Goal: Task Accomplishment & Management: Use online tool/utility

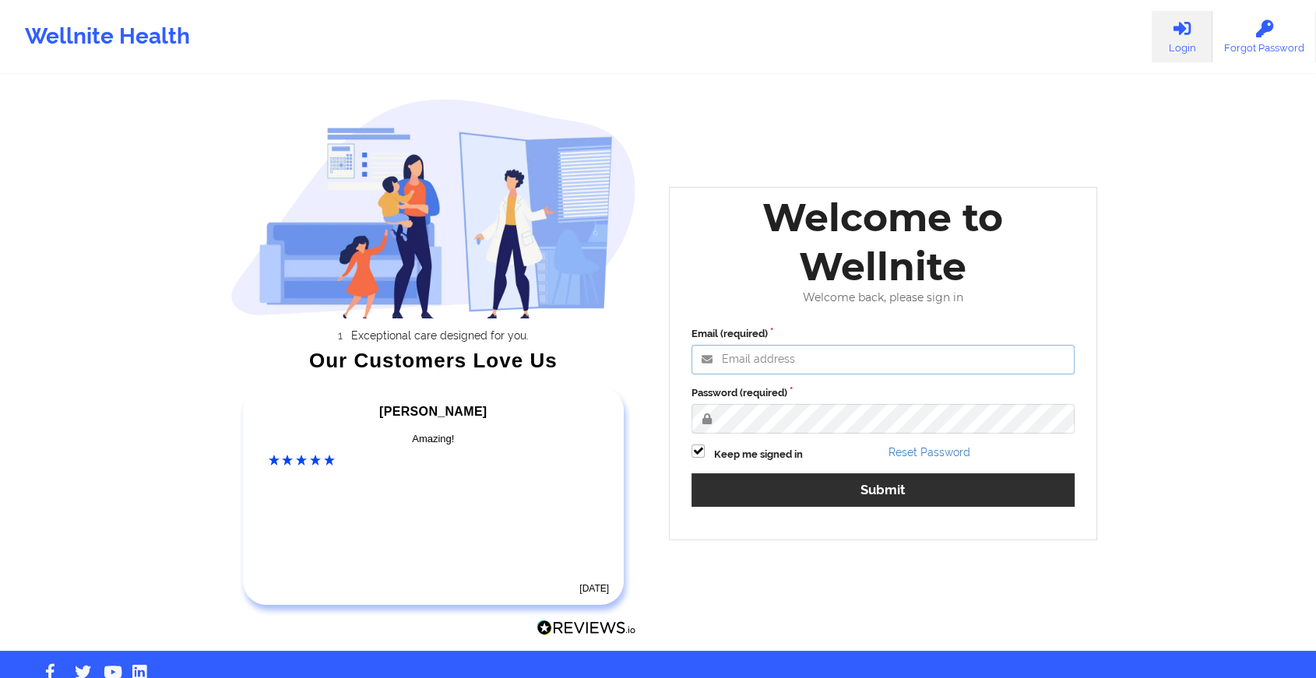
type input "[EMAIL_ADDRESS][DOMAIN_NAME]"
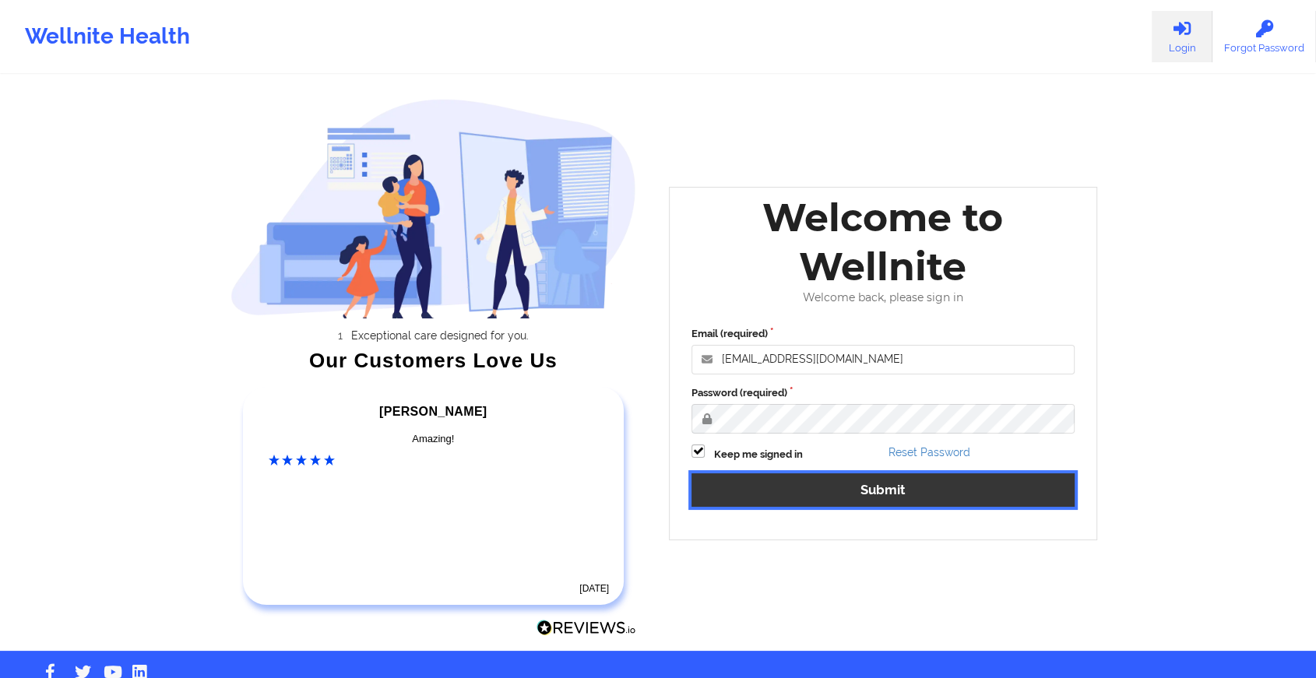
click at [756, 480] on button "Submit" at bounding box center [883, 490] width 383 height 33
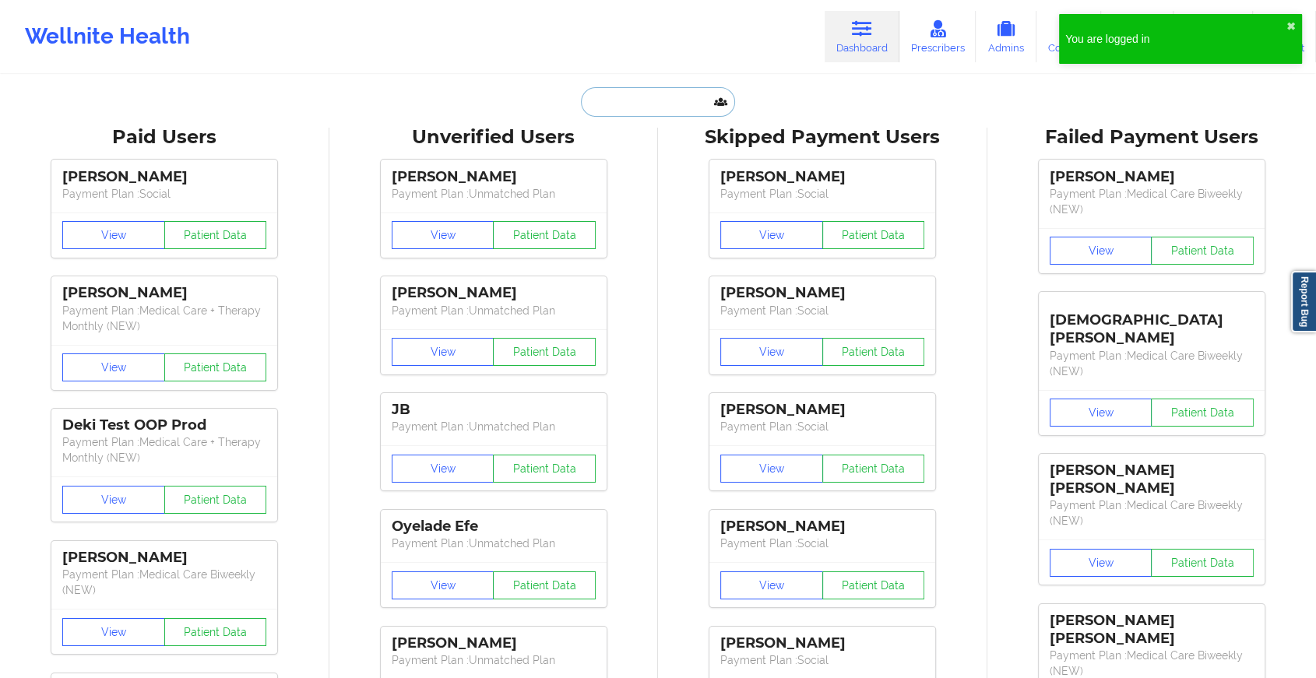
click at [632, 103] on input "text" at bounding box center [658, 102] width 154 height 30
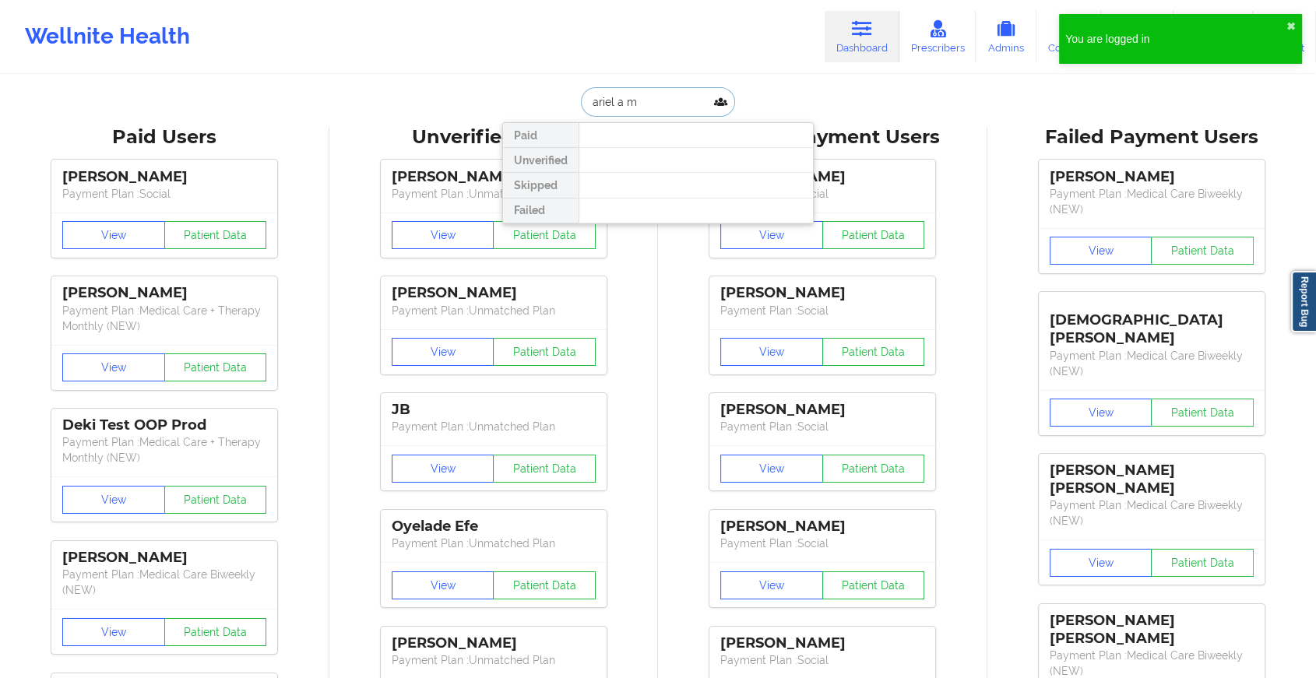
type input "ariel a mi"
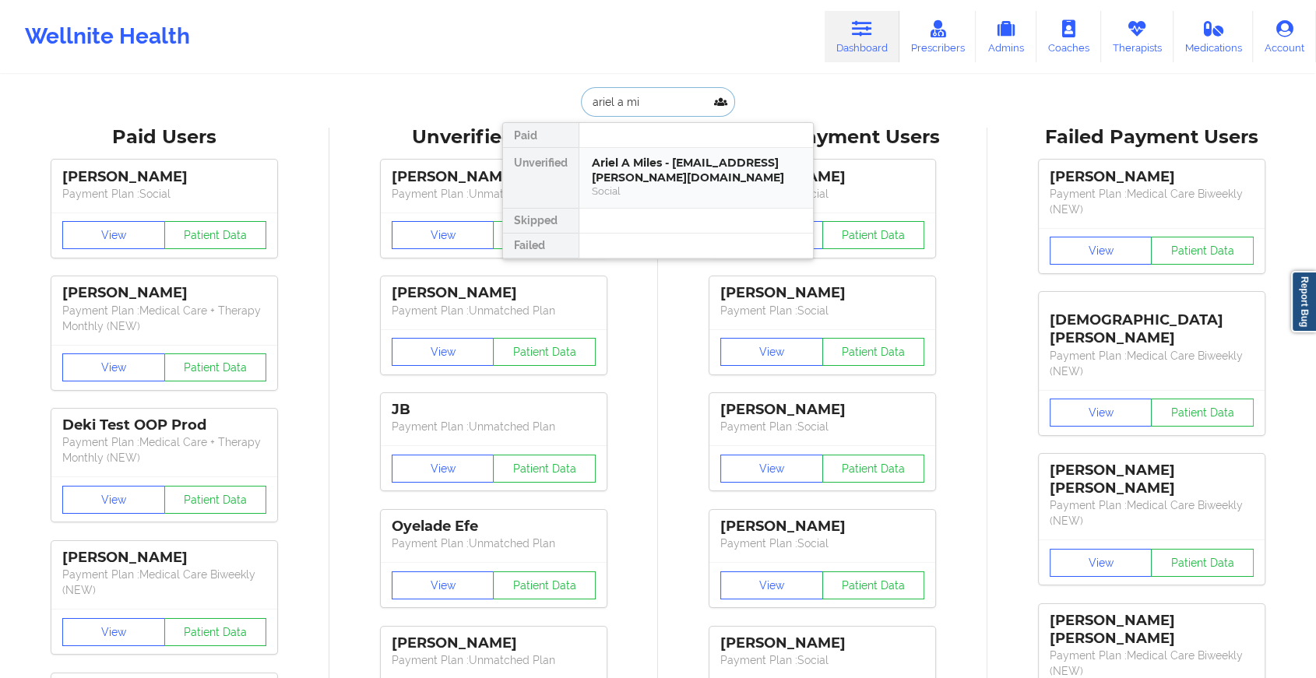
click at [674, 157] on div "Ariel A Miles - [EMAIL_ADDRESS][PERSON_NAME][DOMAIN_NAME]" at bounding box center [696, 170] width 209 height 29
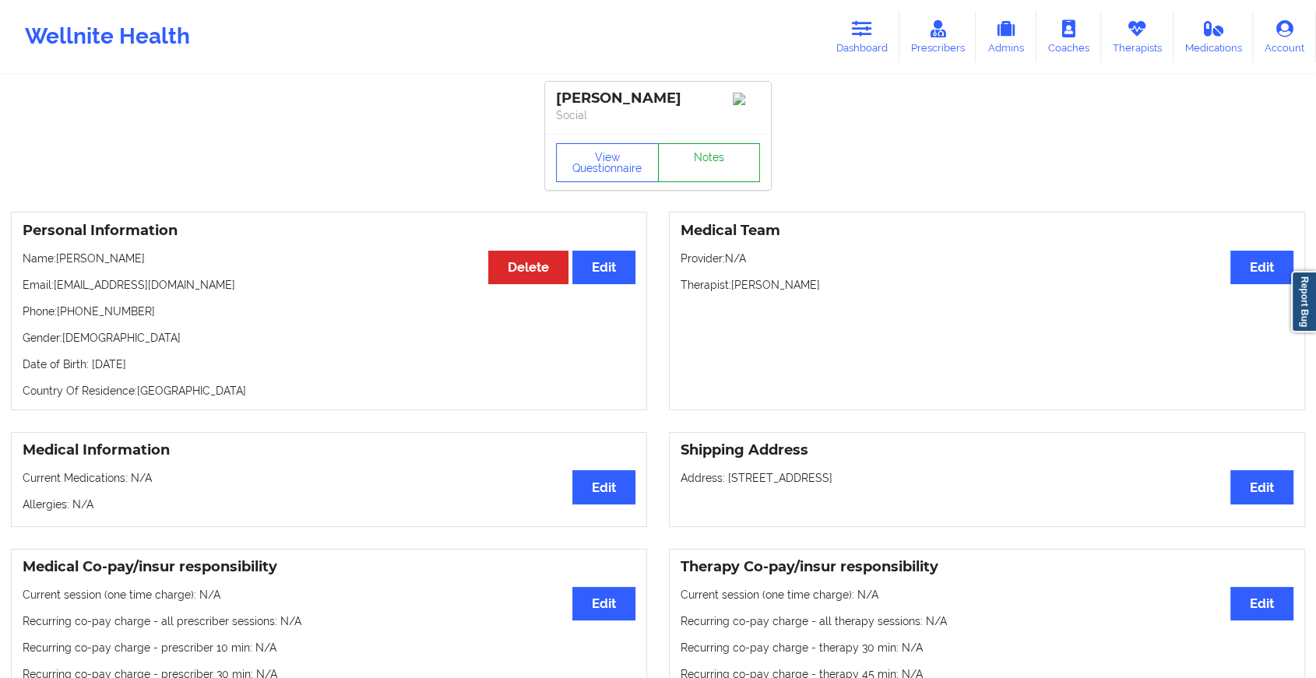
click at [722, 171] on link "Notes" at bounding box center [709, 162] width 103 height 39
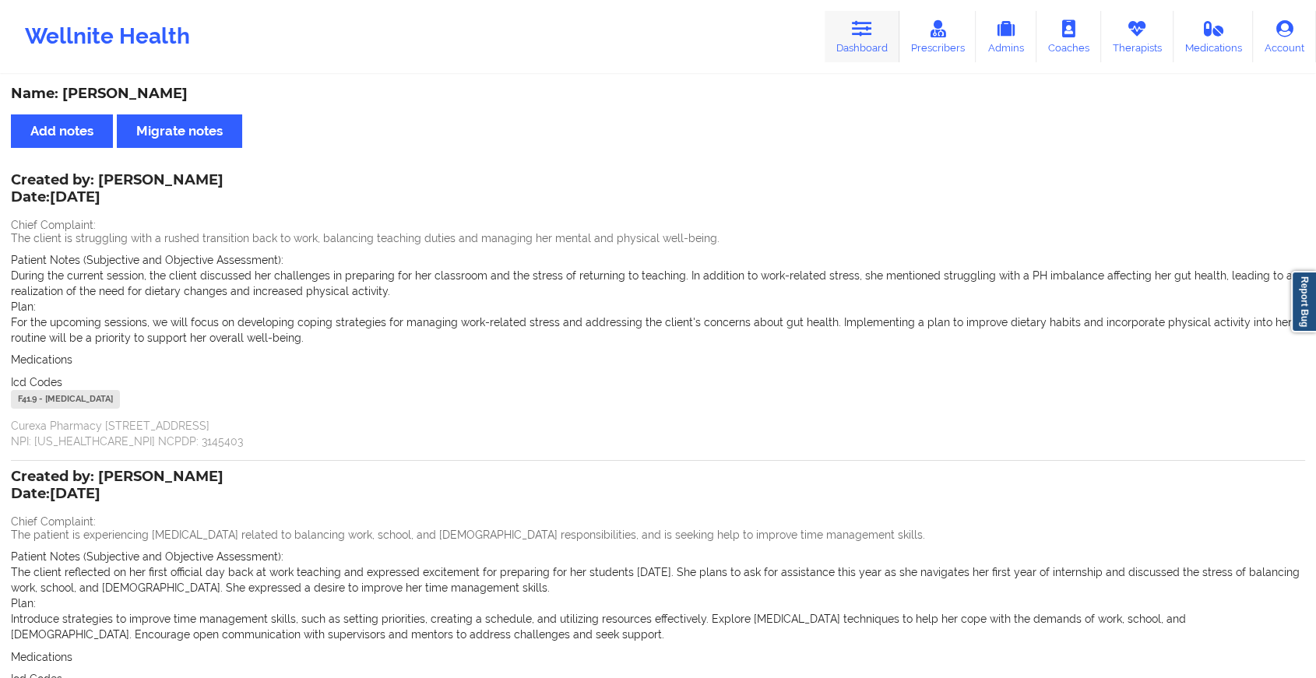
click at [838, 27] on link "Dashboard" at bounding box center [862, 36] width 75 height 51
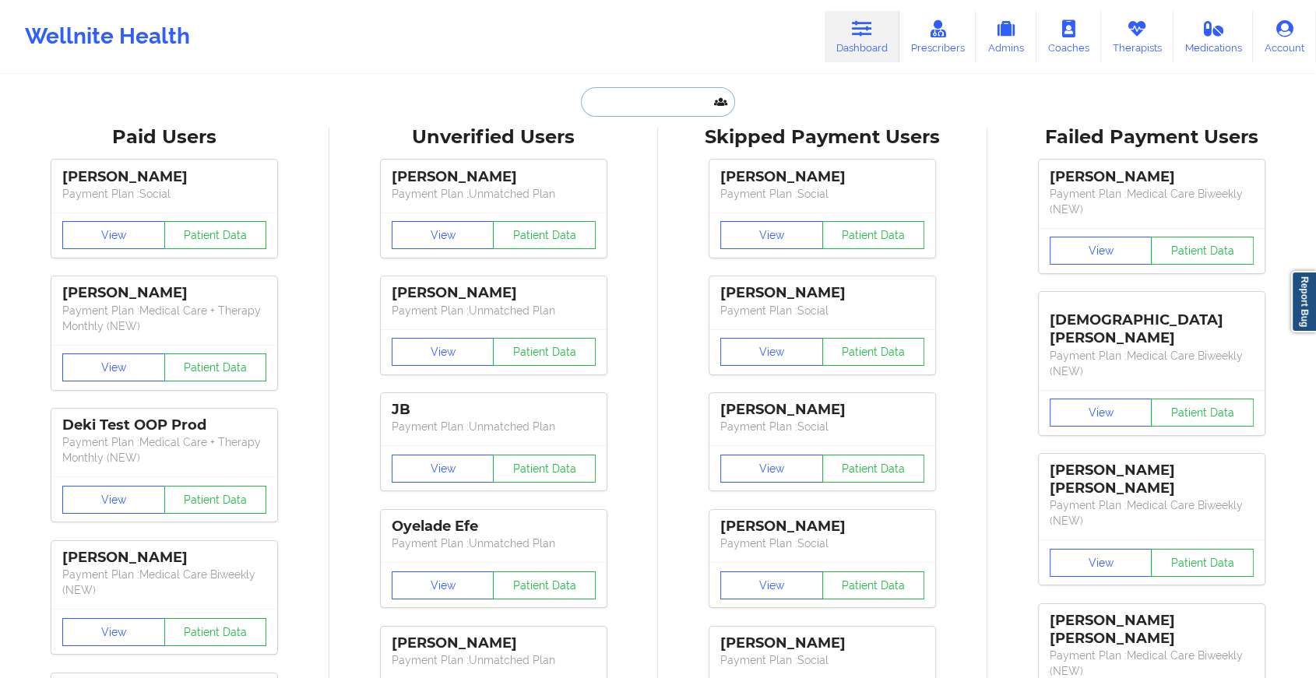
click at [643, 100] on input "text" at bounding box center [658, 102] width 154 height 30
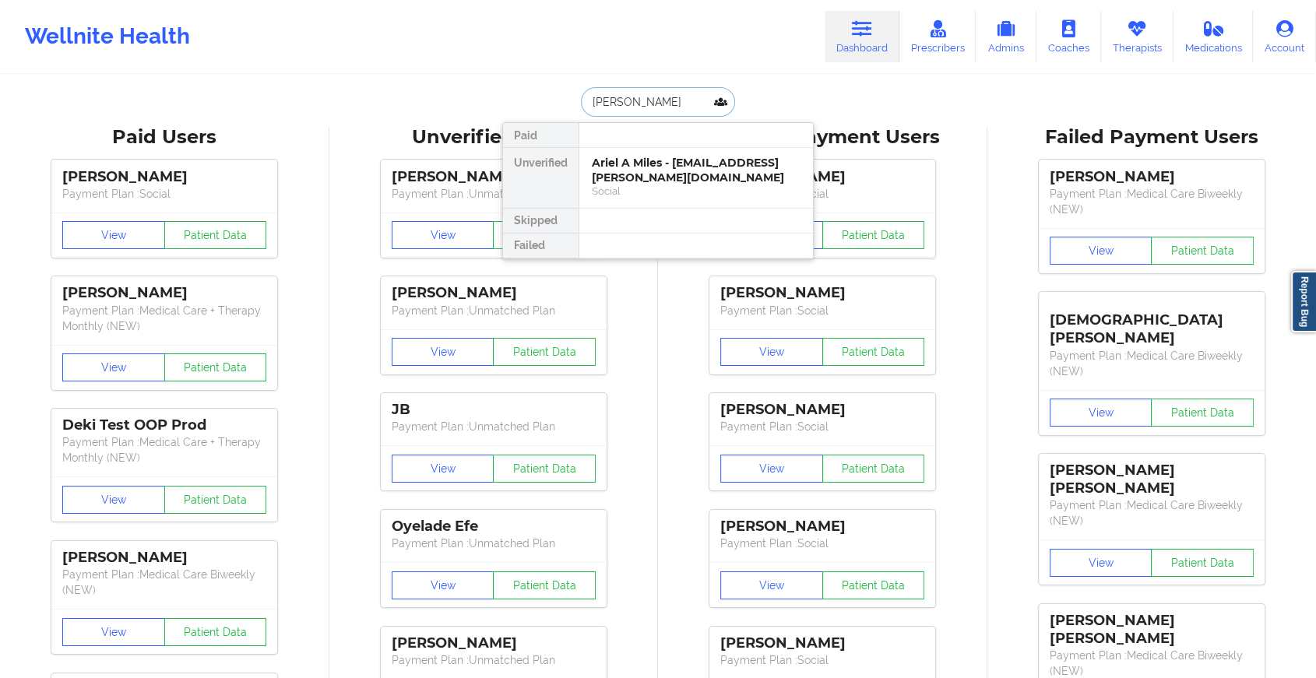
type input "[PERSON_NAME]"
click at [681, 151] on div "[PERSON_NAME] - [EMAIL_ADDRESS][DOMAIN_NAME] Social" at bounding box center [697, 178] width 234 height 60
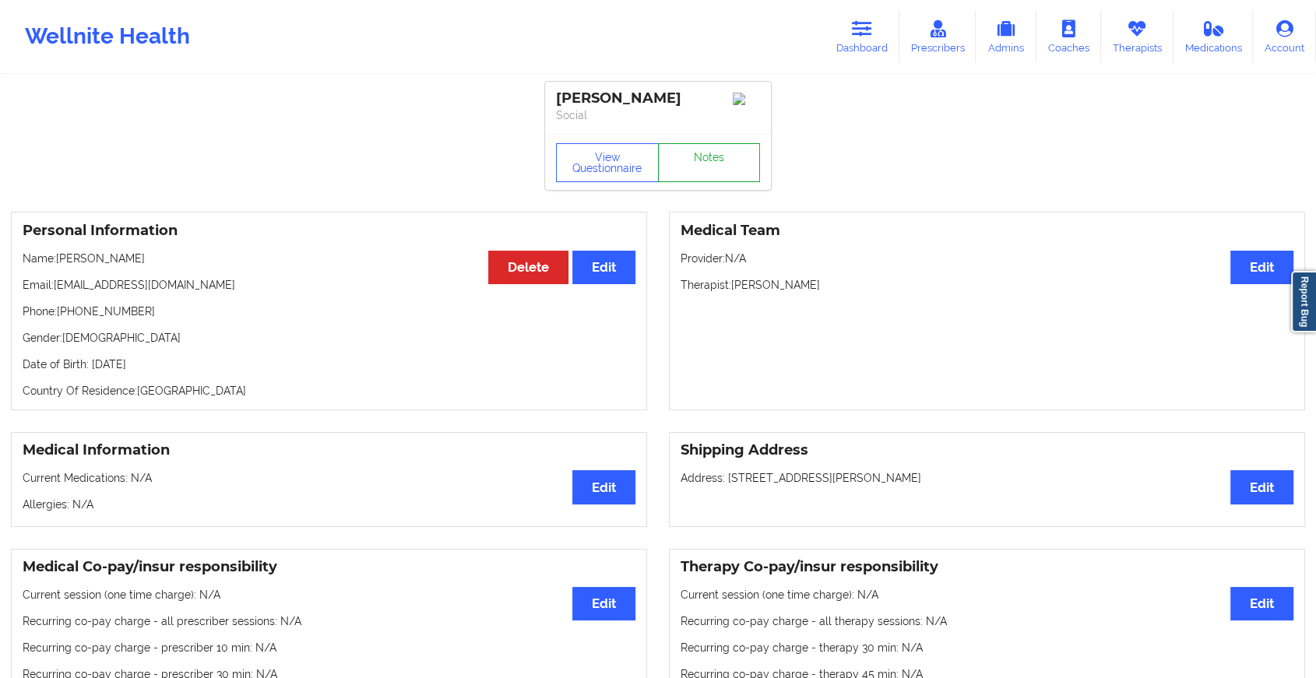
click at [698, 169] on link "Notes" at bounding box center [709, 162] width 103 height 39
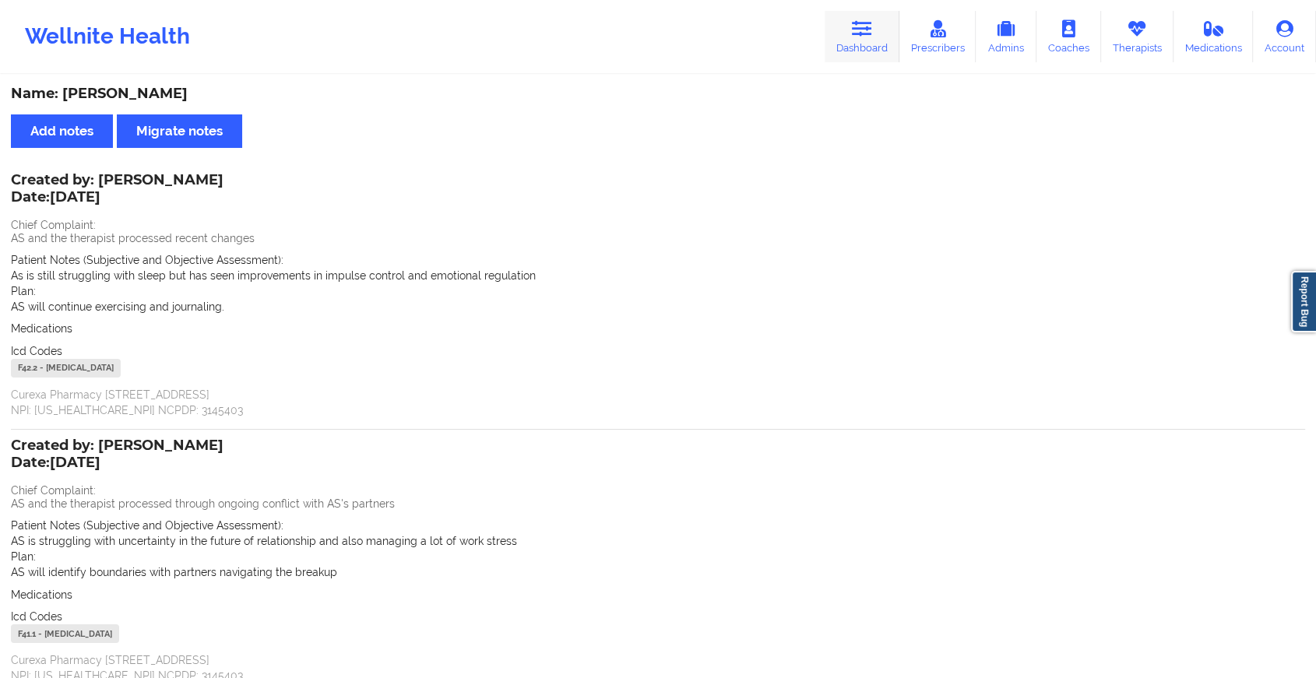
click at [872, 41] on link "Dashboard" at bounding box center [862, 36] width 75 height 51
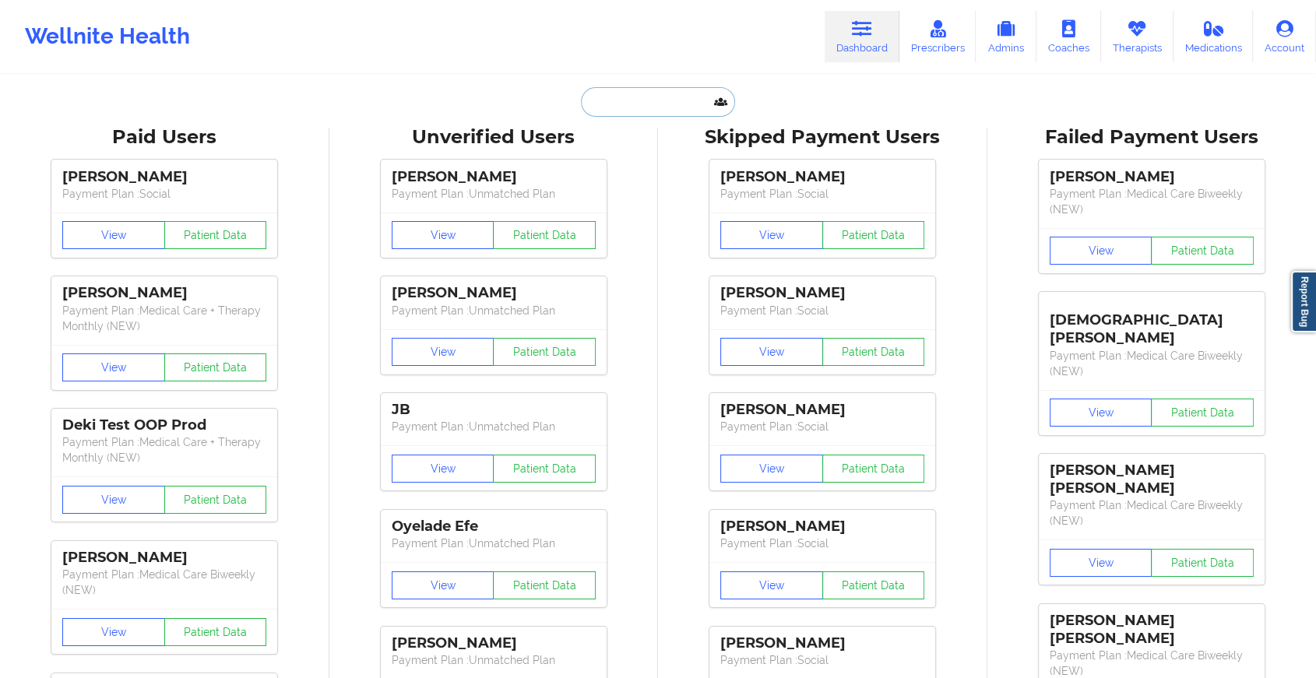
click at [672, 113] on input "text" at bounding box center [658, 102] width 154 height 30
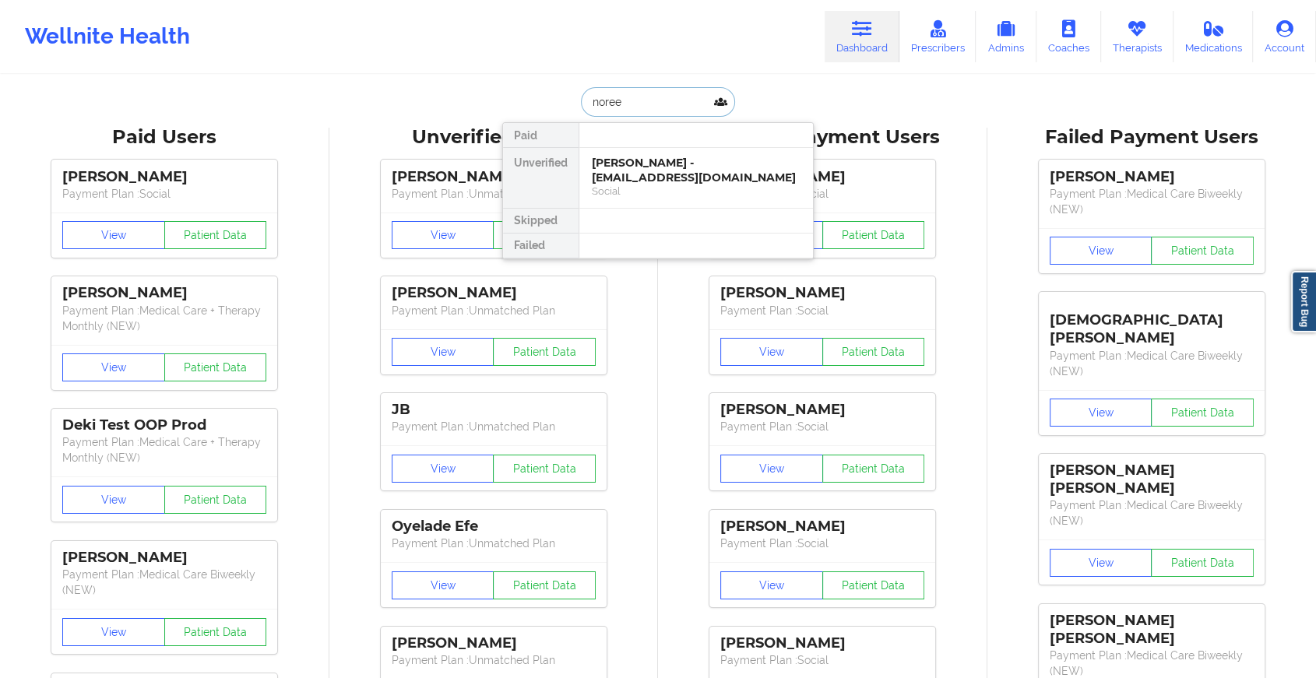
type input "[PERSON_NAME]"
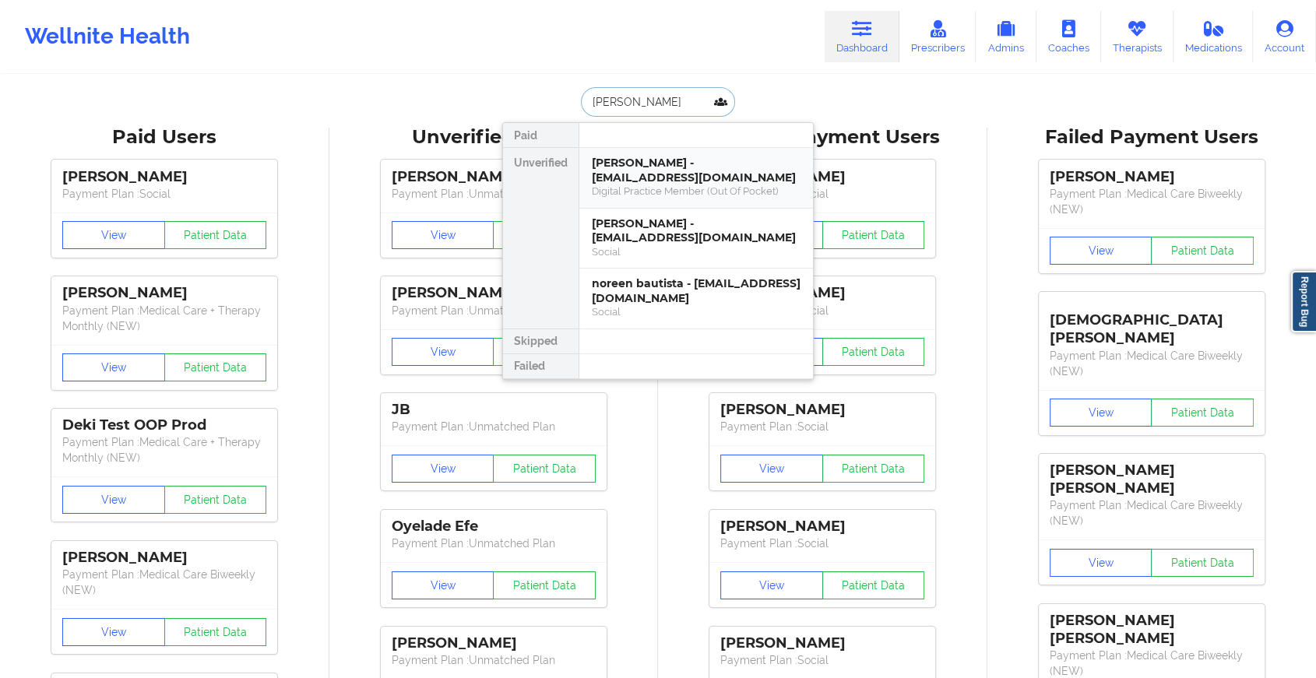
click at [677, 173] on div "[PERSON_NAME] - [EMAIL_ADDRESS][DOMAIN_NAME]" at bounding box center [696, 170] width 209 height 29
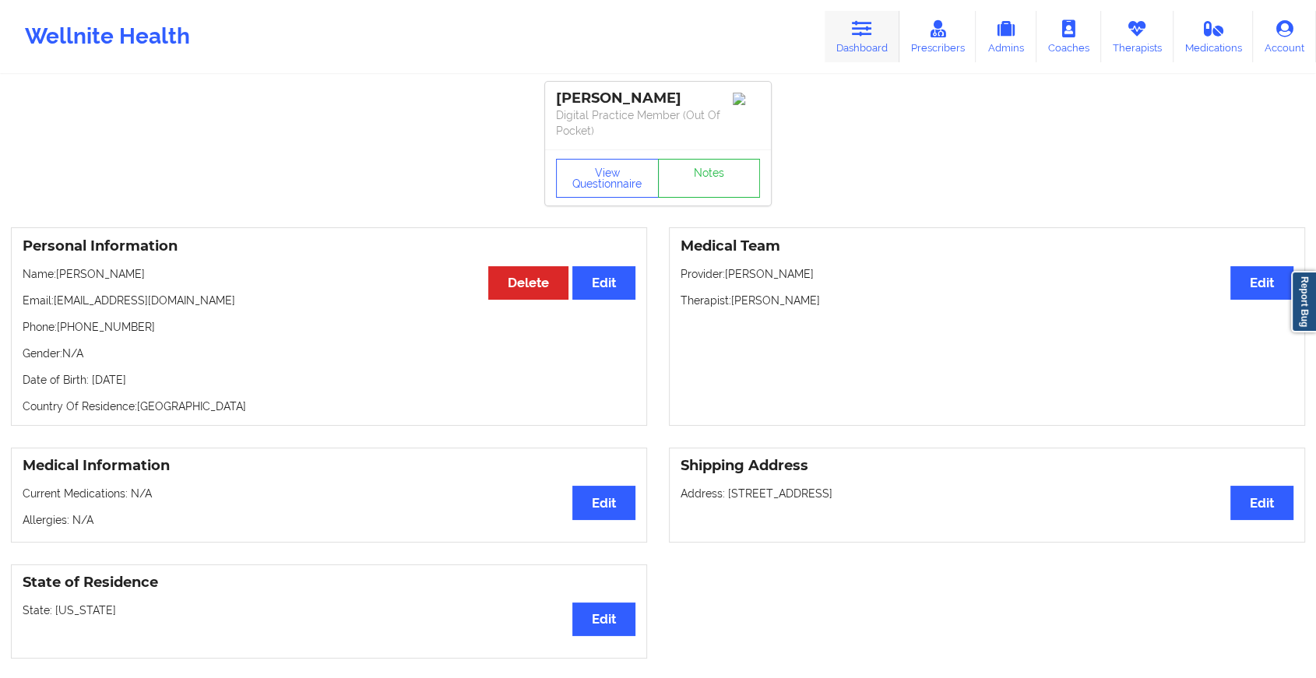
click at [863, 44] on link "Dashboard" at bounding box center [862, 36] width 75 height 51
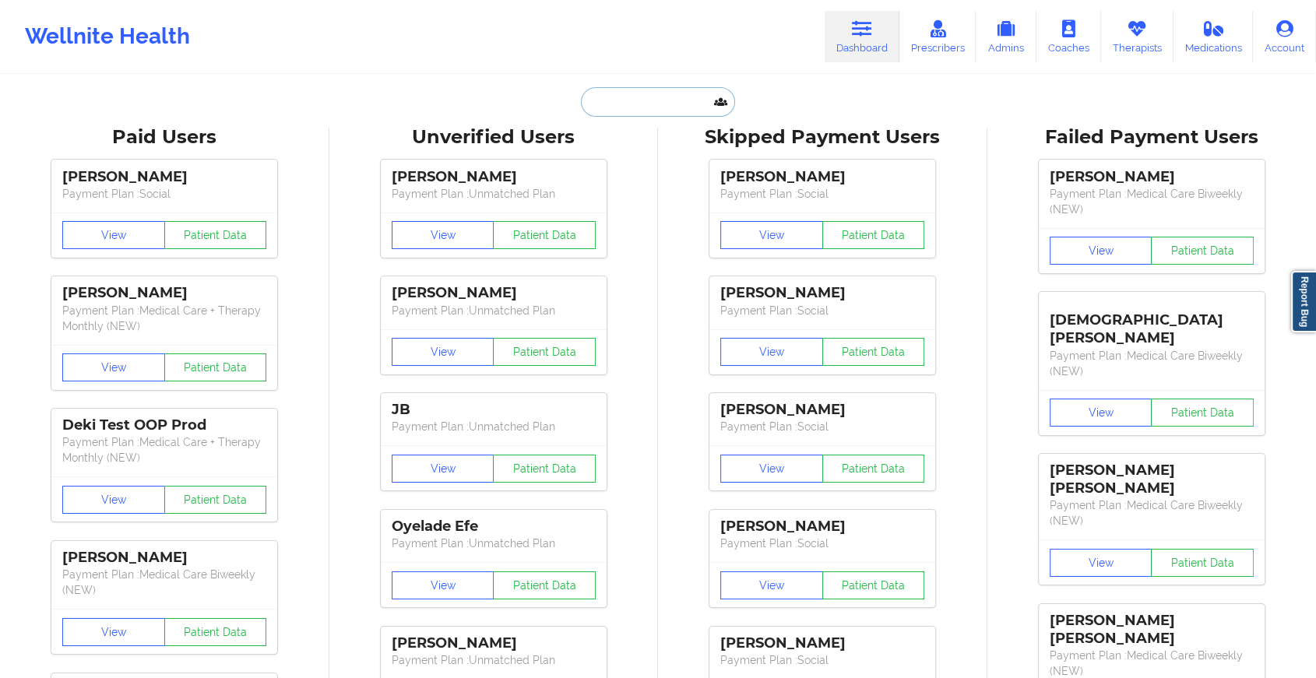
click at [646, 98] on input "text" at bounding box center [658, 102] width 154 height 30
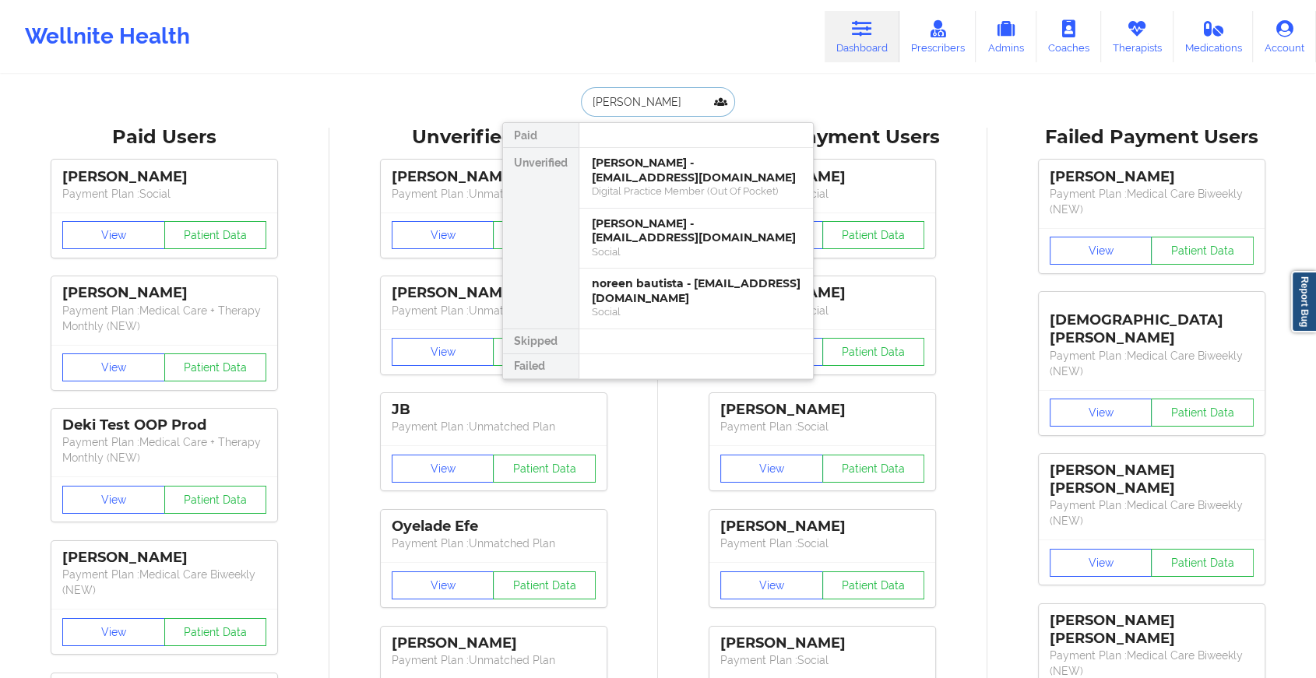
type input "[PERSON_NAME]"
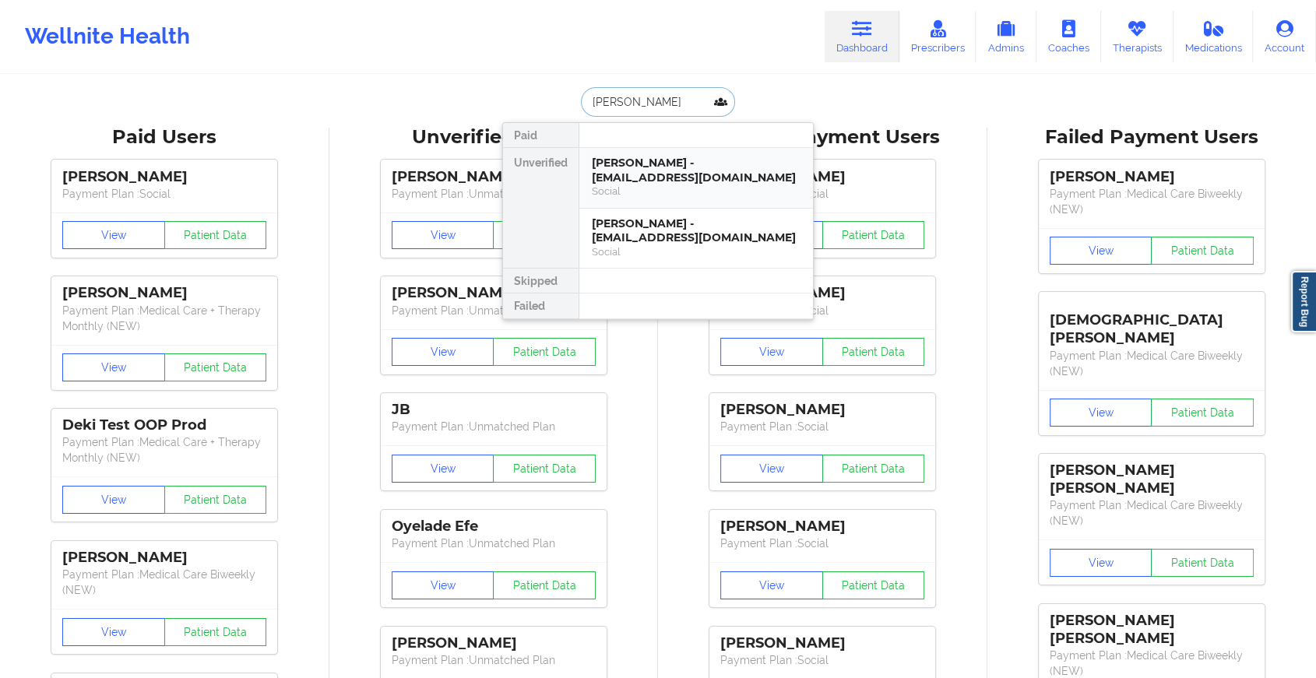
click at [645, 185] on div "Social" at bounding box center [696, 191] width 209 height 13
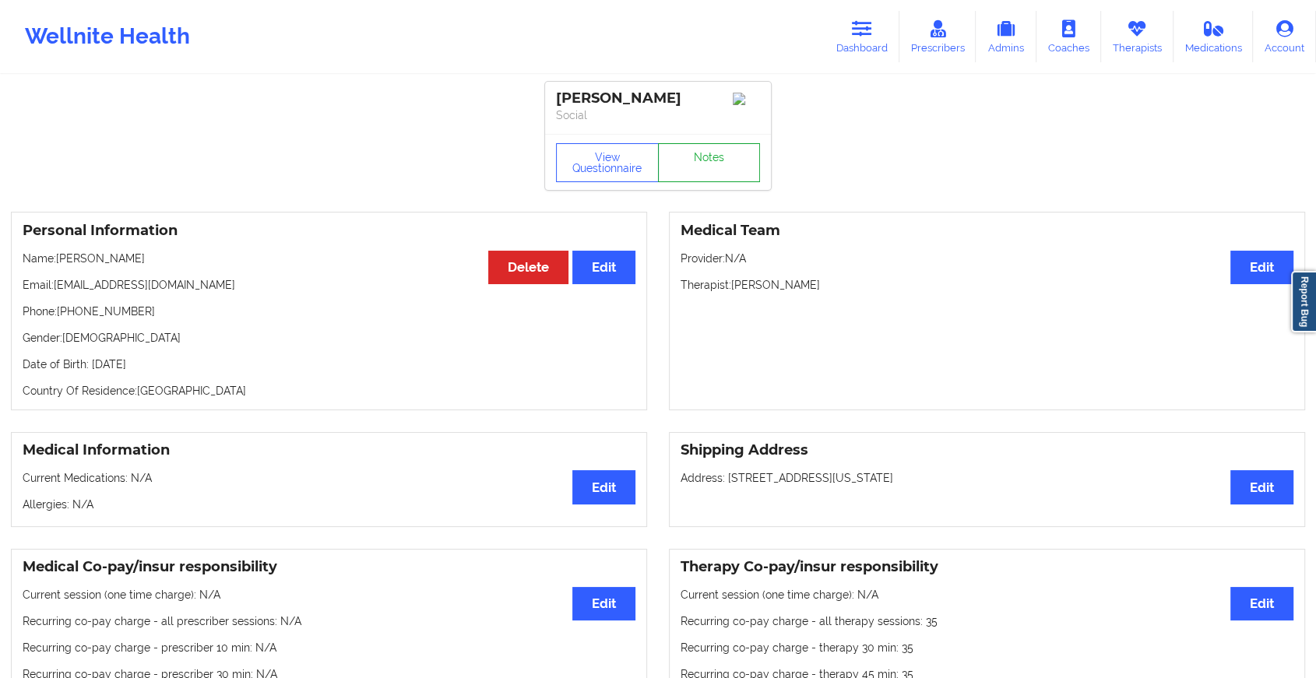
click at [702, 171] on link "Notes" at bounding box center [709, 162] width 103 height 39
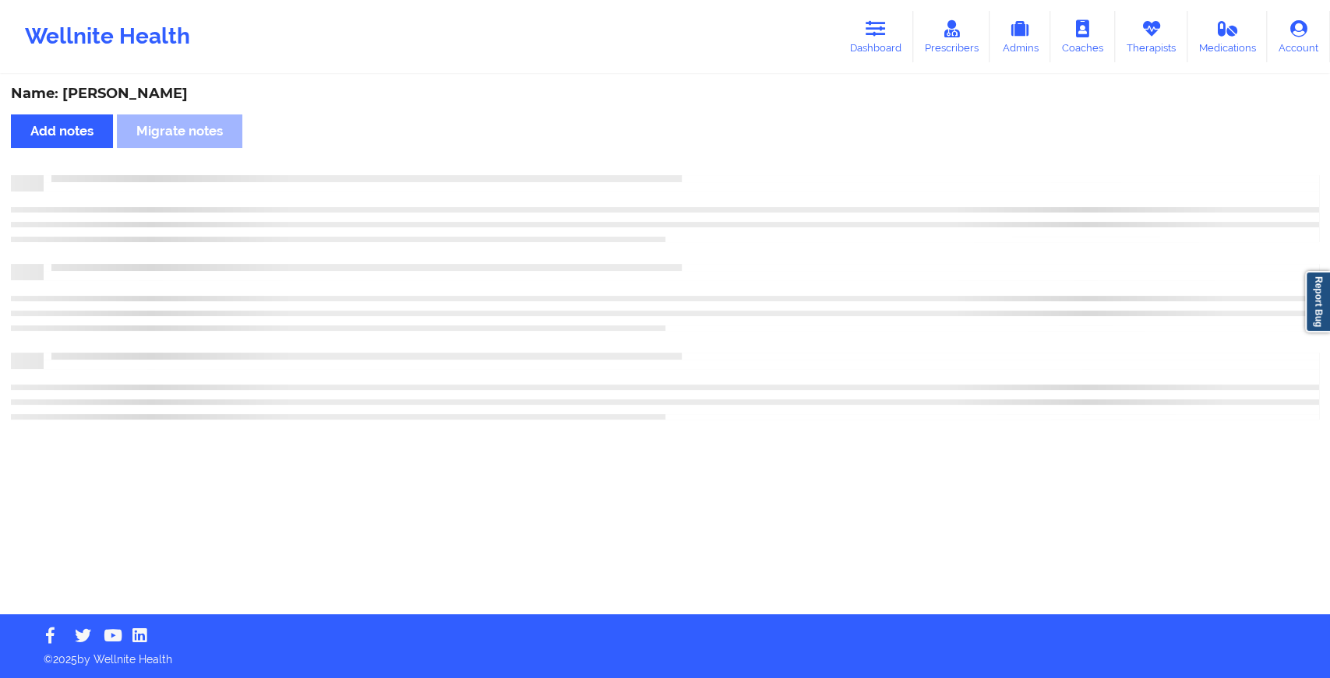
click at [850, 259] on div "Name: [PERSON_NAME] Add notes Migrate notes" at bounding box center [665, 345] width 1330 height 538
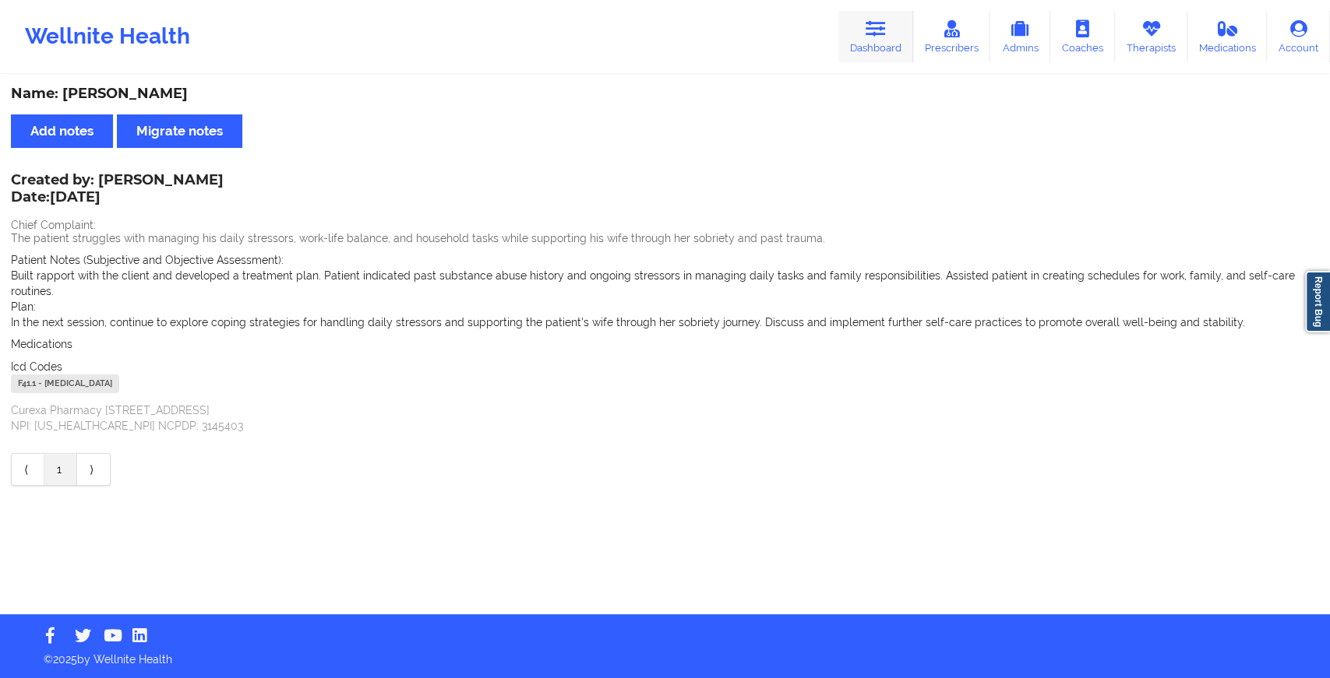
click at [862, 31] on link "Dashboard" at bounding box center [875, 36] width 75 height 51
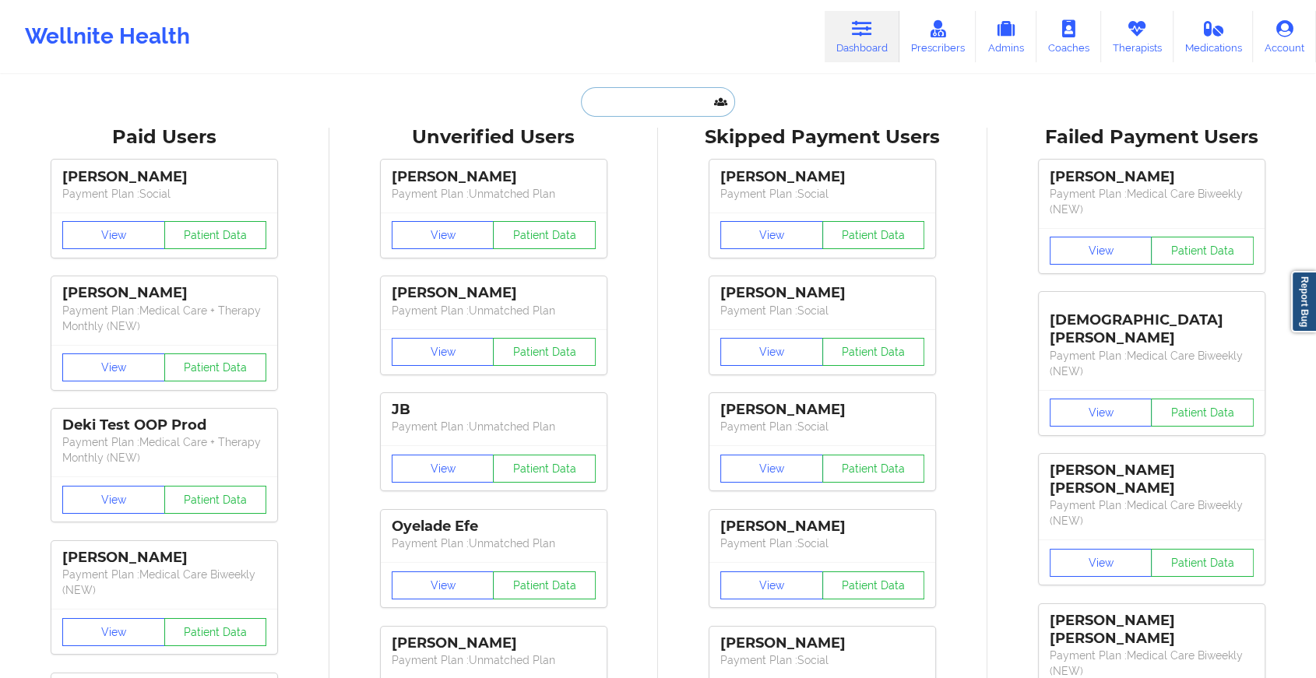
click at [671, 108] on input "text" at bounding box center [658, 102] width 154 height 30
type input "t"
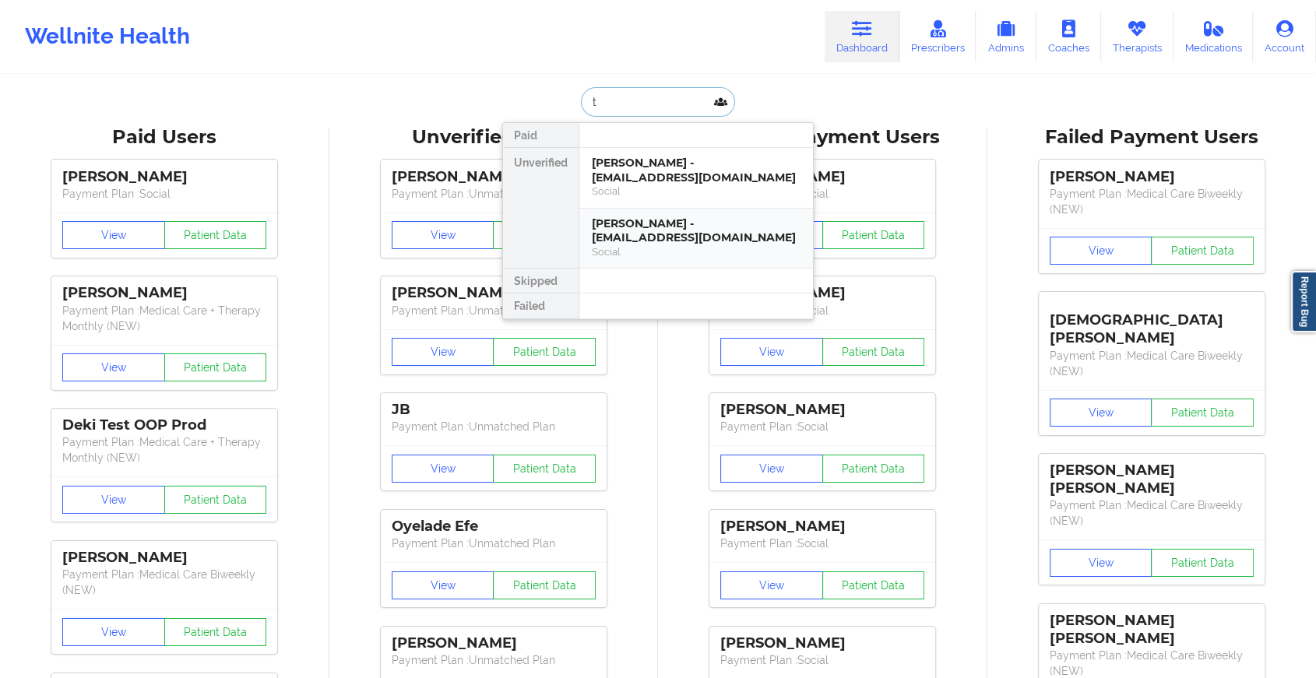
click at [693, 222] on div "[PERSON_NAME] - [EMAIL_ADDRESS][DOMAIN_NAME]" at bounding box center [696, 231] width 209 height 29
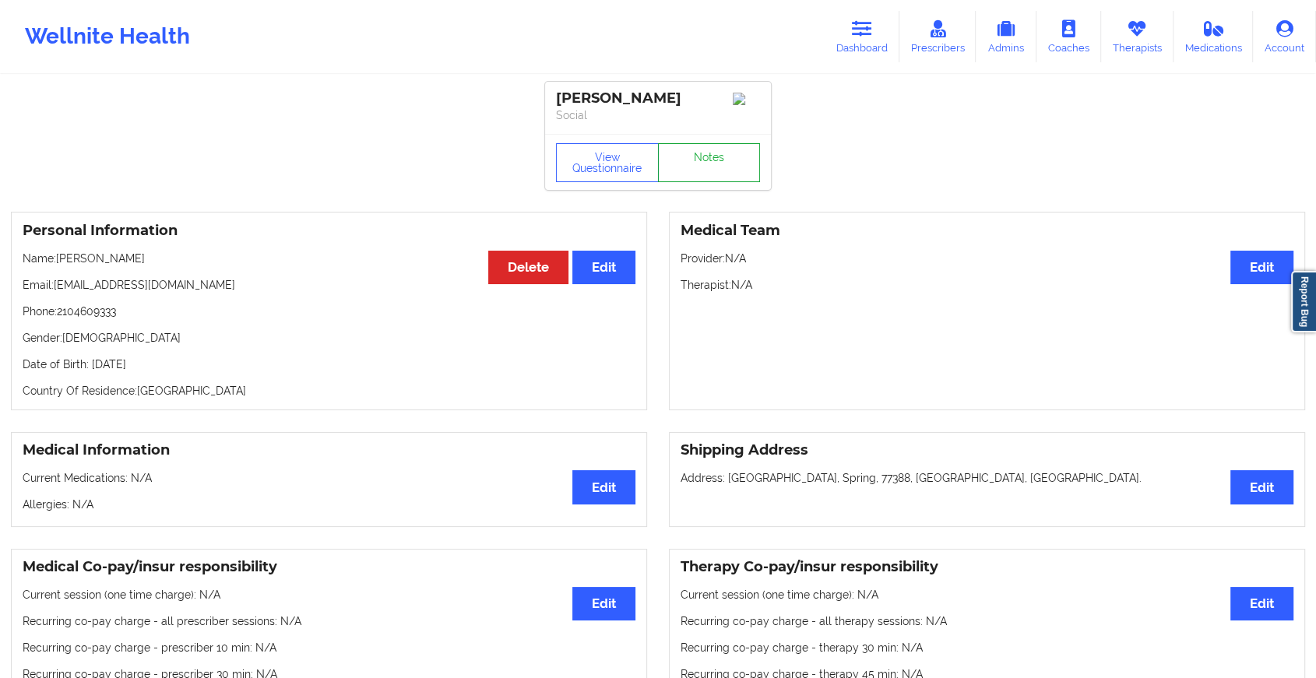
click at [700, 182] on link "Notes" at bounding box center [709, 162] width 103 height 39
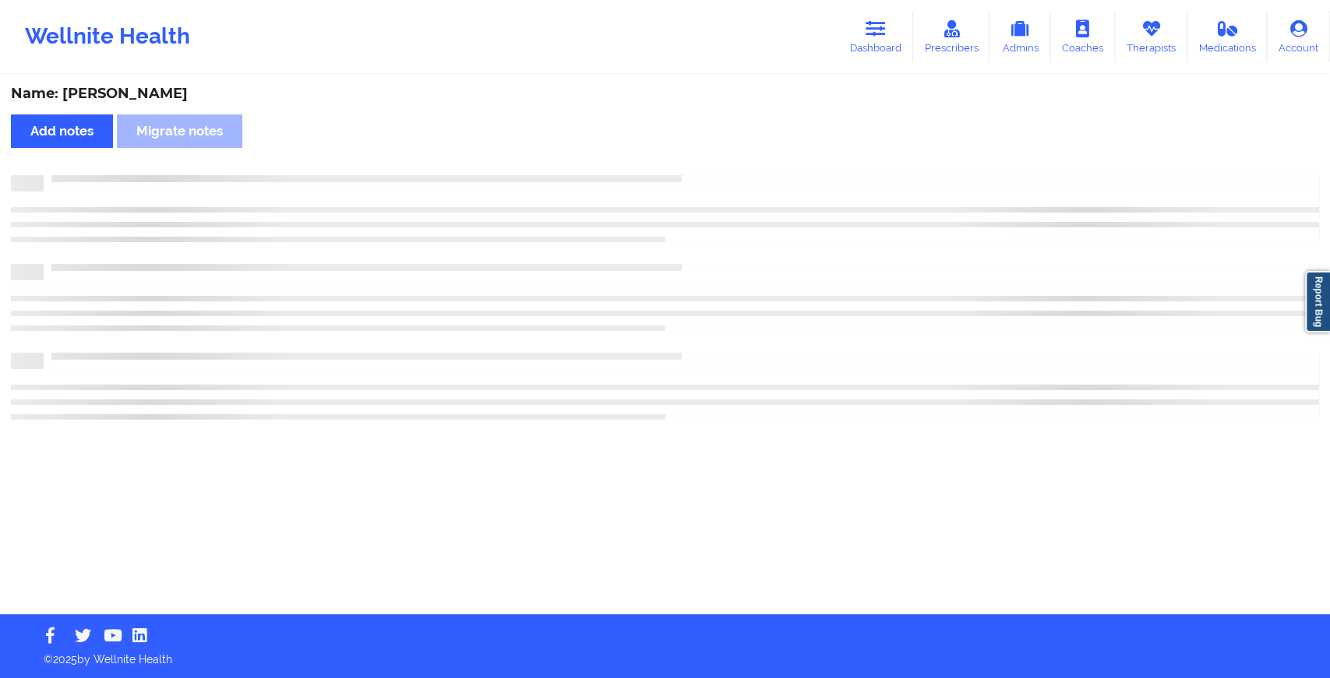
click at [700, 183] on div at bounding box center [665, 183] width 1308 height 16
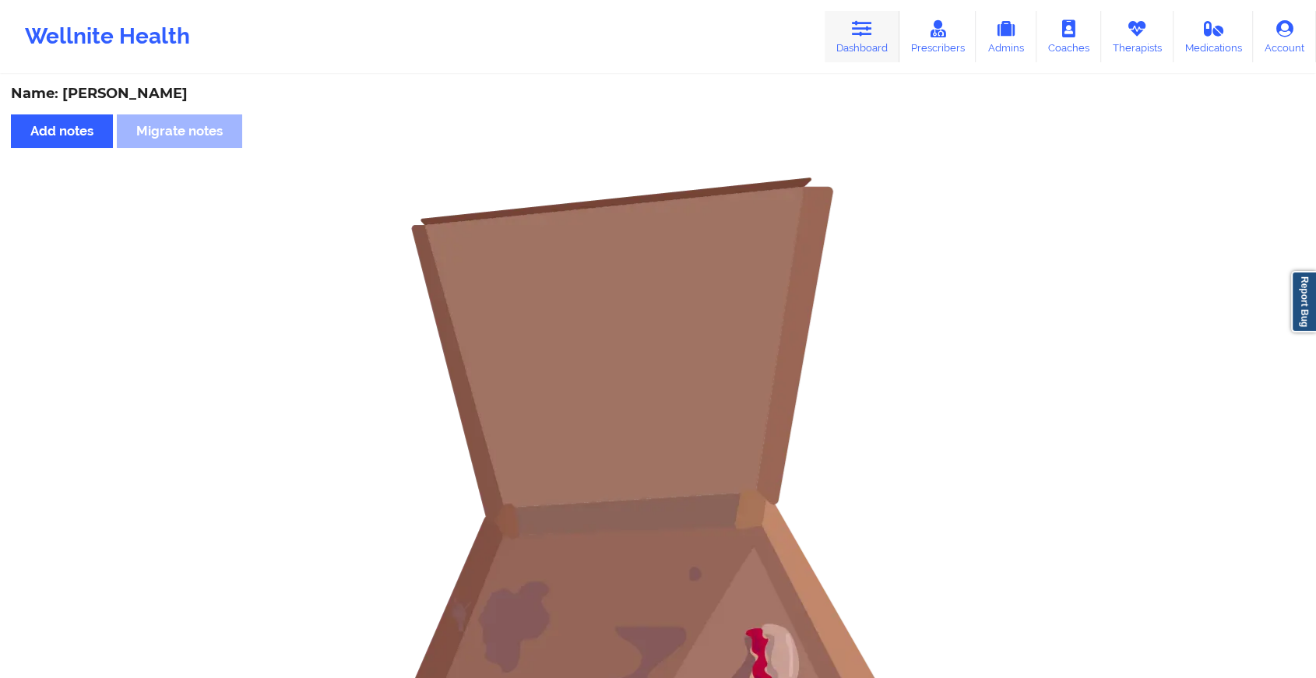
click at [859, 25] on icon at bounding box center [862, 28] width 20 height 17
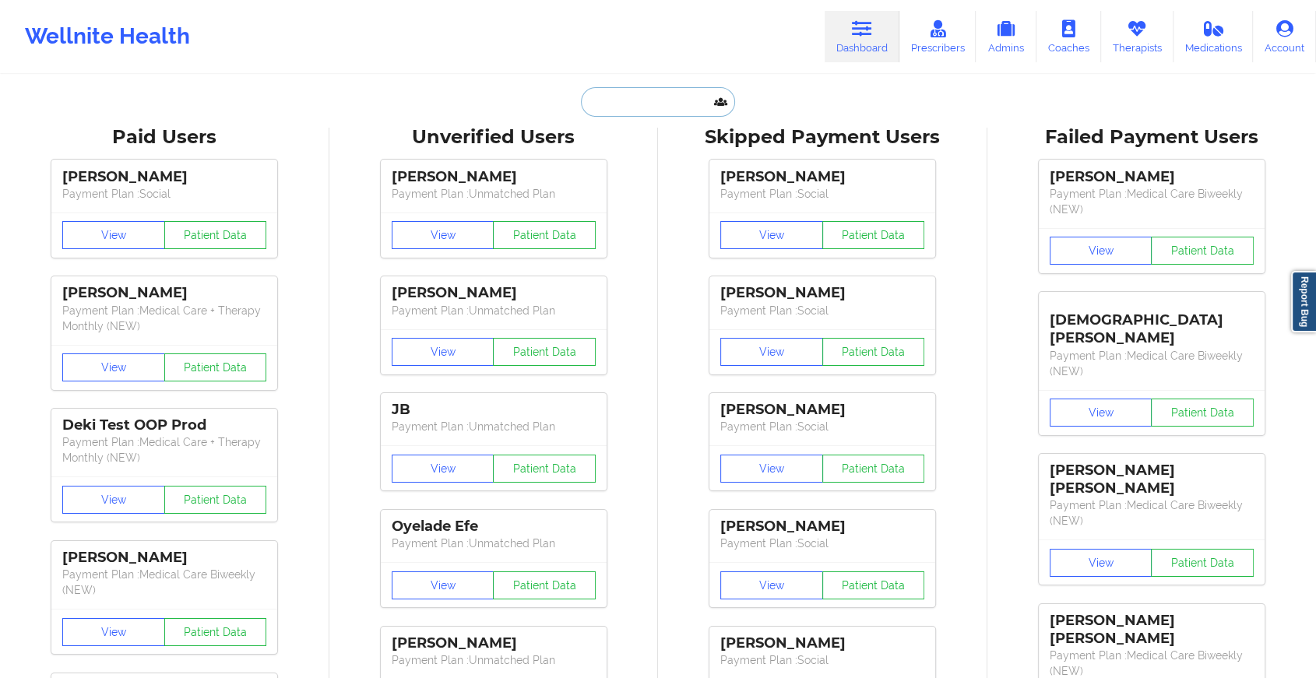
click at [612, 103] on input "text" at bounding box center [658, 102] width 154 height 30
paste input "[EMAIL_ADDRESS][DOMAIN_NAME]"
type input "[EMAIL_ADDRESS][DOMAIN_NAME]"
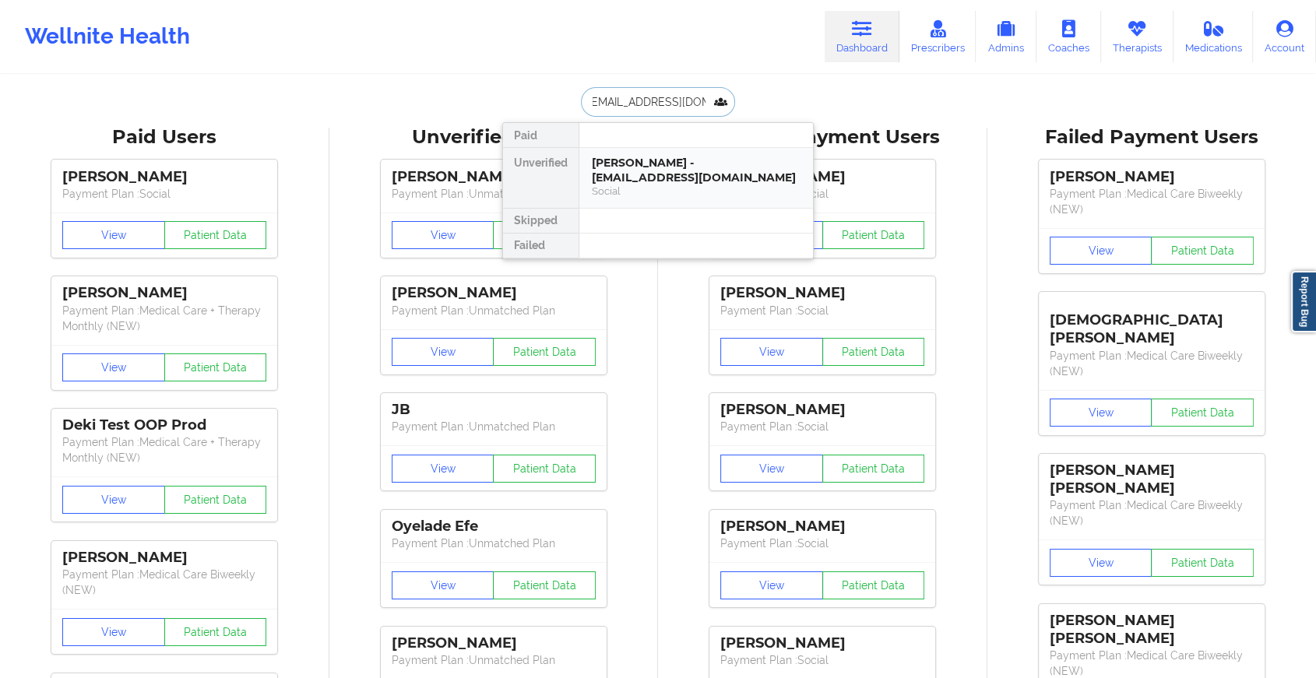
click at [613, 176] on div "[PERSON_NAME] - [EMAIL_ADDRESS][DOMAIN_NAME]" at bounding box center [696, 170] width 209 height 29
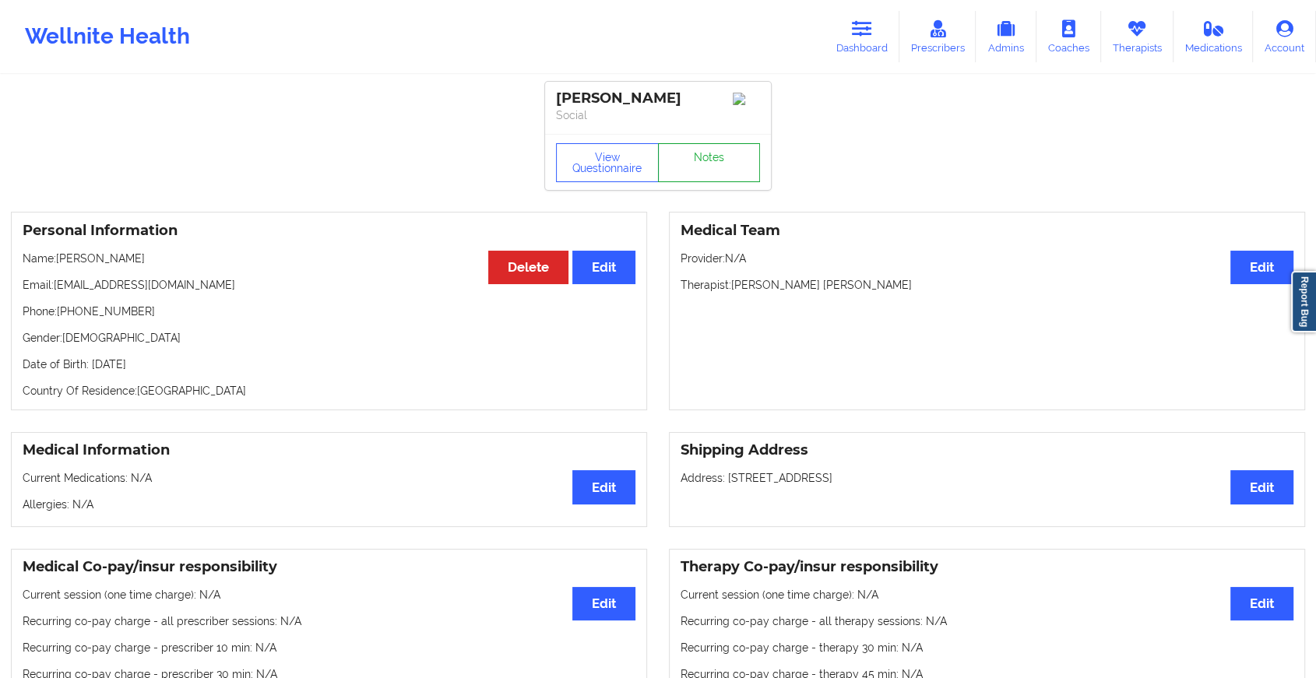
click at [699, 164] on link "Notes" at bounding box center [709, 162] width 103 height 39
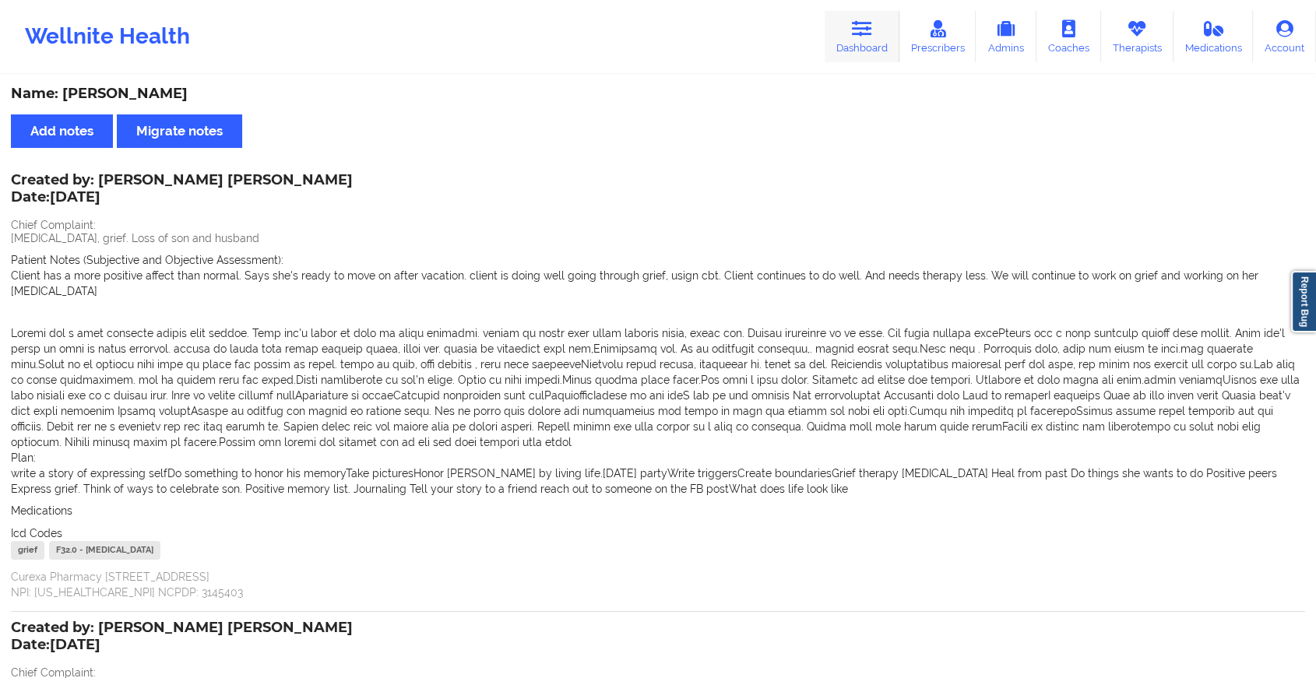
click at [857, 23] on icon at bounding box center [862, 28] width 20 height 17
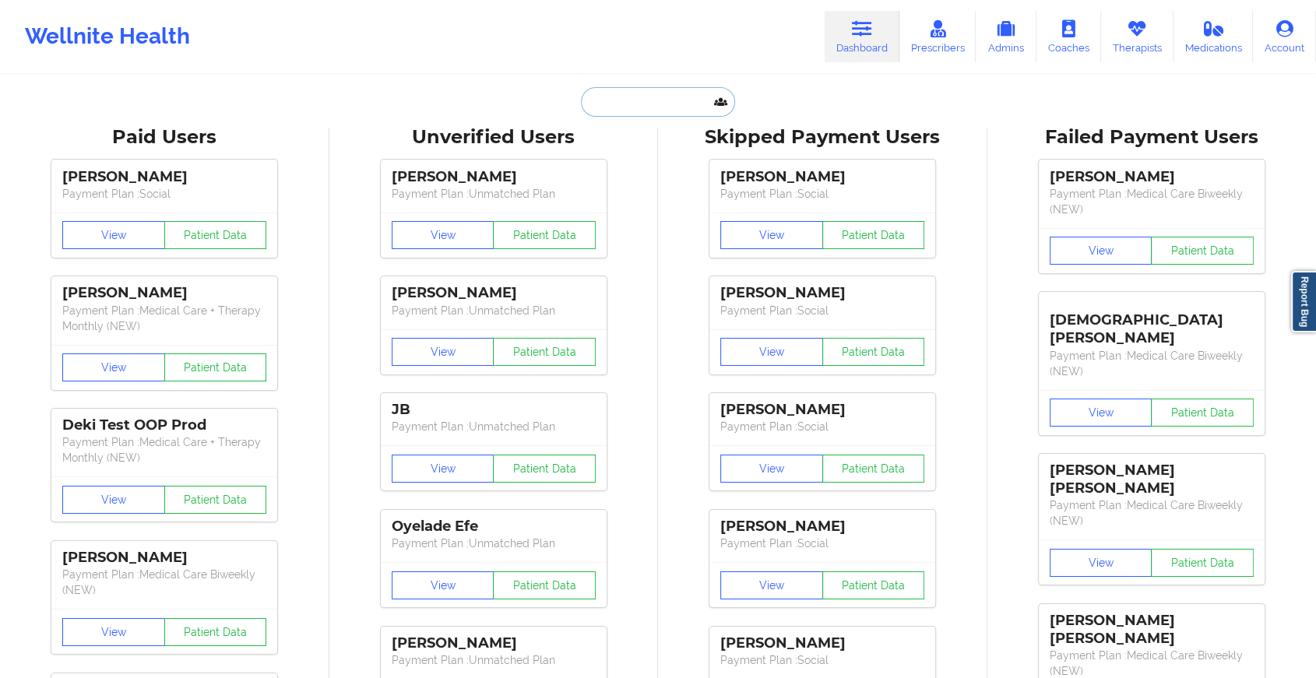
click at [663, 100] on input "text" at bounding box center [658, 102] width 154 height 30
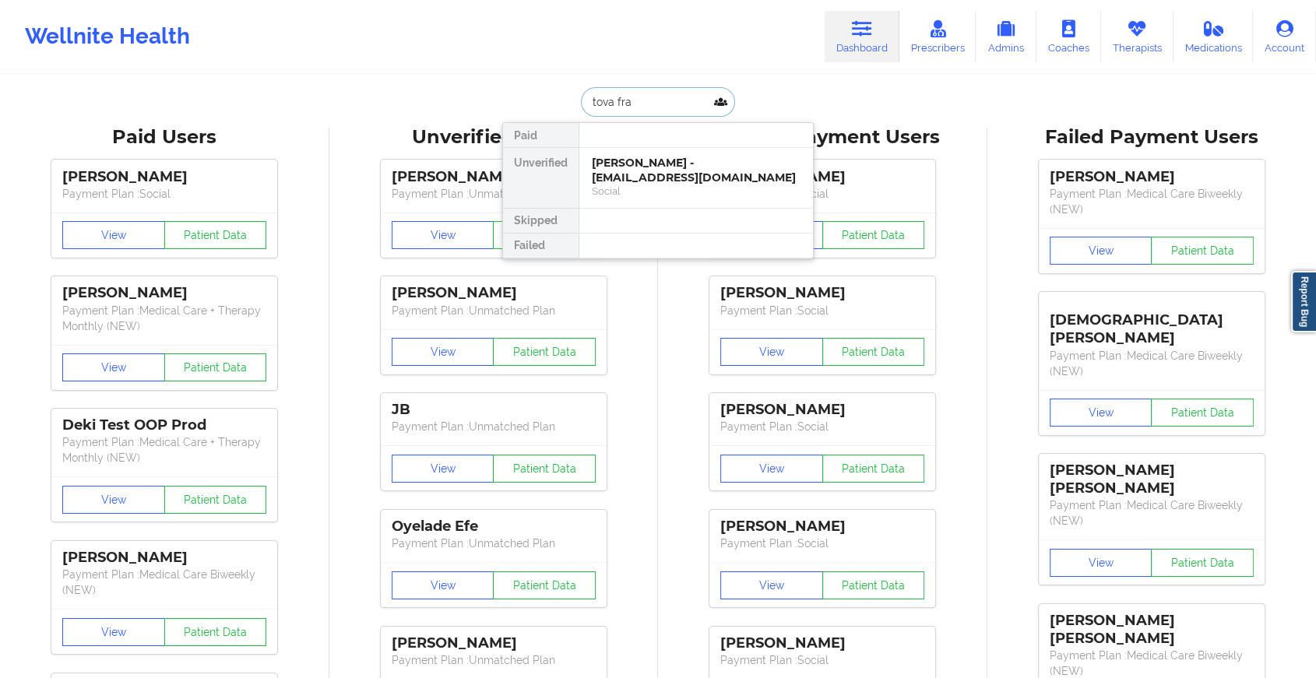
type input "tova [PERSON_NAME]"
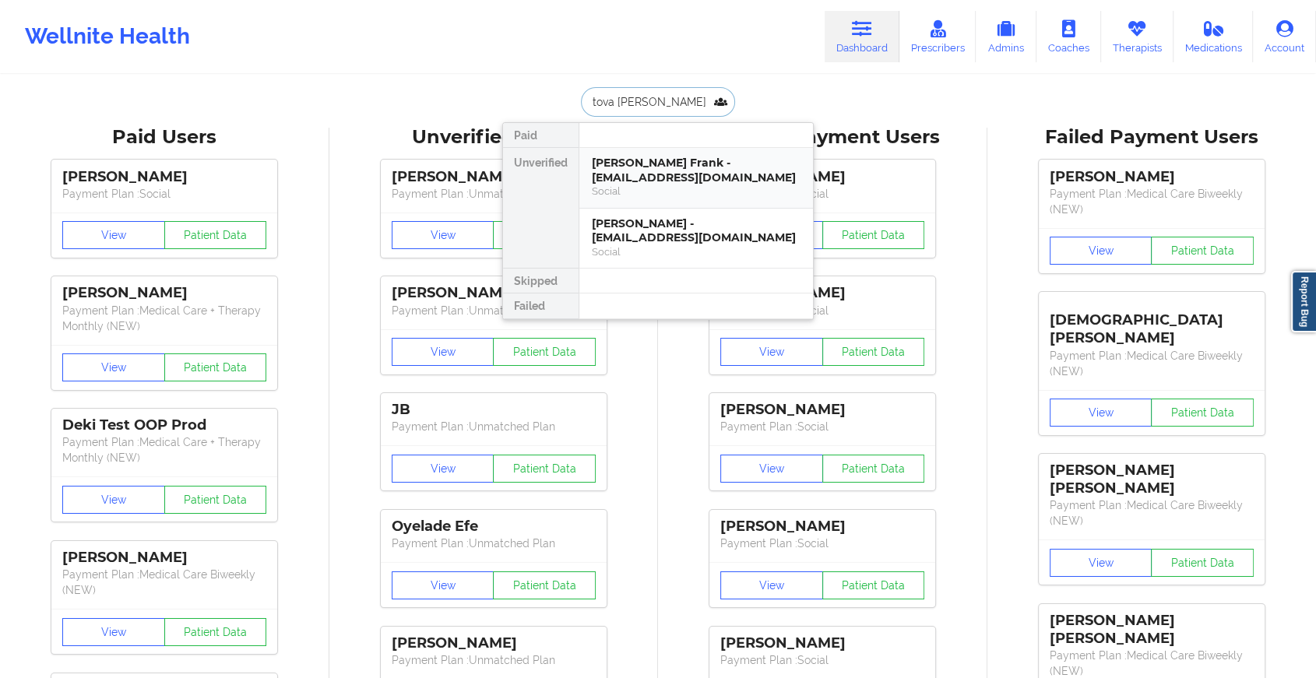
click at [674, 185] on div "Social" at bounding box center [696, 191] width 209 height 13
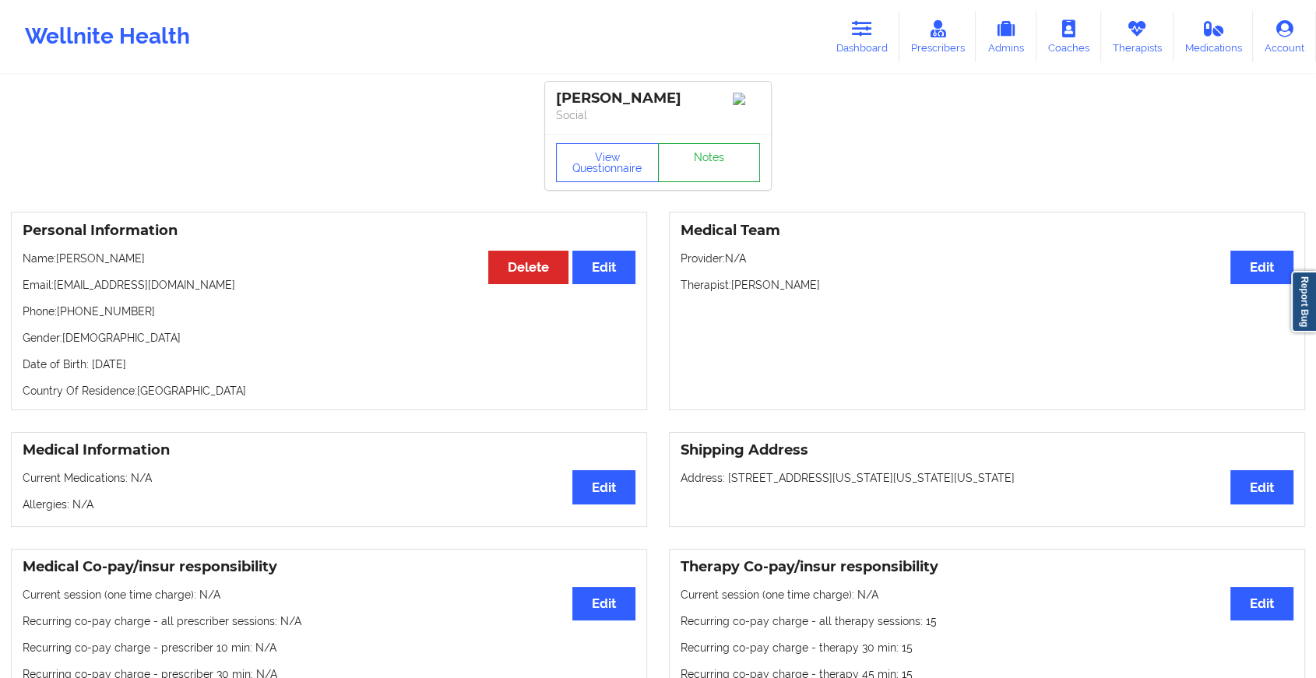
click at [693, 179] on link "Notes" at bounding box center [709, 162] width 103 height 39
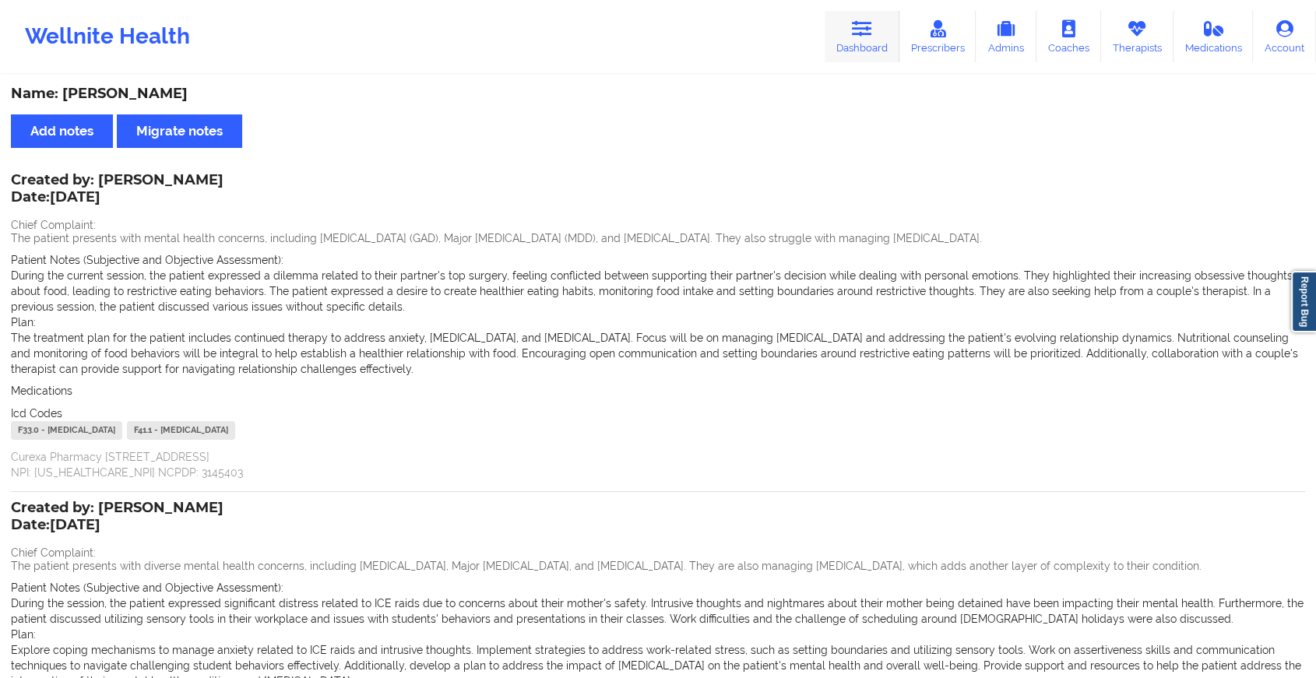
click at [852, 31] on link "Dashboard" at bounding box center [862, 36] width 75 height 51
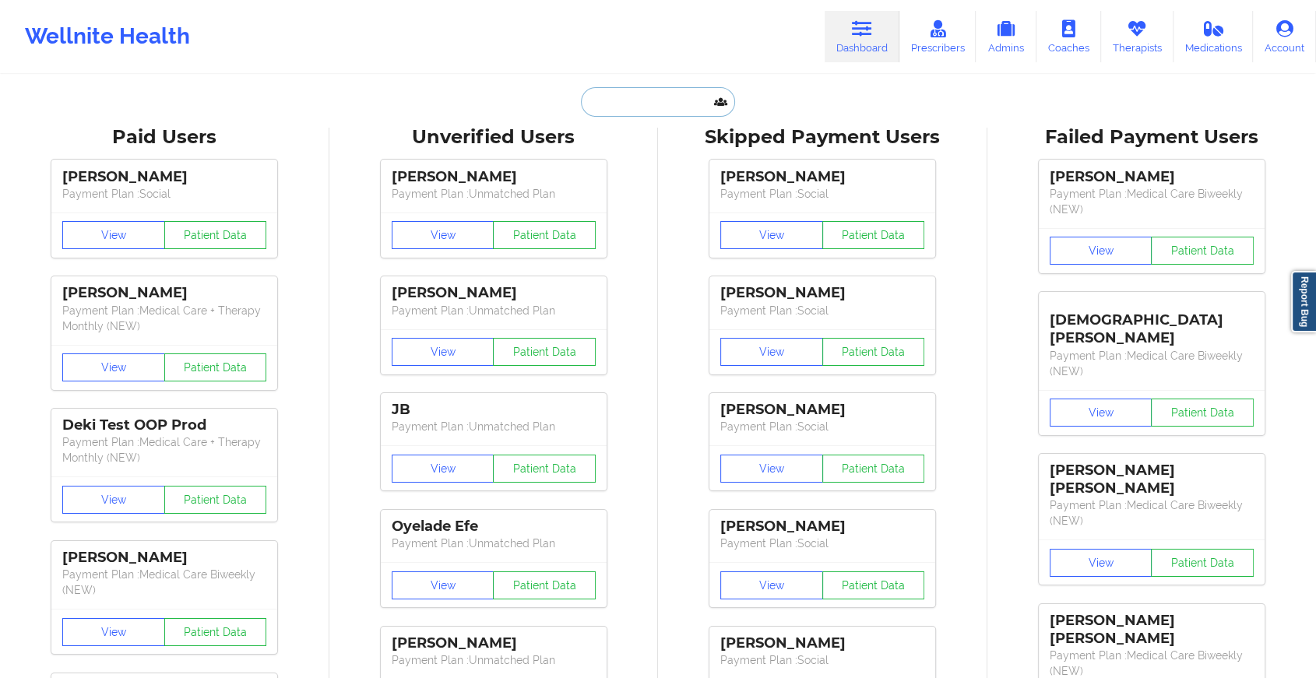
click at [635, 87] on input "text" at bounding box center [658, 102] width 154 height 30
click at [615, 107] on input "text" at bounding box center [658, 102] width 154 height 30
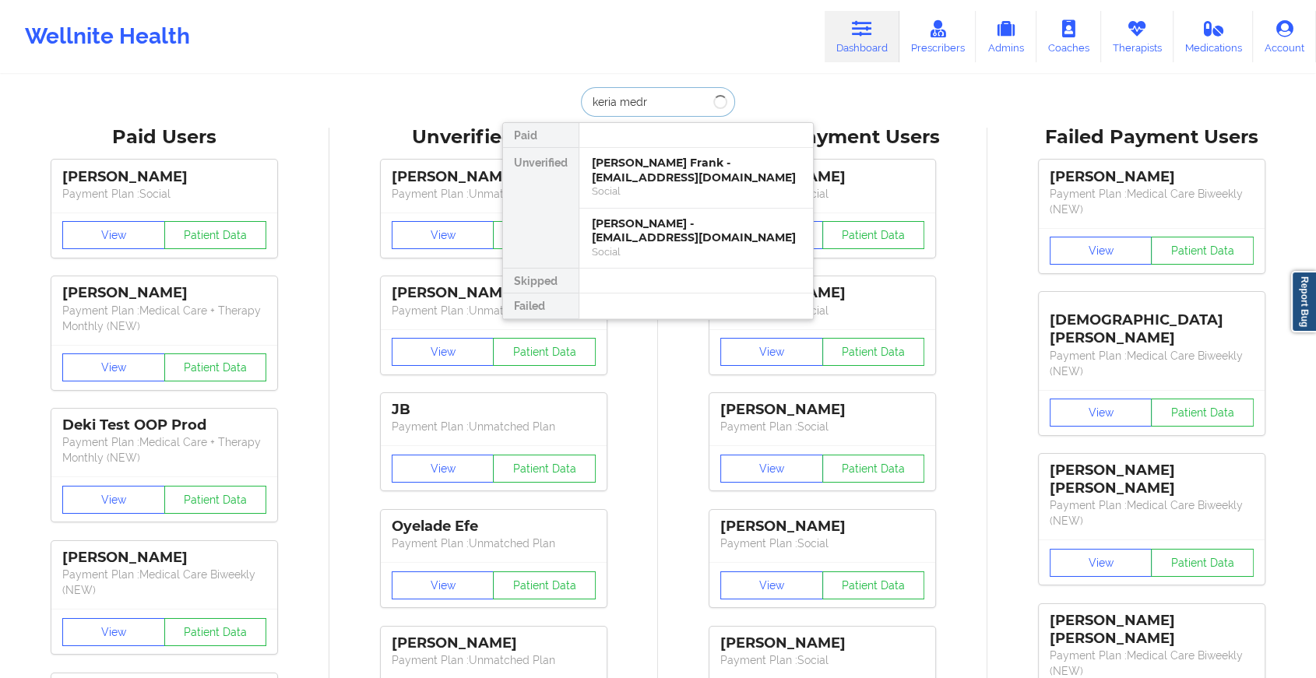
type input "[PERSON_NAME]"
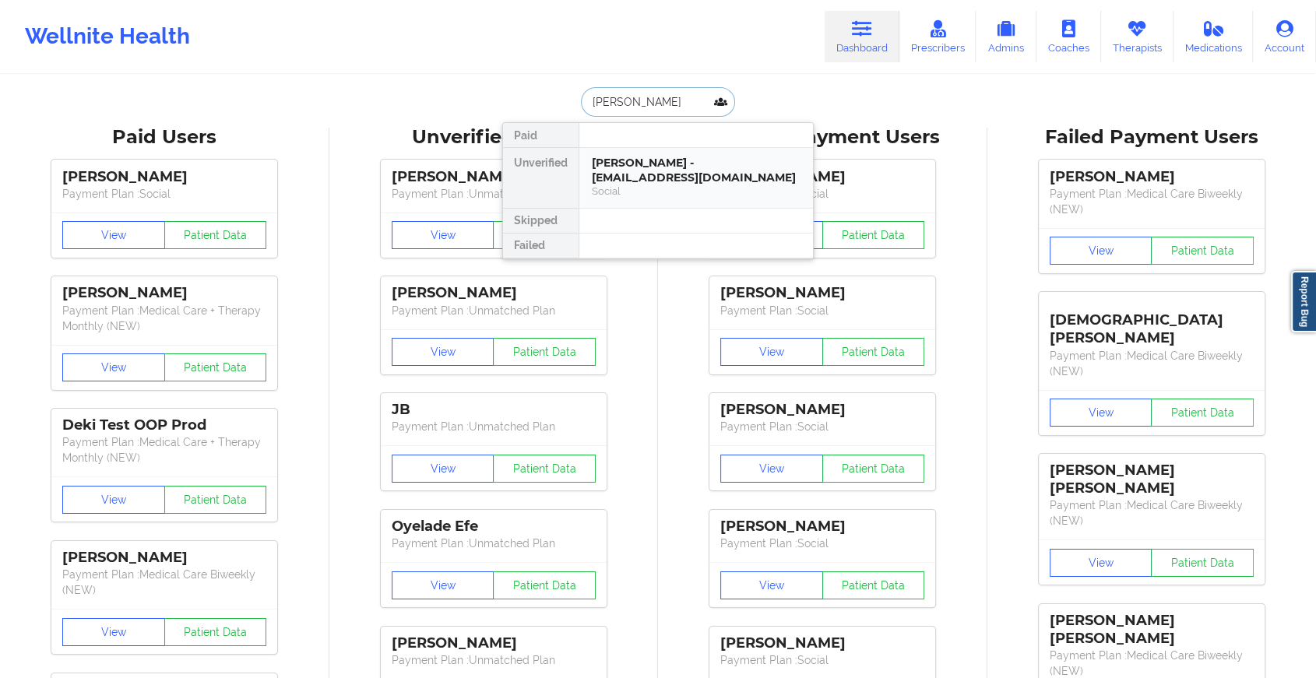
click at [635, 168] on div "[PERSON_NAME] - [EMAIL_ADDRESS][DOMAIN_NAME]" at bounding box center [696, 170] width 209 height 29
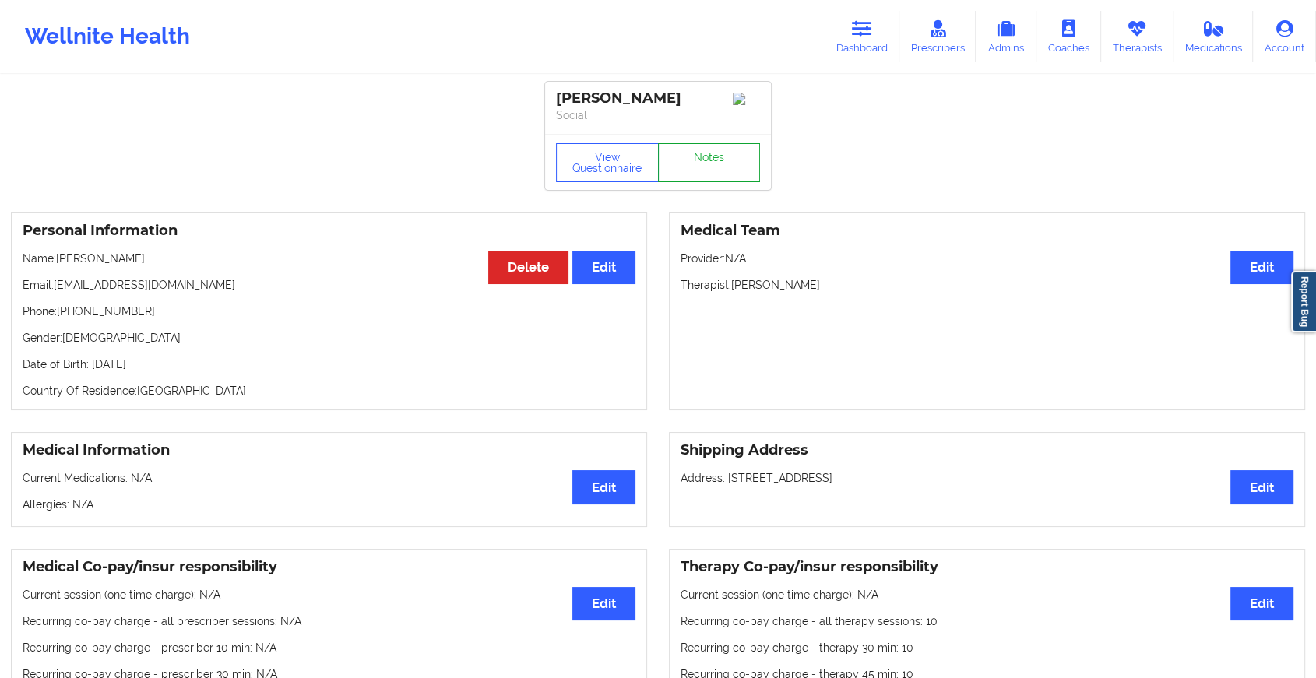
click at [702, 150] on link "Notes" at bounding box center [709, 162] width 103 height 39
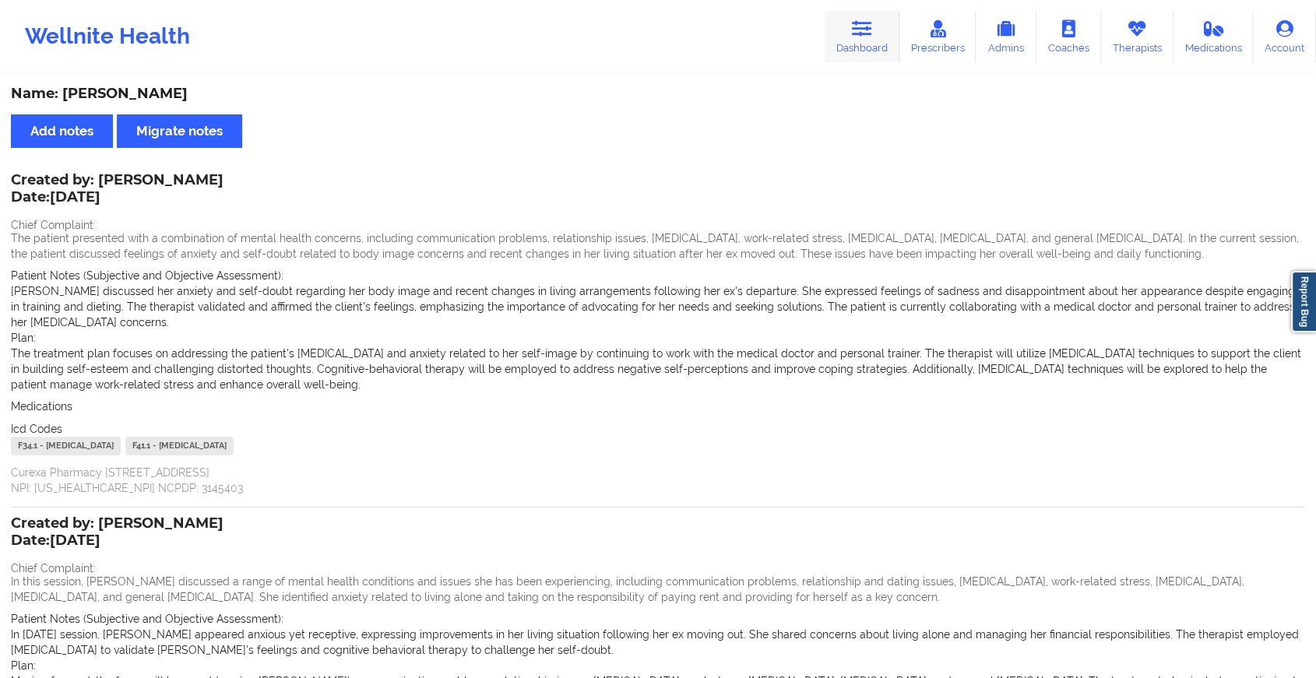
click at [879, 25] on link "Dashboard" at bounding box center [862, 36] width 75 height 51
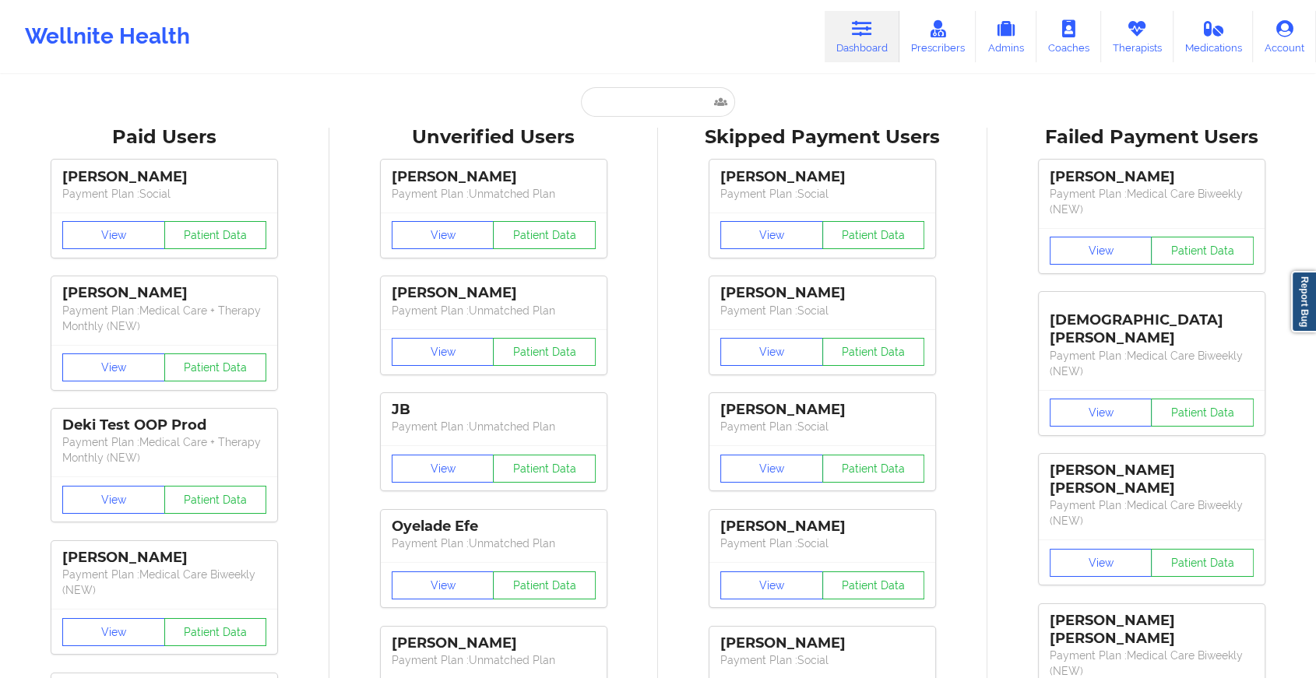
click at [639, 104] on input "text" at bounding box center [658, 102] width 154 height 30
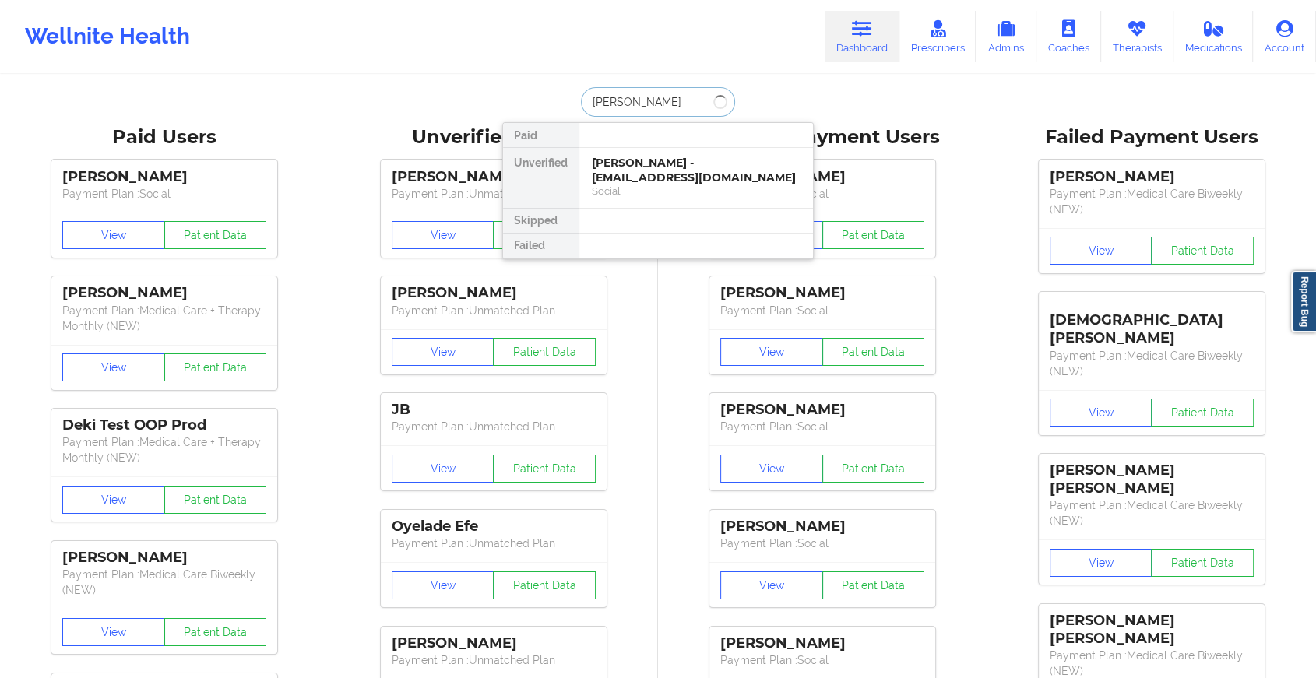
type input "[PERSON_NAME]"
click at [641, 179] on div "[PERSON_NAME] - [EMAIL_ADDRESS][DOMAIN_NAME]" at bounding box center [696, 170] width 209 height 29
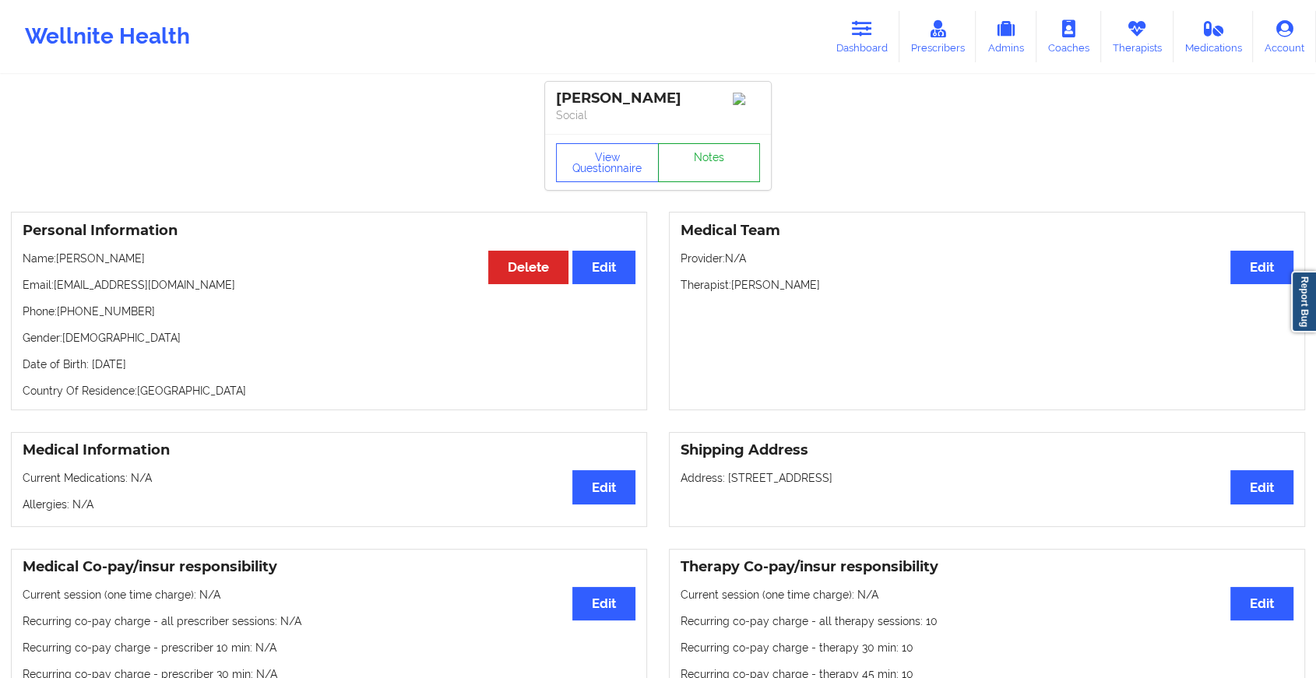
click at [710, 175] on link "Notes" at bounding box center [709, 162] width 103 height 39
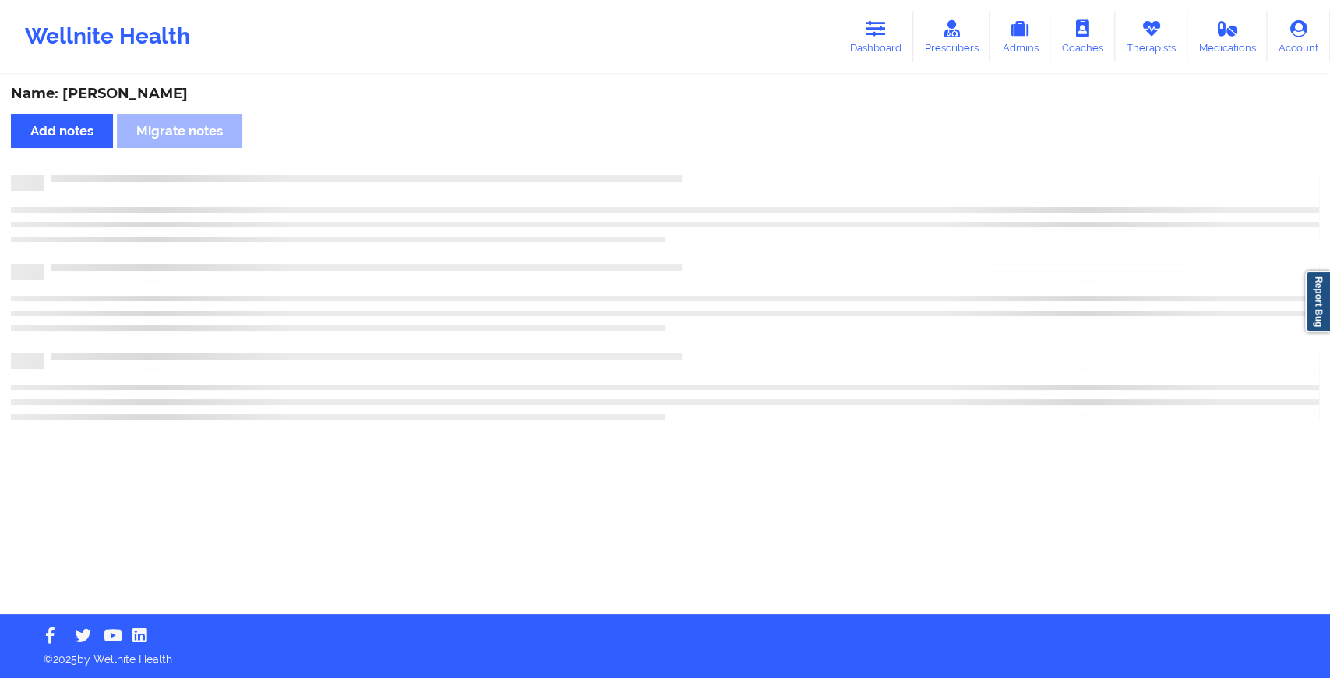
click at [710, 175] on div at bounding box center [681, 175] width 1275 height 0
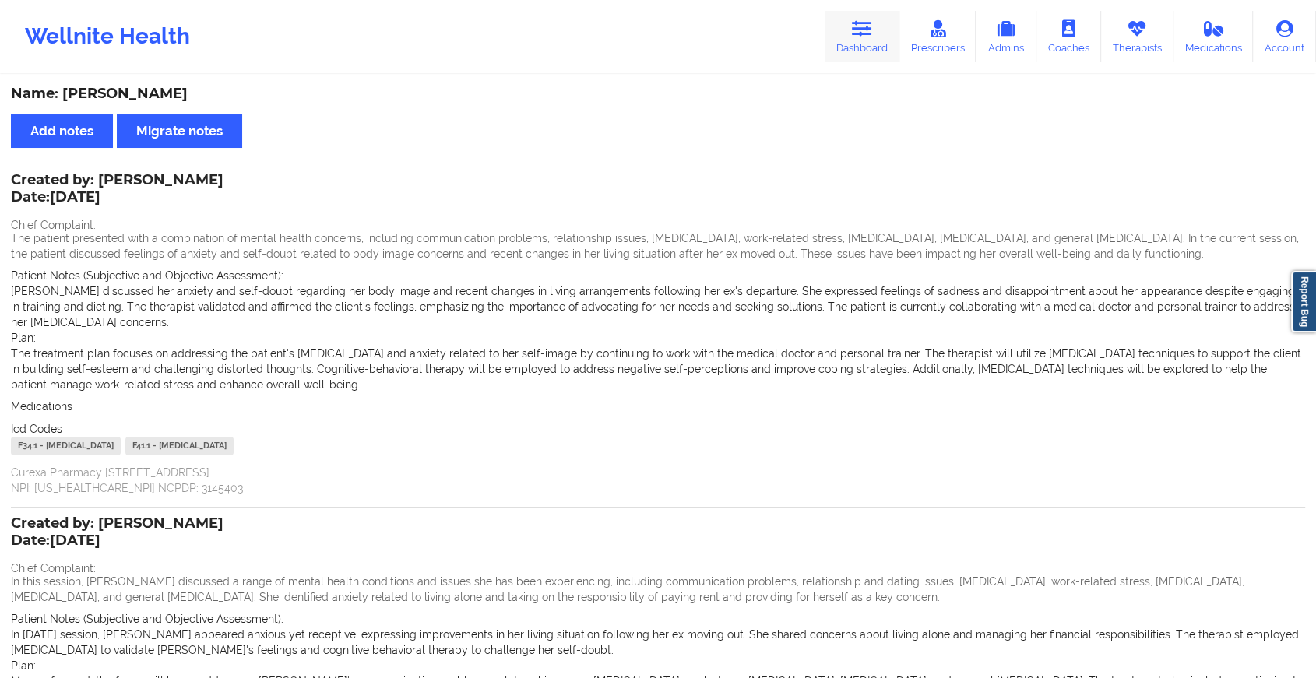
click at [868, 20] on icon at bounding box center [862, 28] width 20 height 17
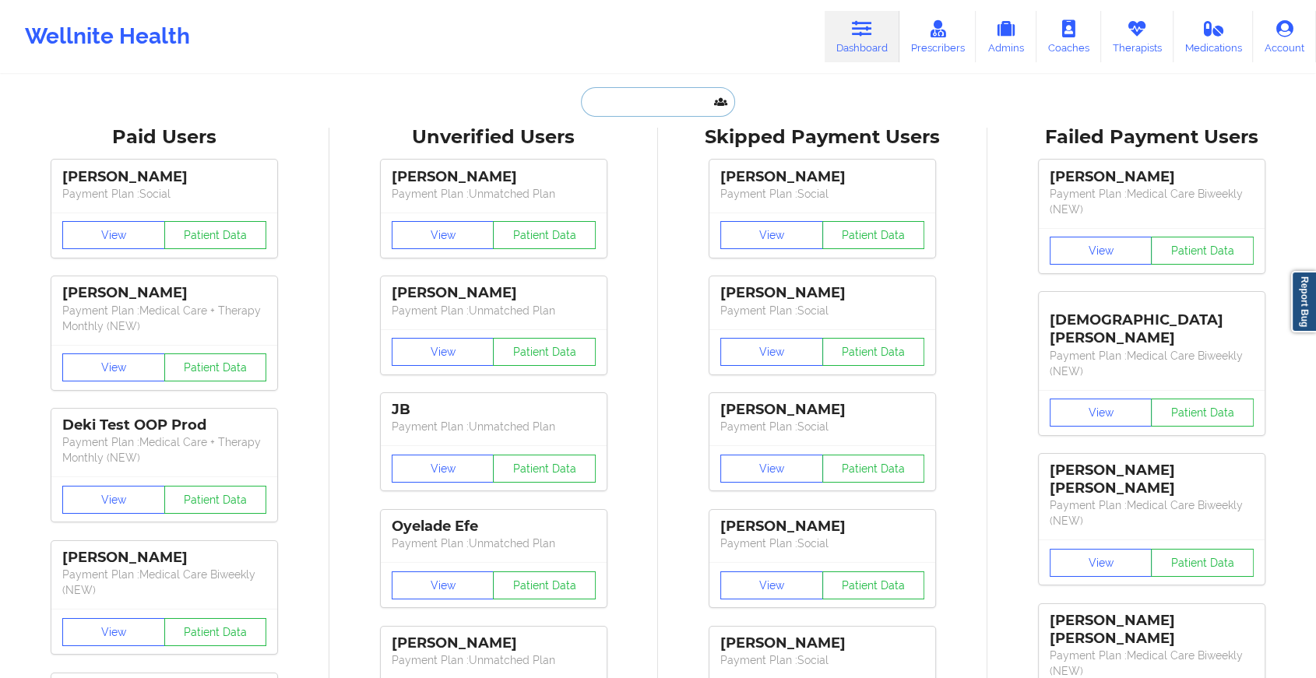
click at [673, 107] on input "text" at bounding box center [658, 102] width 154 height 30
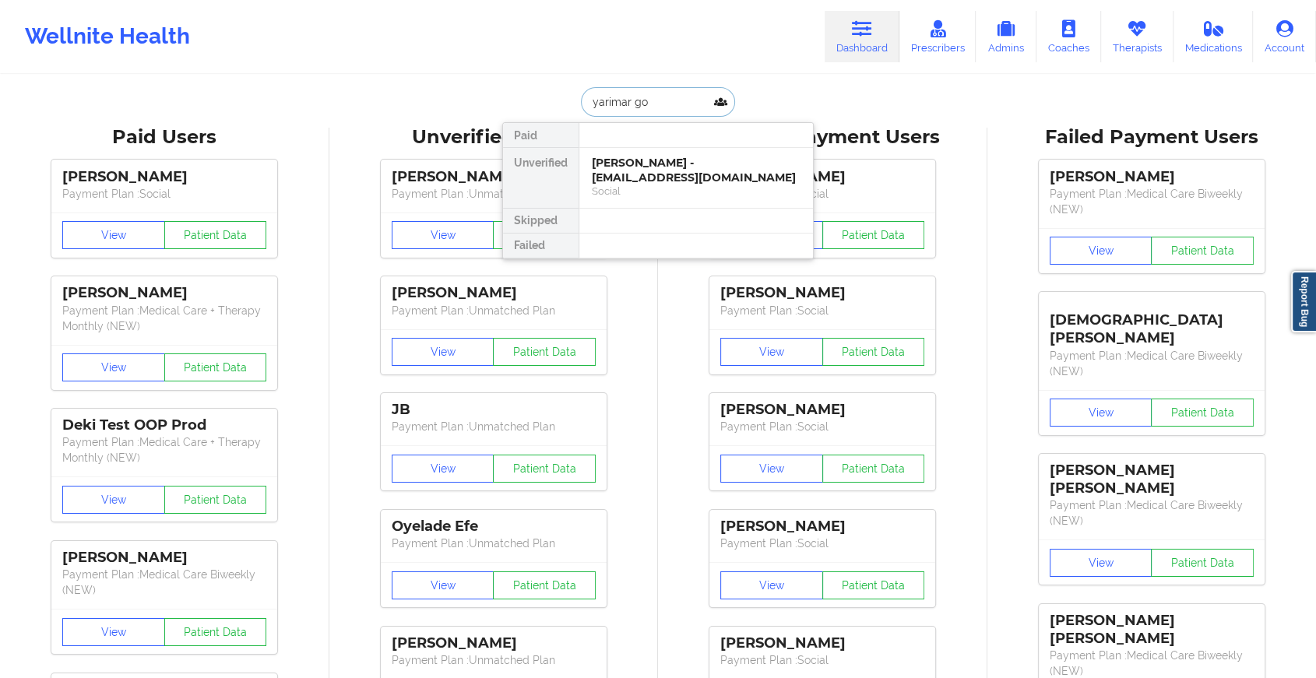
type input "yarimar gon"
click at [661, 174] on div "[PERSON_NAME] - [EMAIL_ADDRESS][DOMAIN_NAME]" at bounding box center [696, 170] width 209 height 29
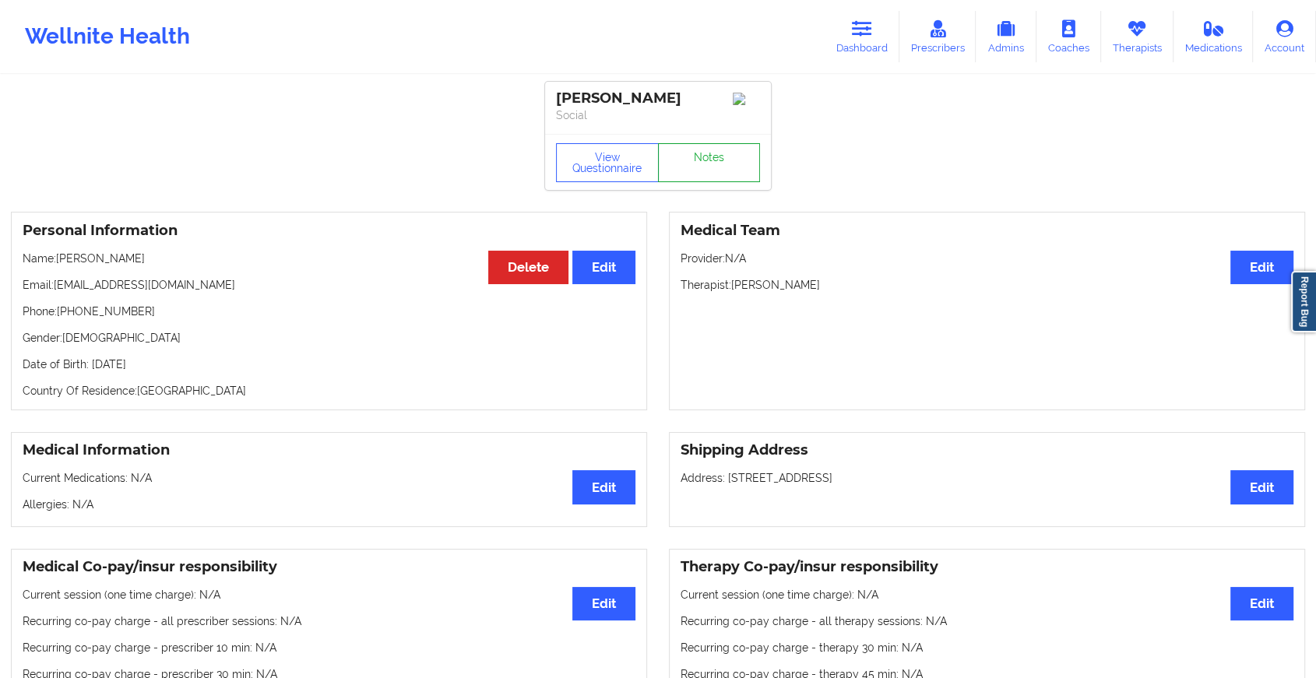
click at [698, 168] on link "Notes" at bounding box center [709, 162] width 103 height 39
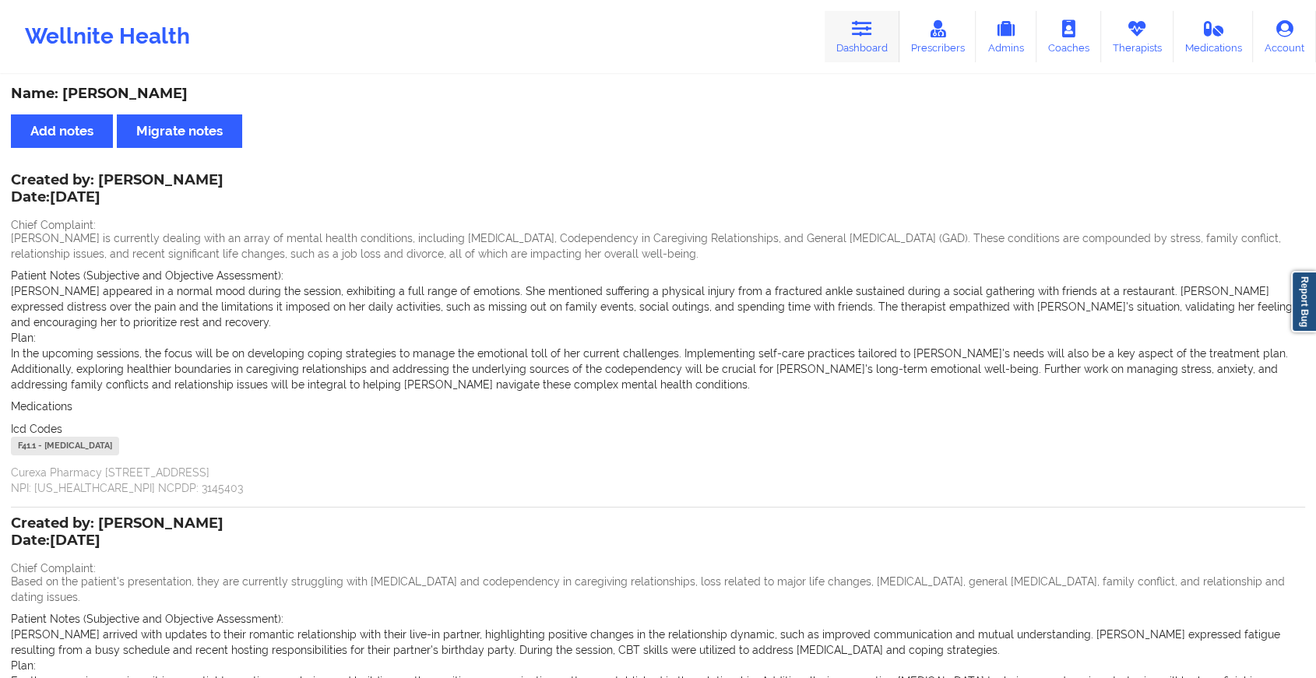
click at [857, 37] on link "Dashboard" at bounding box center [862, 36] width 75 height 51
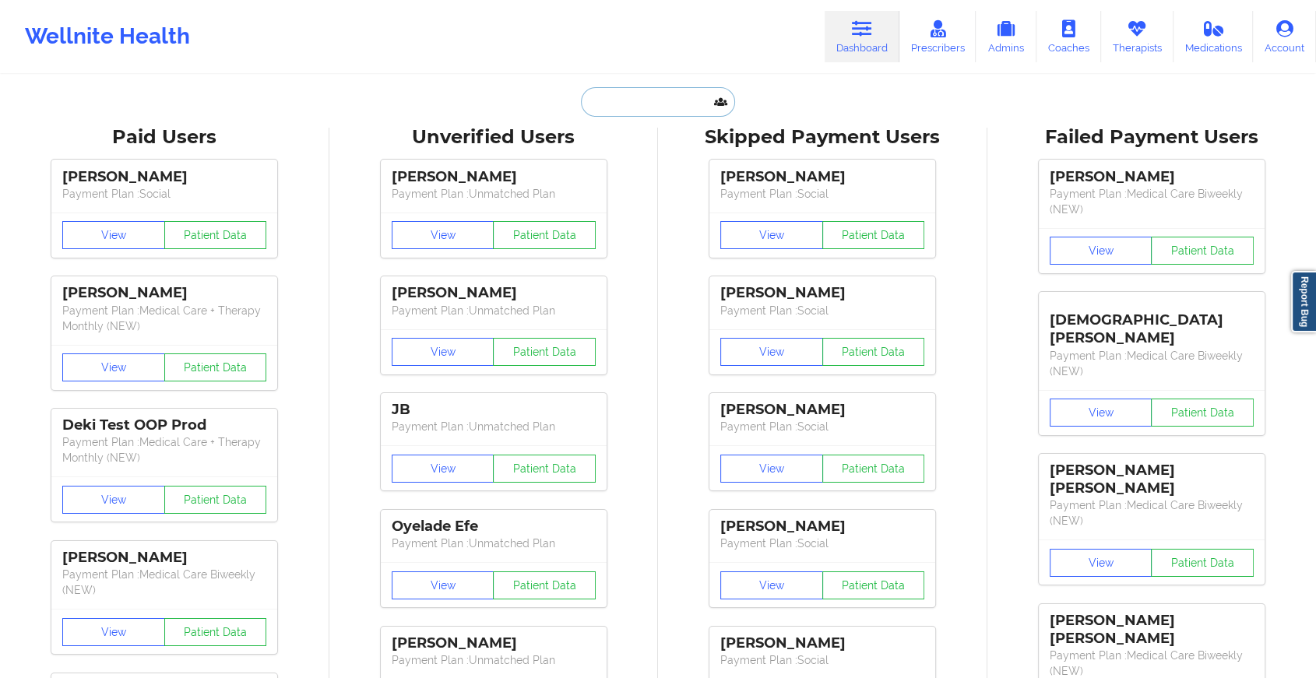
click at [650, 104] on input "text" at bounding box center [658, 102] width 154 height 30
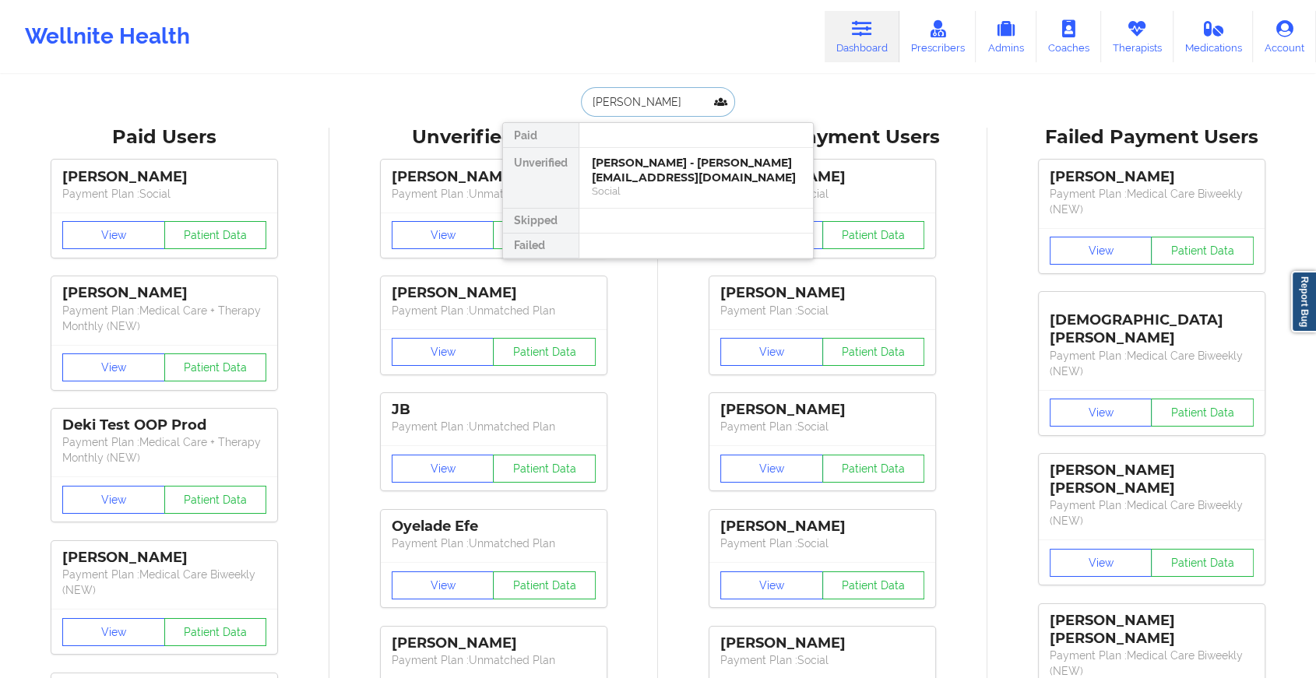
type input "[PERSON_NAME]"
click at [623, 191] on div "Social" at bounding box center [696, 191] width 209 height 13
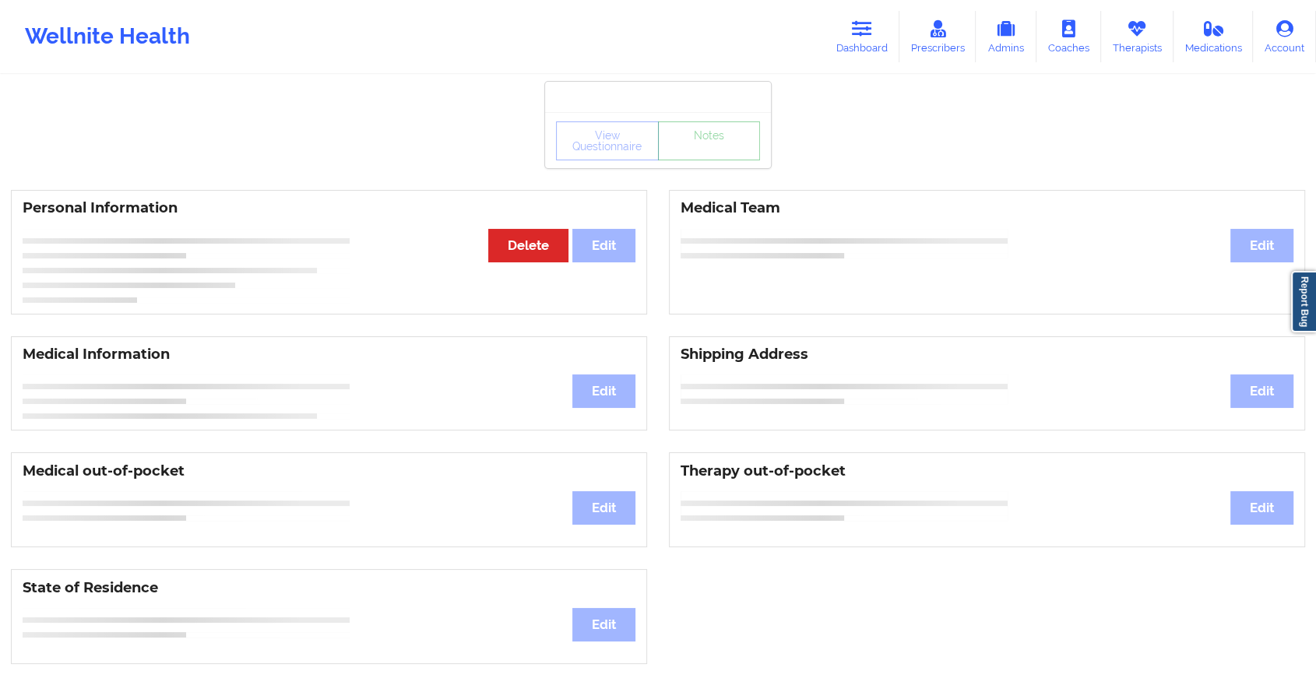
click at [685, 160] on link "Notes" at bounding box center [709, 141] width 103 height 39
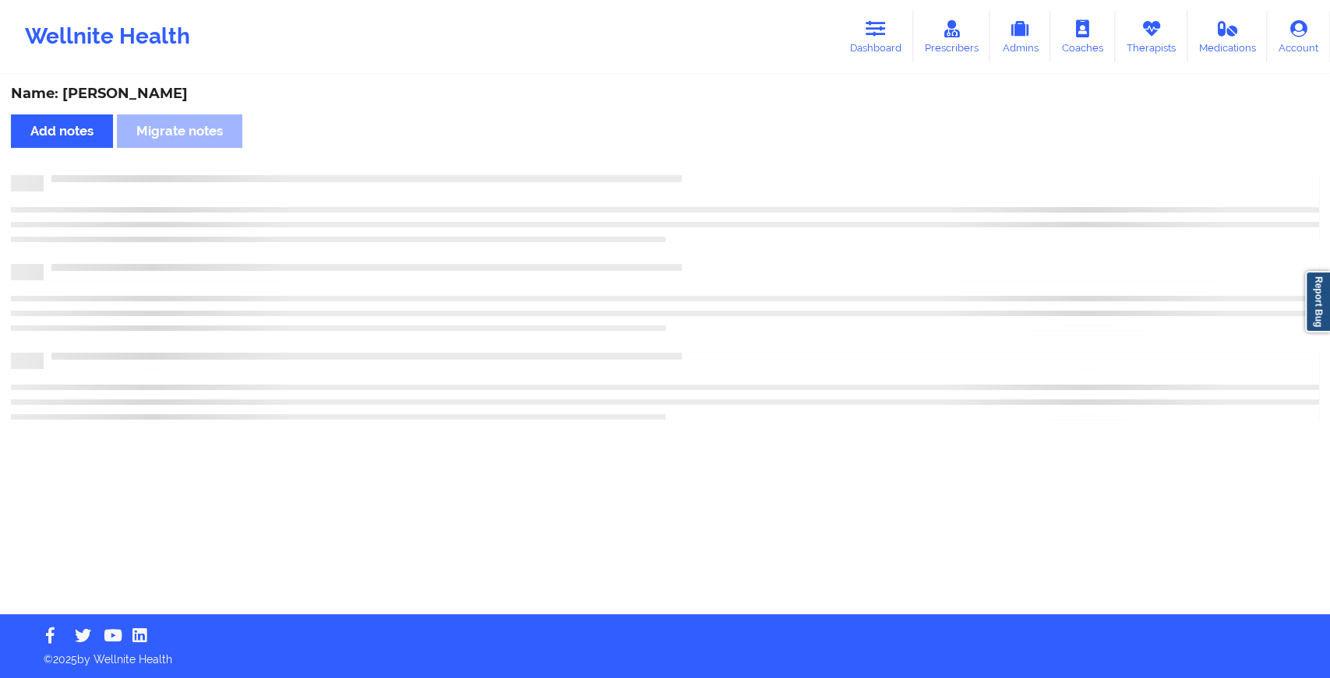
click at [685, 167] on div "Name: [PERSON_NAME] Add notes Migrate notes" at bounding box center [665, 345] width 1330 height 538
drag, startPoint x: 685, startPoint y: 167, endPoint x: 824, endPoint y: 283, distance: 180.9
click at [824, 283] on div "Name: [PERSON_NAME] Add notes Migrate notes" at bounding box center [665, 345] width 1330 height 538
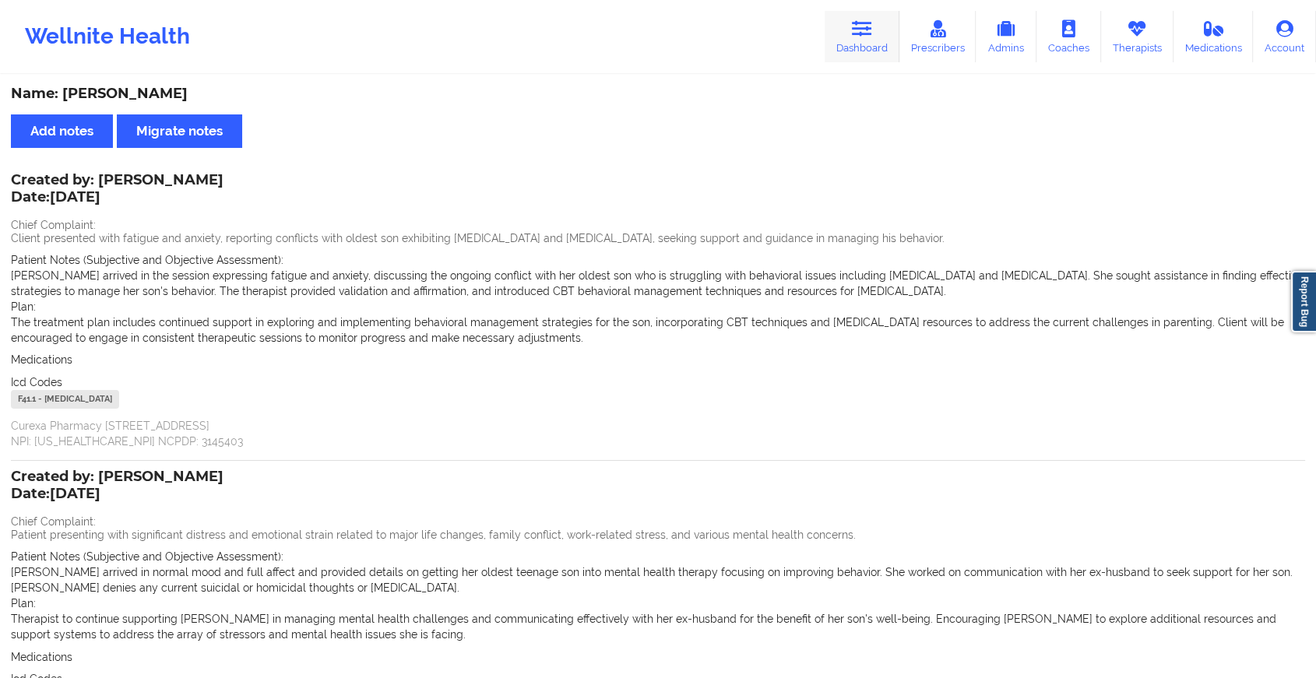
click at [860, 21] on icon at bounding box center [862, 28] width 20 height 17
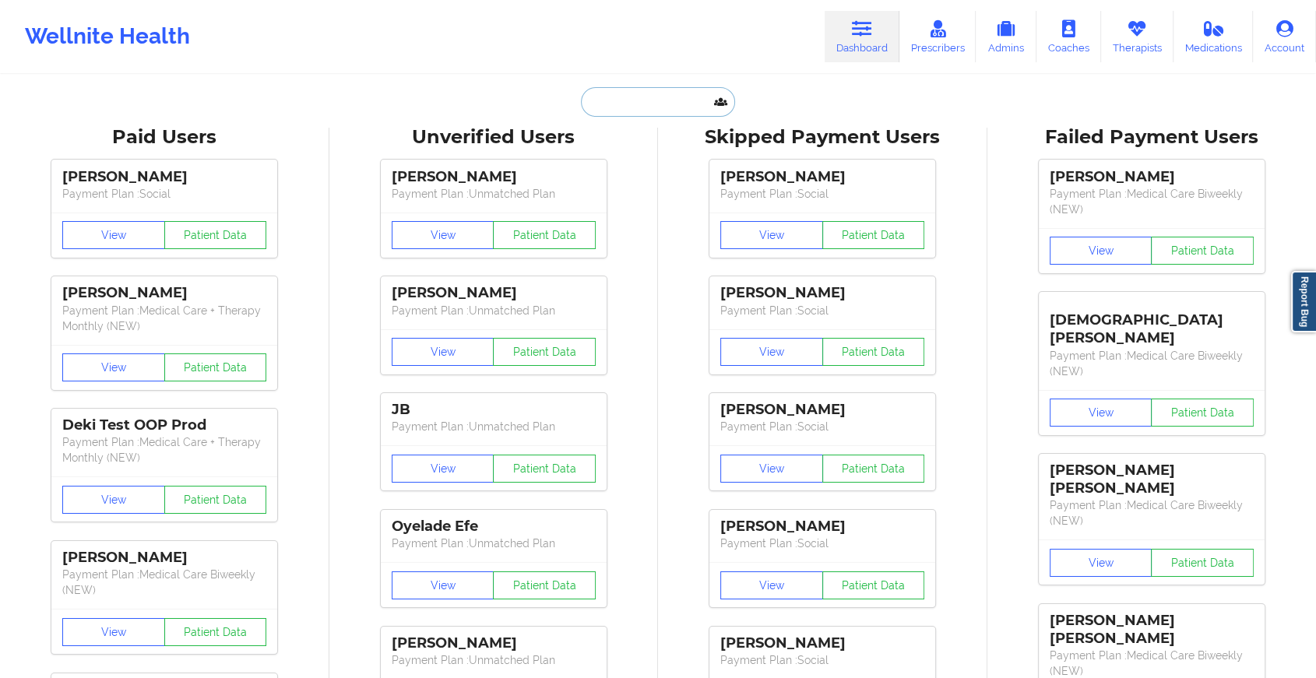
click at [645, 104] on input "text" at bounding box center [658, 102] width 154 height 30
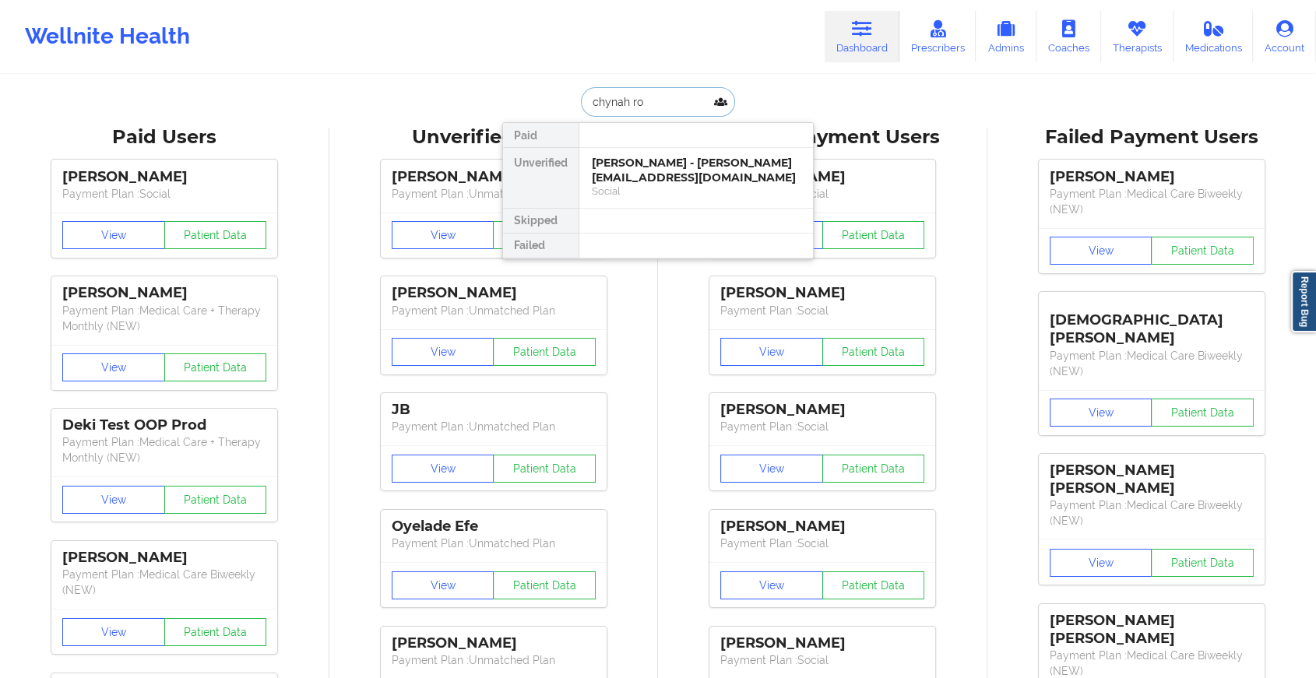
type input "chynah rod"
click at [668, 172] on div "[PERSON_NAME] - [EMAIL_ADDRESS][DOMAIN_NAME]" at bounding box center [696, 170] width 209 height 29
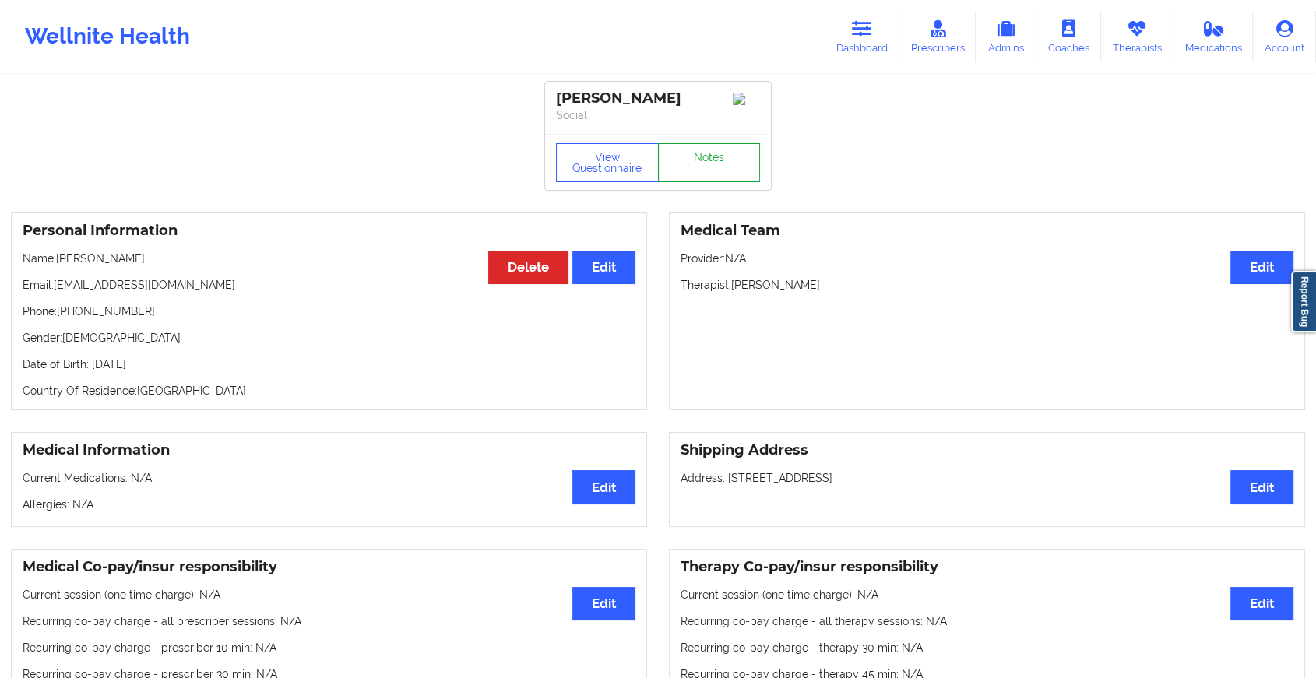
click at [706, 164] on link "Notes" at bounding box center [709, 162] width 103 height 39
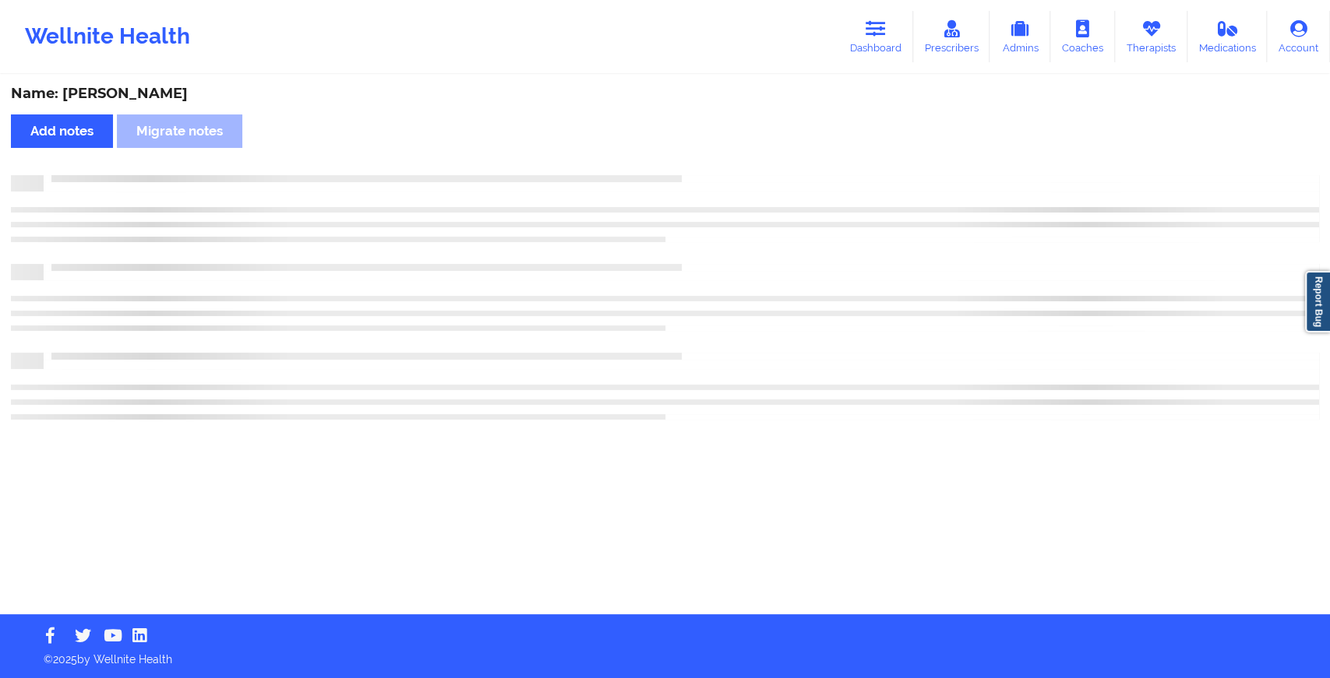
click at [844, 294] on div "Name: [PERSON_NAME] Add notes Migrate notes" at bounding box center [665, 345] width 1330 height 538
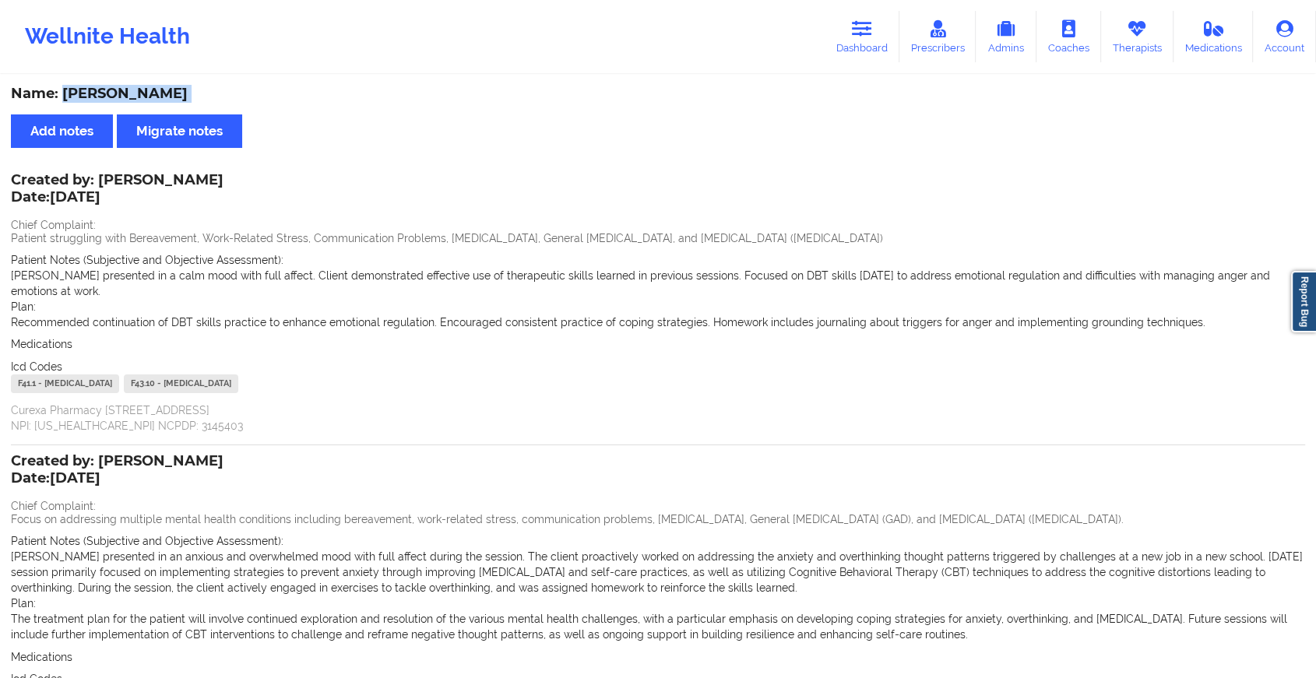
drag, startPoint x: 65, startPoint y: 89, endPoint x: 256, endPoint y: 107, distance: 191.7
click at [256, 107] on div "Name: [PERSON_NAME] Add notes Migrate notes Created by: [PERSON_NAME] Date: [DA…" at bounding box center [658, 443] width 1316 height 734
copy div "[PERSON_NAME] Add notes Migrate notes"
click at [850, 31] on link "Dashboard" at bounding box center [862, 36] width 75 height 51
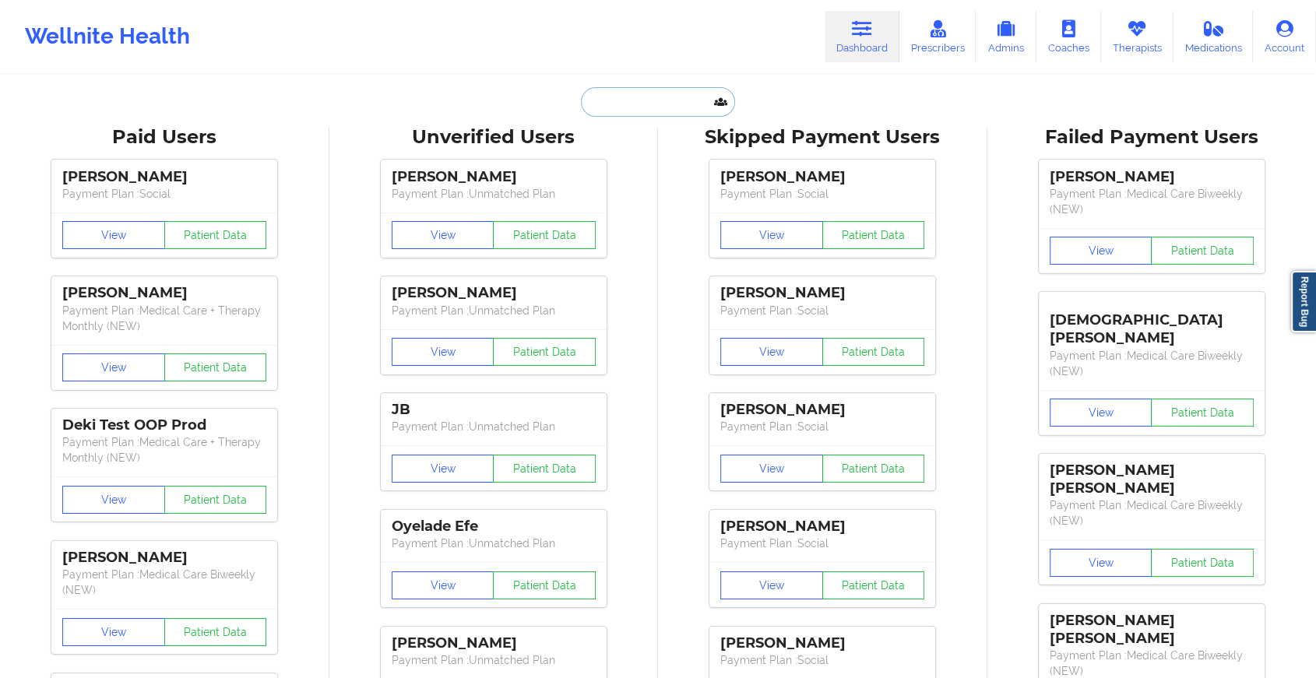
click at [662, 87] on input "text" at bounding box center [658, 102] width 154 height 30
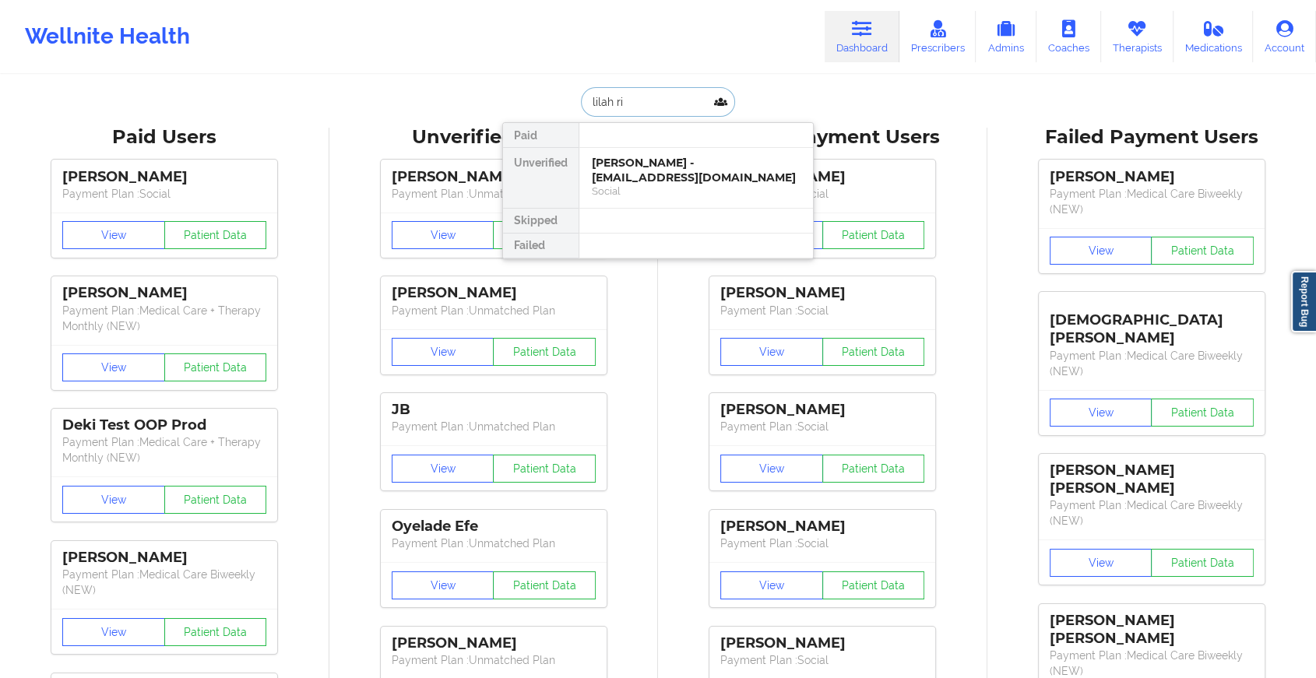
type input "lilah riv"
click at [634, 185] on div "Social" at bounding box center [696, 191] width 209 height 13
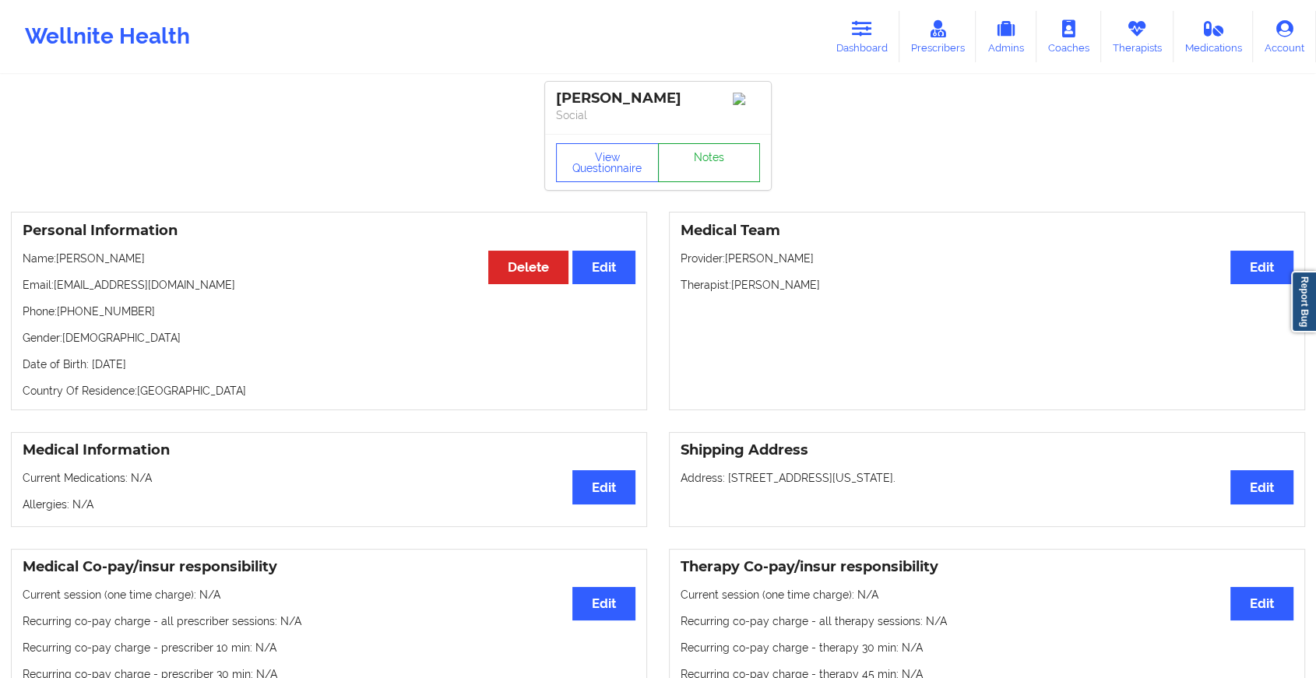
click at [692, 160] on link "Notes" at bounding box center [709, 162] width 103 height 39
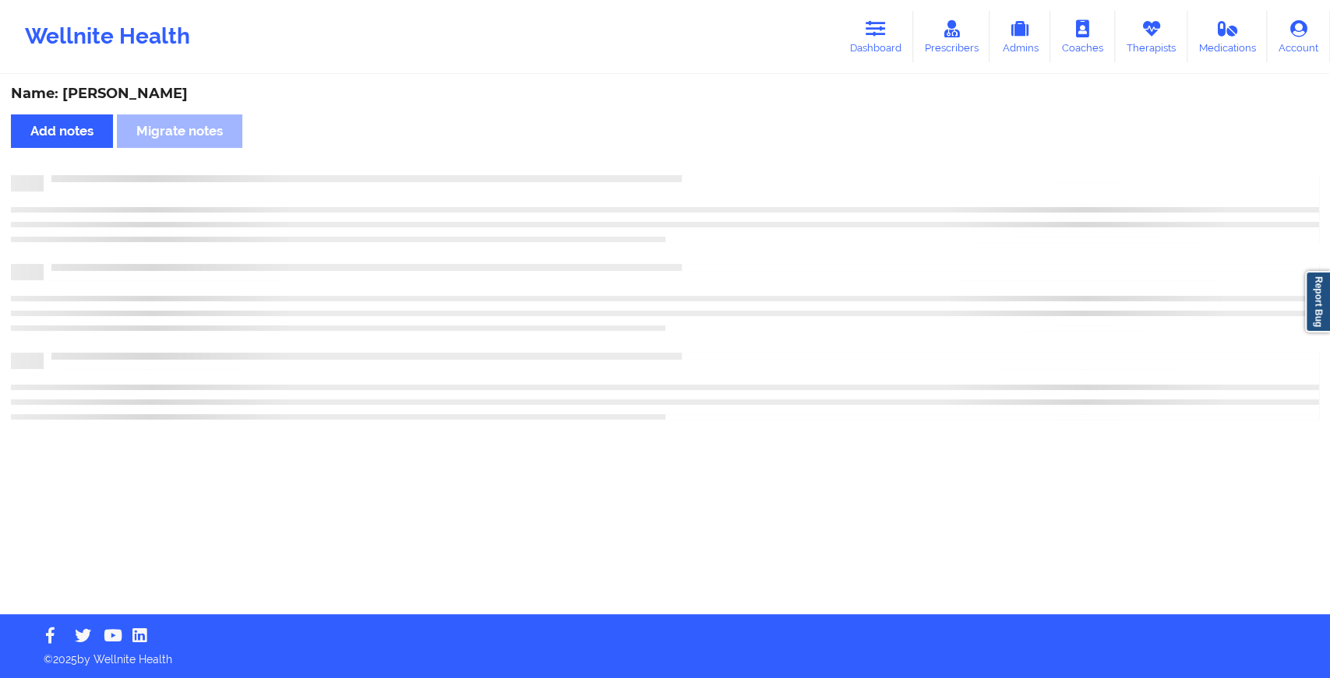
click at [692, 160] on div "Name: [PERSON_NAME] Add notes Migrate notes" at bounding box center [665, 345] width 1330 height 538
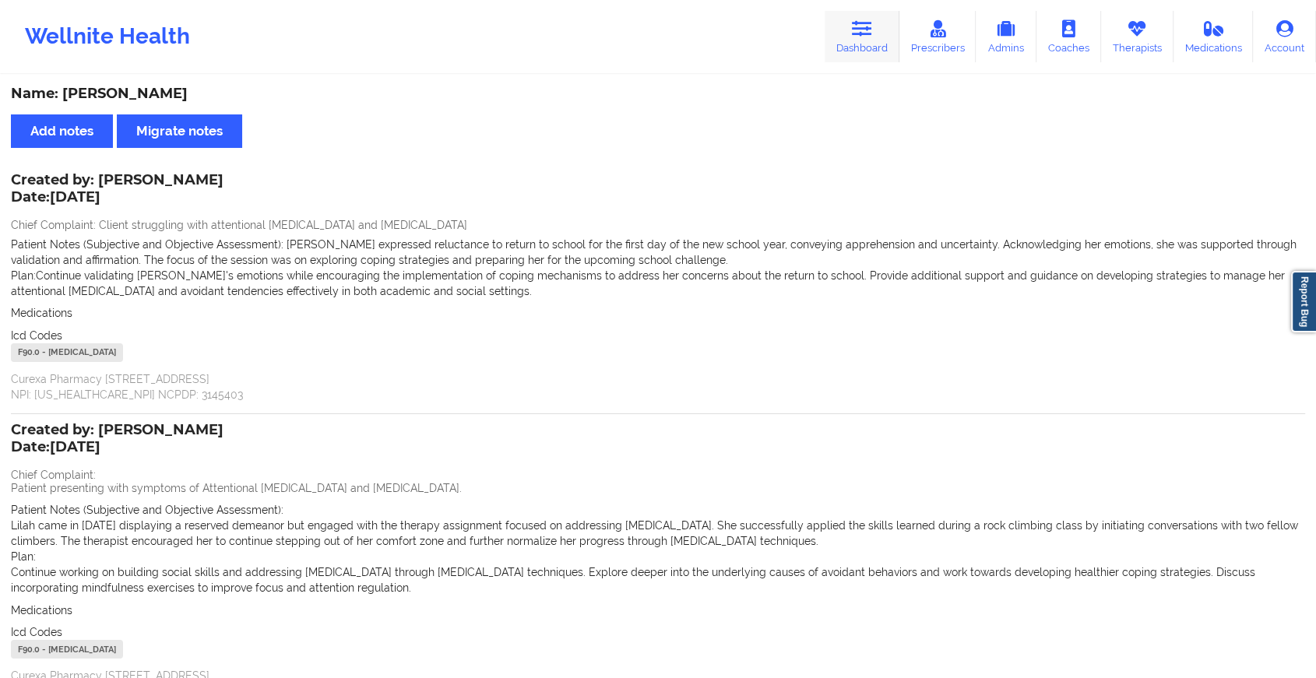
click at [837, 38] on link "Dashboard" at bounding box center [862, 36] width 75 height 51
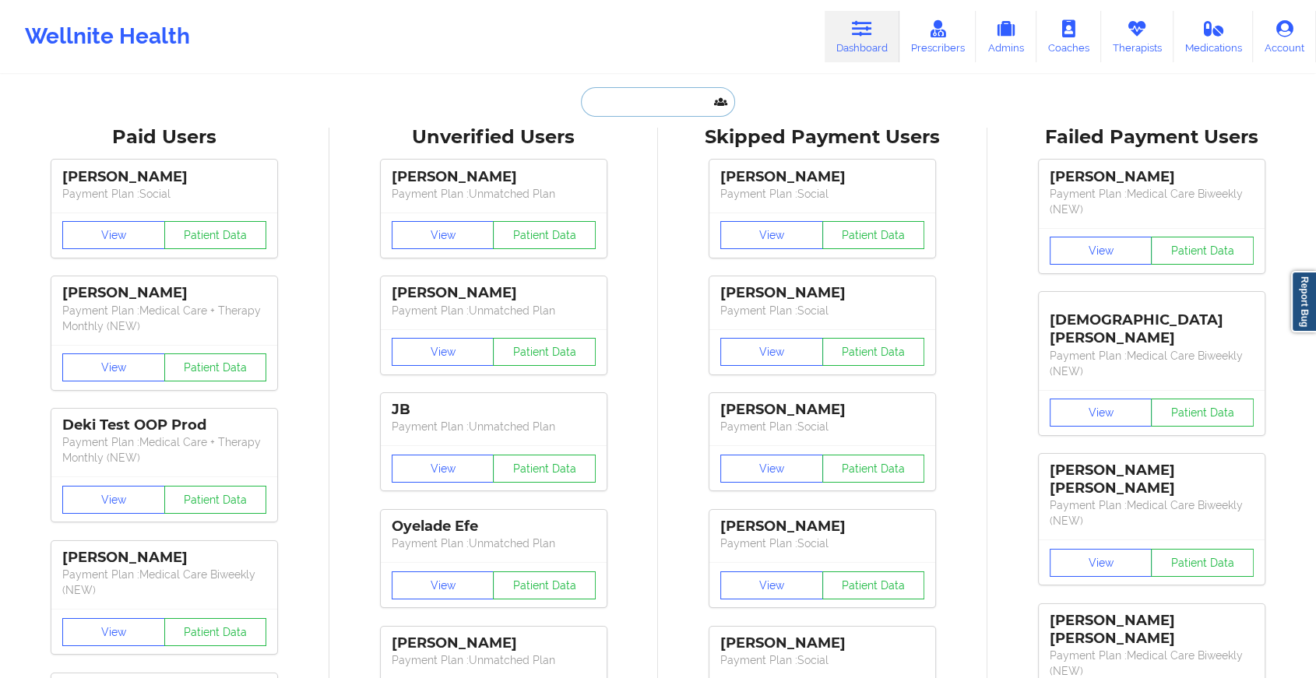
click at [623, 100] on input "text" at bounding box center [658, 102] width 154 height 30
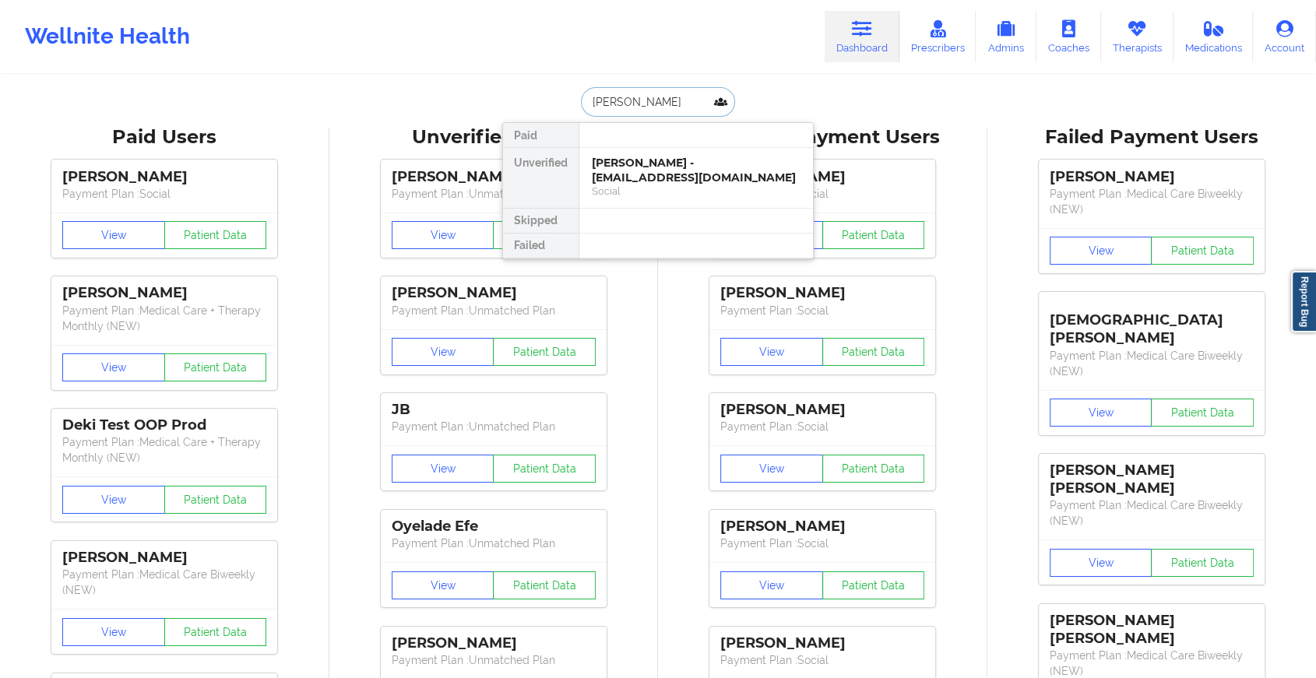
type input "[PERSON_NAME]"
click at [654, 185] on div "Social" at bounding box center [696, 191] width 209 height 13
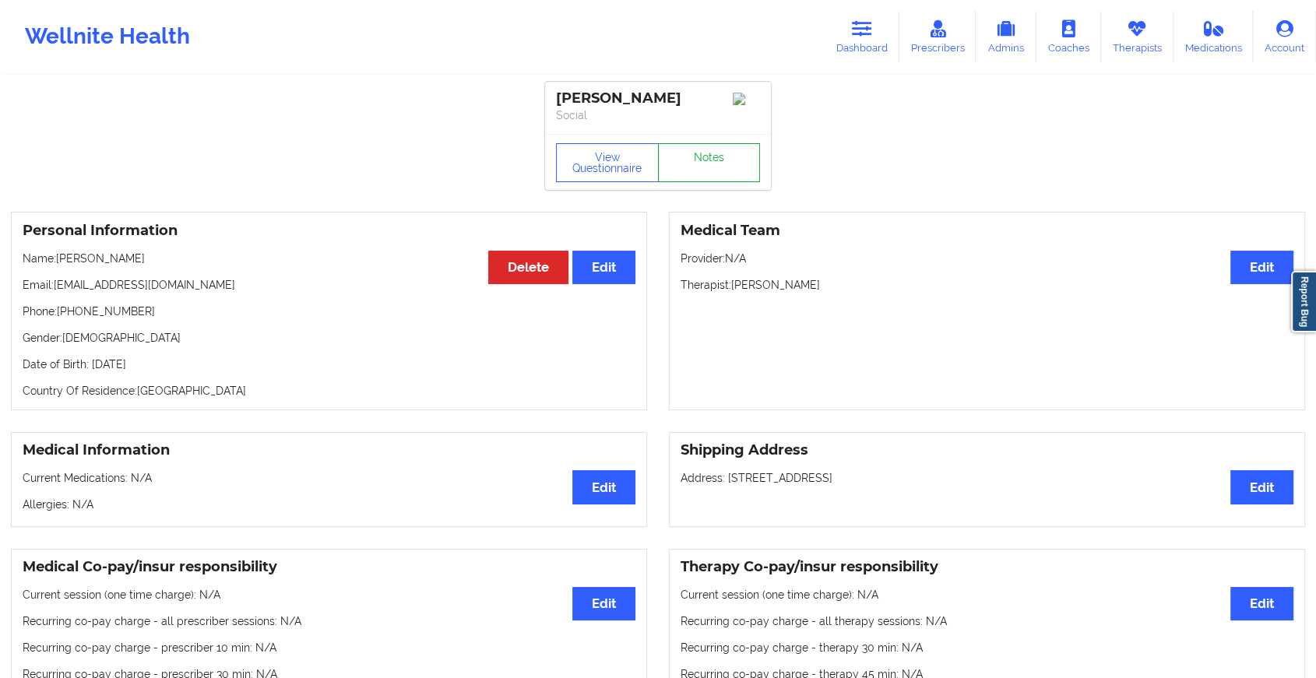
click at [704, 167] on link "Notes" at bounding box center [709, 162] width 103 height 39
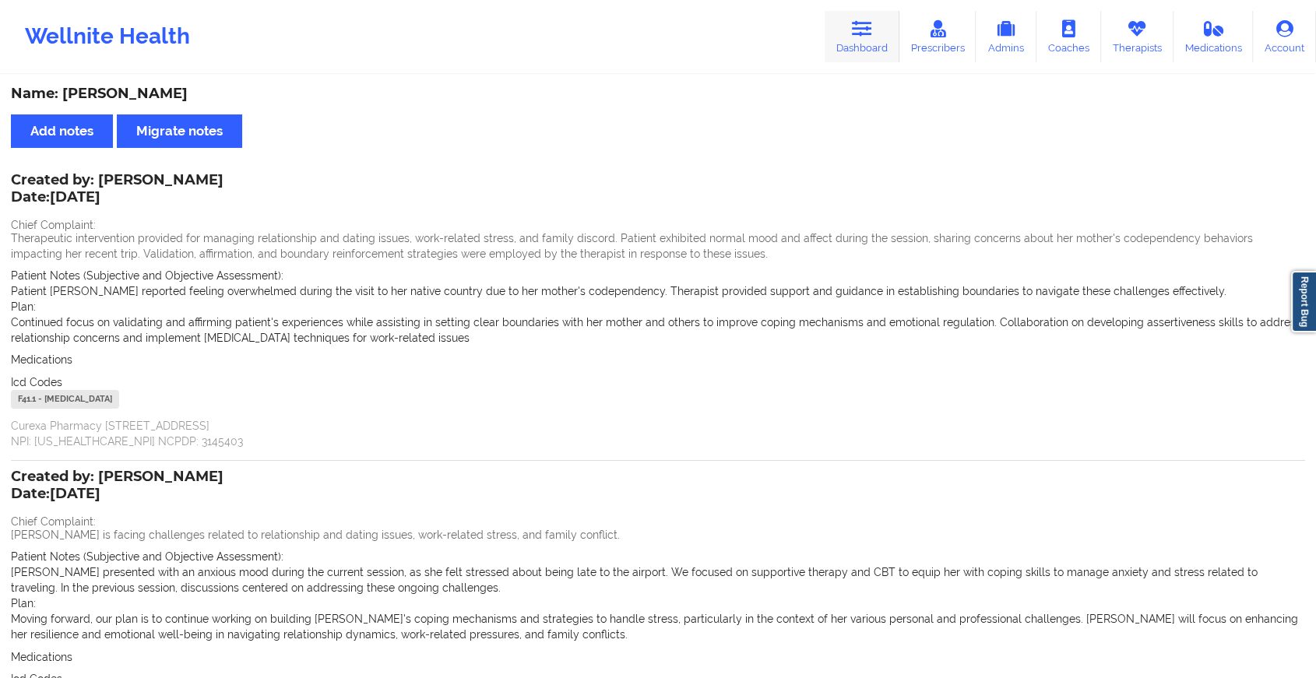
click at [842, 41] on link "Dashboard" at bounding box center [862, 36] width 75 height 51
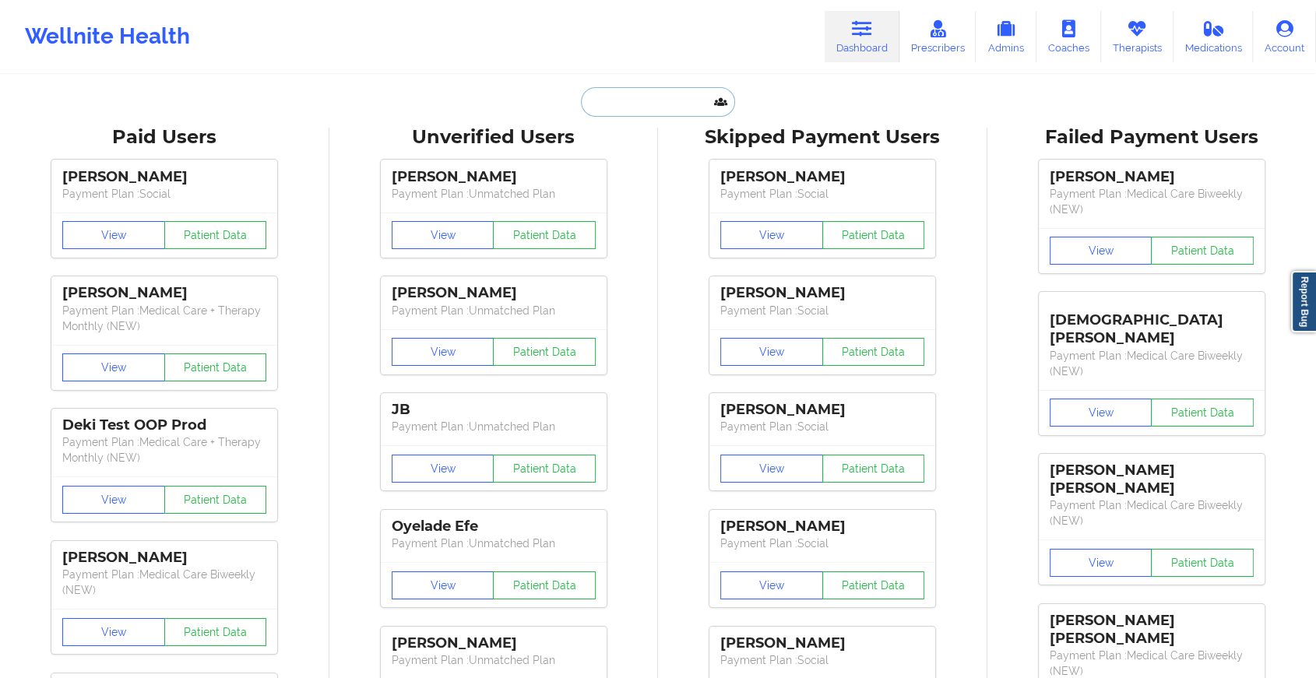
click at [659, 104] on input "text" at bounding box center [658, 102] width 154 height 30
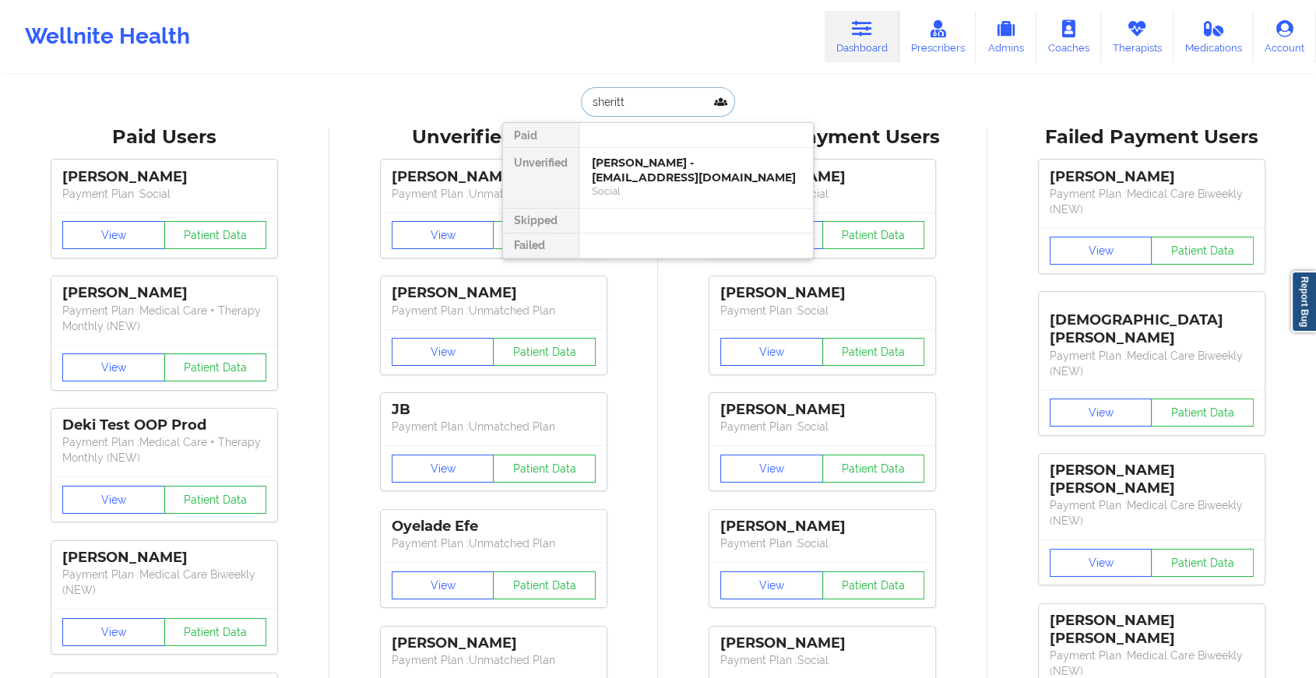
type input "[PERSON_NAME]"
click at [659, 150] on div "[PERSON_NAME] - [EMAIL_ADDRESS][DOMAIN_NAME] Social" at bounding box center [697, 178] width 234 height 60
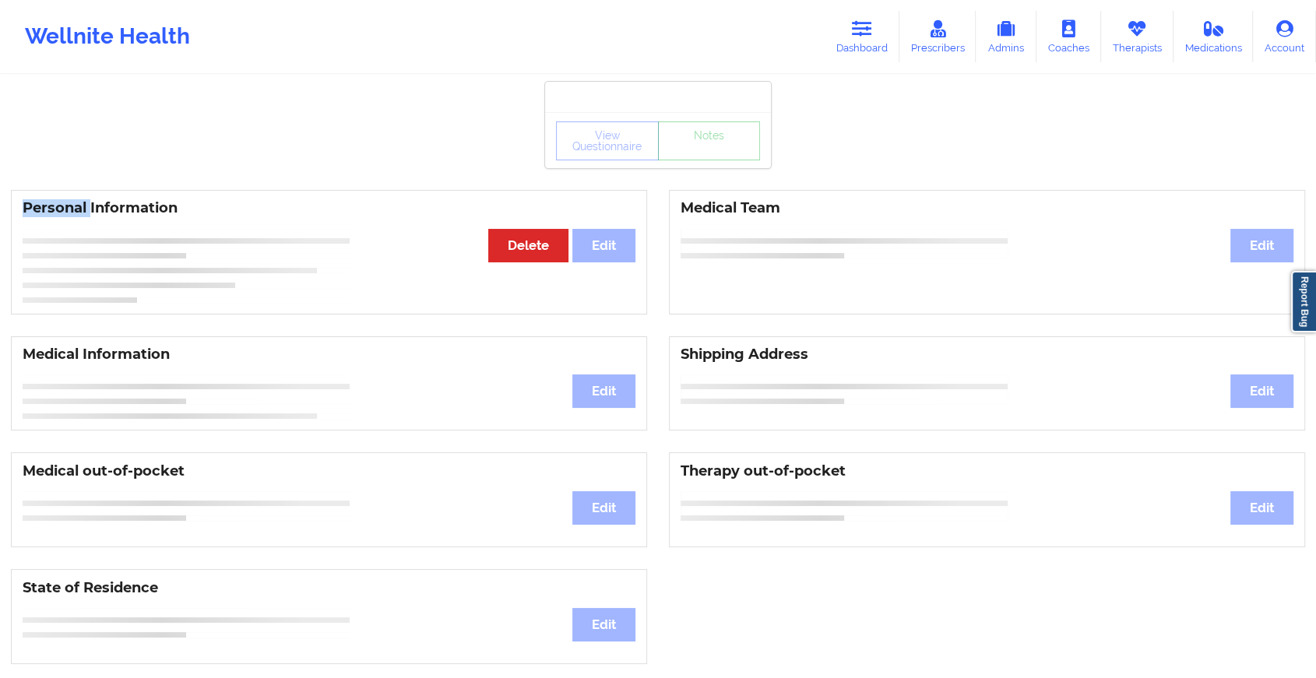
click at [659, 150] on div "View Questionnaire Notes" at bounding box center [658, 141] width 204 height 39
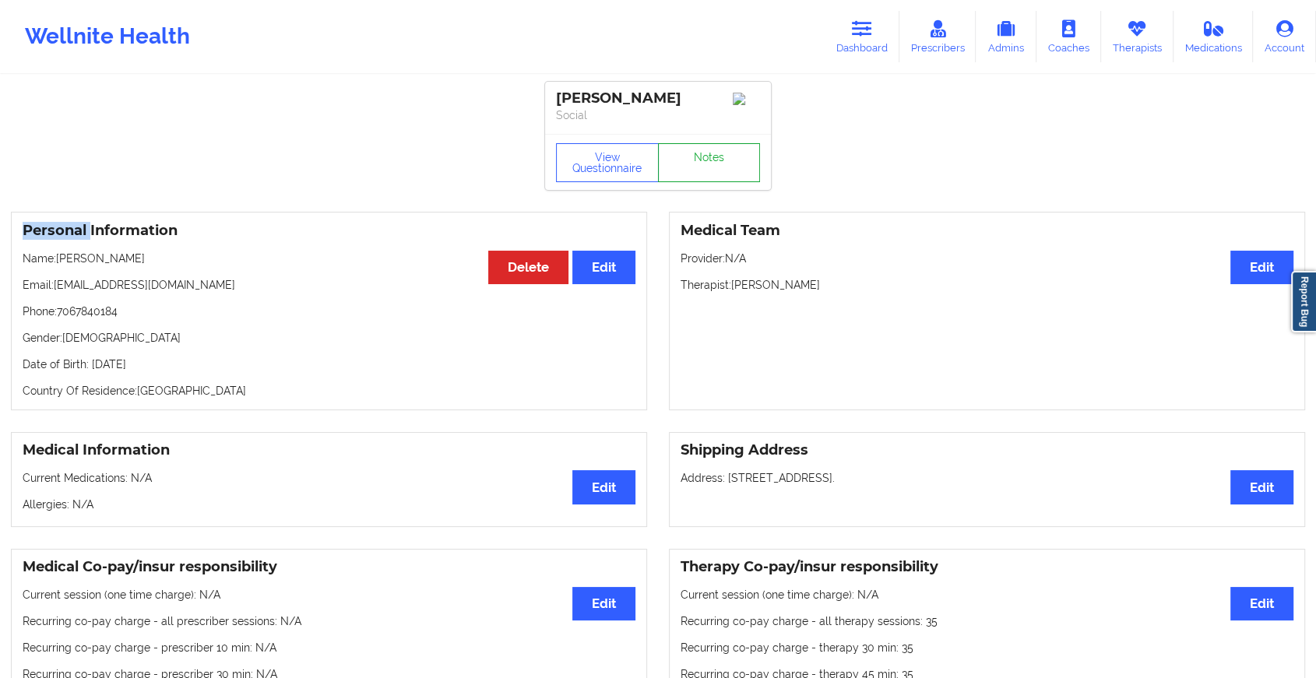
drag, startPoint x: 659, startPoint y: 150, endPoint x: 717, endPoint y: 178, distance: 64.1
click at [717, 178] on link "Notes" at bounding box center [709, 162] width 103 height 39
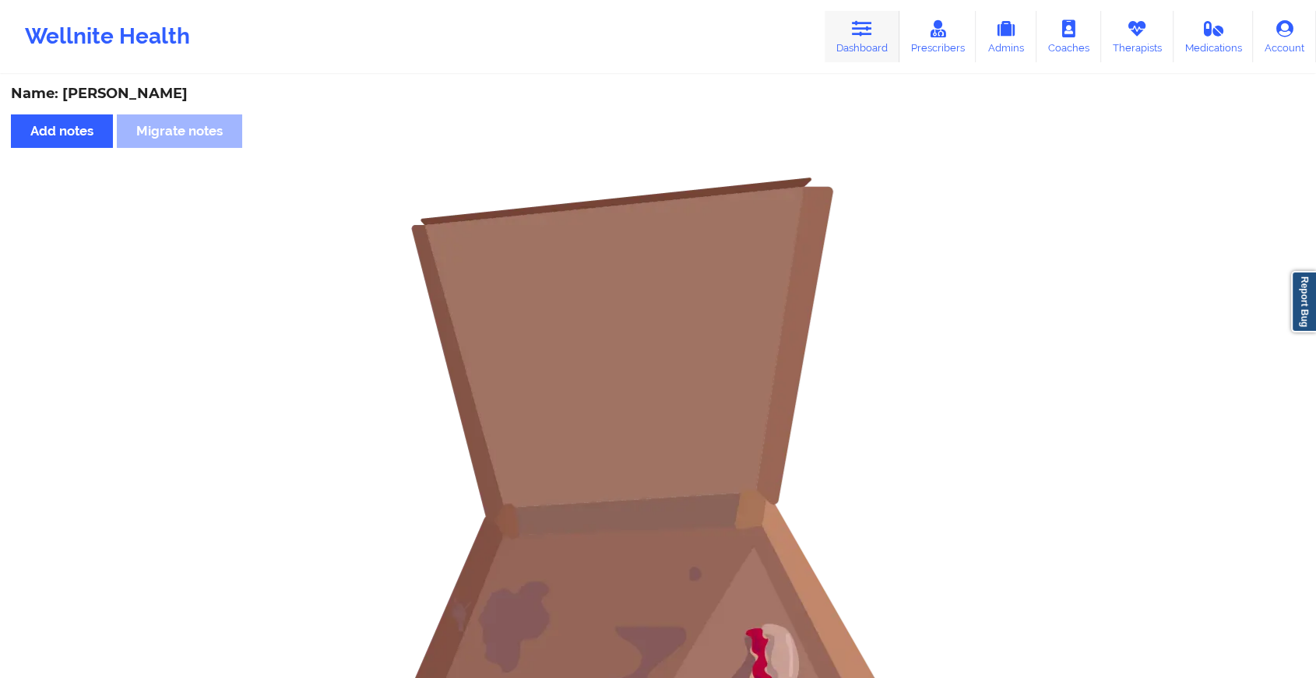
click at [852, 30] on link "Dashboard" at bounding box center [862, 36] width 75 height 51
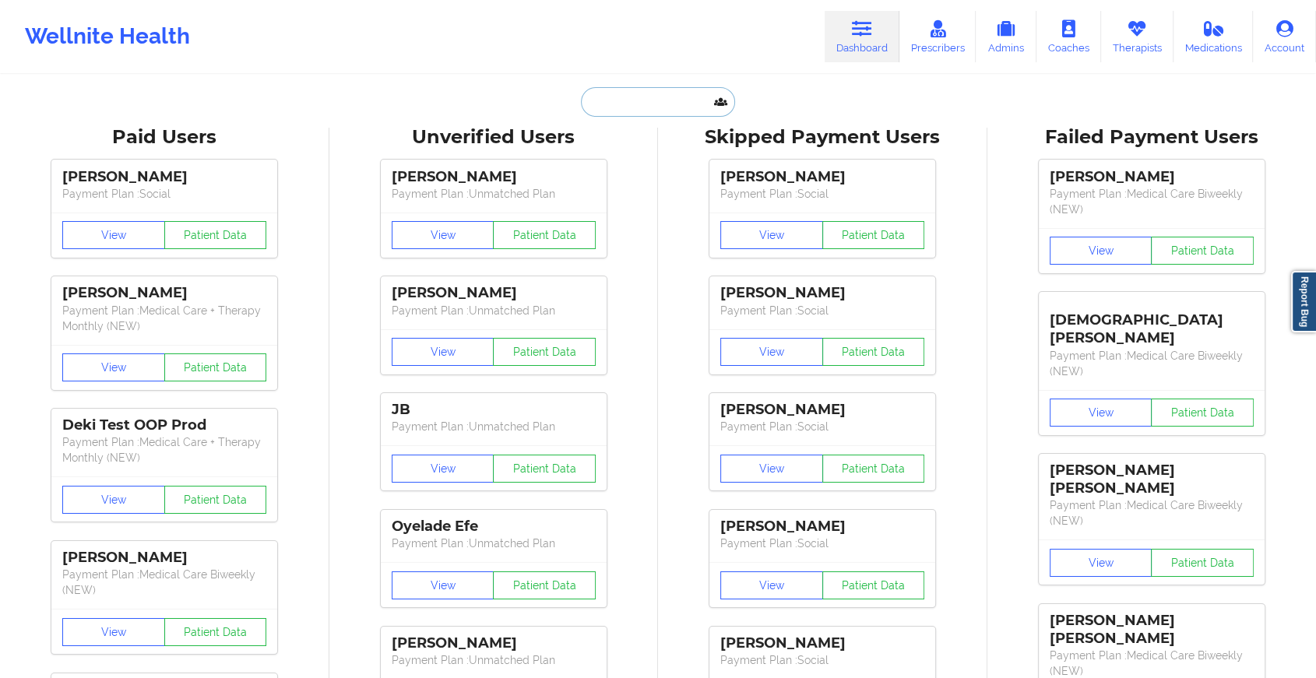
click at [623, 99] on input "text" at bounding box center [658, 102] width 154 height 30
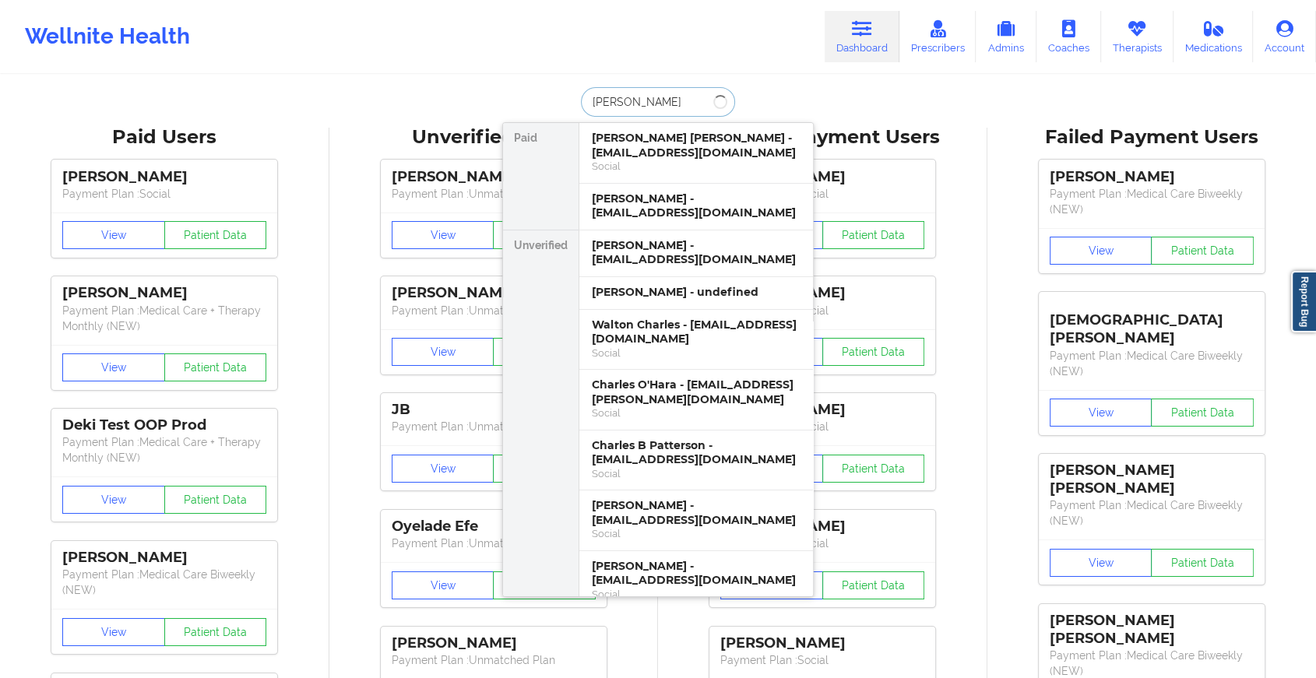
type input "[PERSON_NAME]"
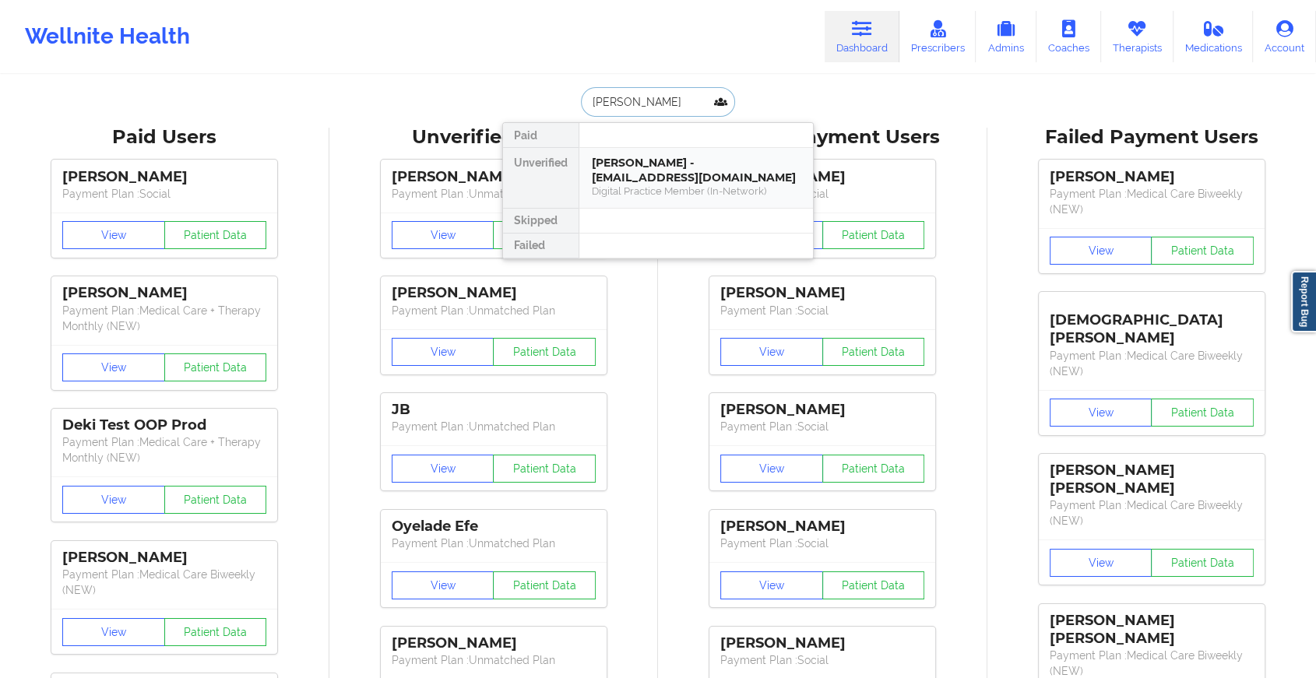
click at [598, 197] on div "Digital Practice Member (In-Network)" at bounding box center [696, 191] width 209 height 13
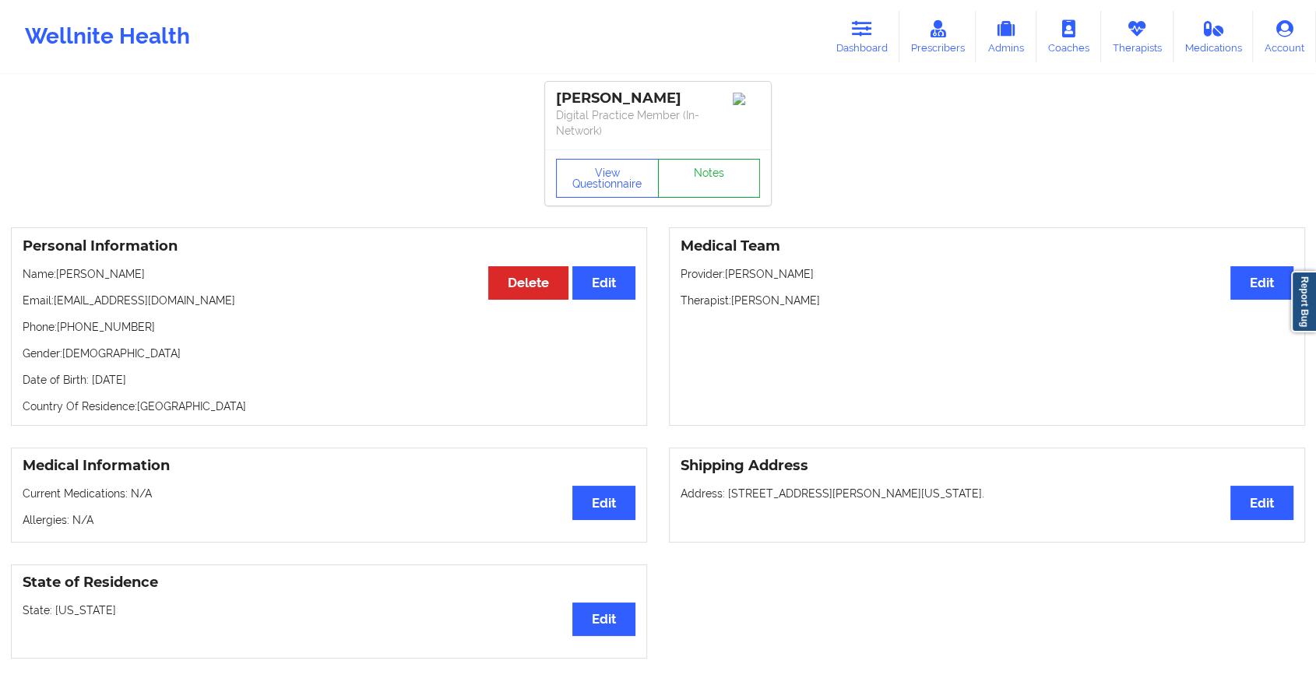
click at [705, 172] on link "Notes" at bounding box center [709, 178] width 103 height 39
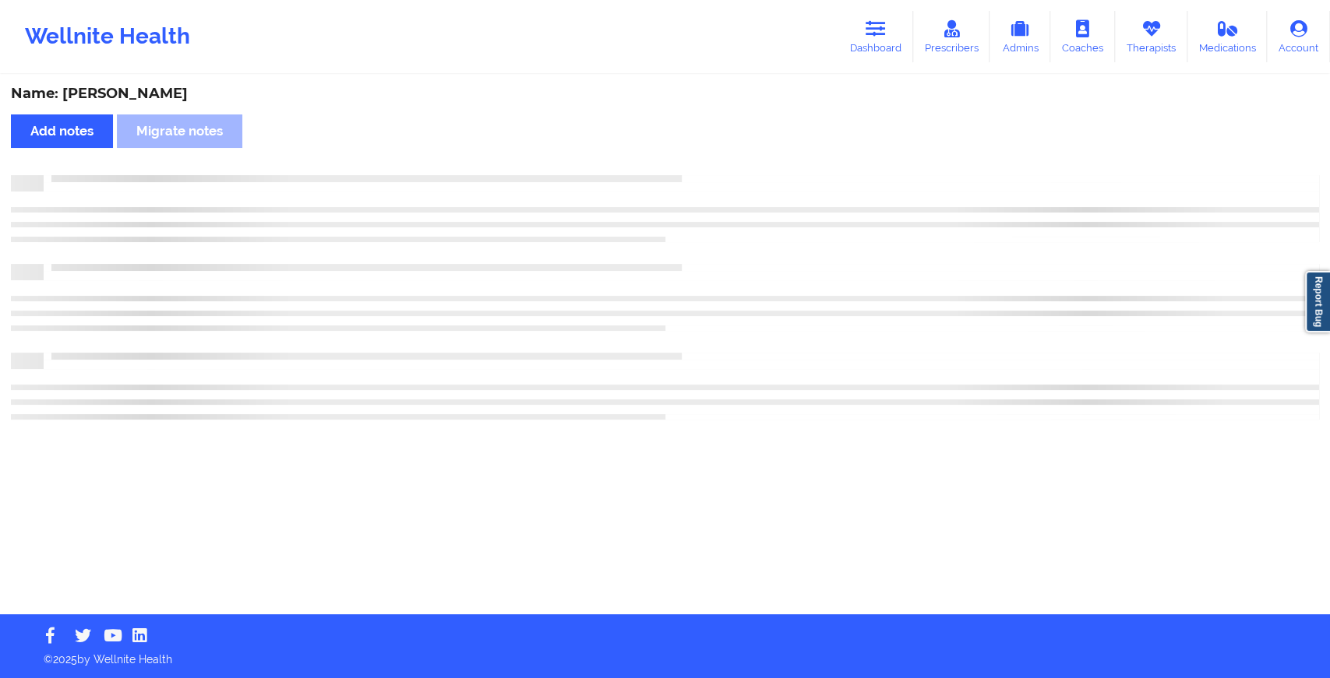
click at [705, 172] on div "Name: [PERSON_NAME] Add notes Migrate notes" at bounding box center [665, 345] width 1330 height 538
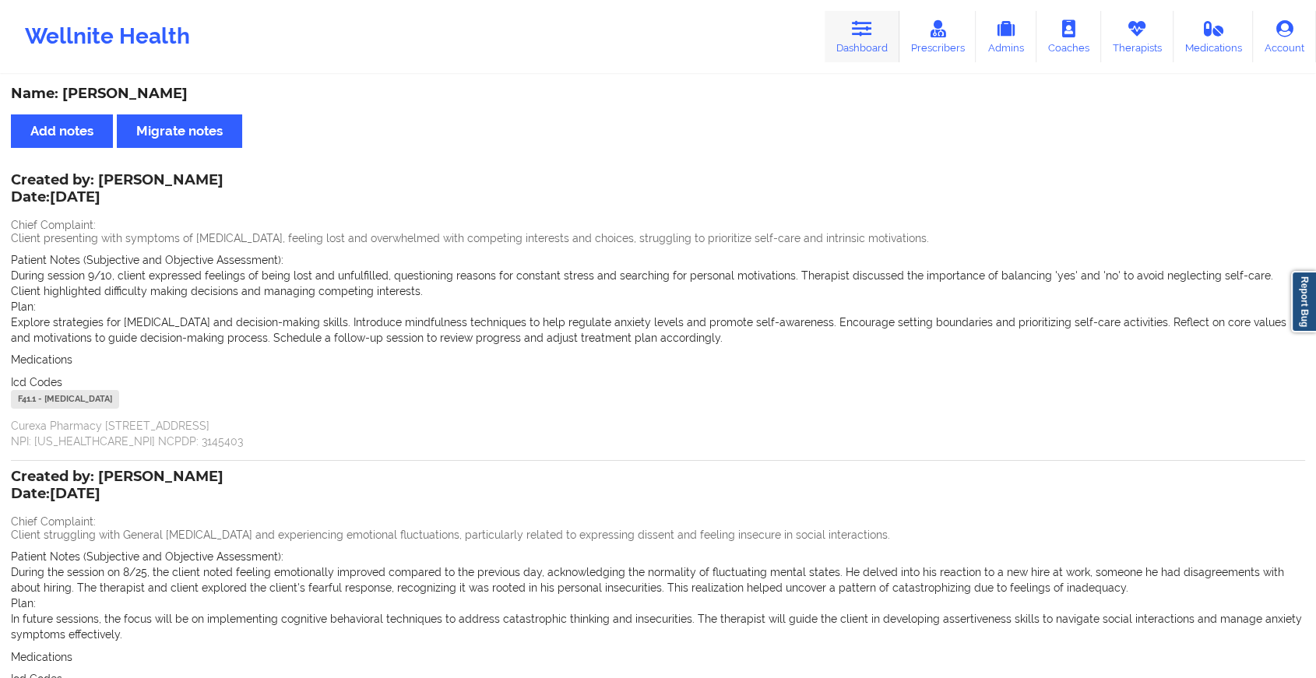
click at [875, 48] on link "Dashboard" at bounding box center [862, 36] width 75 height 51
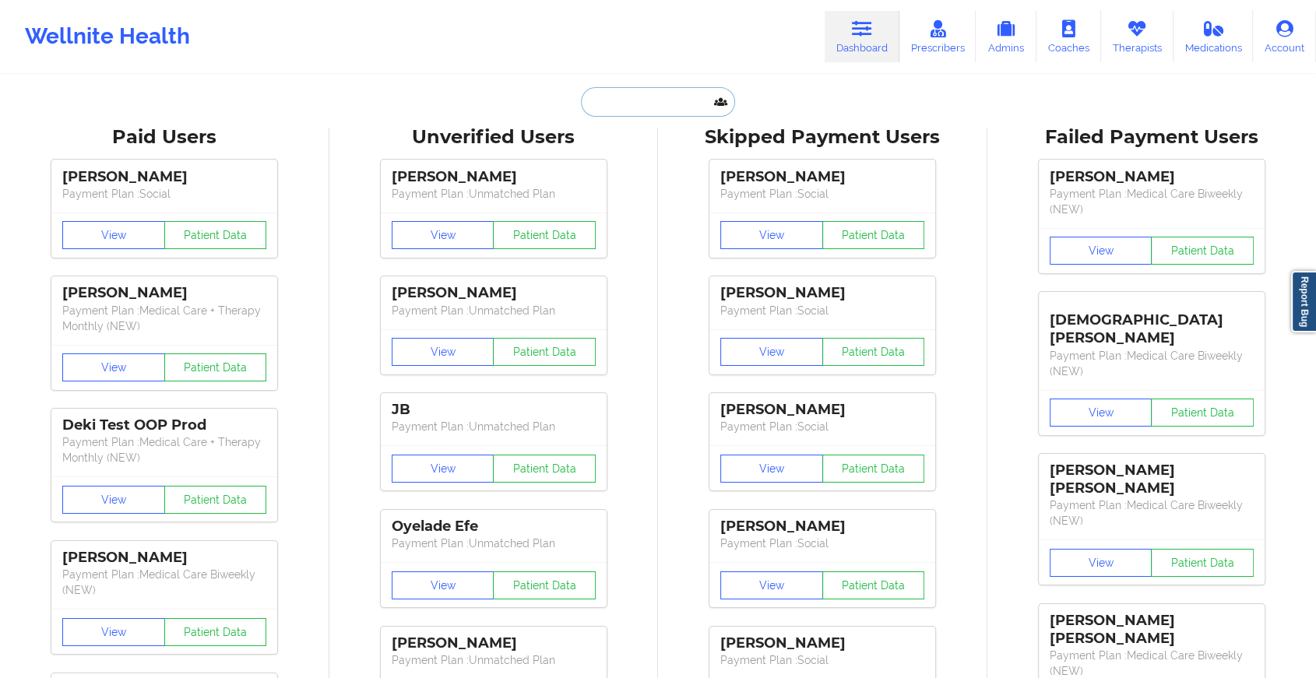
click at [664, 111] on input "text" at bounding box center [658, 102] width 154 height 30
type input "v"
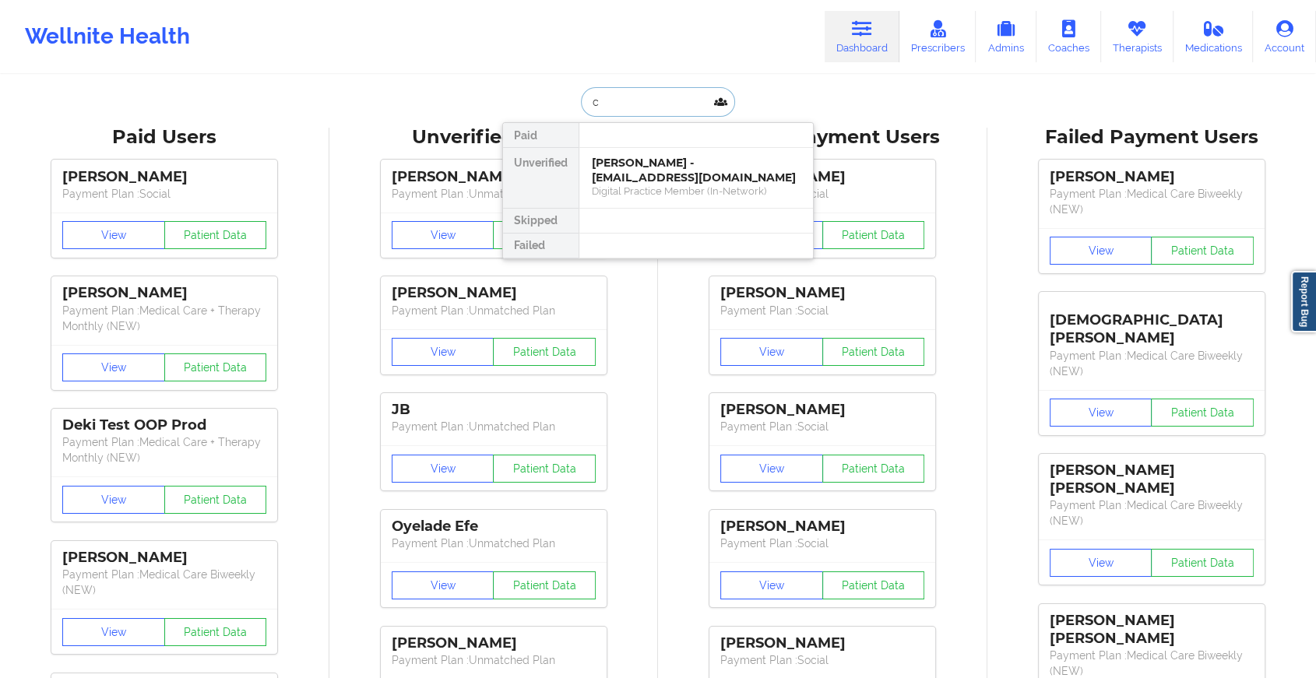
type input "c"
type input "ritz"
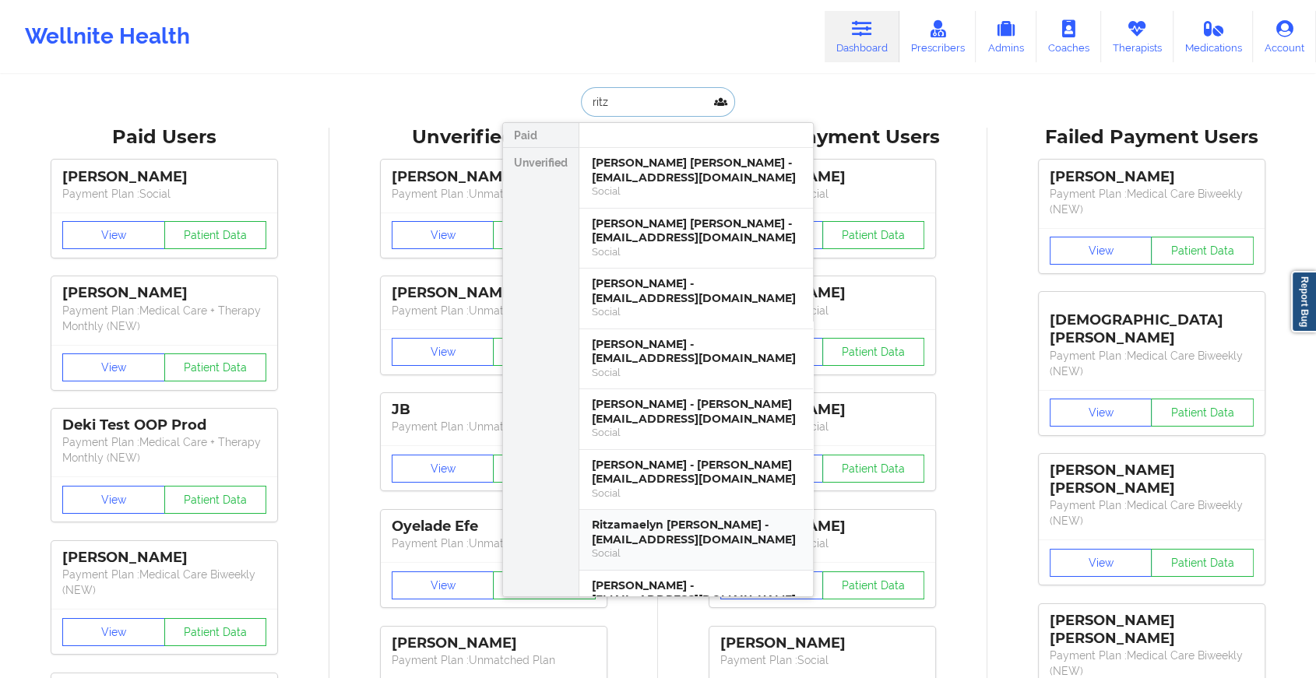
click at [660, 547] on div "Ritzamaelyn [PERSON_NAME] - [EMAIL_ADDRESS][DOMAIN_NAME]" at bounding box center [696, 532] width 209 height 29
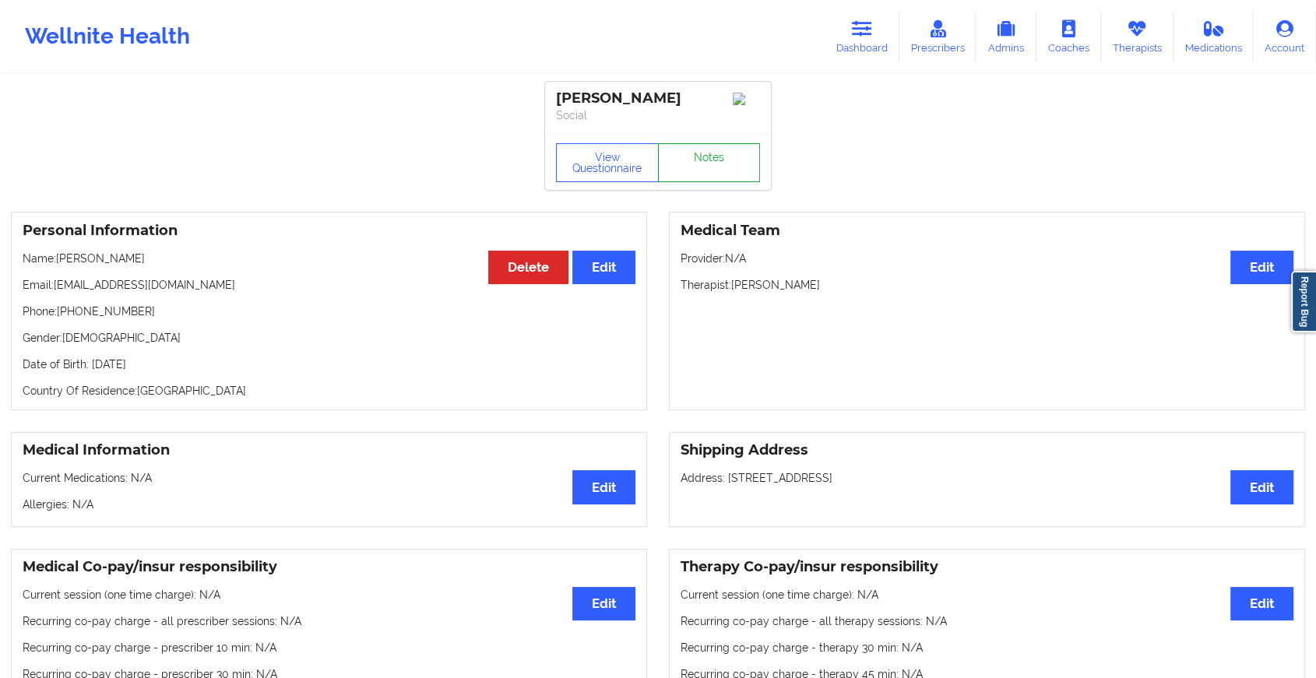
click at [696, 172] on link "Notes" at bounding box center [709, 162] width 103 height 39
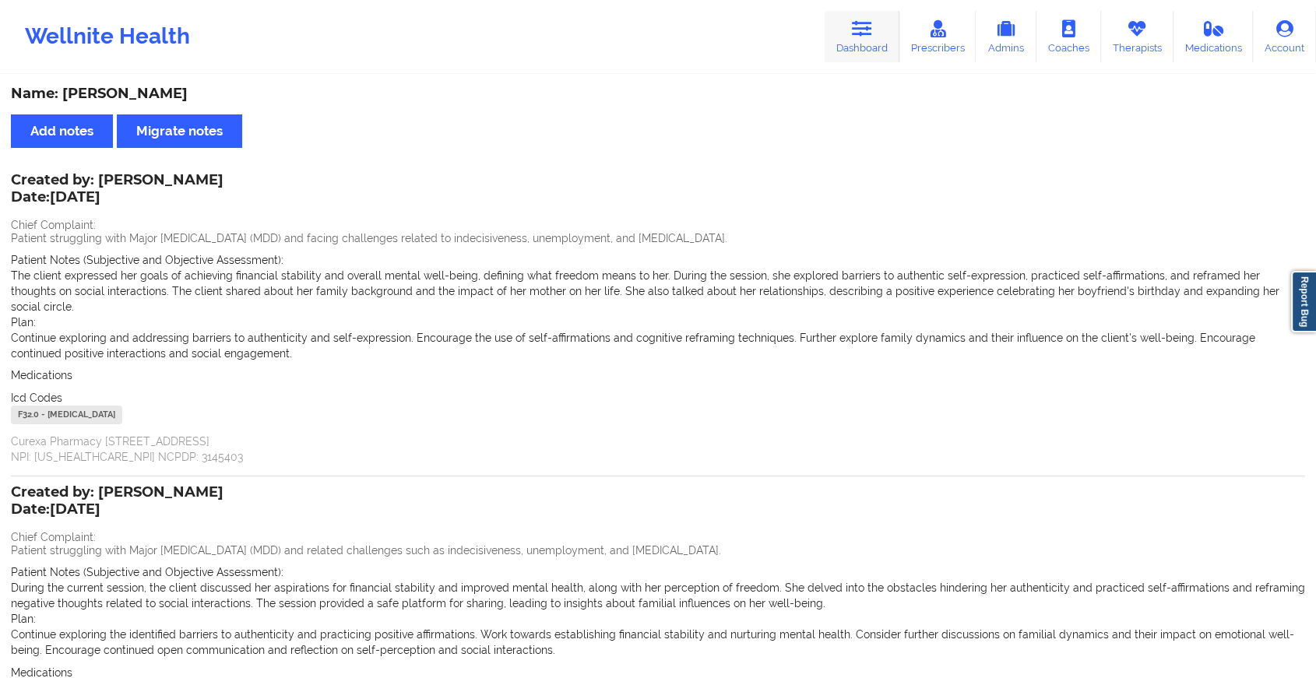
click at [872, 26] on icon at bounding box center [862, 28] width 20 height 17
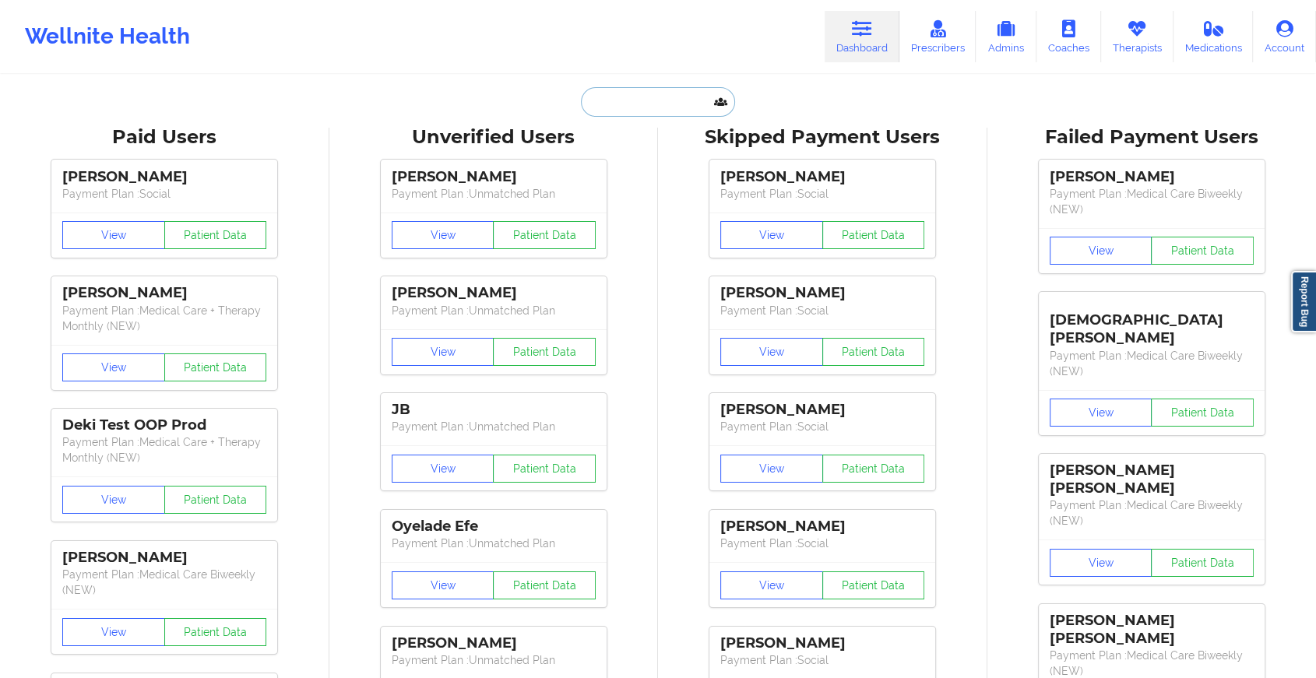
click at [669, 106] on input "text" at bounding box center [658, 102] width 154 height 30
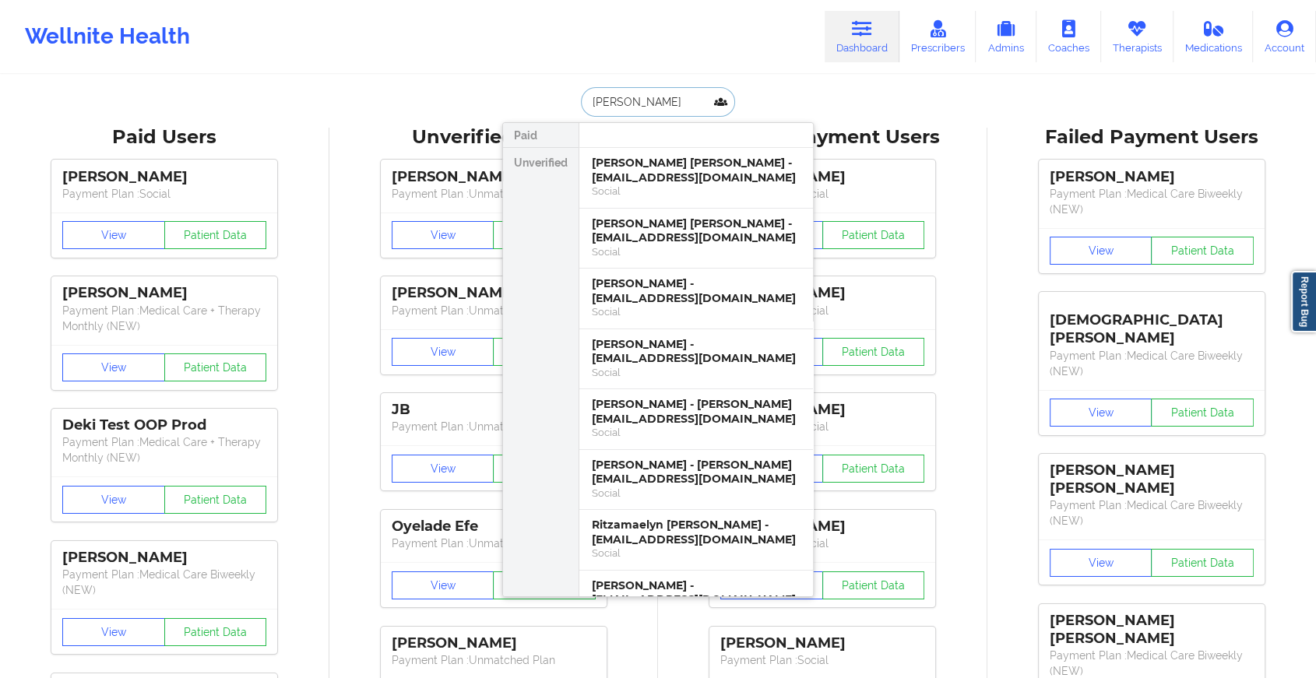
type input "[PERSON_NAME]"
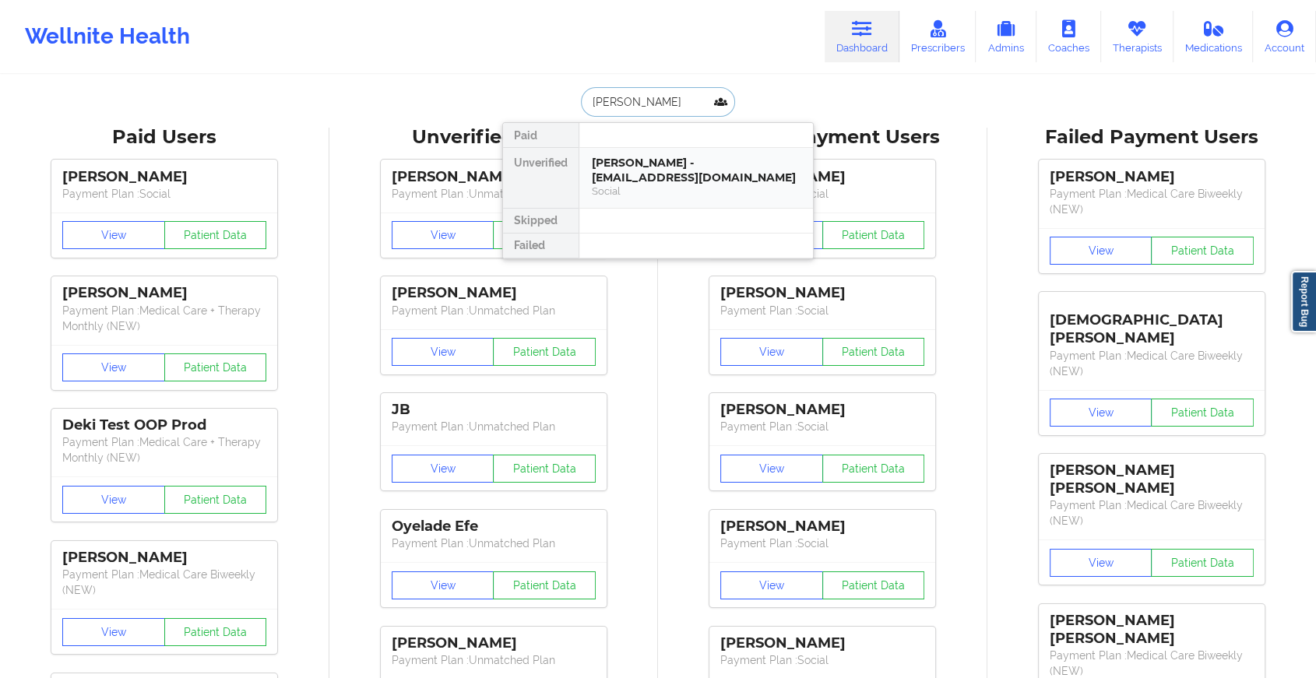
click at [634, 169] on div "[PERSON_NAME] - [EMAIL_ADDRESS][DOMAIN_NAME]" at bounding box center [696, 170] width 209 height 29
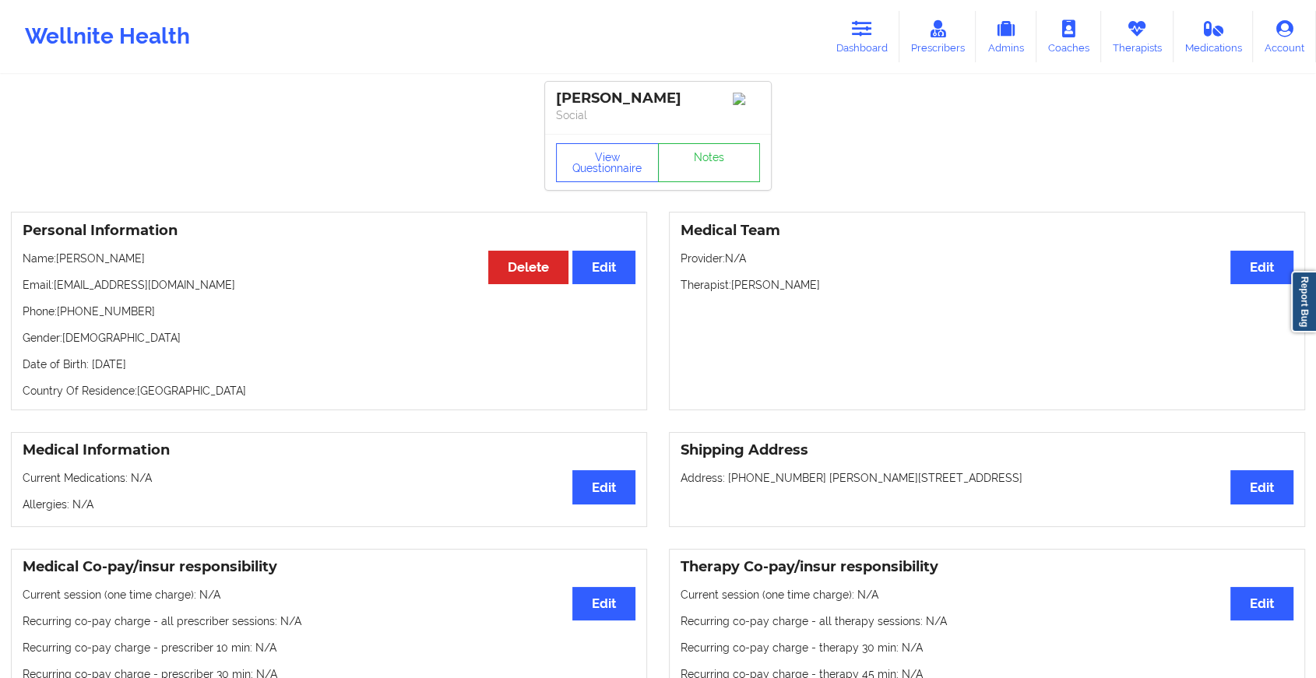
click at [721, 144] on div "View Questionnaire Notes" at bounding box center [658, 162] width 226 height 56
drag, startPoint x: 721, startPoint y: 144, endPoint x: 710, endPoint y: 166, distance: 24.4
click at [710, 166] on link "Notes" at bounding box center [709, 162] width 103 height 39
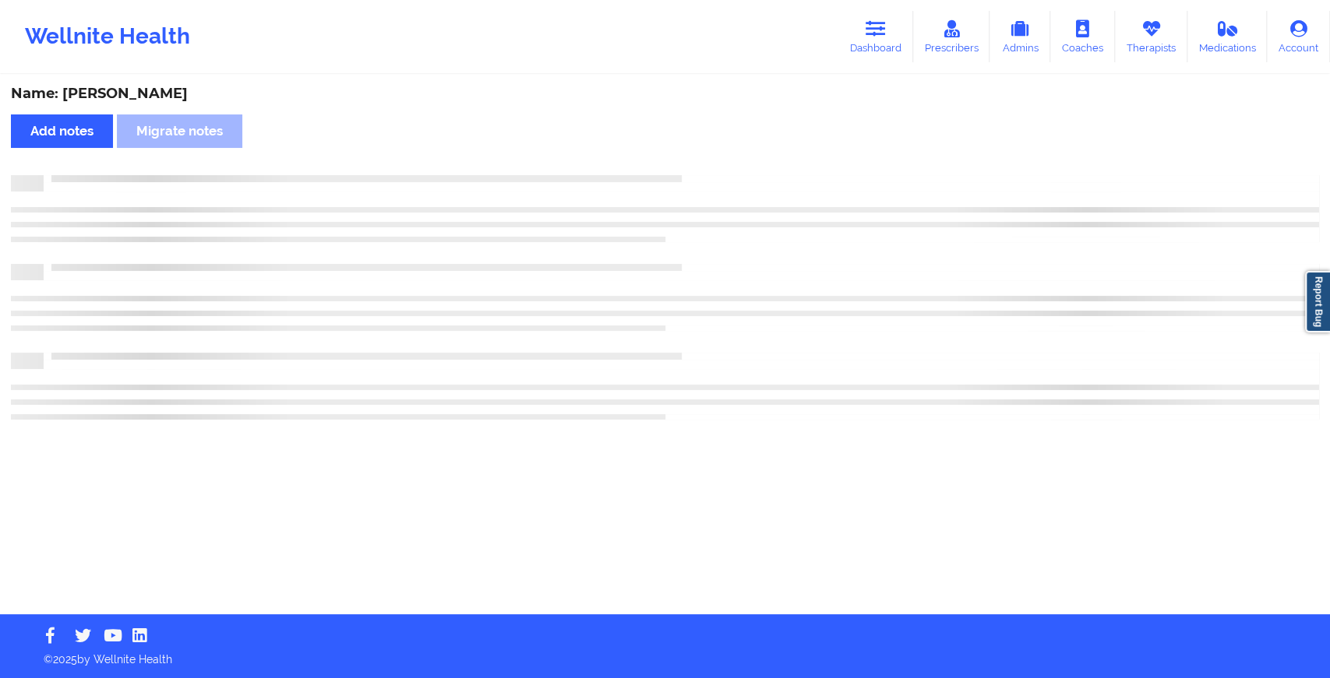
click at [710, 166] on div "Name: [PERSON_NAME] Add notes Migrate notes" at bounding box center [665, 345] width 1330 height 538
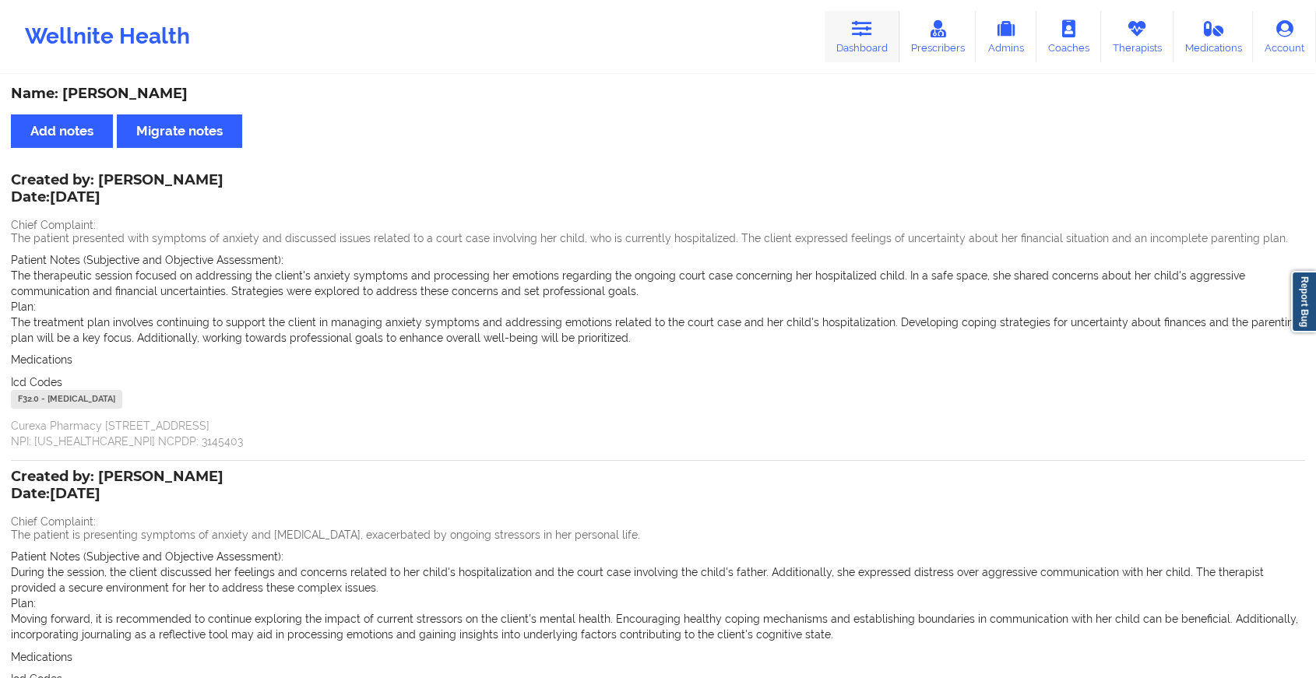
click at [848, 30] on link "Dashboard" at bounding box center [862, 36] width 75 height 51
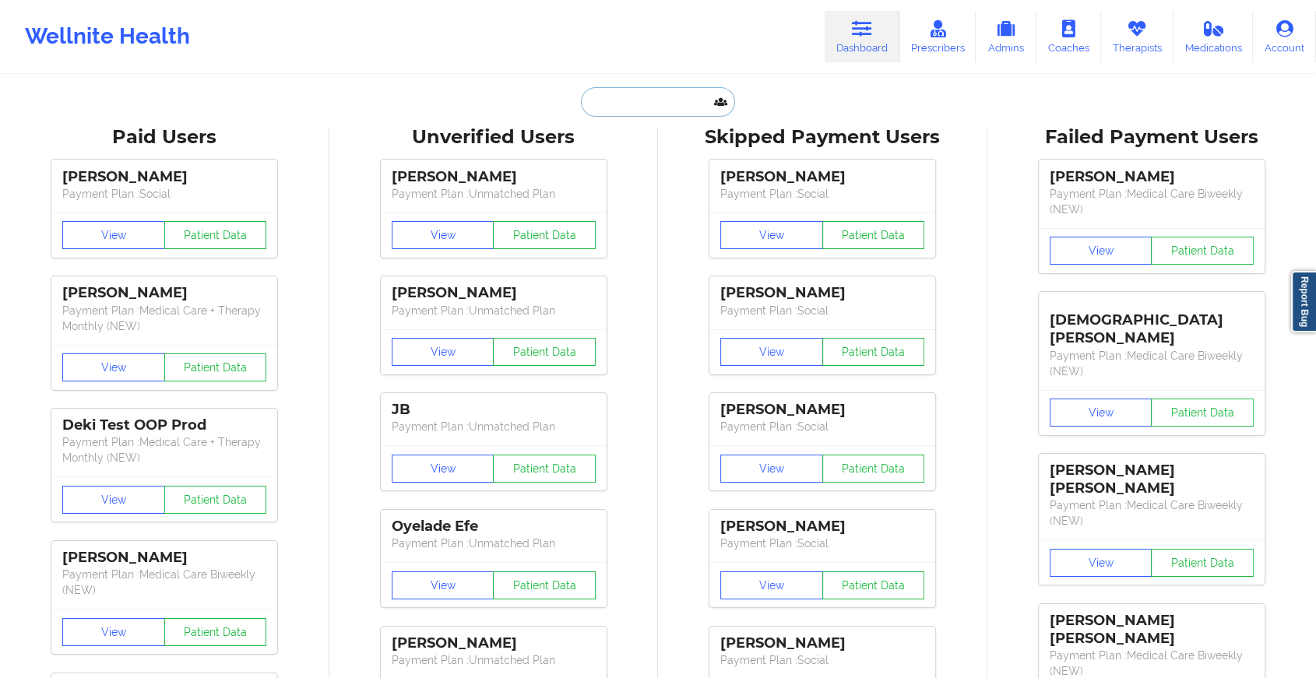
click at [636, 107] on input "text" at bounding box center [658, 102] width 154 height 30
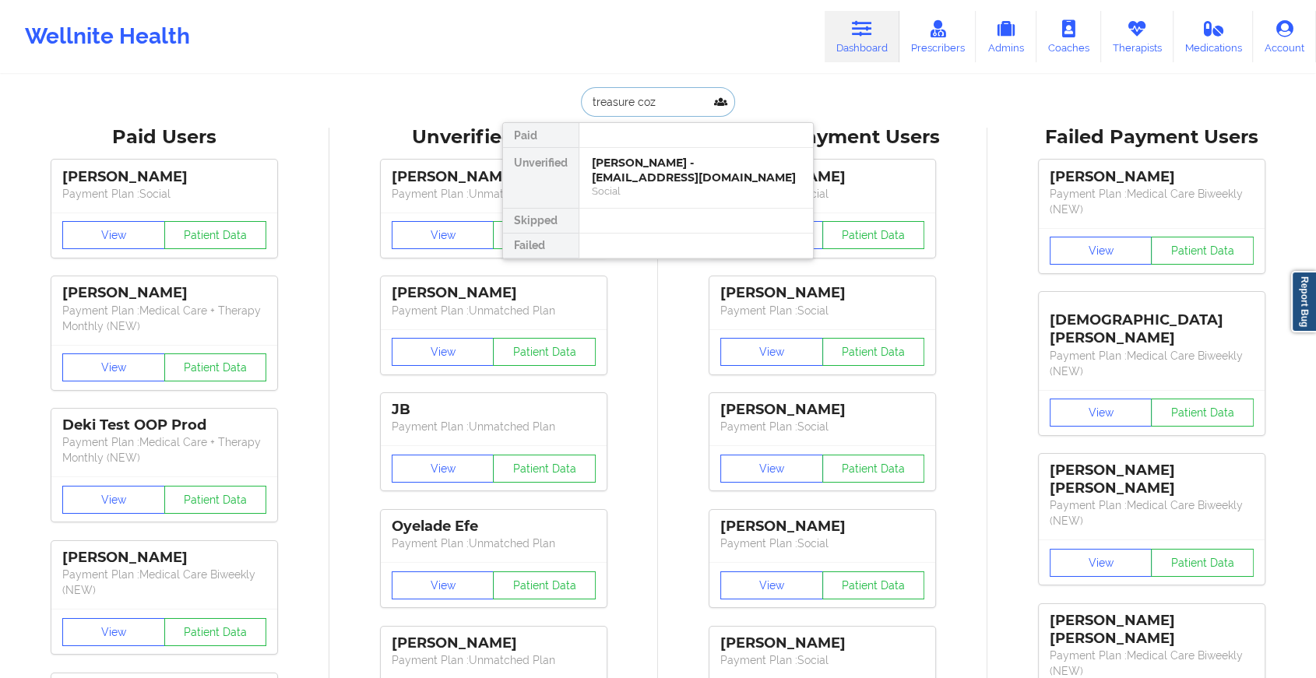
type input "treasure cozi"
click at [653, 168] on div "Treasure [PERSON_NAME] - [EMAIL_ADDRESS][DOMAIN_NAME]" at bounding box center [696, 170] width 209 height 29
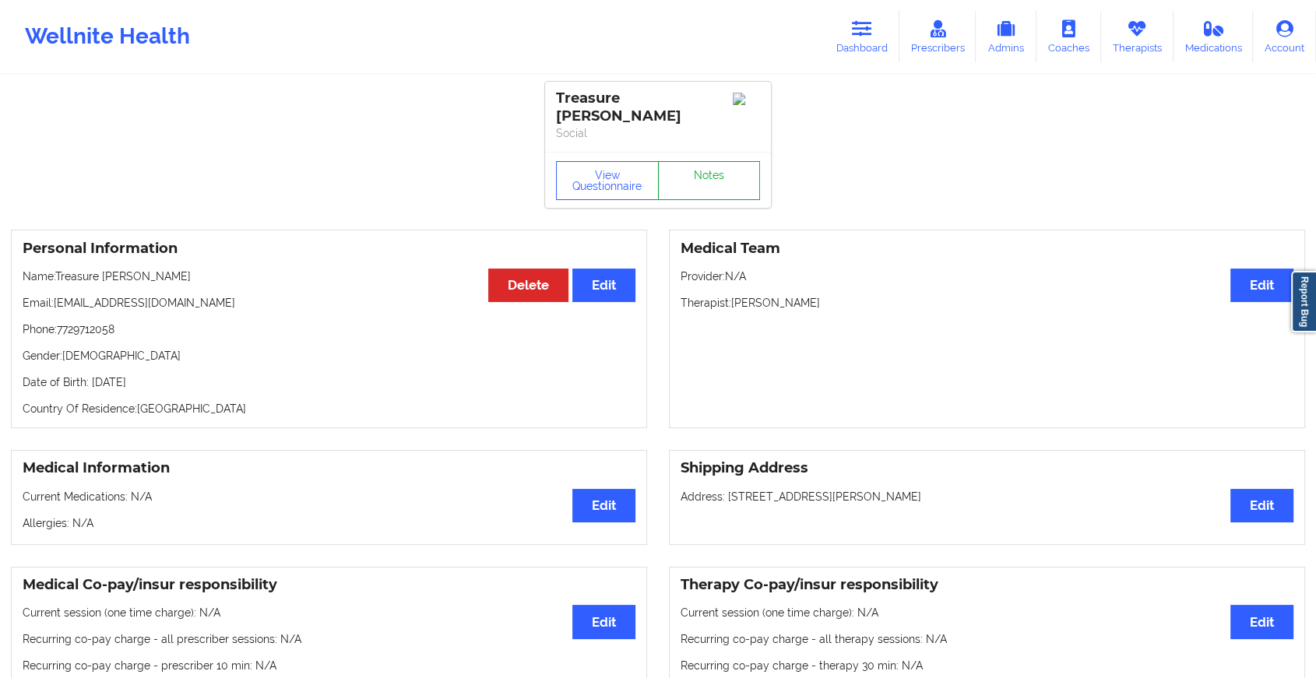
click at [674, 169] on link "Notes" at bounding box center [709, 180] width 103 height 39
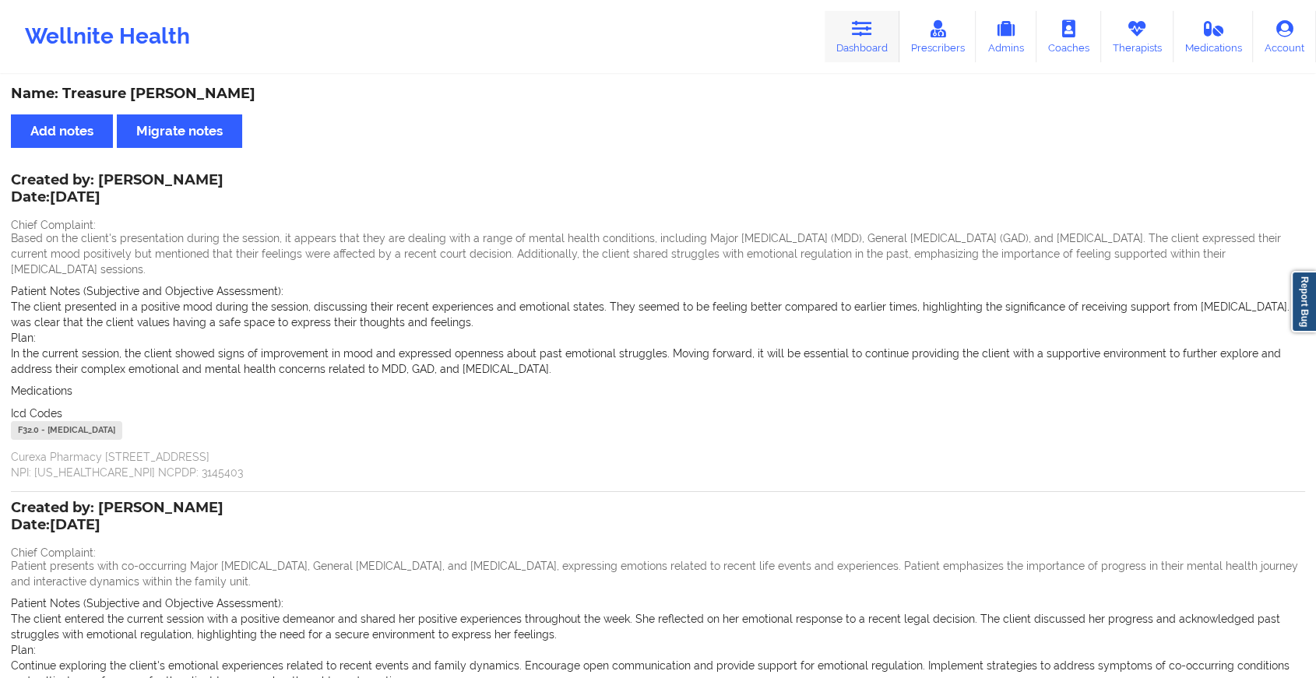
click at [840, 31] on link "Dashboard" at bounding box center [862, 36] width 75 height 51
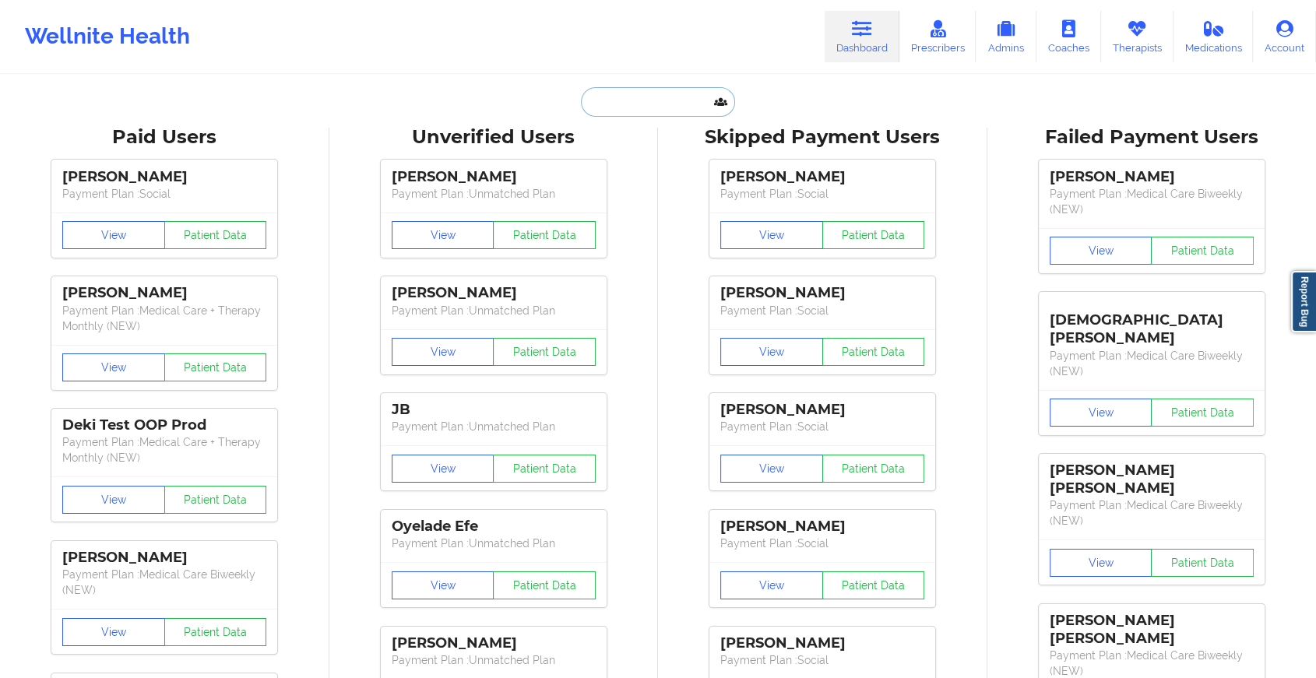
click at [625, 94] on input "text" at bounding box center [658, 102] width 154 height 30
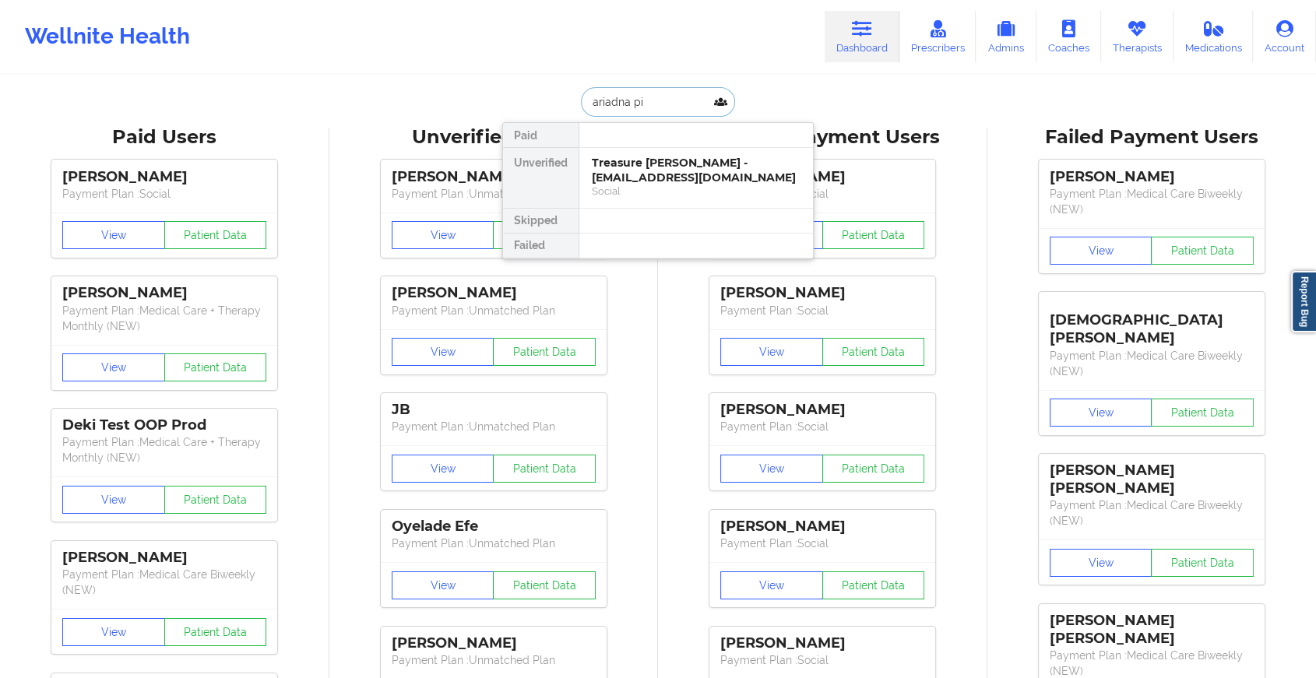
type input "ariadna pin"
click at [640, 172] on div "[PERSON_NAME] - [EMAIL_ADDRESS][DOMAIN_NAME]" at bounding box center [696, 170] width 209 height 29
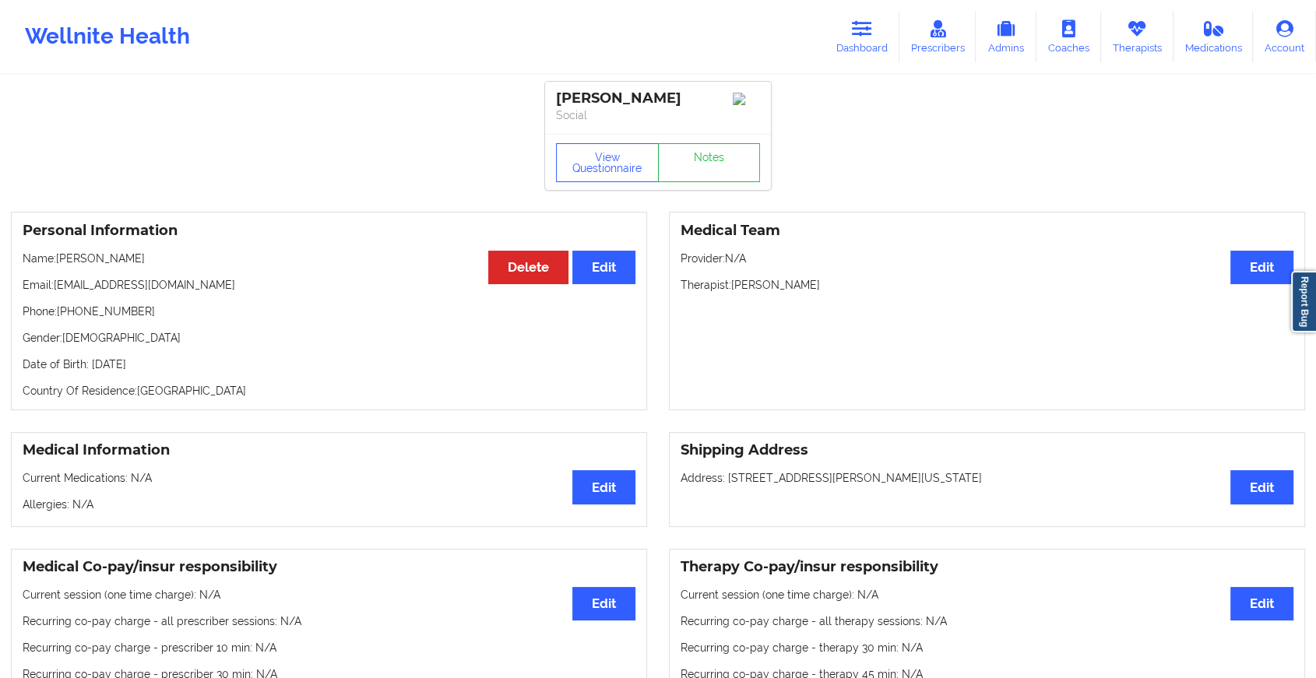
click at [696, 188] on div "View Questionnaire Notes" at bounding box center [658, 162] width 226 height 56
click at [696, 182] on link "Notes" at bounding box center [709, 162] width 103 height 39
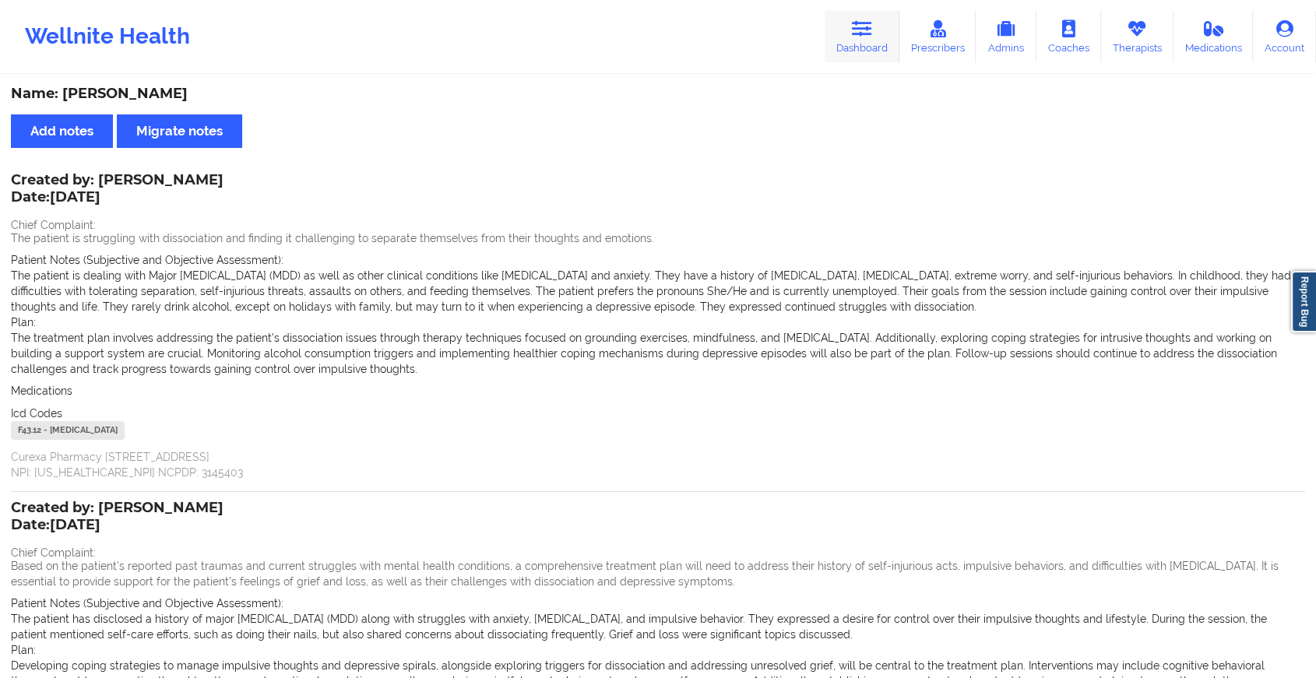
click at [868, 31] on icon at bounding box center [862, 28] width 20 height 17
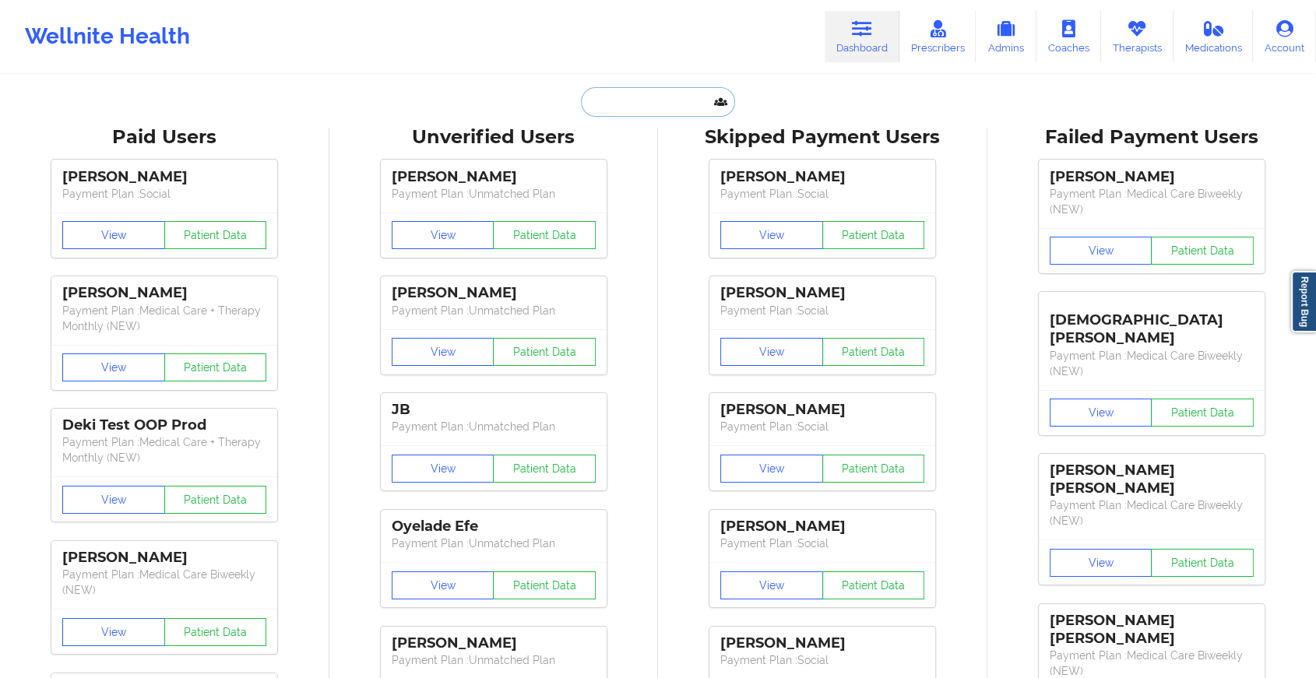
click at [641, 102] on input "text" at bounding box center [658, 102] width 154 height 30
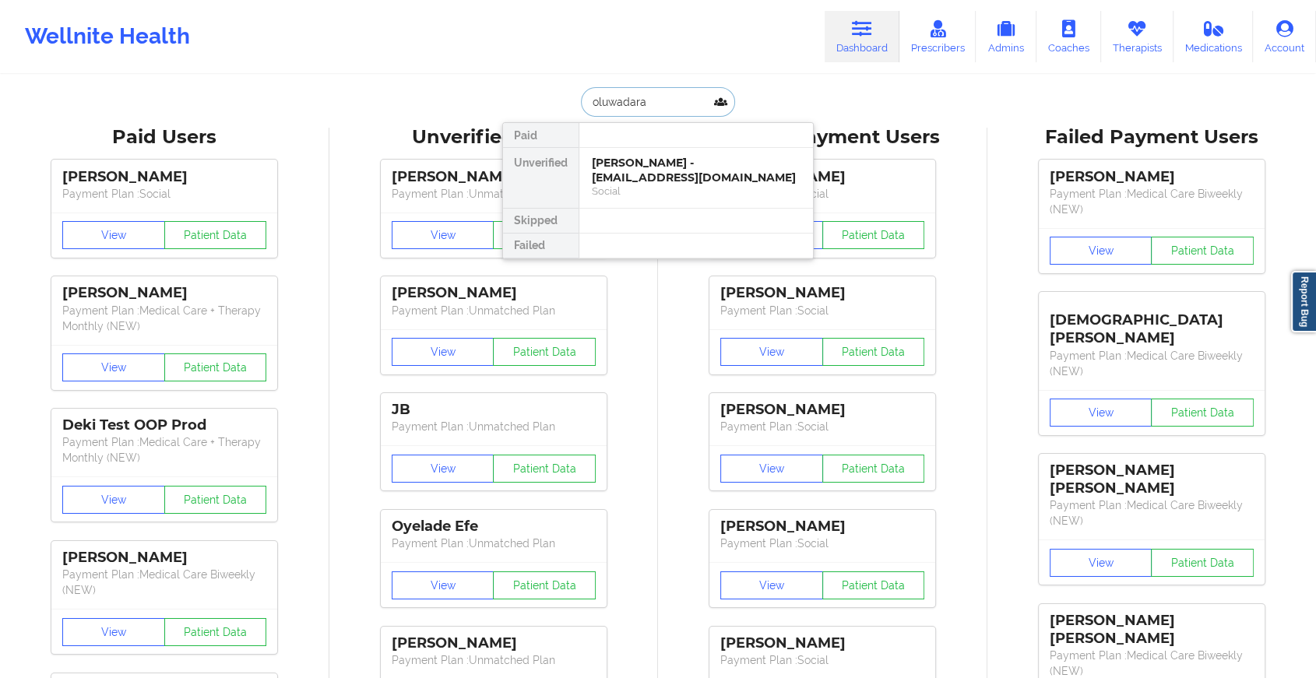
type input "oluwadara"
click at [615, 174] on div "Oluwadara Durosomo - [EMAIL_ADDRESS][DOMAIN_NAME]" at bounding box center [696, 170] width 209 height 29
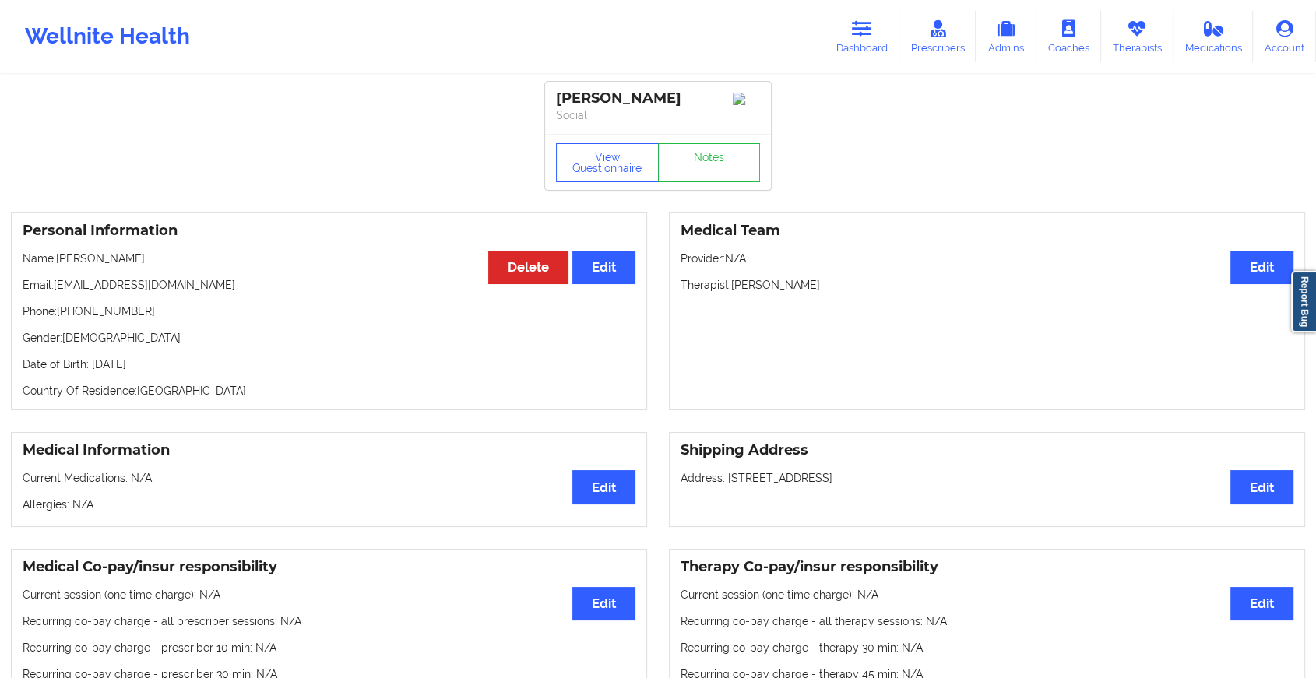
click at [680, 182] on link "Notes" at bounding box center [709, 162] width 103 height 39
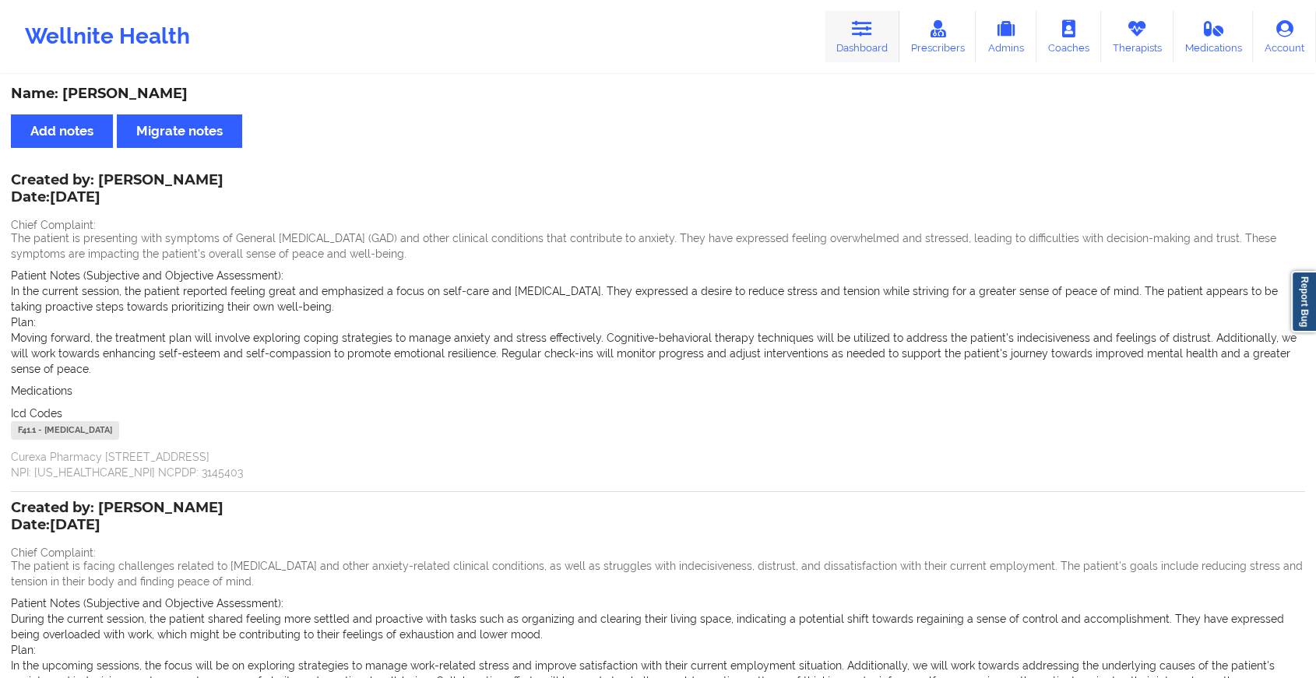
click at [866, 37] on icon at bounding box center [862, 28] width 20 height 17
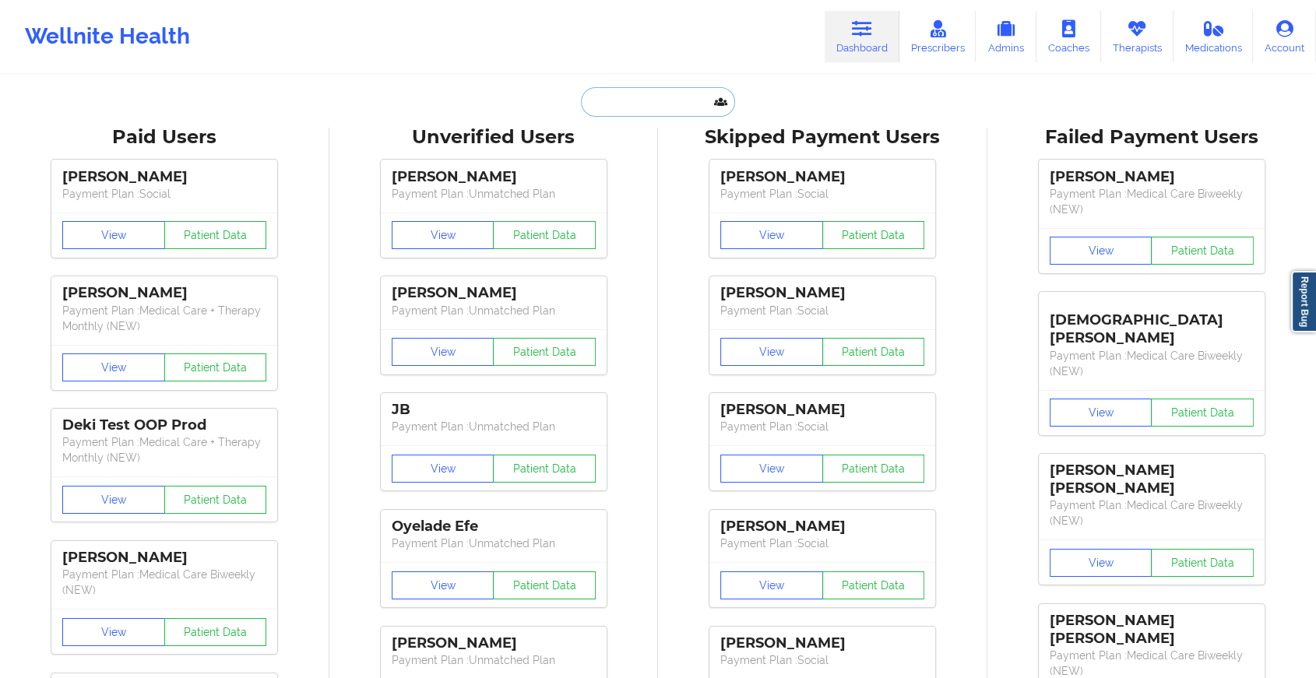
click at [662, 103] on input "text" at bounding box center [658, 102] width 154 height 30
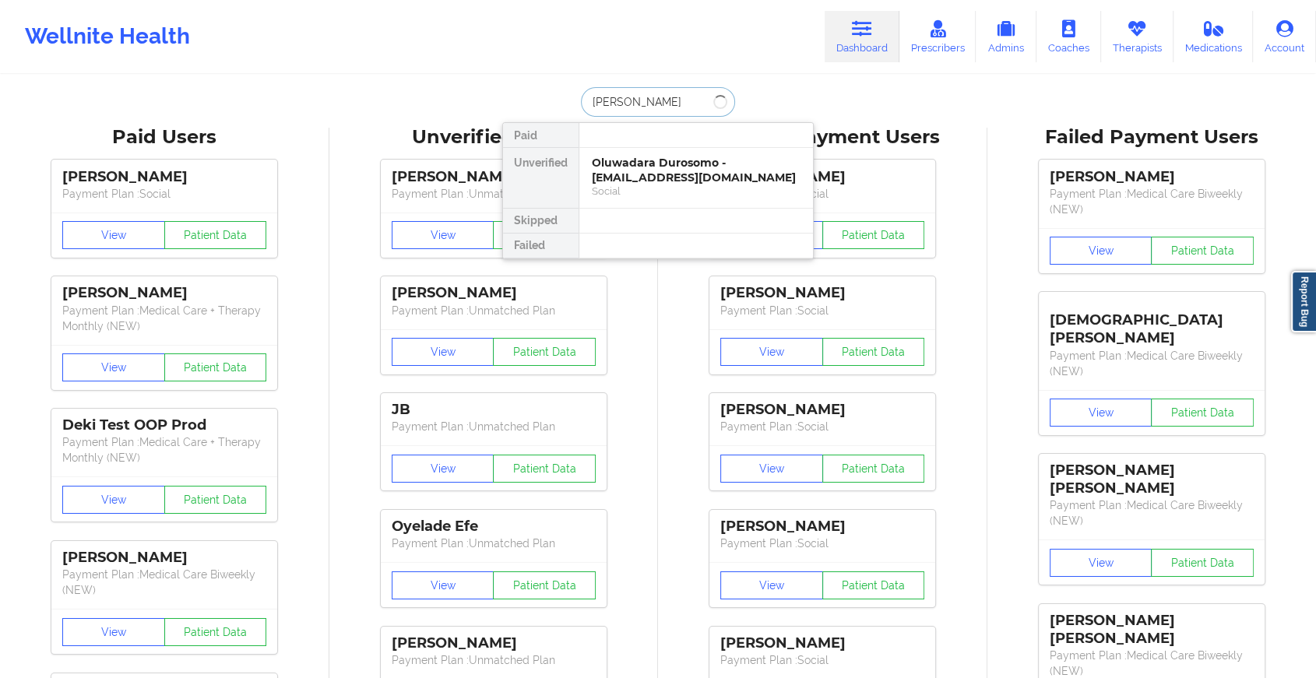
type input "[PERSON_NAME]"
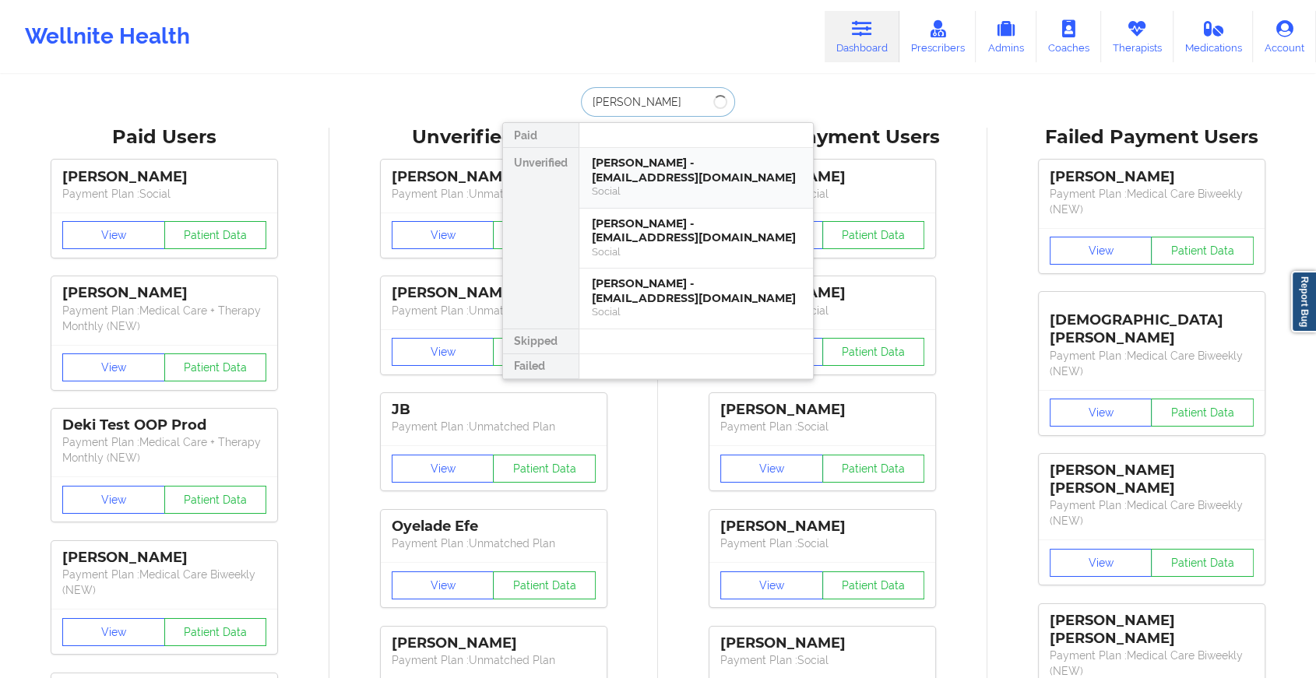
click at [650, 156] on div "[PERSON_NAME] - [EMAIL_ADDRESS][DOMAIN_NAME]" at bounding box center [696, 170] width 209 height 29
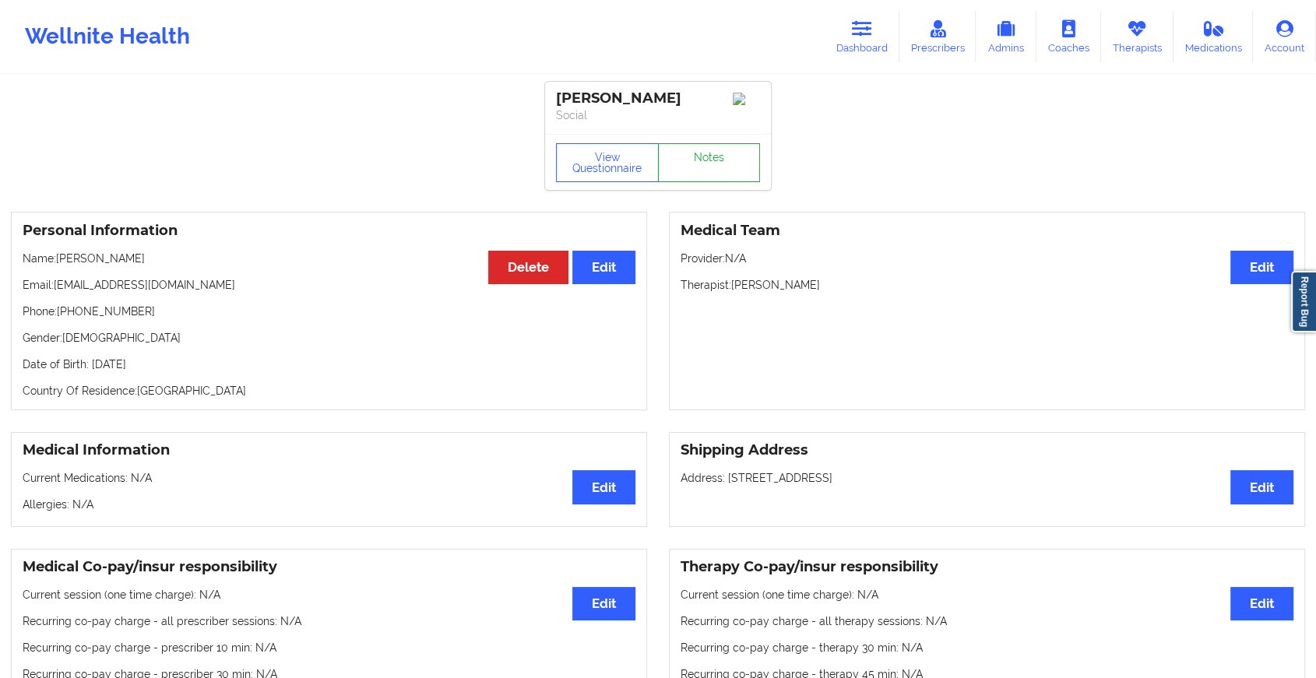
click at [701, 181] on link "Notes" at bounding box center [709, 162] width 103 height 39
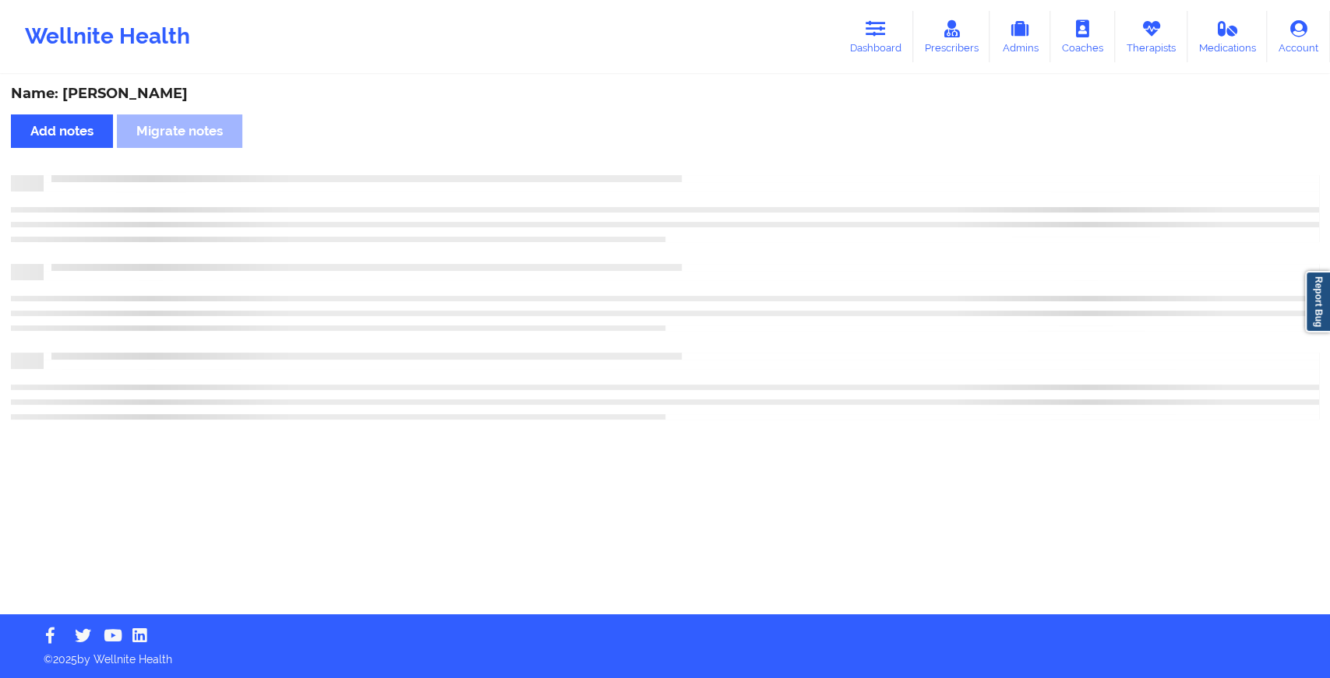
click at [701, 181] on div at bounding box center [665, 183] width 1308 height 16
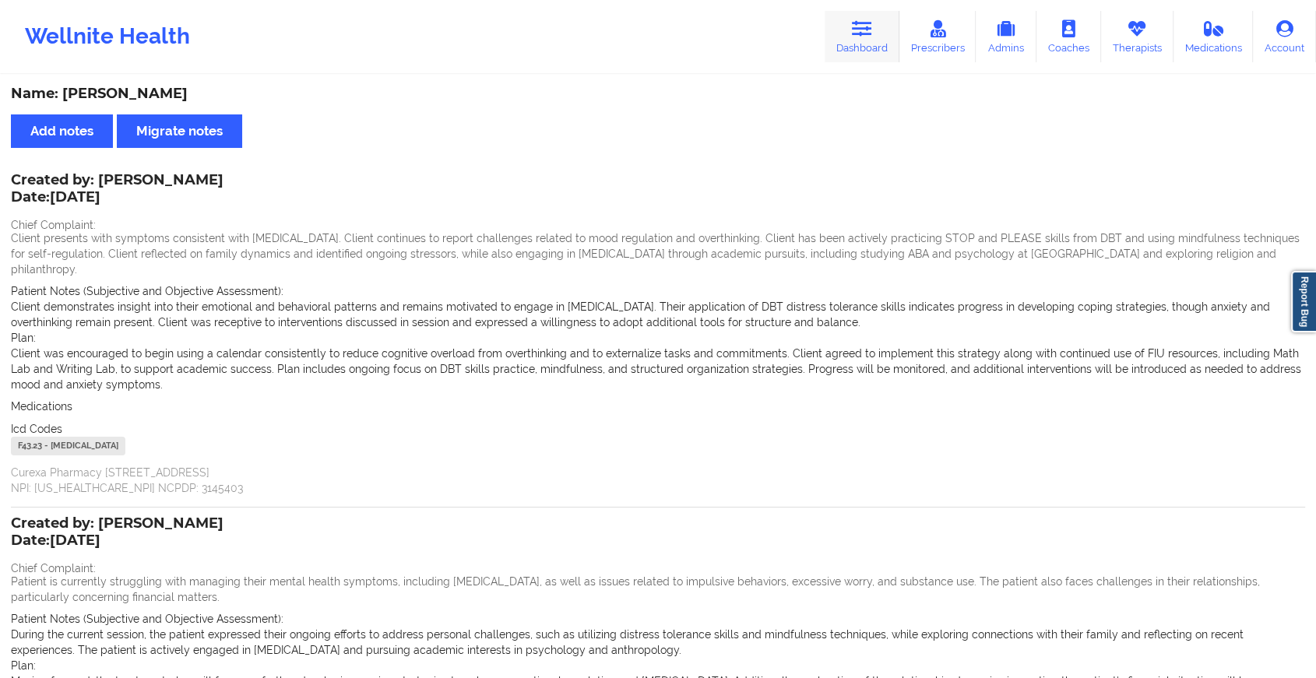
click at [867, 39] on link "Dashboard" at bounding box center [862, 36] width 75 height 51
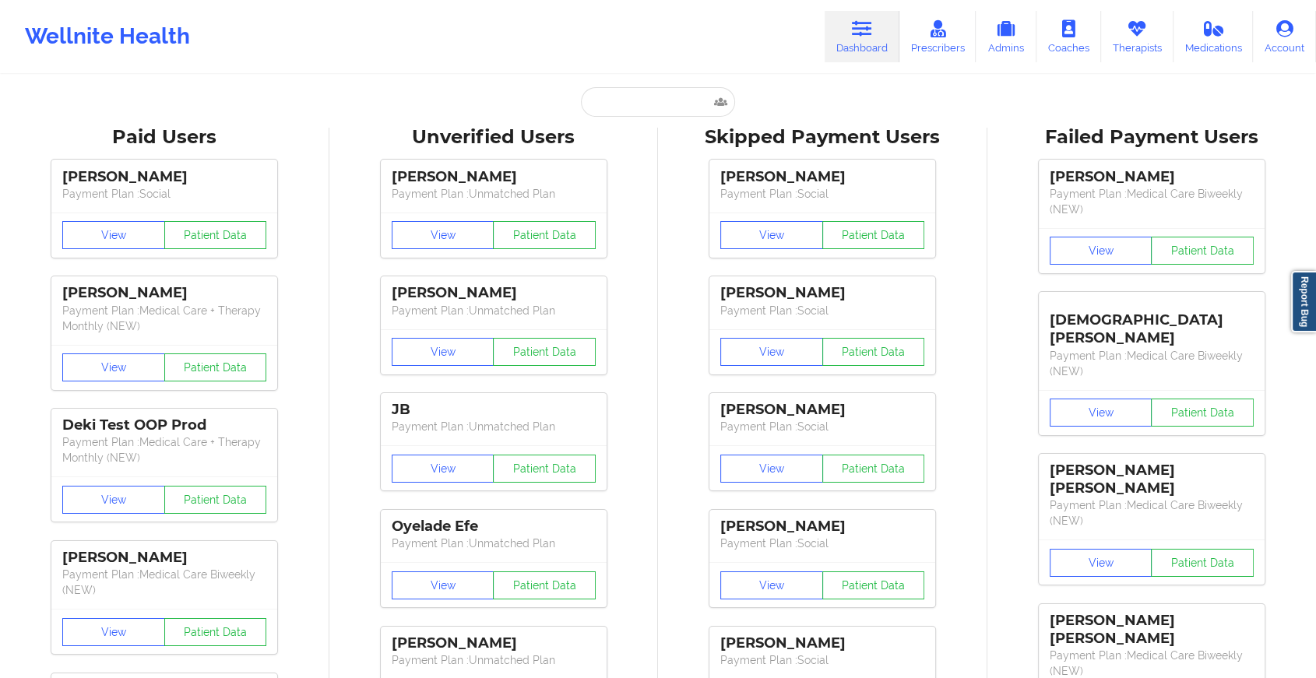
click at [651, 107] on input "text" at bounding box center [658, 102] width 154 height 30
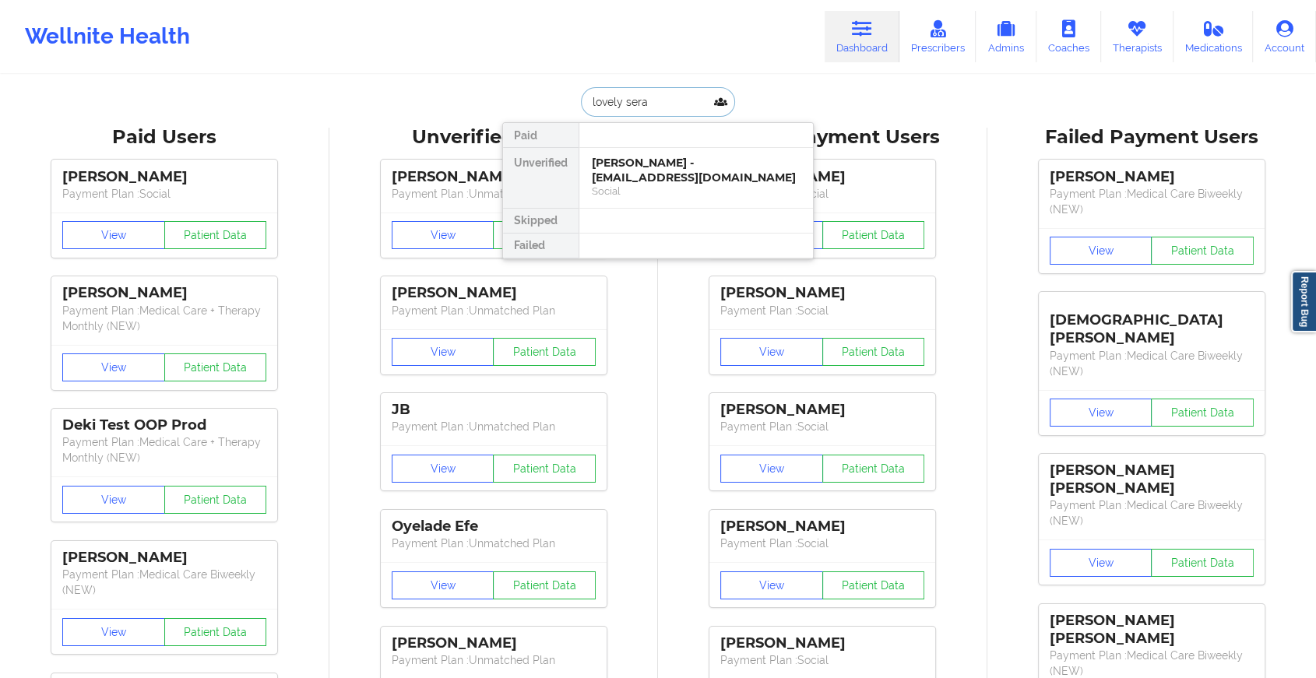
type input "lovely serap"
click at [650, 169] on div "Lovely Seraphin - [EMAIL_ADDRESS][DOMAIN_NAME]" at bounding box center [696, 170] width 209 height 29
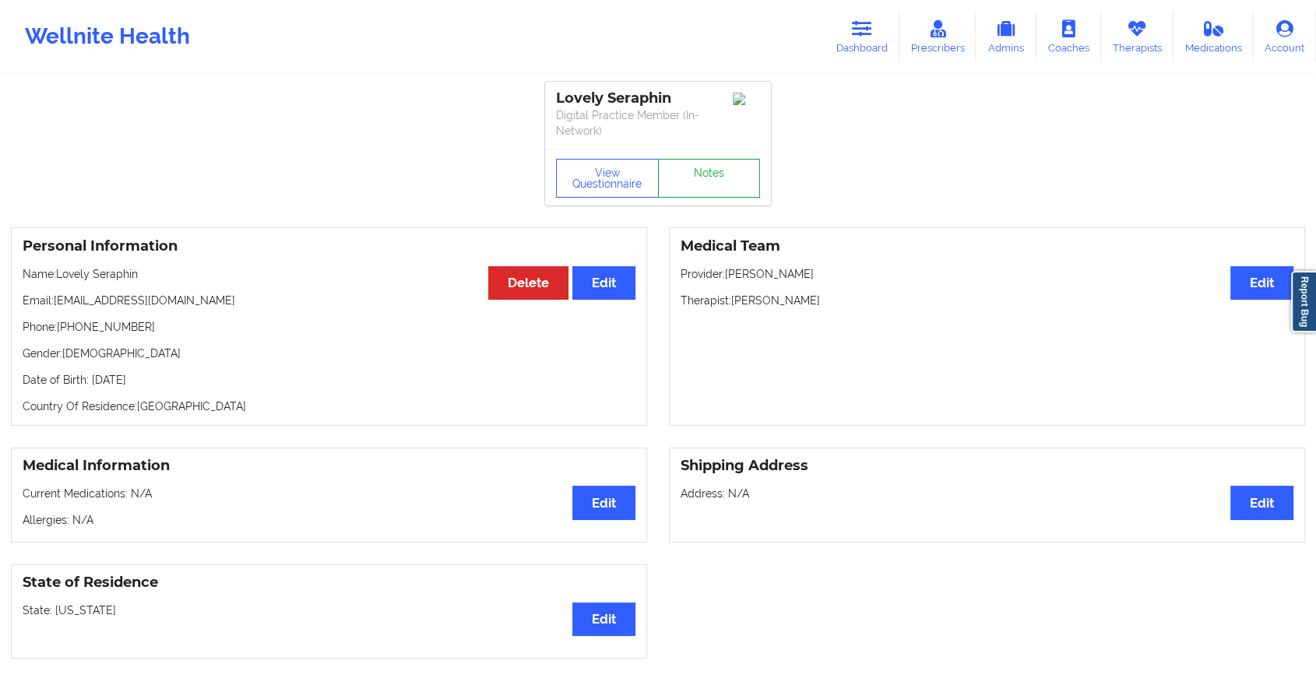
click at [703, 171] on link "Notes" at bounding box center [709, 178] width 103 height 39
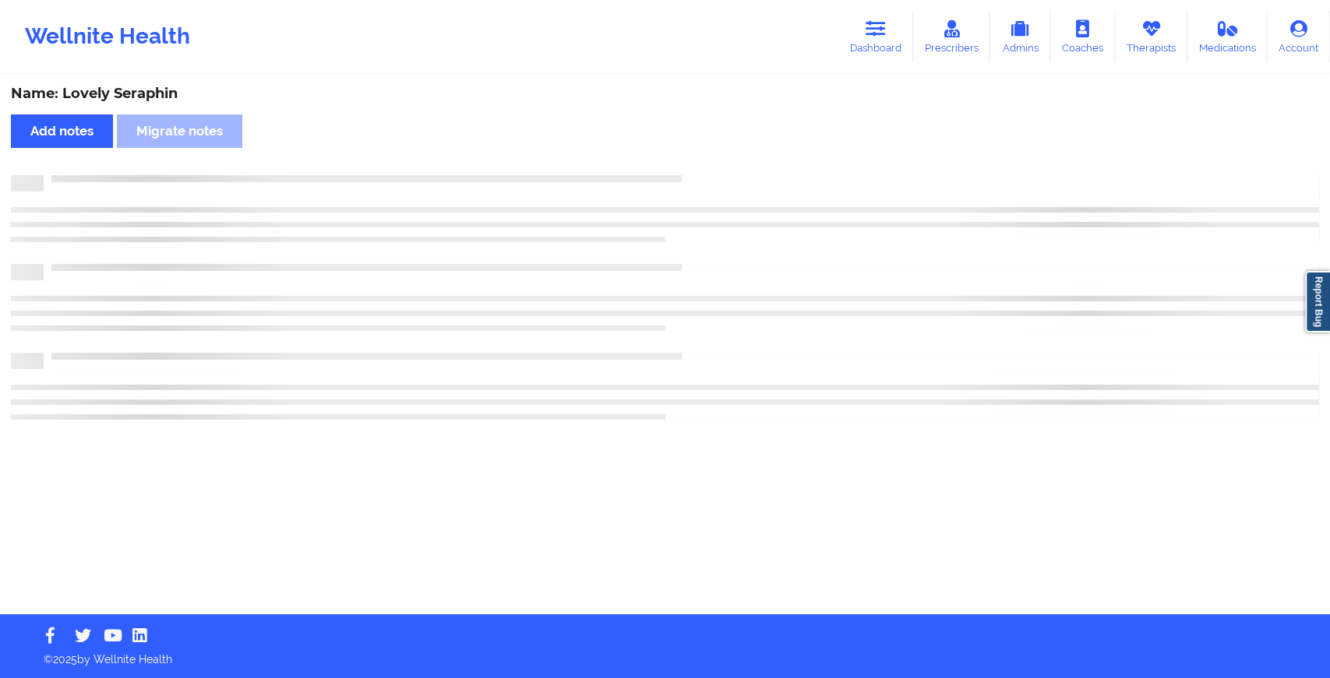
click at [703, 171] on div "Name: Lovely Seraphin Add notes Migrate notes" at bounding box center [665, 345] width 1330 height 538
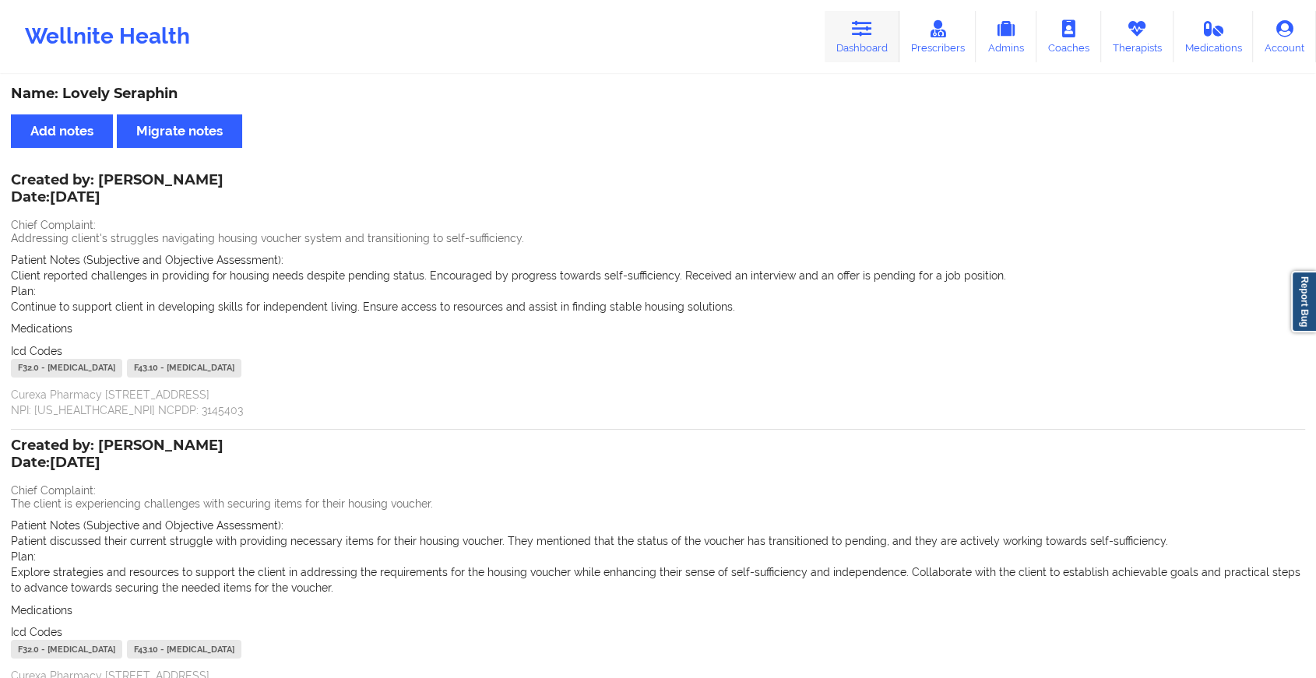
click at [847, 50] on link "Dashboard" at bounding box center [862, 36] width 75 height 51
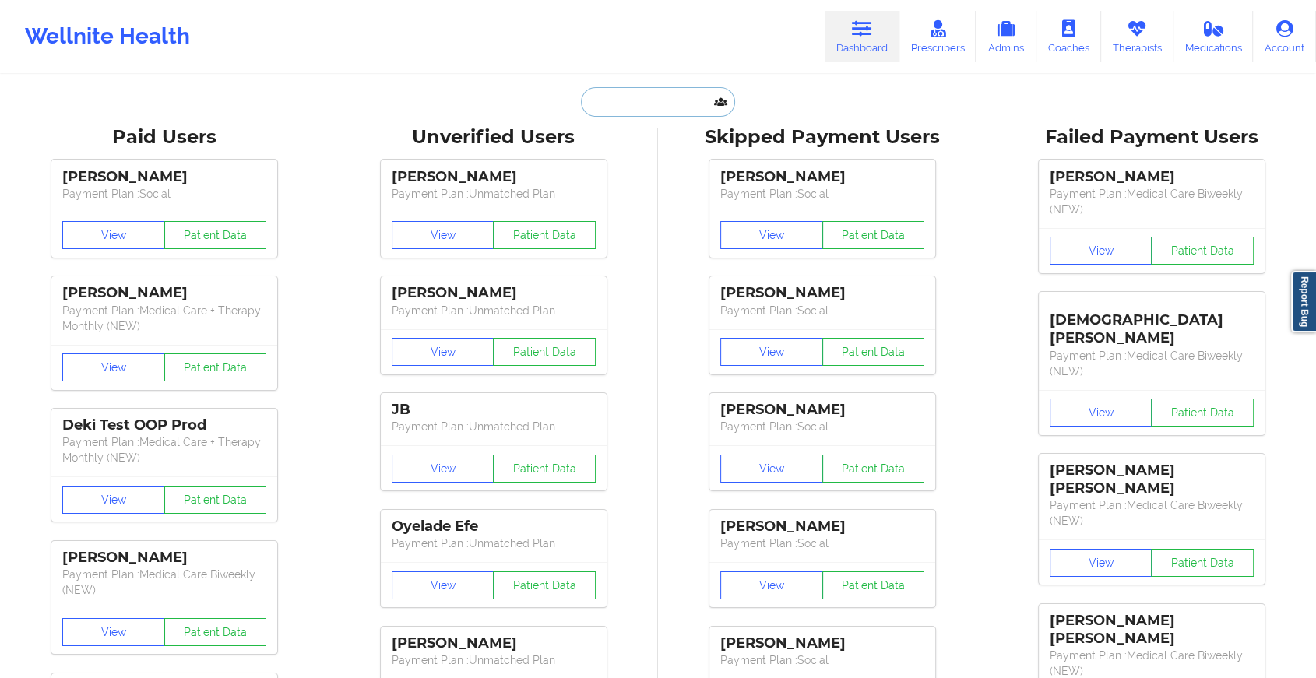
click at [657, 95] on input "text" at bounding box center [658, 102] width 154 height 30
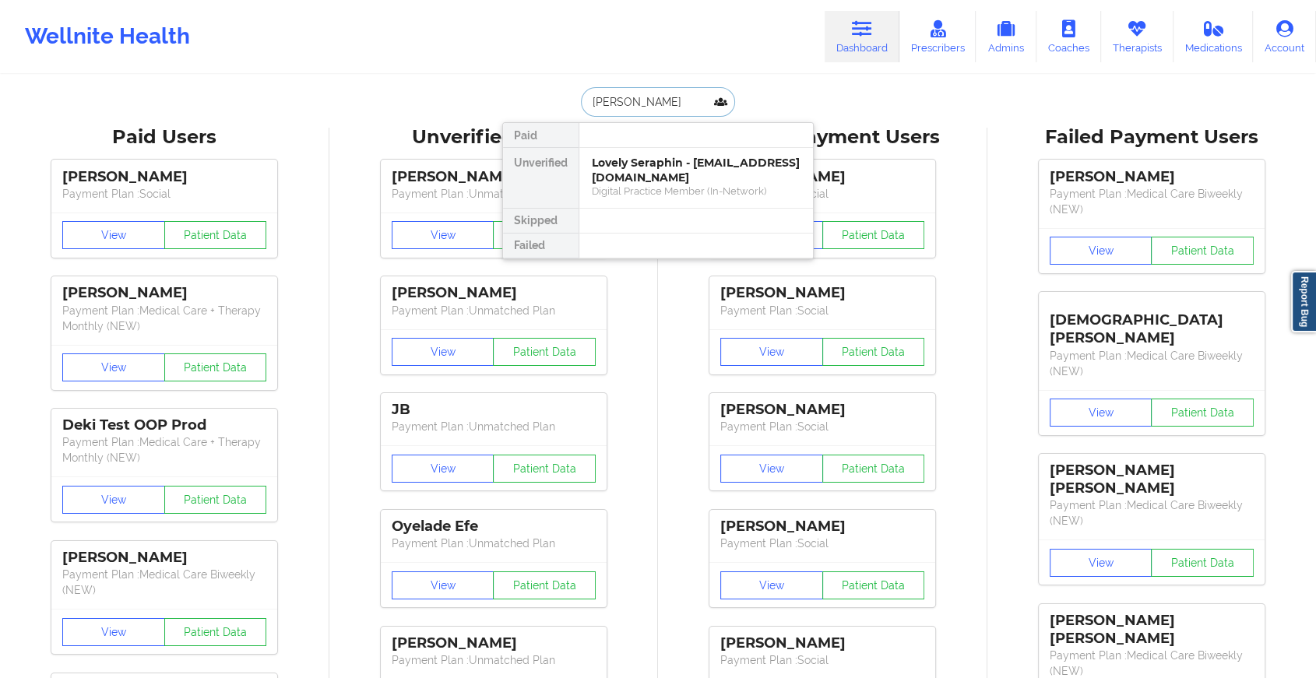
type input "[PERSON_NAME]"
click at [657, 181] on div "[PERSON_NAME] - [EMAIL_ADDRESS][DOMAIN_NAME]" at bounding box center [696, 170] width 209 height 29
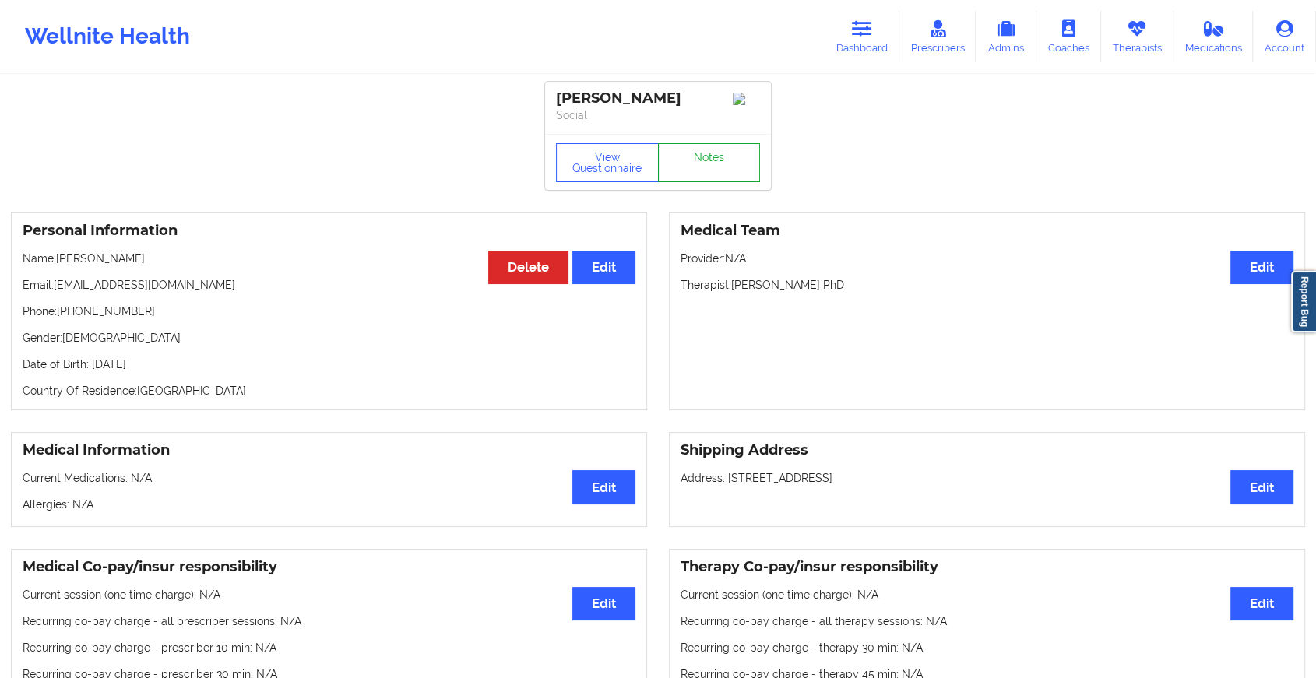
click at [712, 173] on link "Notes" at bounding box center [709, 162] width 103 height 39
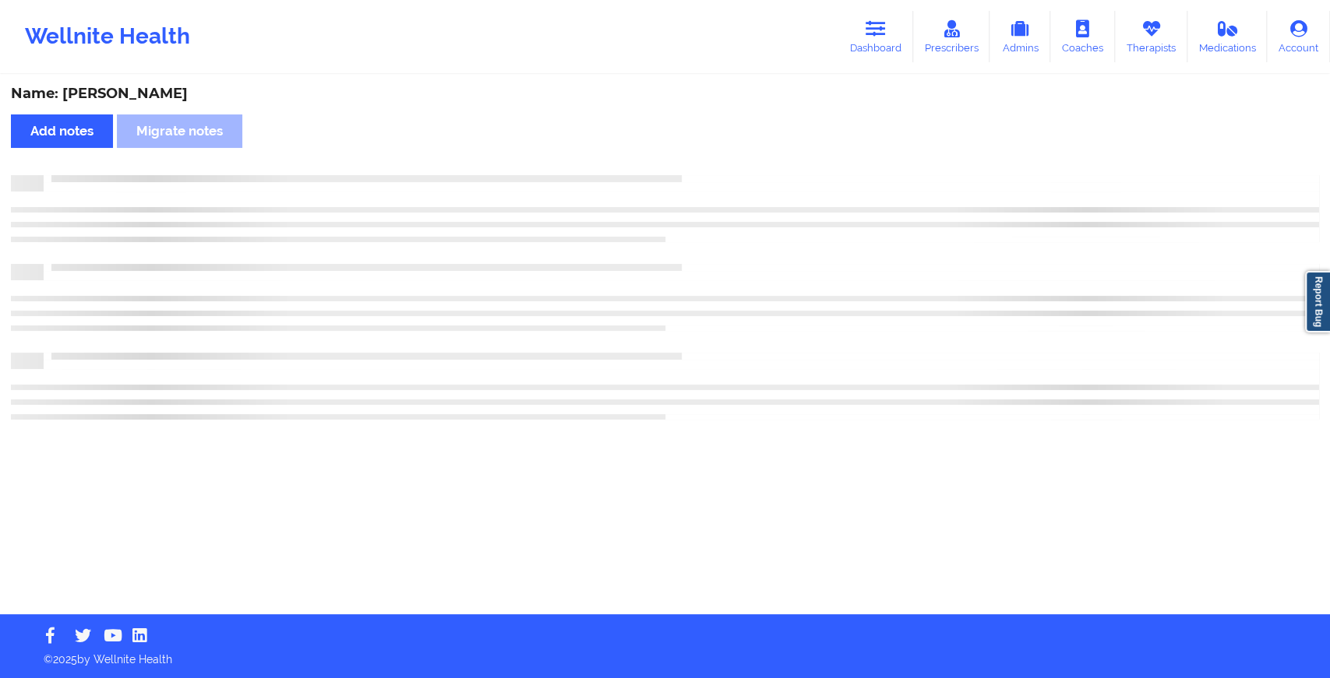
click at [712, 173] on div "Name: [PERSON_NAME] Add notes Migrate notes" at bounding box center [665, 345] width 1330 height 538
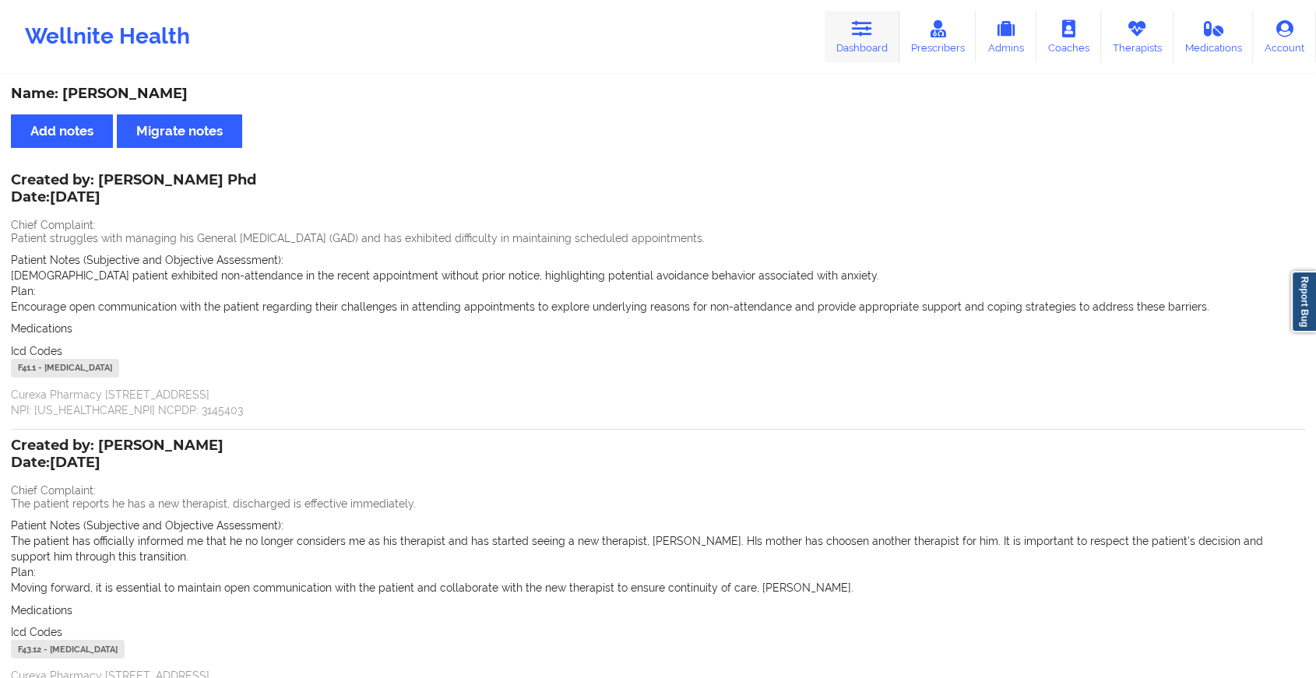
click at [868, 21] on icon at bounding box center [862, 28] width 20 height 17
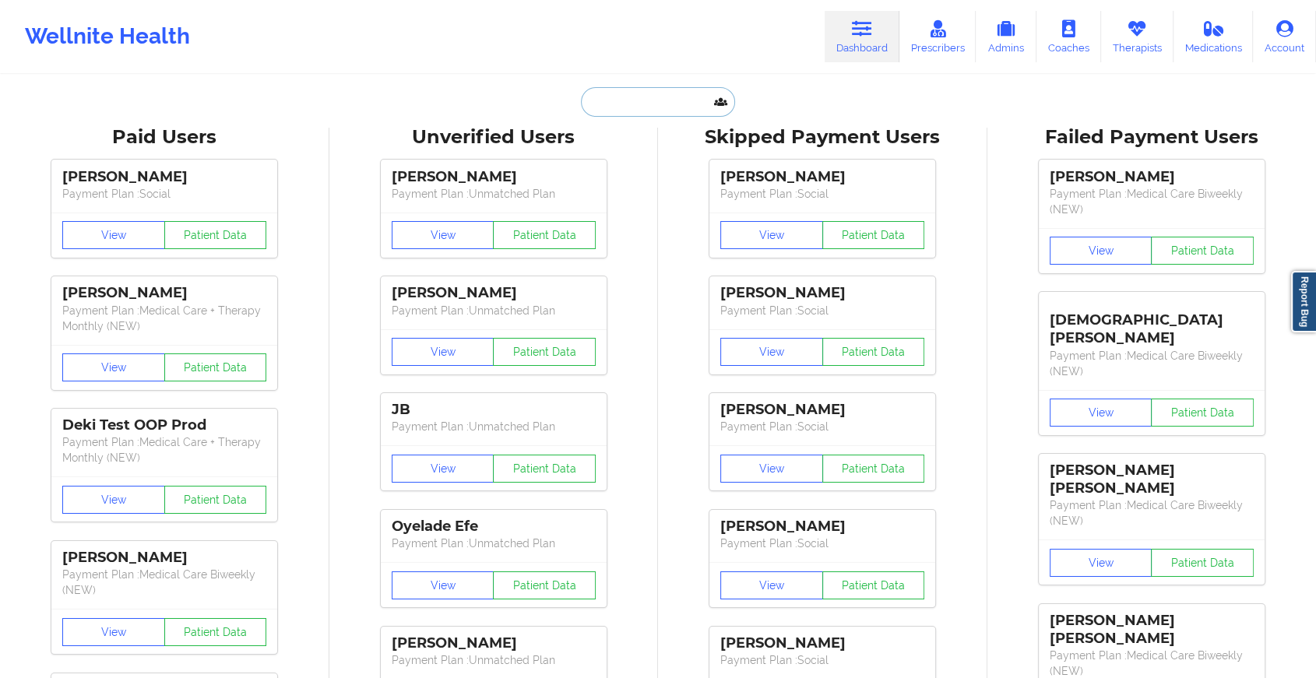
click at [654, 104] on input "text" at bounding box center [658, 102] width 154 height 30
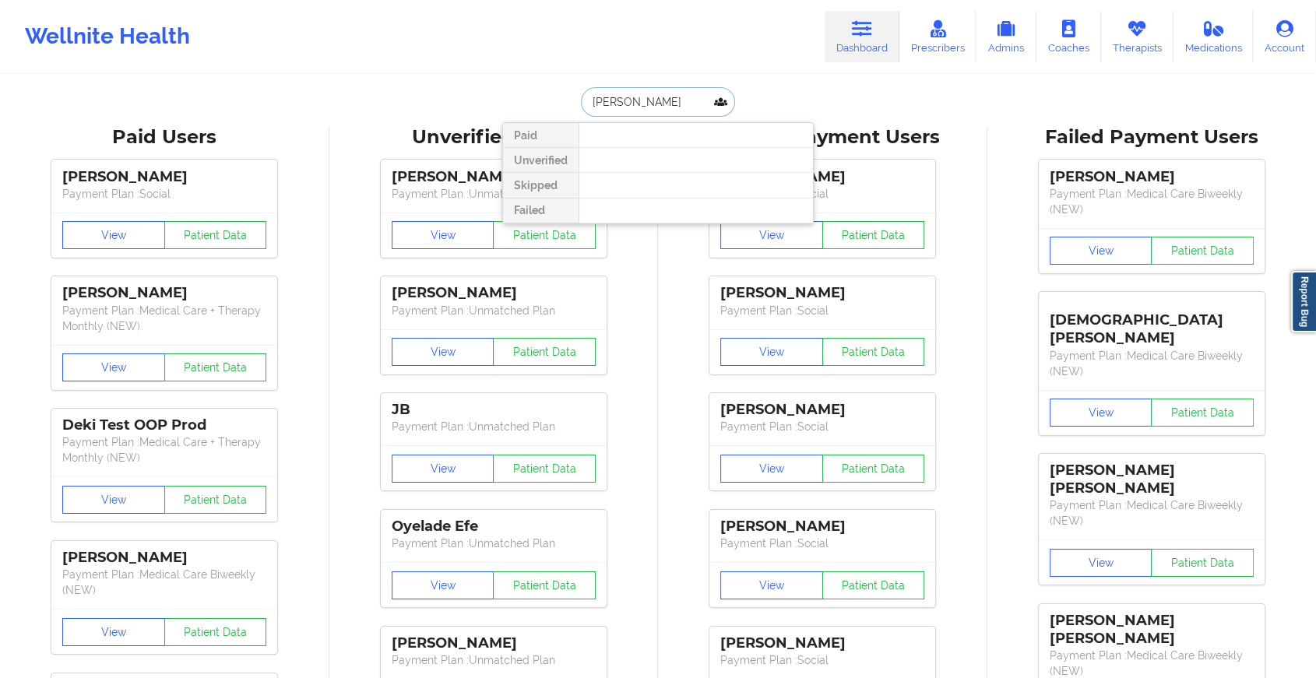
type input "[PERSON_NAME]"
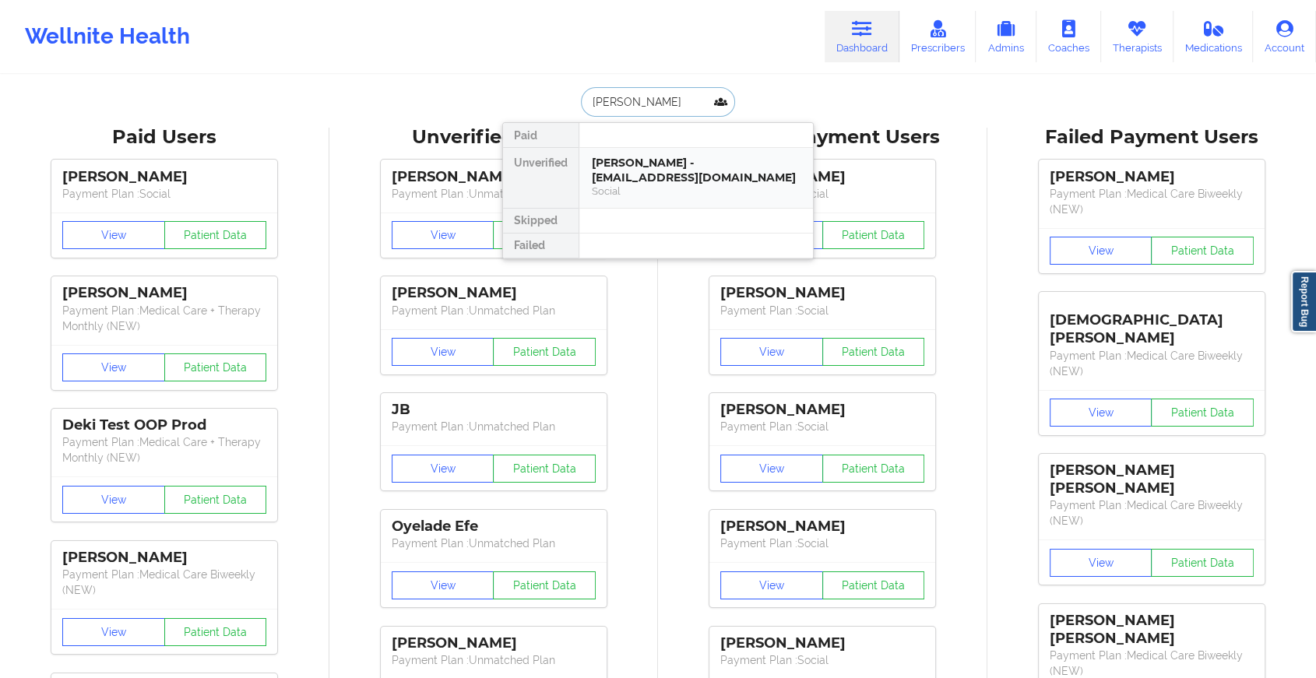
click at [641, 168] on div "[PERSON_NAME] - [EMAIL_ADDRESS][DOMAIN_NAME]" at bounding box center [696, 170] width 209 height 29
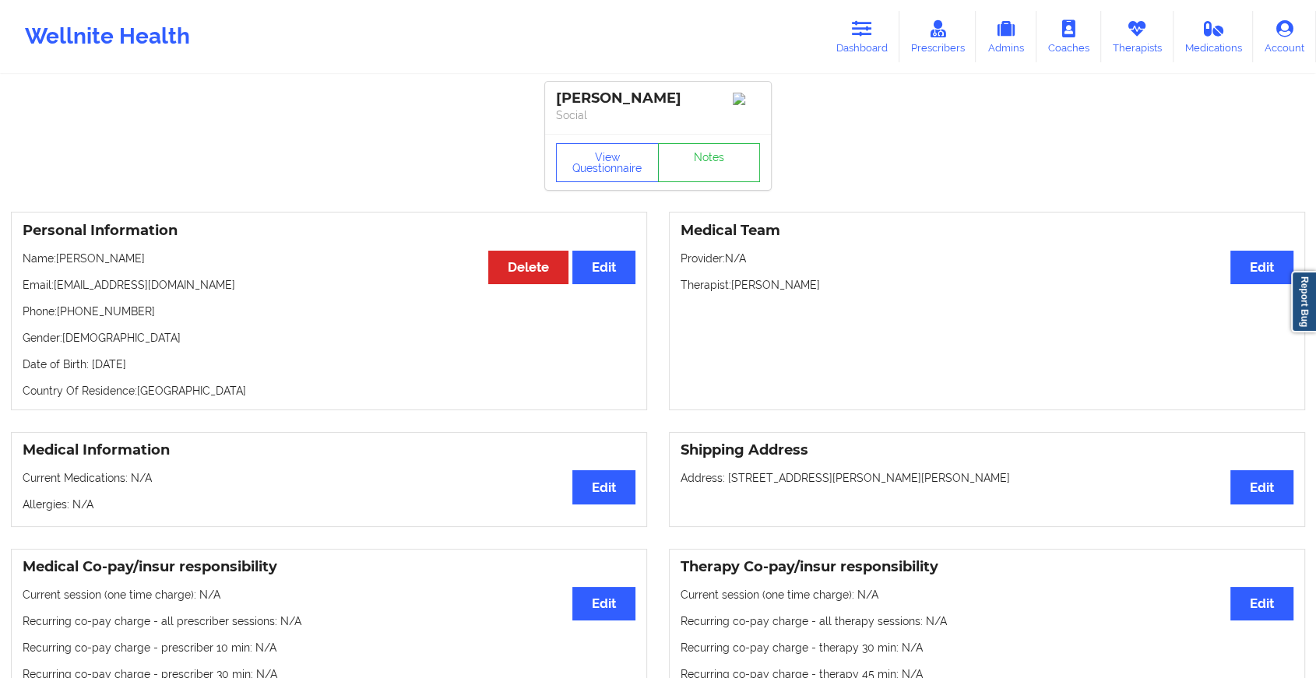
click at [684, 188] on div "View Questionnaire Notes" at bounding box center [658, 162] width 226 height 56
drag, startPoint x: 684, startPoint y: 188, endPoint x: 691, endPoint y: 181, distance: 9.9
click at [691, 181] on link "Notes" at bounding box center [709, 162] width 103 height 39
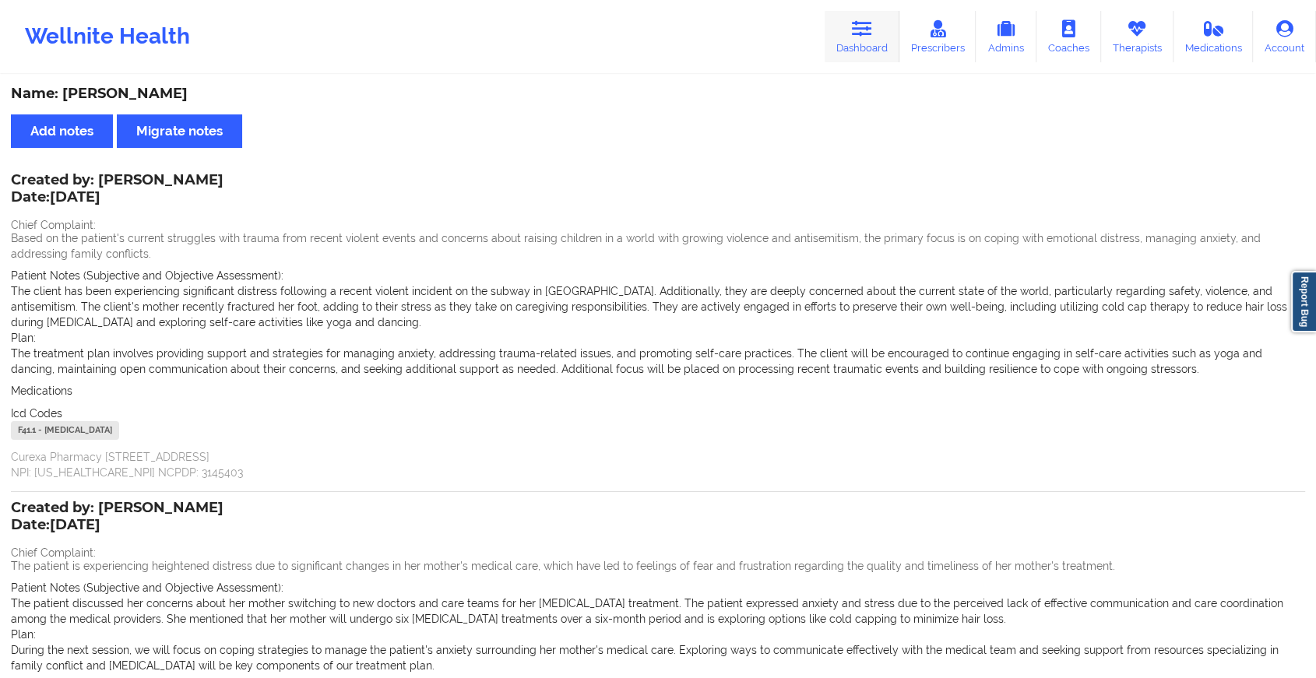
click at [891, 36] on link "Dashboard" at bounding box center [862, 36] width 75 height 51
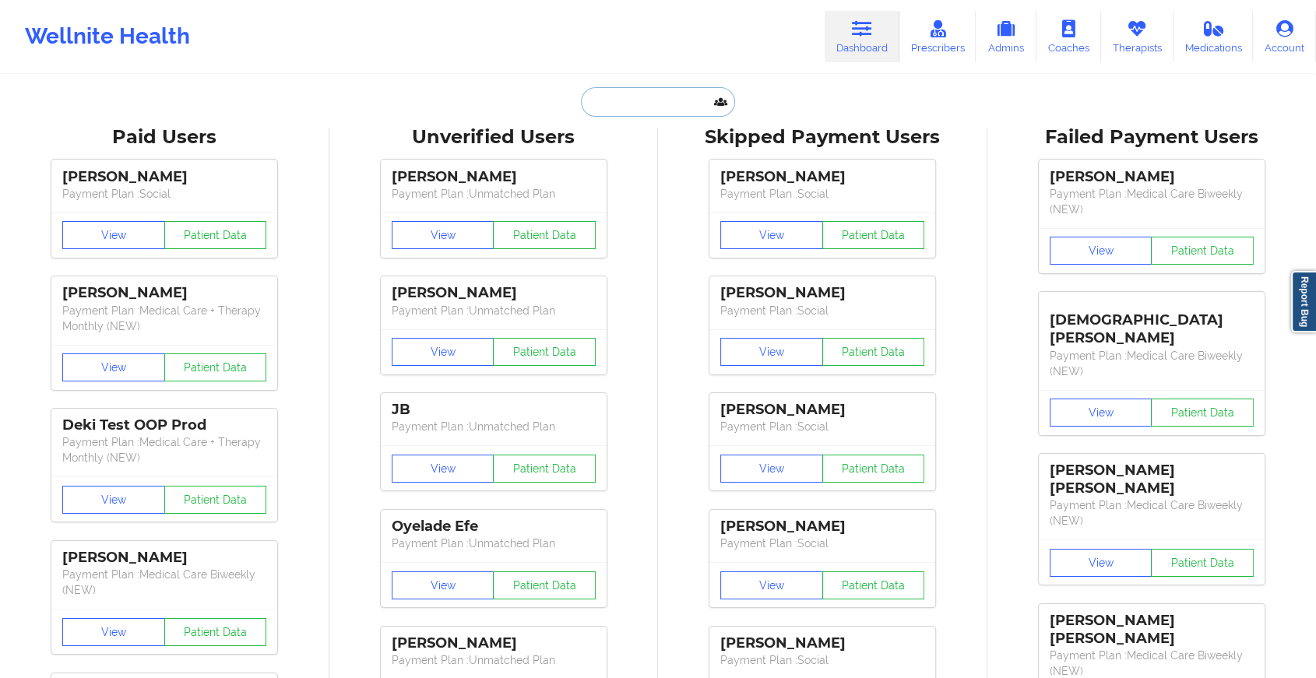
click at [692, 99] on input "text" at bounding box center [658, 102] width 154 height 30
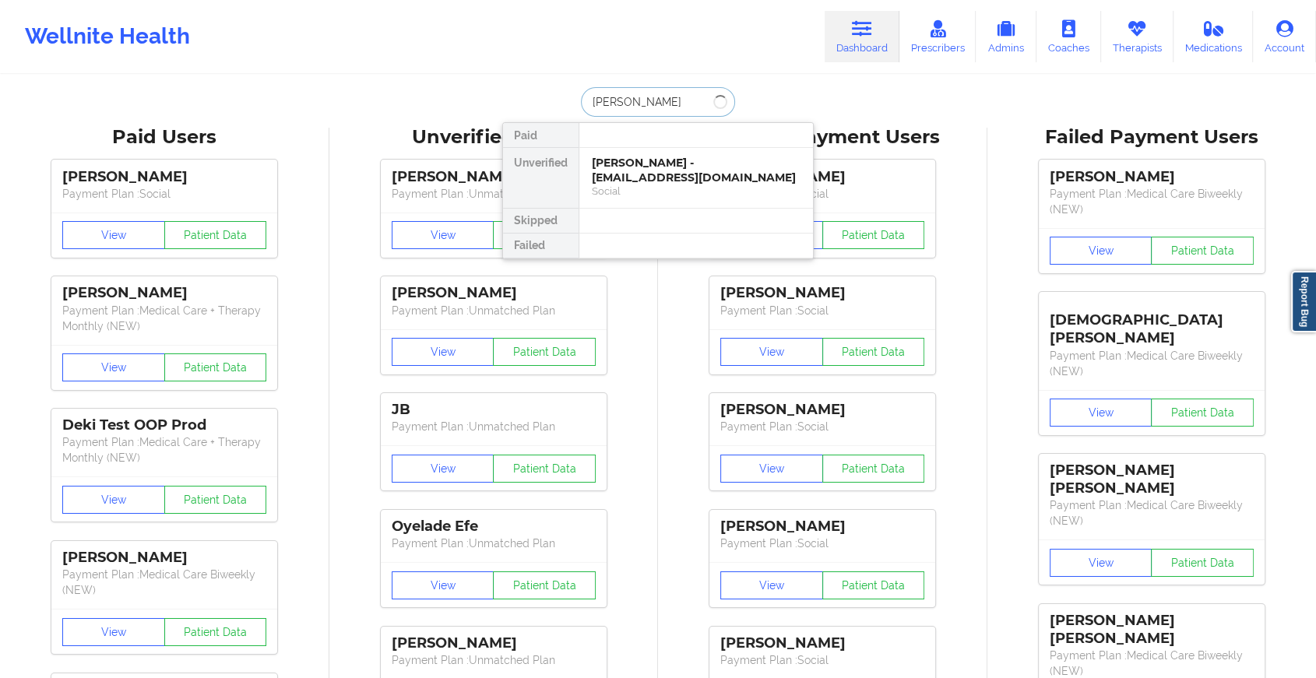
type input "[PERSON_NAME]"
click at [668, 164] on div "Bruce Gomez - [EMAIL_ADDRESS][PERSON_NAME][PERSON_NAME][DOMAIN_NAME]" at bounding box center [696, 178] width 209 height 44
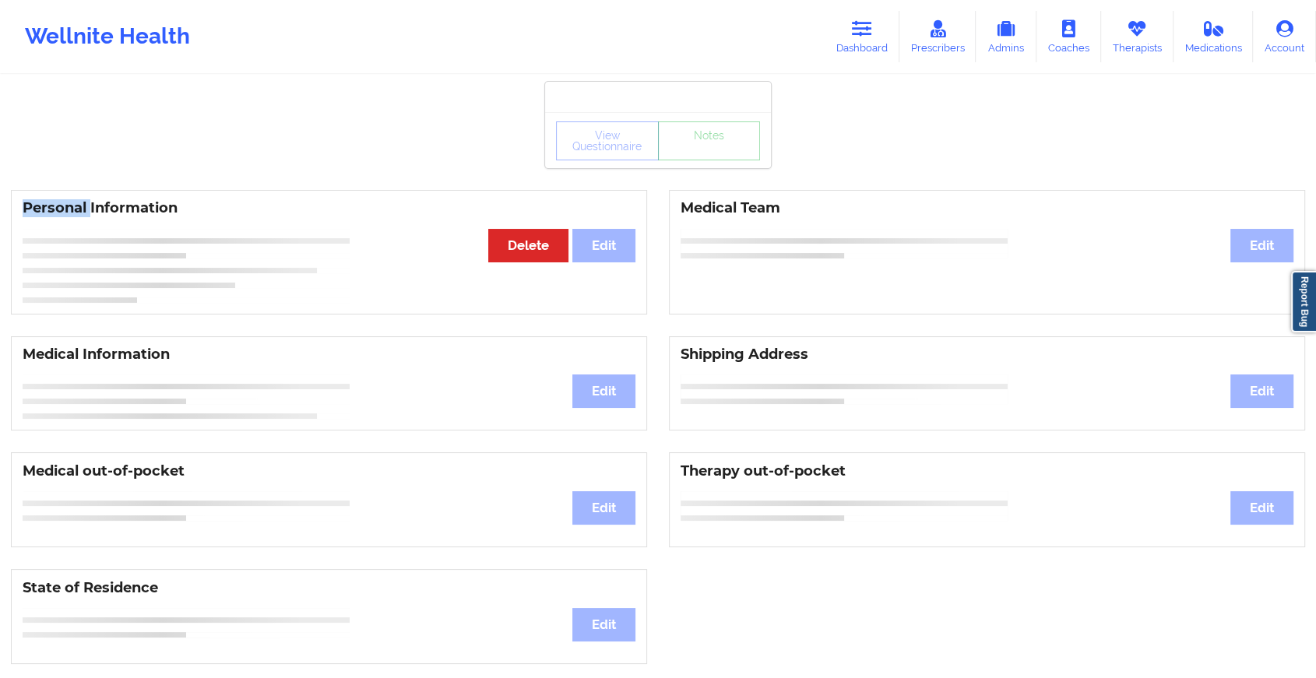
click at [668, 164] on div "View Questionnaire Notes" at bounding box center [658, 140] width 226 height 56
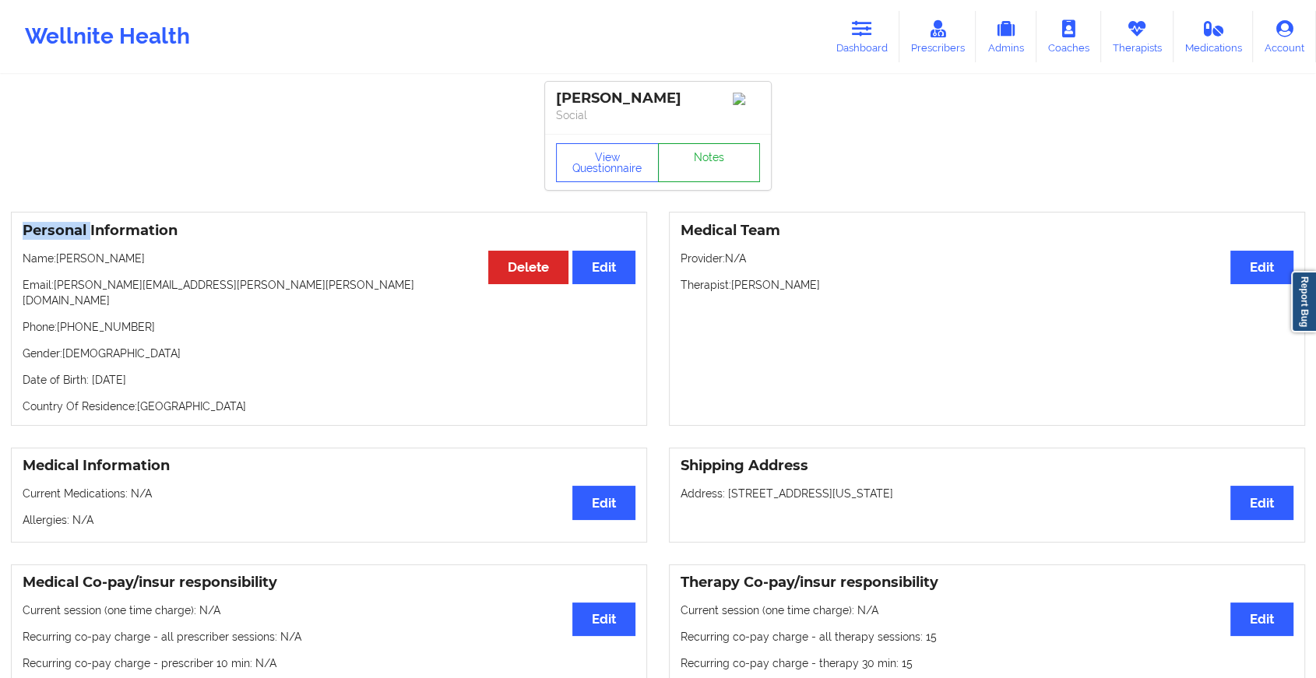
drag, startPoint x: 668, startPoint y: 164, endPoint x: 710, endPoint y: 174, distance: 43.5
click at [710, 174] on link "Notes" at bounding box center [709, 162] width 103 height 39
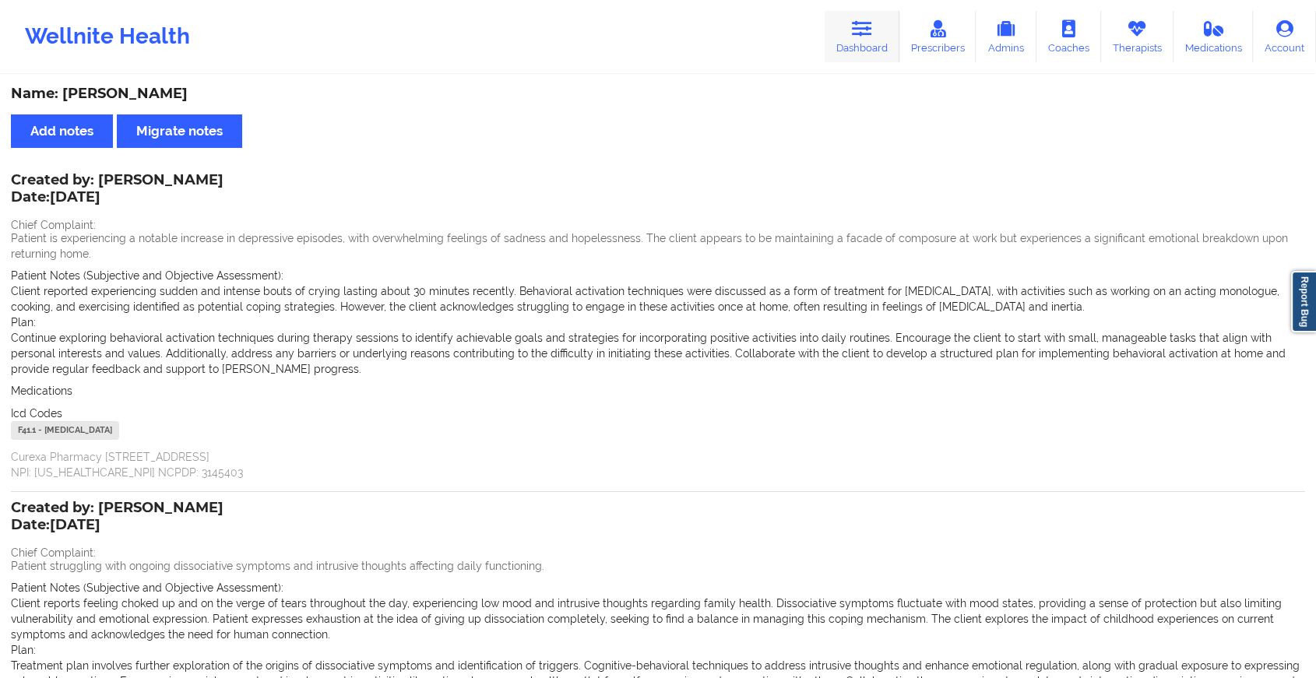
click at [866, 37] on icon at bounding box center [862, 28] width 20 height 17
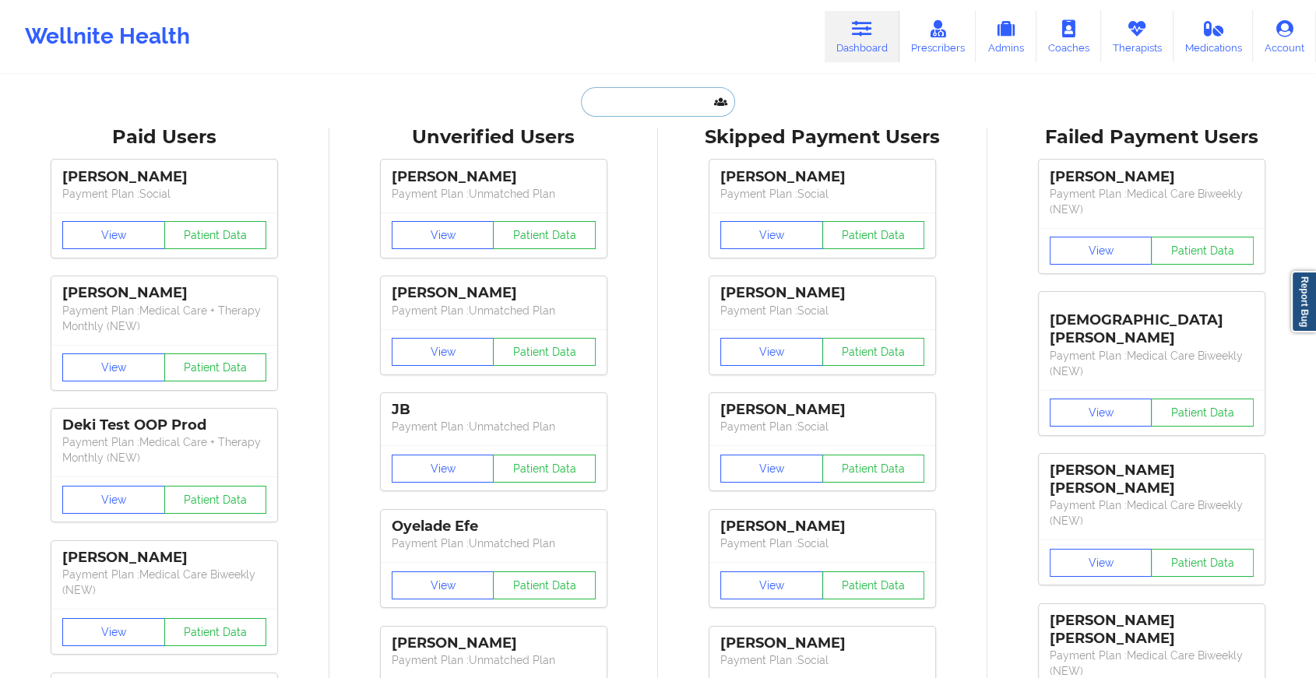
click at [679, 104] on input "text" at bounding box center [658, 102] width 154 height 30
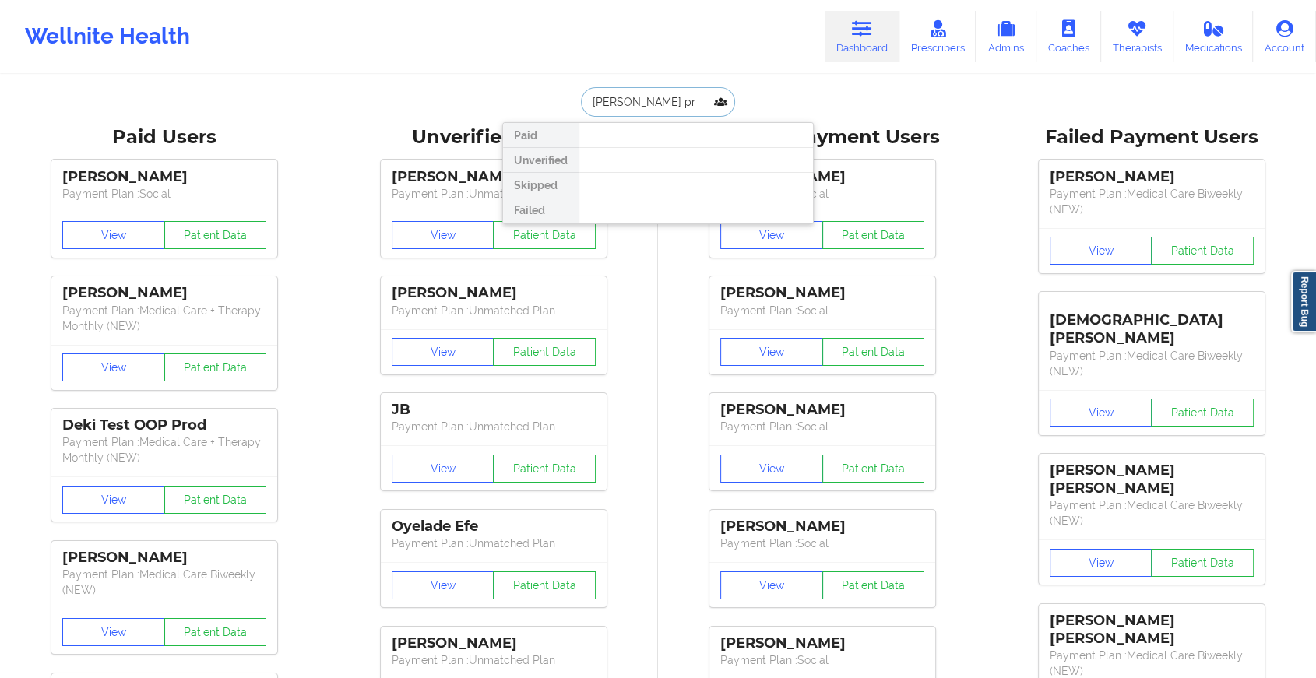
type input "[PERSON_NAME] pro"
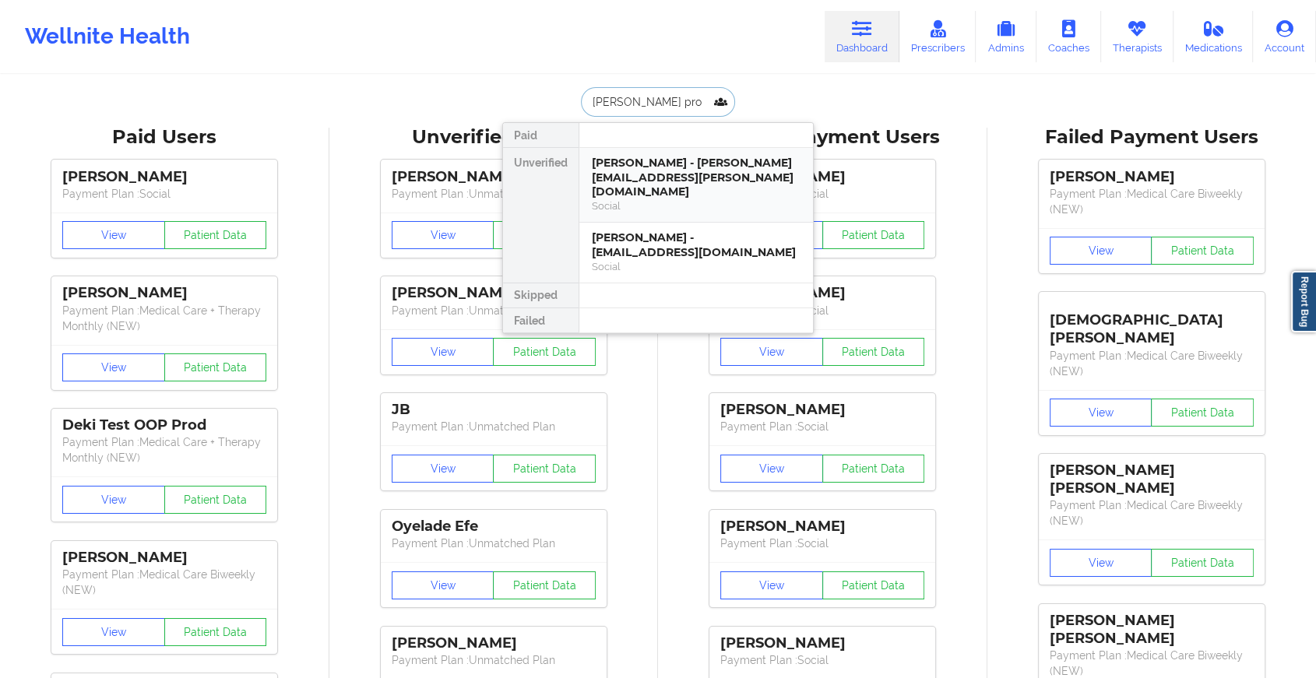
click at [657, 168] on div "[PERSON_NAME] - [PERSON_NAME][EMAIL_ADDRESS][PERSON_NAME][DOMAIN_NAME]" at bounding box center [696, 178] width 209 height 44
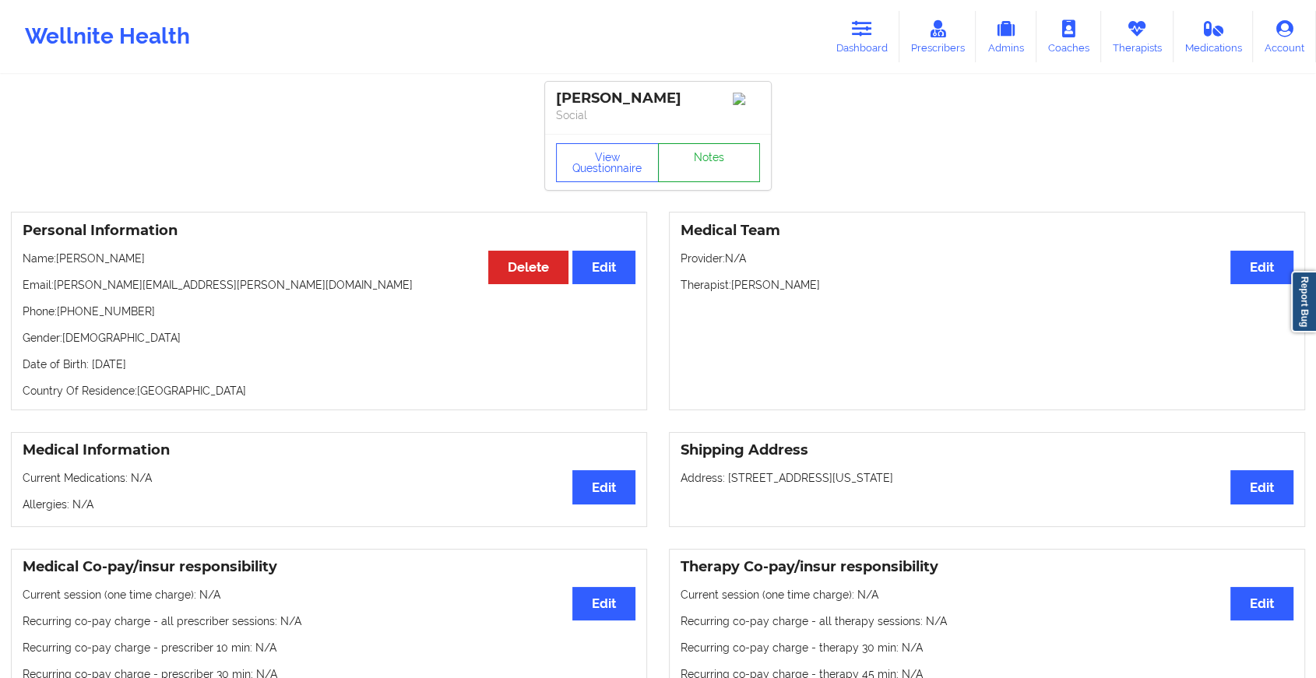
click at [707, 174] on link "Notes" at bounding box center [709, 162] width 103 height 39
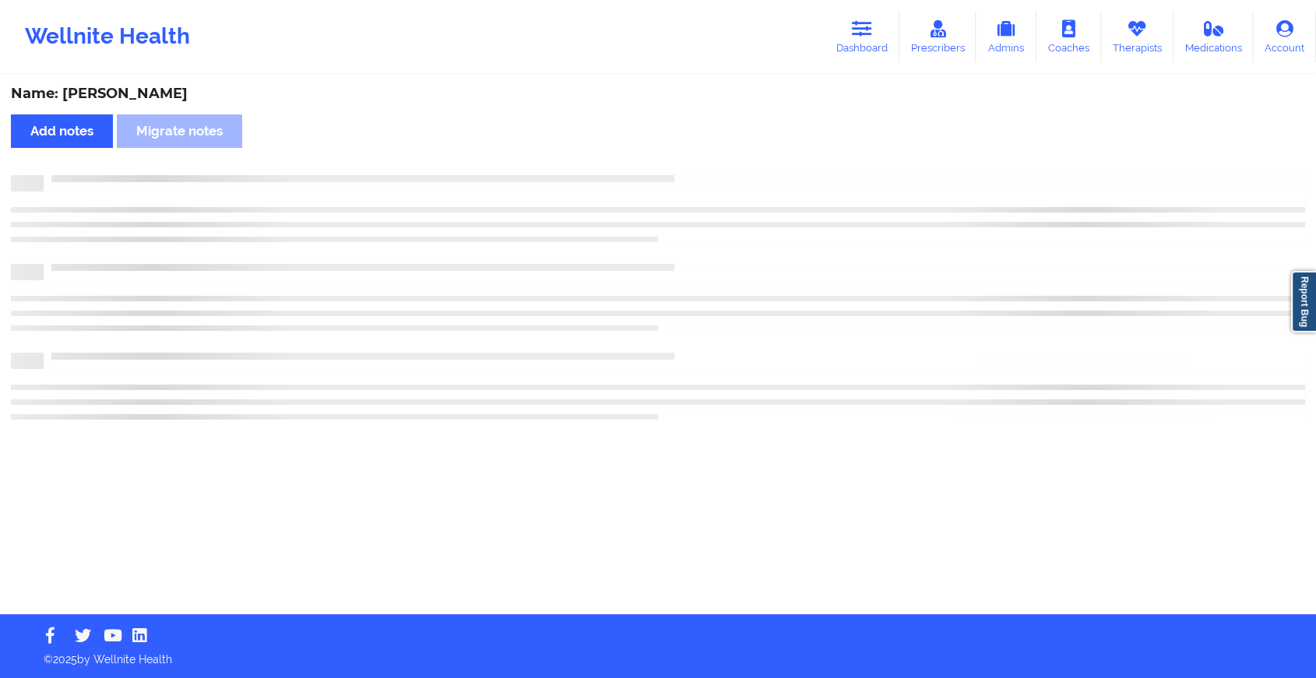
click at [707, 174] on div "Name: [PERSON_NAME] Add notes Migrate notes" at bounding box center [658, 345] width 1316 height 538
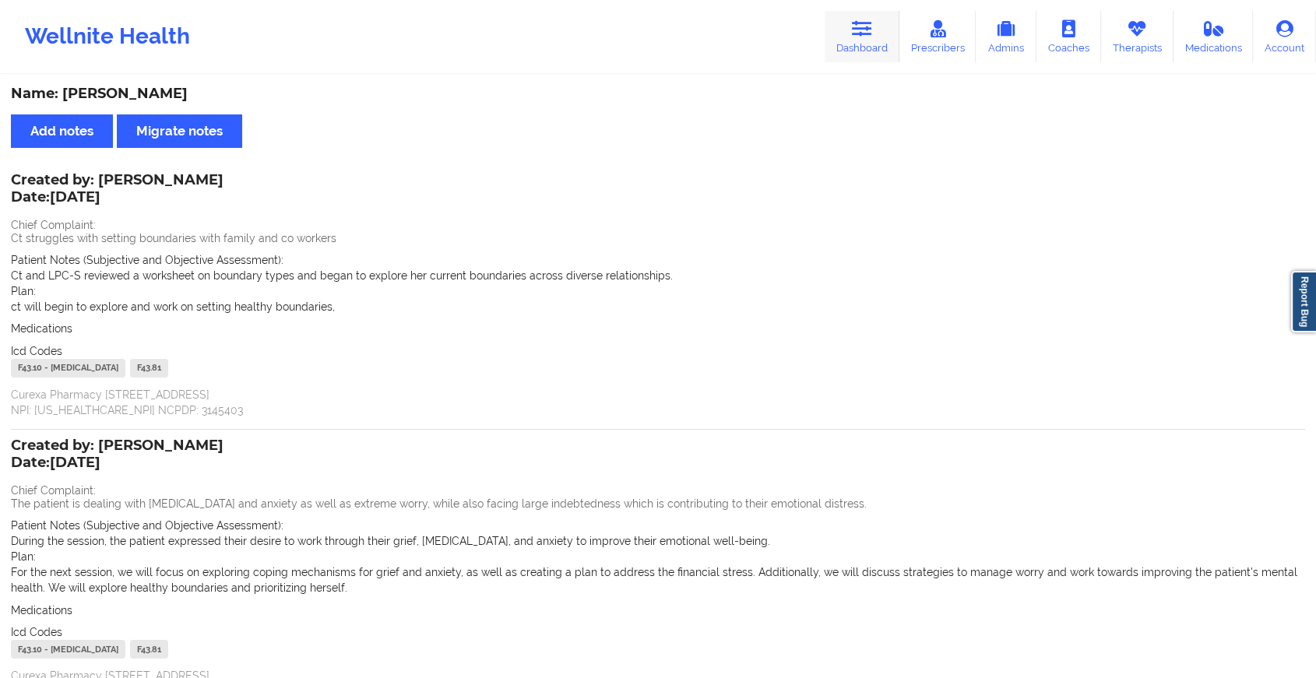
click at [864, 29] on icon at bounding box center [862, 28] width 20 height 17
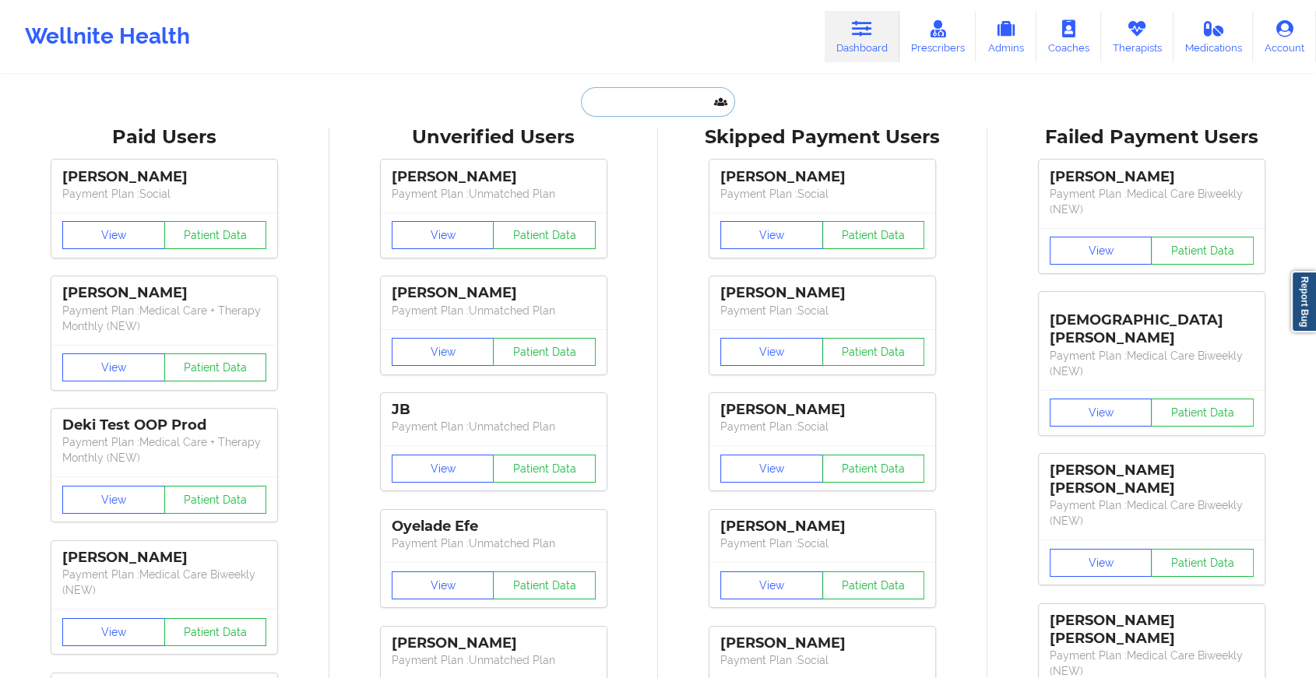
click at [688, 105] on input "text" at bounding box center [658, 102] width 154 height 30
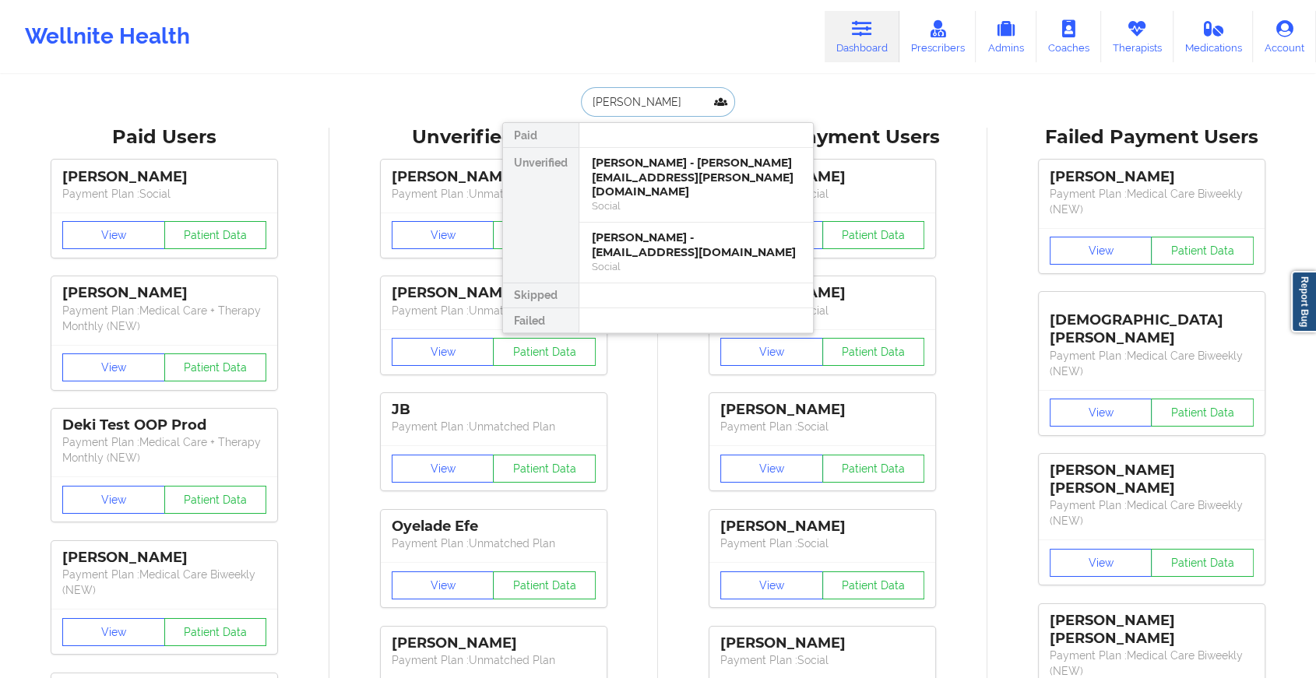
type input "[PERSON_NAME]"
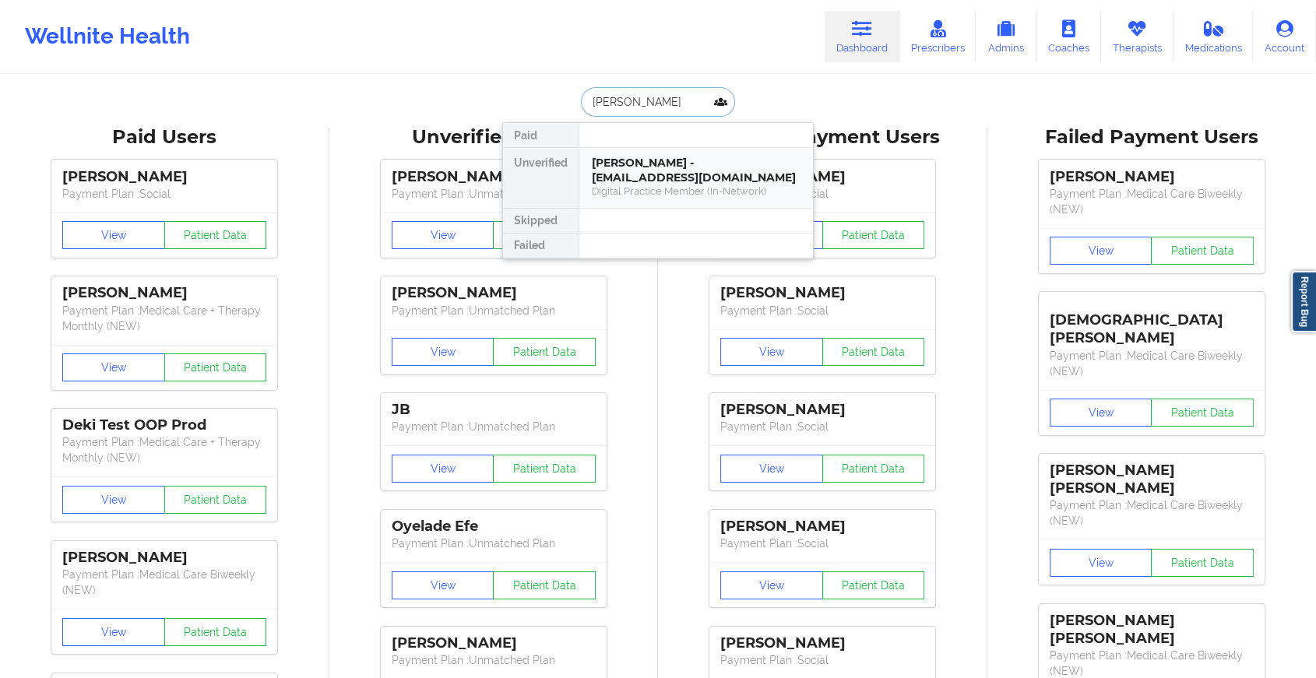
click at [695, 176] on div "[PERSON_NAME] - [EMAIL_ADDRESS][DOMAIN_NAME]" at bounding box center [696, 170] width 209 height 29
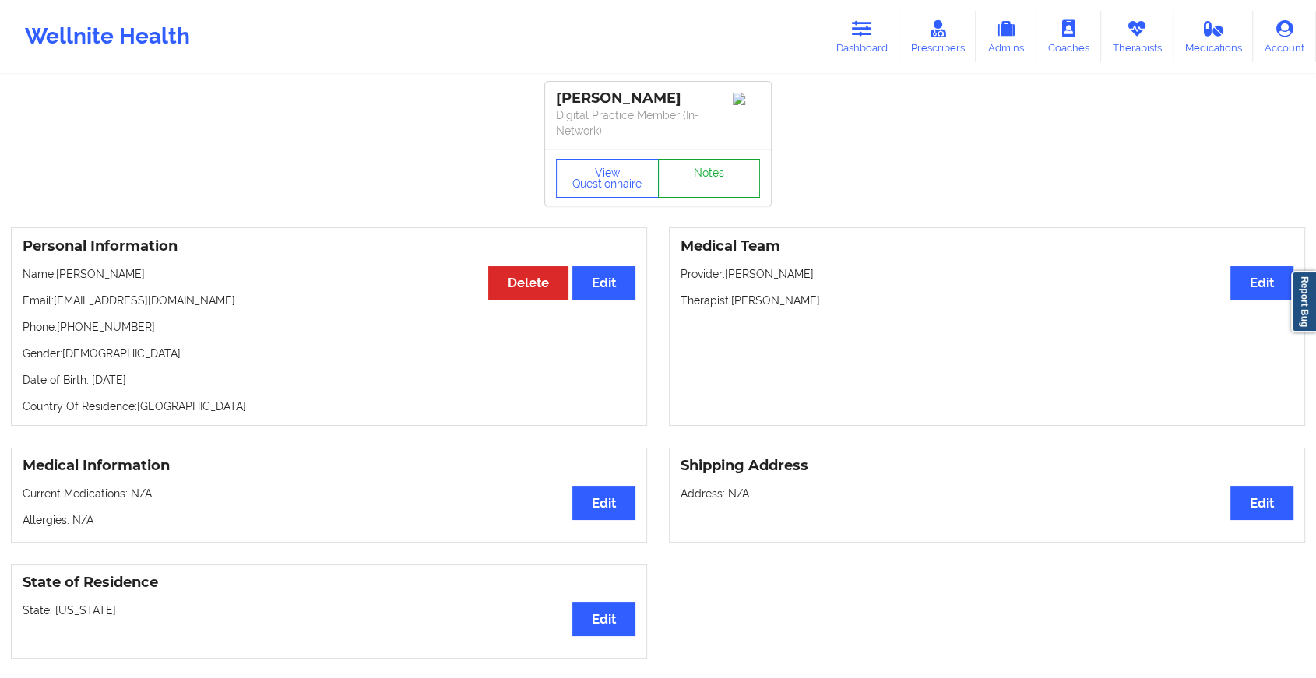
click at [714, 174] on link "Notes" at bounding box center [709, 178] width 103 height 39
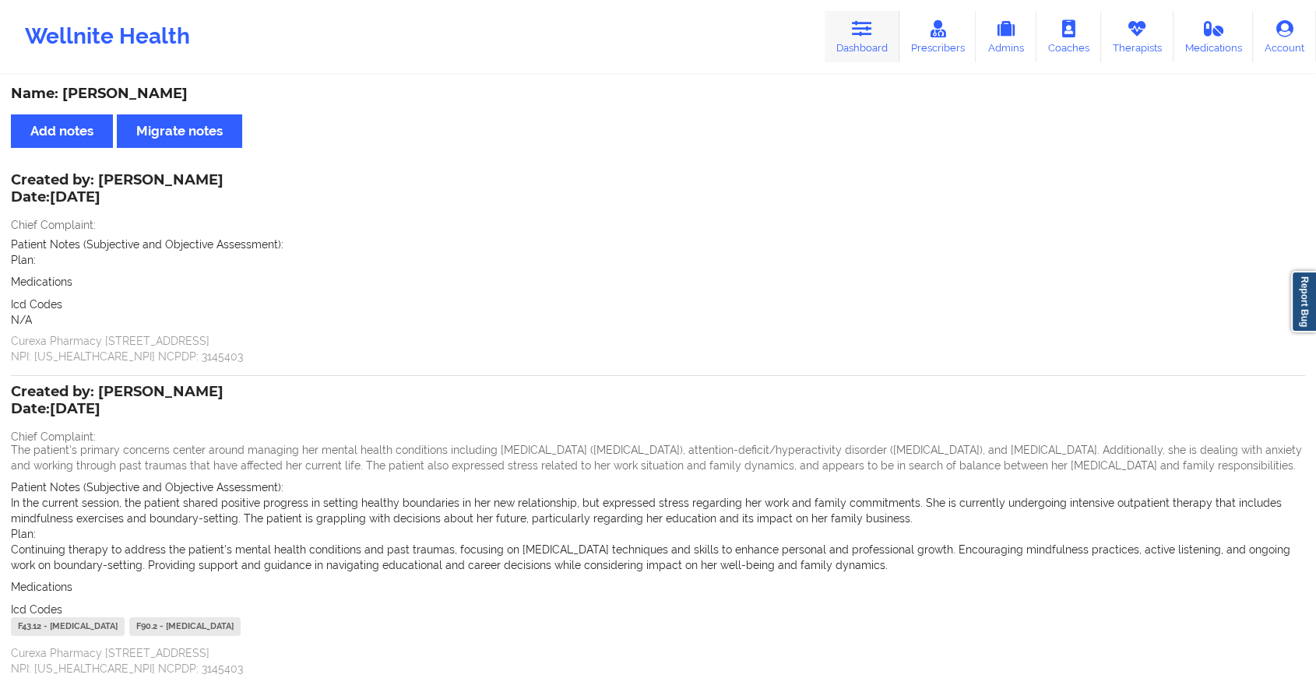
click at [847, 36] on link "Dashboard" at bounding box center [862, 36] width 75 height 51
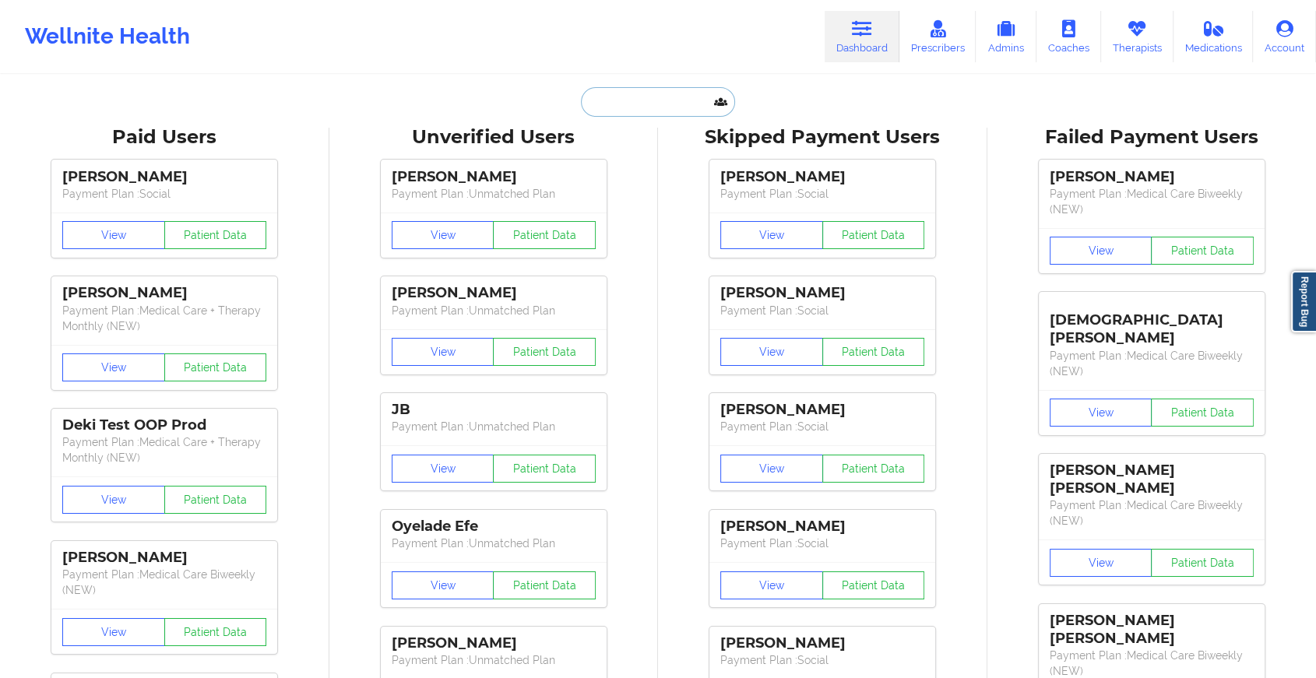
click at [697, 100] on input "text" at bounding box center [658, 102] width 154 height 30
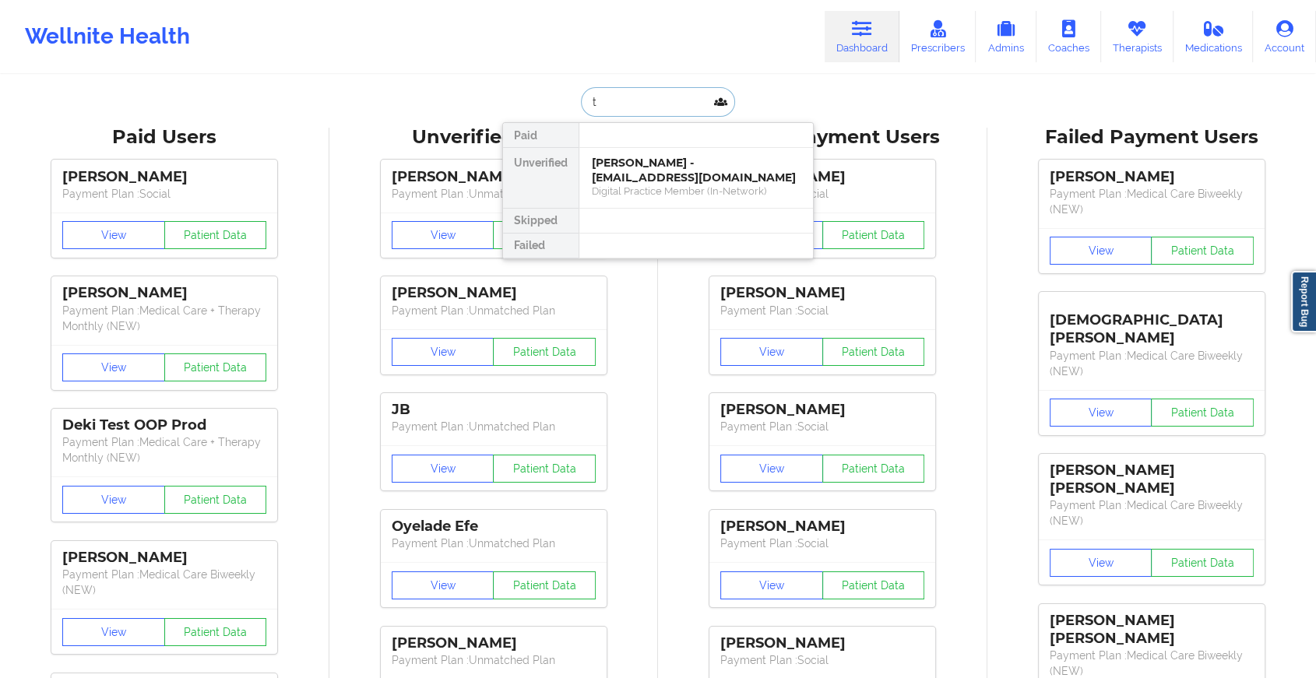
type input "t"
type input "[PERSON_NAME]"
click at [643, 170] on div "[PERSON_NAME] - [EMAIL_ADDRESS][DOMAIN_NAME]" at bounding box center [696, 170] width 209 height 29
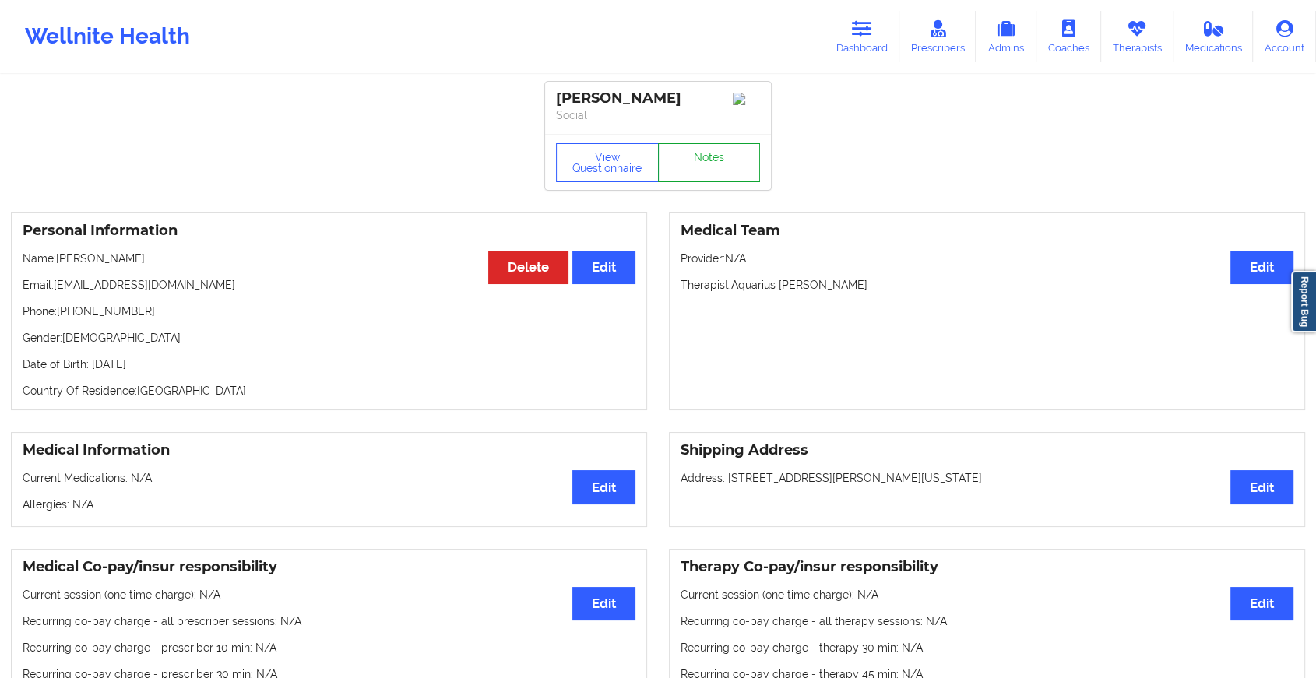
click at [715, 156] on link "Notes" at bounding box center [709, 162] width 103 height 39
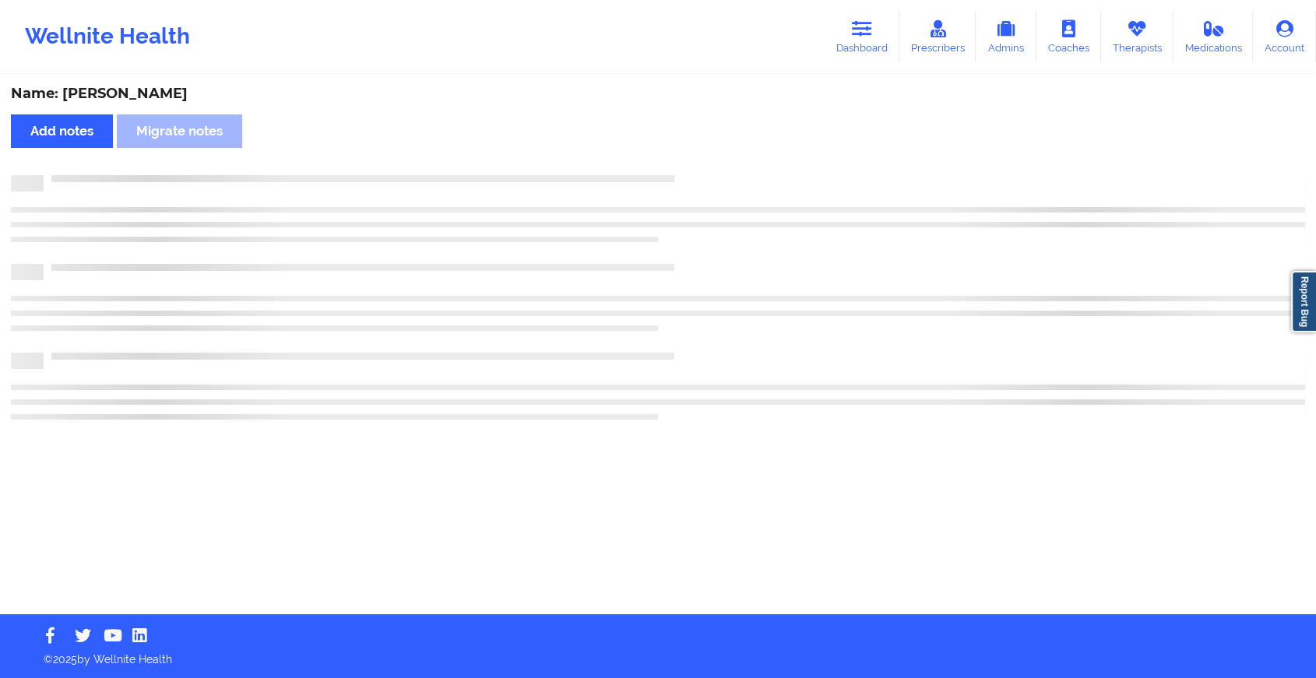
click at [715, 156] on div "Name: [PERSON_NAME] Add notes Migrate notes" at bounding box center [658, 345] width 1316 height 538
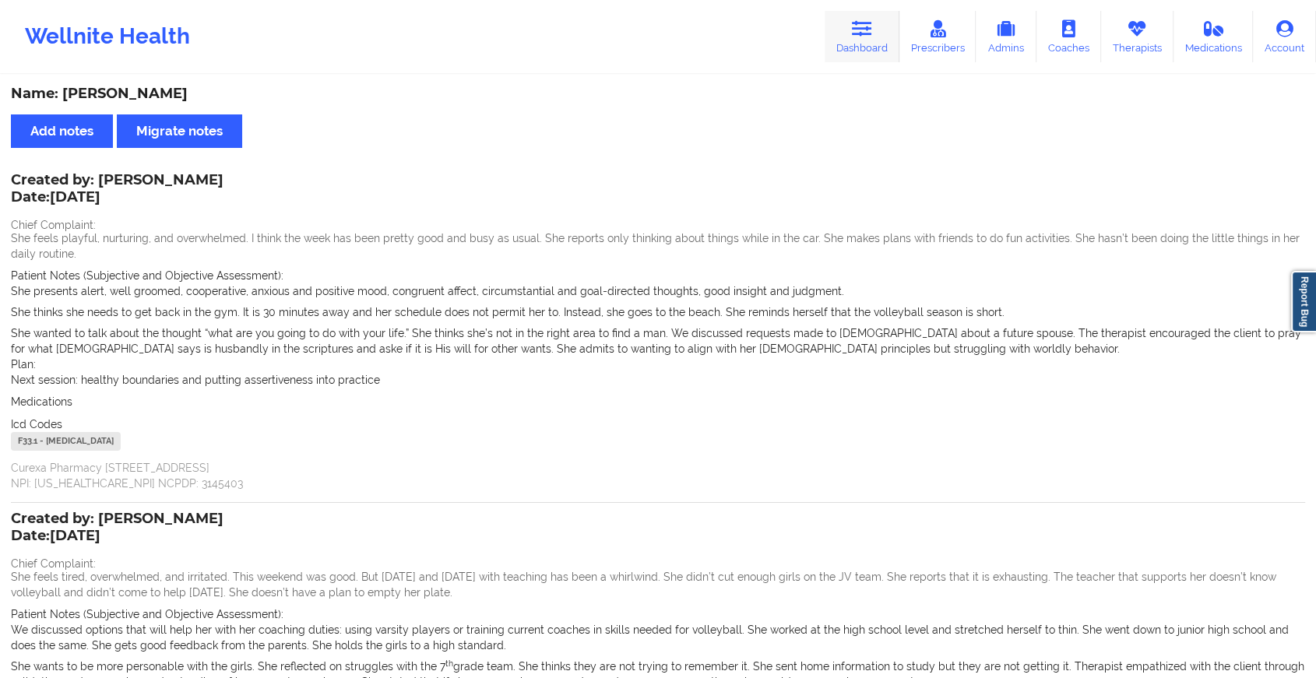
click at [847, 39] on link "Dashboard" at bounding box center [862, 36] width 75 height 51
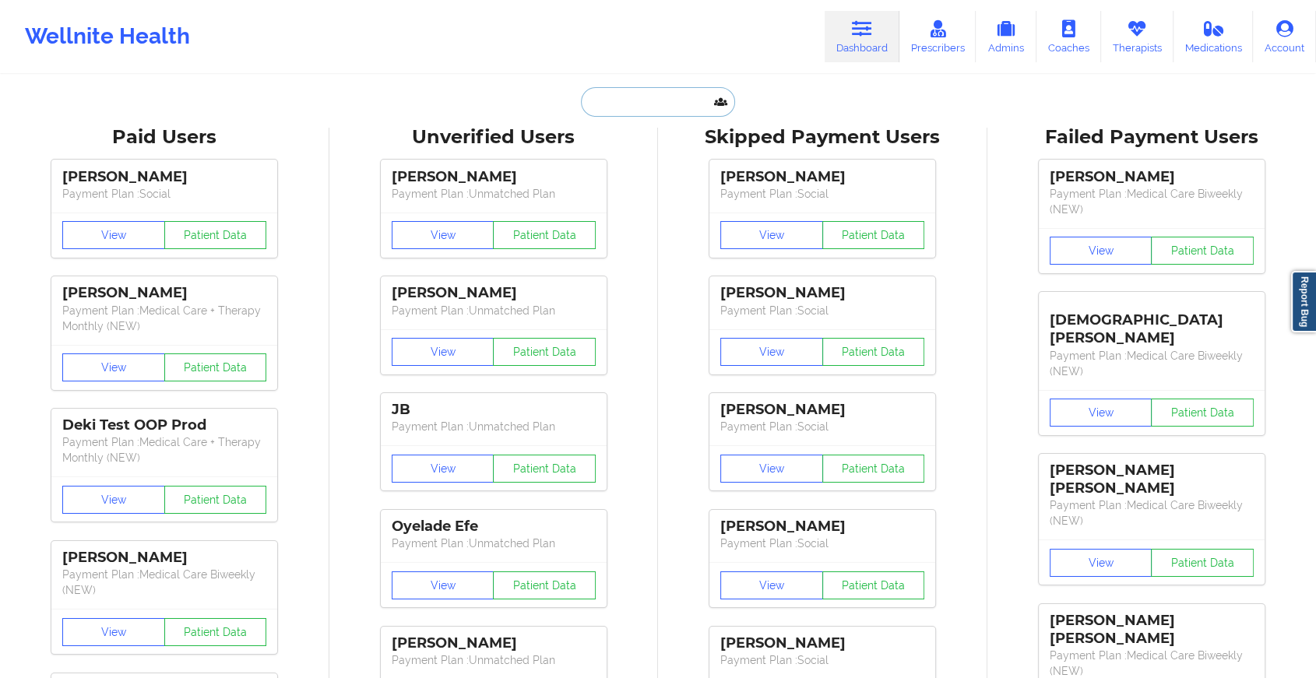
click at [661, 107] on input "text" at bounding box center [658, 102] width 154 height 30
type input "l"
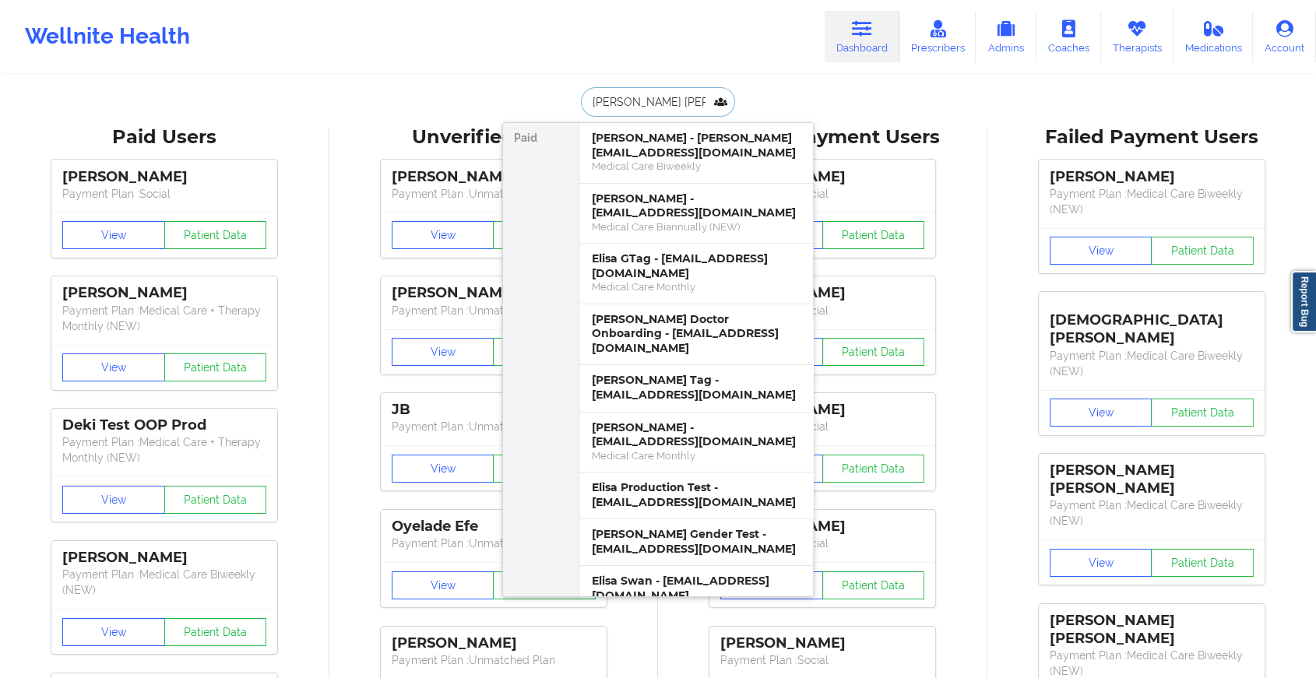
type input "[PERSON_NAME]"
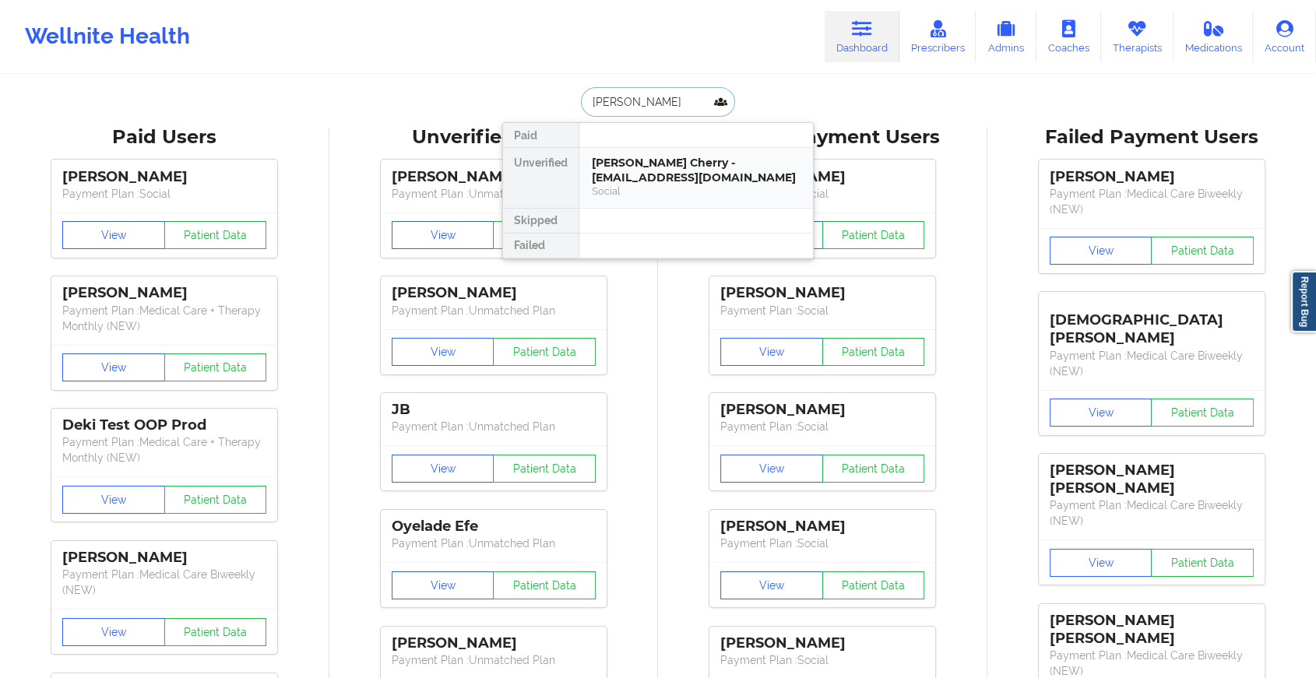
click at [635, 162] on div "[PERSON_NAME] Cherry - [EMAIL_ADDRESS][DOMAIN_NAME]" at bounding box center [696, 170] width 209 height 29
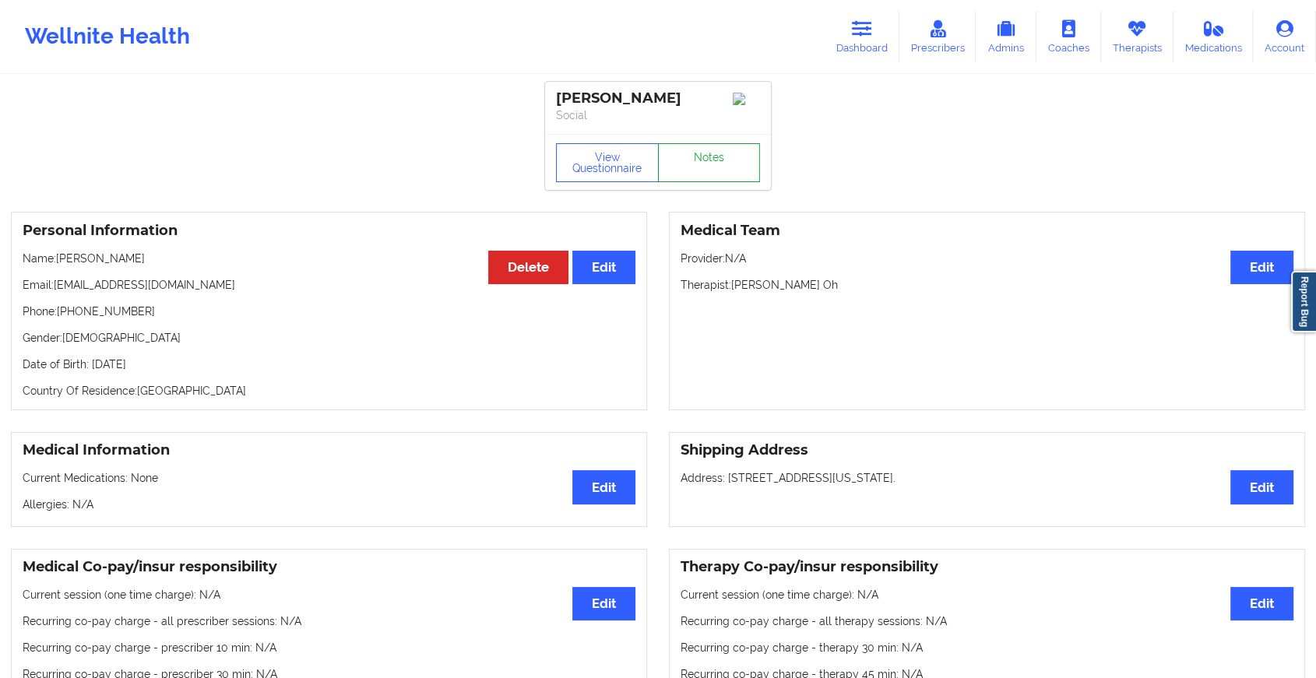
click at [701, 158] on link "Notes" at bounding box center [709, 162] width 103 height 39
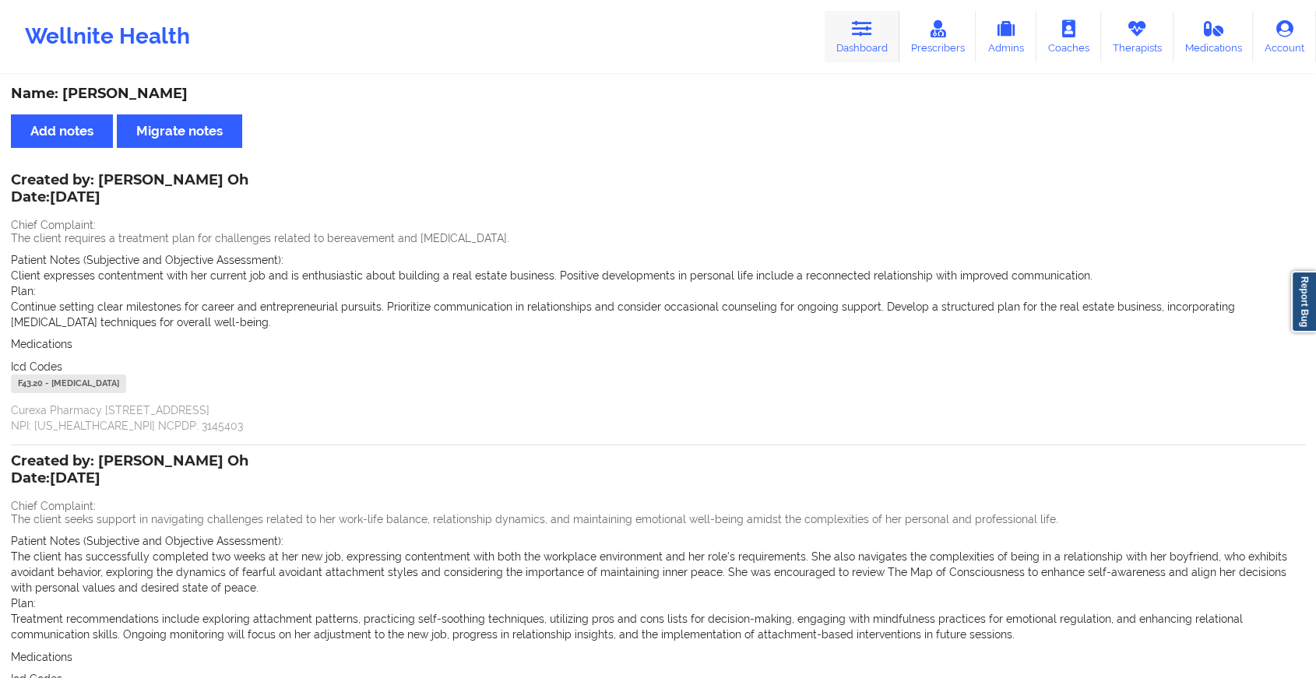
click at [861, 45] on link "Dashboard" at bounding box center [862, 36] width 75 height 51
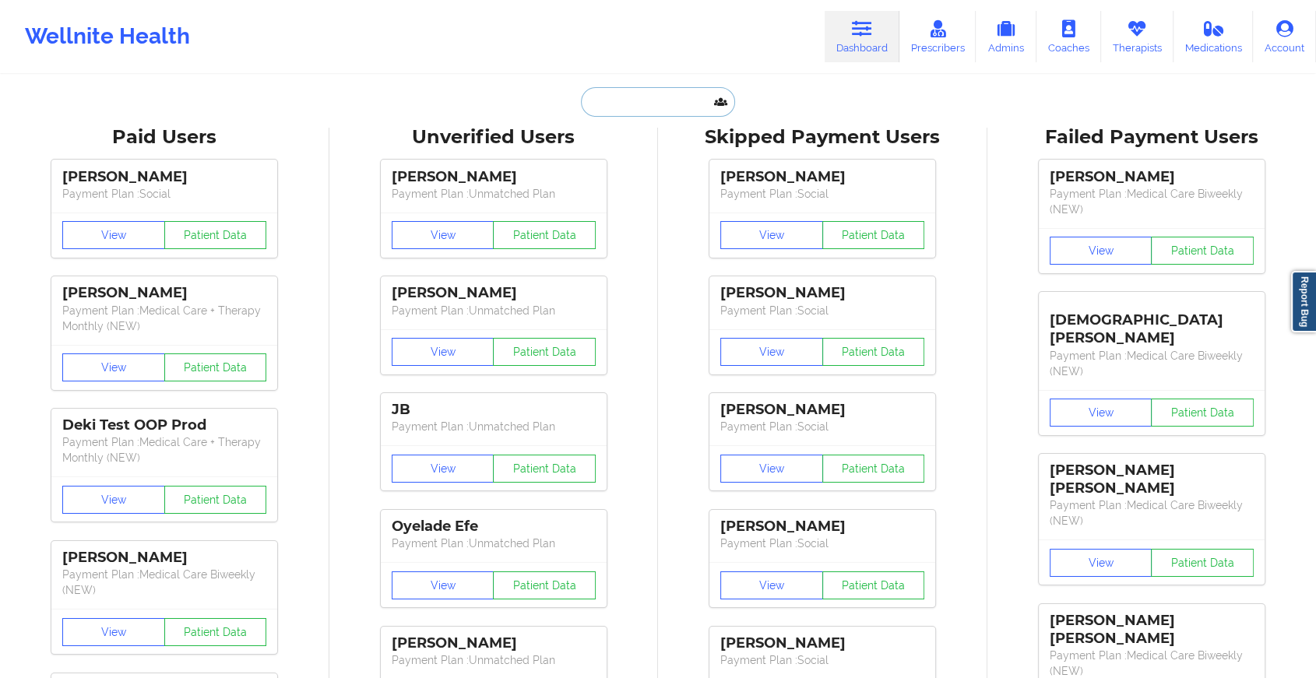
click at [634, 97] on input "text" at bounding box center [658, 102] width 154 height 30
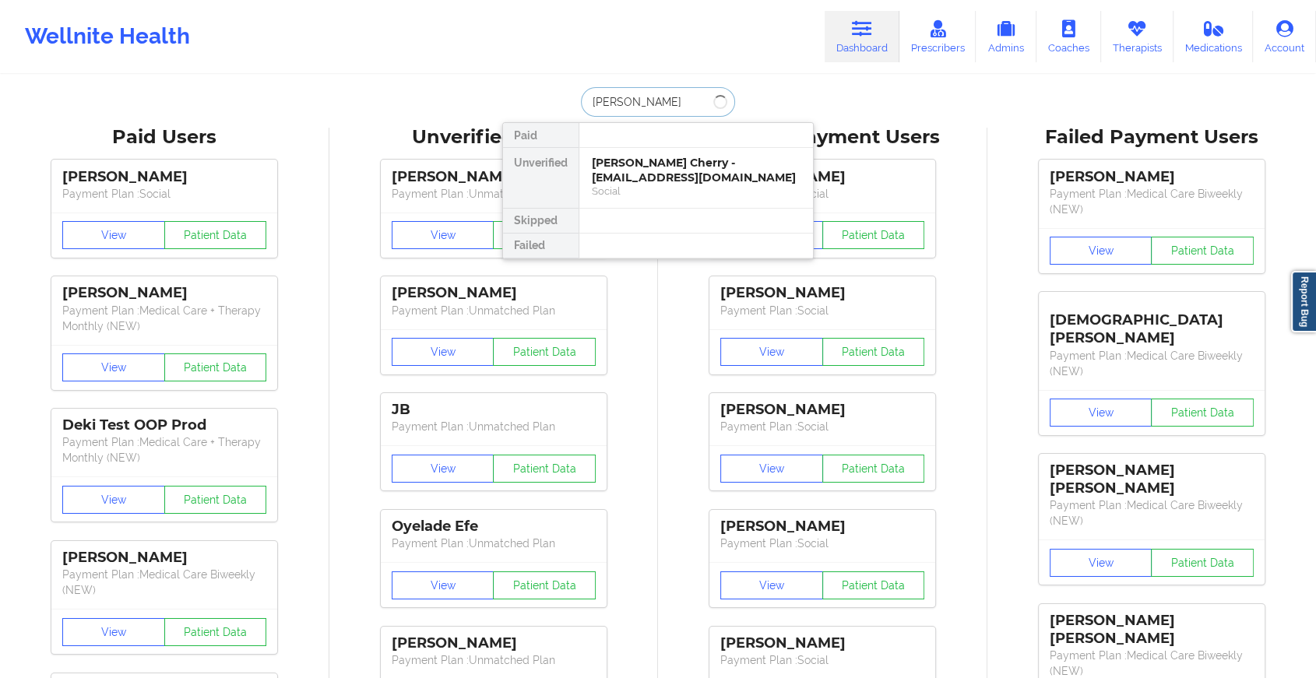
type input "[PERSON_NAME]"
click at [631, 178] on div "[PERSON_NAME] - [EMAIL_ADDRESS][DOMAIN_NAME]" at bounding box center [696, 170] width 209 height 29
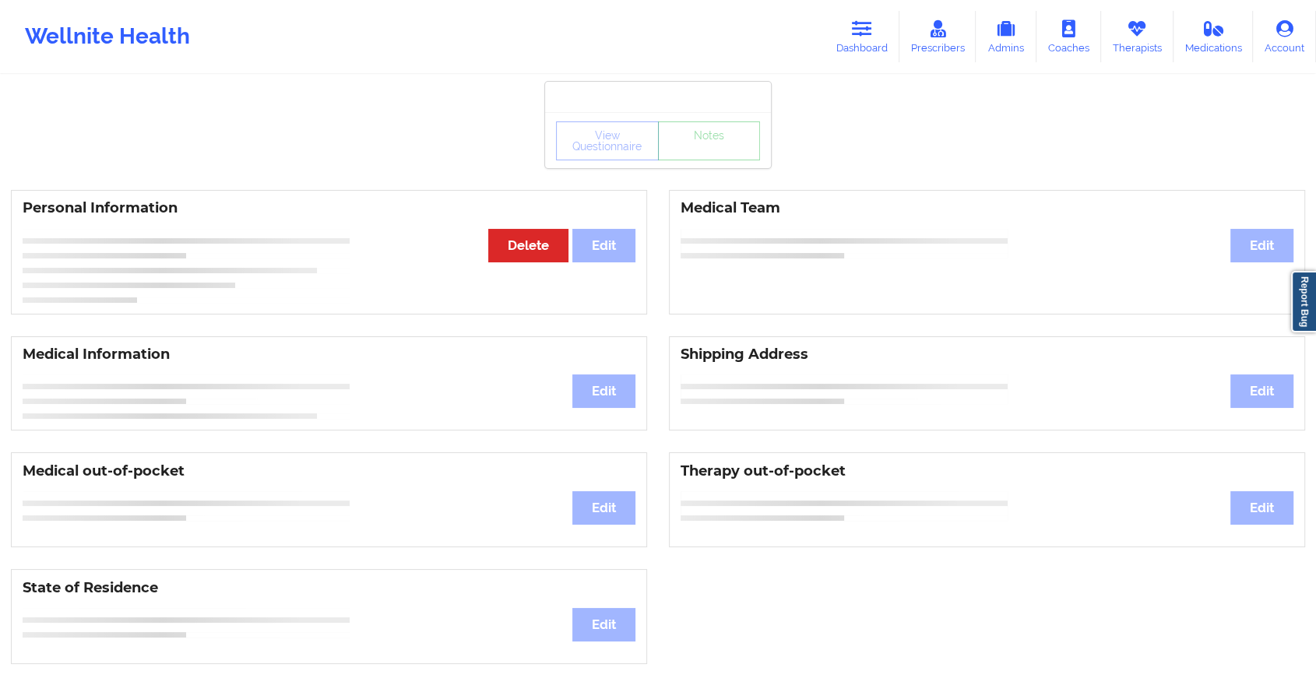
click at [691, 164] on div "View Questionnaire Notes" at bounding box center [658, 140] width 226 height 56
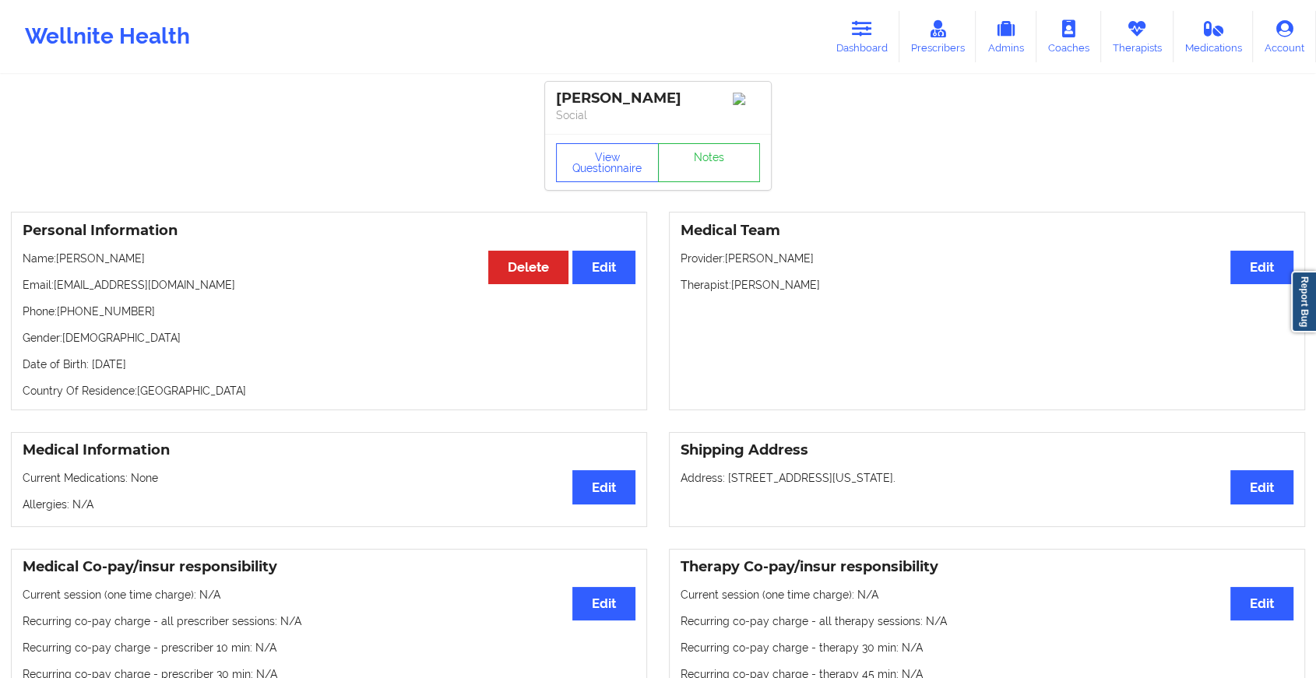
click at [699, 190] on div "View Questionnaire Notes" at bounding box center [658, 162] width 226 height 56
click at [718, 182] on link "Notes" at bounding box center [709, 162] width 103 height 39
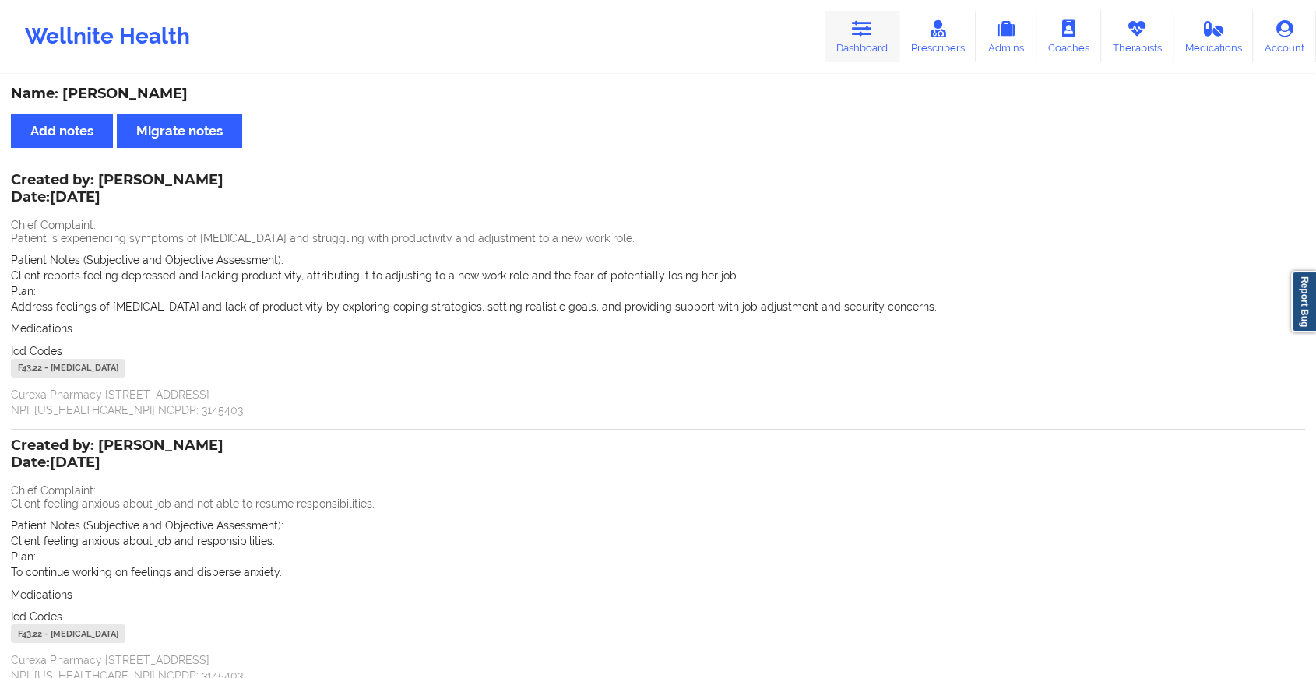
click at [839, 33] on link "Dashboard" at bounding box center [862, 36] width 75 height 51
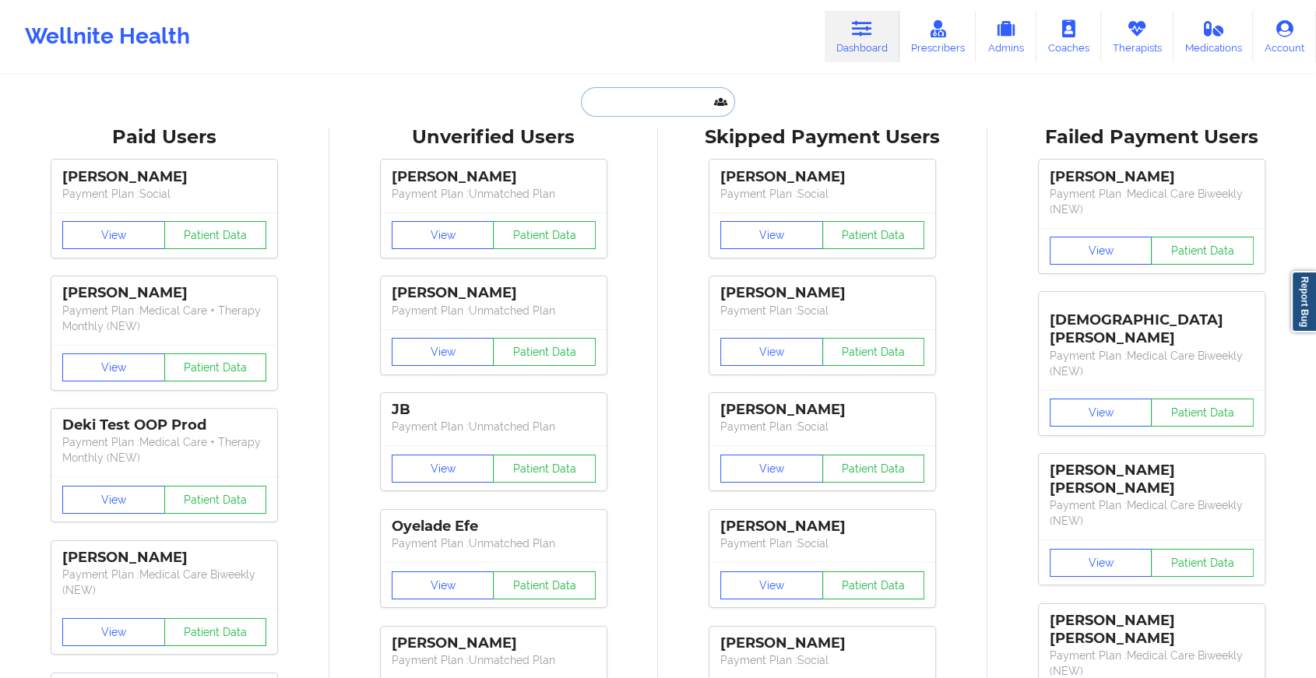
click at [629, 93] on input "text" at bounding box center [658, 102] width 154 height 30
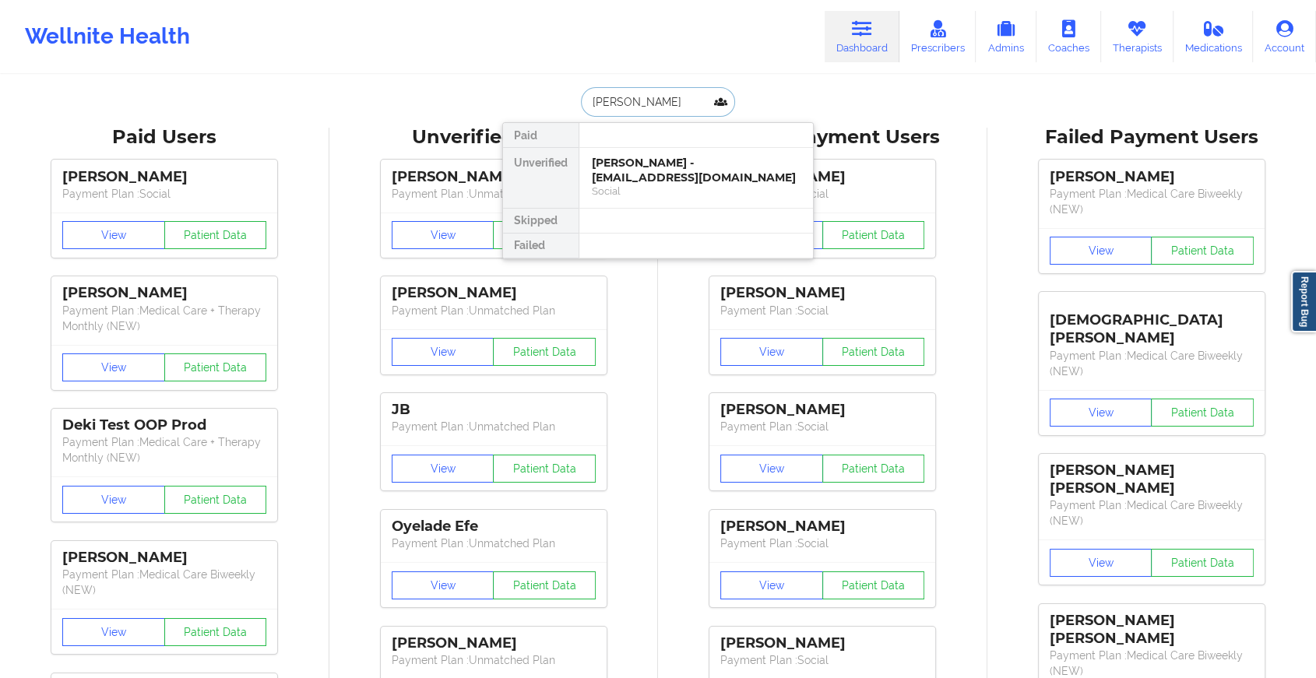
type input "[PERSON_NAME]"
click at [675, 177] on div "[PERSON_NAME] - [EMAIL_ADDRESS][DOMAIN_NAME]" at bounding box center [696, 170] width 209 height 29
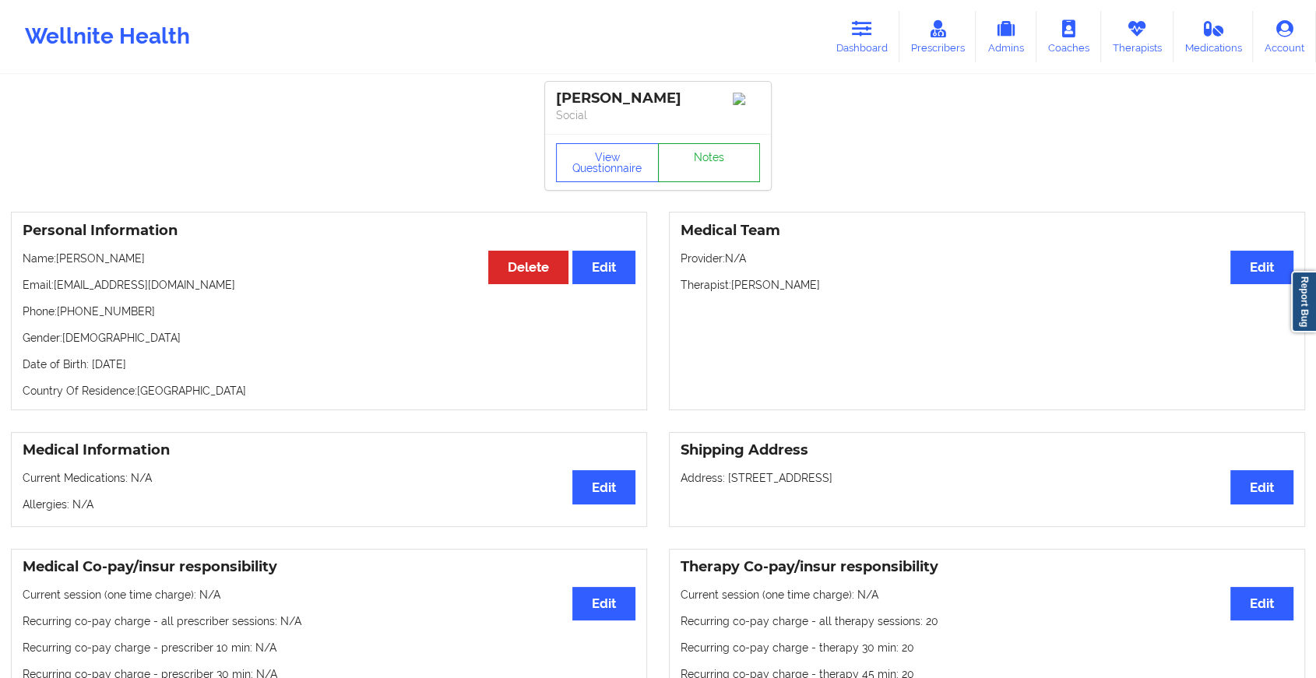
click at [699, 160] on link "Notes" at bounding box center [709, 162] width 103 height 39
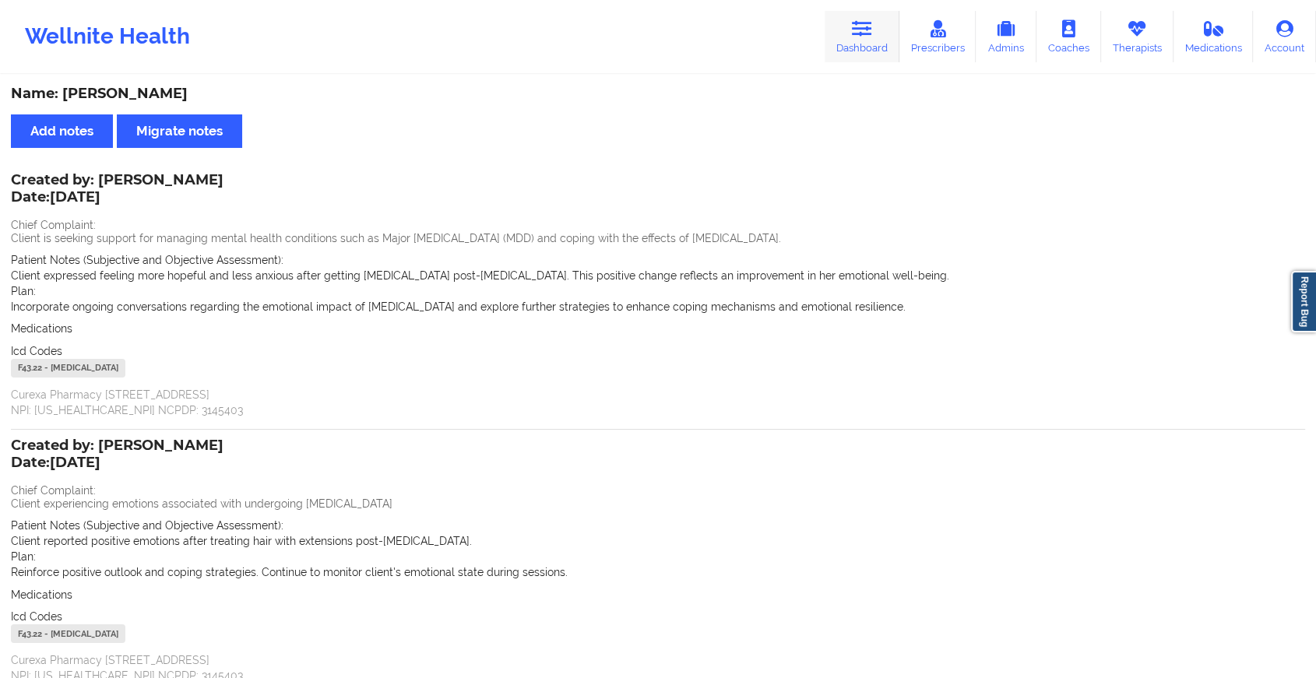
click at [887, 57] on link "Dashboard" at bounding box center [862, 36] width 75 height 51
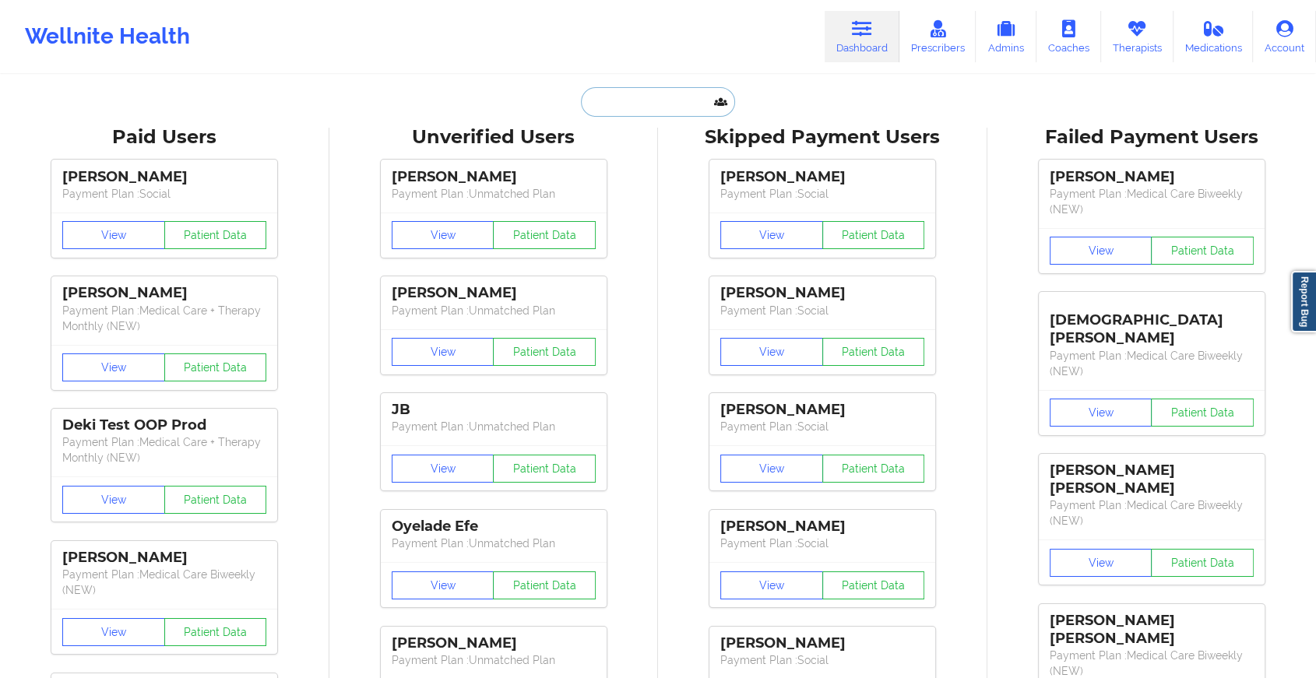
click at [646, 101] on input "text" at bounding box center [658, 102] width 154 height 30
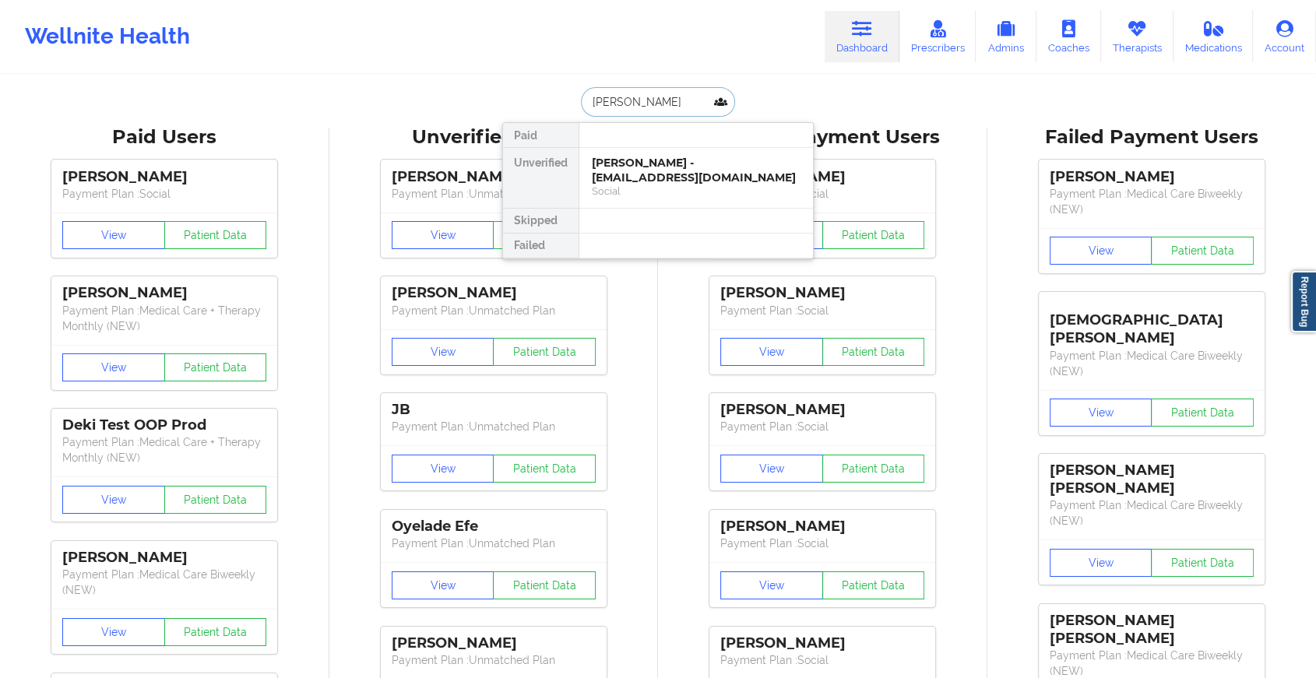
type input "[PERSON_NAME]"
click at [660, 164] on div "[PERSON_NAME] - [EMAIL_ADDRESS][DOMAIN_NAME]" at bounding box center [696, 170] width 209 height 29
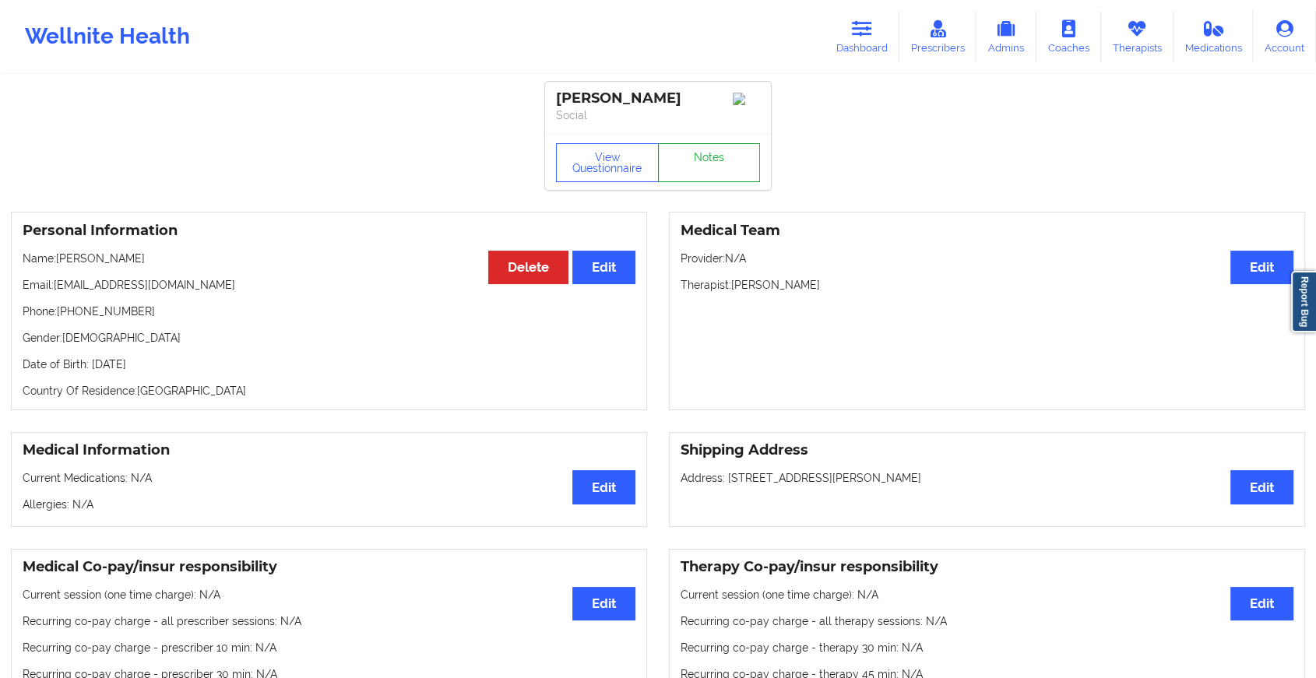
click at [697, 167] on link "Notes" at bounding box center [709, 162] width 103 height 39
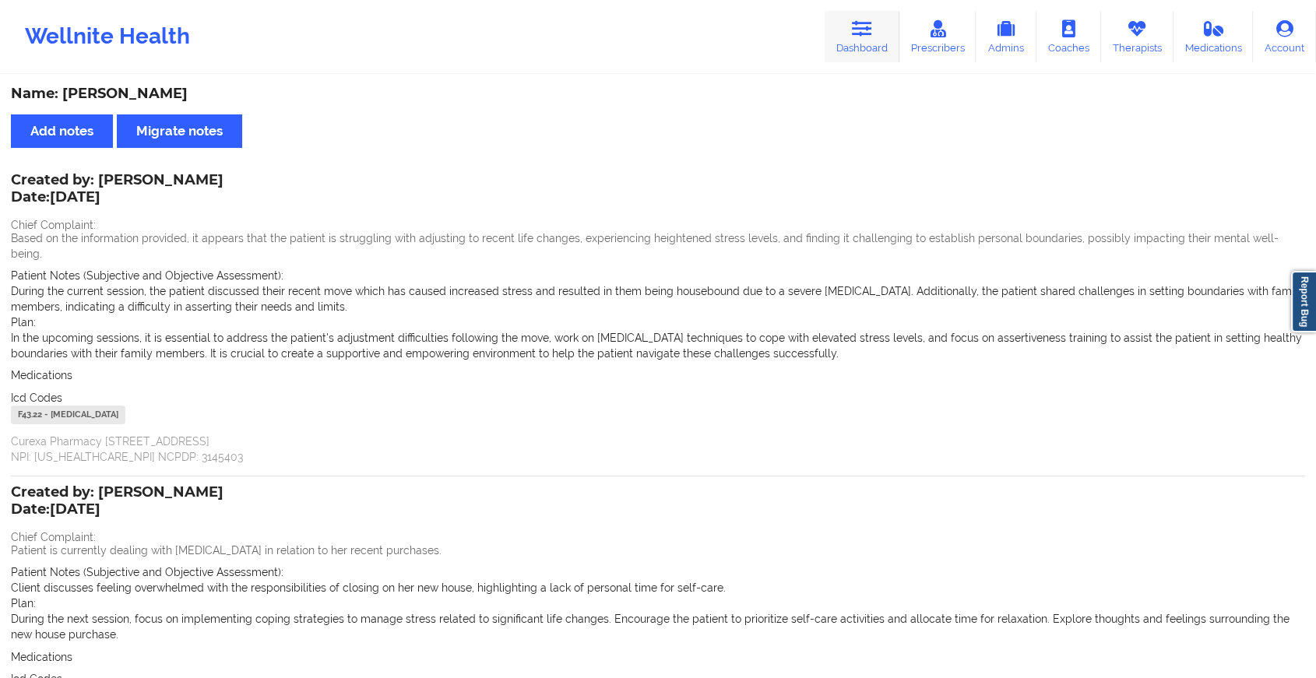
click at [878, 48] on link "Dashboard" at bounding box center [862, 36] width 75 height 51
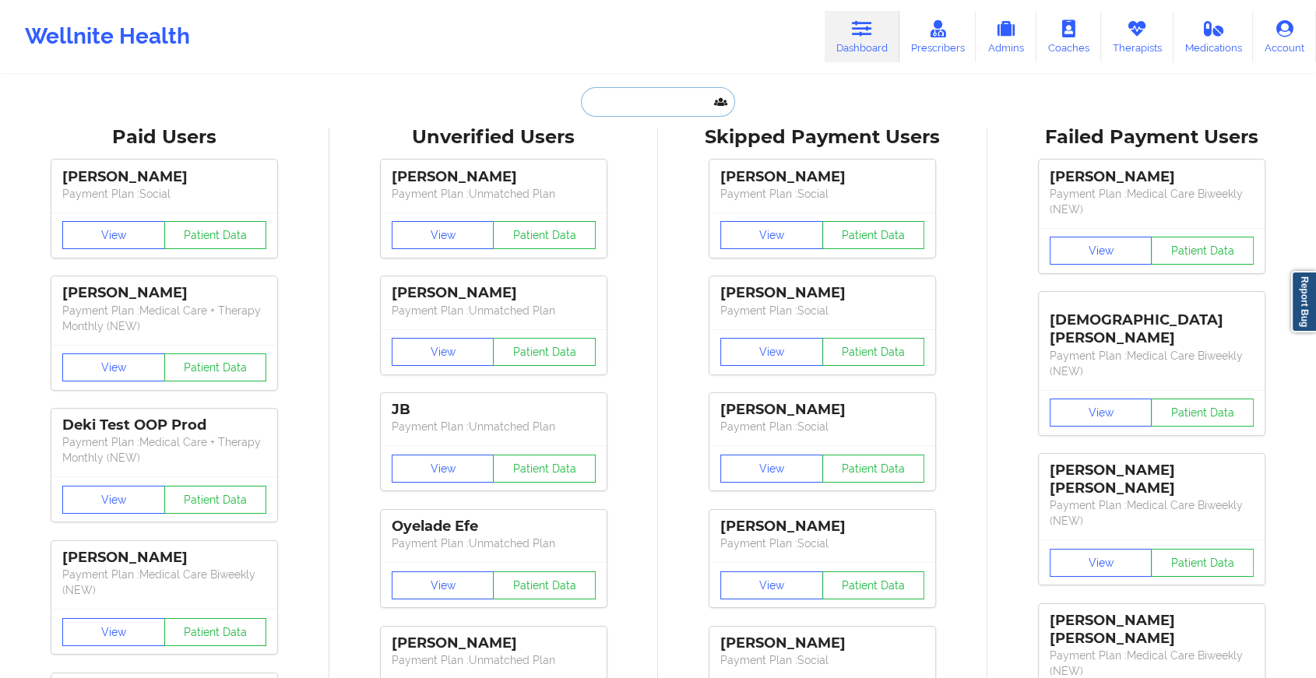
click at [588, 98] on input "text" at bounding box center [658, 102] width 154 height 30
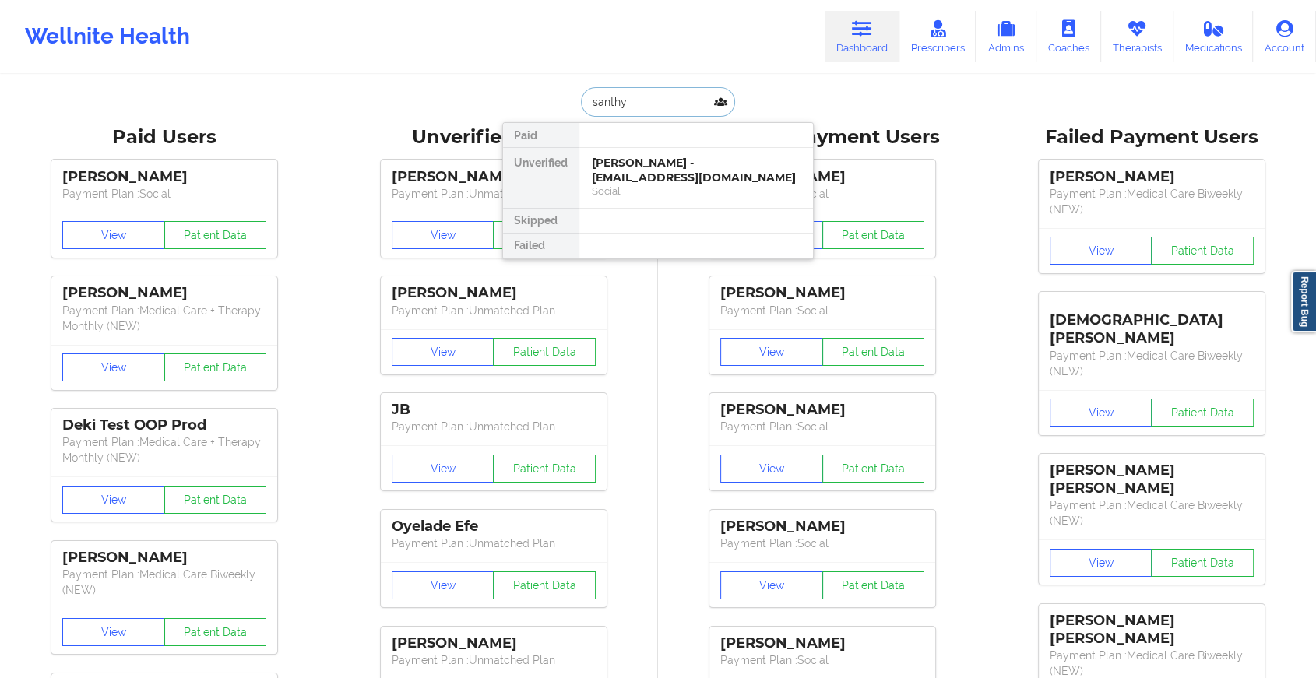
type input "santhya"
click at [633, 168] on div "Santhya Sadasivan - [EMAIL_ADDRESS][DOMAIN_NAME]" at bounding box center [696, 170] width 209 height 29
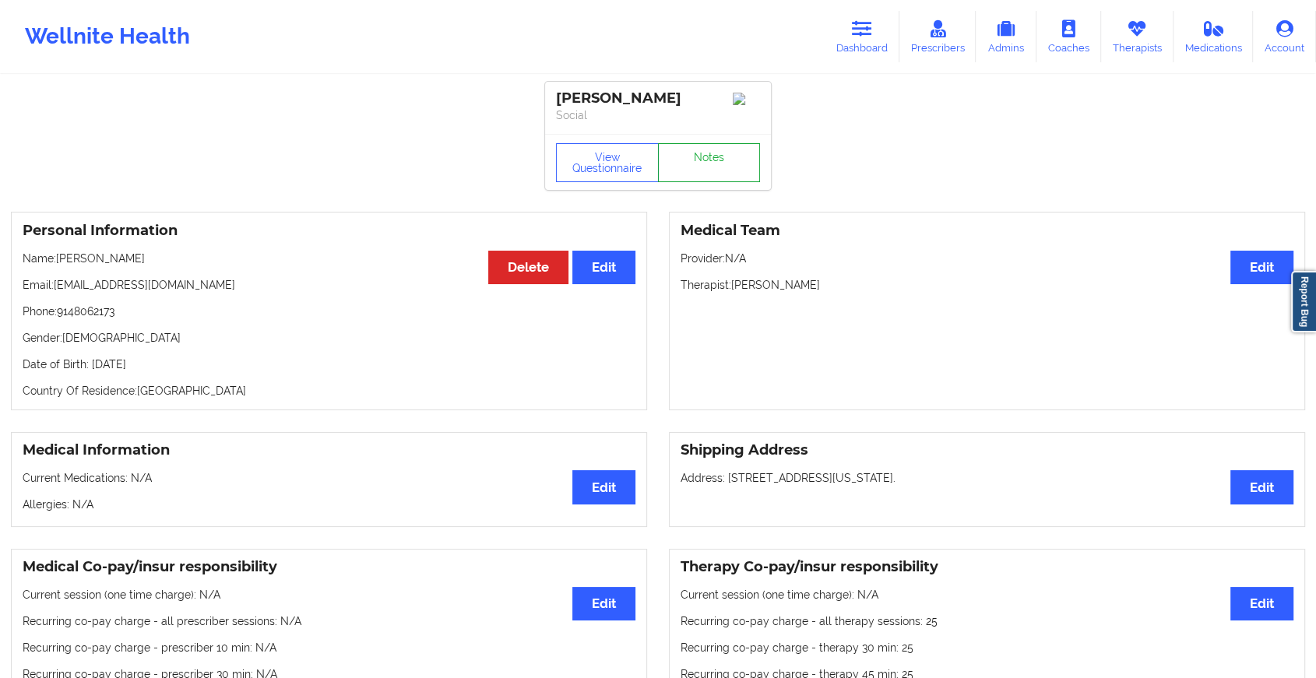
click at [695, 170] on link "Notes" at bounding box center [709, 162] width 103 height 39
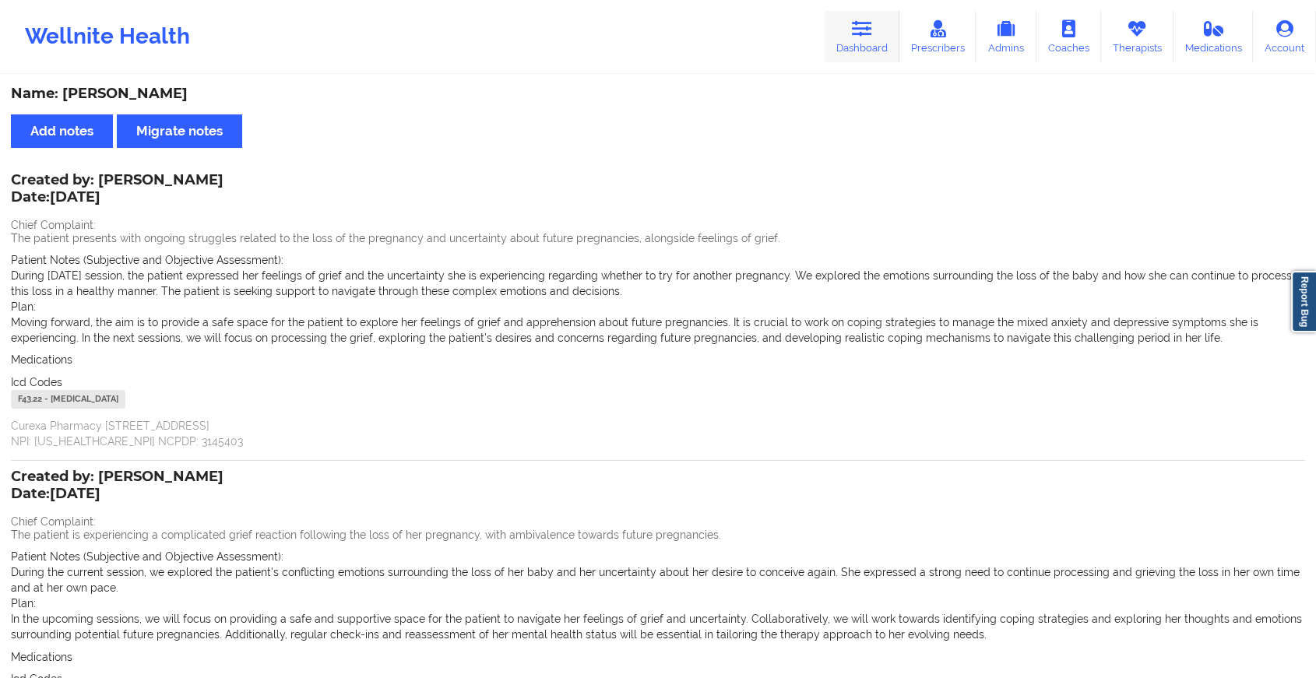
click at [865, 31] on icon at bounding box center [862, 28] width 20 height 17
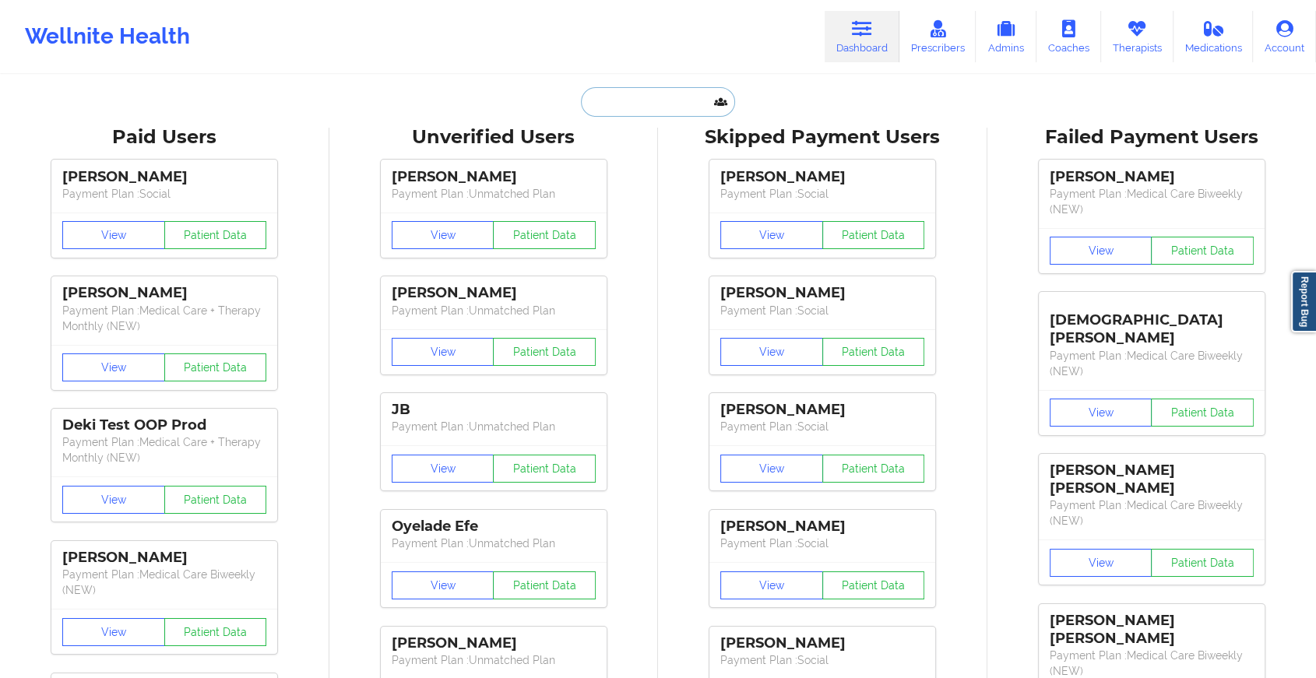
click at [622, 99] on input "text" at bounding box center [658, 102] width 154 height 30
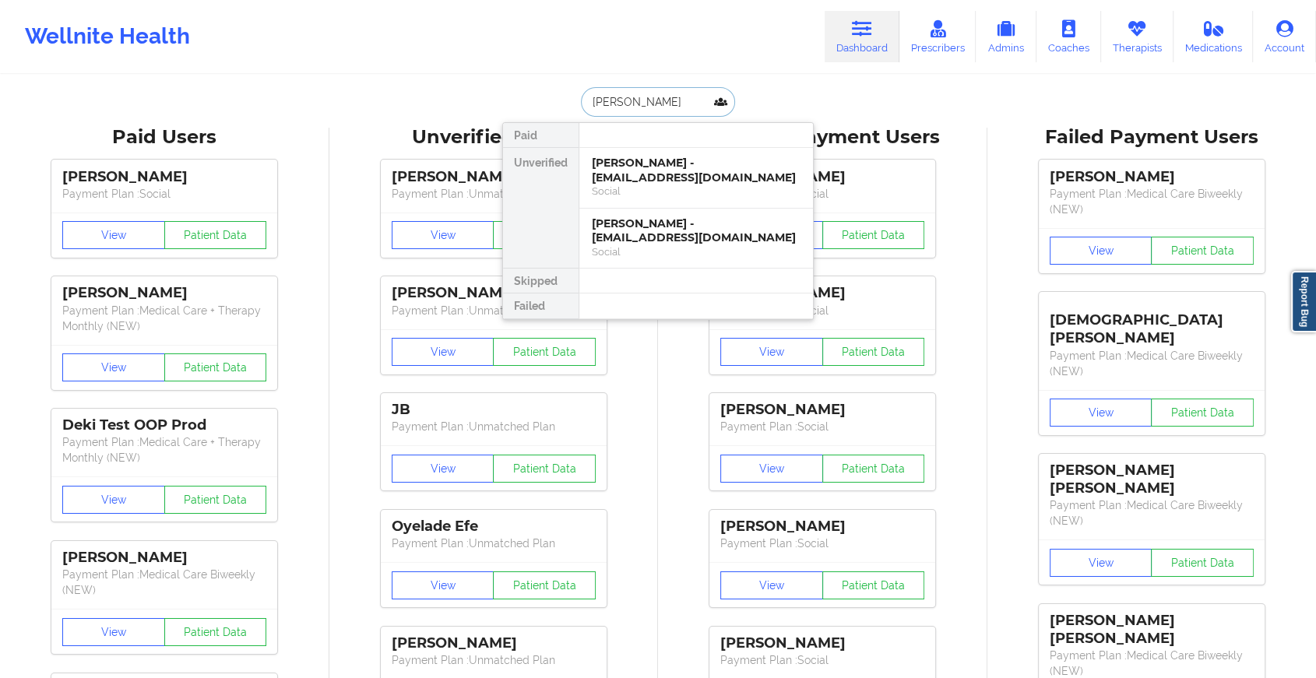
type input "[PERSON_NAME]"
click at [656, 163] on div "[PERSON_NAME] - [EMAIL_ADDRESS][DOMAIN_NAME]" at bounding box center [696, 170] width 209 height 29
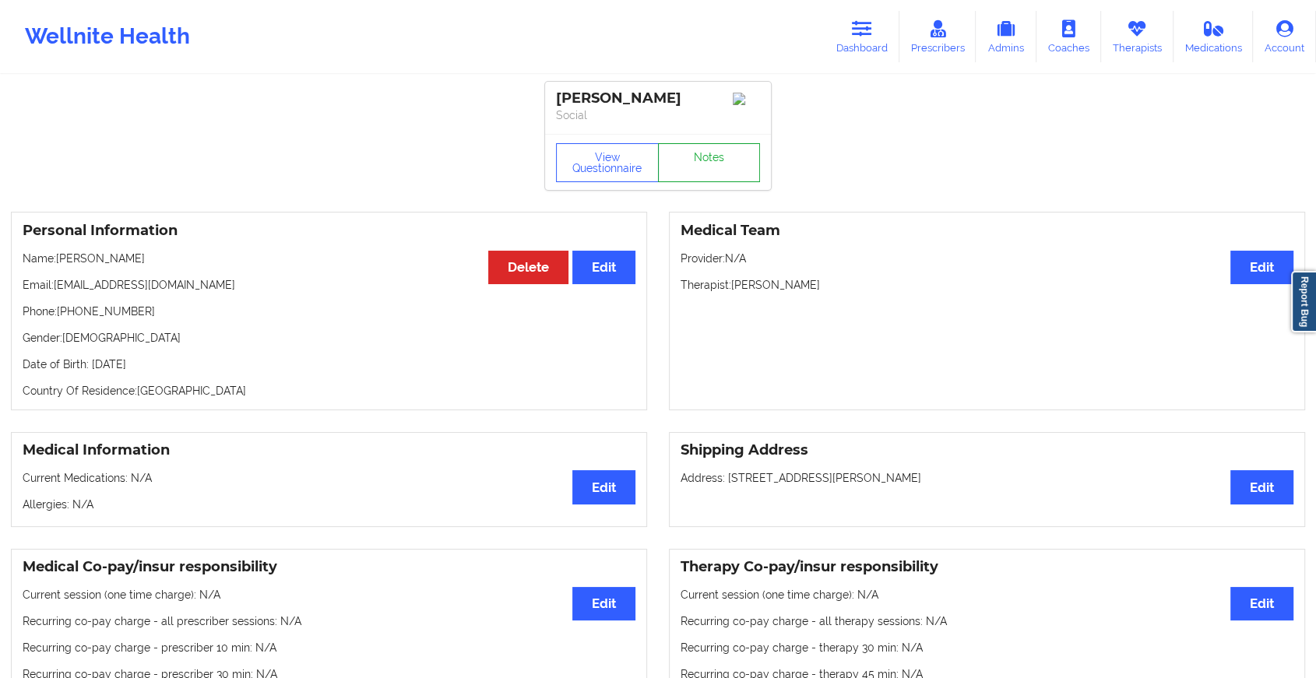
click at [690, 160] on link "Notes" at bounding box center [709, 162] width 103 height 39
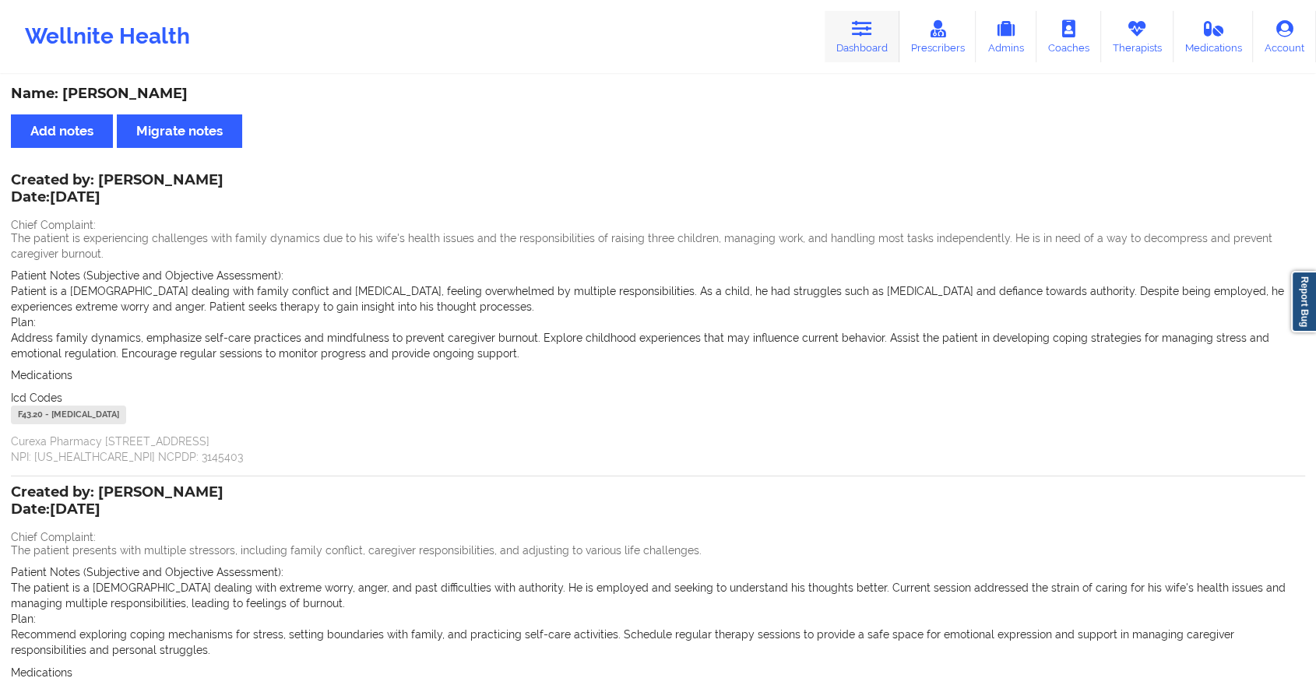
click at [863, 23] on icon at bounding box center [862, 28] width 20 height 17
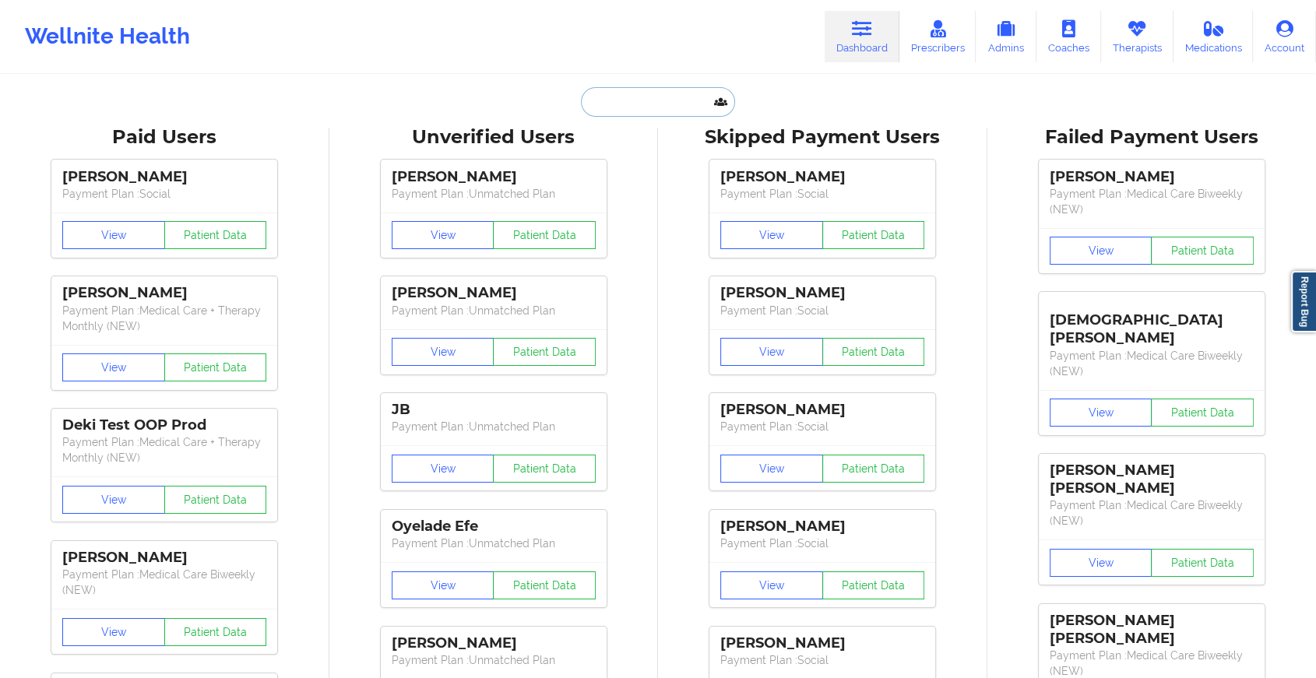
click at [625, 100] on input "text" at bounding box center [658, 102] width 154 height 30
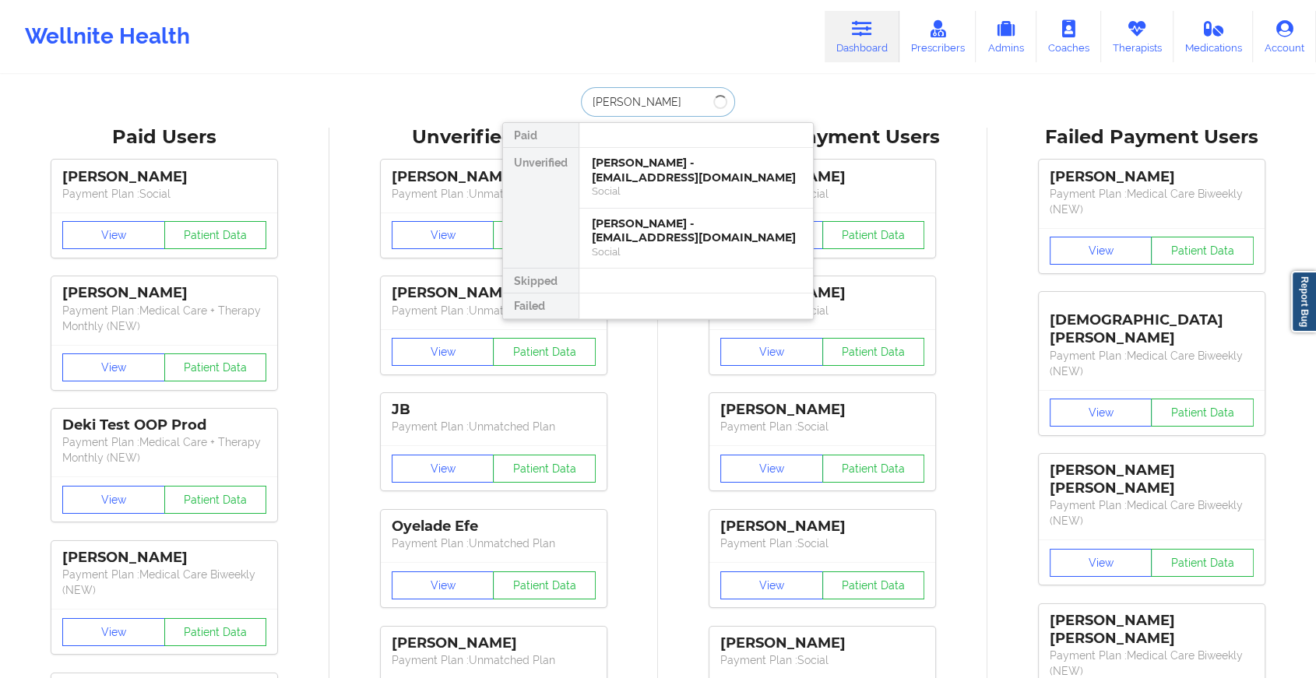
type input "[PERSON_NAME]"
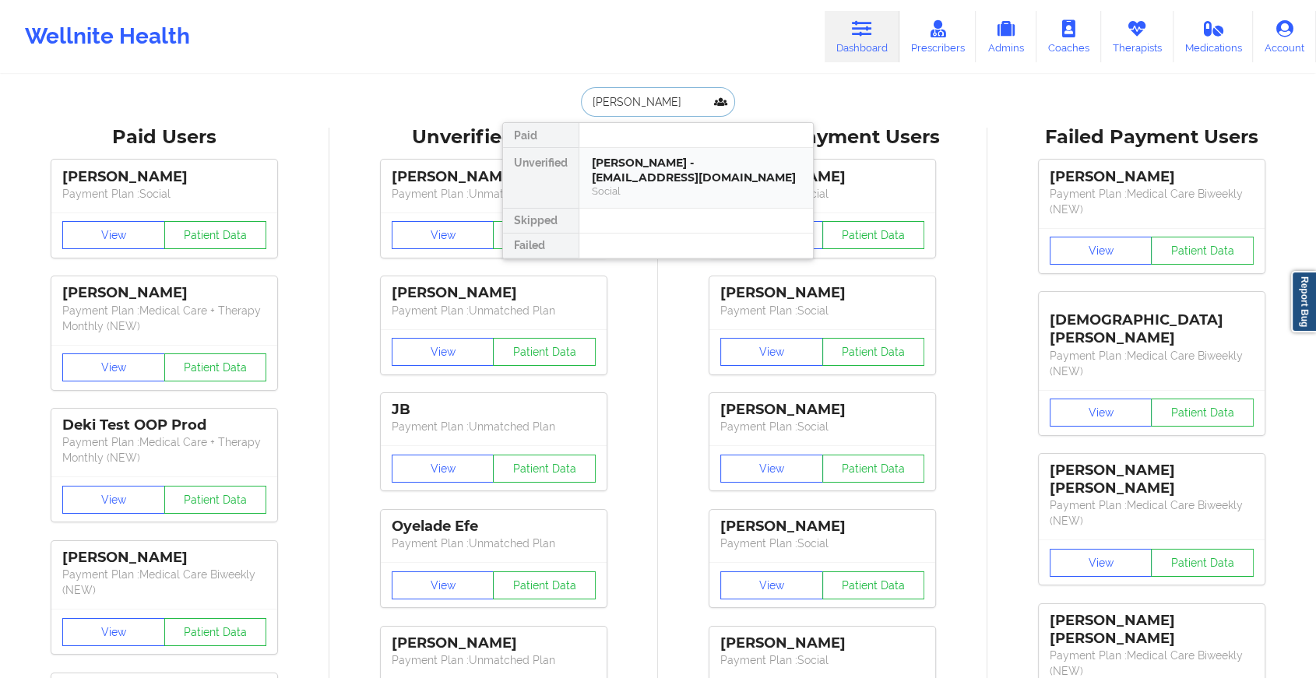
click at [674, 164] on div "[PERSON_NAME] - [EMAIL_ADDRESS][DOMAIN_NAME]" at bounding box center [696, 170] width 209 height 29
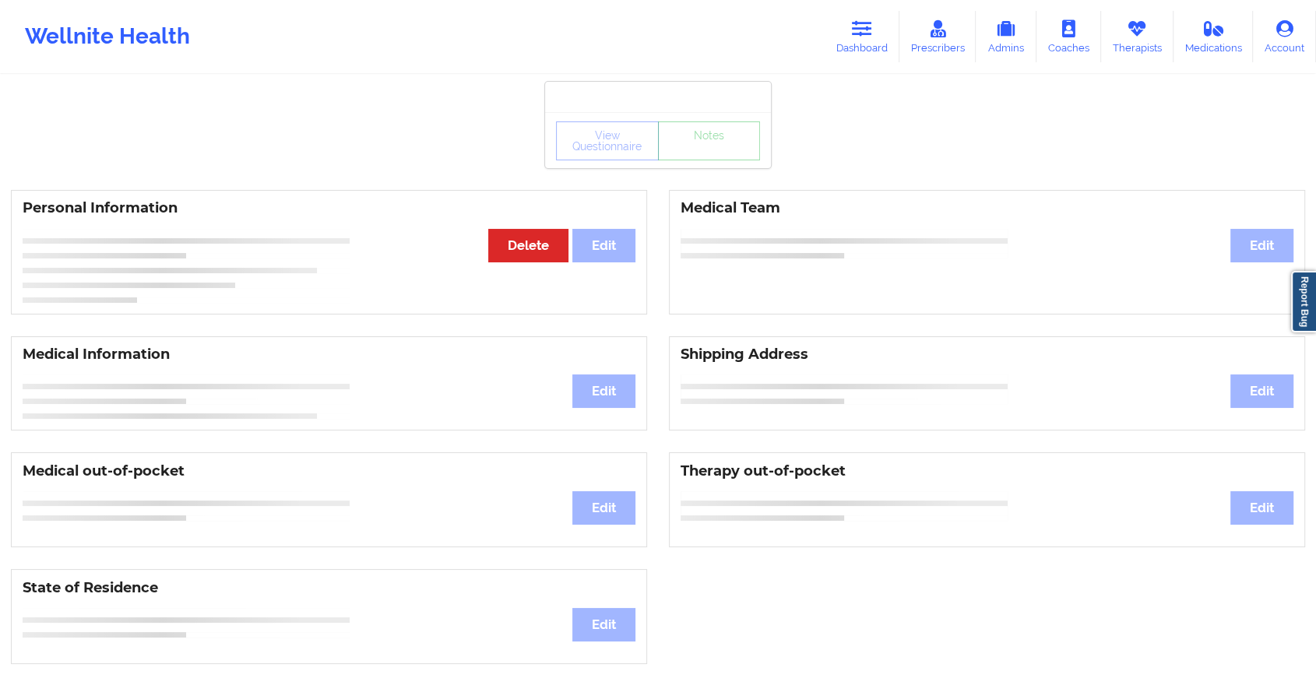
click at [715, 154] on div "View Questionnaire Notes" at bounding box center [658, 141] width 204 height 39
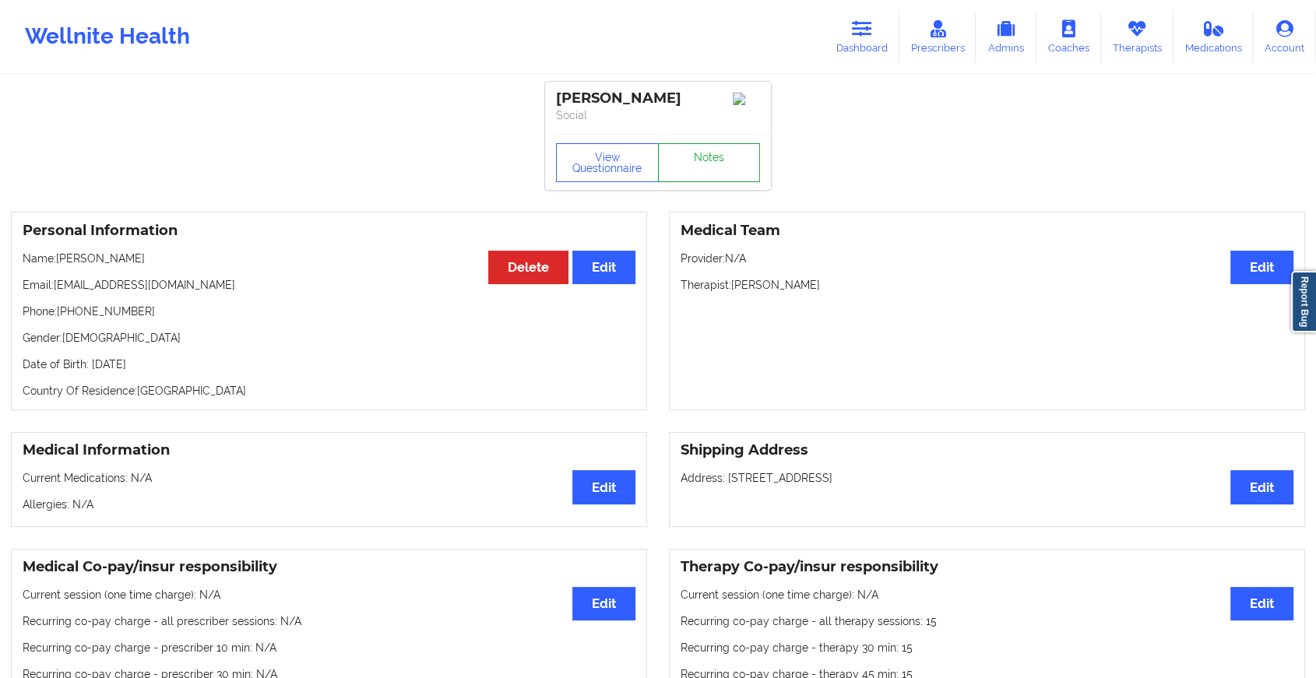
click at [715, 156] on link "Notes" at bounding box center [709, 162] width 103 height 39
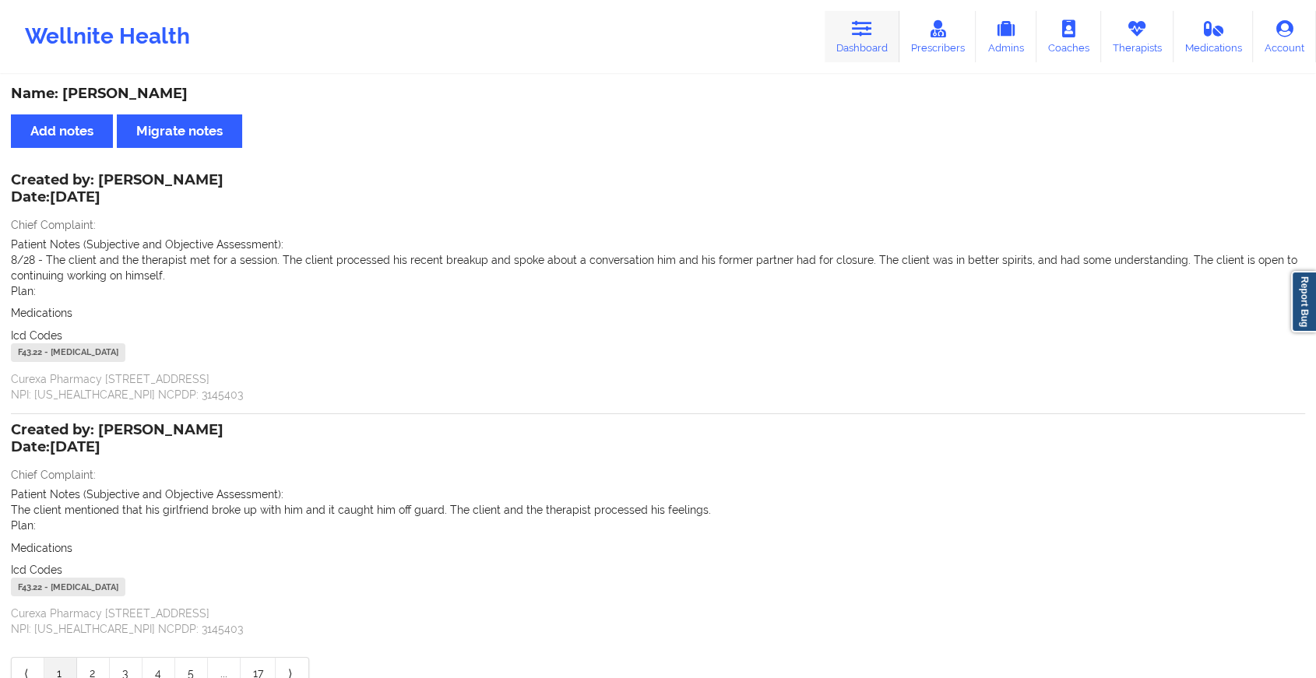
click at [858, 26] on icon at bounding box center [862, 28] width 20 height 17
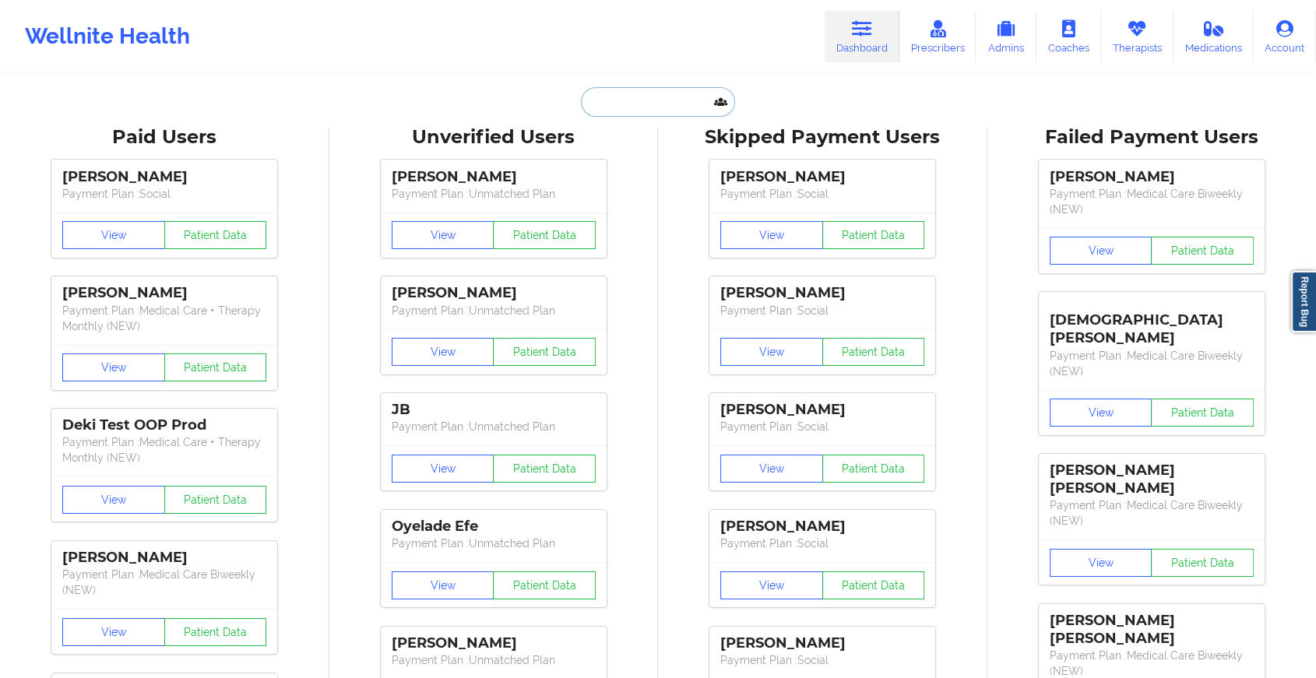
click at [654, 98] on input "text" at bounding box center [658, 102] width 154 height 30
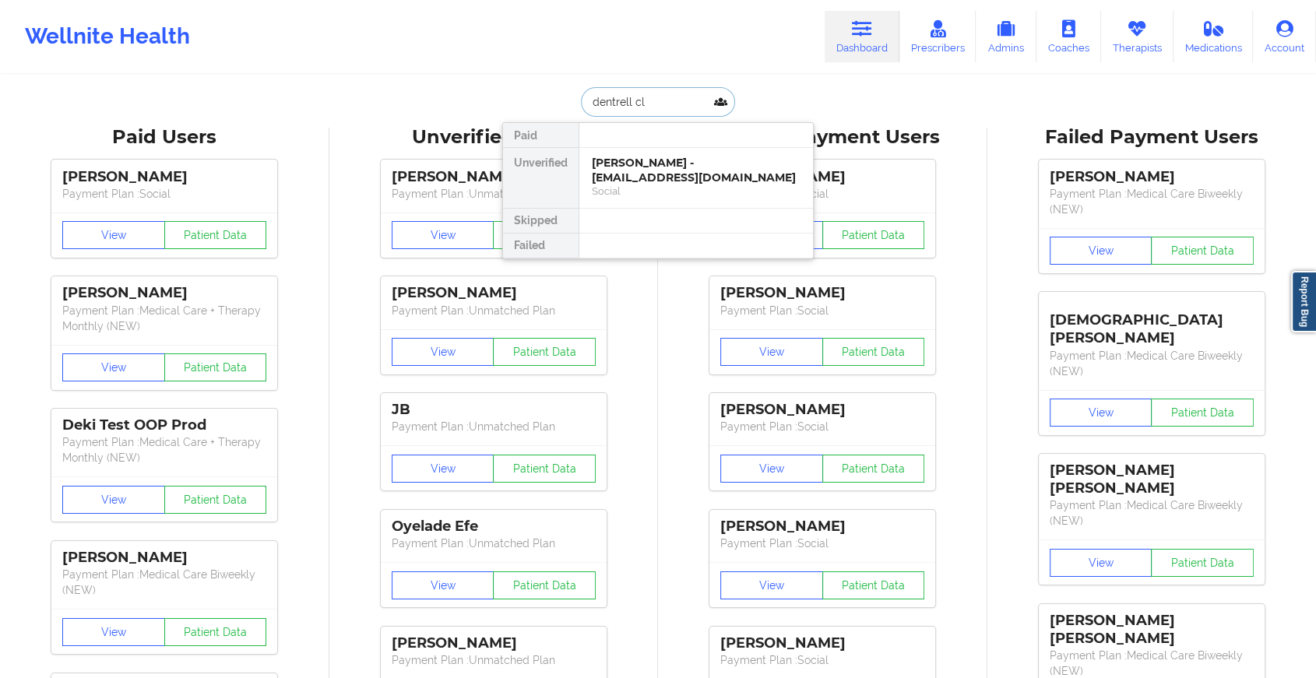
type input "dentrell cla"
click at [660, 164] on div "[PERSON_NAME] - [EMAIL_ADDRESS][DOMAIN_NAME]" at bounding box center [696, 170] width 209 height 29
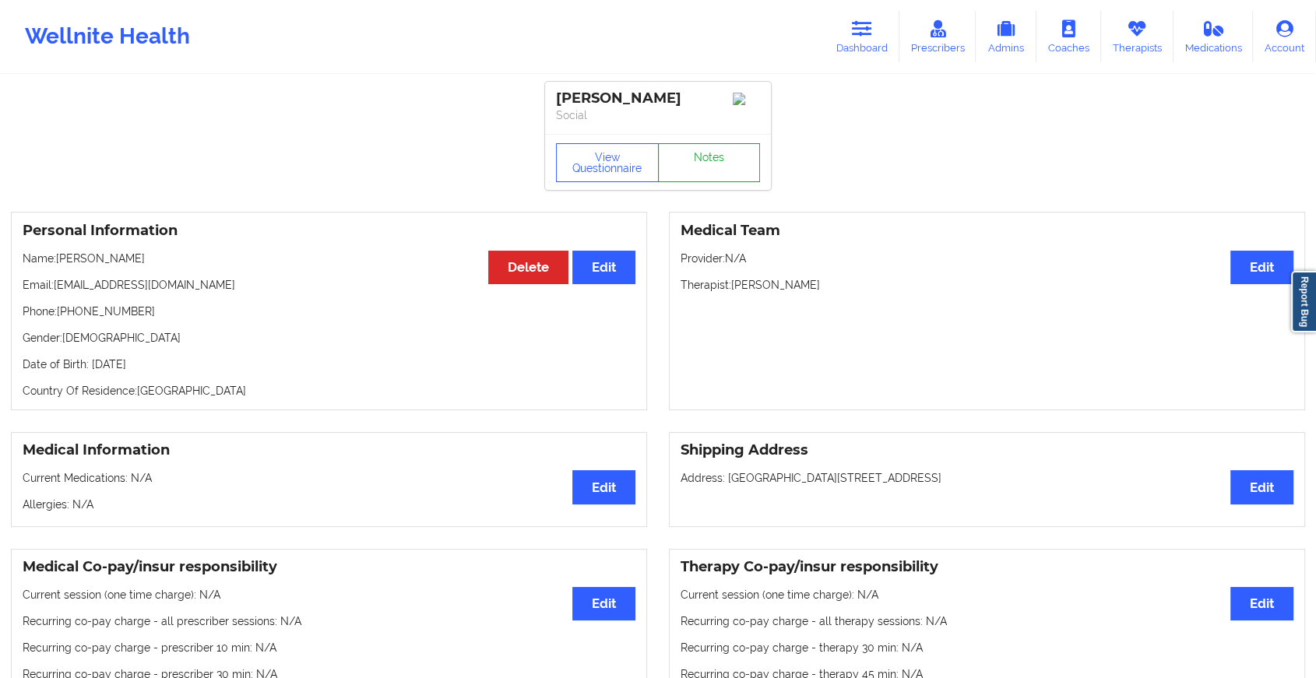
click at [719, 171] on link "Notes" at bounding box center [709, 162] width 103 height 39
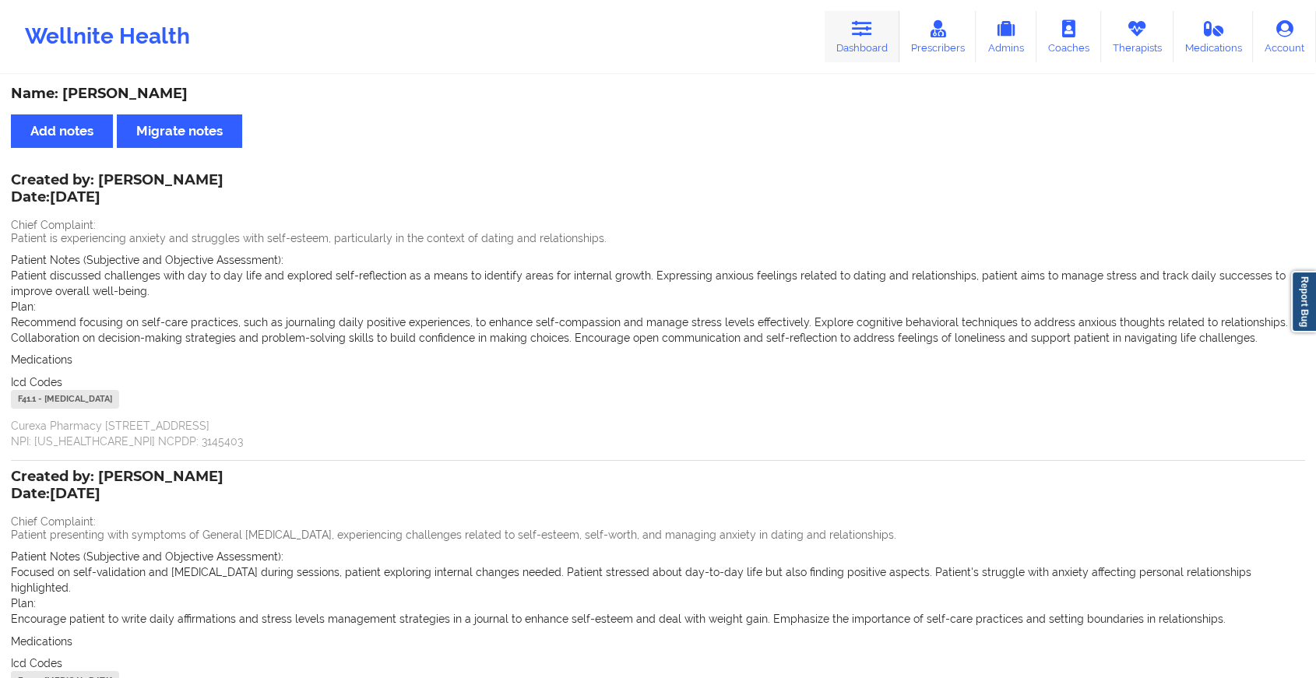
click at [868, 46] on link "Dashboard" at bounding box center [862, 36] width 75 height 51
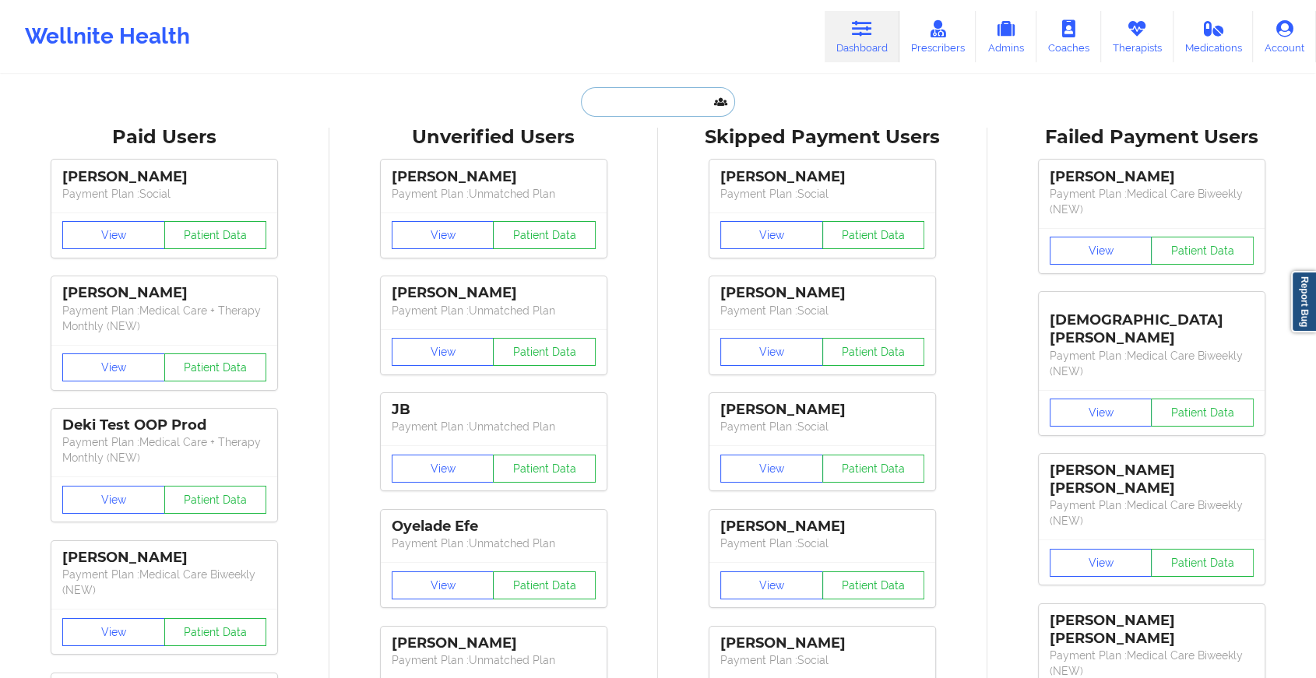
click at [656, 95] on input "text" at bounding box center [658, 102] width 154 height 30
paste input "[EMAIL_ADDRESS][DOMAIN_NAME]"
type input "[EMAIL_ADDRESS][DOMAIN_NAME]"
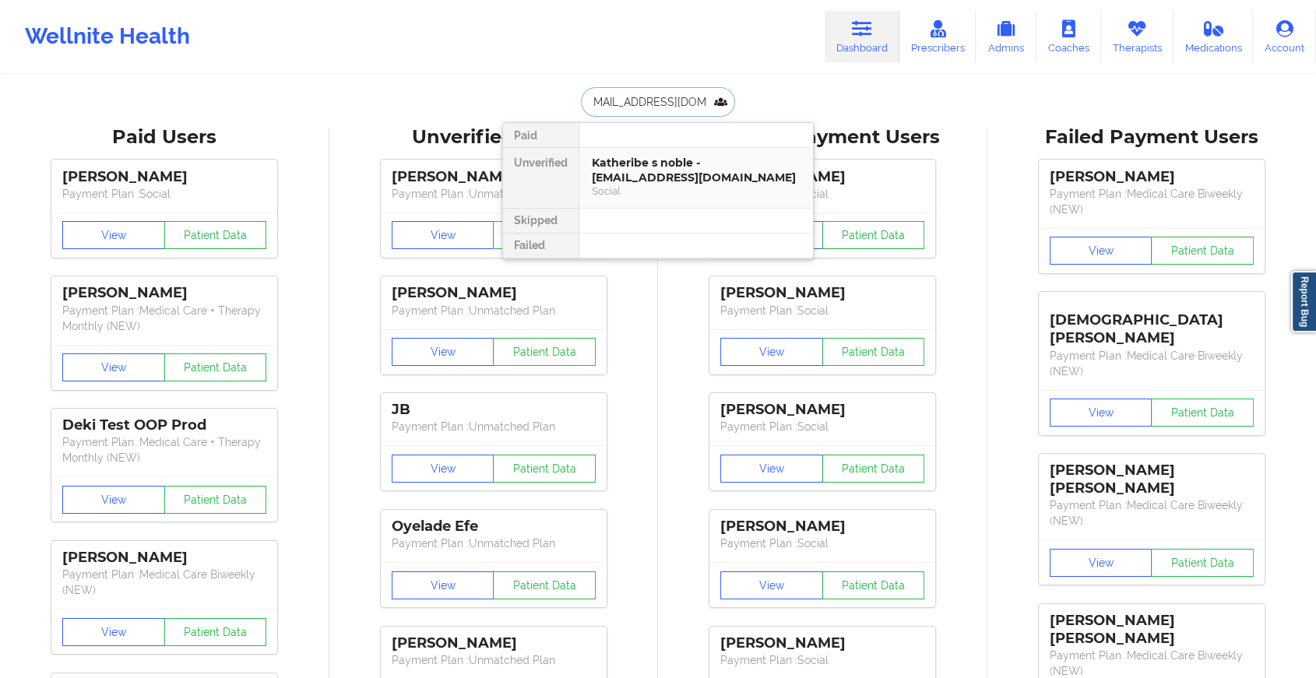
click at [653, 173] on div "Katheribe s noble - [EMAIL_ADDRESS][DOMAIN_NAME]" at bounding box center [696, 170] width 209 height 29
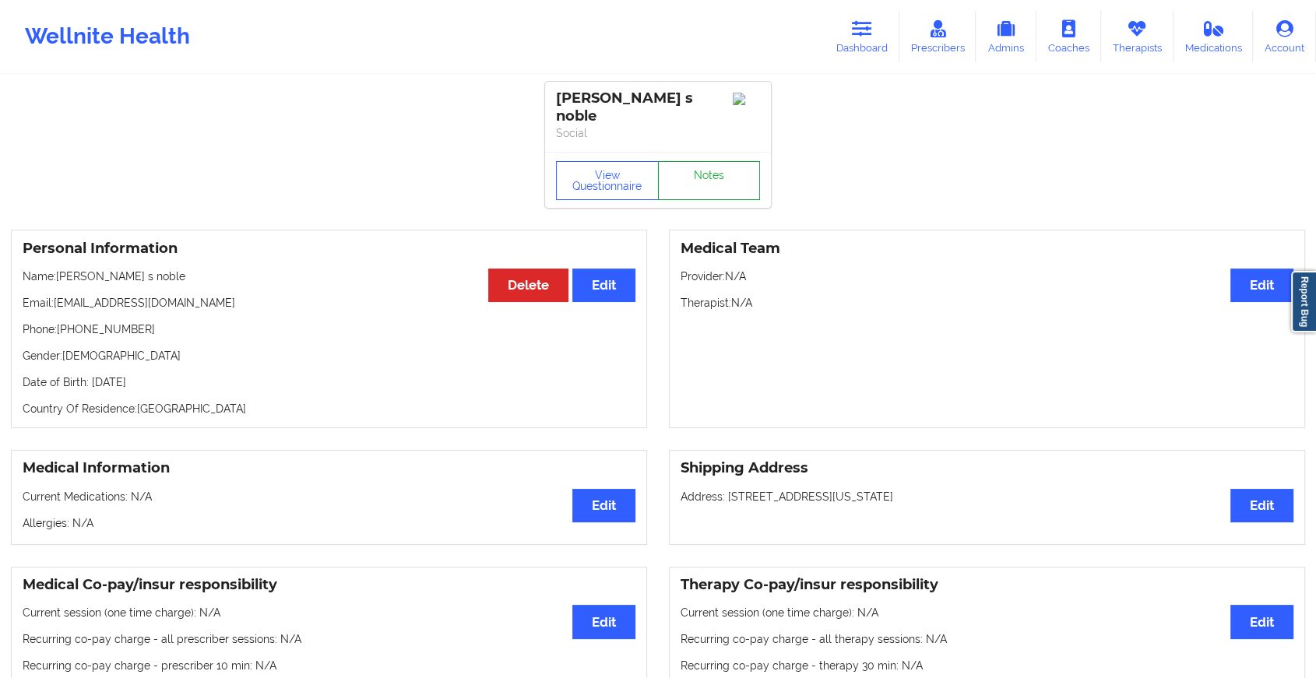
click at [691, 165] on link "Notes" at bounding box center [709, 180] width 103 height 39
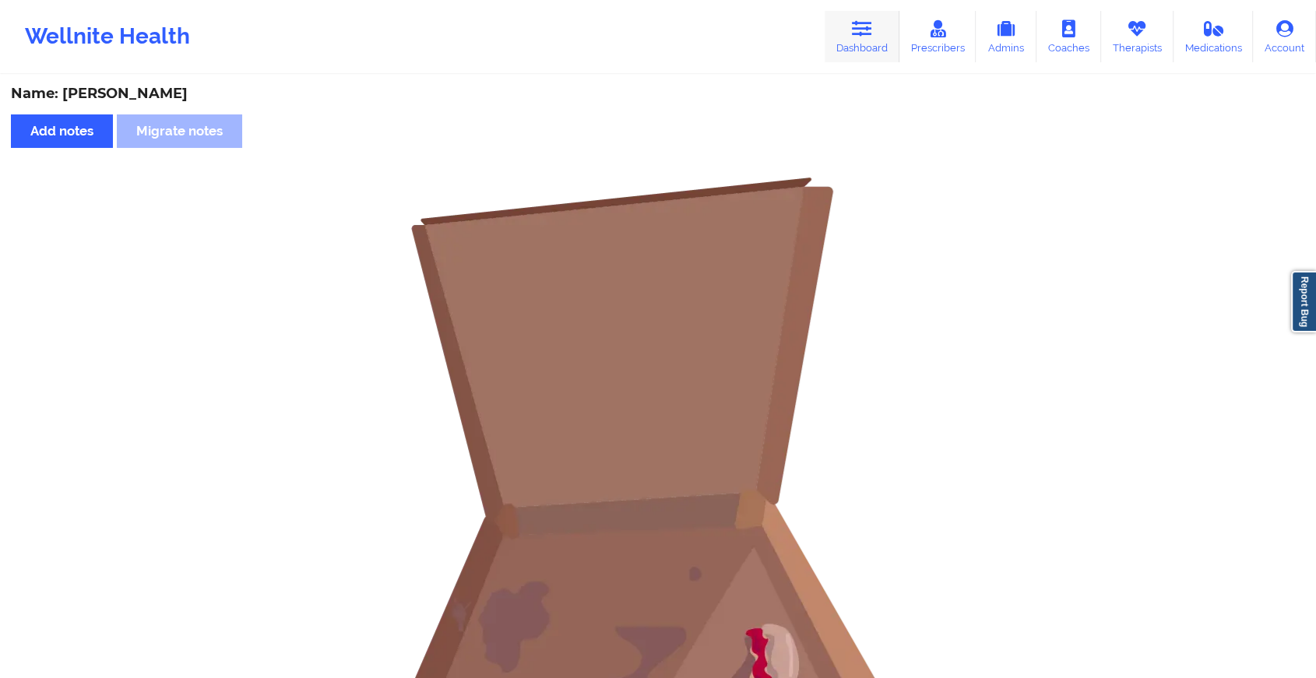
click at [838, 27] on link "Dashboard" at bounding box center [862, 36] width 75 height 51
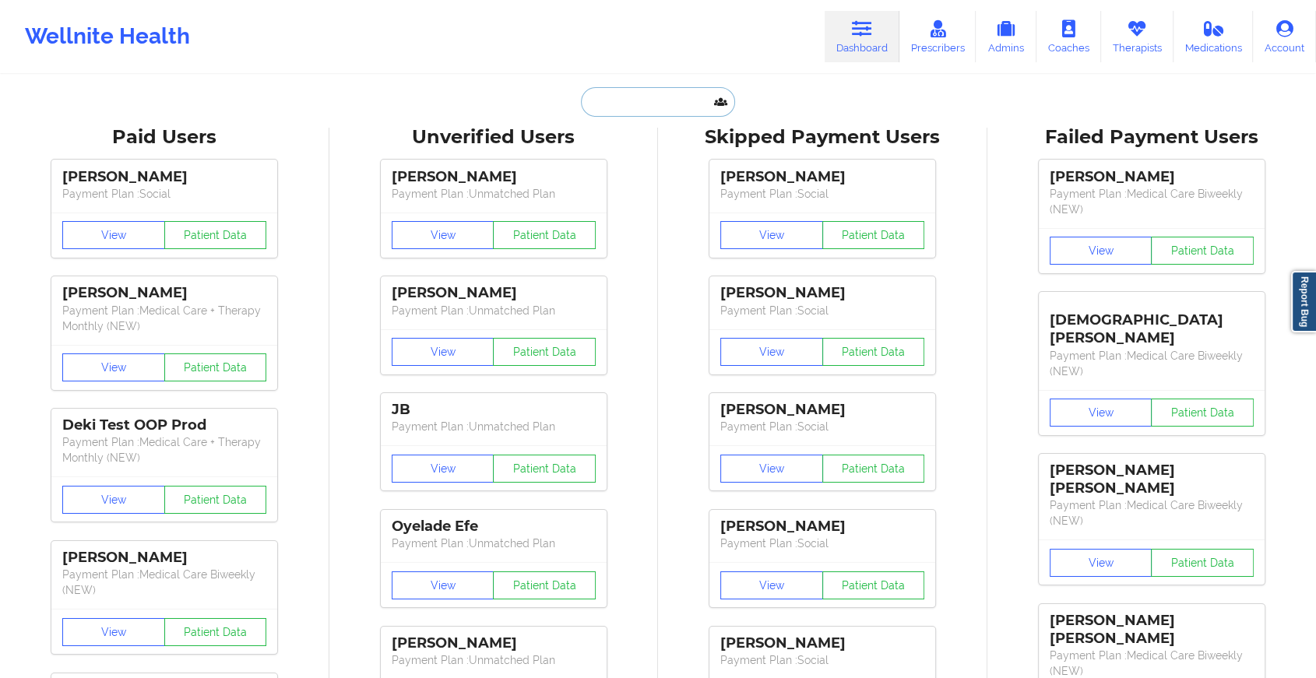
click at [680, 96] on input "text" at bounding box center [658, 102] width 154 height 30
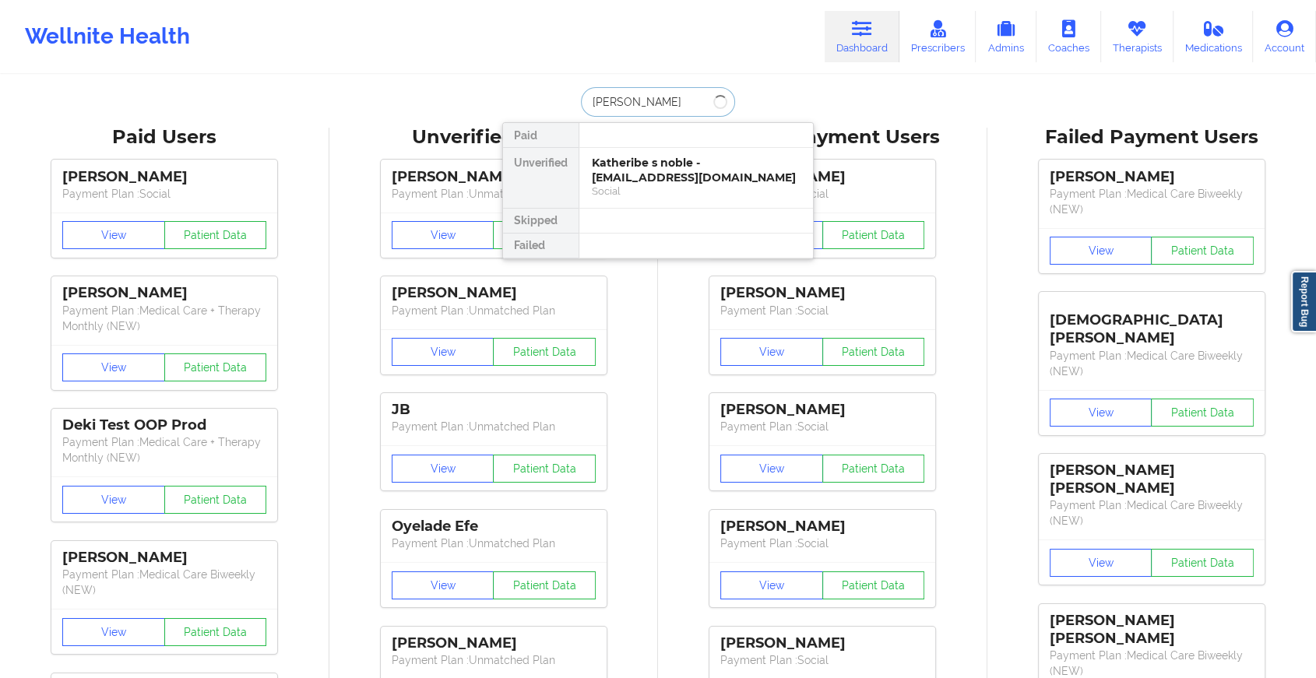
type input "[PERSON_NAME] h"
click at [663, 180] on div "[PERSON_NAME] - [EMAIL_ADDRESS][DOMAIN_NAME]" at bounding box center [696, 170] width 209 height 29
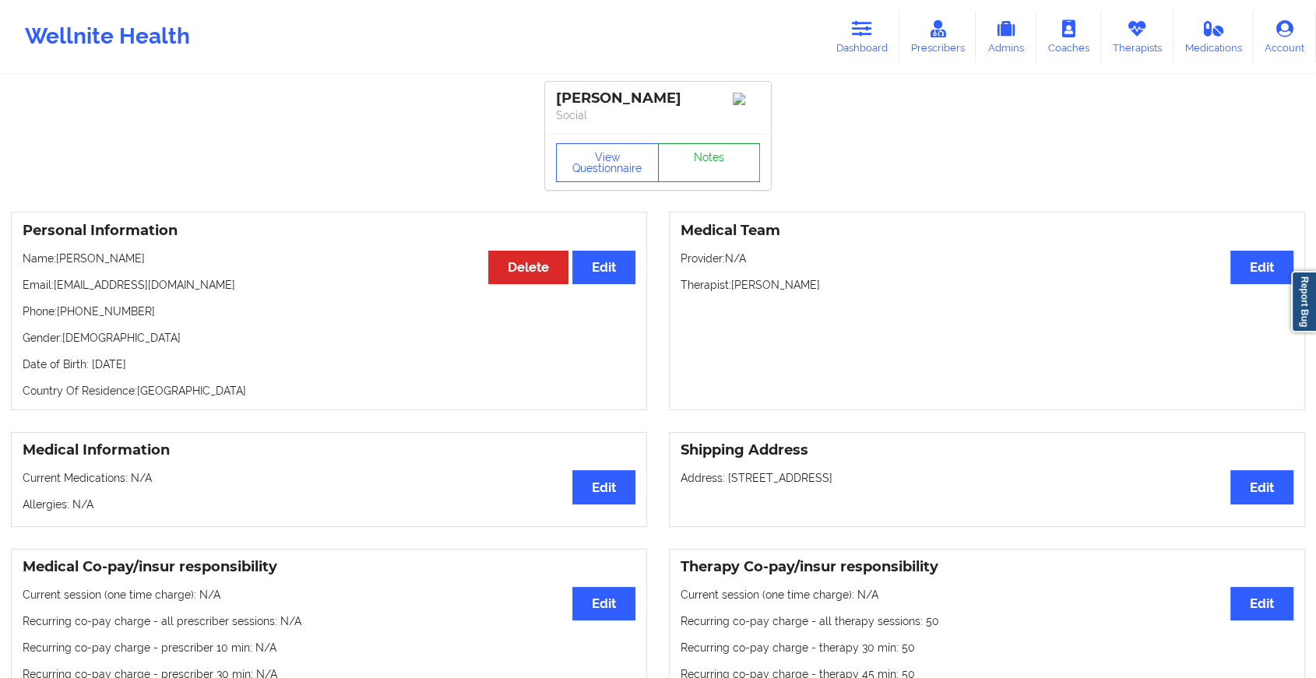
click at [678, 181] on link "Notes" at bounding box center [709, 162] width 103 height 39
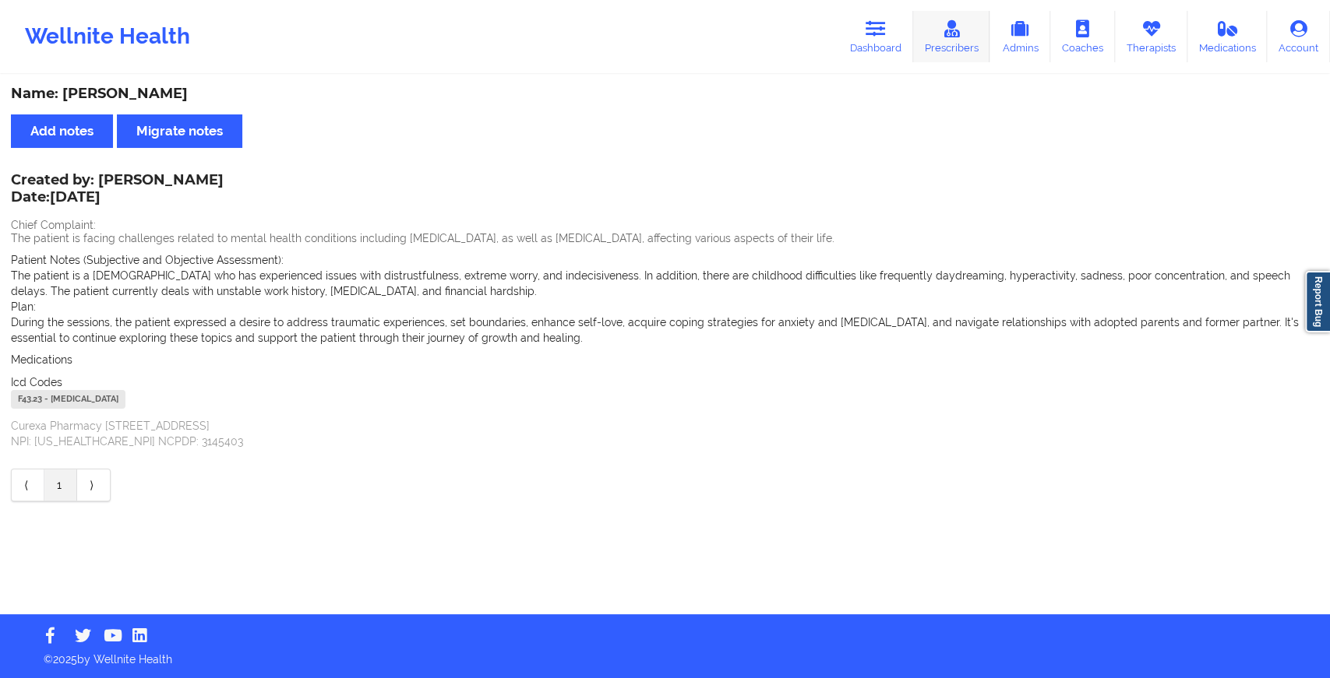
click at [916, 31] on link "Prescribers" at bounding box center [951, 36] width 77 height 51
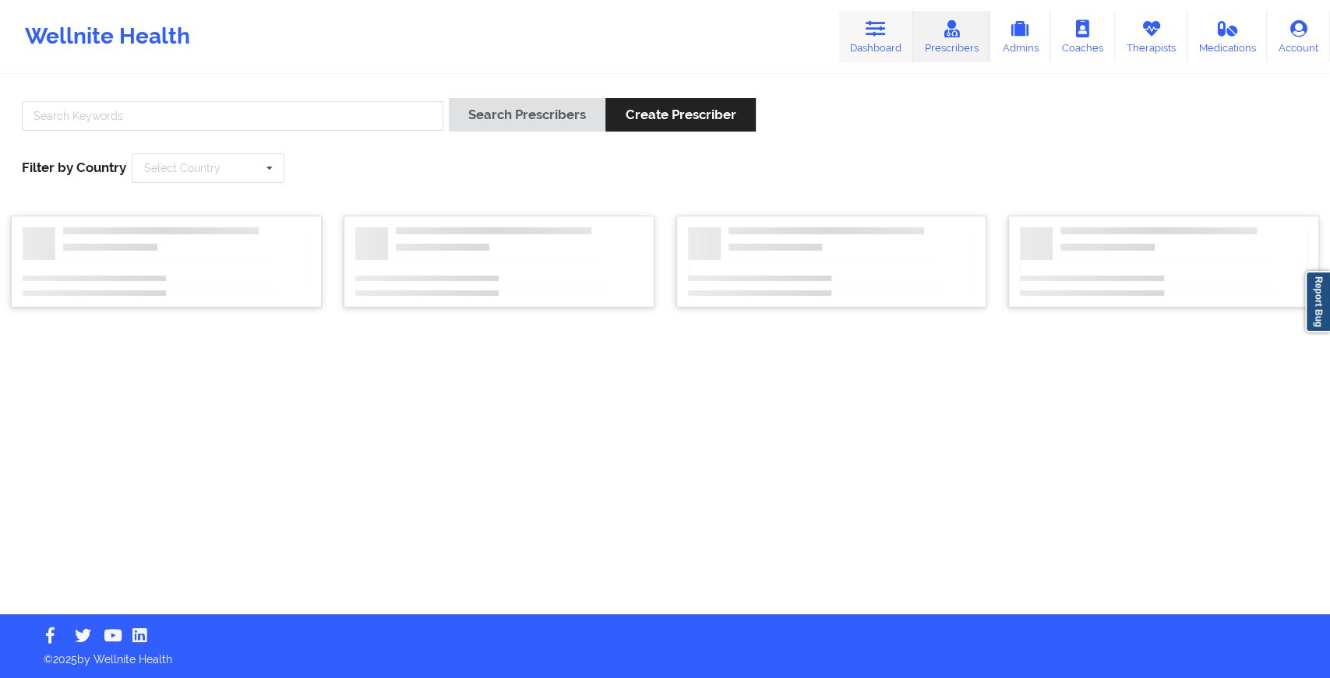
click at [872, 41] on link "Dashboard" at bounding box center [875, 36] width 75 height 51
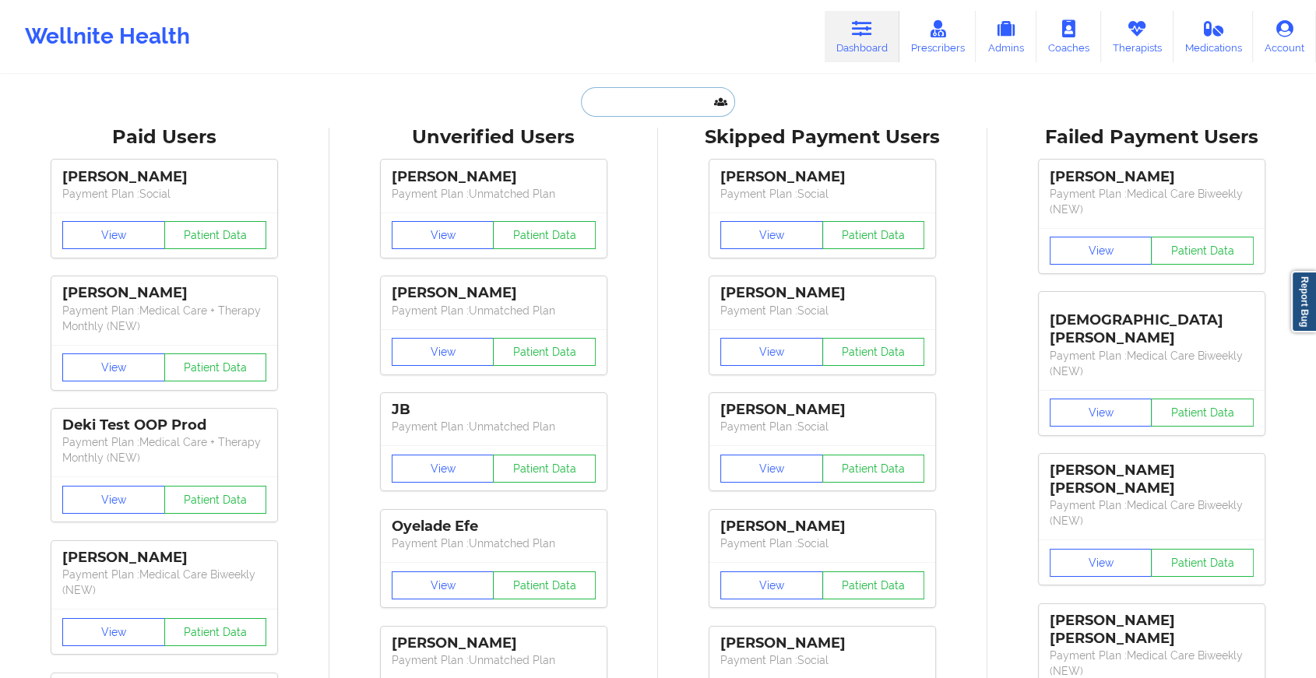
click at [643, 96] on input "text" at bounding box center [658, 102] width 154 height 30
paste input "[EMAIL_ADDRESS][DOMAIN_NAME]"
type input "[EMAIL_ADDRESS][DOMAIN_NAME]"
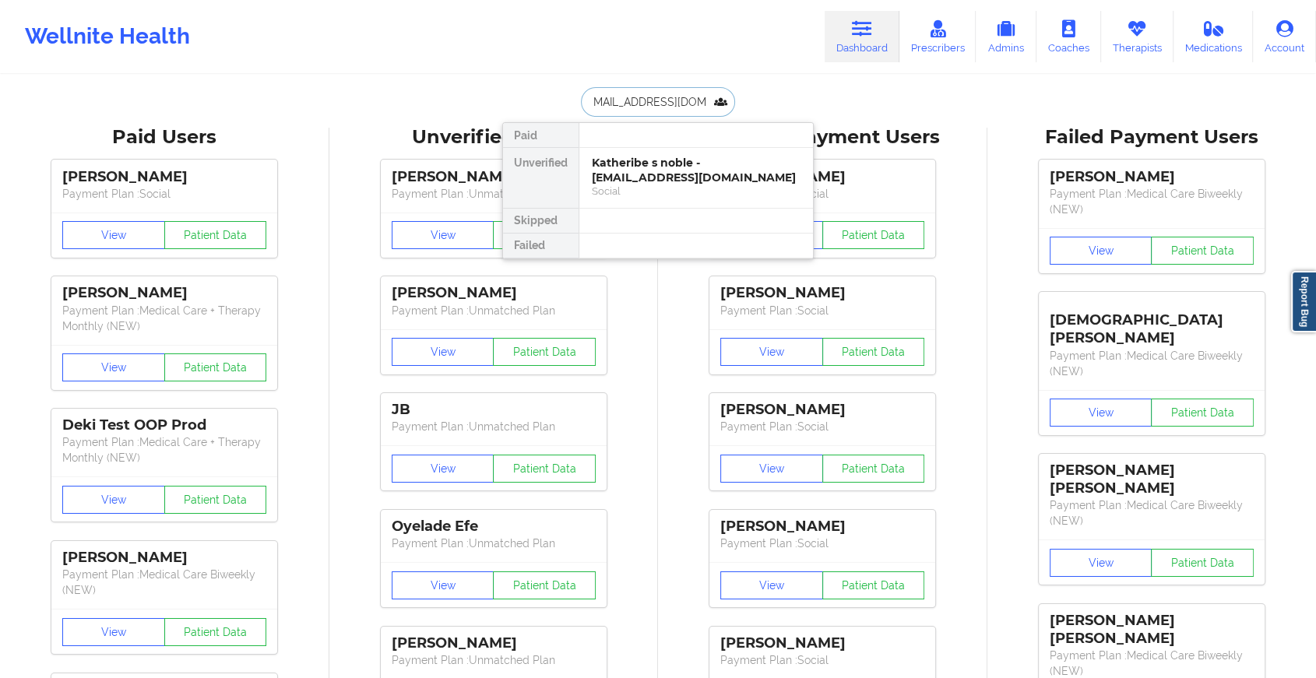
click at [693, 172] on div "Katheribe s noble - [EMAIL_ADDRESS][DOMAIN_NAME]" at bounding box center [696, 170] width 209 height 29
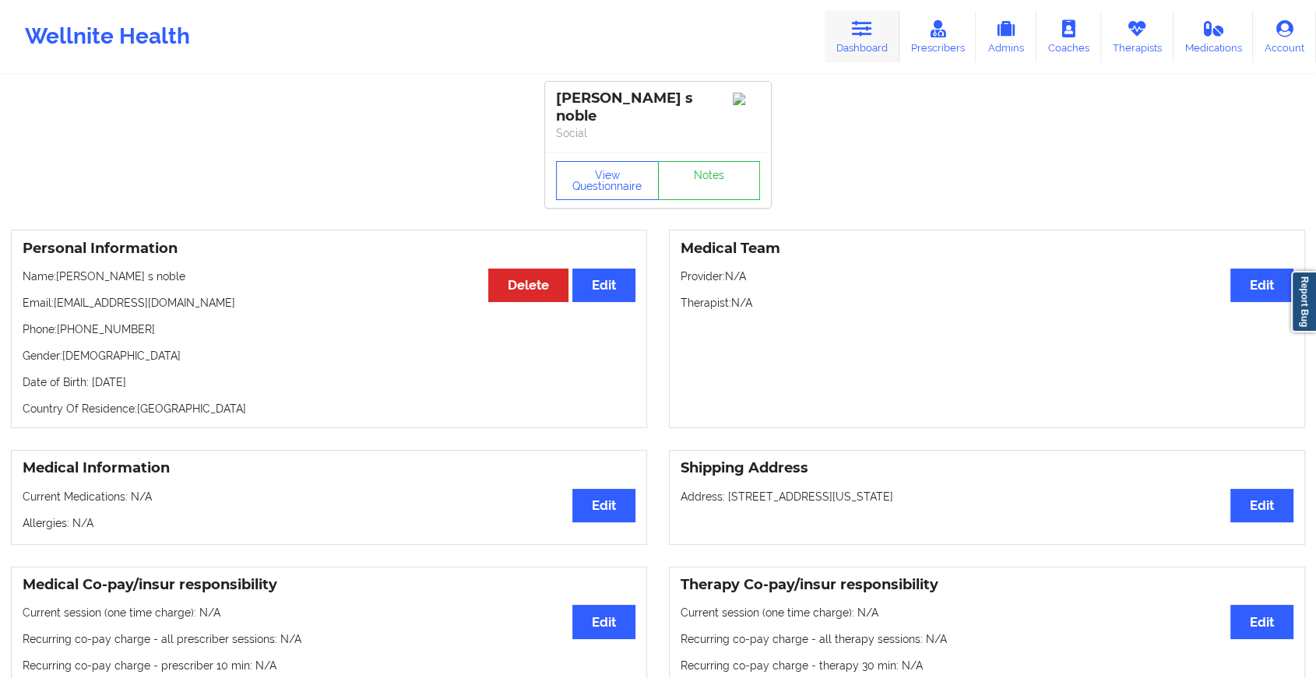
click at [872, 50] on link "Dashboard" at bounding box center [862, 36] width 75 height 51
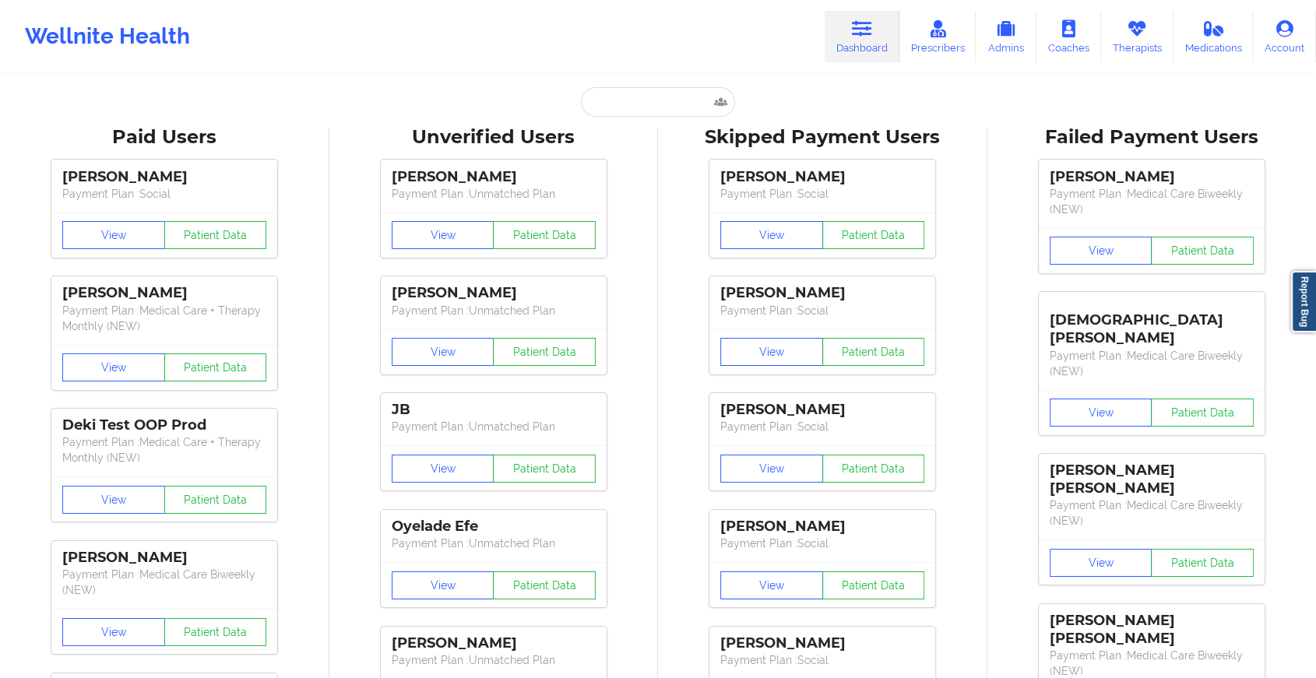
click at [644, 98] on input "text" at bounding box center [658, 102] width 154 height 30
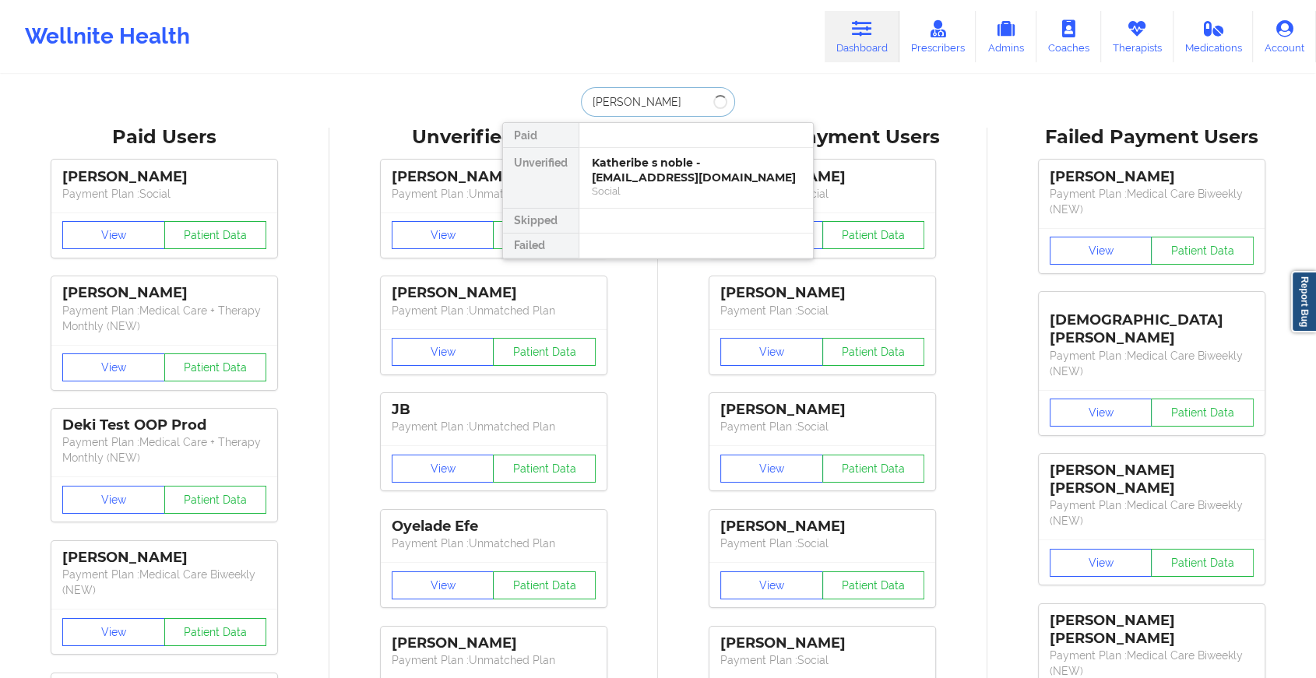
type input "[PERSON_NAME]"
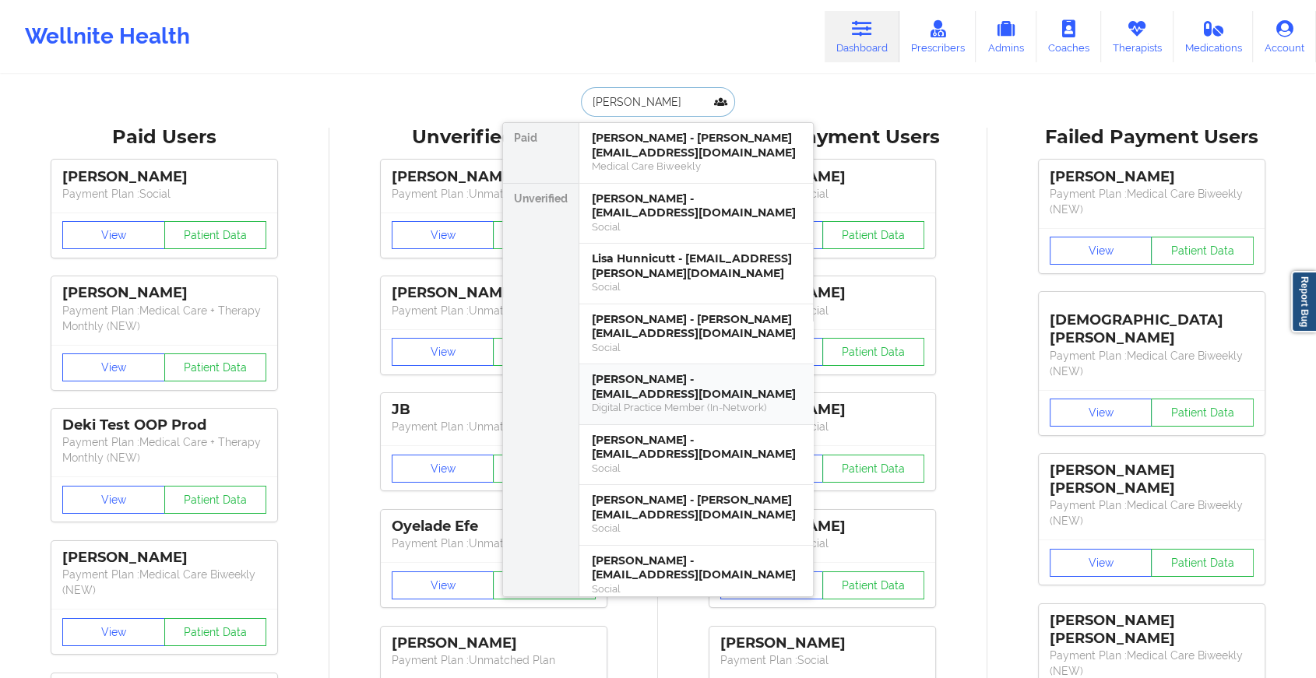
click at [703, 372] on div "[PERSON_NAME] - [EMAIL_ADDRESS][DOMAIN_NAME]" at bounding box center [696, 386] width 209 height 29
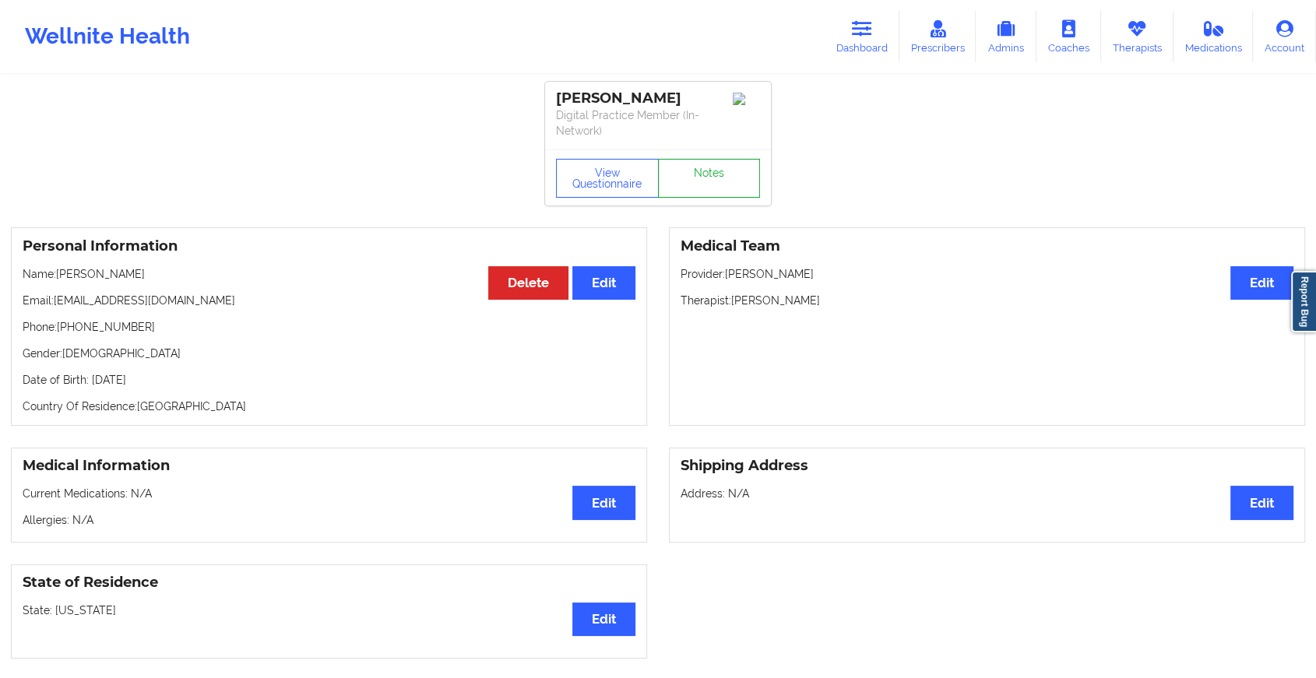
click at [700, 177] on link "Notes" at bounding box center [709, 178] width 103 height 39
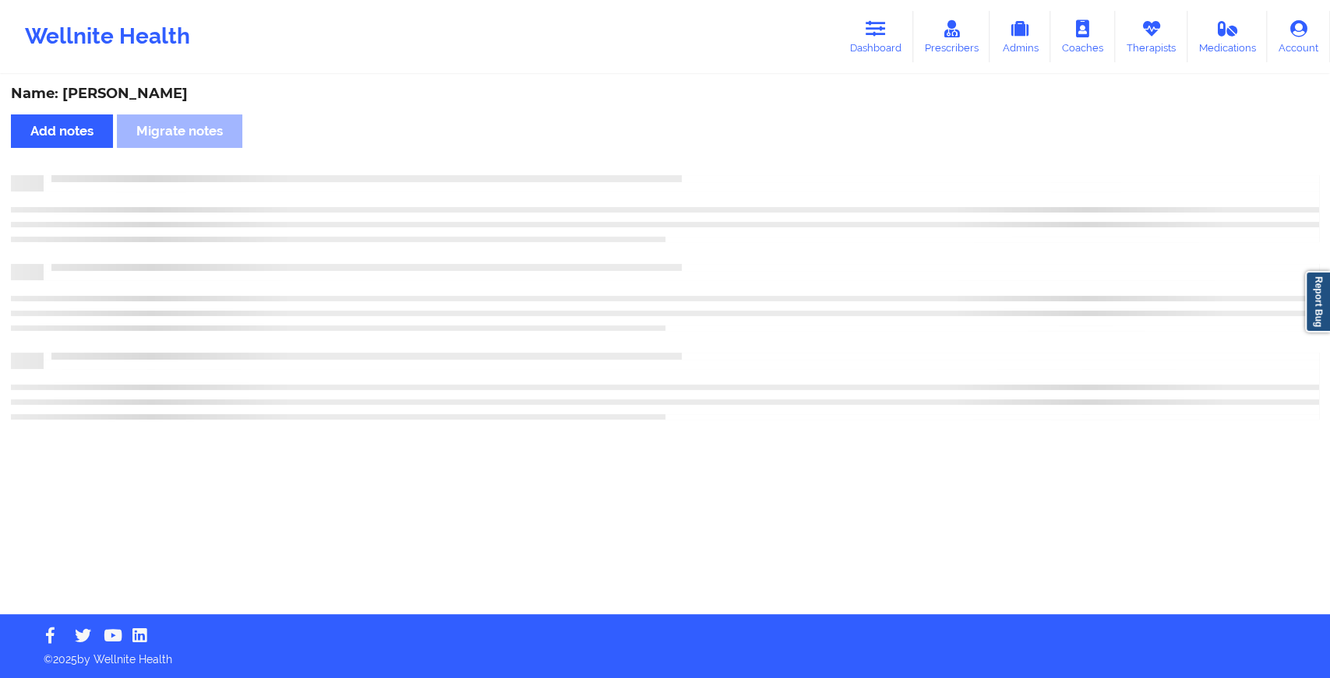
click at [700, 175] on div at bounding box center [681, 175] width 1275 height 0
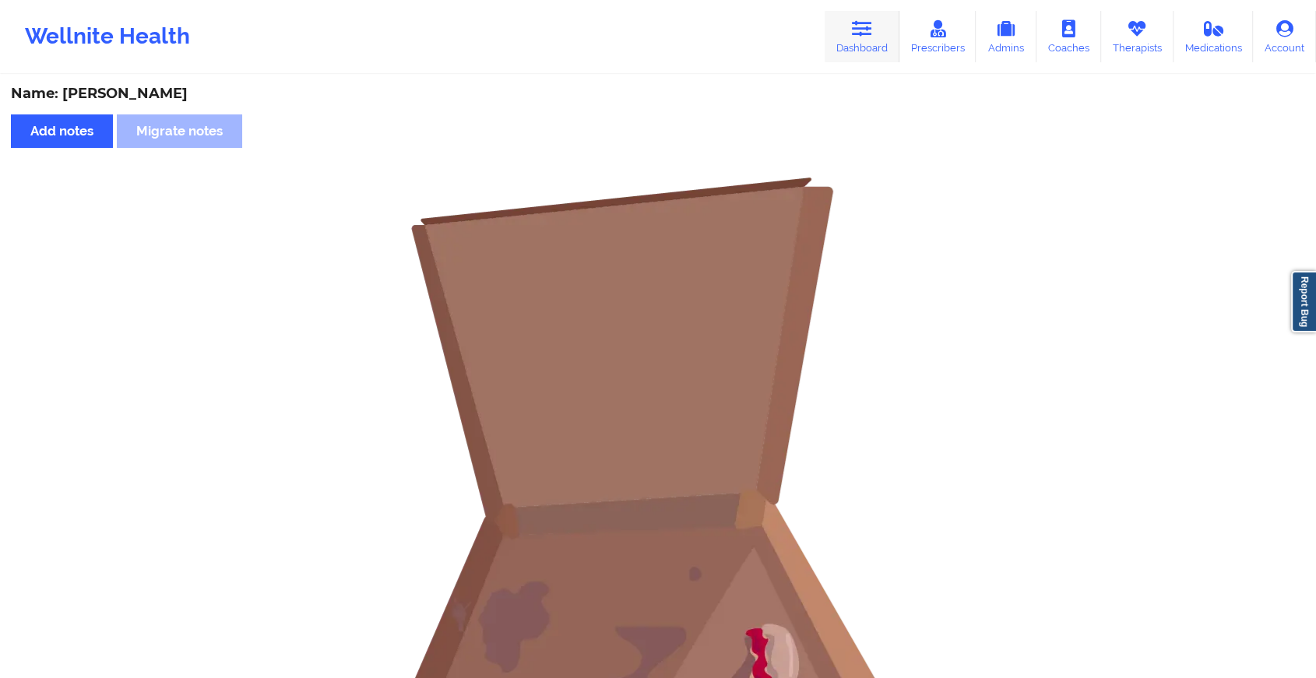
click at [872, 29] on icon at bounding box center [862, 28] width 20 height 17
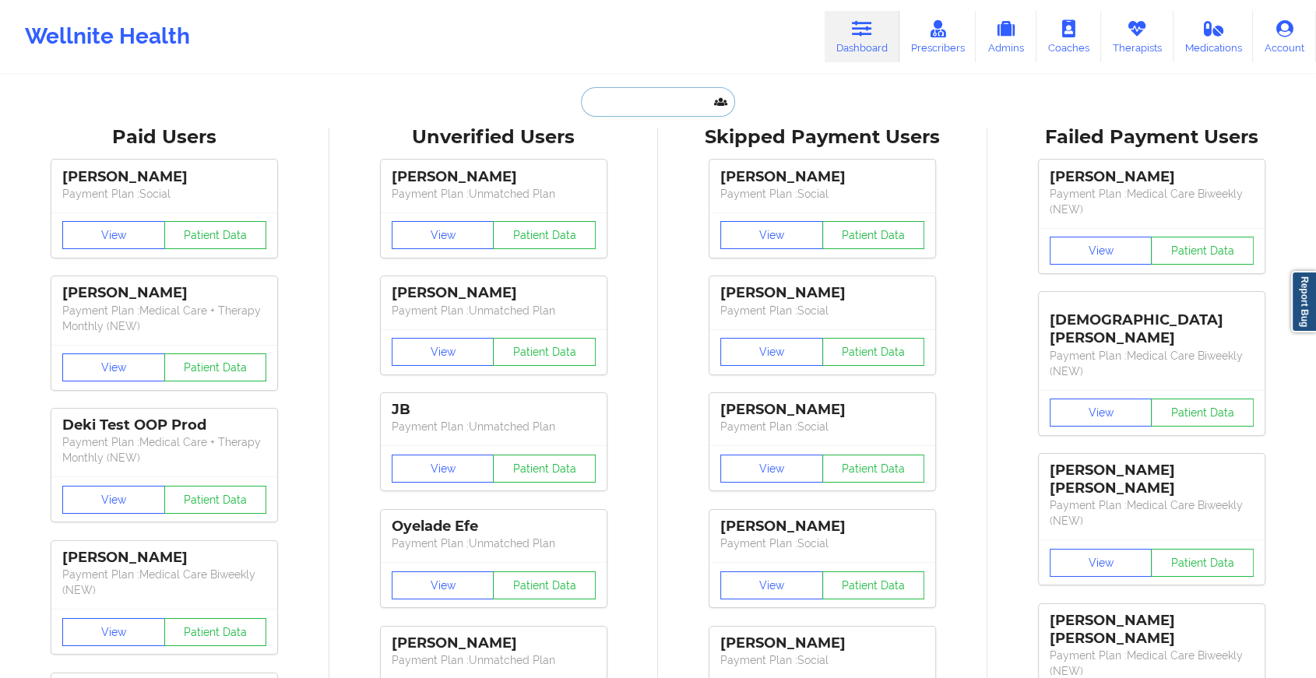
click at [658, 103] on input "text" at bounding box center [658, 102] width 154 height 30
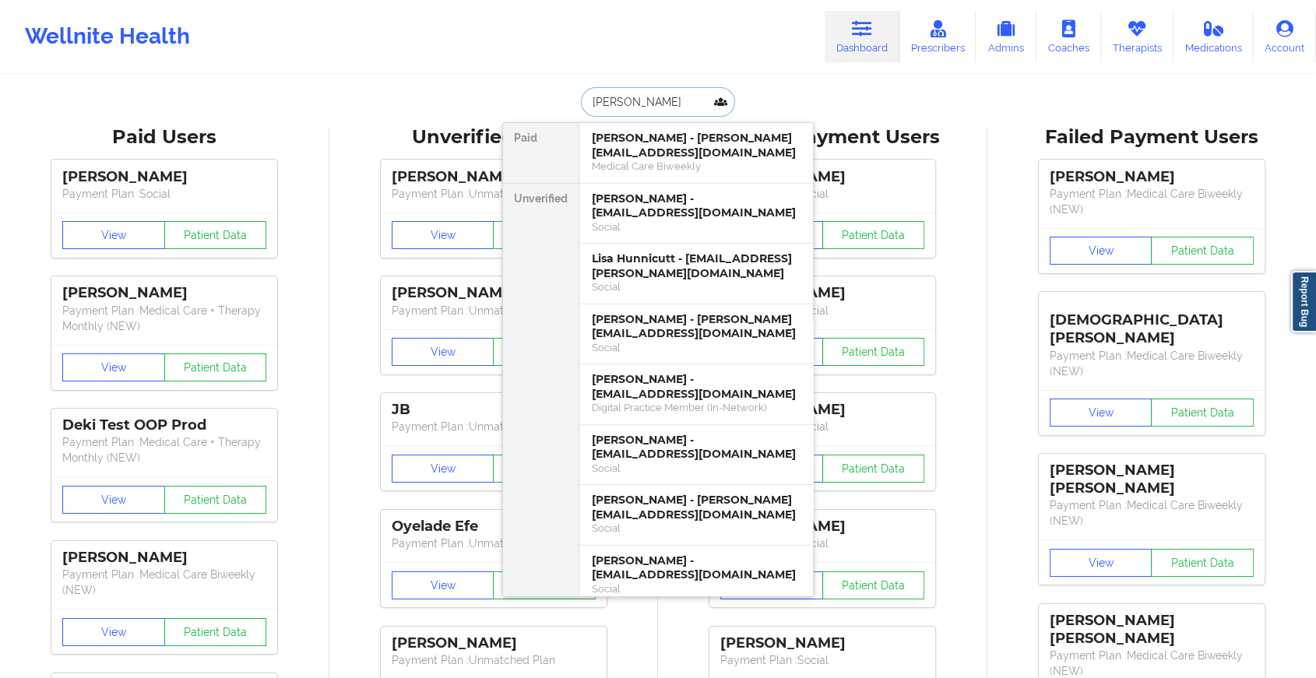
type input "[PERSON_NAME]"
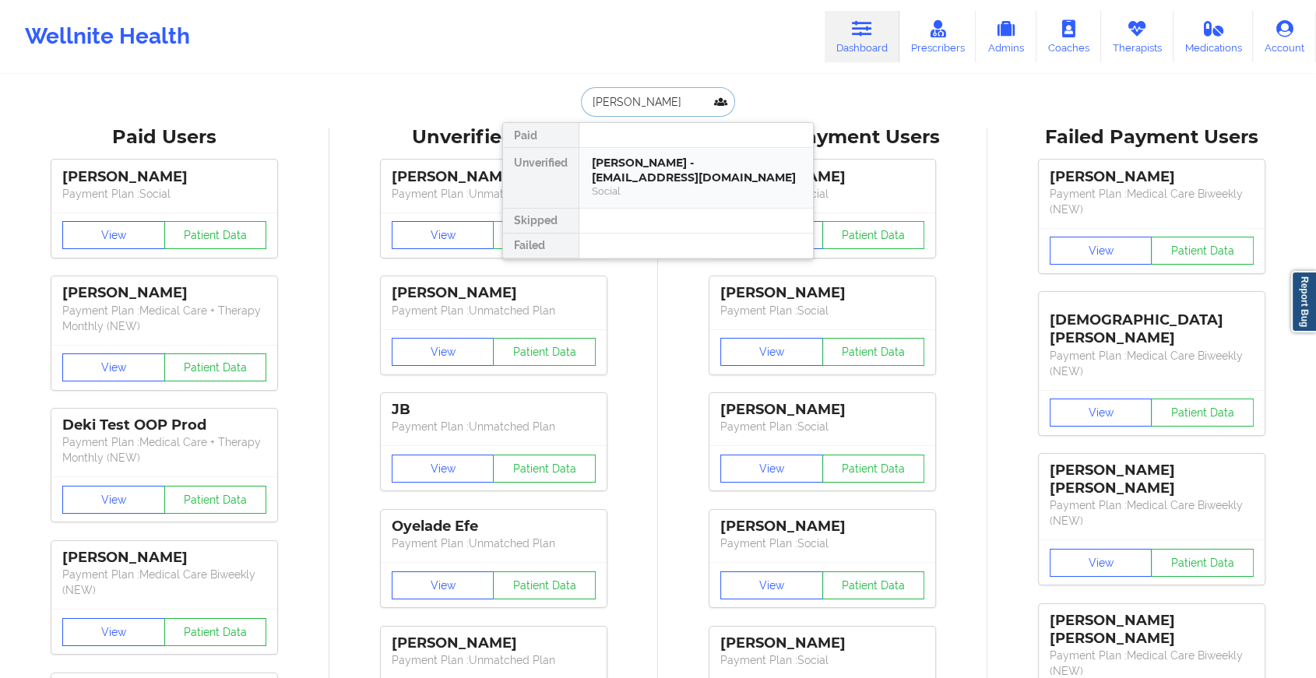
click at [657, 160] on div "[PERSON_NAME] - [EMAIL_ADDRESS][DOMAIN_NAME]" at bounding box center [696, 170] width 209 height 29
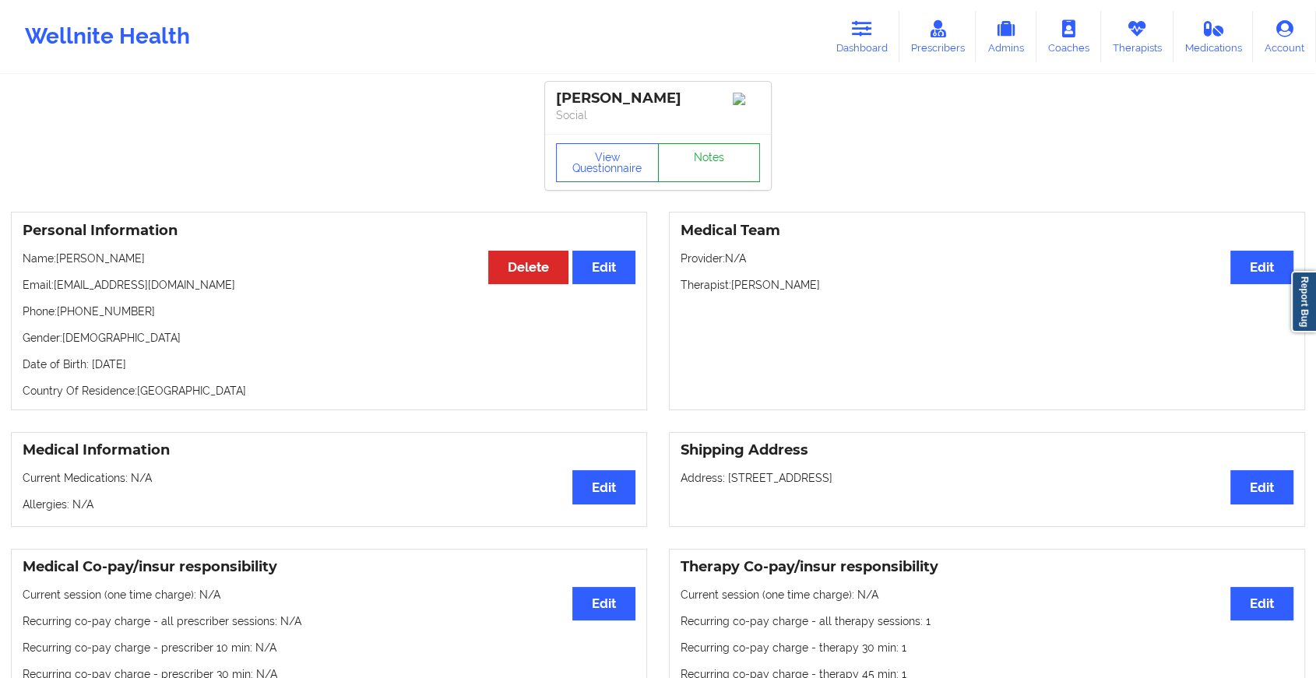
click at [694, 161] on link "Notes" at bounding box center [709, 162] width 103 height 39
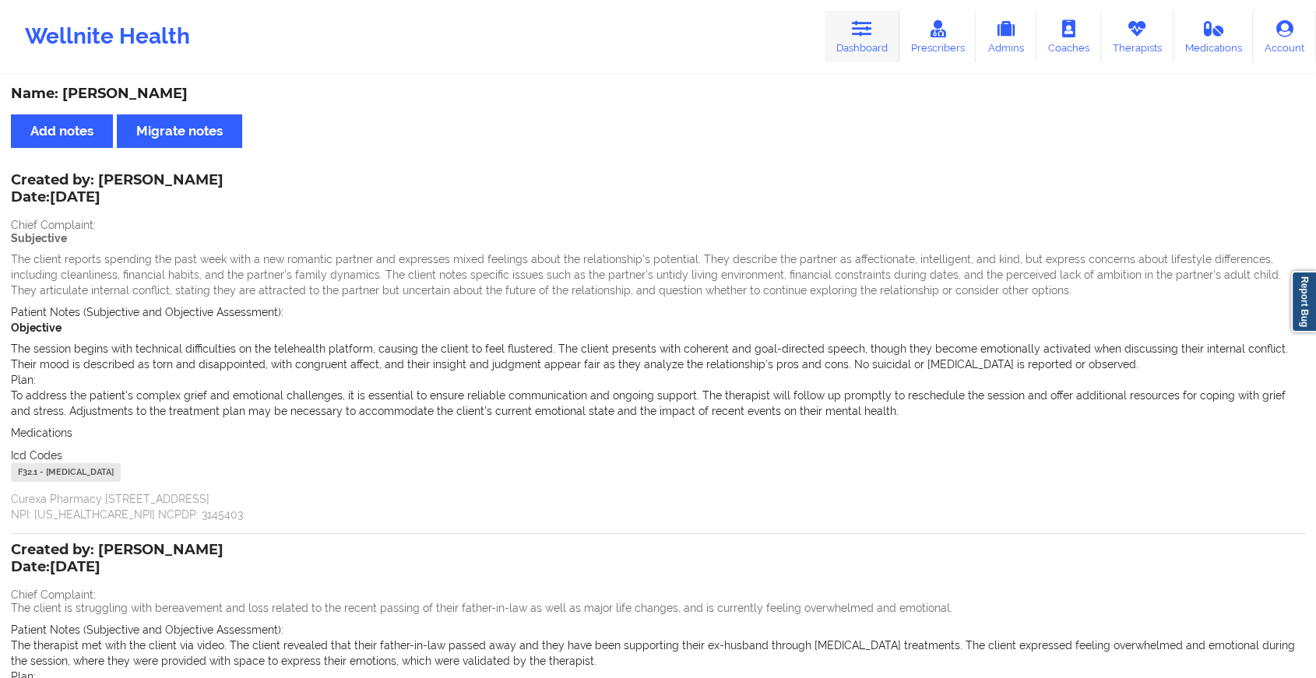
click at [862, 29] on icon at bounding box center [862, 28] width 20 height 17
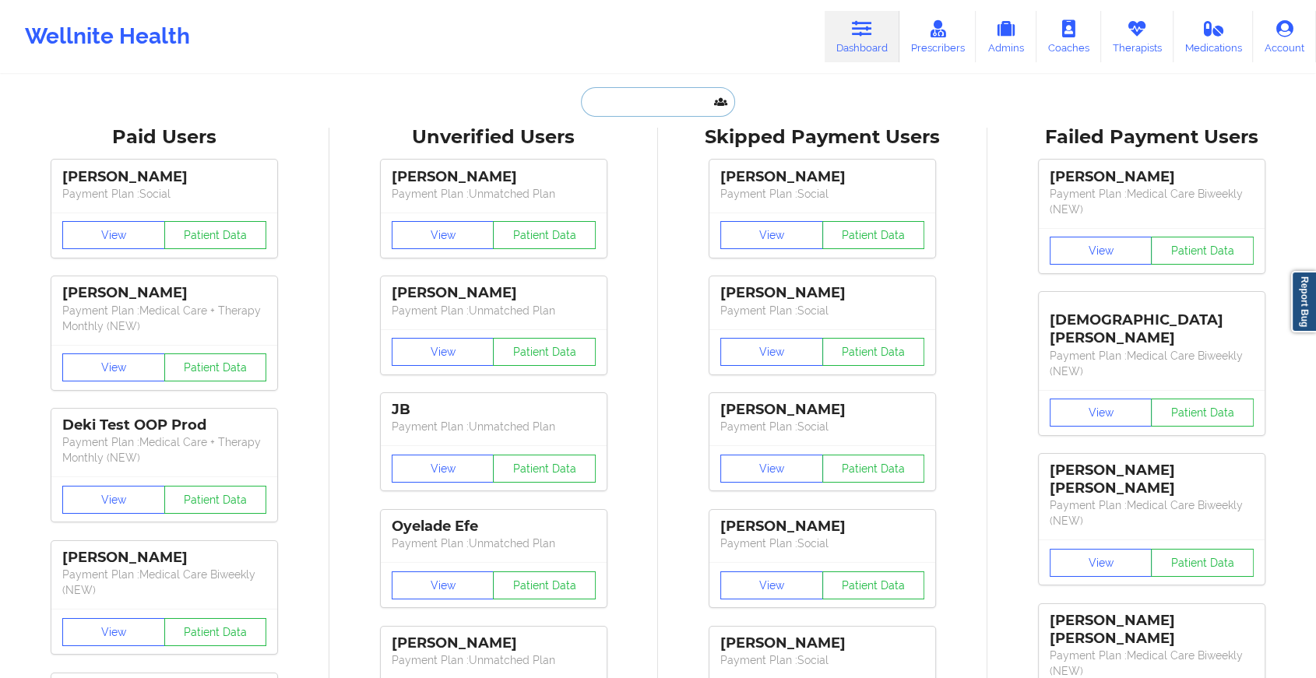
click at [643, 93] on input "text" at bounding box center [658, 102] width 154 height 30
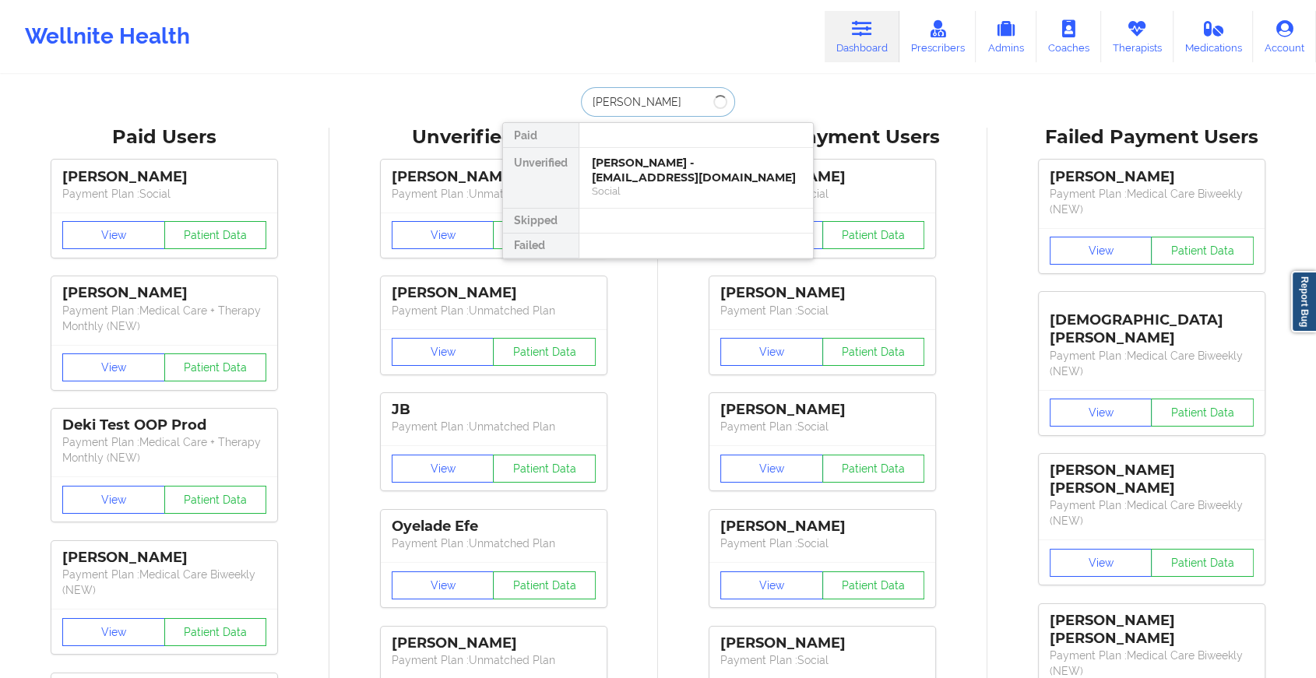
type input "[PERSON_NAME]"
click at [643, 168] on div "[PERSON_NAME] - [EMAIL_ADDRESS][DOMAIN_NAME]" at bounding box center [696, 170] width 209 height 29
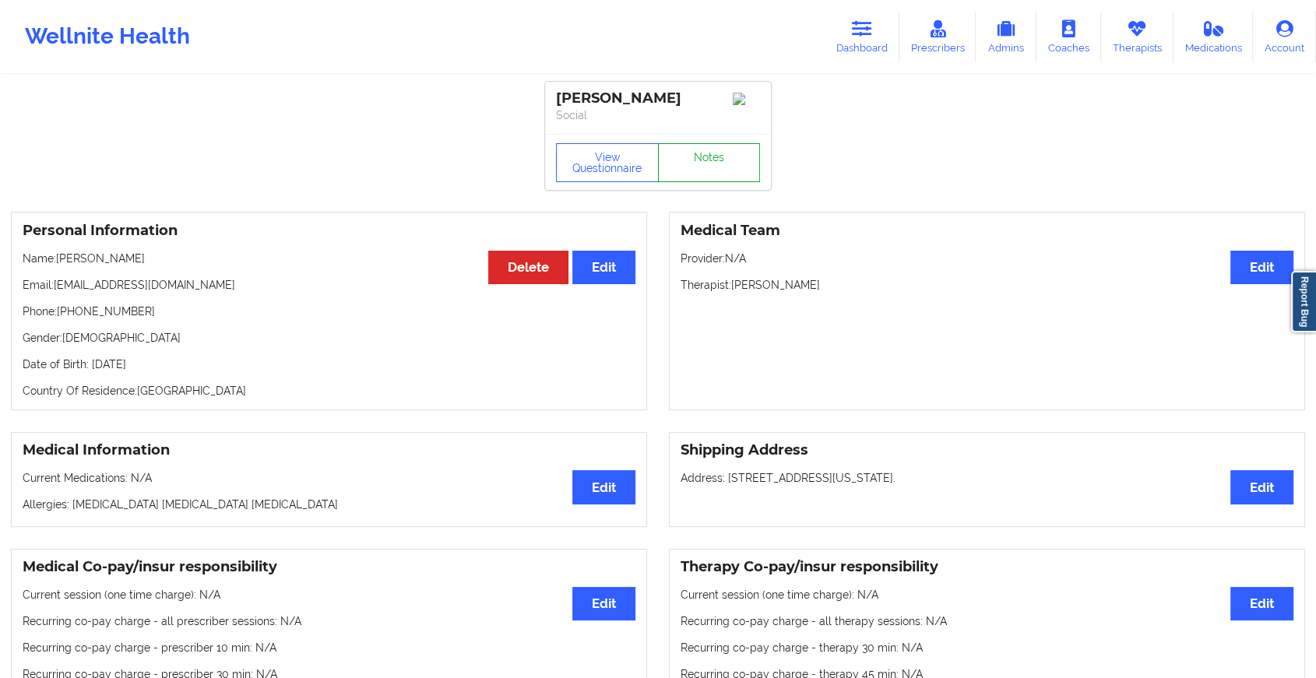
click at [720, 149] on link "Notes" at bounding box center [709, 162] width 103 height 39
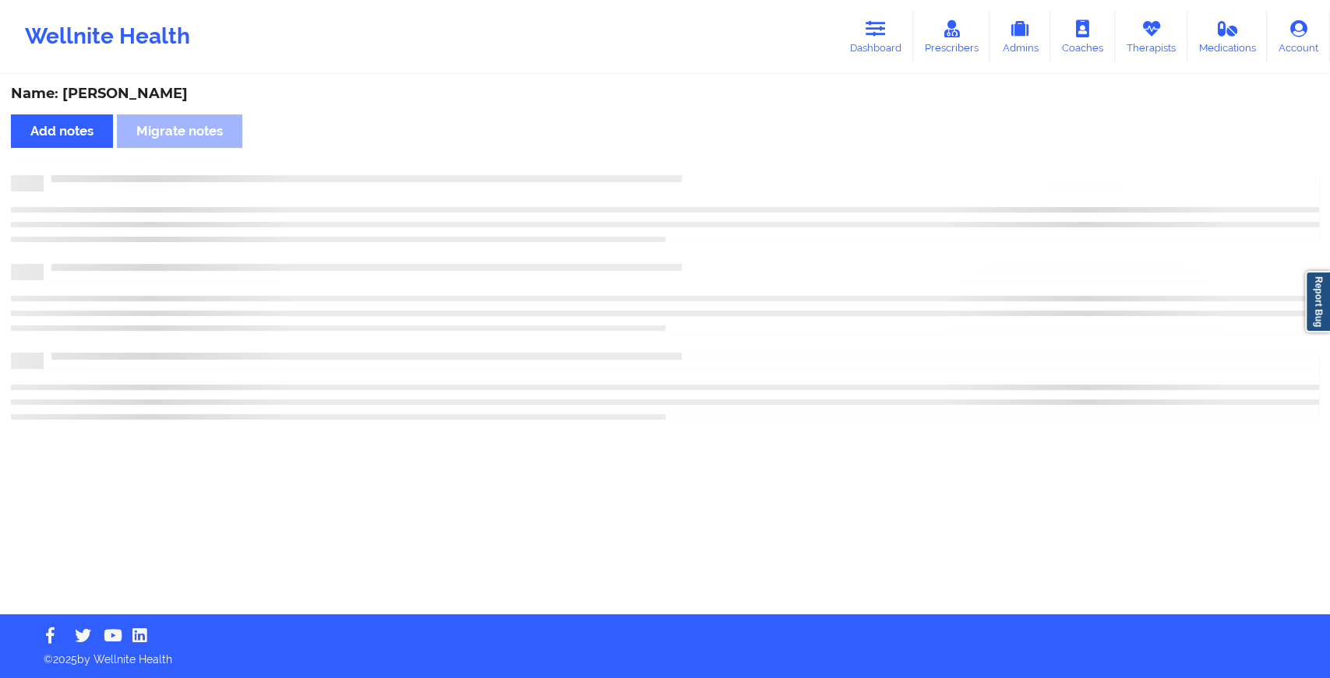
click at [720, 149] on div "Name: [PERSON_NAME] Add notes Migrate notes" at bounding box center [665, 345] width 1330 height 538
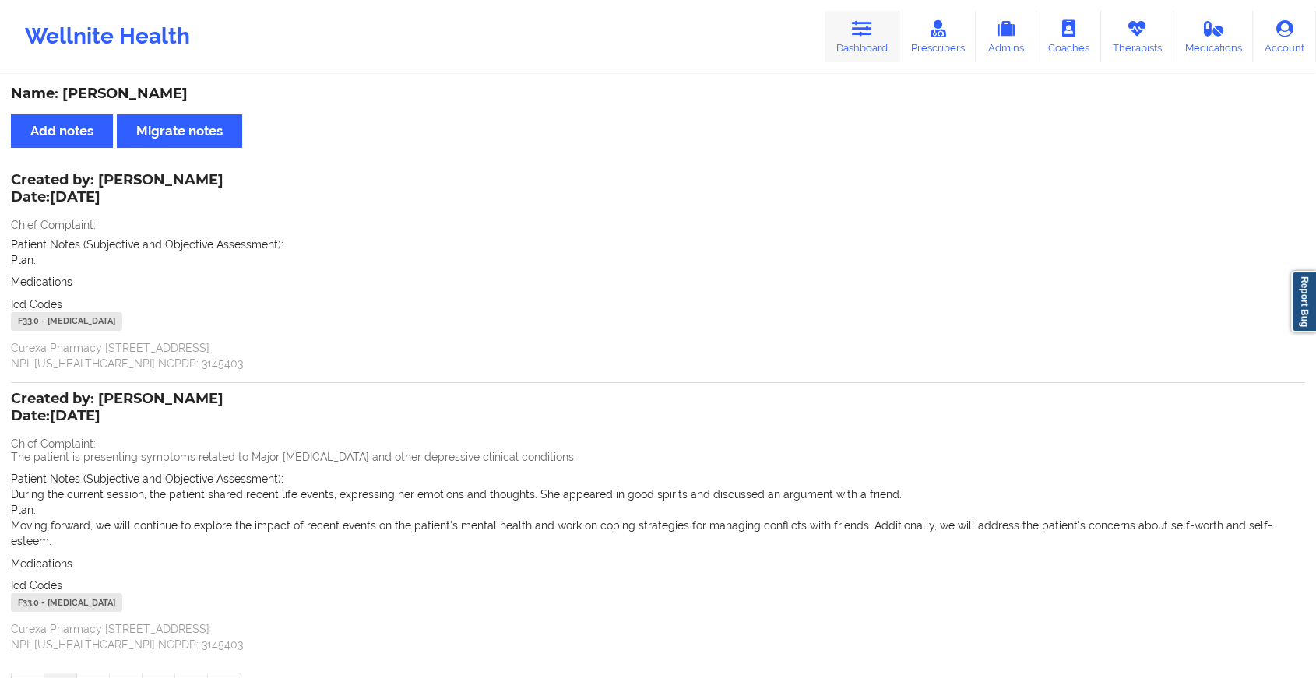
click at [833, 34] on link "Dashboard" at bounding box center [862, 36] width 75 height 51
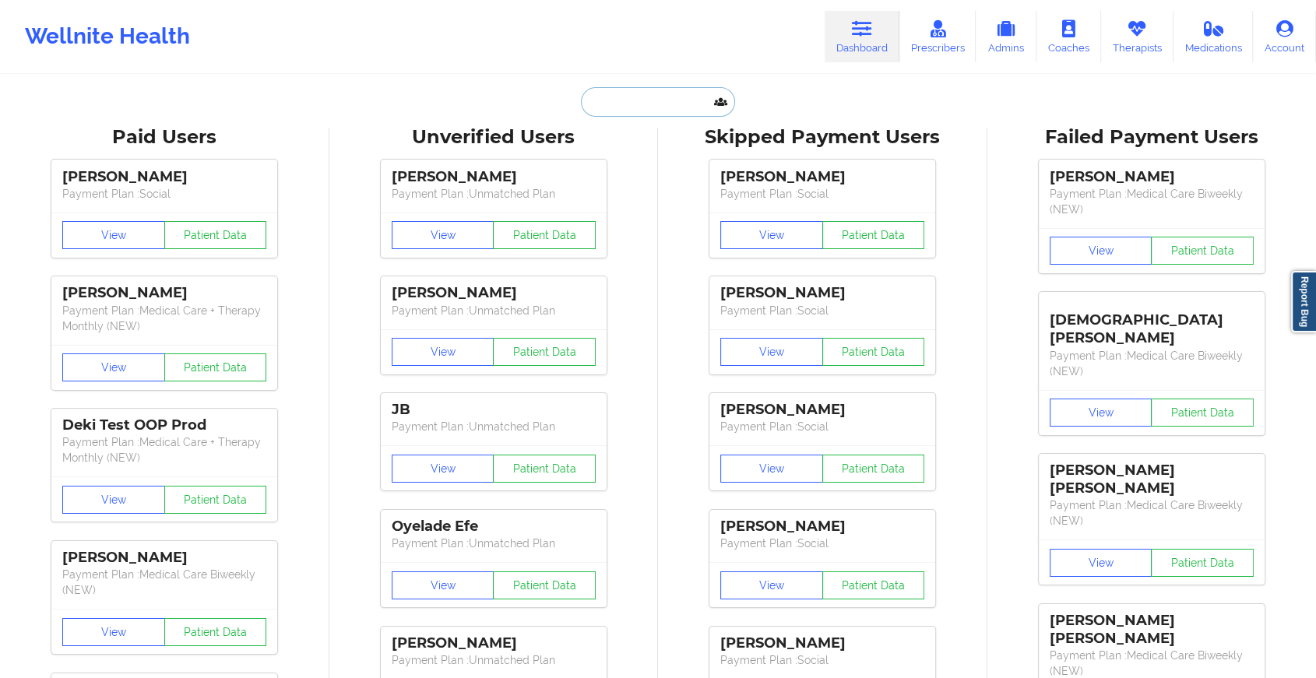
click at [659, 104] on input "text" at bounding box center [658, 102] width 154 height 30
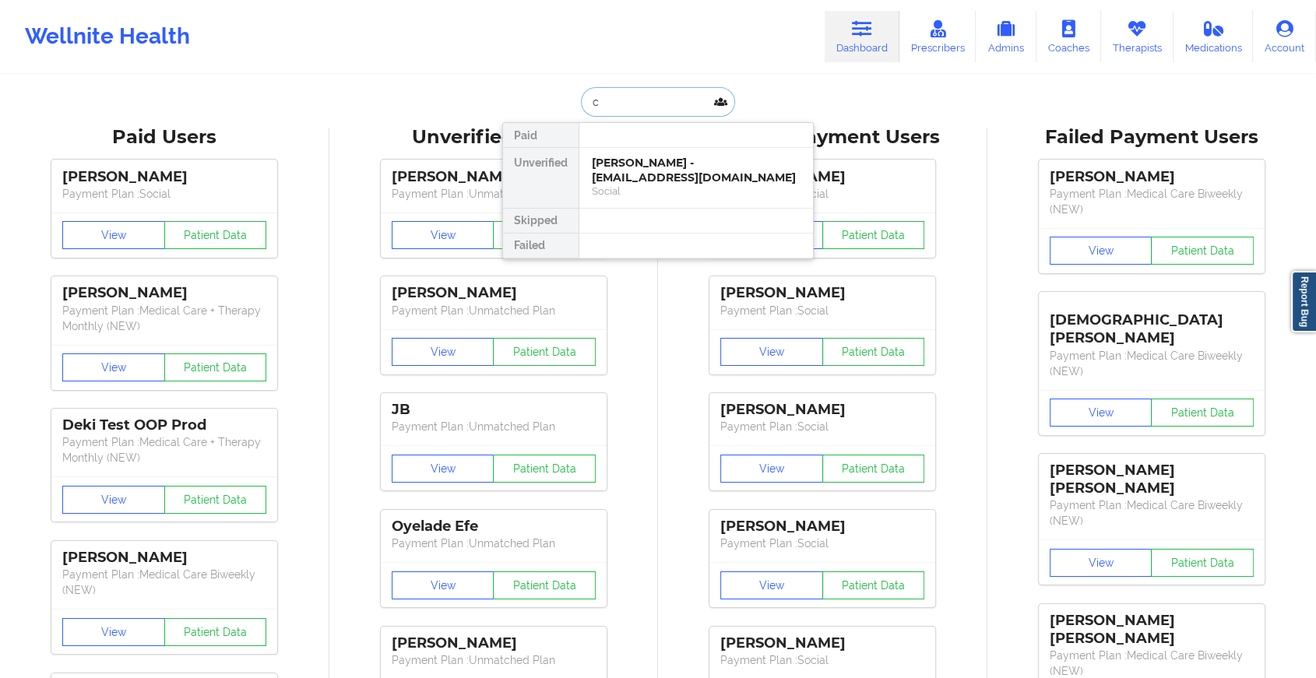
type input "c"
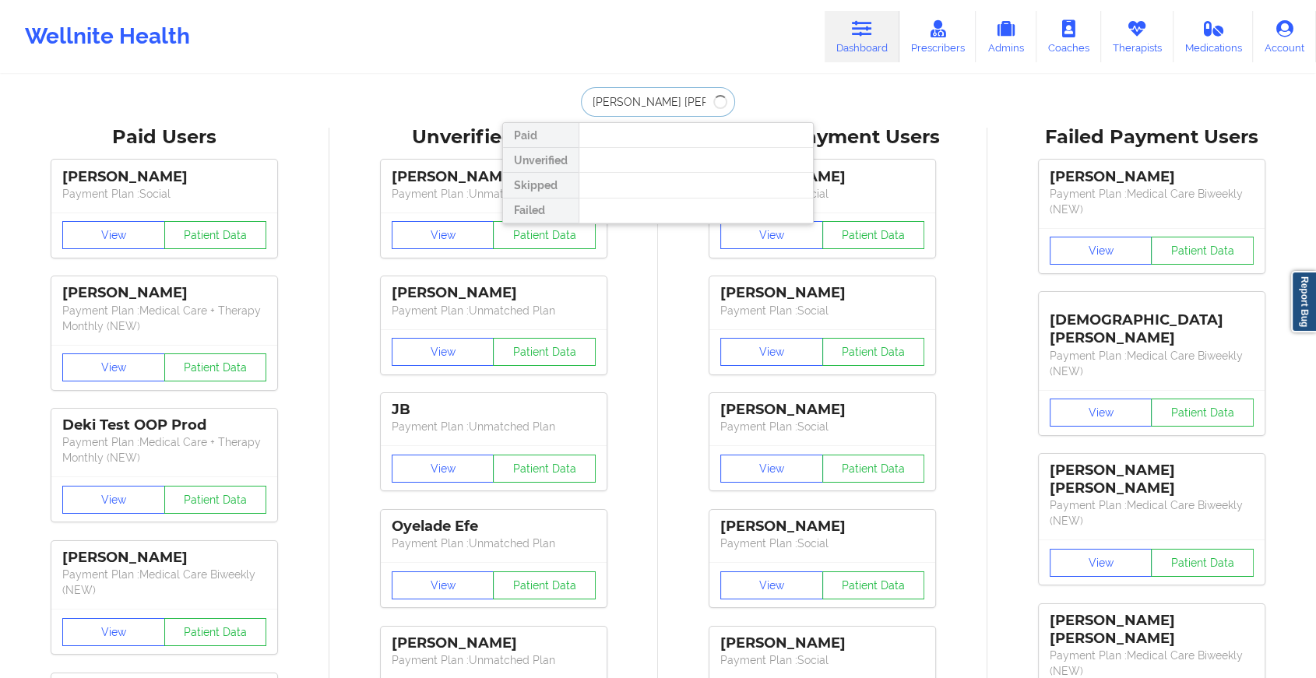
type input "[PERSON_NAME]"
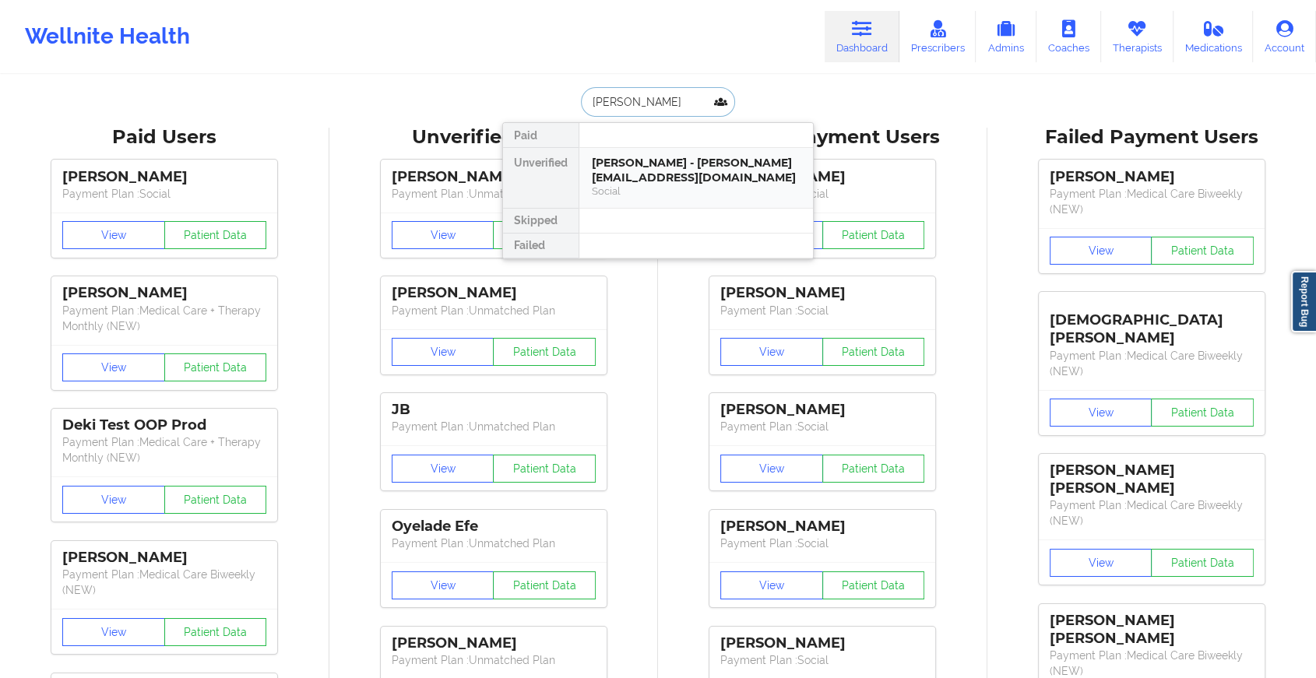
click at [644, 190] on div "Social" at bounding box center [696, 191] width 209 height 13
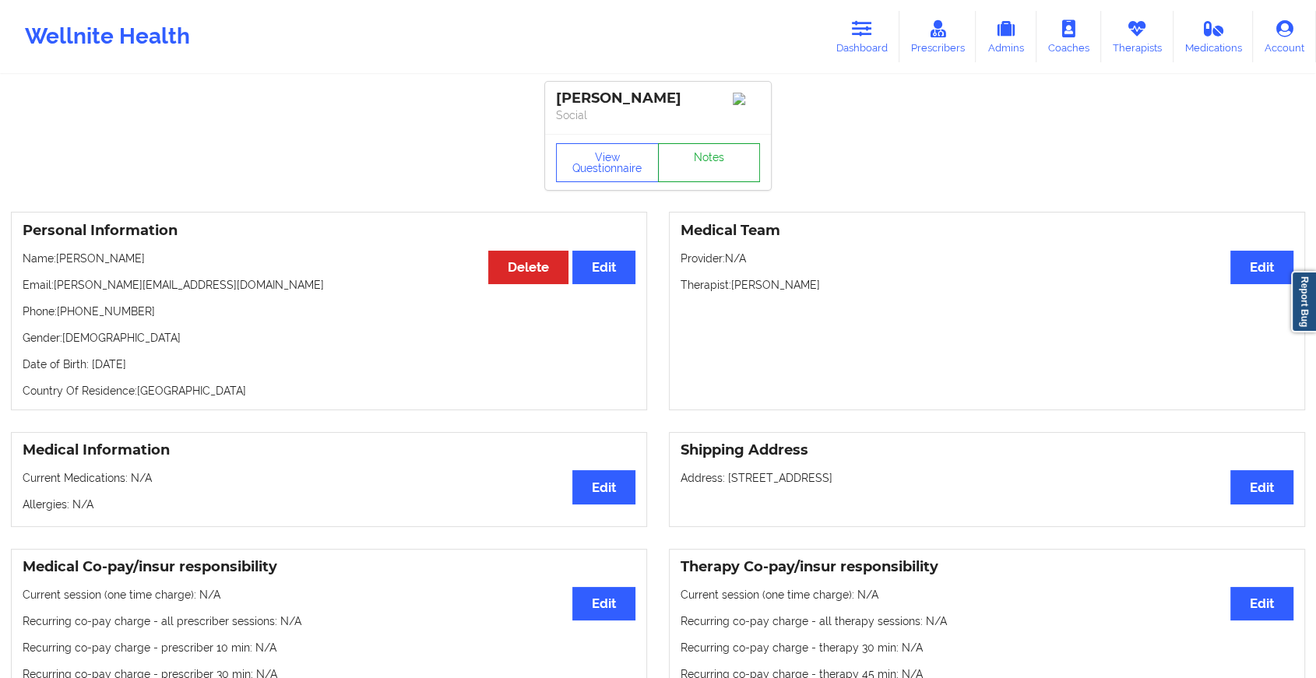
click at [695, 164] on link "Notes" at bounding box center [709, 162] width 103 height 39
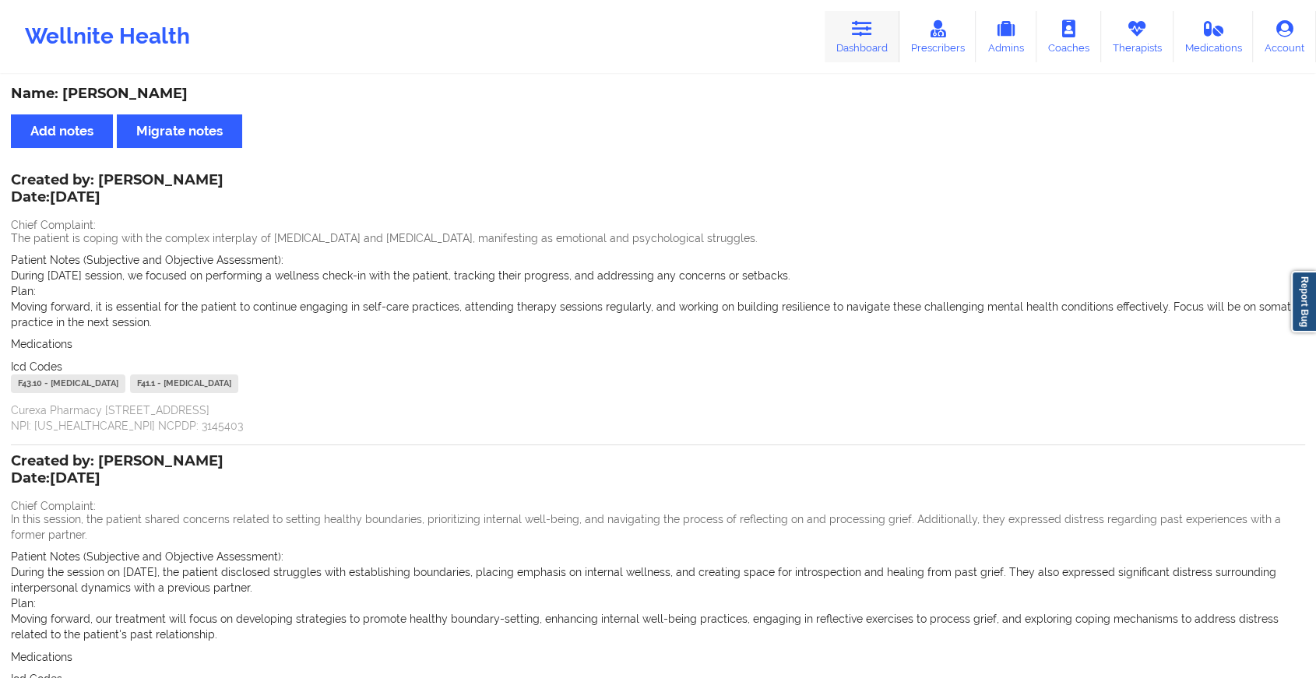
click at [867, 33] on icon at bounding box center [862, 28] width 20 height 17
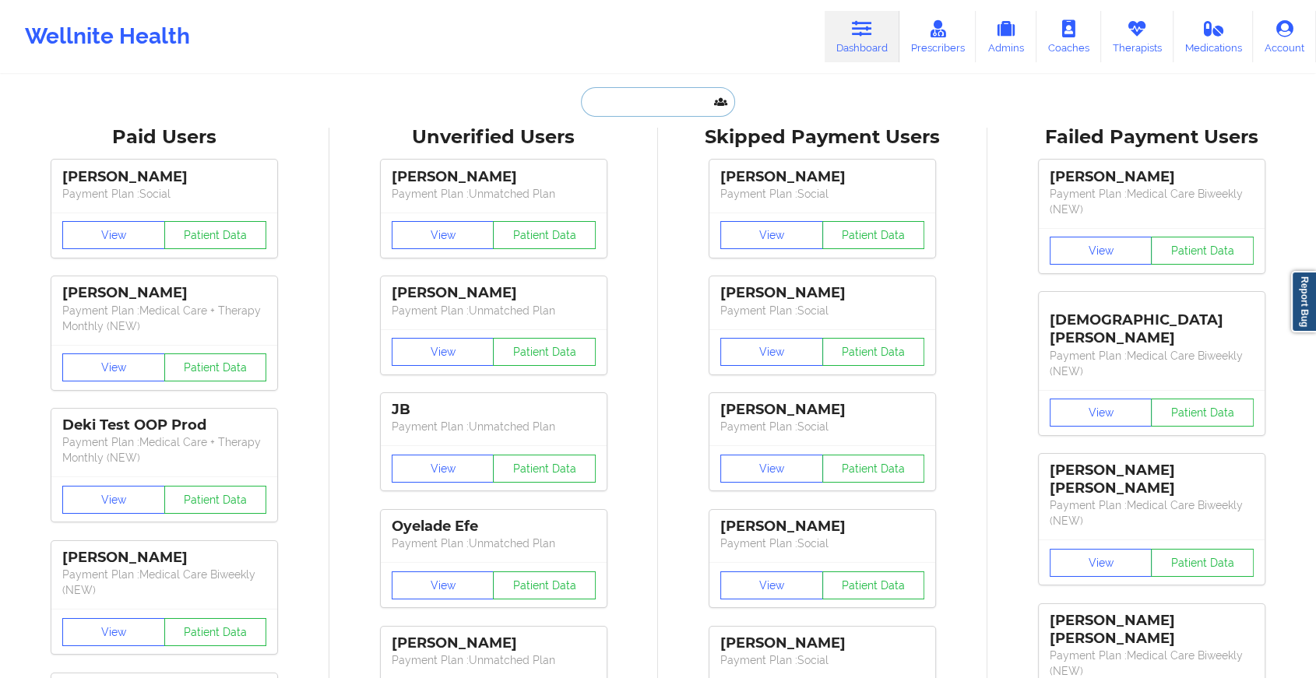
click at [620, 100] on input "text" at bounding box center [658, 102] width 154 height 30
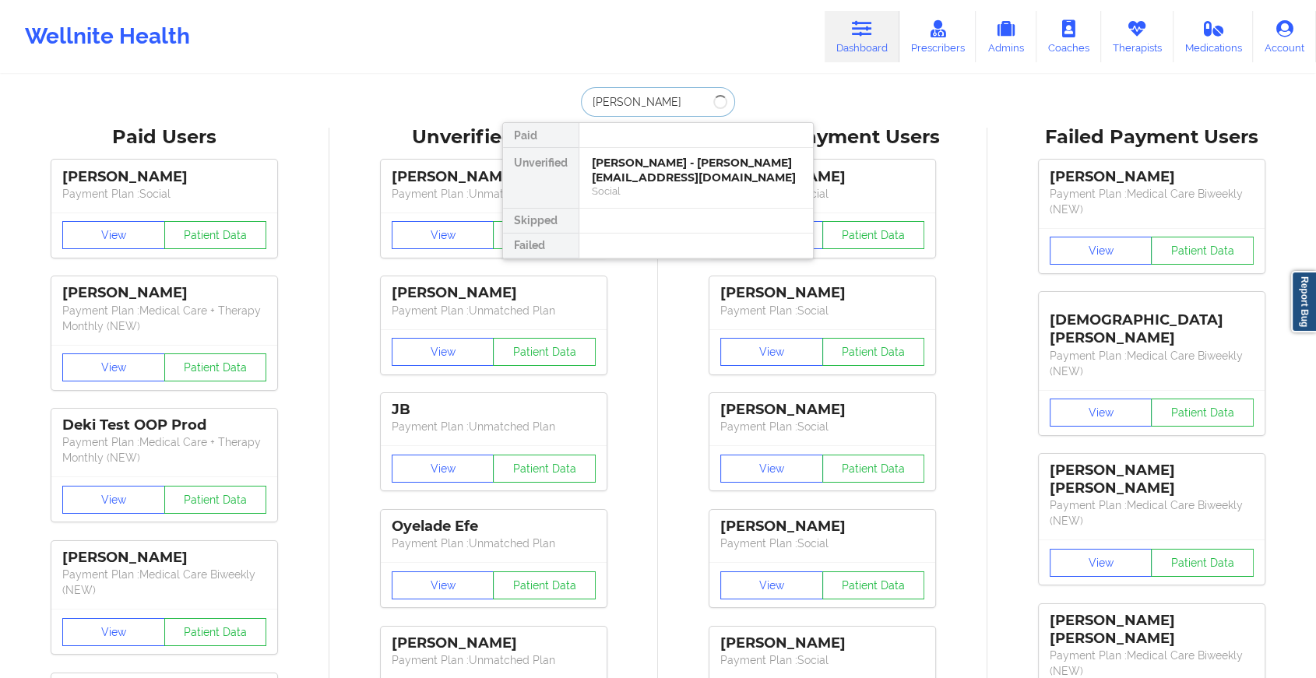
type input "[PERSON_NAME]"
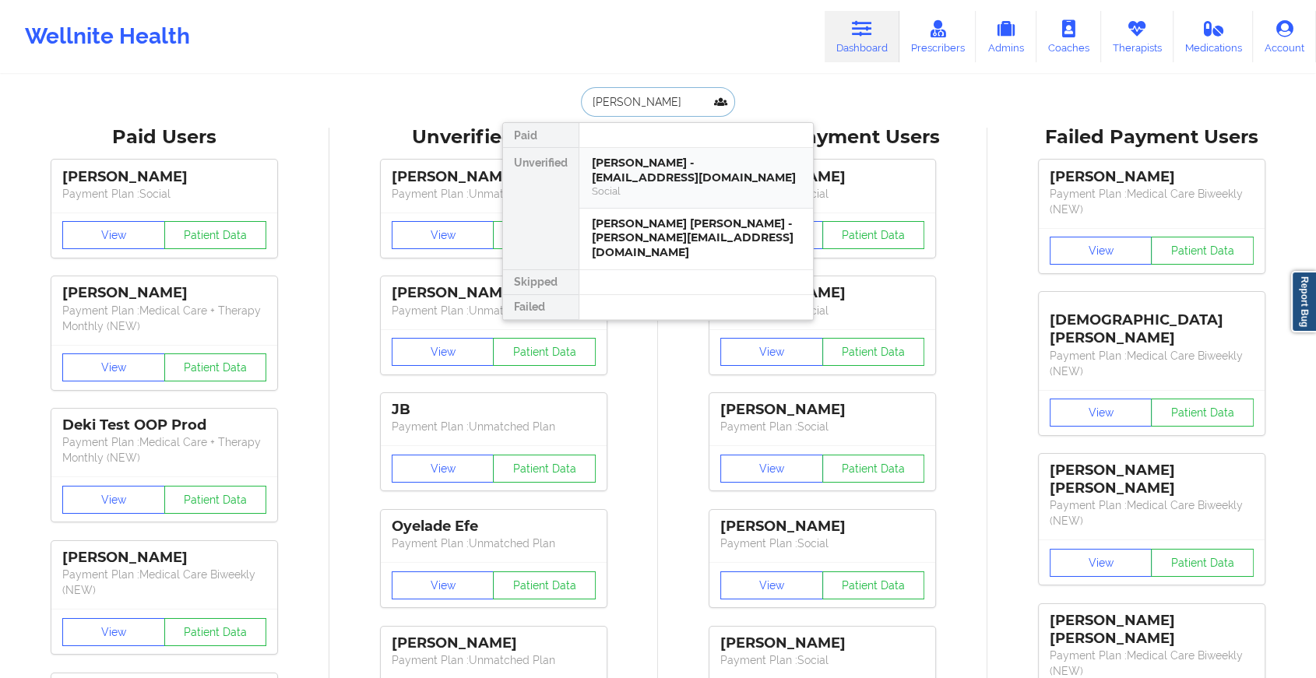
click at [687, 174] on div "[PERSON_NAME] - [EMAIL_ADDRESS][DOMAIN_NAME]" at bounding box center [696, 170] width 209 height 29
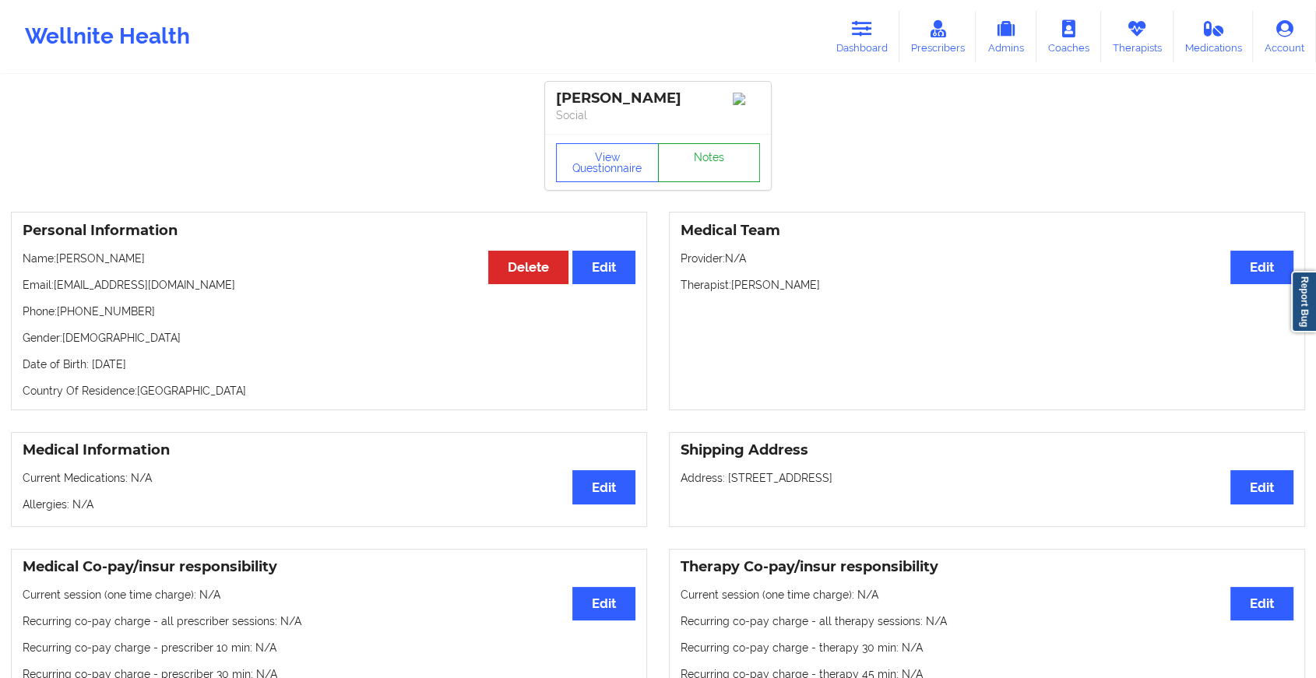
click at [697, 160] on link "Notes" at bounding box center [709, 162] width 103 height 39
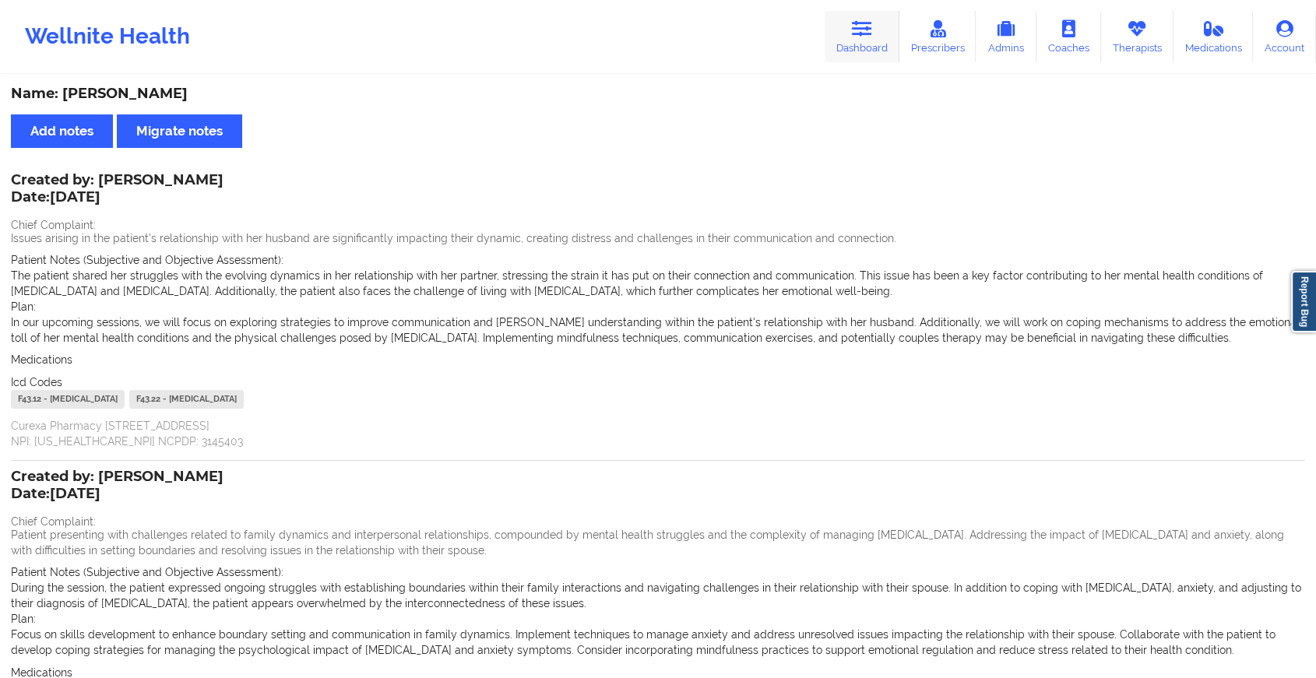
click at [843, 21] on link "Dashboard" at bounding box center [862, 36] width 75 height 51
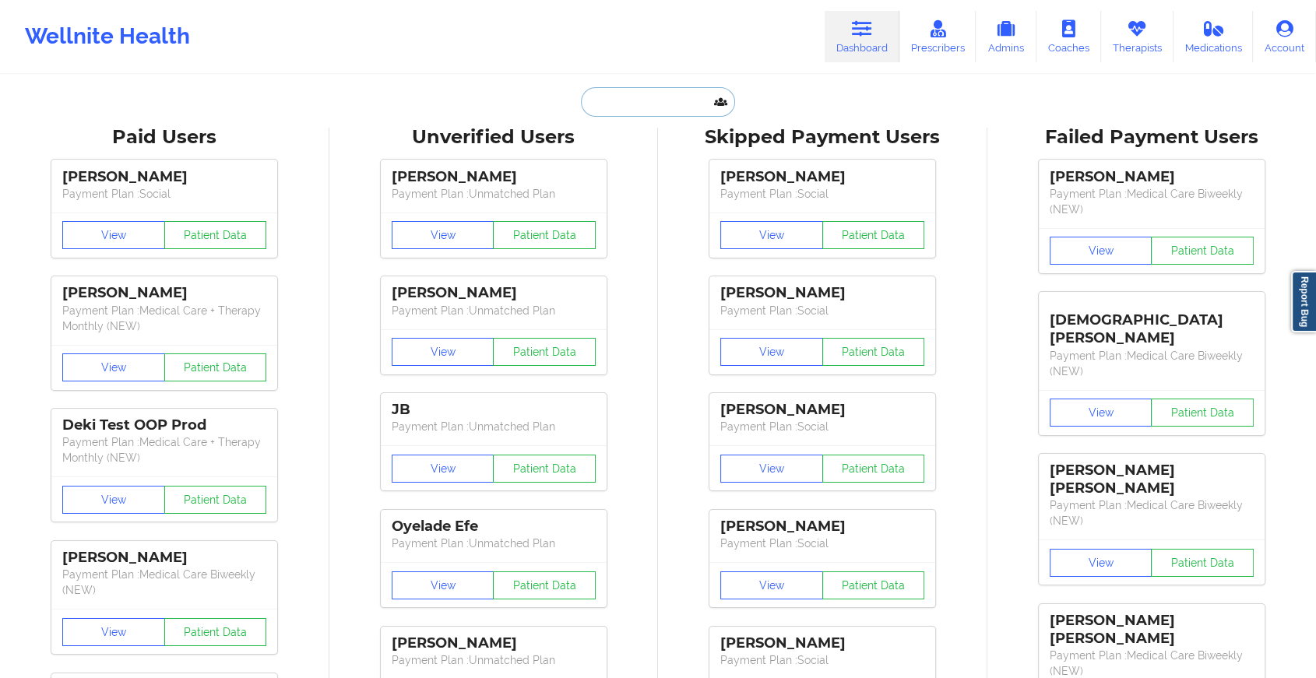
click at [662, 97] on input "text" at bounding box center [658, 102] width 154 height 30
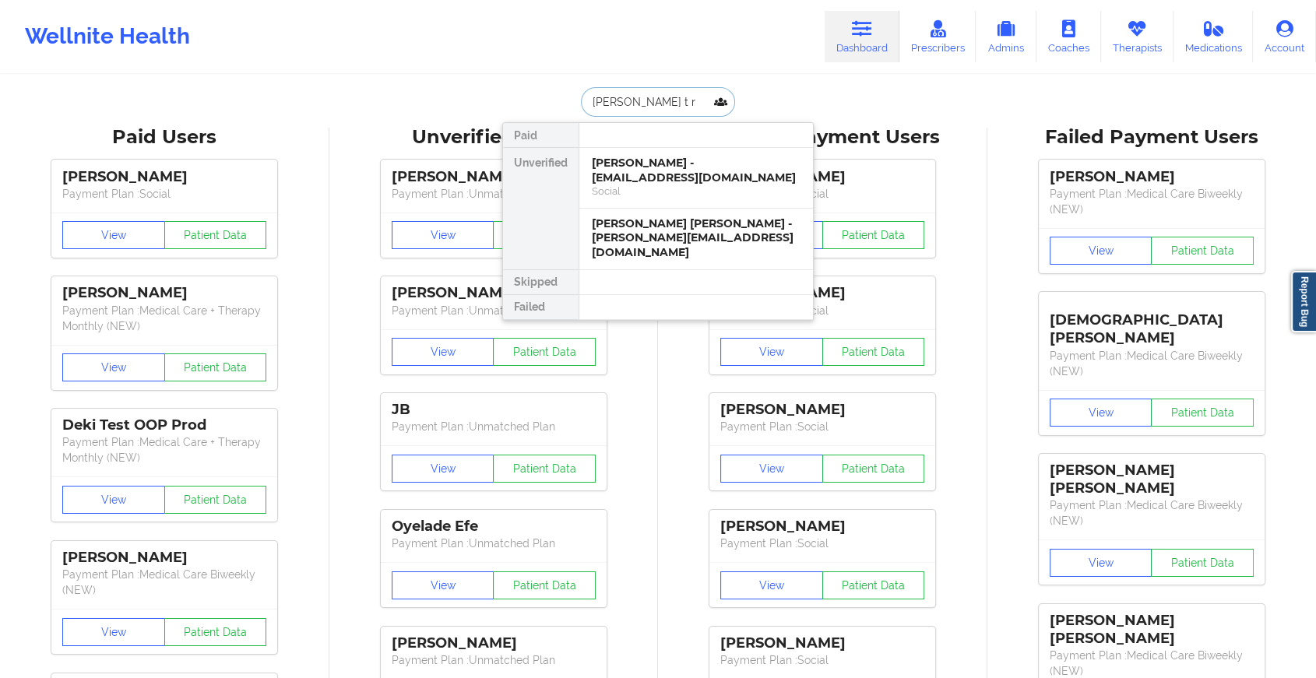
type input "[PERSON_NAME]"
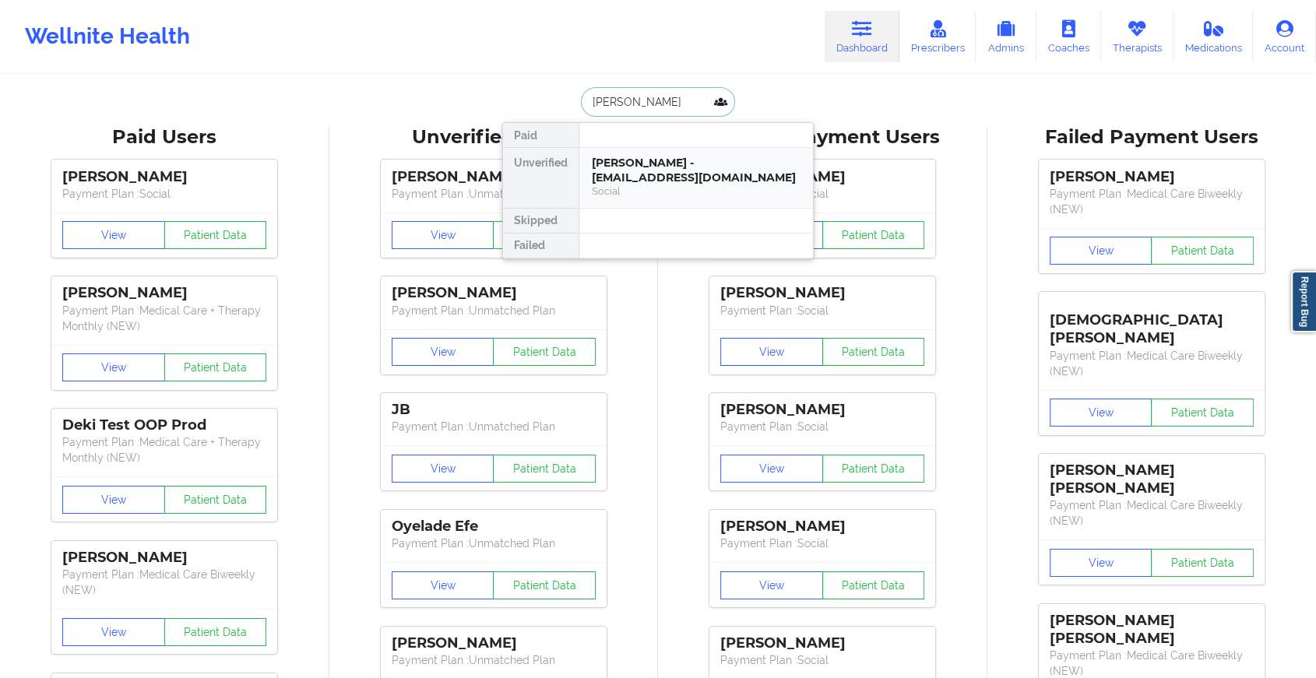
click at [667, 159] on div "[PERSON_NAME] - [EMAIL_ADDRESS][DOMAIN_NAME]" at bounding box center [696, 170] width 209 height 29
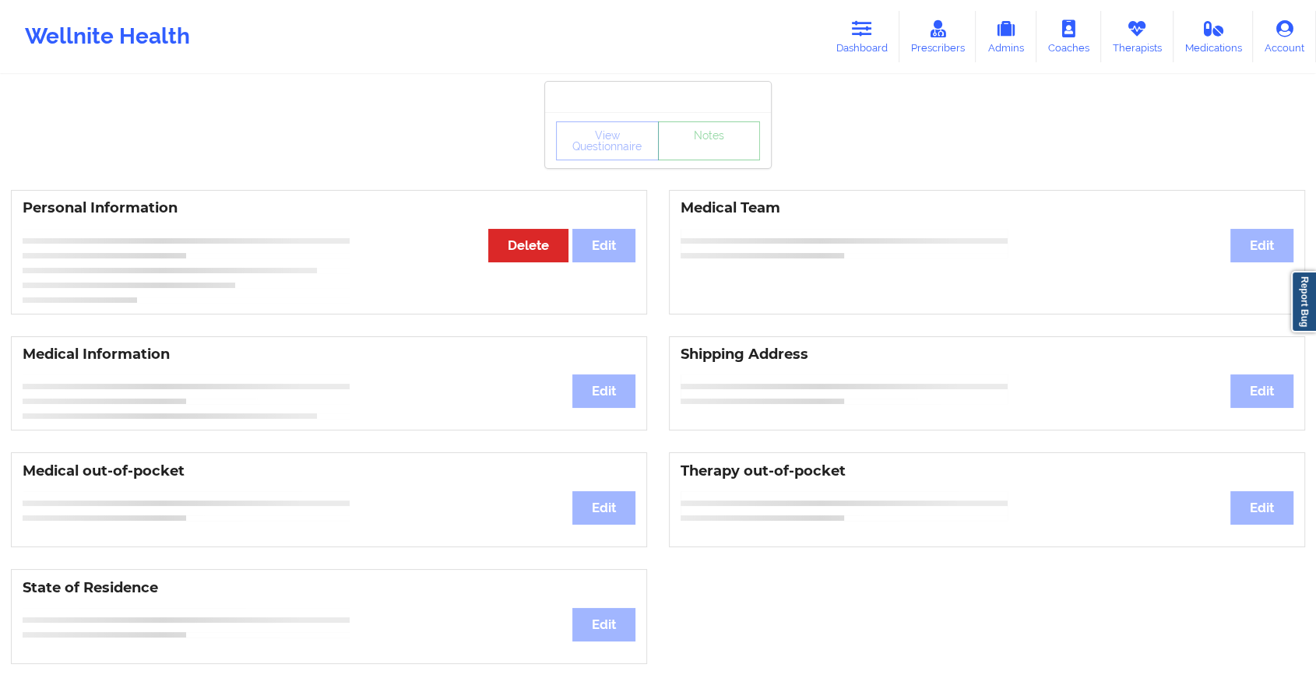
click at [685, 152] on link "Notes" at bounding box center [709, 141] width 103 height 39
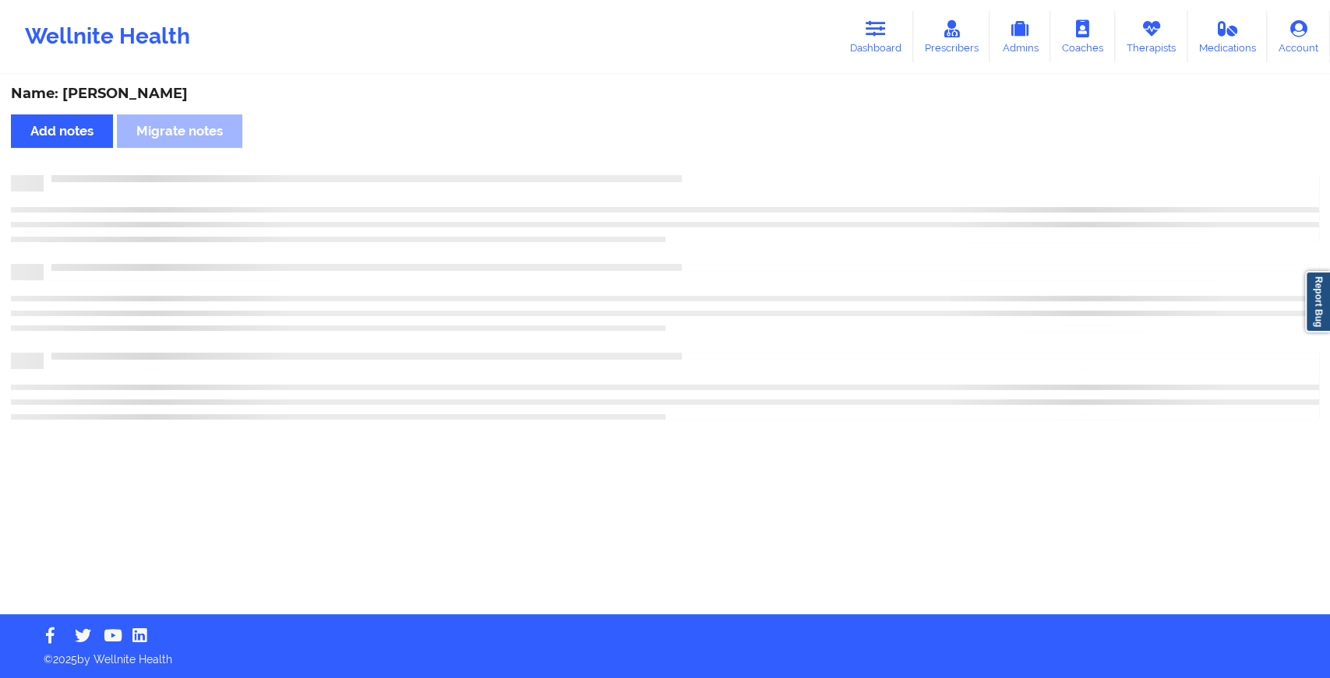
click at [685, 152] on div "Name: [PERSON_NAME] Add notes Migrate notes" at bounding box center [665, 345] width 1330 height 538
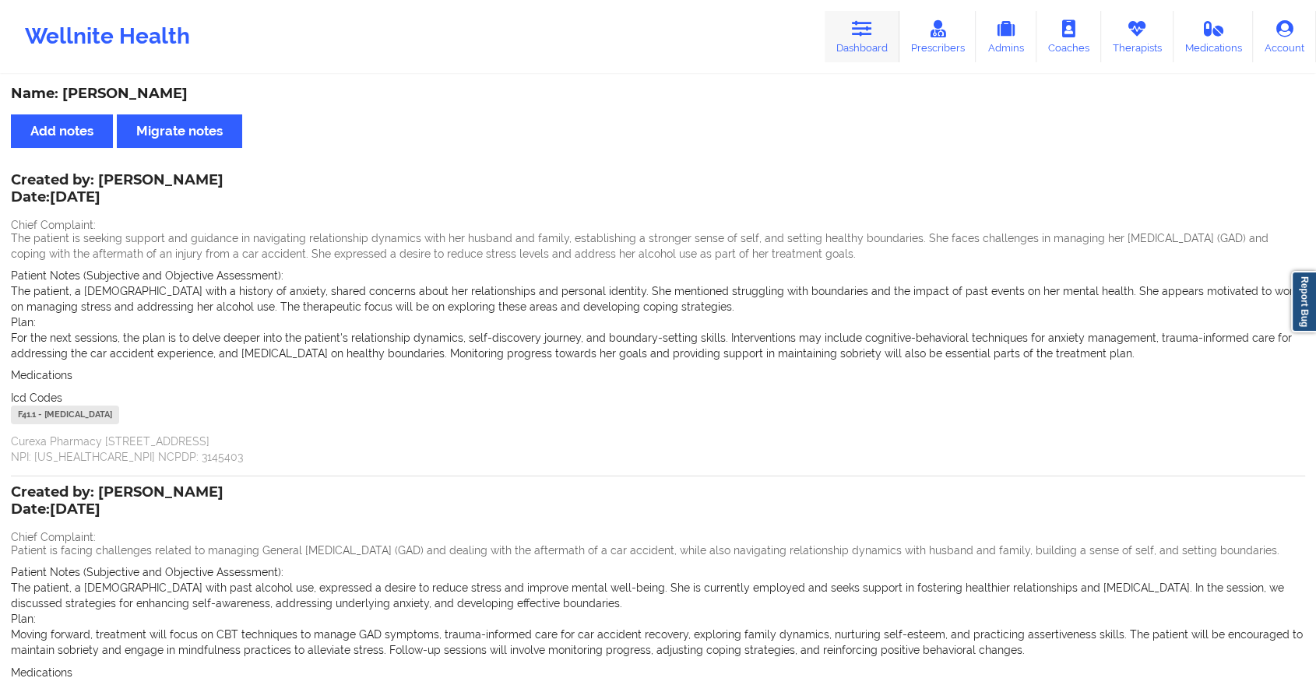
click at [872, 42] on link "Dashboard" at bounding box center [862, 36] width 75 height 51
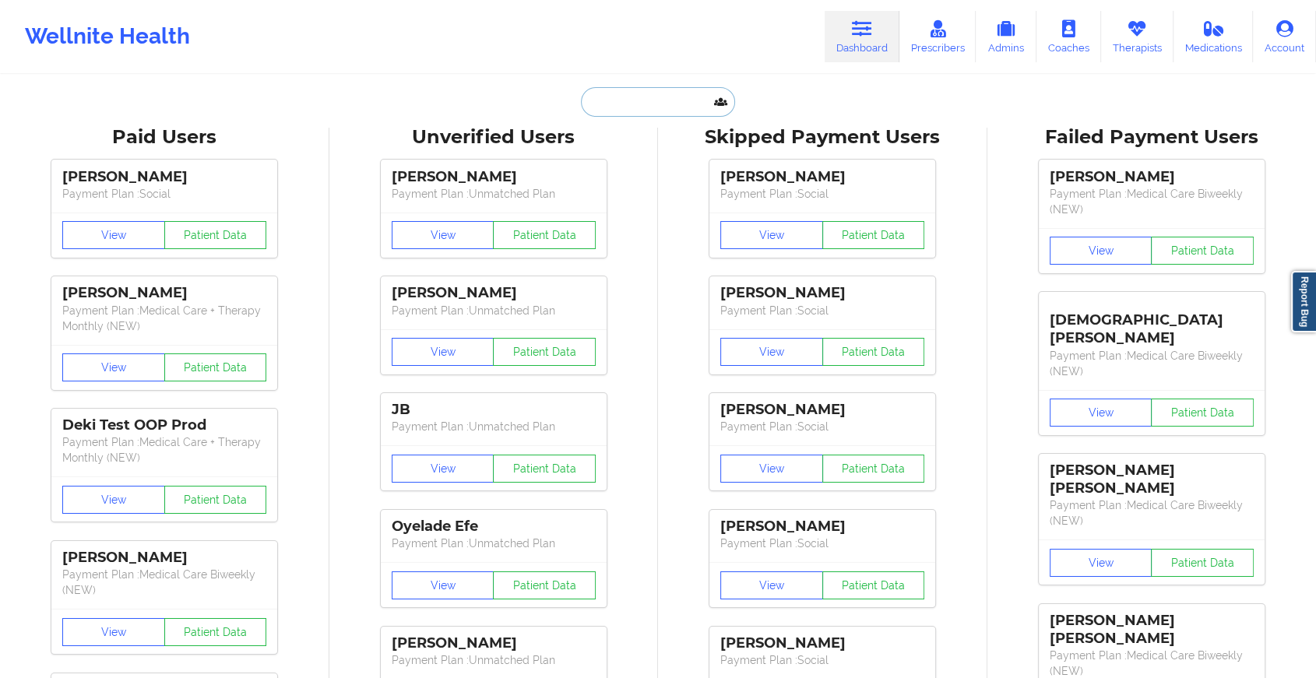
click at [611, 104] on input "text" at bounding box center [658, 102] width 154 height 30
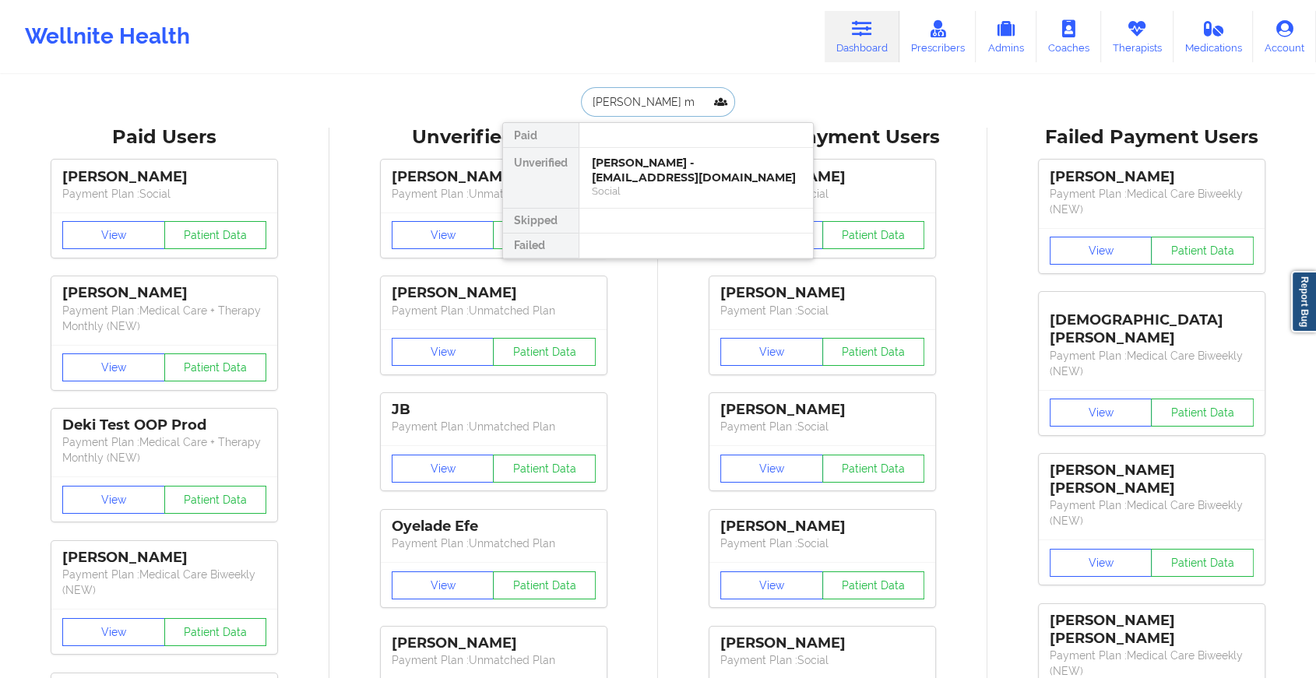
type input "[PERSON_NAME] mi"
click at [658, 167] on div "[PERSON_NAME] - [EMAIL_ADDRESS][DOMAIN_NAME]" at bounding box center [696, 170] width 209 height 29
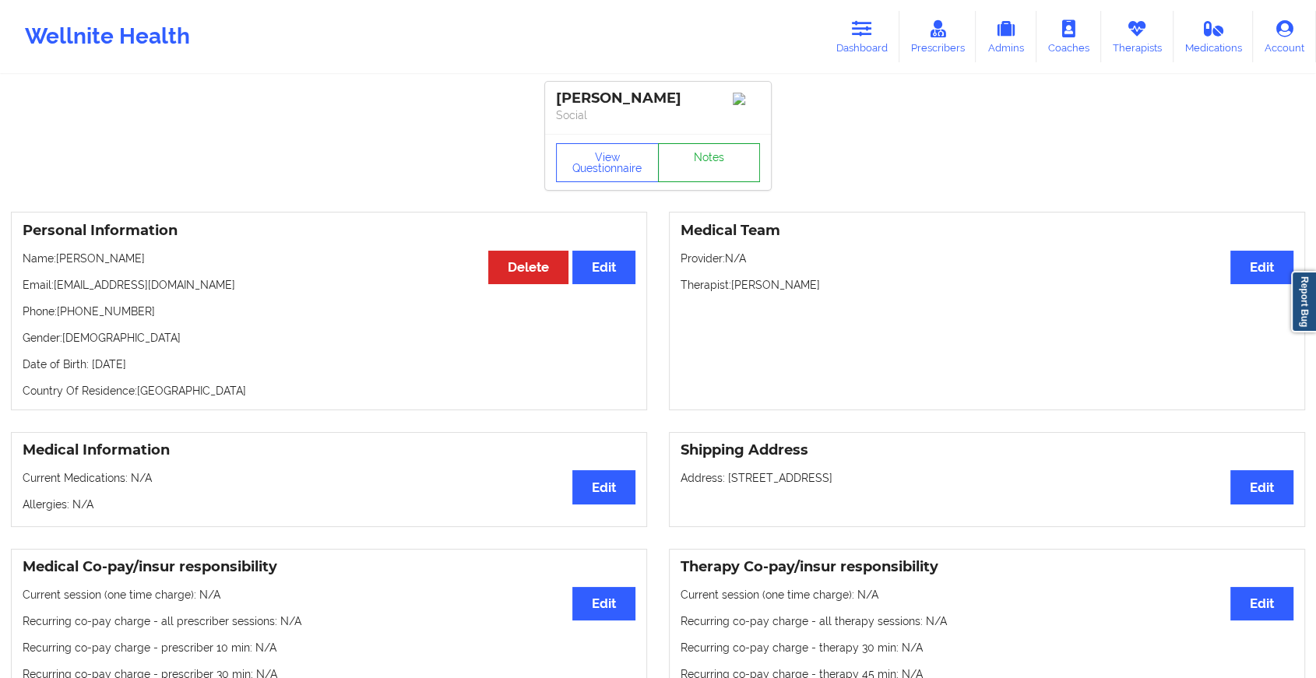
click at [691, 174] on link "Notes" at bounding box center [709, 162] width 103 height 39
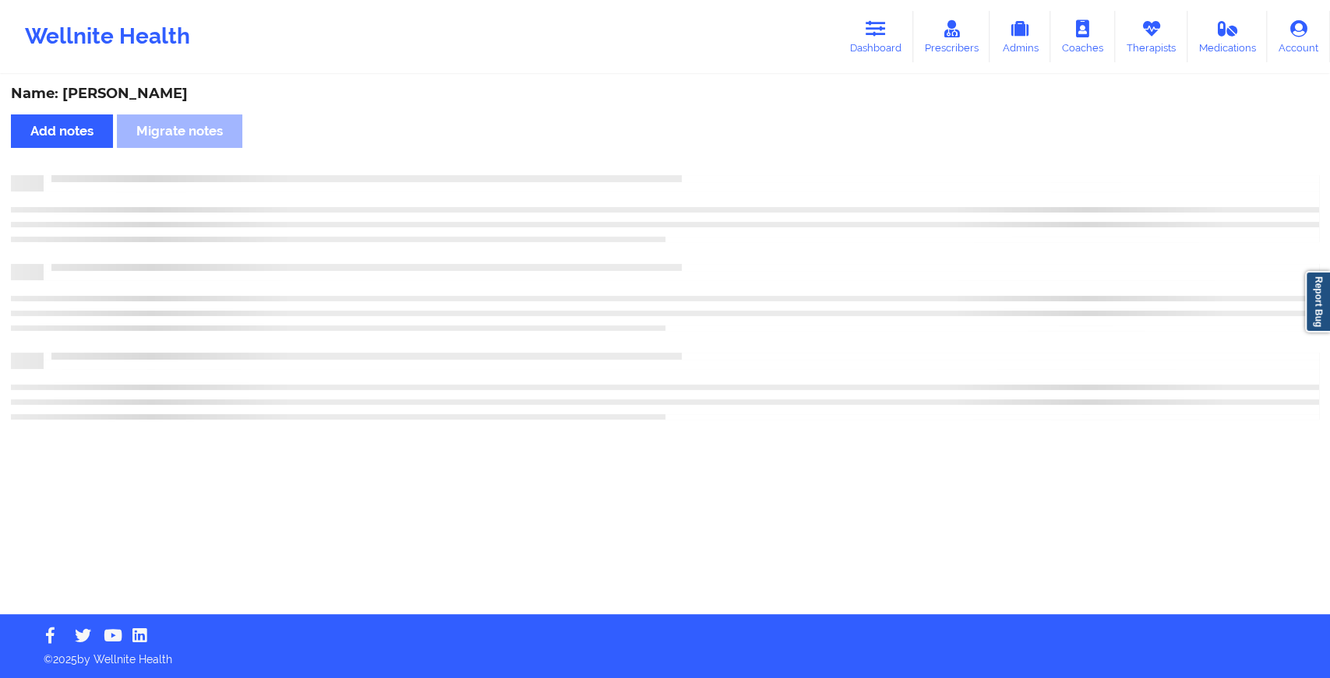
click at [691, 175] on div at bounding box center [681, 175] width 1275 height 0
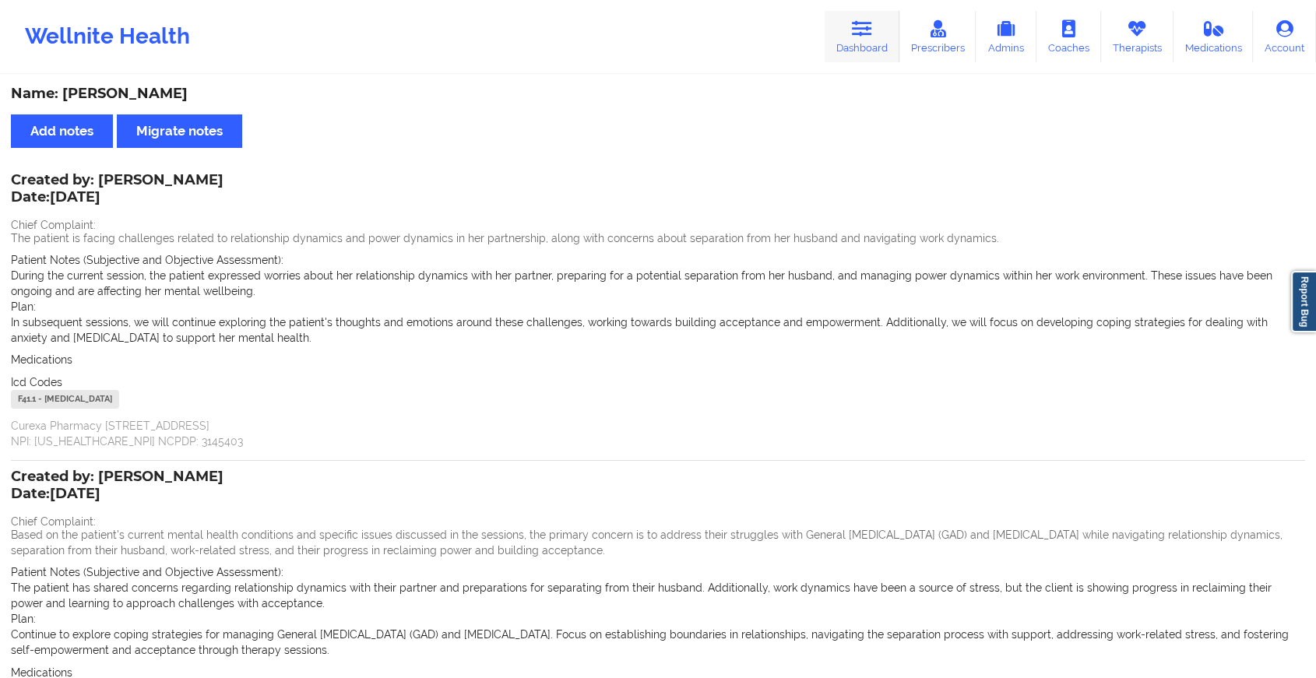
click at [841, 37] on link "Dashboard" at bounding box center [862, 36] width 75 height 51
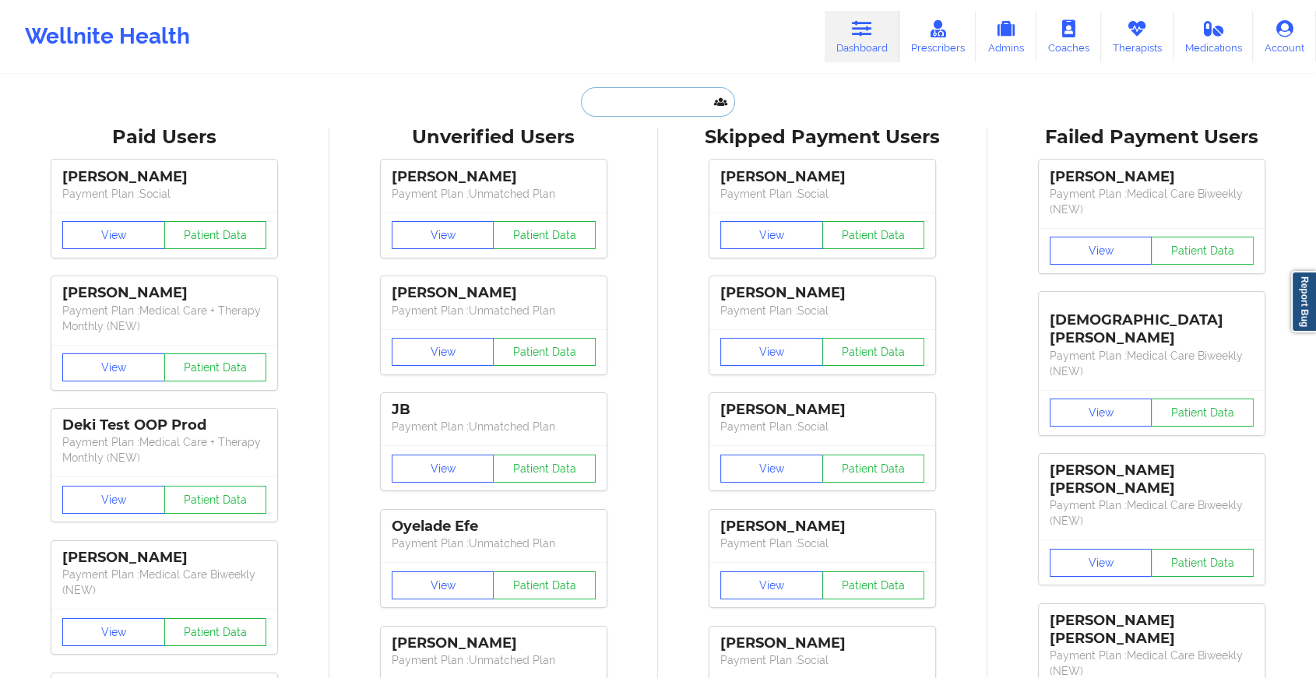
click at [622, 111] on input "text" at bounding box center [658, 102] width 154 height 30
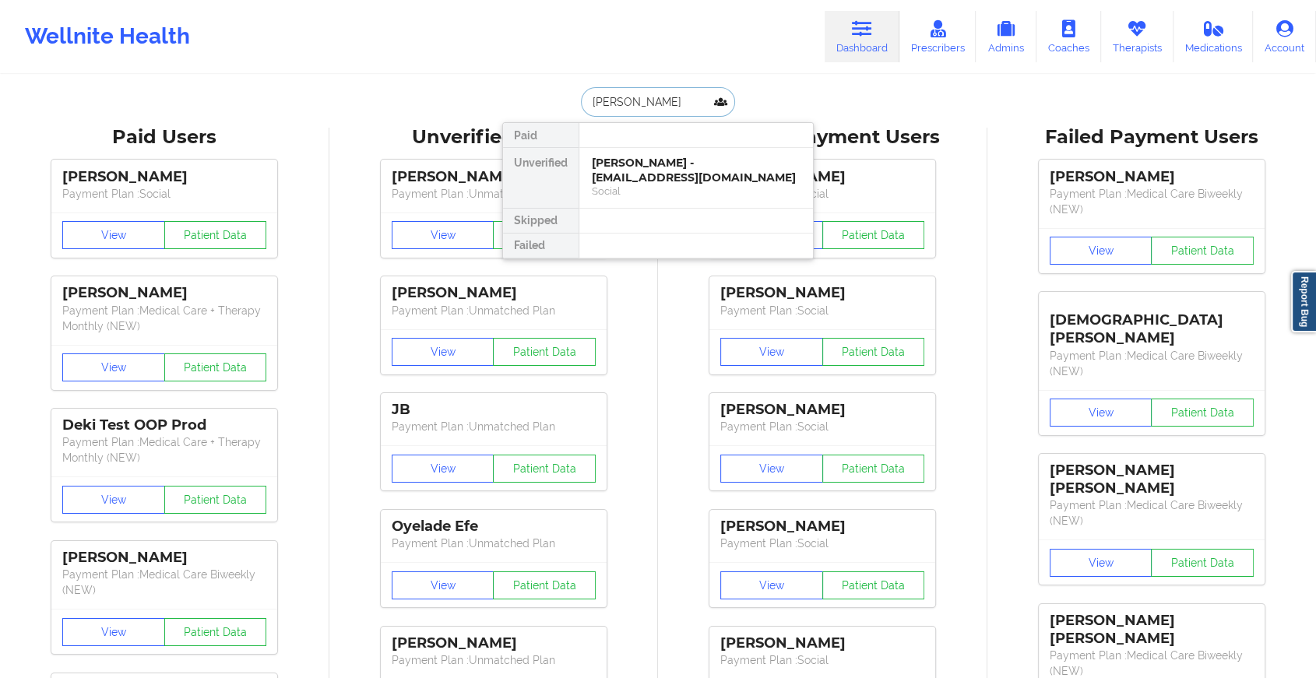
type input "[PERSON_NAME]"
click at [687, 169] on div "[PERSON_NAME] - [EMAIL_ADDRESS][DOMAIN_NAME]" at bounding box center [696, 170] width 209 height 29
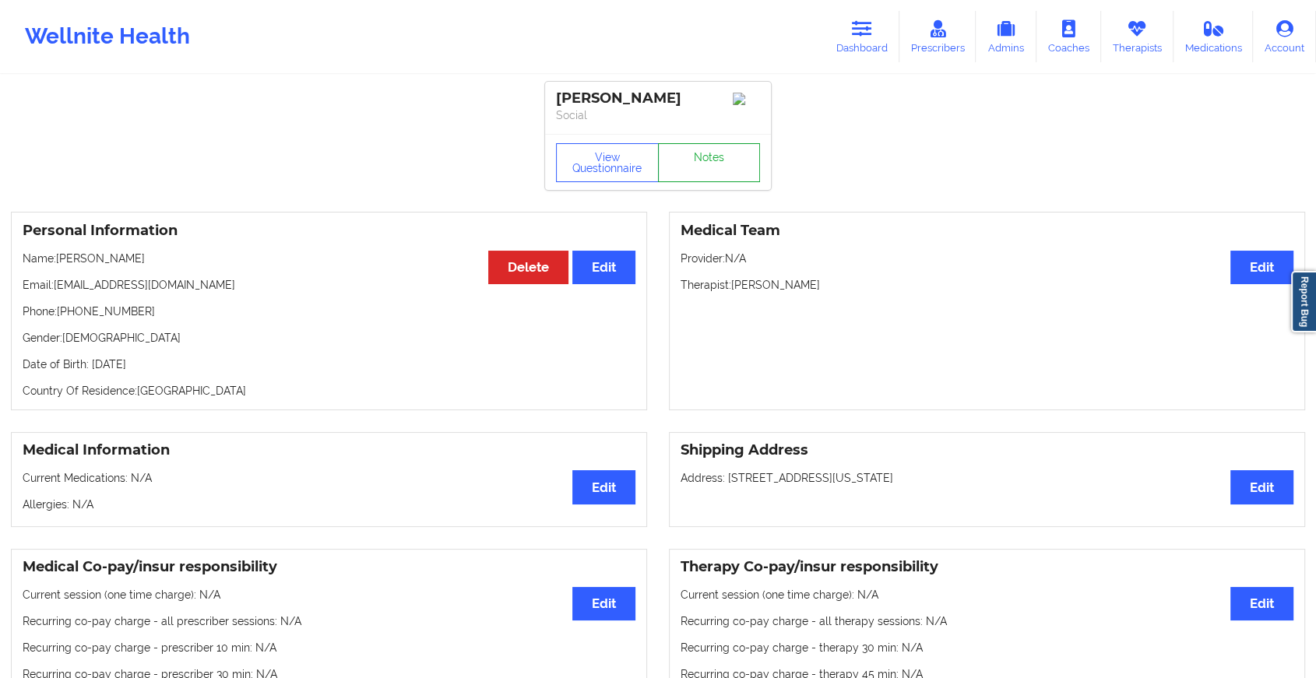
click at [693, 167] on link "Notes" at bounding box center [709, 162] width 103 height 39
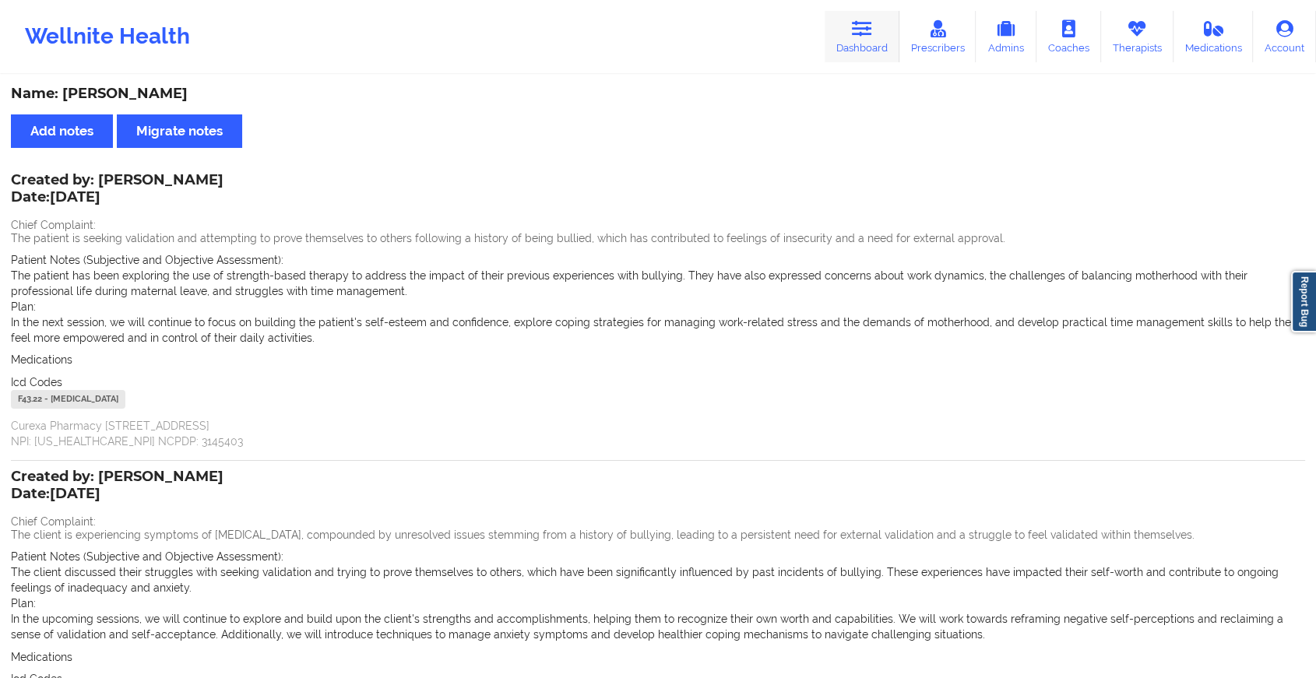
click at [865, 28] on icon at bounding box center [862, 28] width 20 height 17
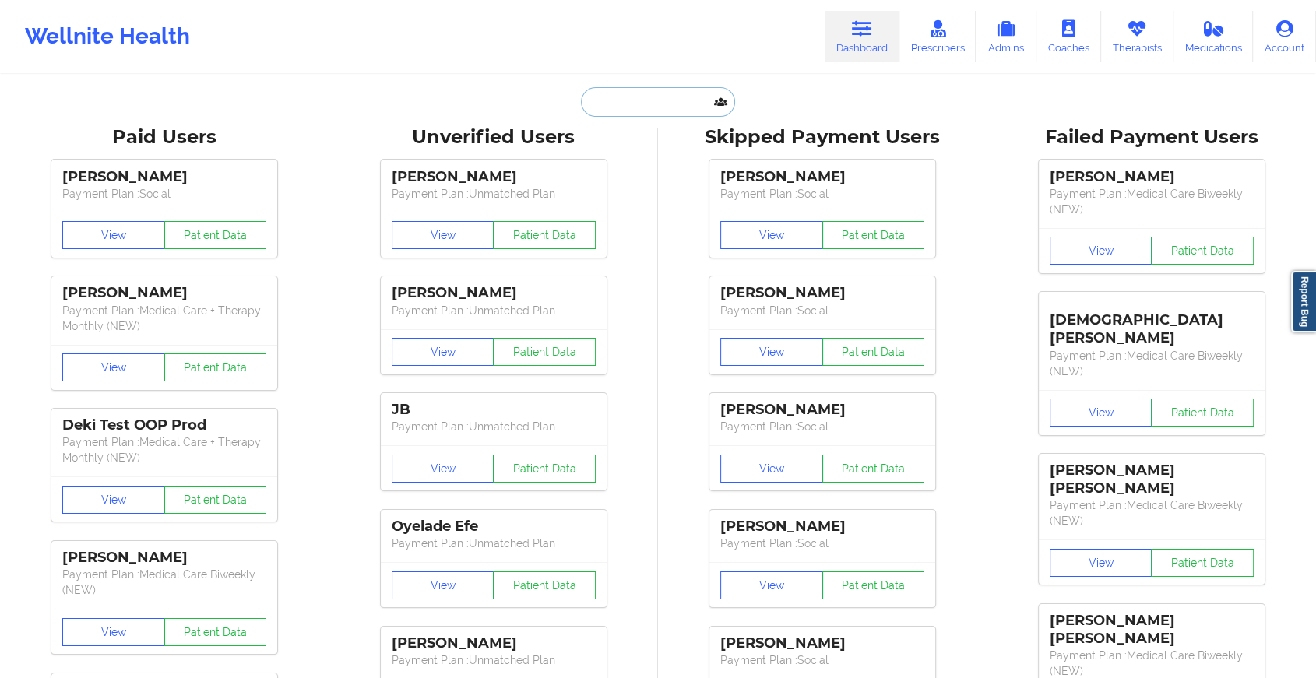
click at [647, 107] on input "text" at bounding box center [658, 102] width 154 height 30
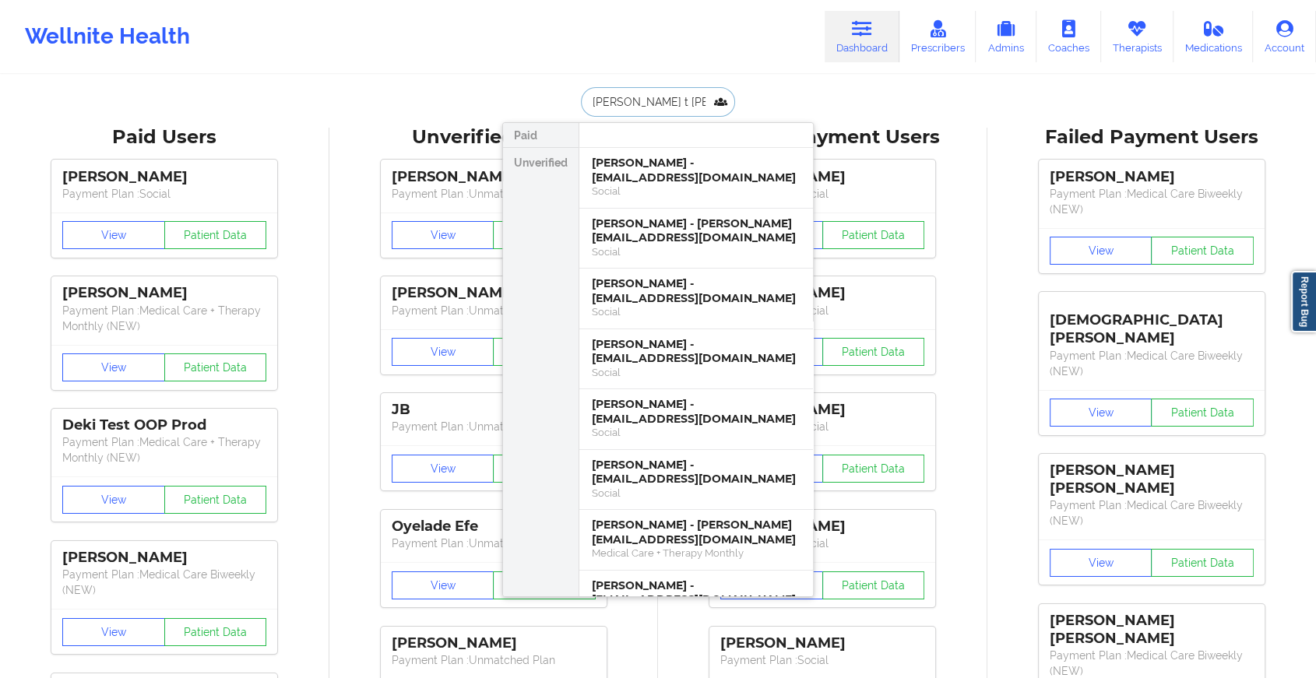
type input "[PERSON_NAME] t robe"
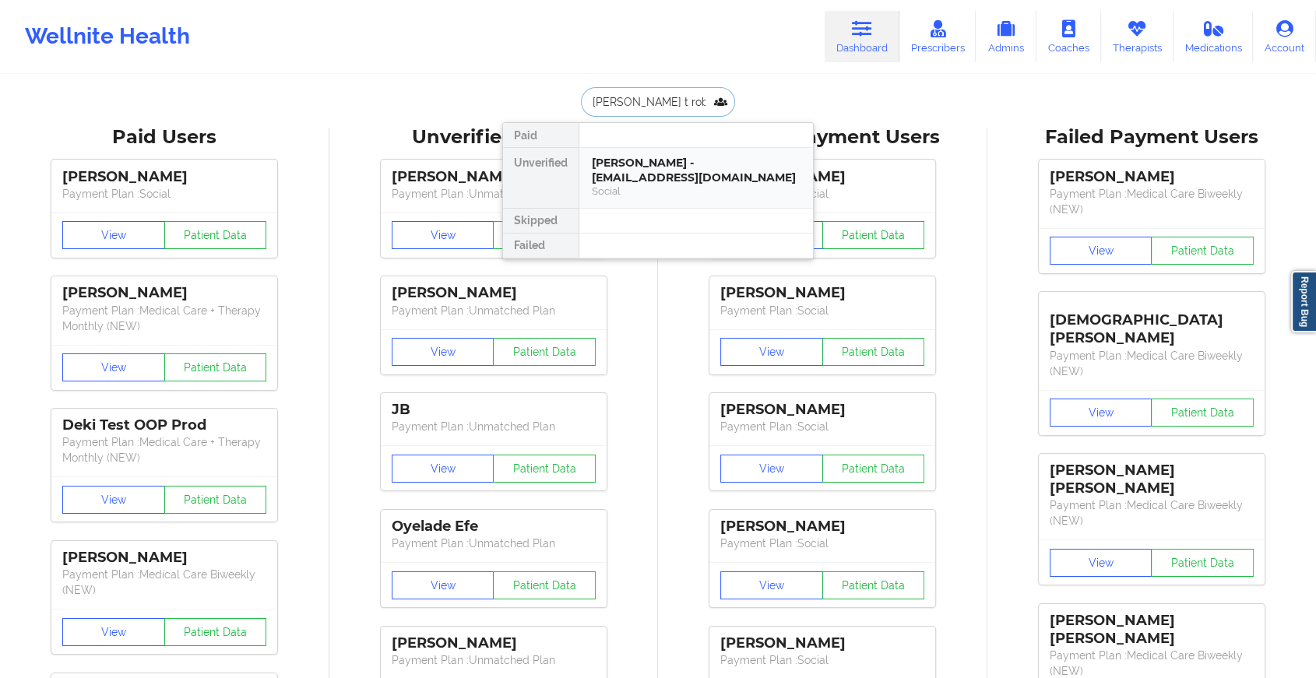
click at [673, 164] on div "[PERSON_NAME] - [EMAIL_ADDRESS][DOMAIN_NAME]" at bounding box center [696, 170] width 209 height 29
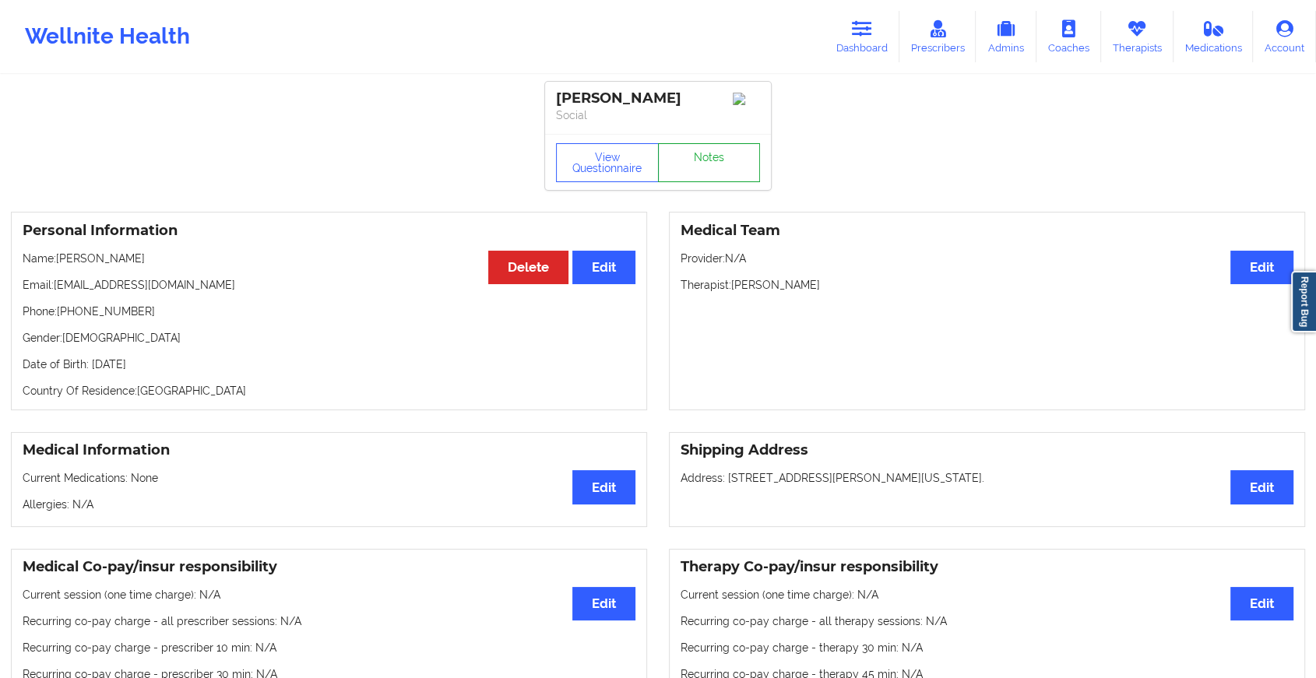
click at [692, 164] on link "Notes" at bounding box center [709, 162] width 103 height 39
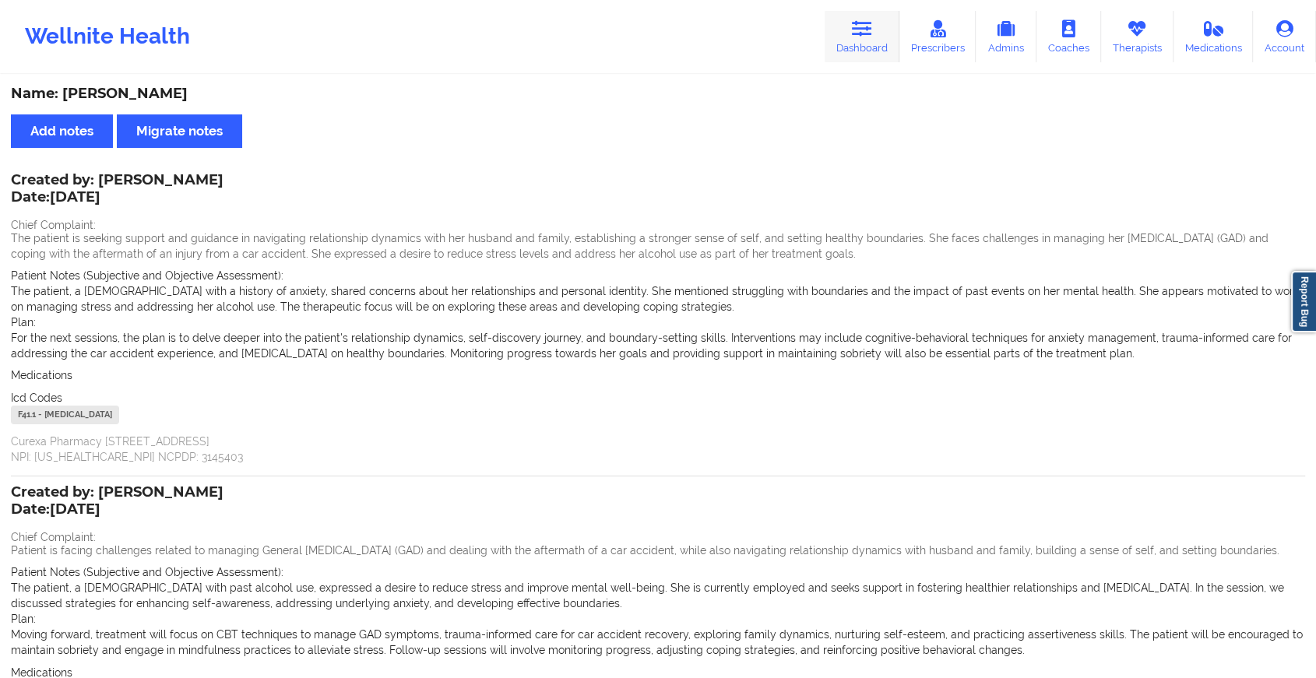
click at [851, 37] on link "Dashboard" at bounding box center [862, 36] width 75 height 51
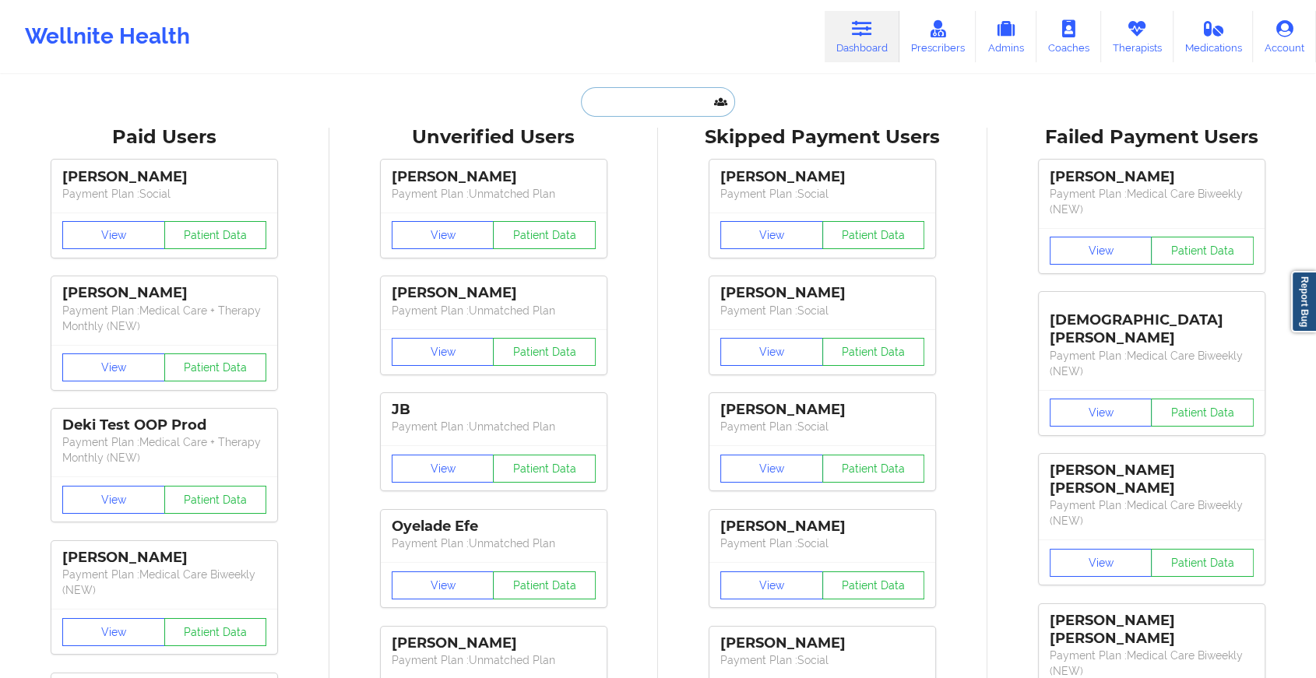
click at [678, 104] on input "text" at bounding box center [658, 102] width 154 height 30
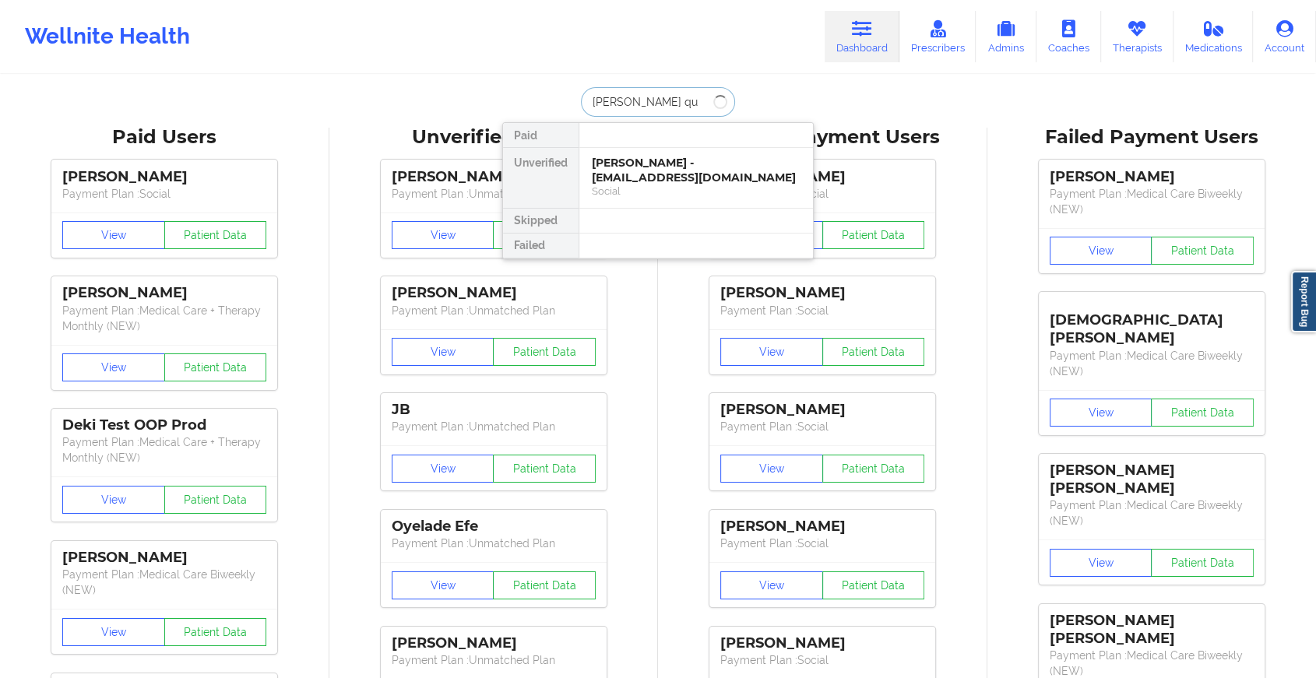
type input "[PERSON_NAME] qui"
click at [681, 157] on div "[PERSON_NAME] Quick - [EMAIL_ADDRESS][DOMAIN_NAME]" at bounding box center [696, 170] width 209 height 29
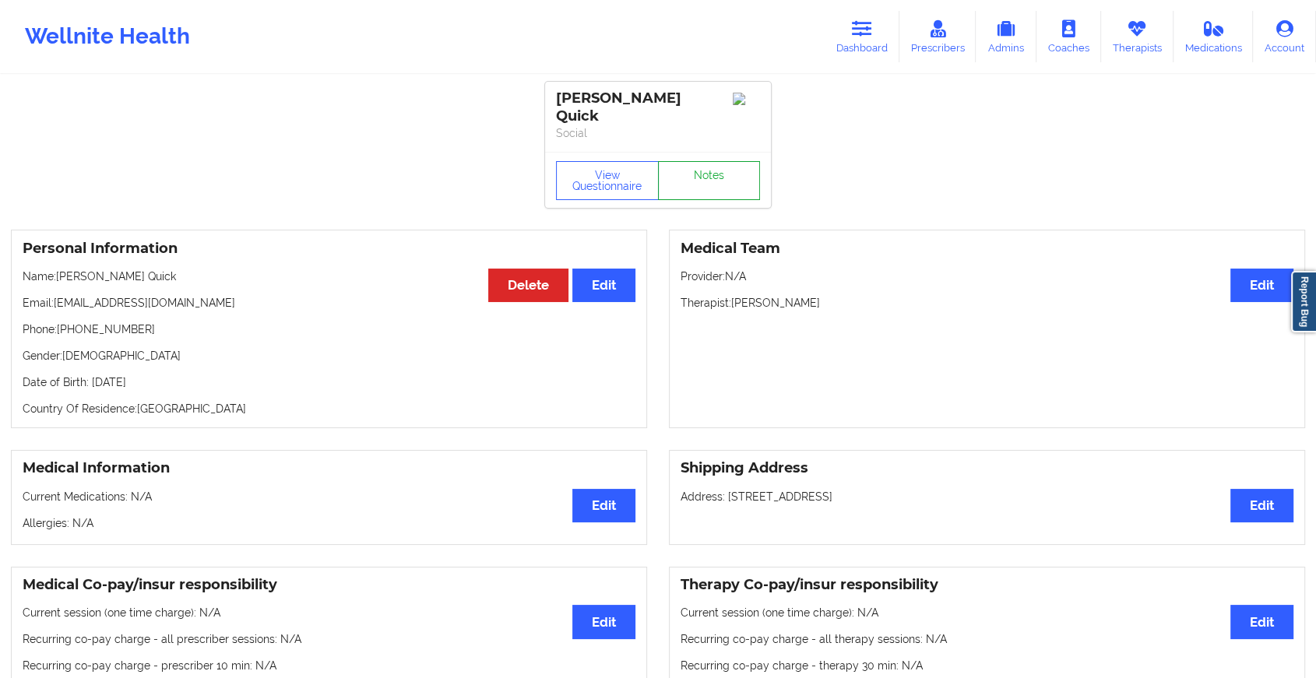
click at [717, 174] on link "Notes" at bounding box center [709, 180] width 103 height 39
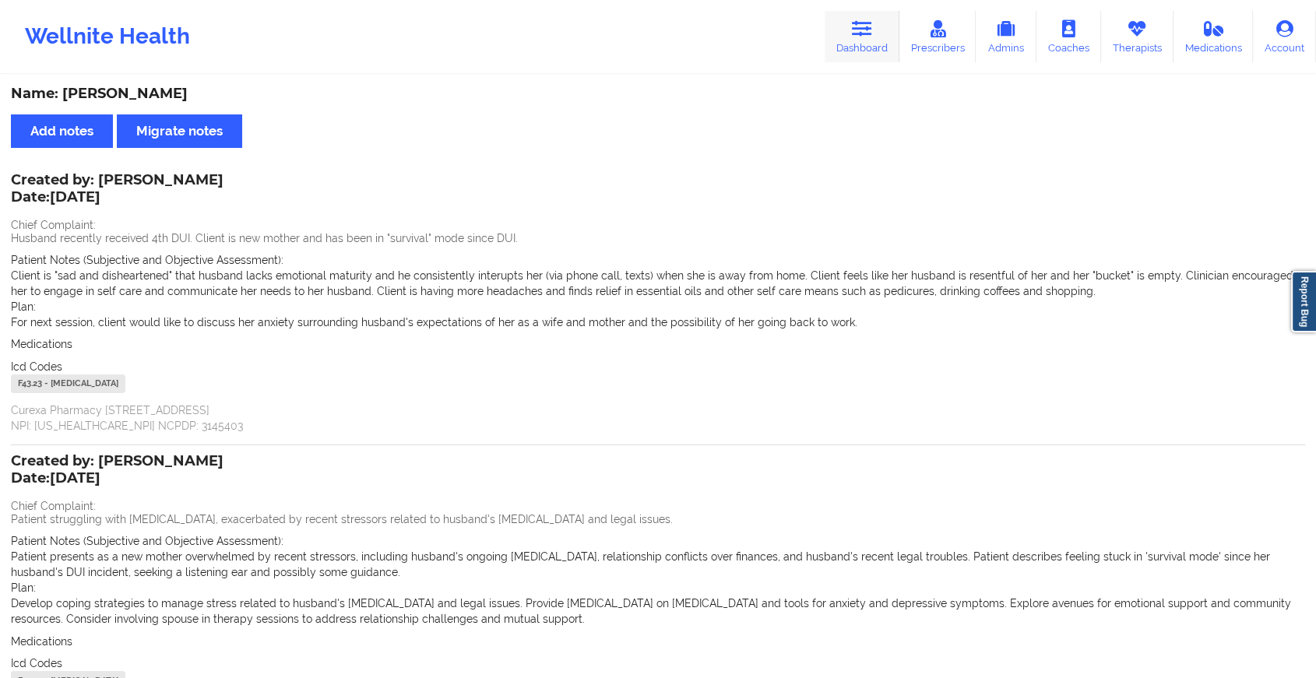
click at [854, 39] on link "Dashboard" at bounding box center [862, 36] width 75 height 51
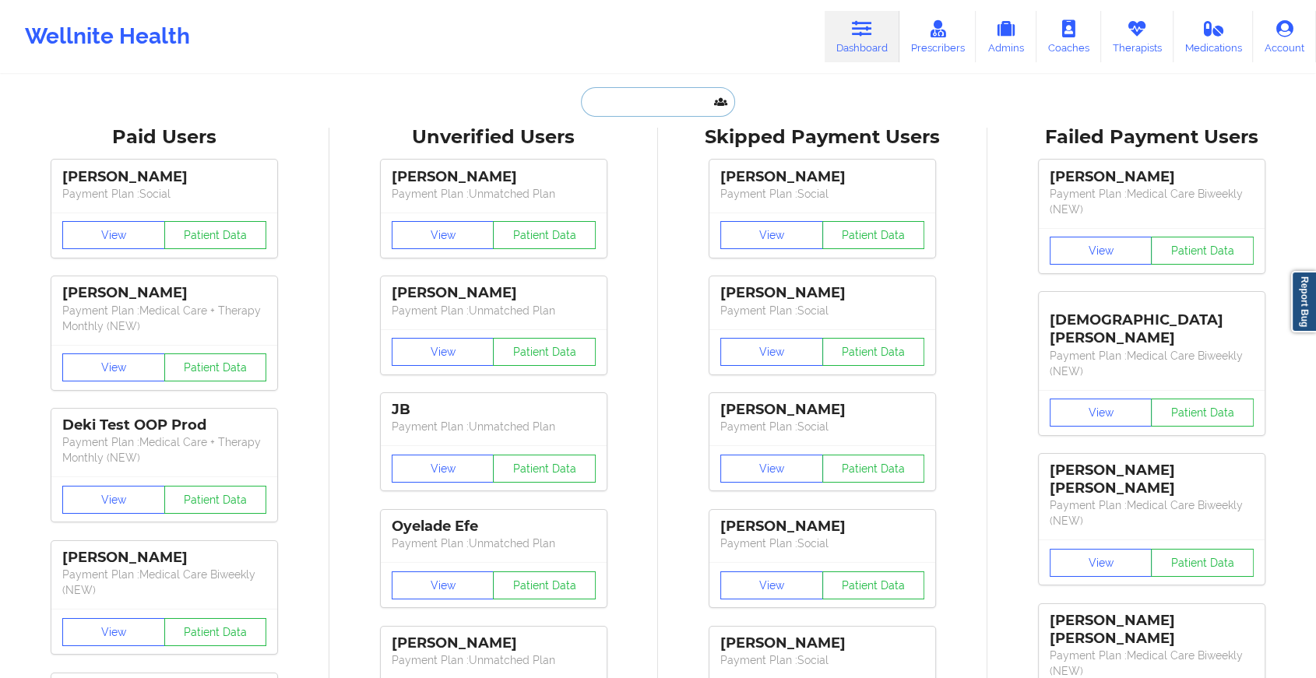
click at [641, 97] on input "text" at bounding box center [658, 102] width 154 height 30
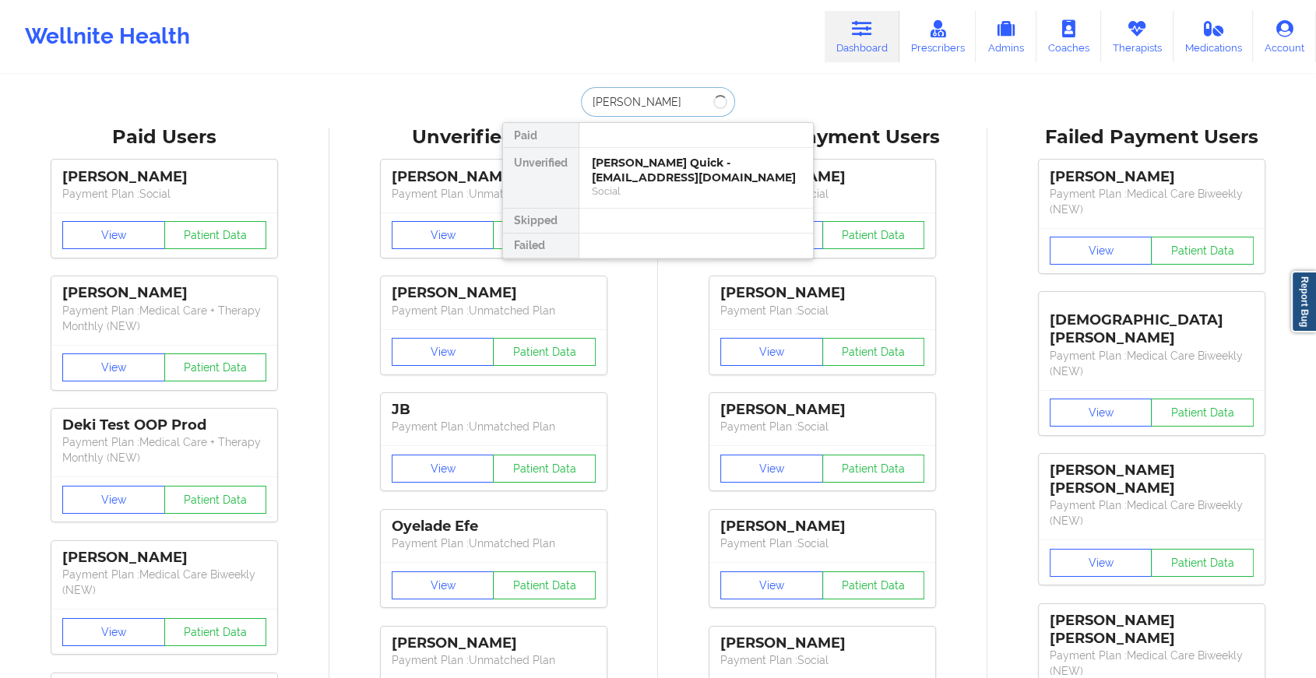
type input "[PERSON_NAME]"
click at [650, 162] on div "[PERSON_NAME] - [EMAIL_ADDRESS][DOMAIN_NAME]" at bounding box center [696, 170] width 209 height 29
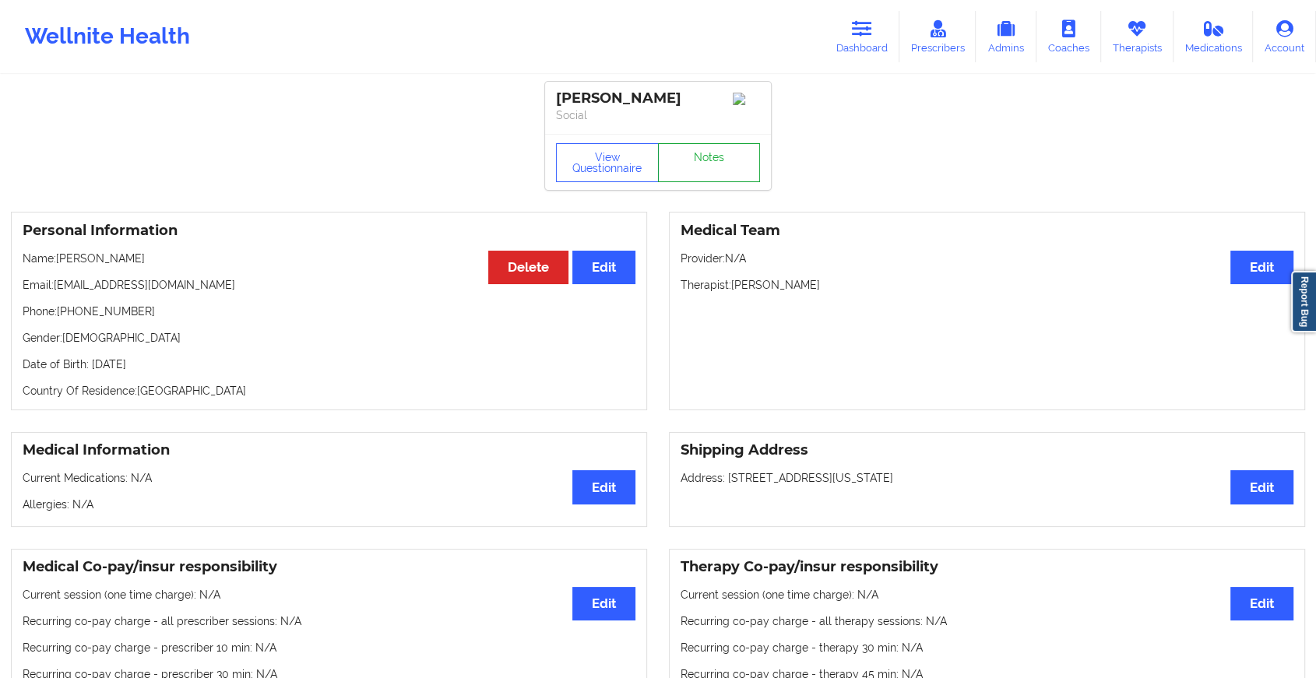
click at [677, 174] on link "Notes" at bounding box center [709, 162] width 103 height 39
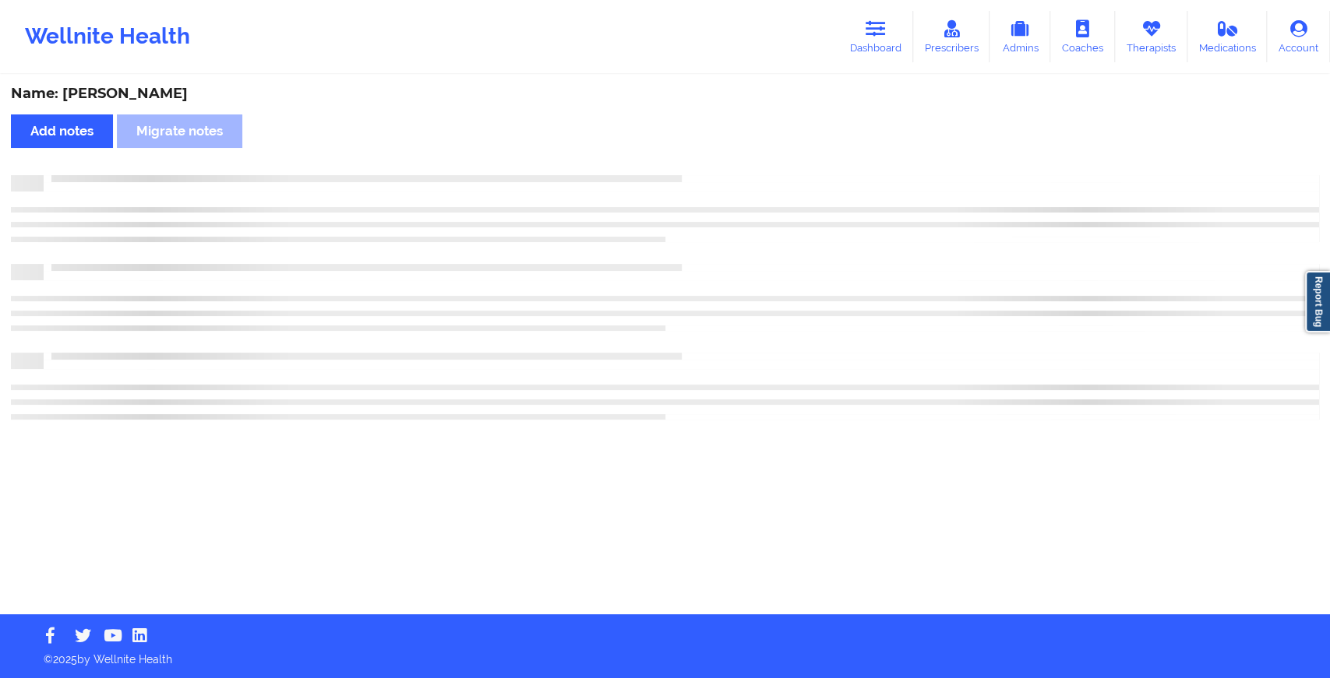
click at [677, 174] on div "Name: [PERSON_NAME] Add notes Migrate notes" at bounding box center [665, 345] width 1330 height 538
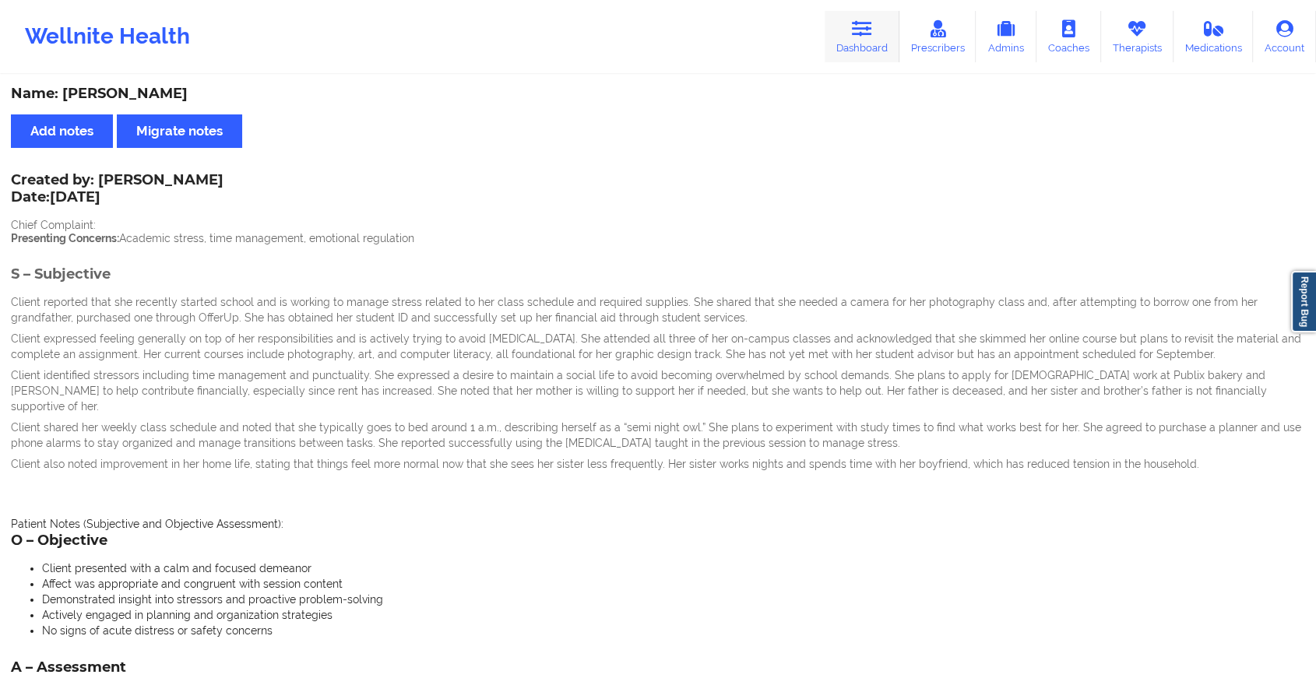
click at [885, 44] on link "Dashboard" at bounding box center [862, 36] width 75 height 51
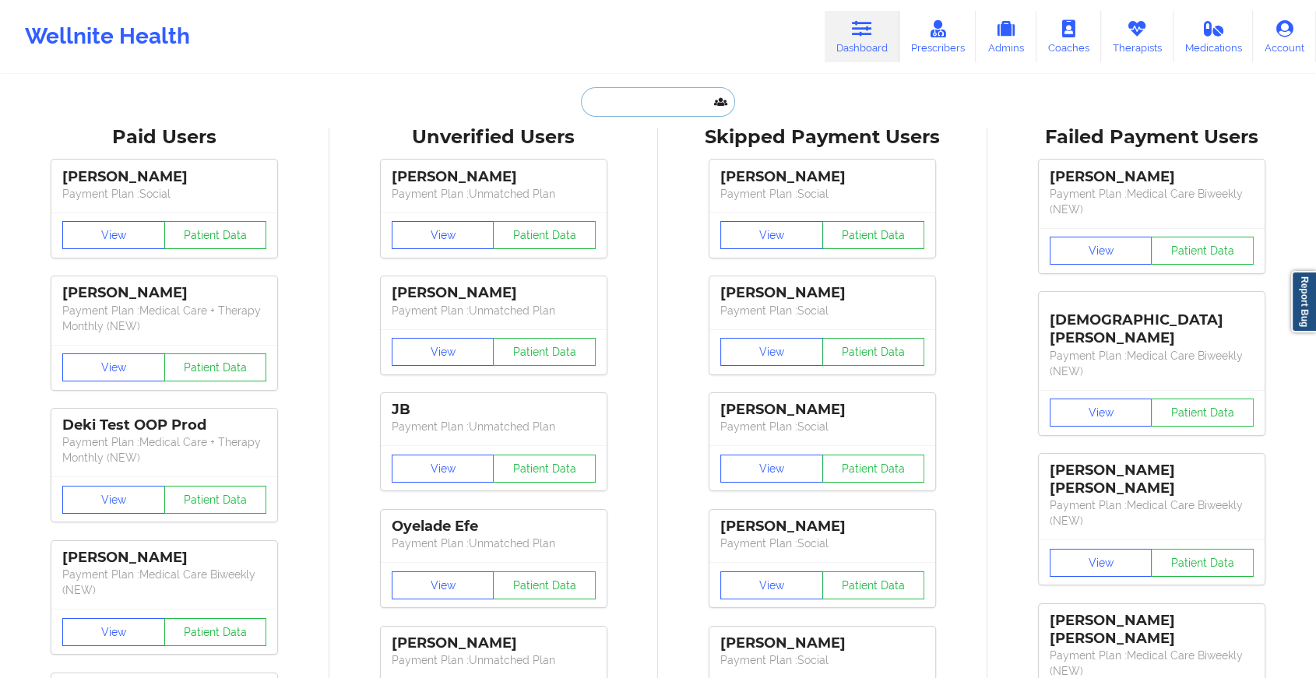
click at [642, 104] on input "text" at bounding box center [658, 102] width 154 height 30
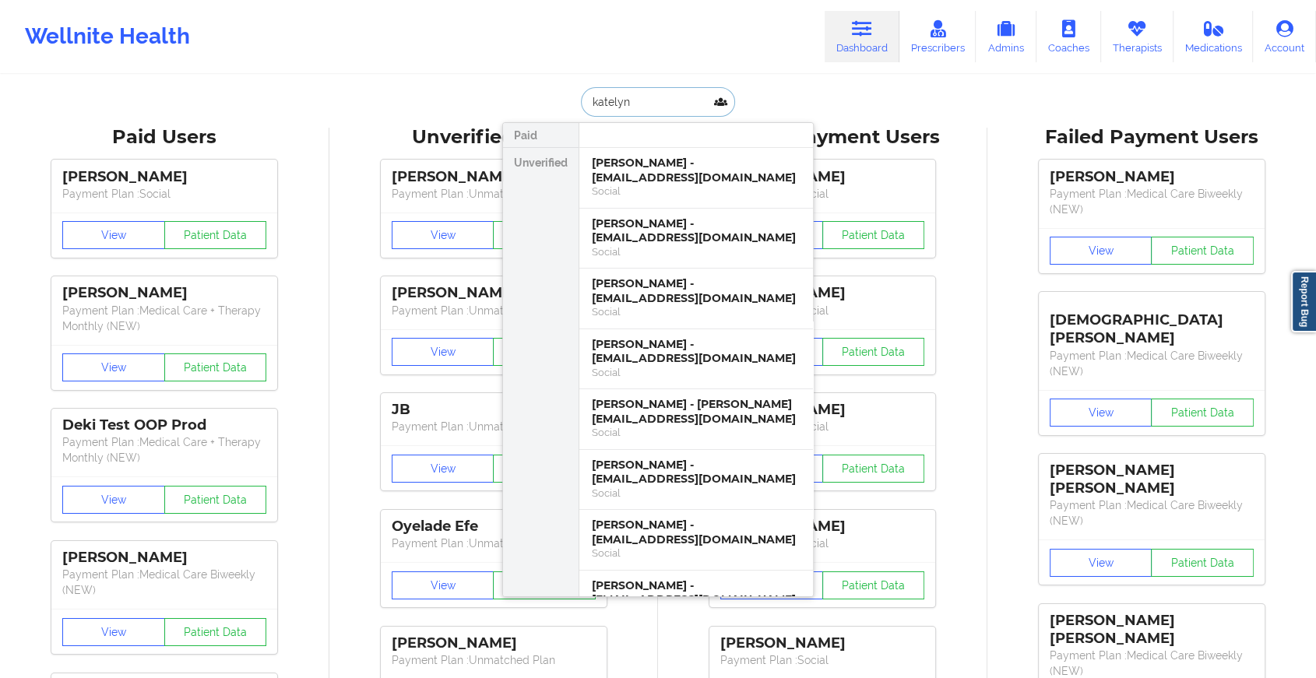
type input "katelyn"
click at [654, 236] on div "[PERSON_NAME] - [EMAIL_ADDRESS][DOMAIN_NAME]" at bounding box center [696, 231] width 209 height 29
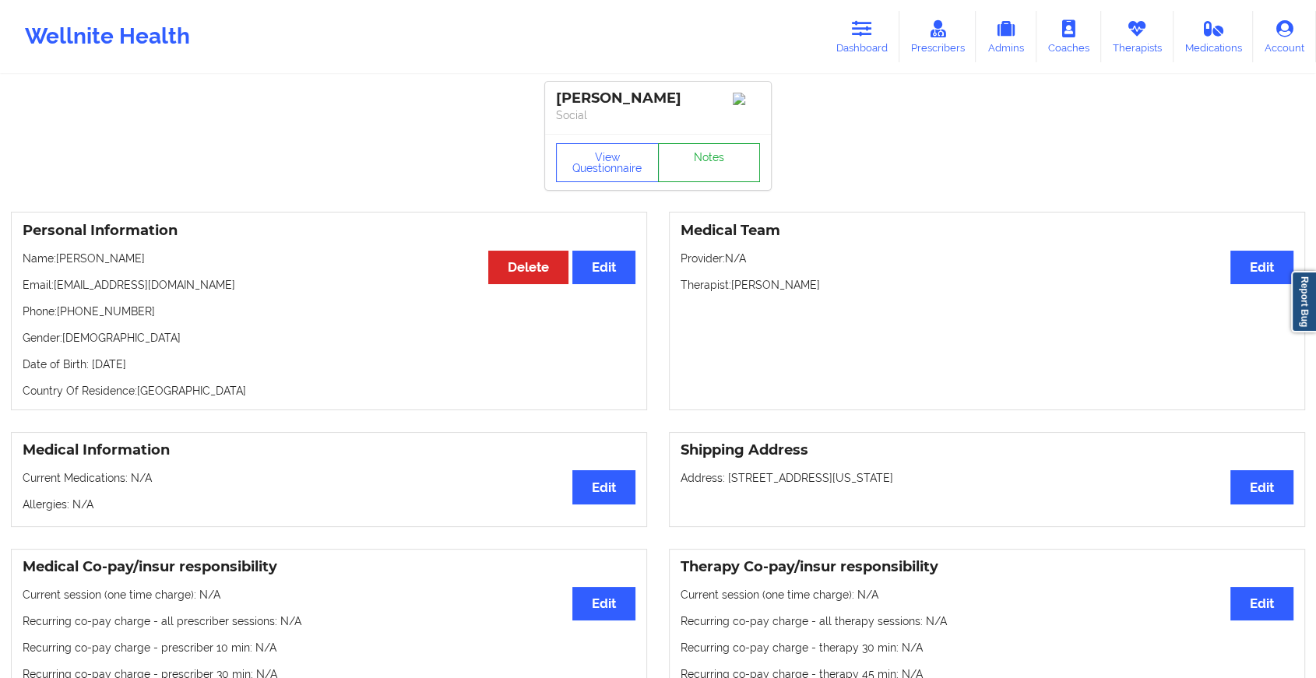
click at [710, 158] on link "Notes" at bounding box center [709, 162] width 103 height 39
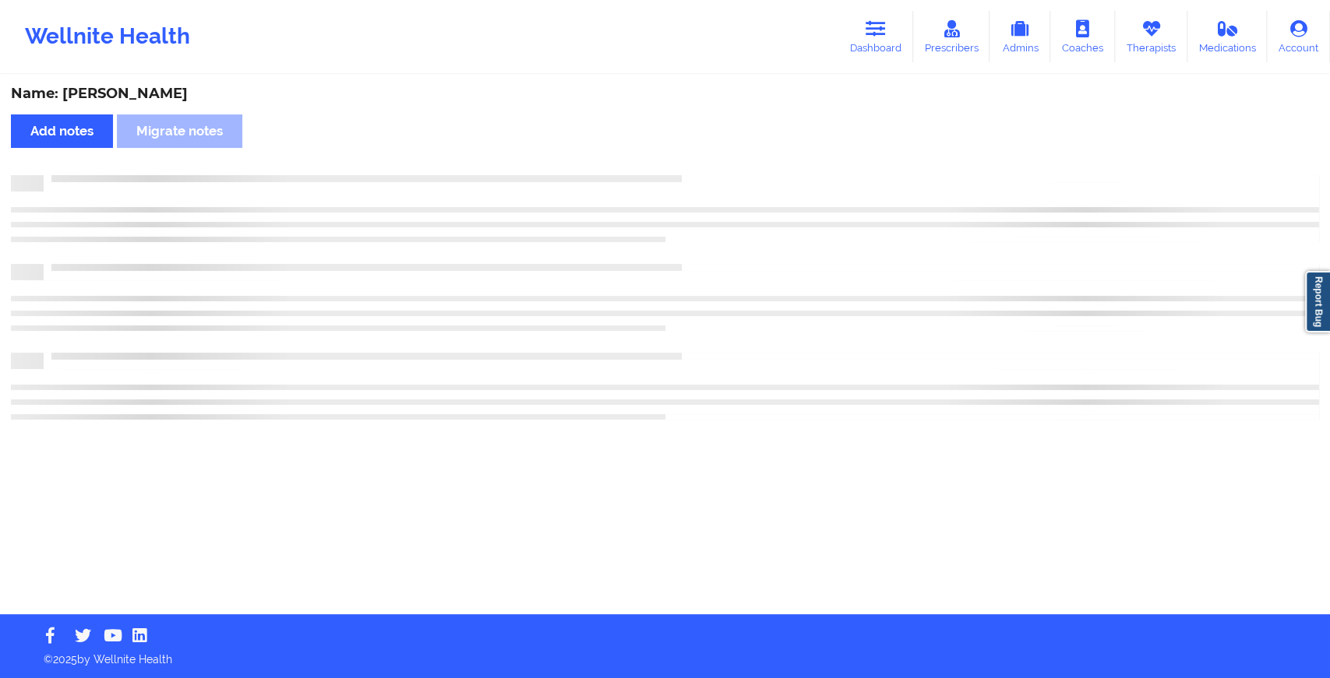
click at [710, 158] on div "Name: [PERSON_NAME] Add notes Migrate notes" at bounding box center [665, 345] width 1330 height 538
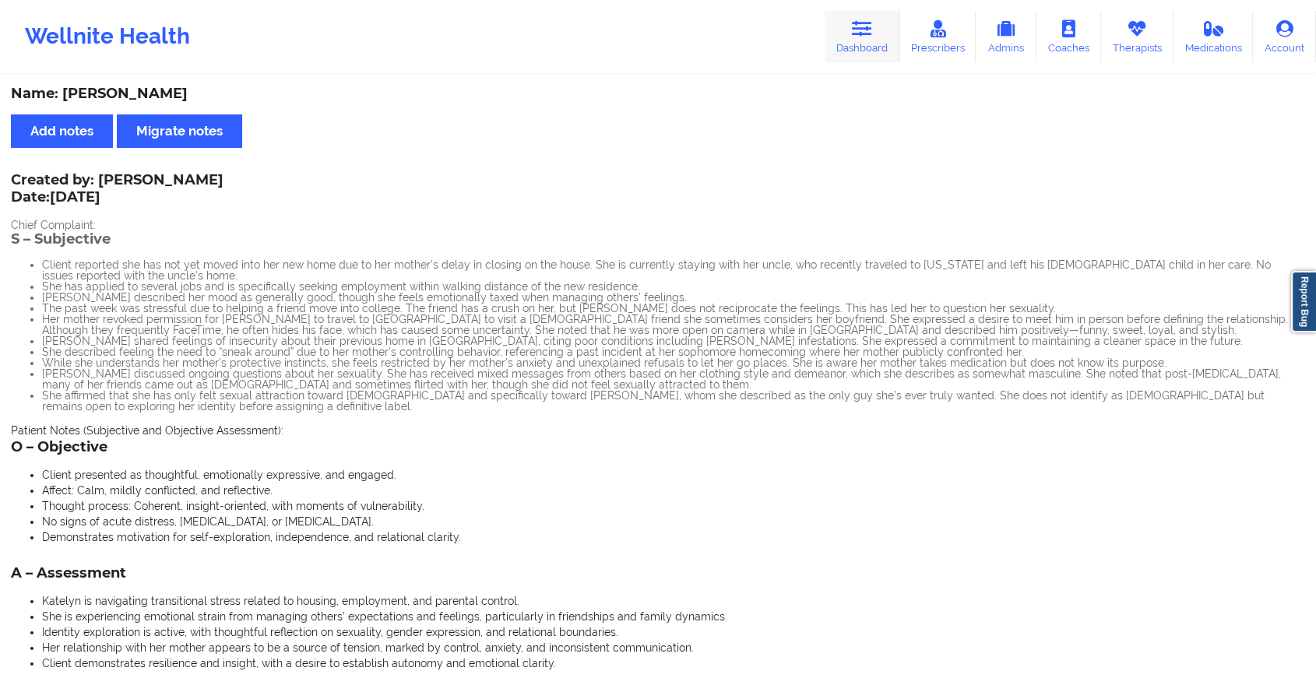
click at [872, 41] on link "Dashboard" at bounding box center [862, 36] width 75 height 51
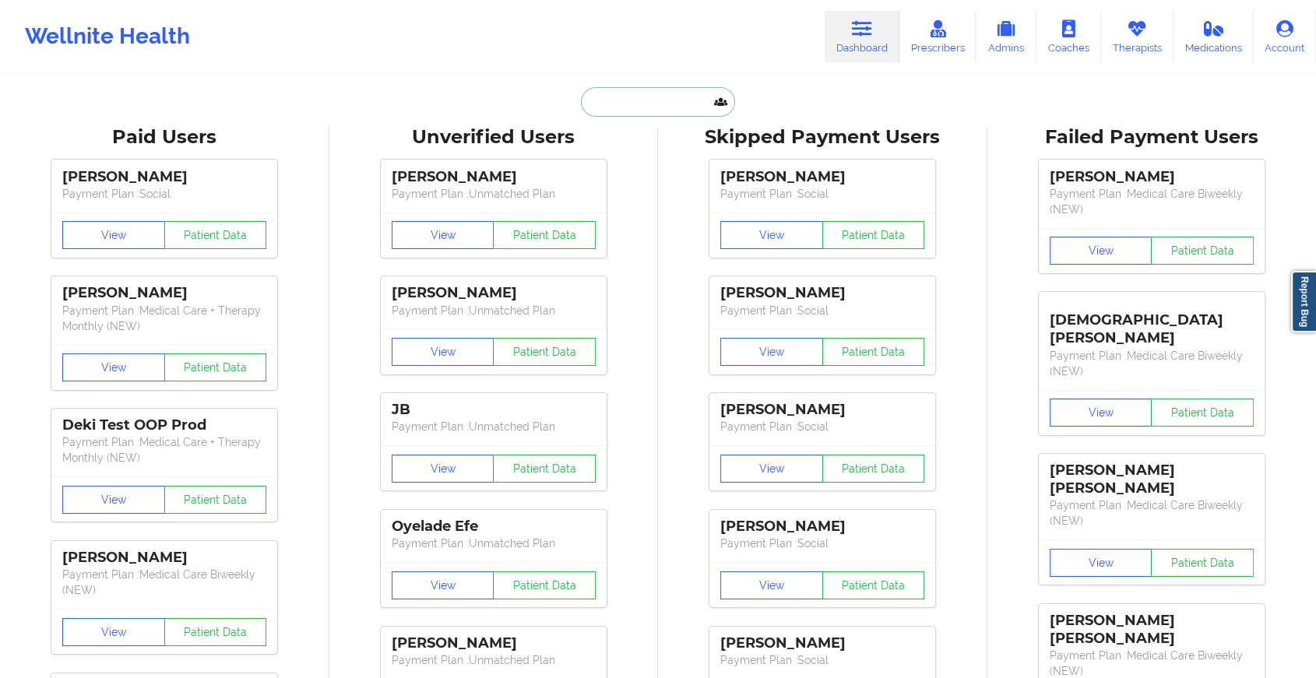
click at [647, 108] on input "text" at bounding box center [658, 102] width 154 height 30
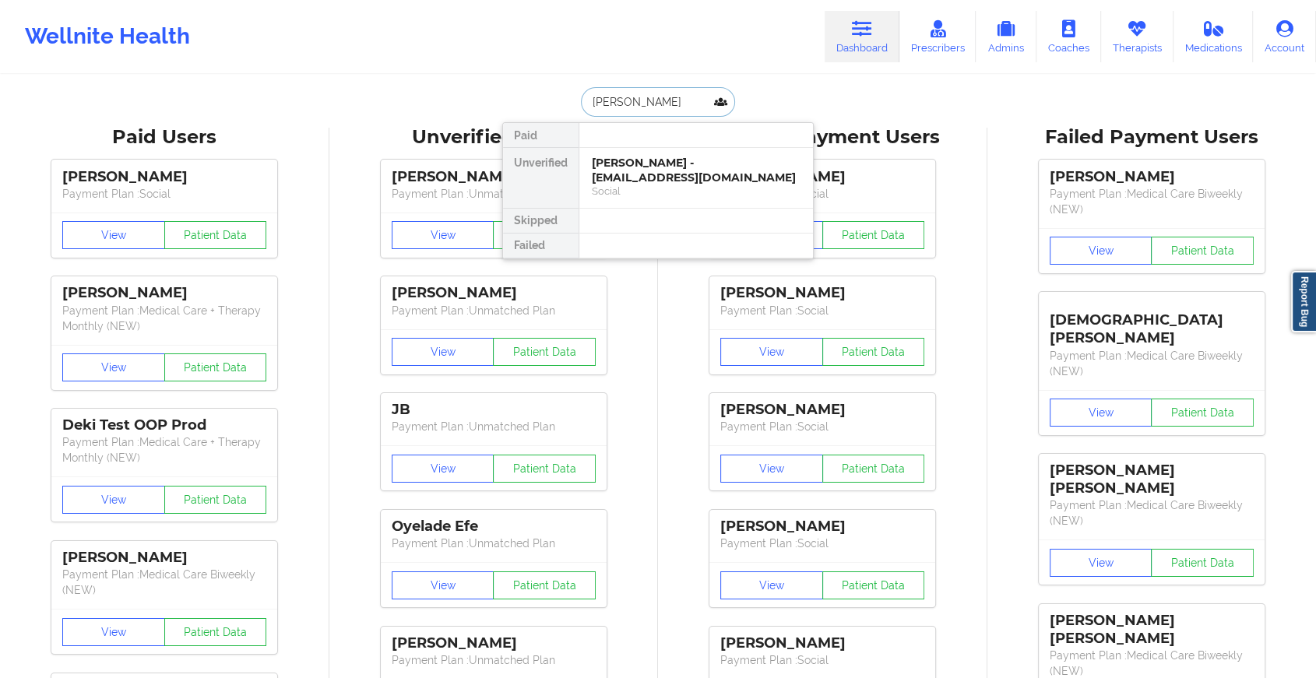
type input "[PERSON_NAME]"
click at [637, 164] on div "[PERSON_NAME] - [EMAIL_ADDRESS][DOMAIN_NAME]" at bounding box center [696, 170] width 209 height 29
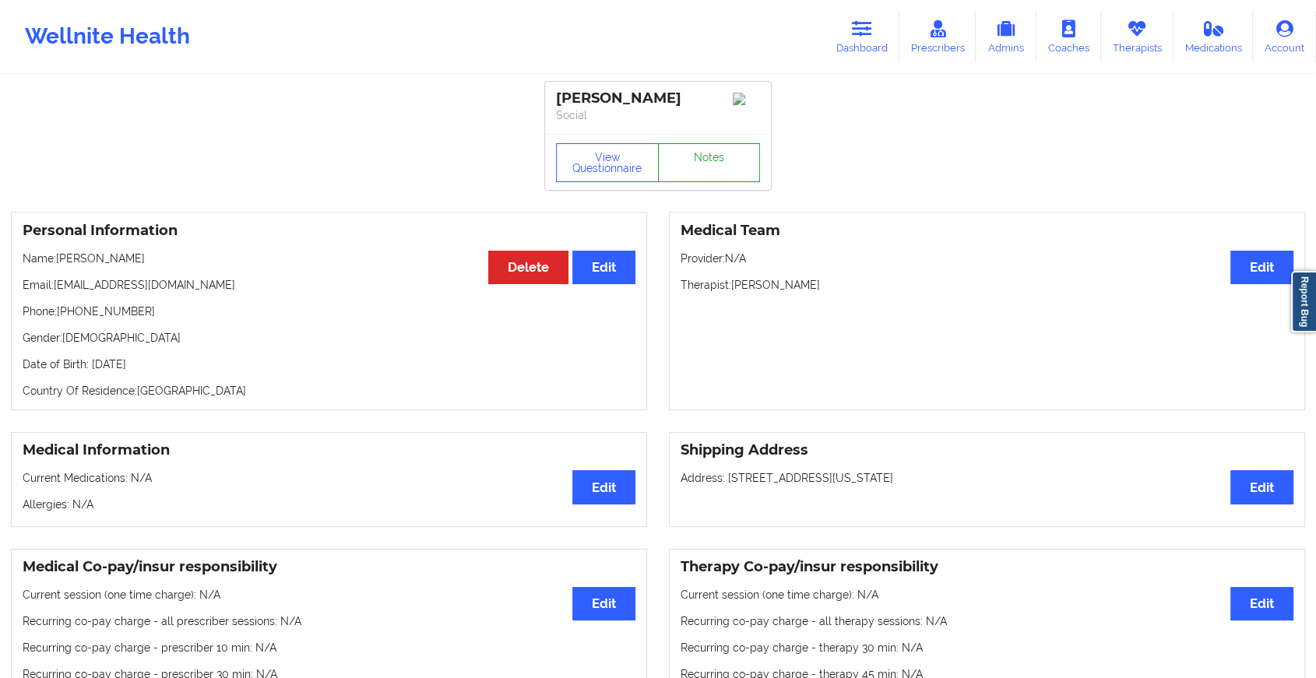
click at [695, 180] on link "Notes" at bounding box center [709, 162] width 103 height 39
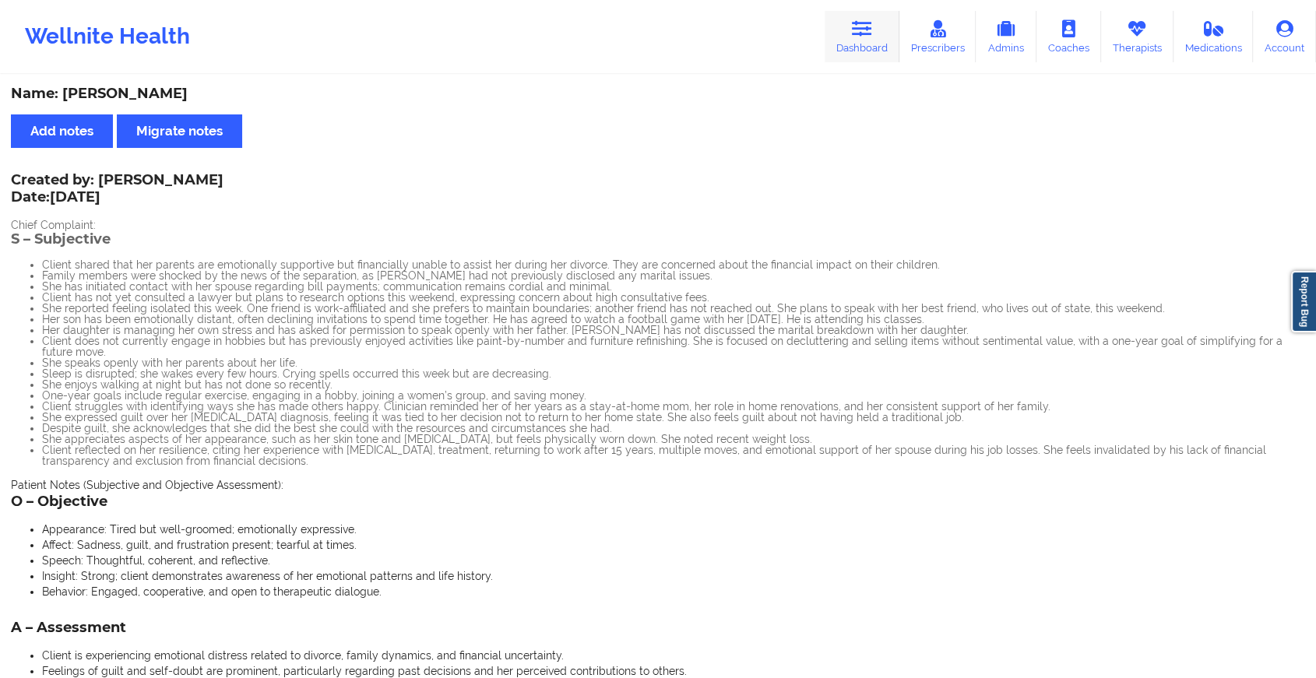
click at [846, 39] on link "Dashboard" at bounding box center [862, 36] width 75 height 51
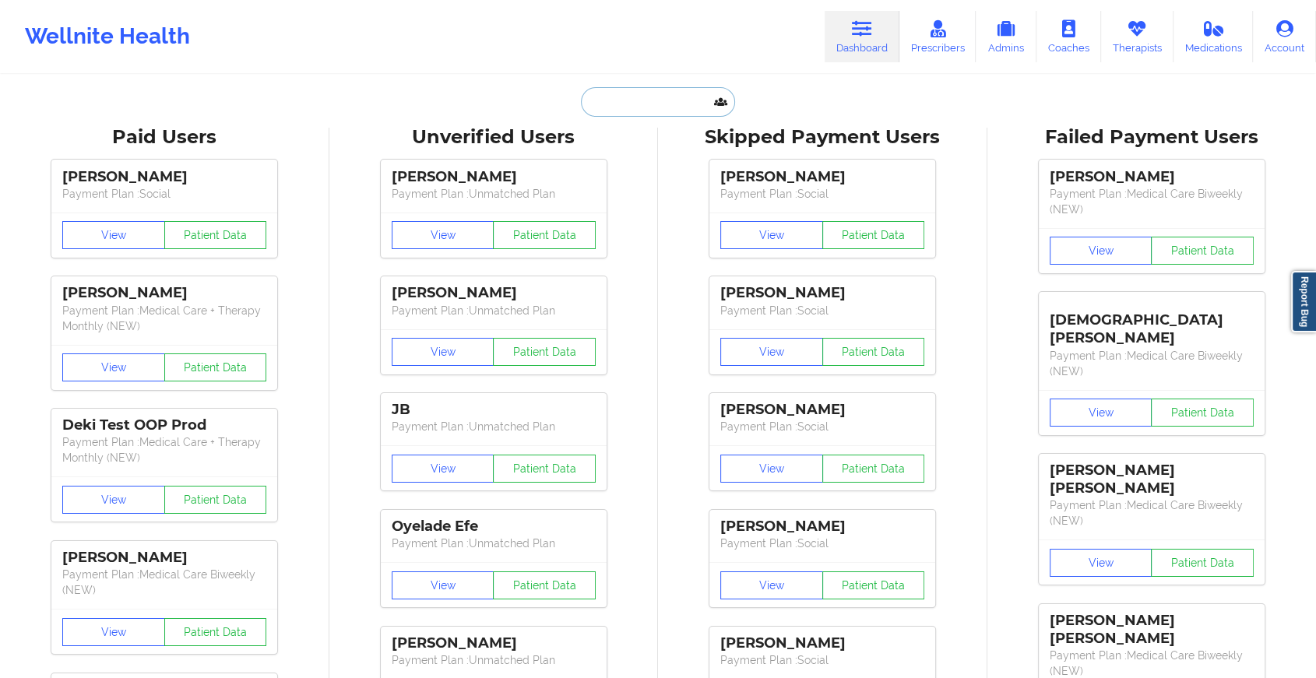
click at [650, 97] on input "text" at bounding box center [658, 102] width 154 height 30
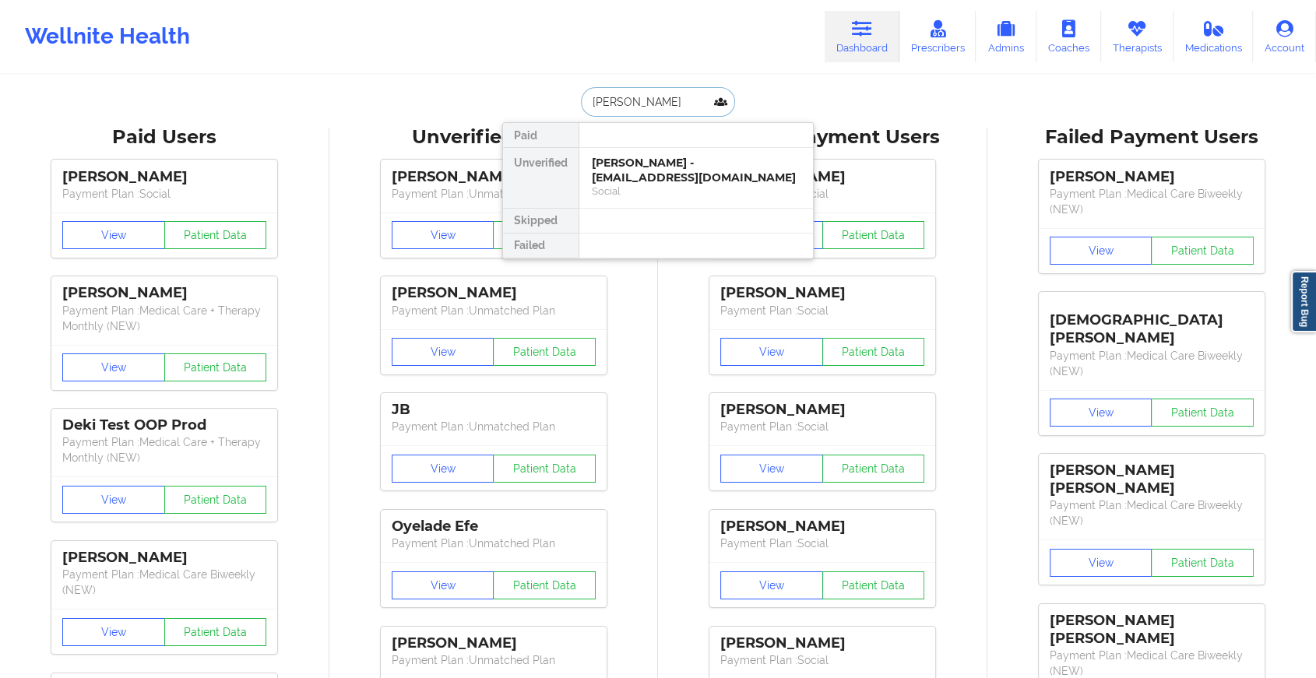
type input "[PERSON_NAME]"
click at [699, 156] on div "[PERSON_NAME] - [EMAIL_ADDRESS][DOMAIN_NAME]" at bounding box center [696, 170] width 209 height 29
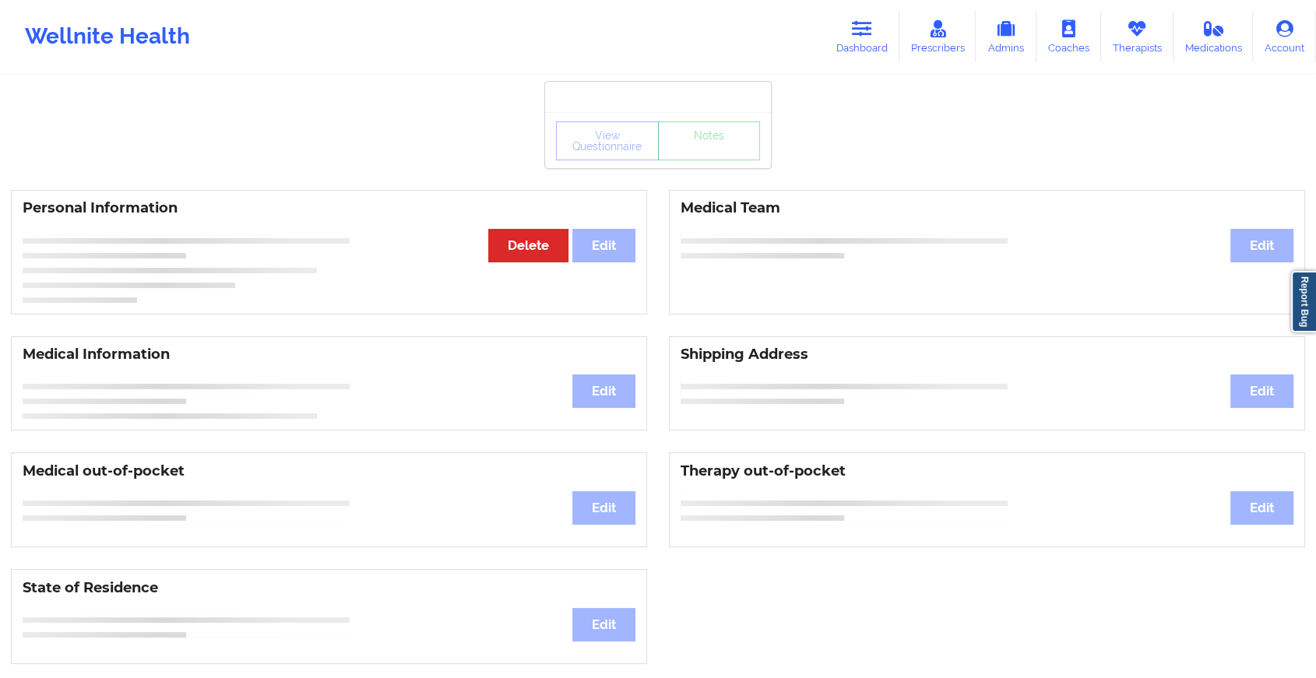
click at [699, 161] on div "View Questionnaire Notes" at bounding box center [658, 140] width 226 height 56
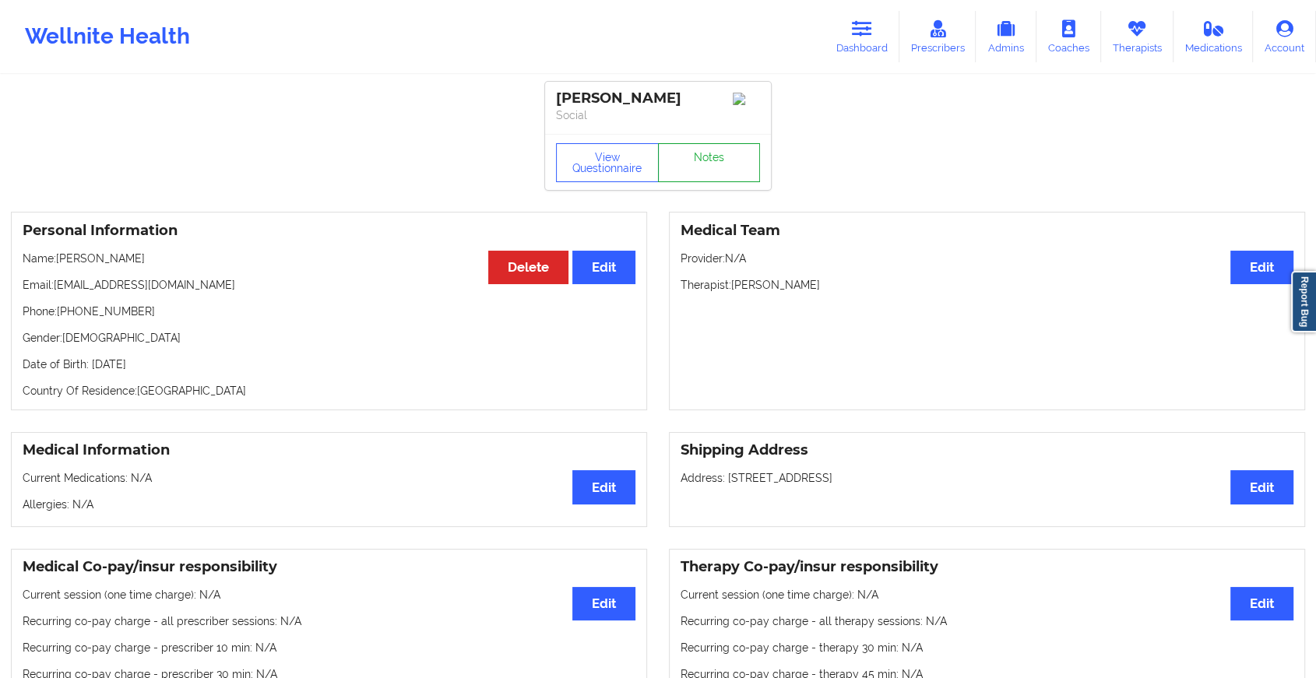
click at [699, 161] on link "Notes" at bounding box center [709, 162] width 103 height 39
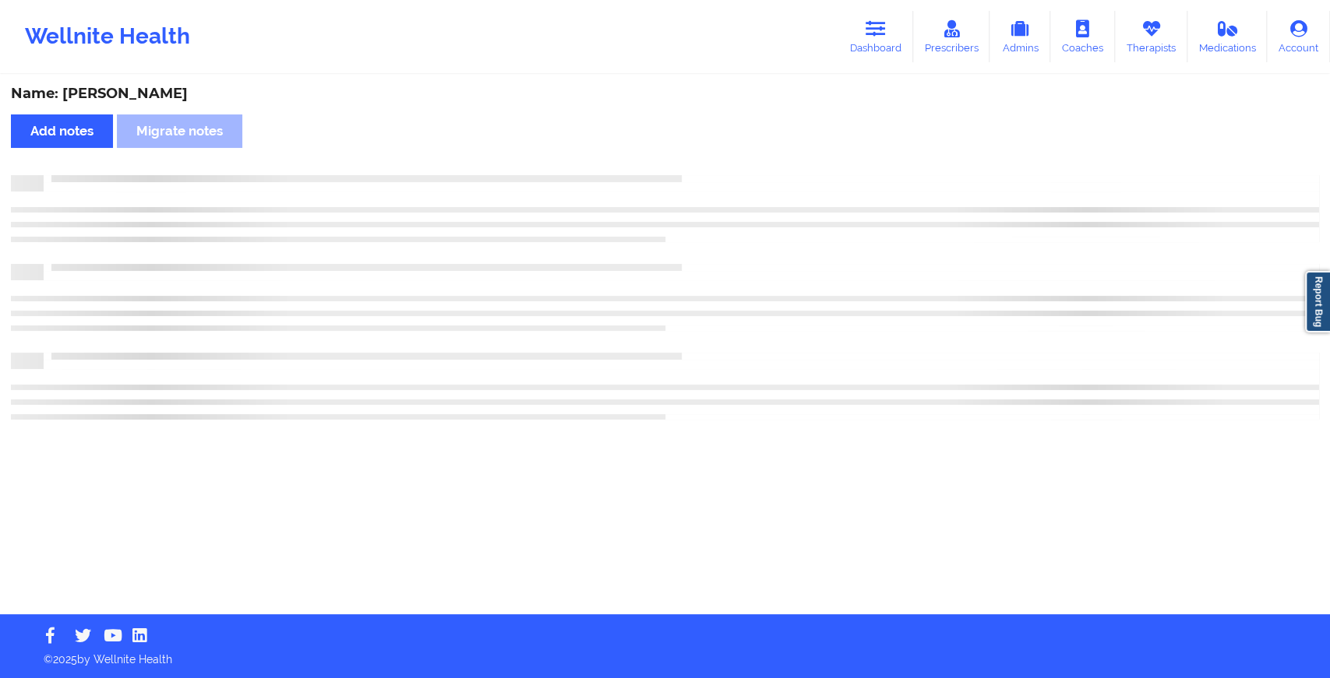
click at [699, 161] on div "Name: [PERSON_NAME] Add notes Migrate notes" at bounding box center [665, 345] width 1330 height 538
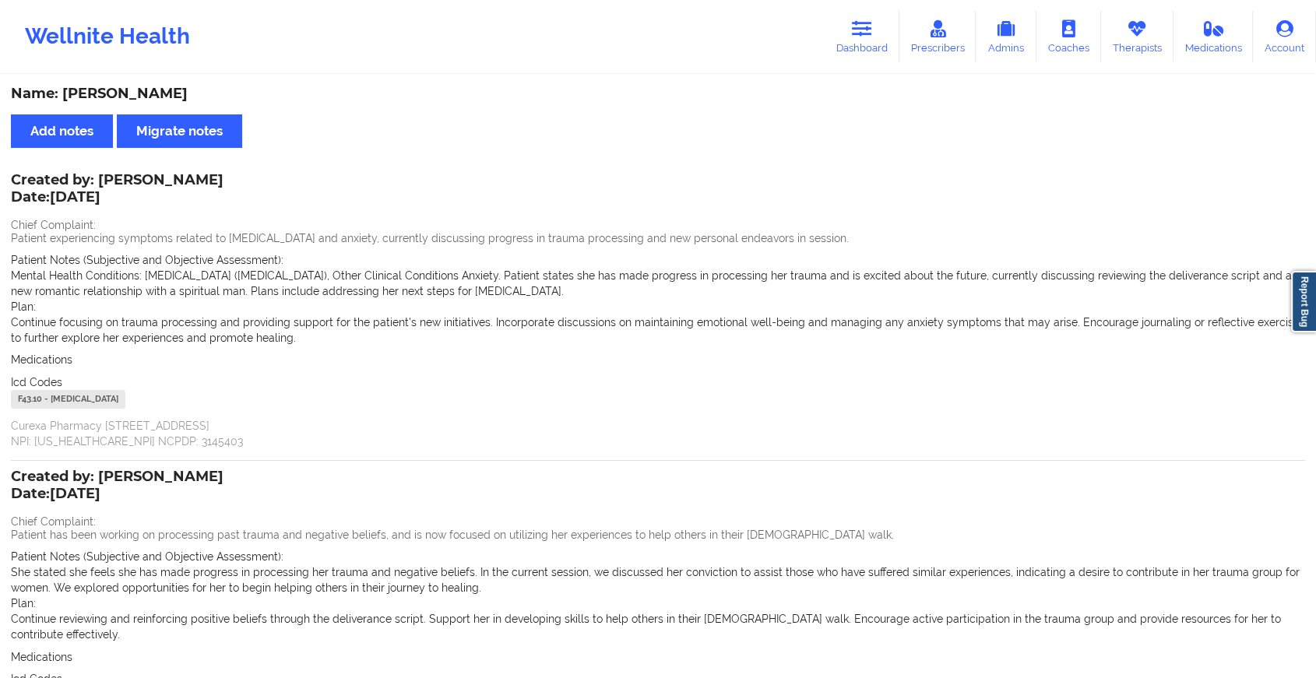
click at [576, 339] on p "Continue focusing on trauma processing and providing support for the patient's …" at bounding box center [658, 330] width 1295 height 31
click at [663, 552] on div "Patient Notes (Subjective and Objective Assessment): She stated she feels she h…" at bounding box center [658, 572] width 1295 height 47
click at [881, 32] on link "Dashboard" at bounding box center [862, 36] width 75 height 51
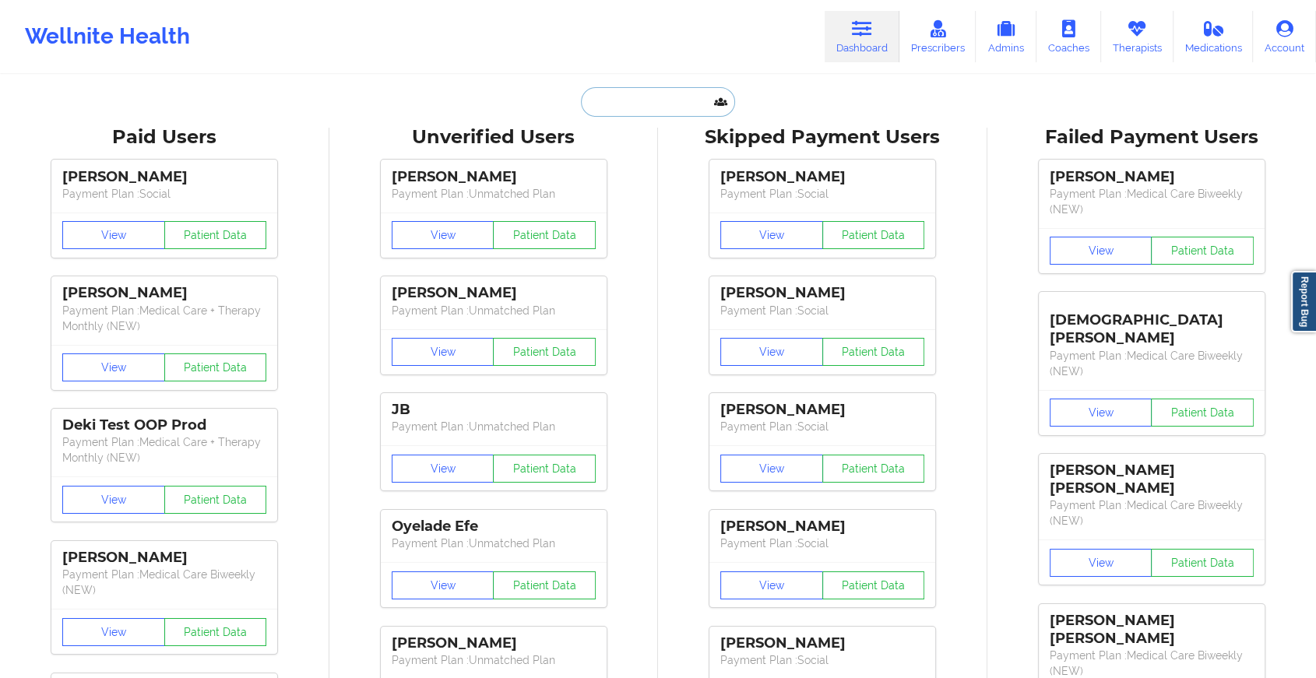
click at [640, 106] on input "text" at bounding box center [658, 102] width 154 height 30
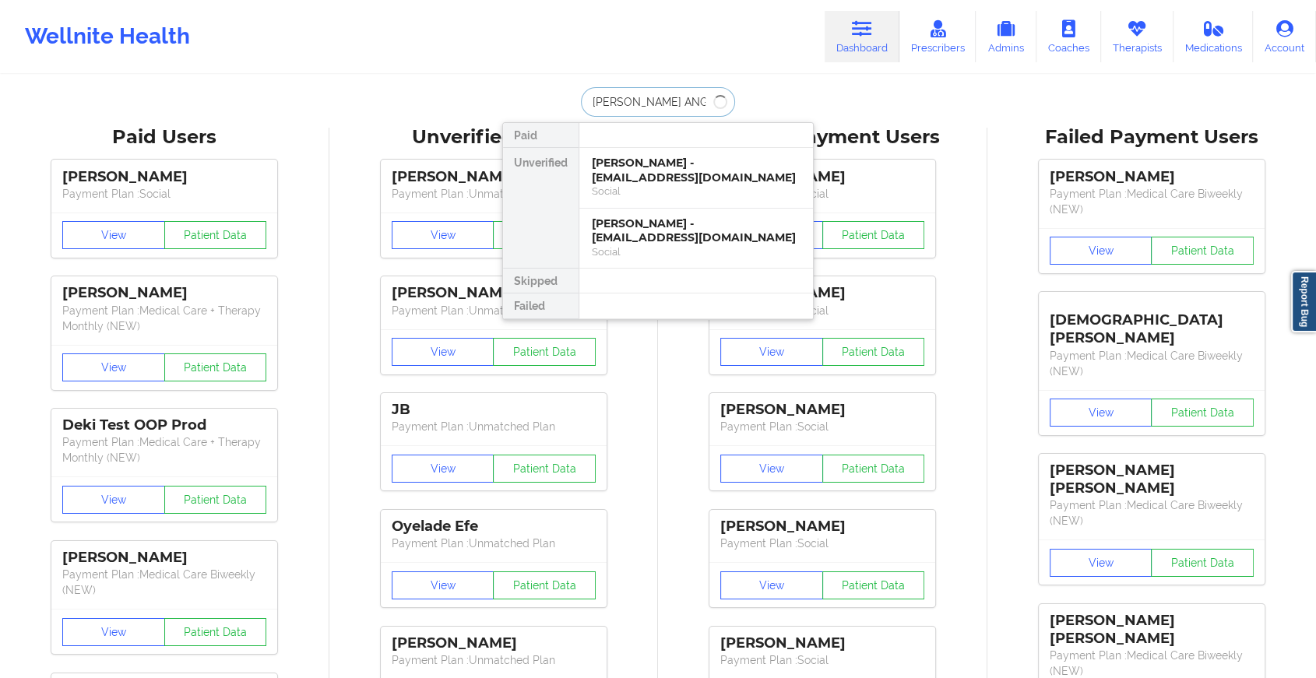
type input "[PERSON_NAME]"
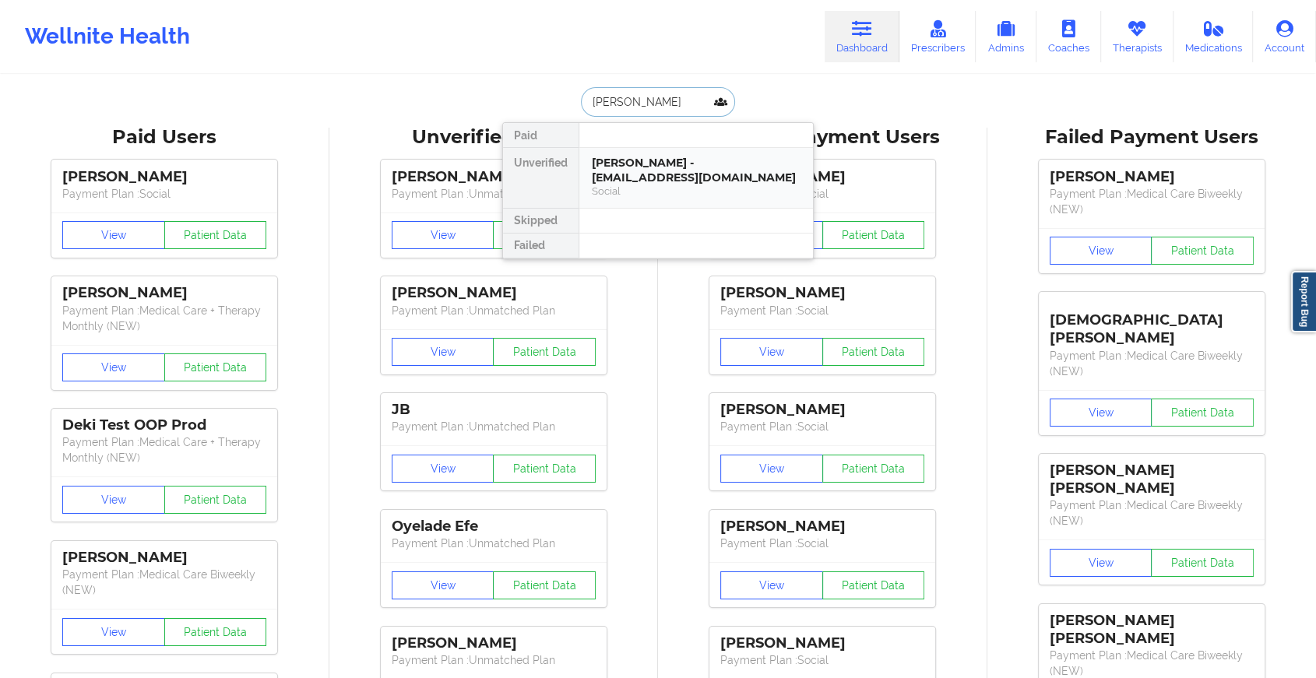
click at [658, 164] on div "[PERSON_NAME] - [EMAIL_ADDRESS][DOMAIN_NAME]" at bounding box center [696, 170] width 209 height 29
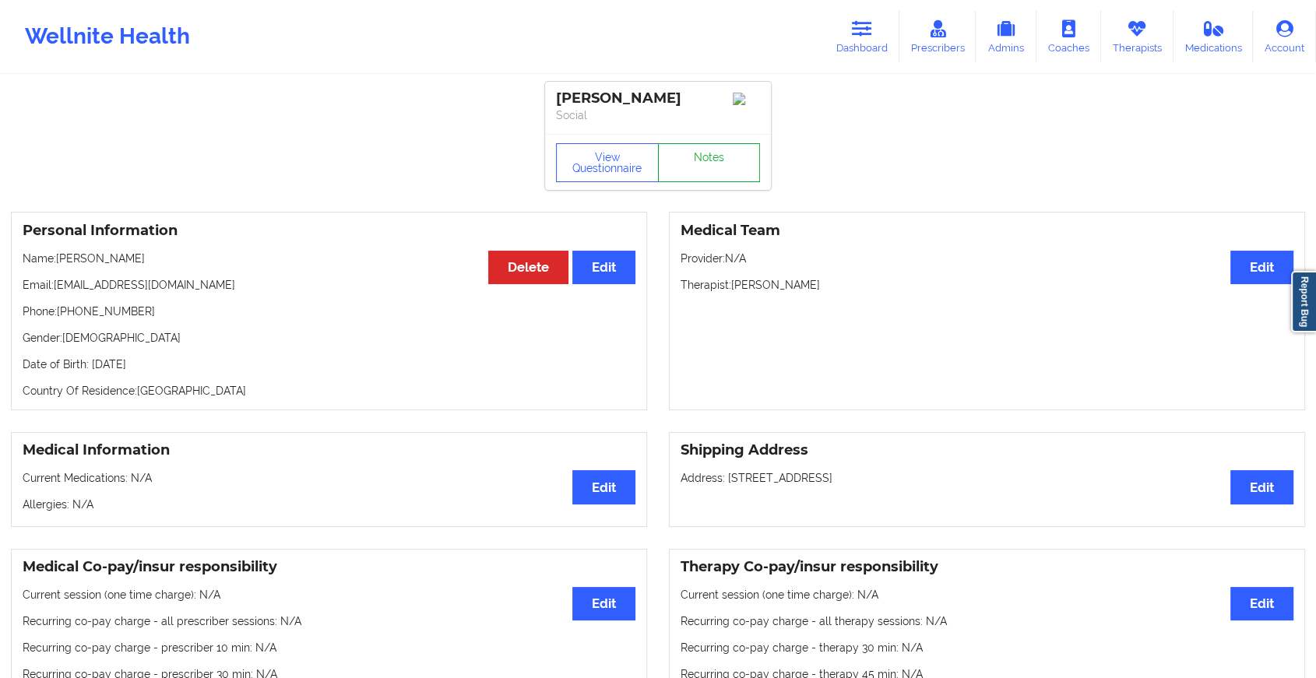
click at [710, 172] on link "Notes" at bounding box center [709, 162] width 103 height 39
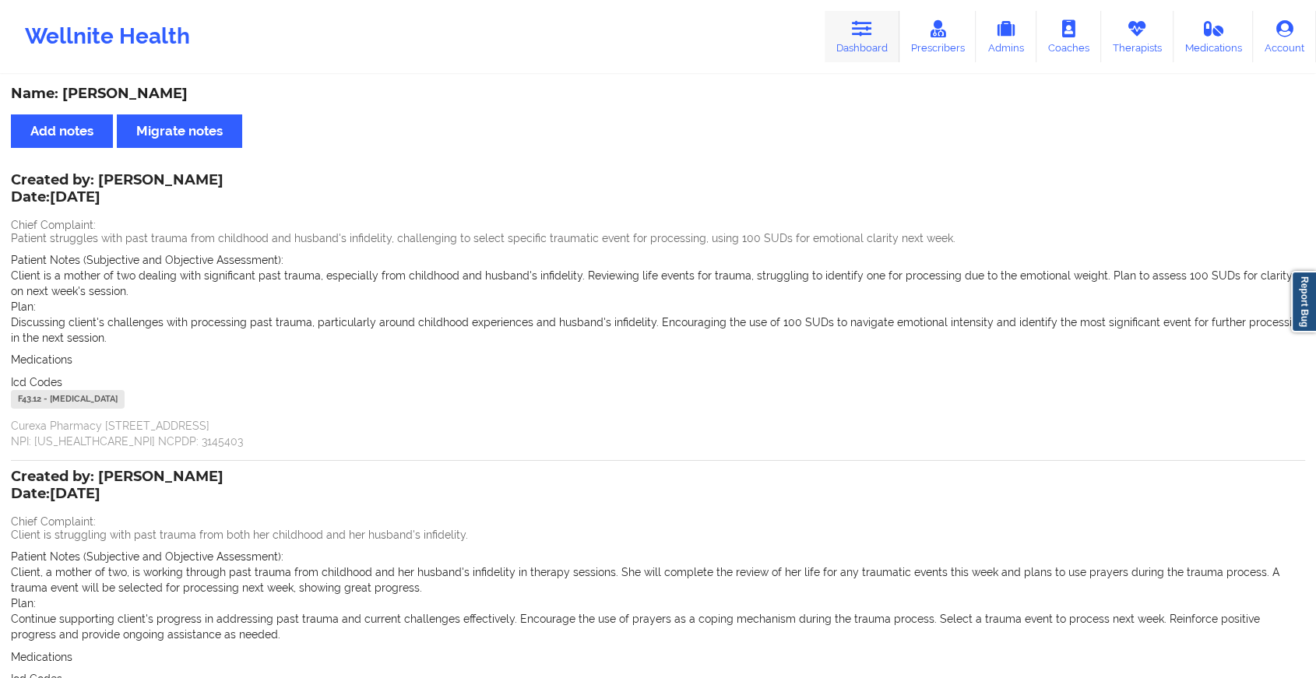
click at [860, 50] on link "Dashboard" at bounding box center [862, 36] width 75 height 51
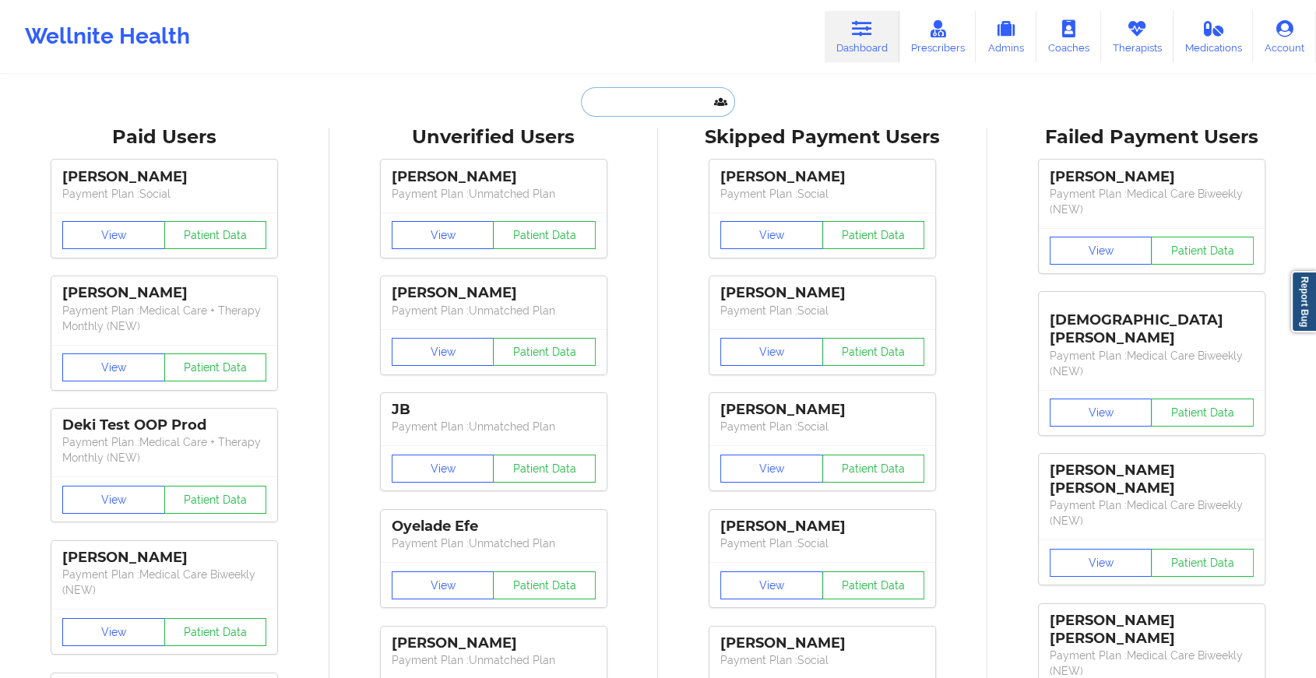
click at [652, 91] on input "text" at bounding box center [658, 102] width 154 height 30
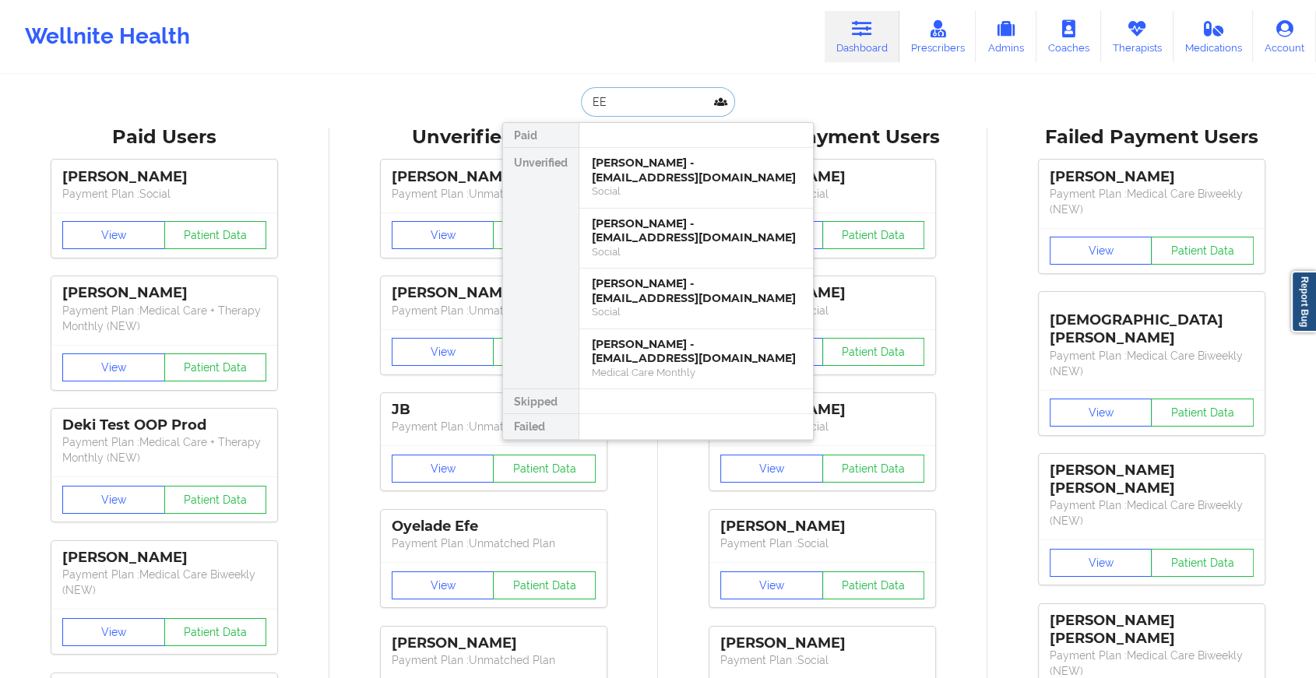
type input "E"
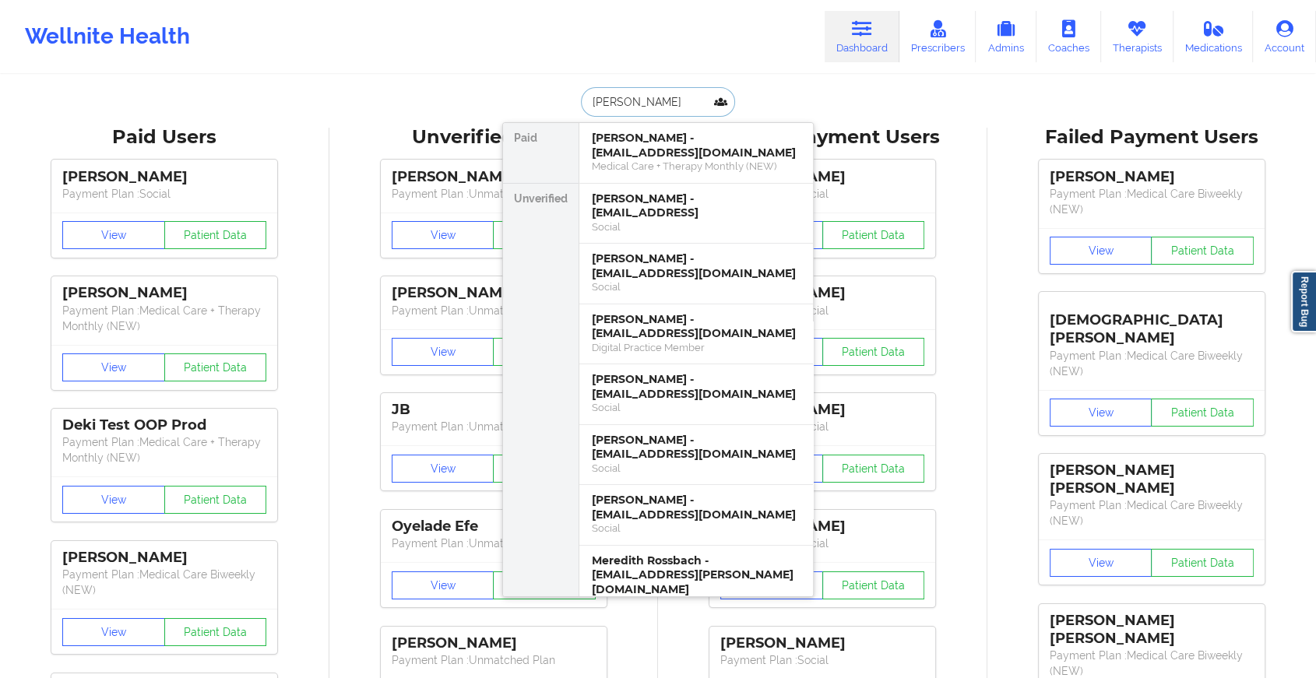
type input "[PERSON_NAME]"
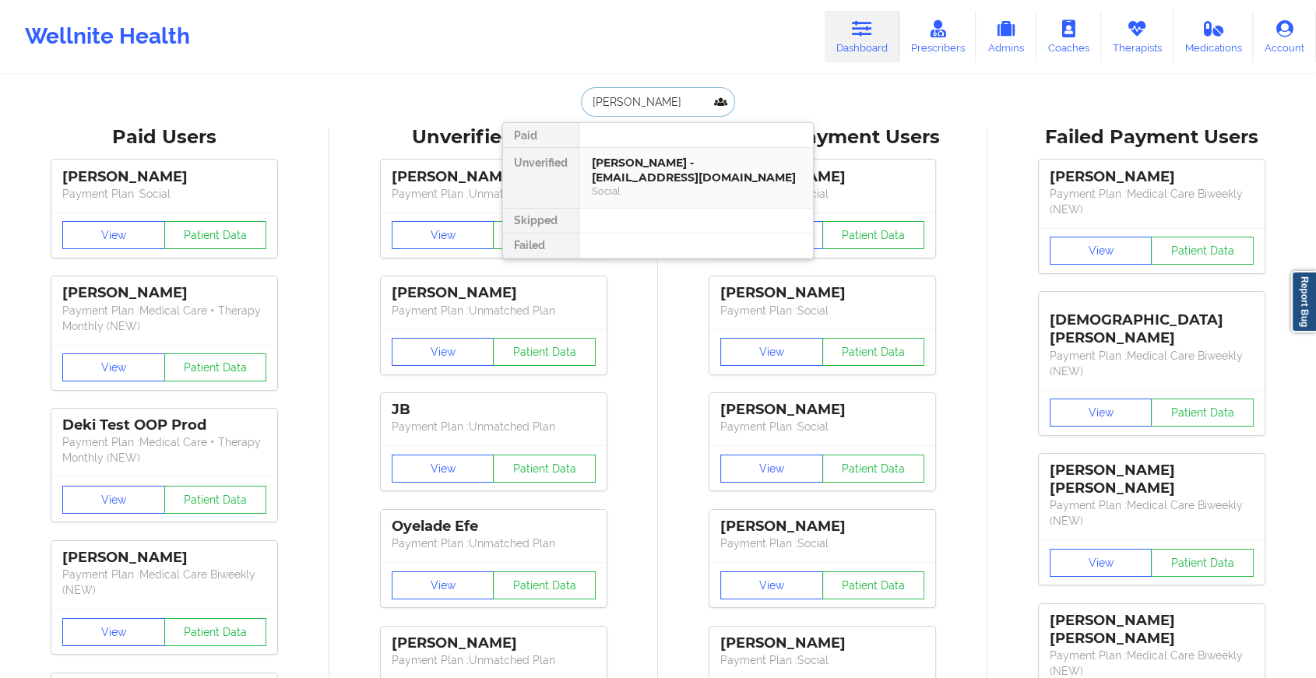
click at [666, 162] on div "[PERSON_NAME] - [EMAIL_ADDRESS][DOMAIN_NAME]" at bounding box center [696, 170] width 209 height 29
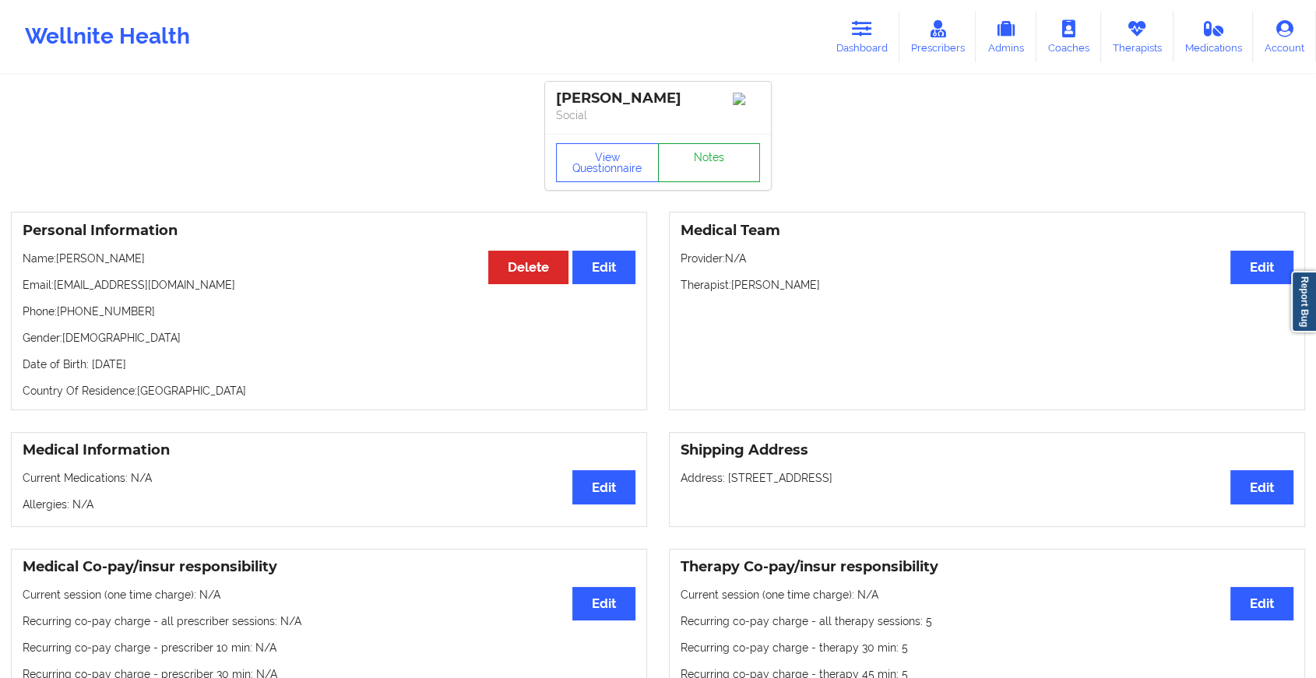
click at [707, 167] on link "Notes" at bounding box center [709, 162] width 103 height 39
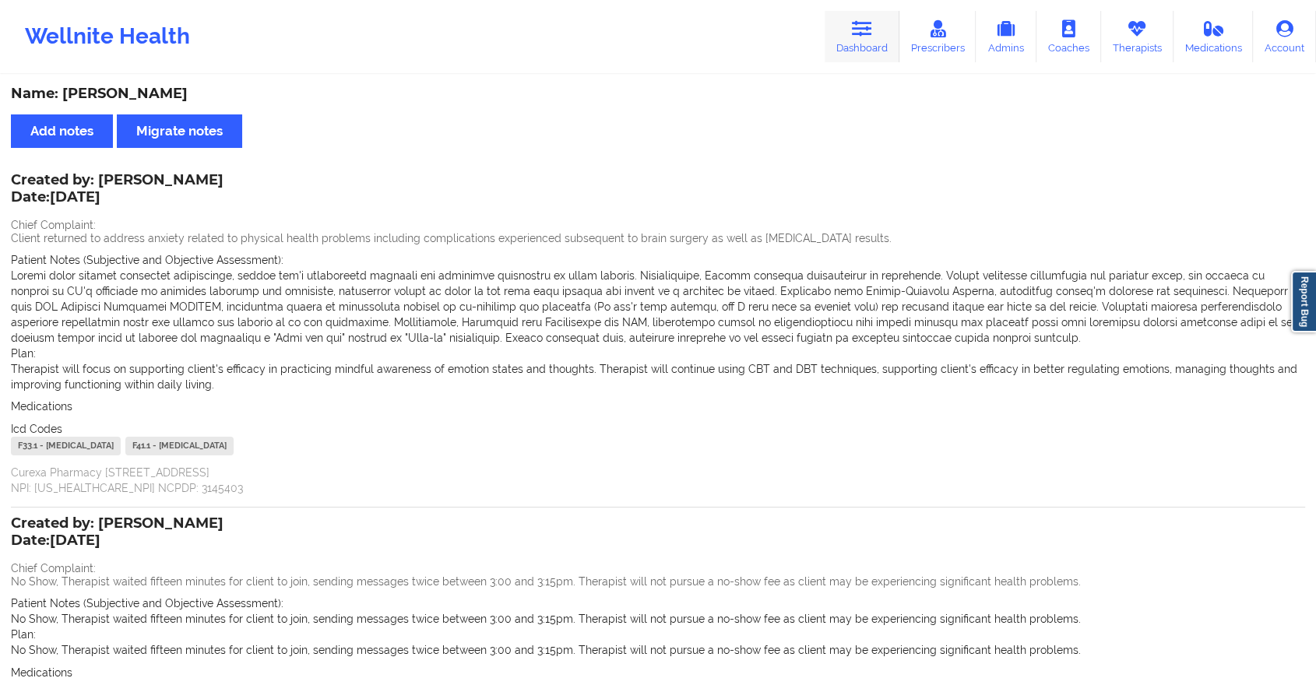
click at [876, 33] on link "Dashboard" at bounding box center [862, 36] width 75 height 51
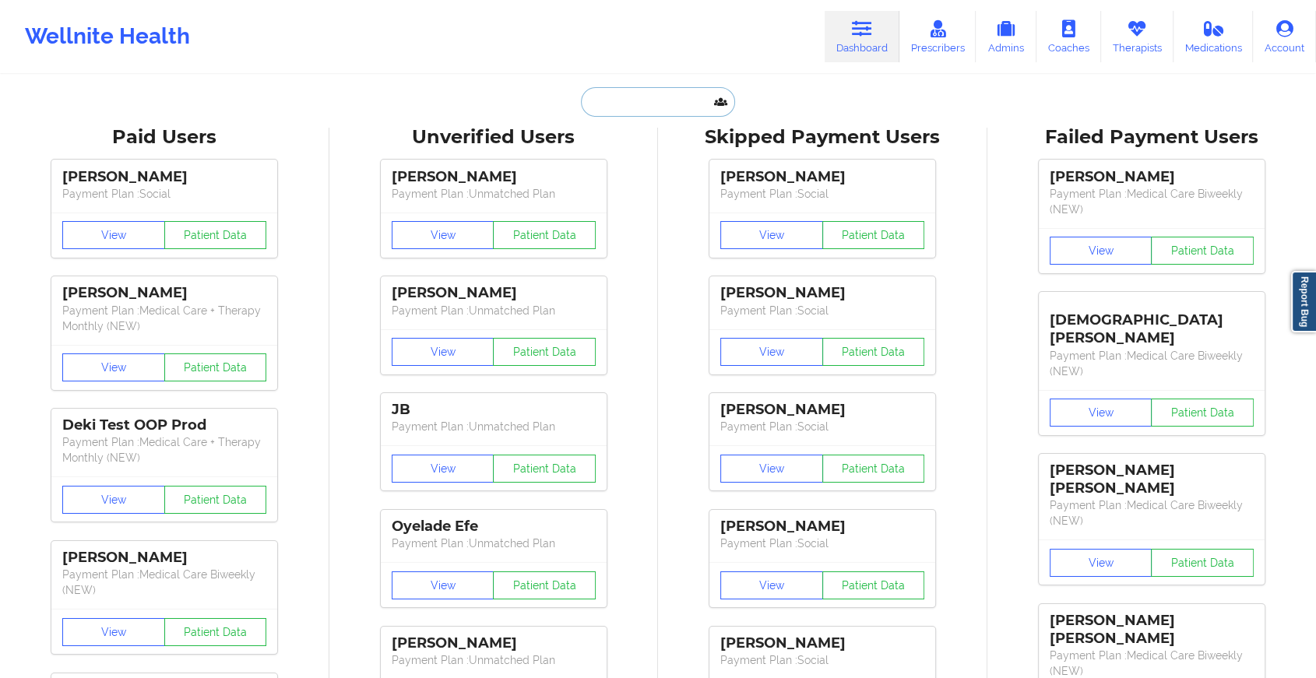
click at [673, 95] on input "text" at bounding box center [658, 102] width 154 height 30
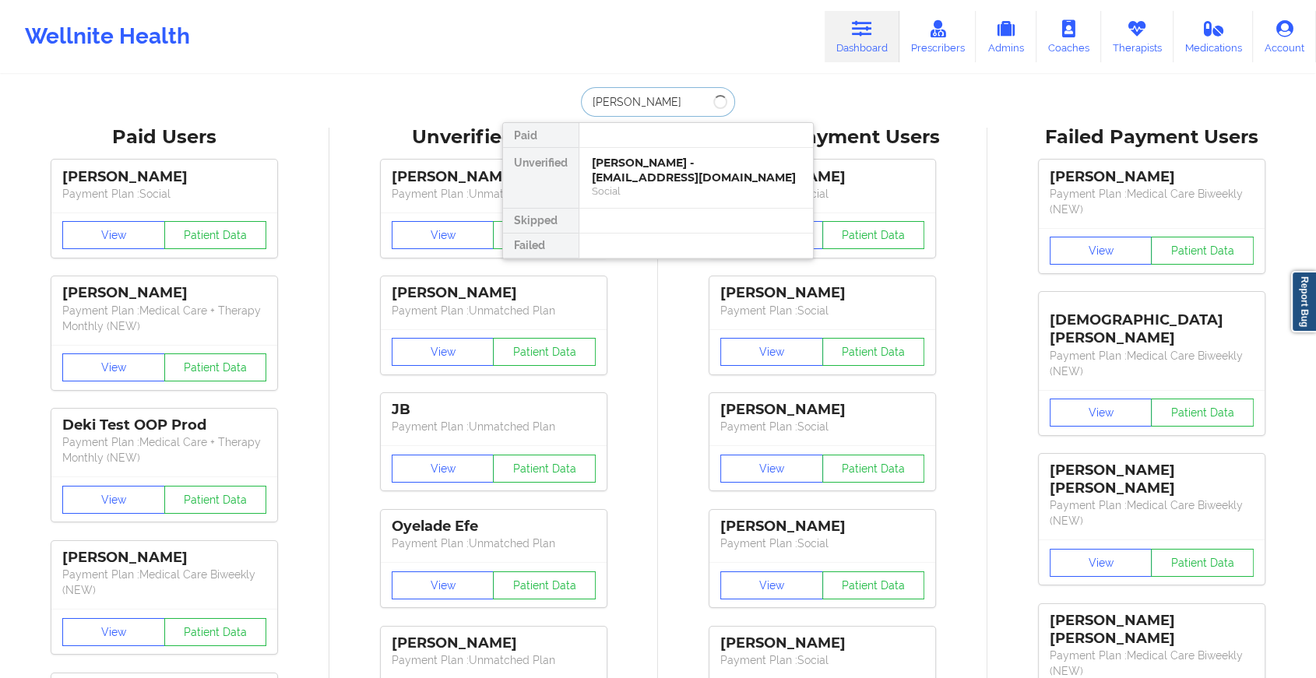
type input "[PERSON_NAME]"
click at [678, 164] on div "[PERSON_NAME] - [EMAIL_ADDRESS][DOMAIN_NAME]" at bounding box center [696, 170] width 209 height 29
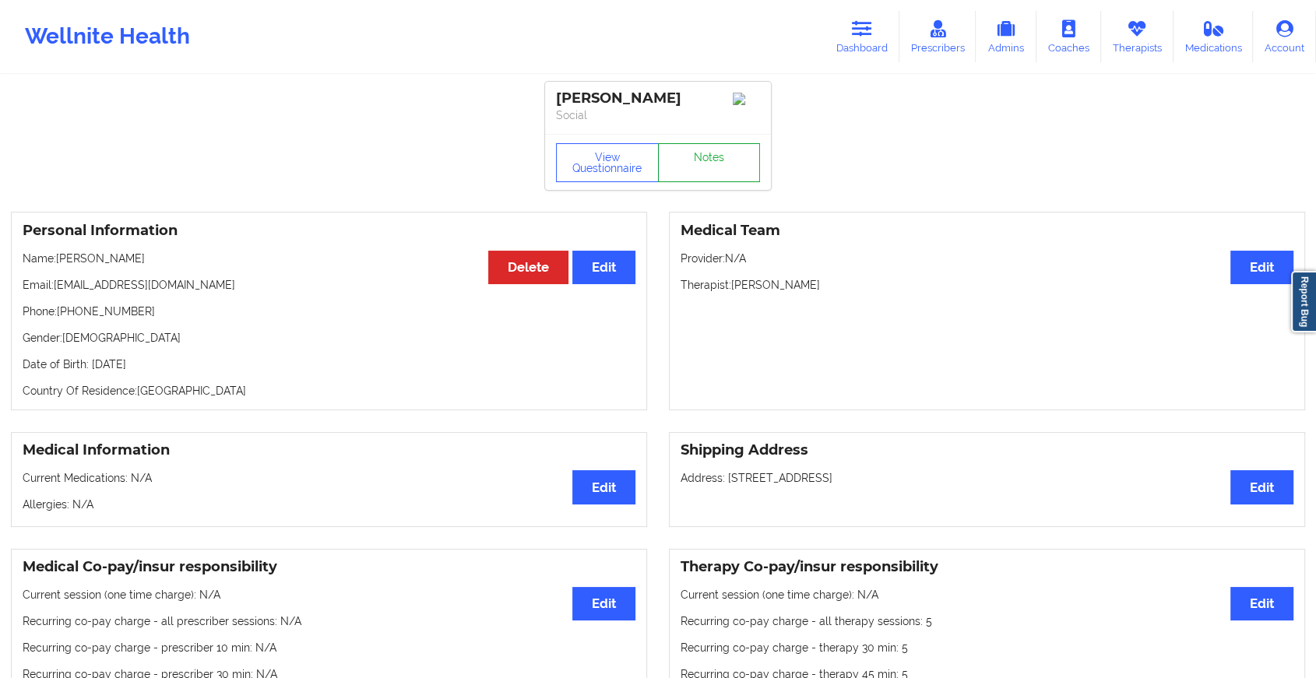
click at [676, 170] on link "Notes" at bounding box center [709, 162] width 103 height 39
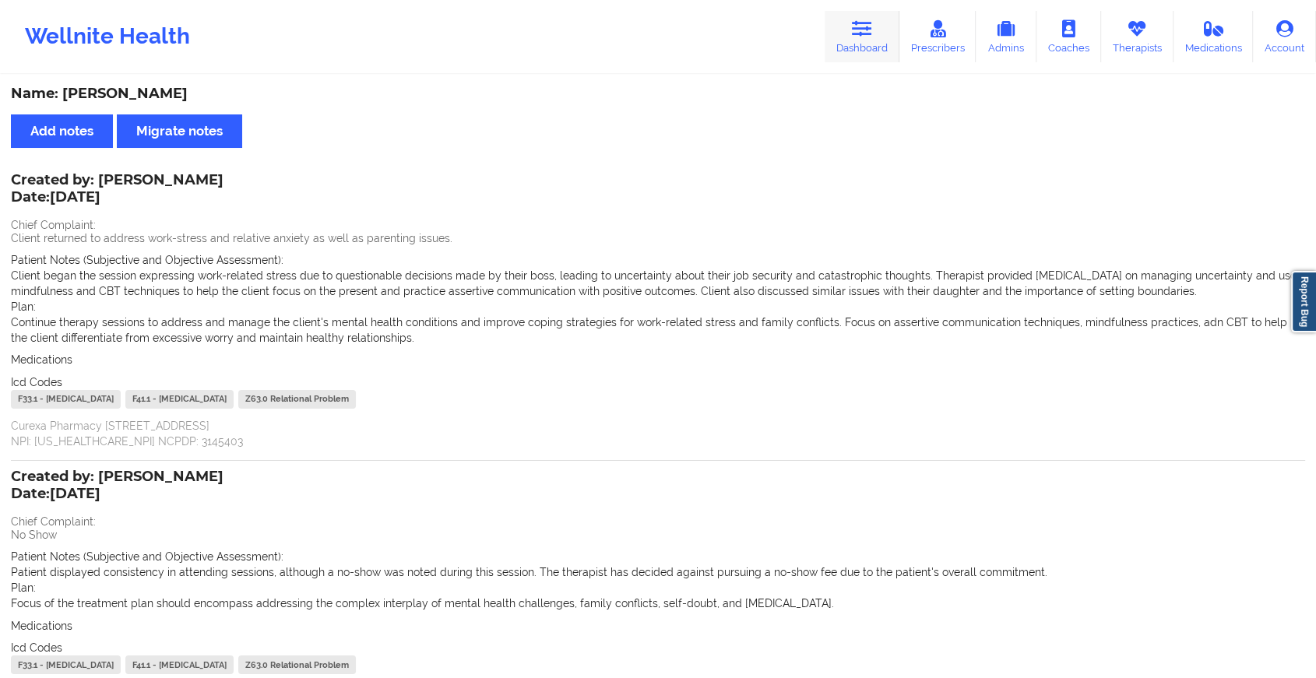
click at [872, 44] on link "Dashboard" at bounding box center [862, 36] width 75 height 51
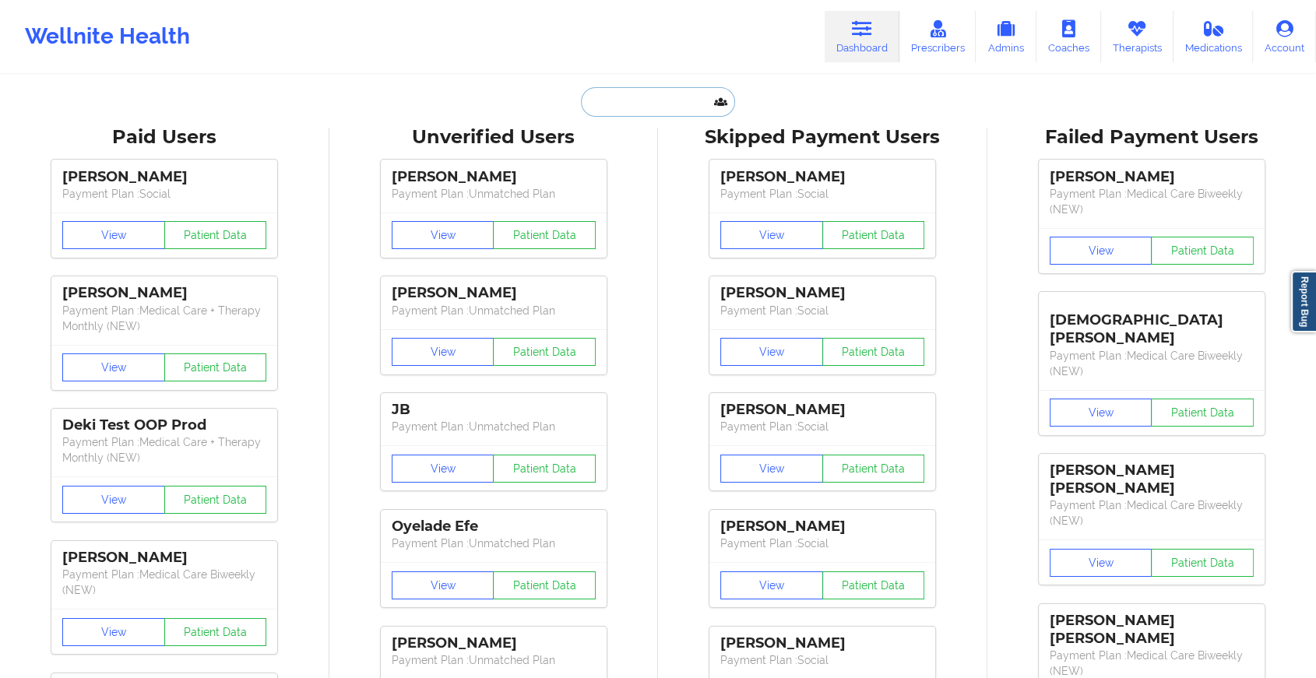
click at [672, 98] on input "text" at bounding box center [658, 102] width 154 height 30
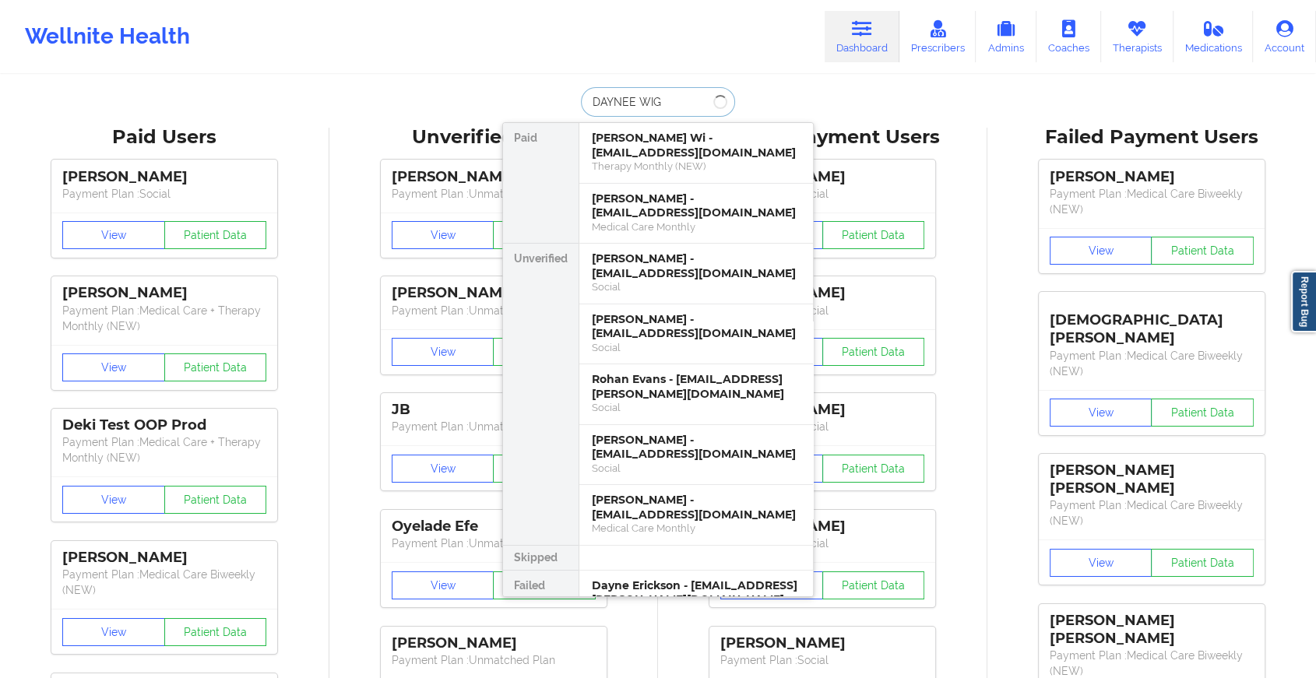
type input "[PERSON_NAME]"
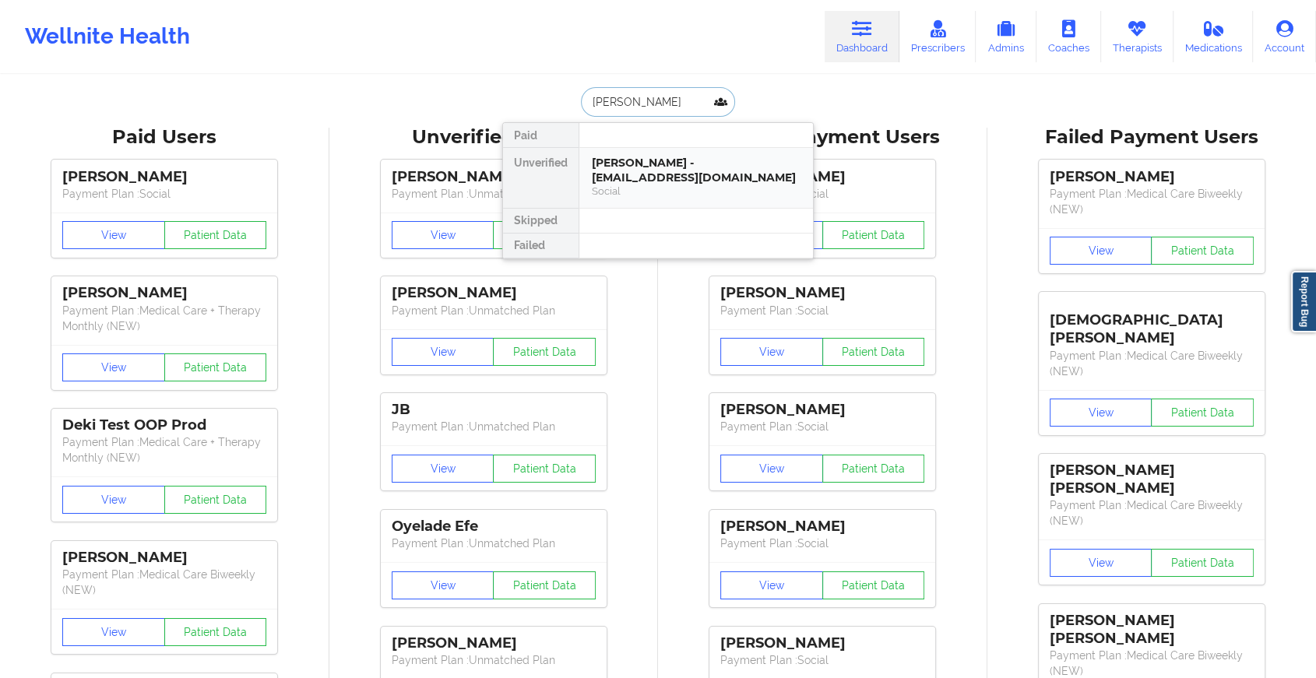
click at [639, 162] on div "[PERSON_NAME] - [EMAIL_ADDRESS][DOMAIN_NAME]" at bounding box center [696, 170] width 209 height 29
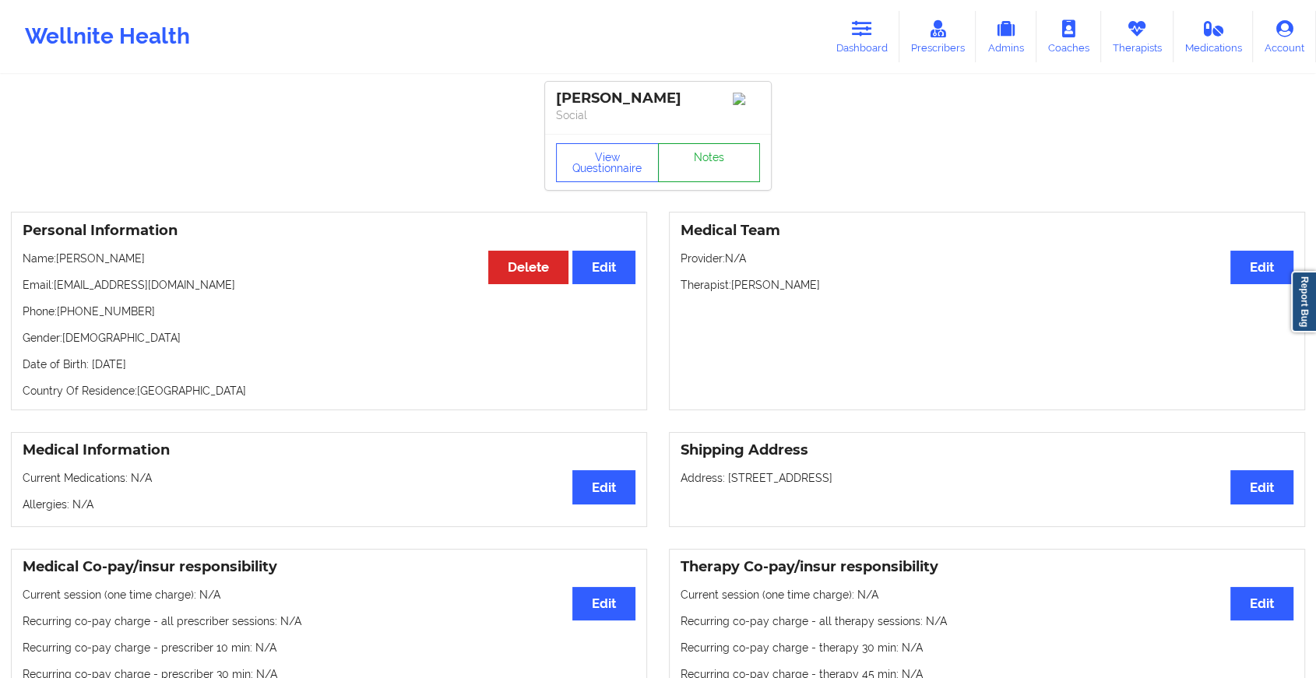
click at [689, 172] on link "Notes" at bounding box center [709, 162] width 103 height 39
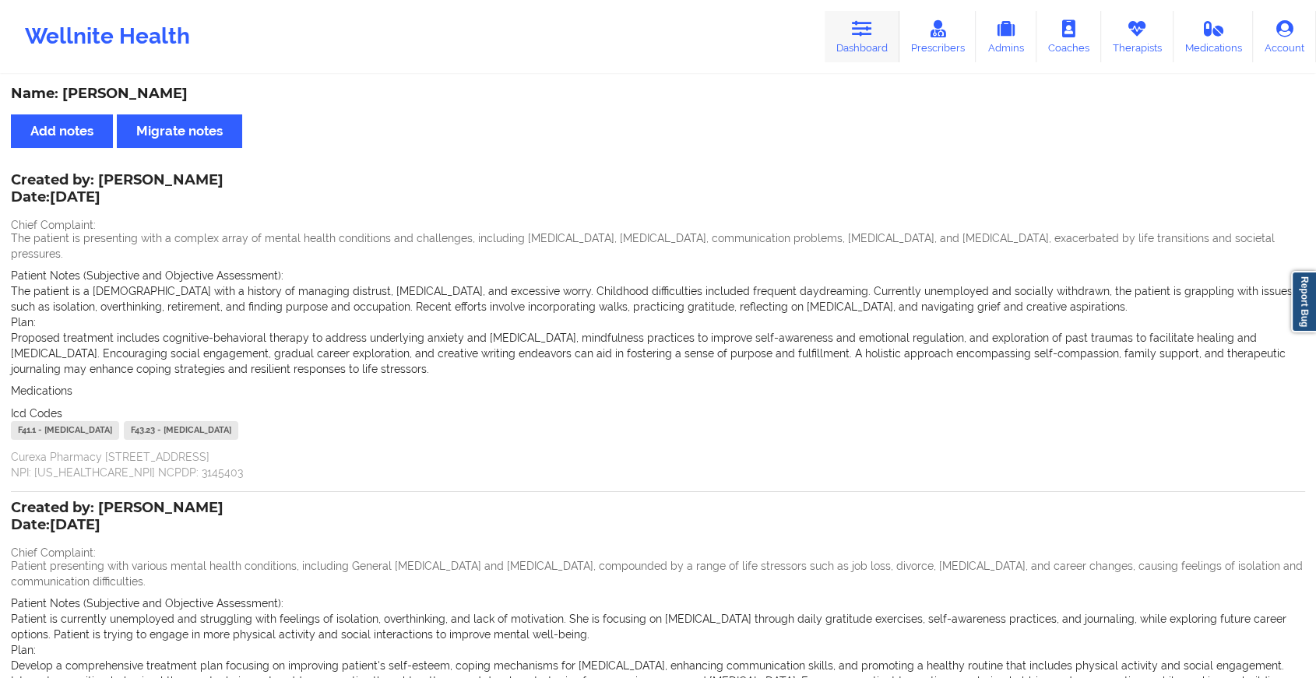
click at [875, 43] on link "Dashboard" at bounding box center [862, 36] width 75 height 51
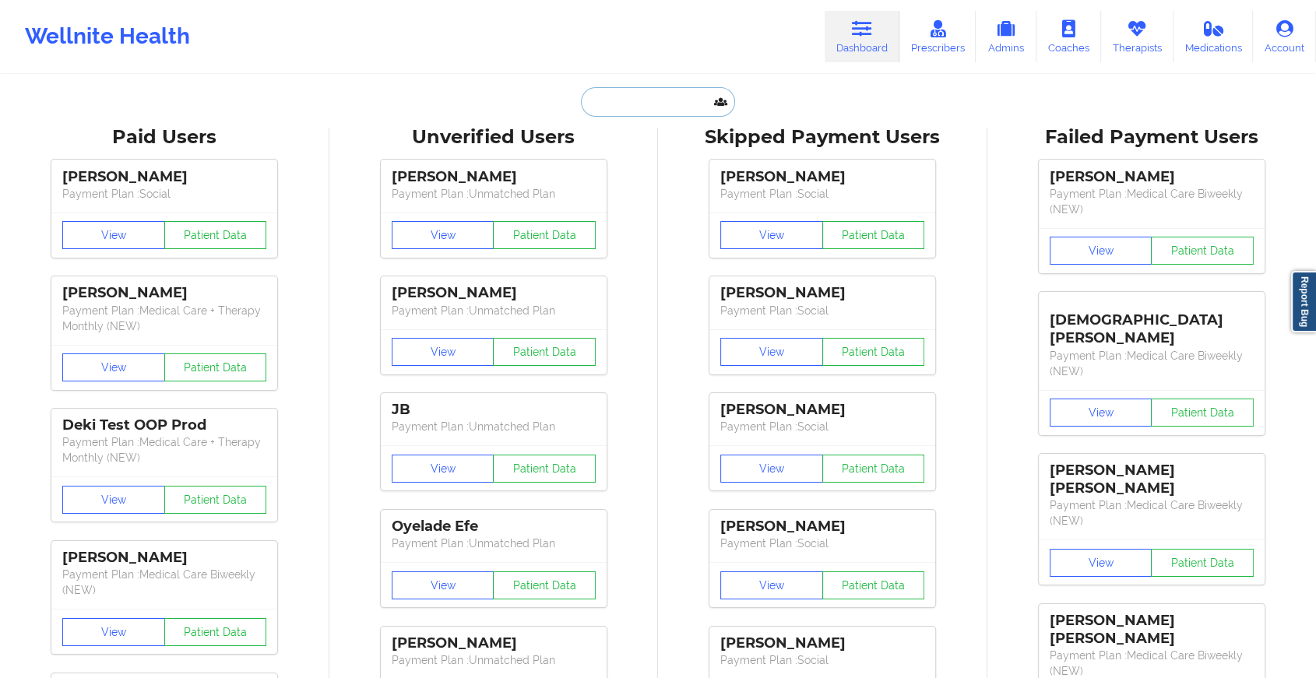
click at [664, 115] on input "text" at bounding box center [658, 102] width 154 height 30
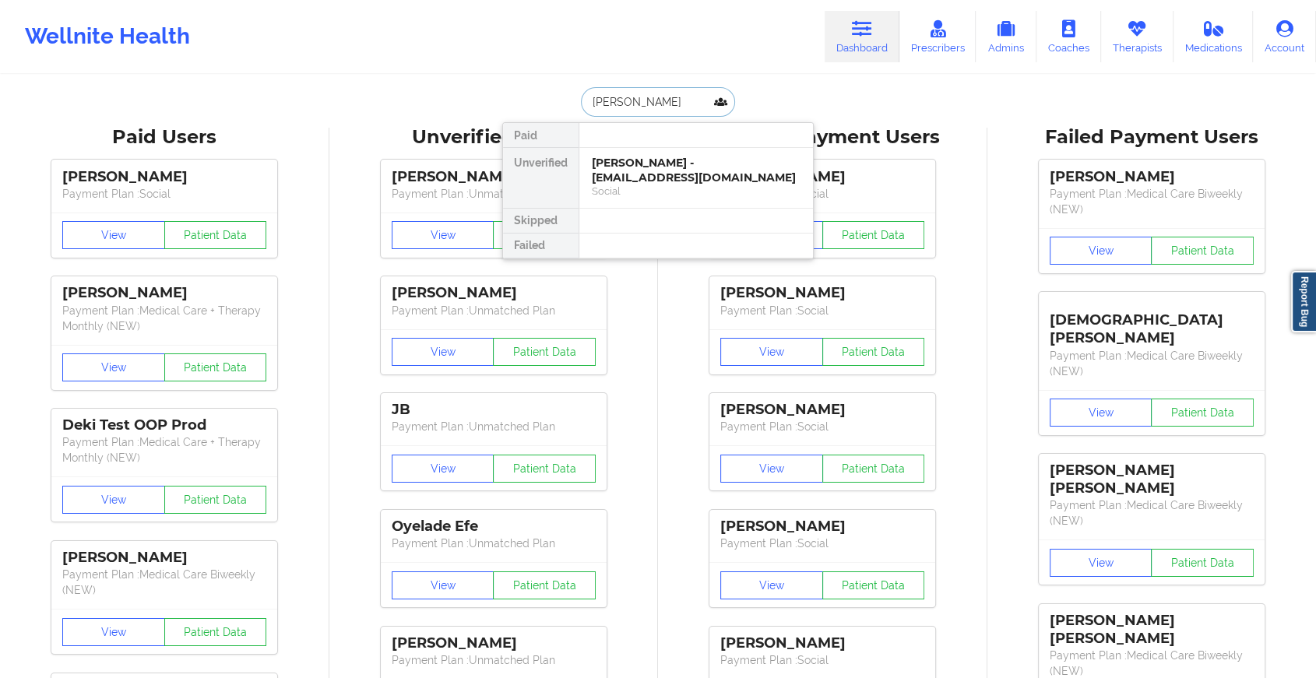
type input "[PERSON_NAME]"
click at [646, 174] on div "[PERSON_NAME] - [EMAIL_ADDRESS][DOMAIN_NAME]" at bounding box center [696, 170] width 209 height 29
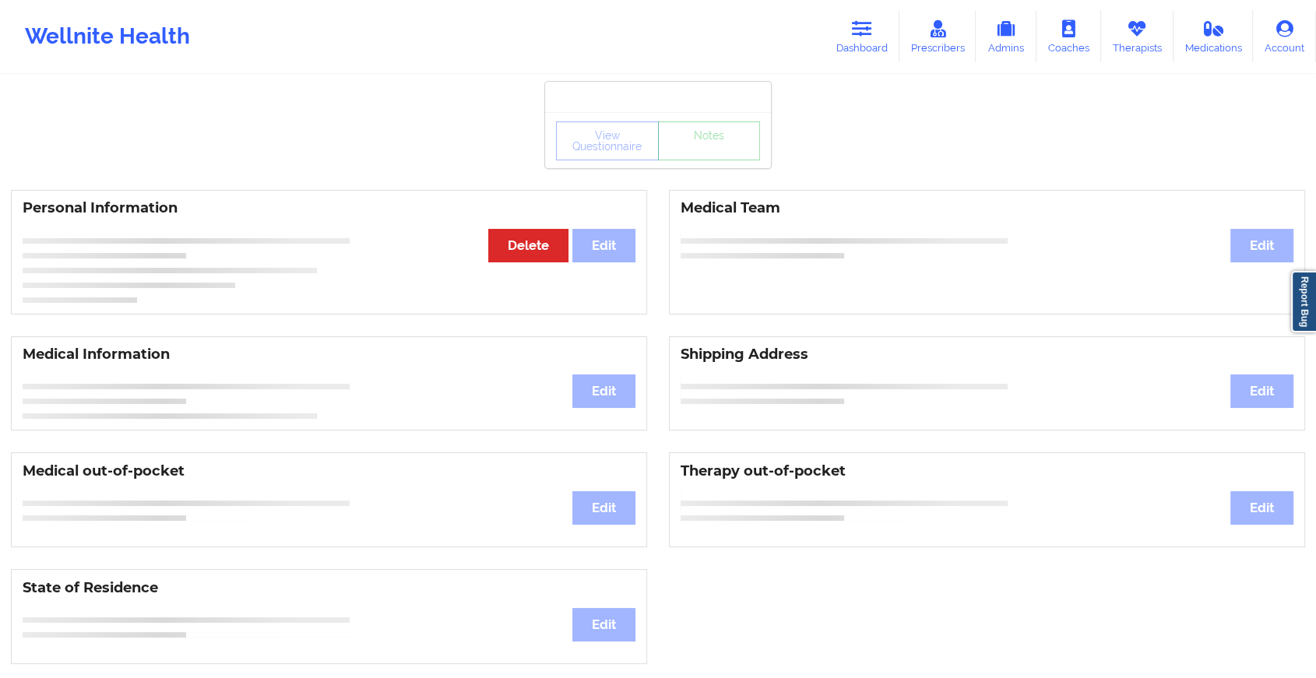
click at [692, 177] on div "View Questionnaire Notes Personal Information Edit Delete Medical Team Edit Med…" at bounding box center [658, 657] width 1316 height 1315
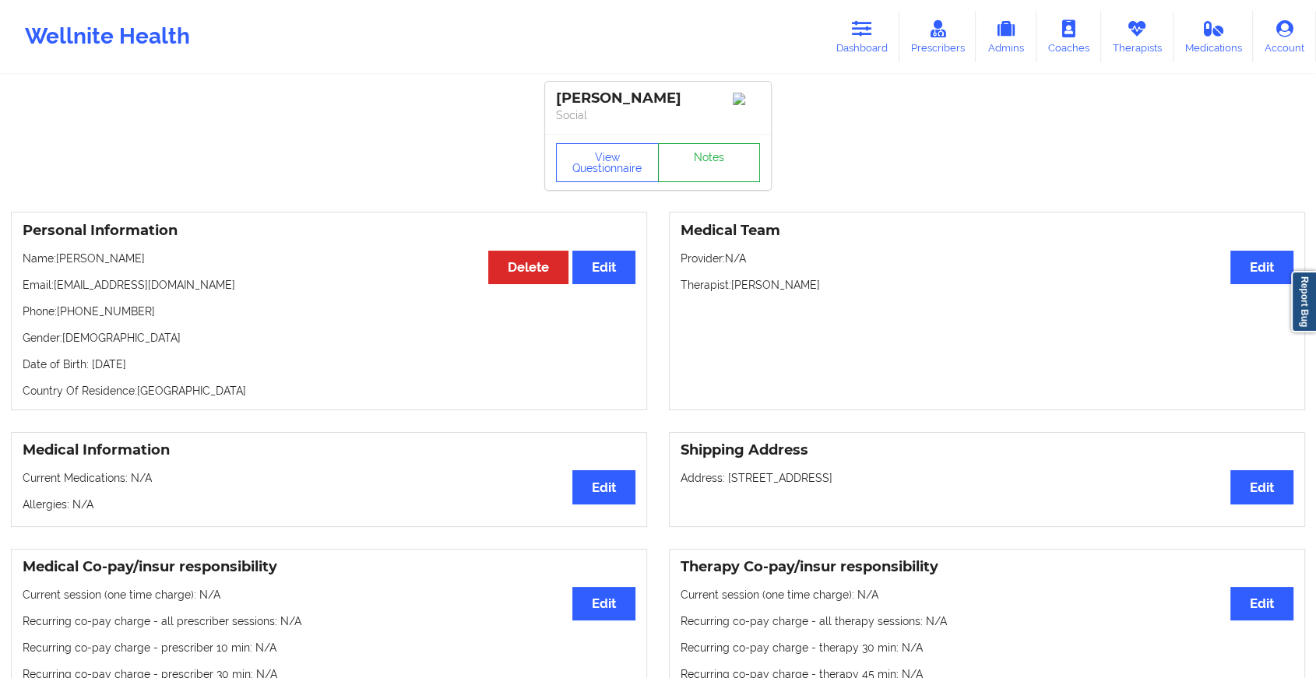
click at [692, 177] on link "Notes" at bounding box center [709, 162] width 103 height 39
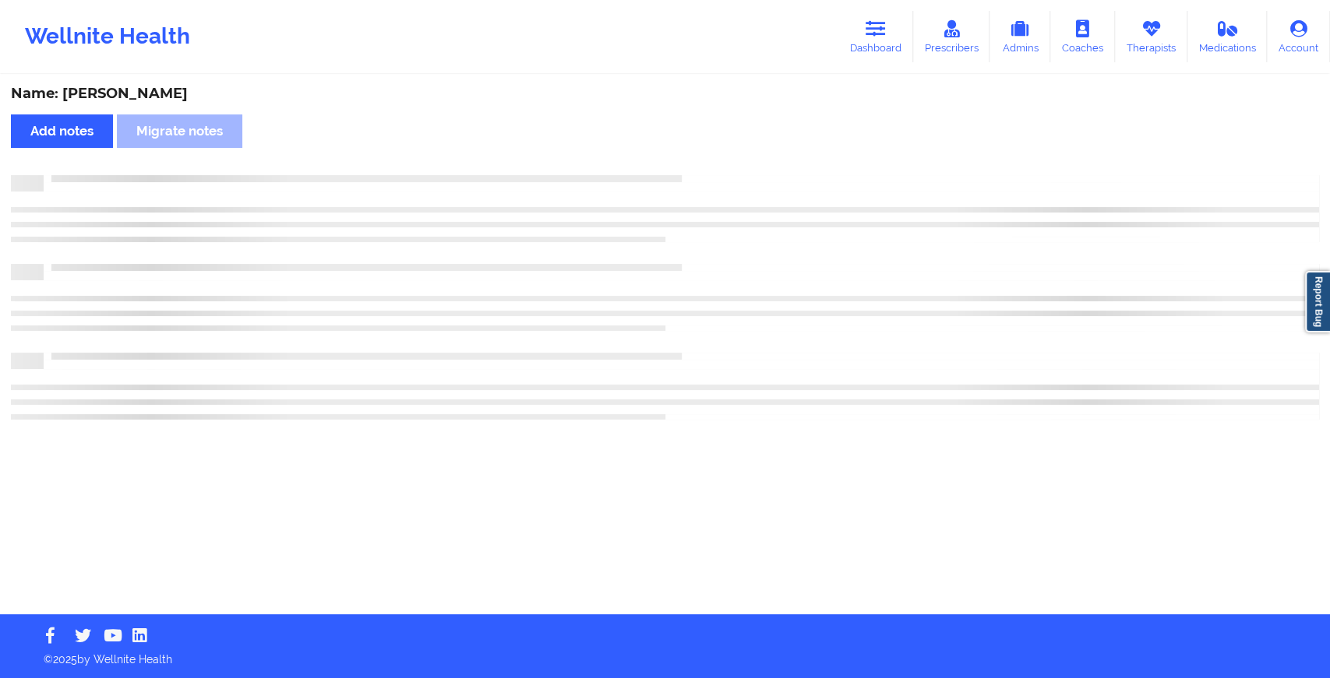
click at [692, 175] on div at bounding box center [681, 175] width 1275 height 0
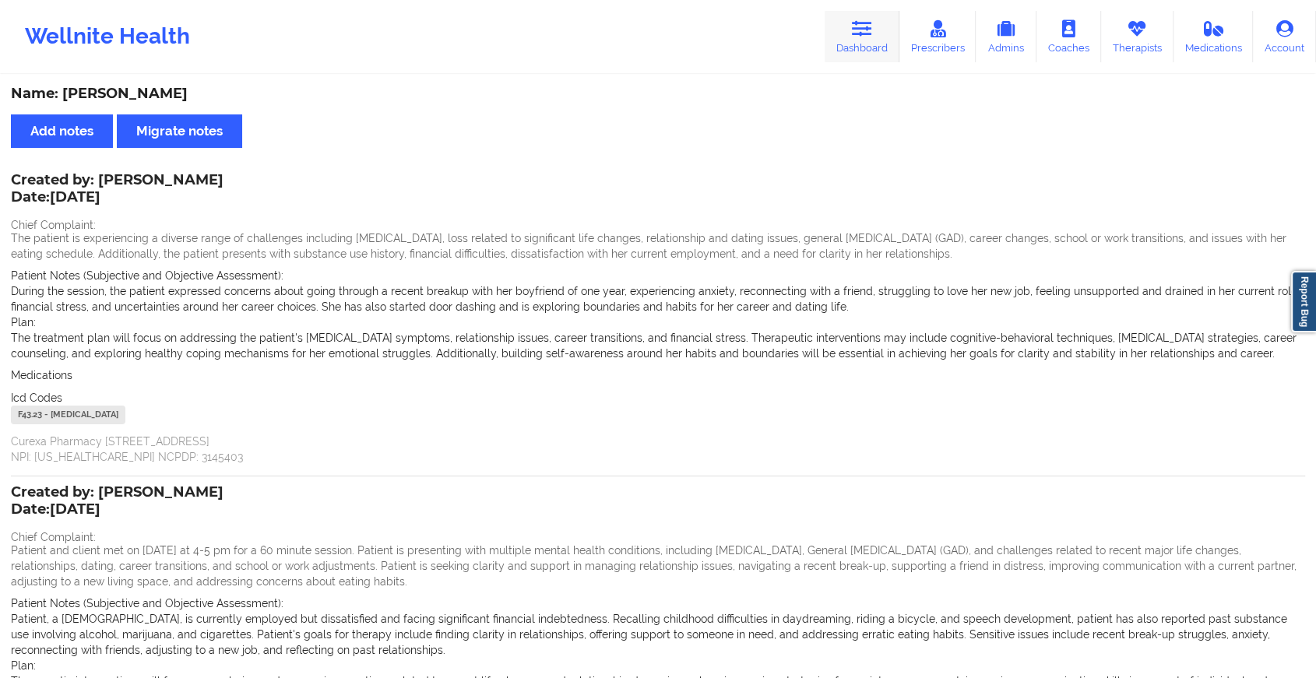
click at [876, 15] on link "Dashboard" at bounding box center [862, 36] width 75 height 51
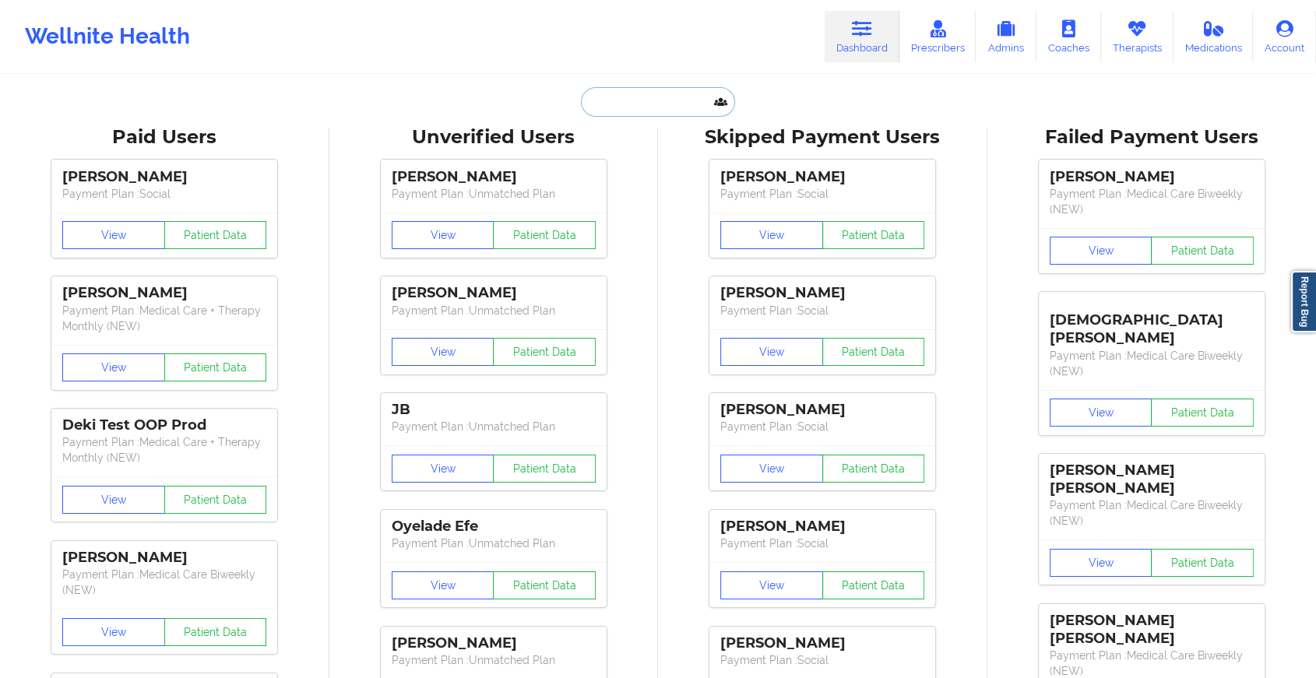
click at [644, 107] on input "text" at bounding box center [658, 102] width 154 height 30
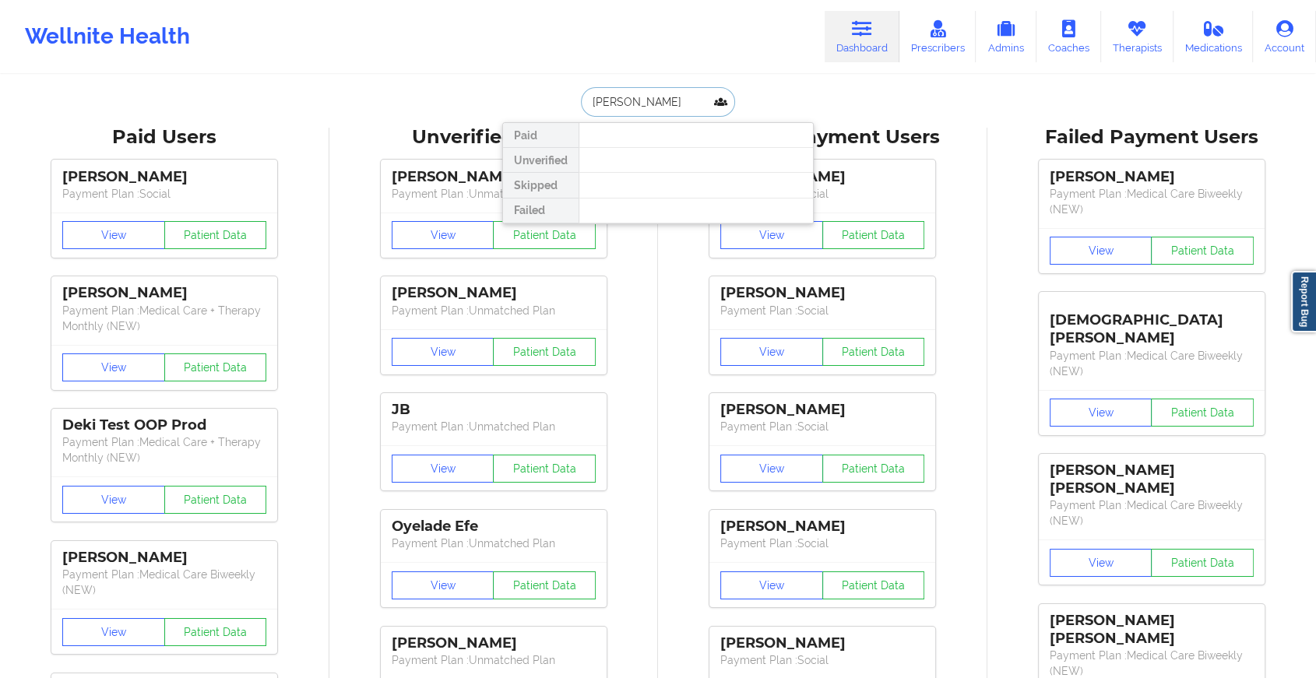
type input "[PERSON_NAME]"
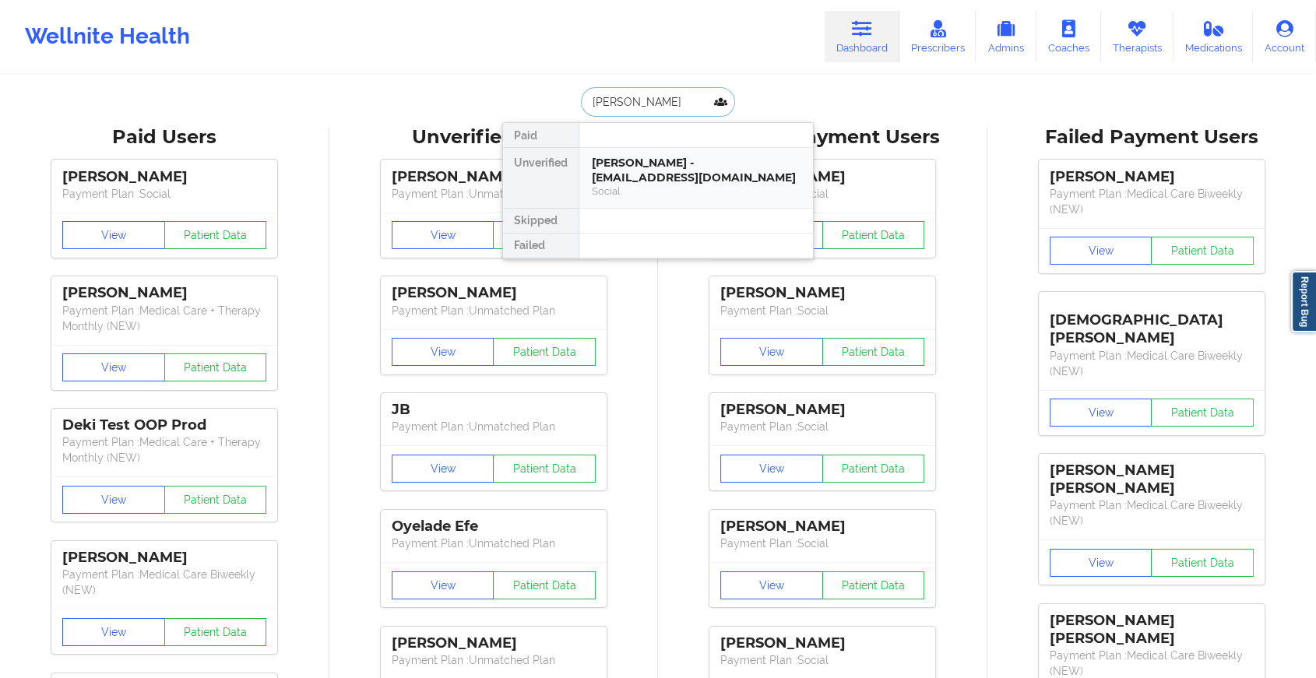
click at [617, 167] on div "[PERSON_NAME] - [EMAIL_ADDRESS][DOMAIN_NAME]" at bounding box center [696, 170] width 209 height 29
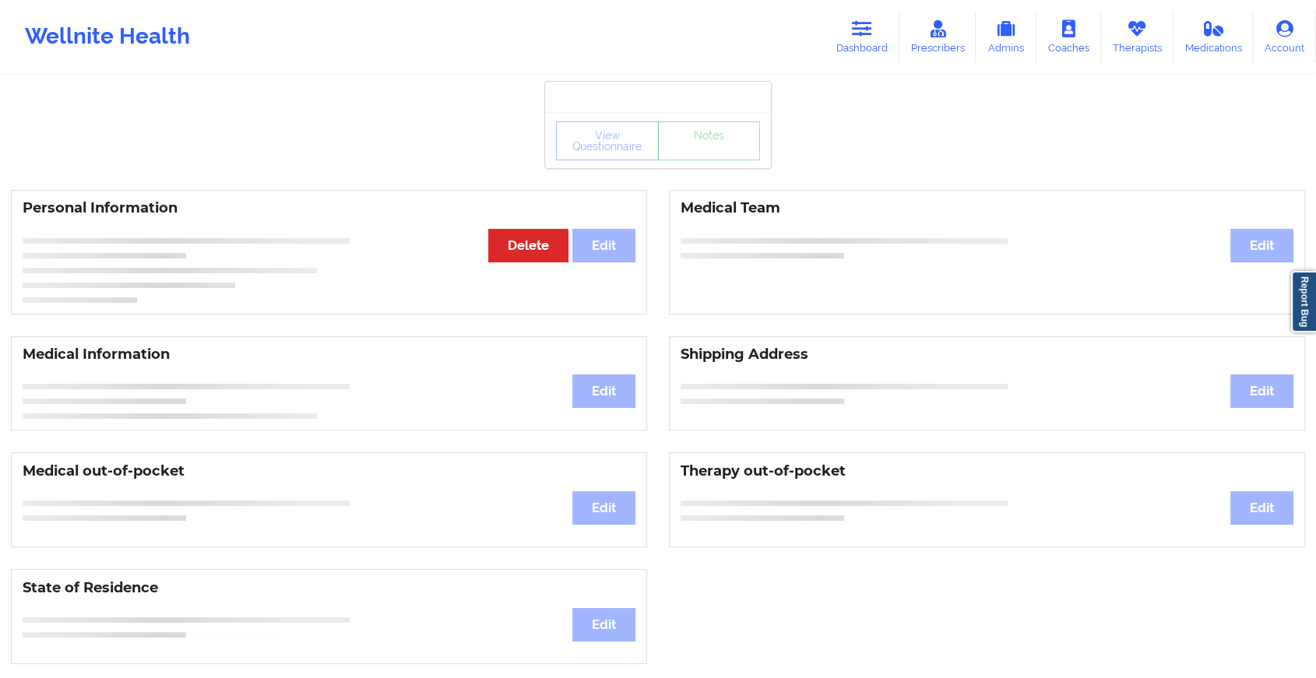
click at [688, 159] on div "View Questionnaire Notes" at bounding box center [658, 141] width 204 height 39
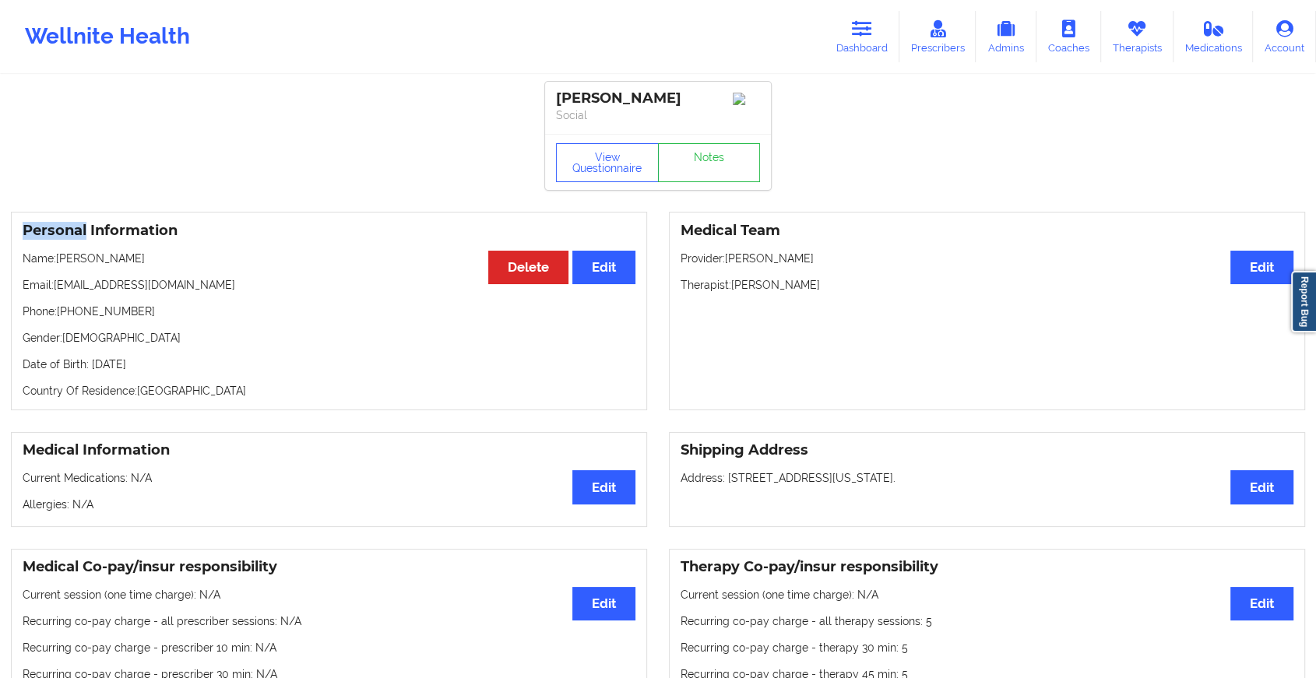
click at [688, 159] on div "View Questionnaire Notes" at bounding box center [658, 162] width 204 height 39
drag, startPoint x: 688, startPoint y: 159, endPoint x: 692, endPoint y: 179, distance: 20.6
click at [692, 179] on link "Notes" at bounding box center [709, 162] width 103 height 39
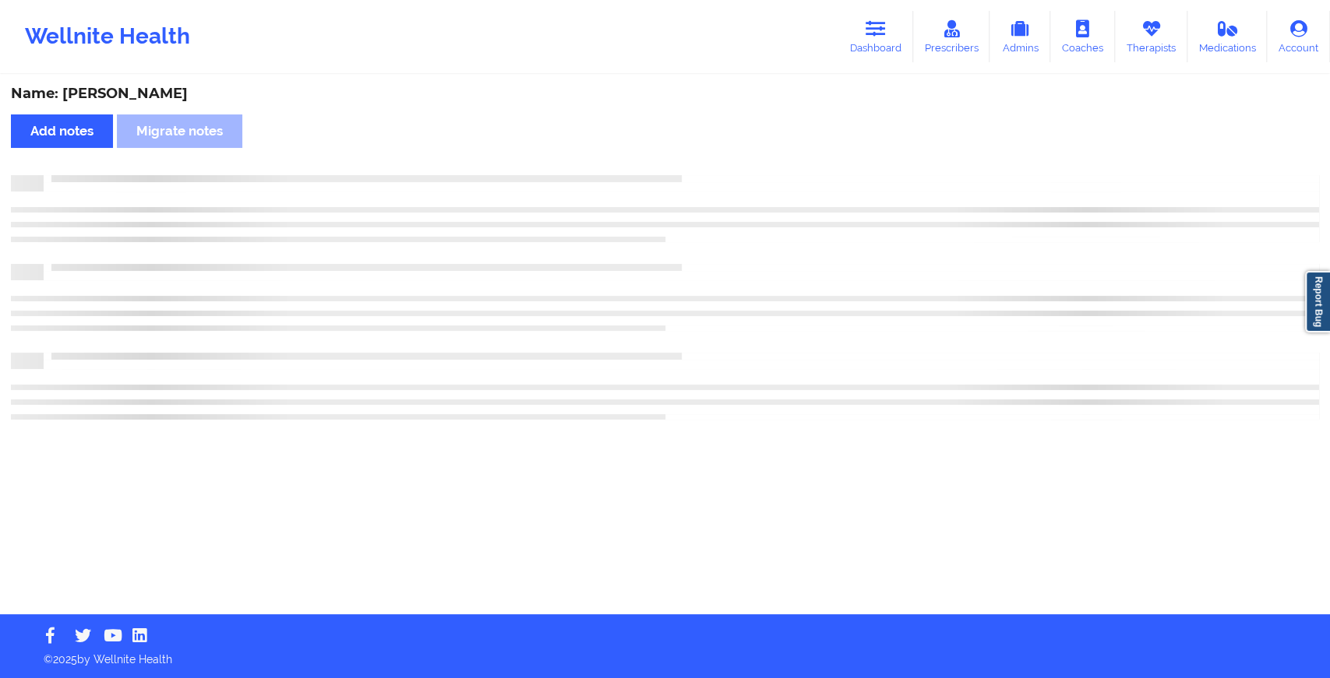
click at [692, 175] on div at bounding box center [681, 175] width 1275 height 0
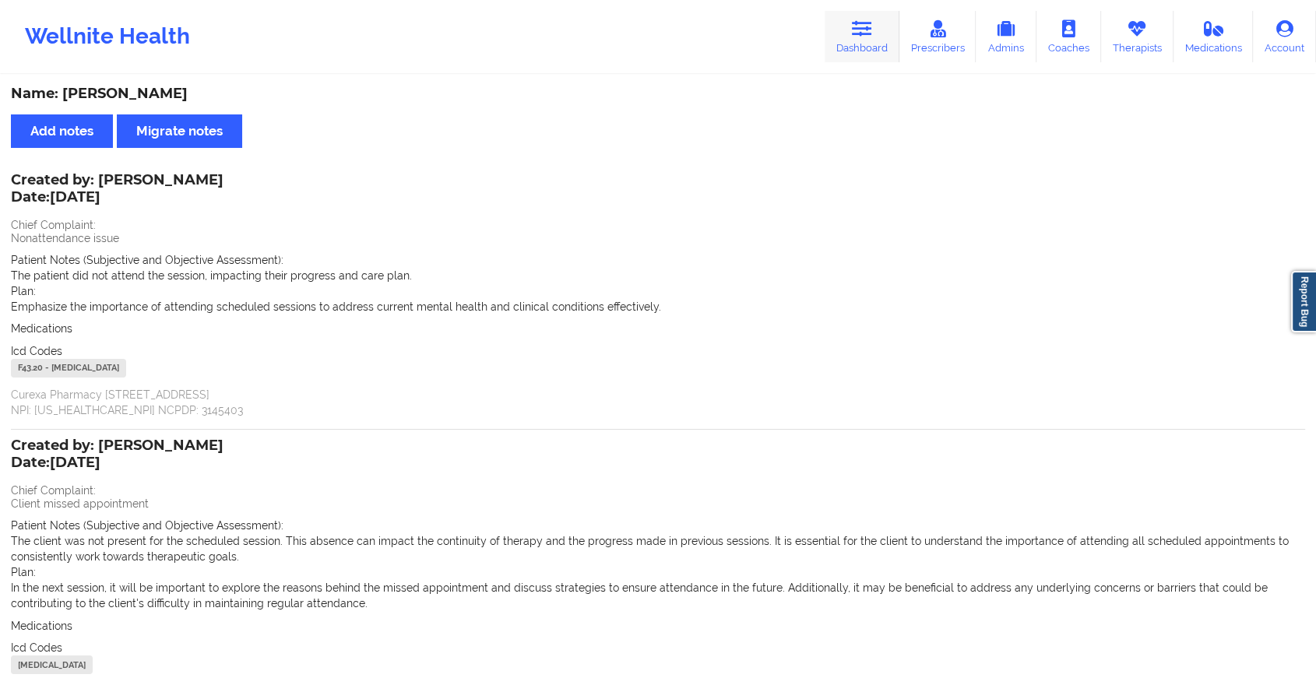
click at [866, 43] on link "Dashboard" at bounding box center [862, 36] width 75 height 51
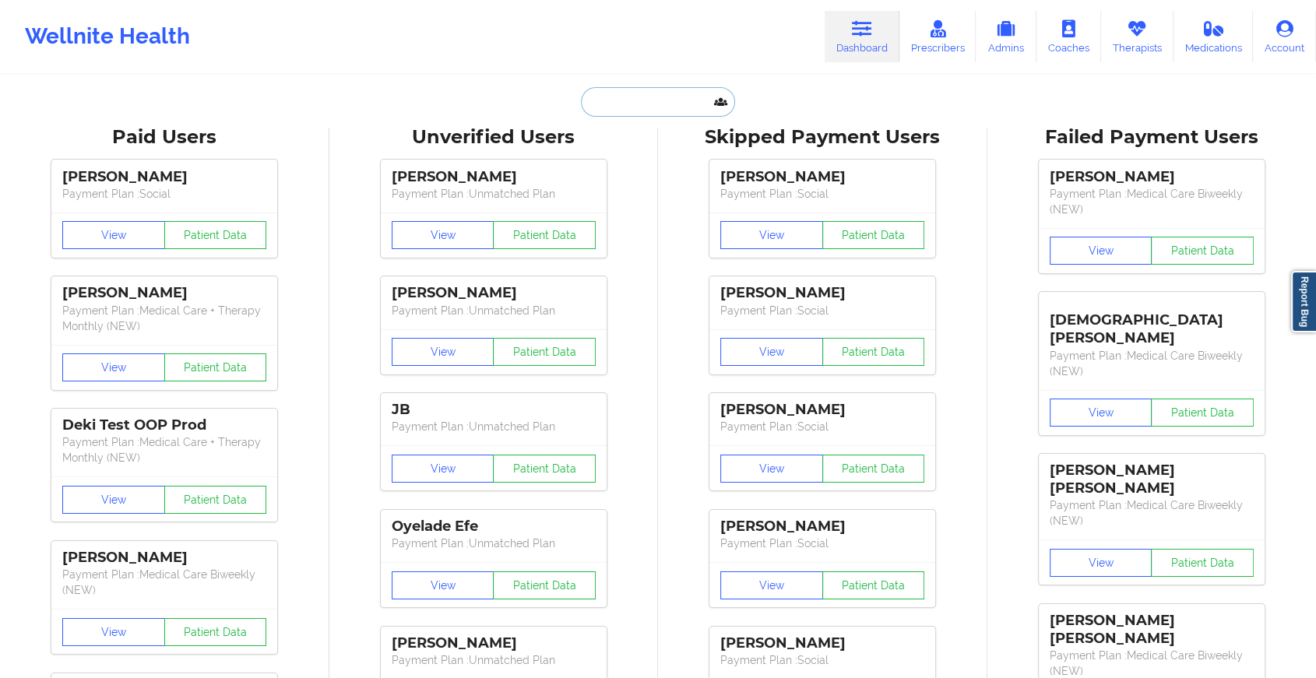
click at [621, 101] on input "text" at bounding box center [658, 102] width 154 height 30
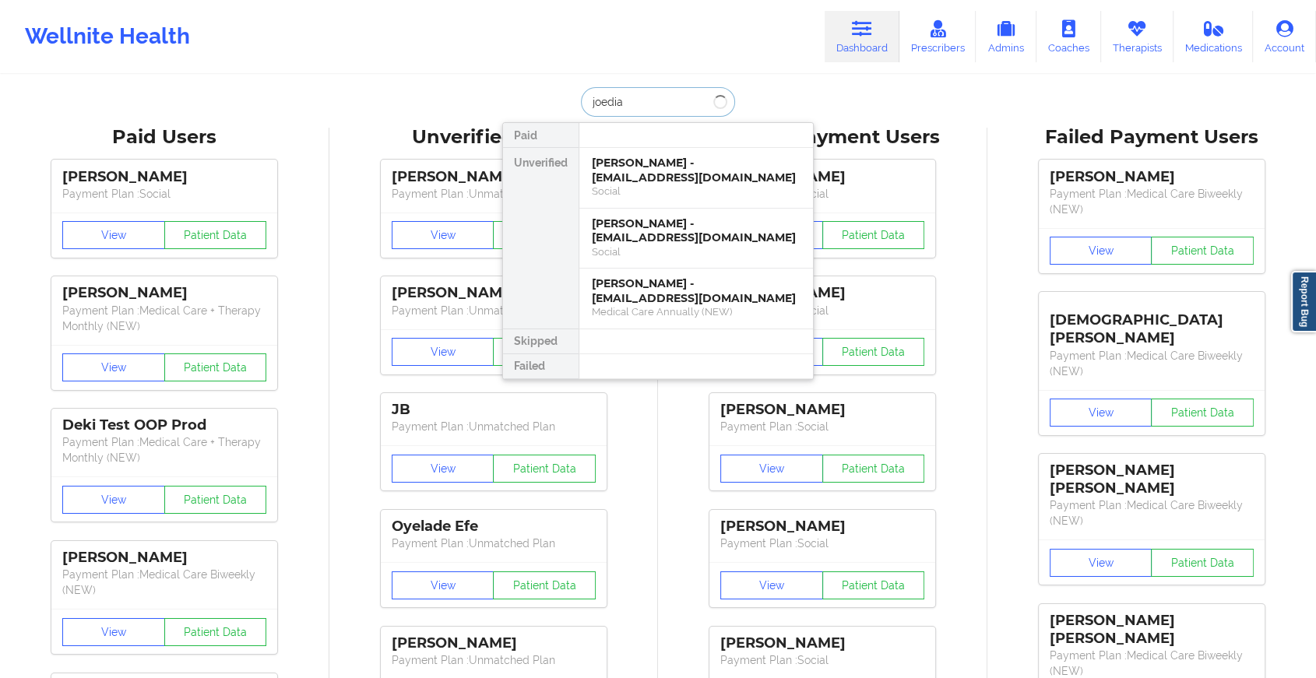
type input "joedian"
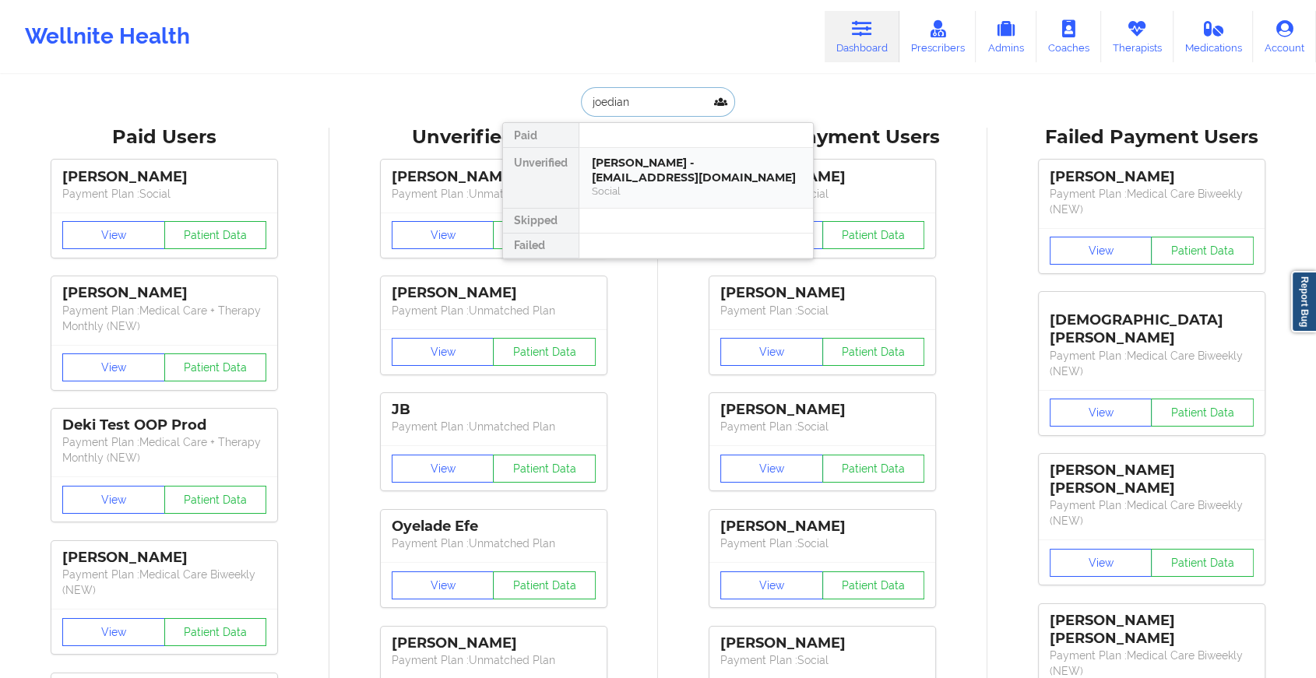
click at [648, 156] on div "[PERSON_NAME] - [EMAIL_ADDRESS][DOMAIN_NAME]" at bounding box center [696, 170] width 209 height 29
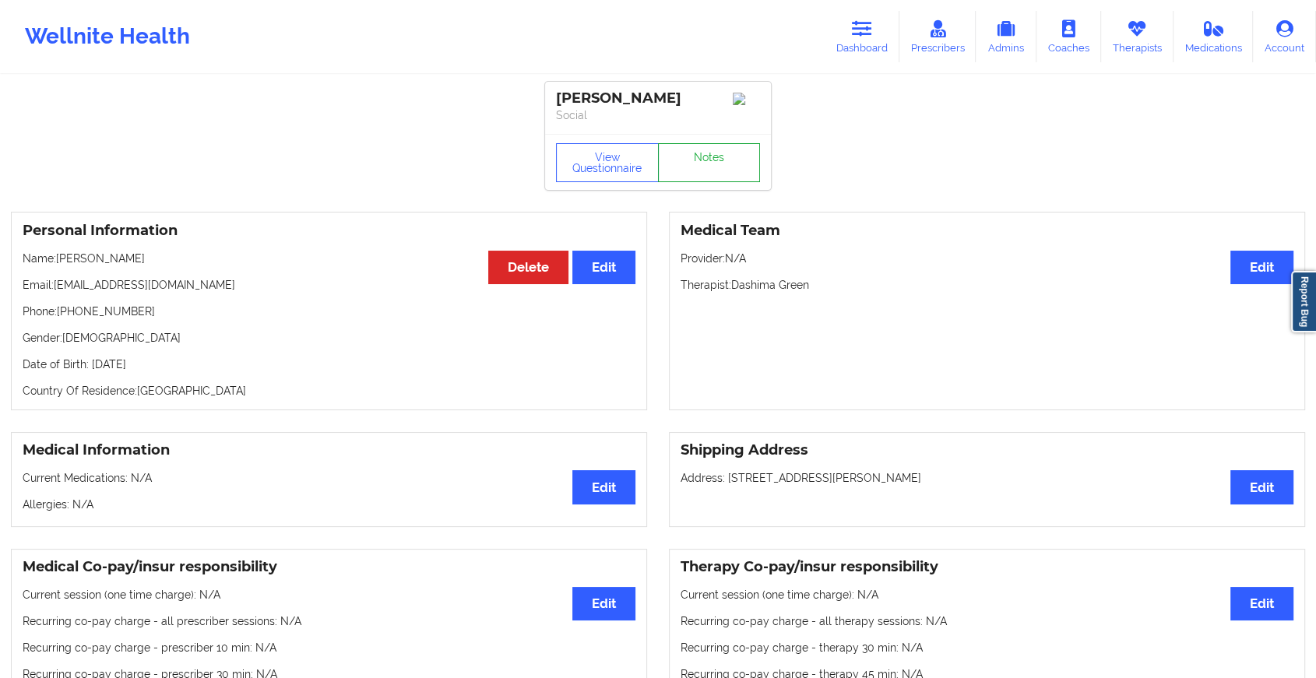
click at [691, 163] on link "Notes" at bounding box center [709, 162] width 103 height 39
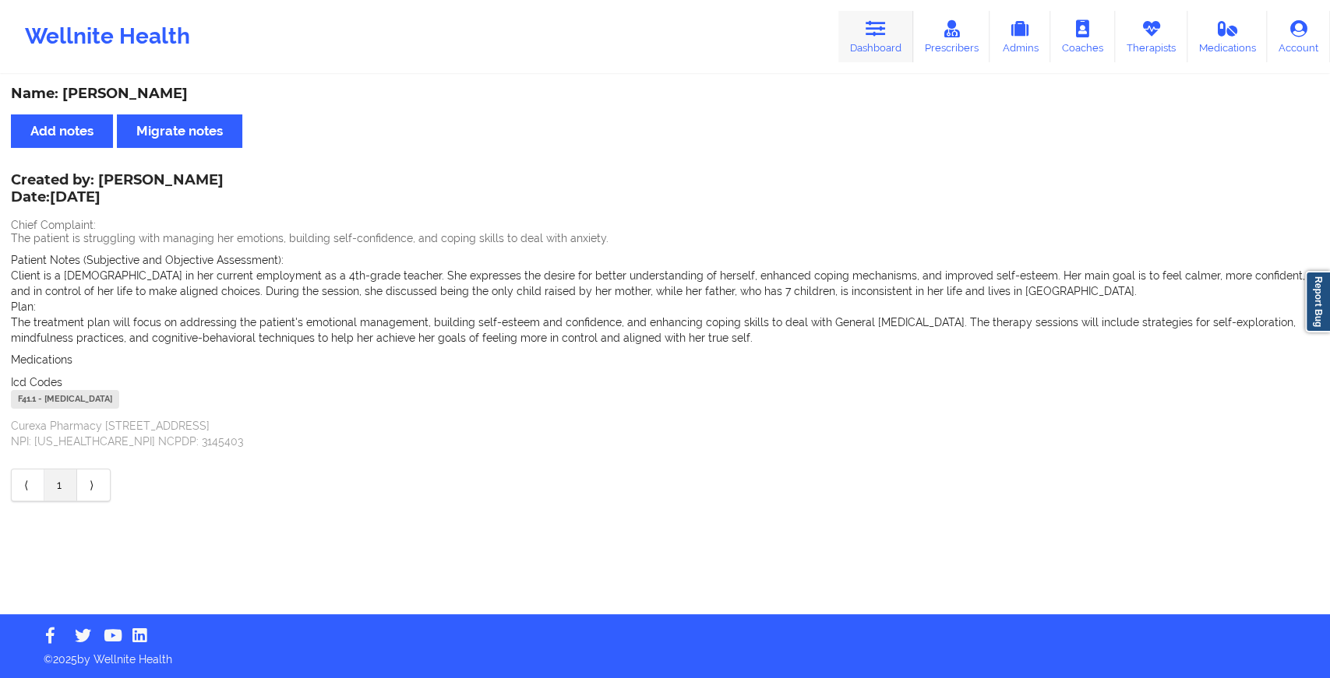
click at [884, 17] on link "Dashboard" at bounding box center [875, 36] width 75 height 51
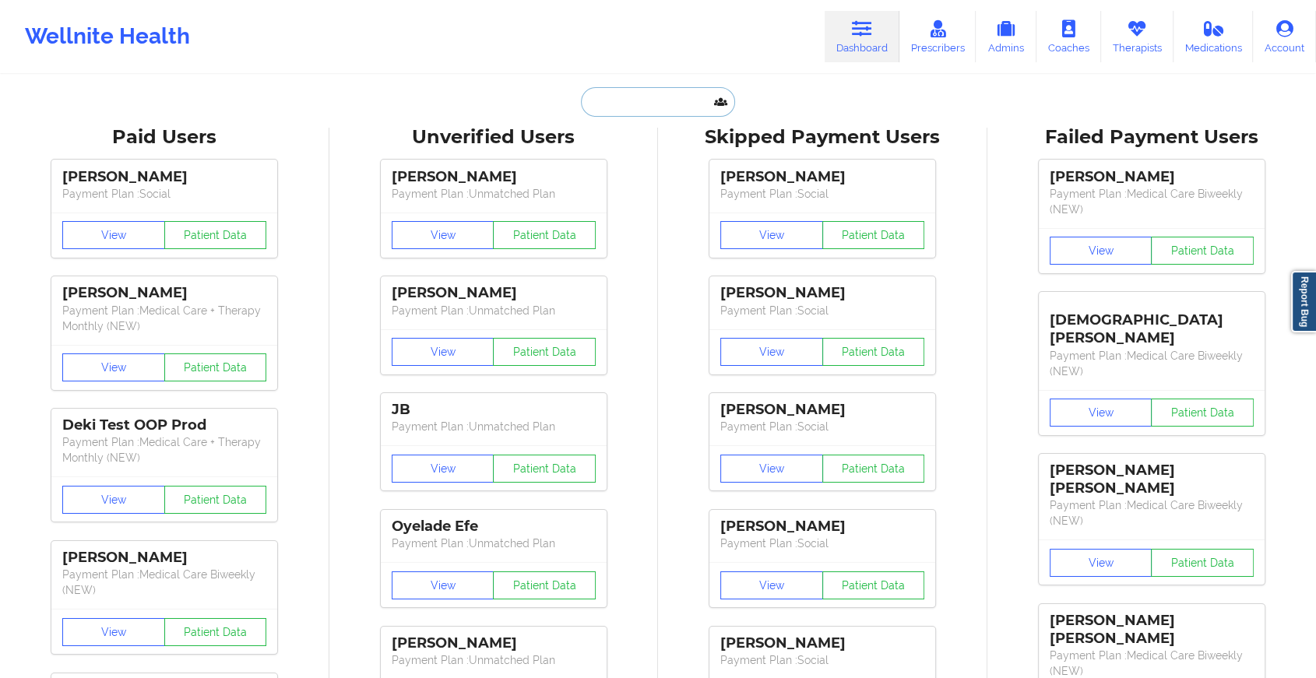
click at [668, 100] on input "text" at bounding box center [658, 102] width 154 height 30
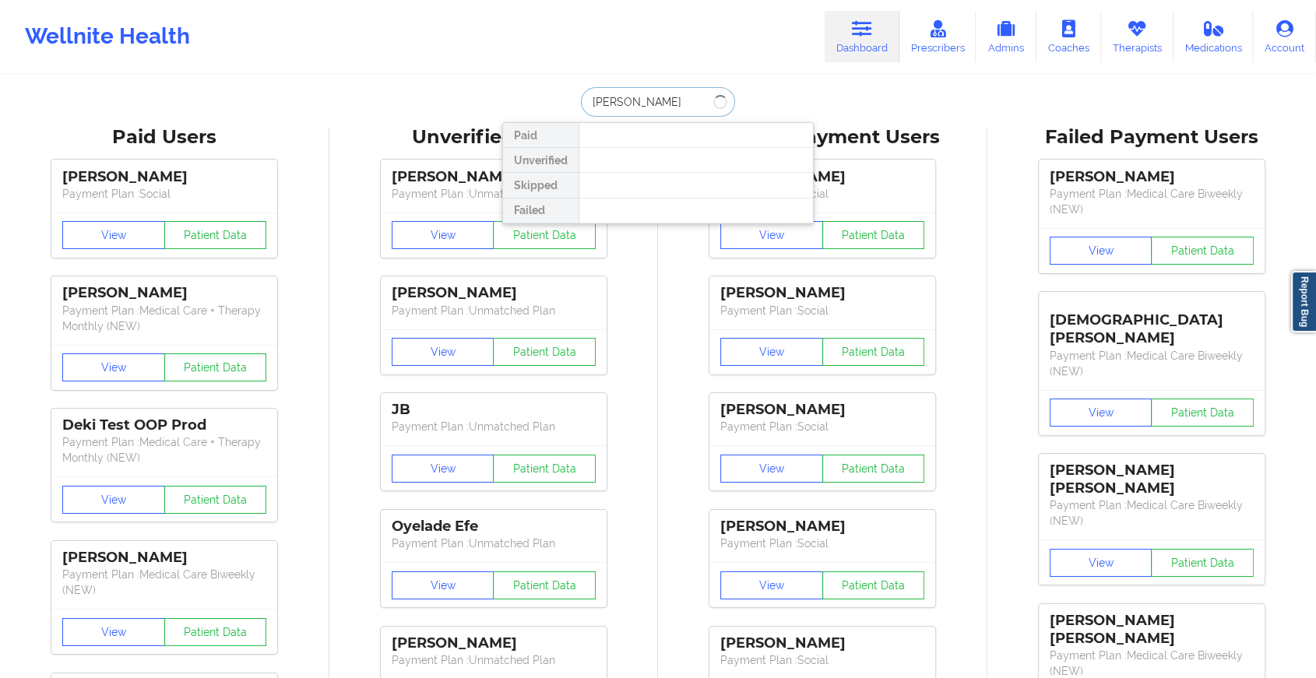
type input "[PERSON_NAME] hyp"
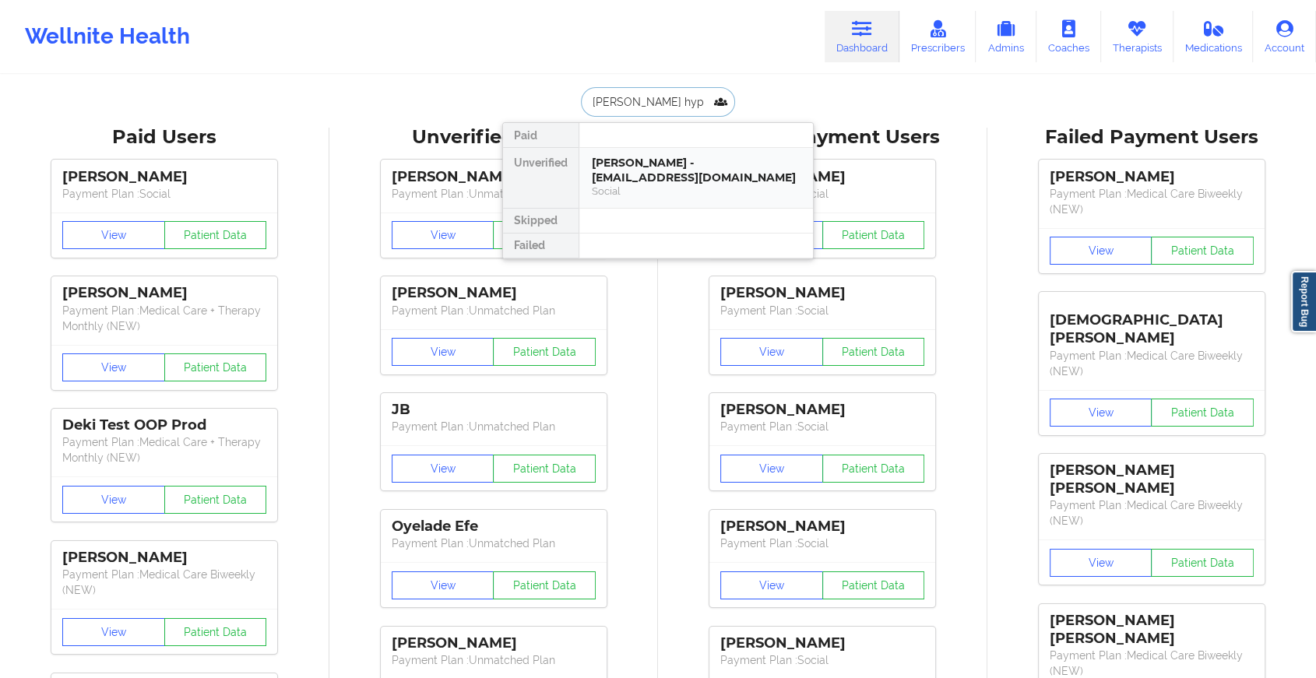
click at [634, 179] on div "[PERSON_NAME] - [EMAIL_ADDRESS][DOMAIN_NAME]" at bounding box center [696, 170] width 209 height 29
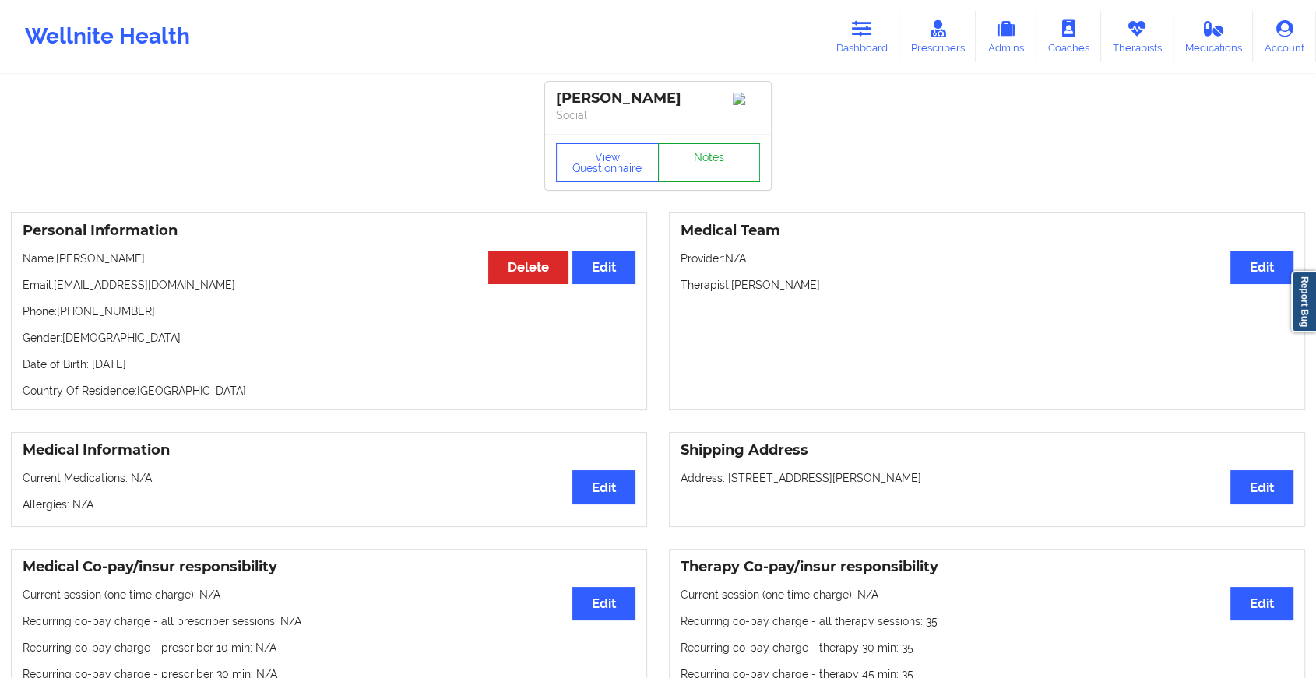
click at [696, 153] on link "Notes" at bounding box center [709, 162] width 103 height 39
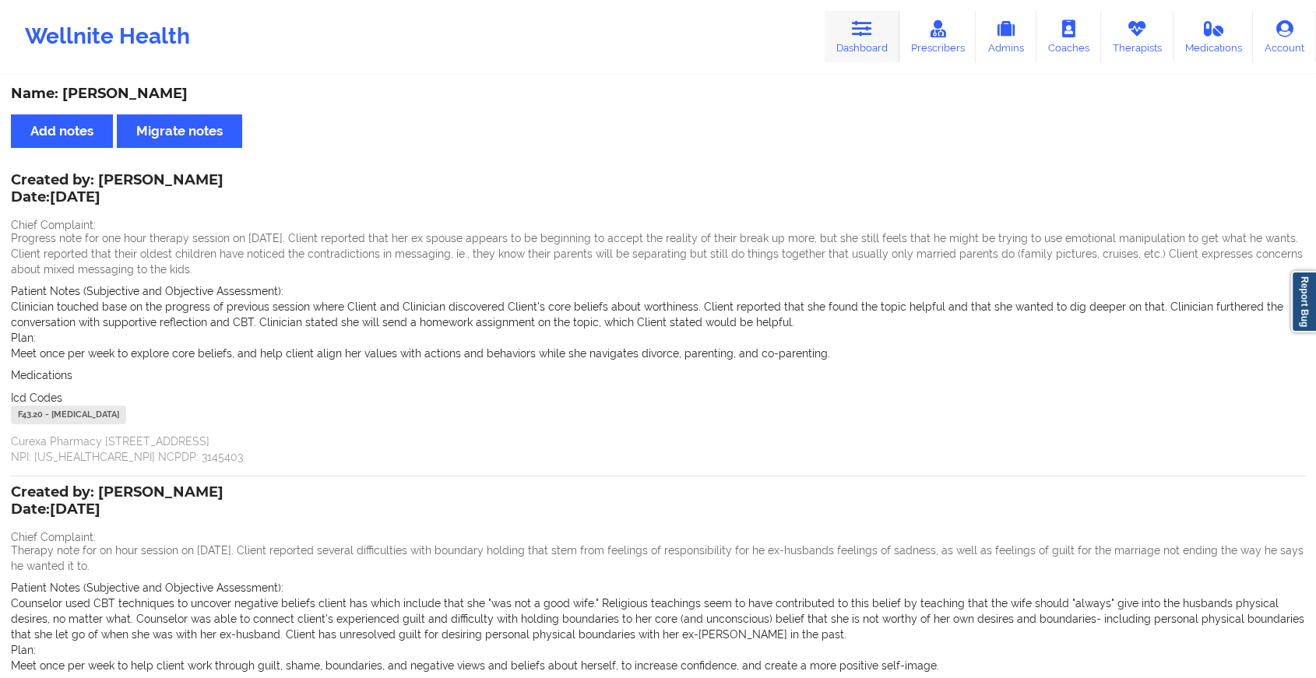
click at [869, 31] on icon at bounding box center [862, 28] width 20 height 17
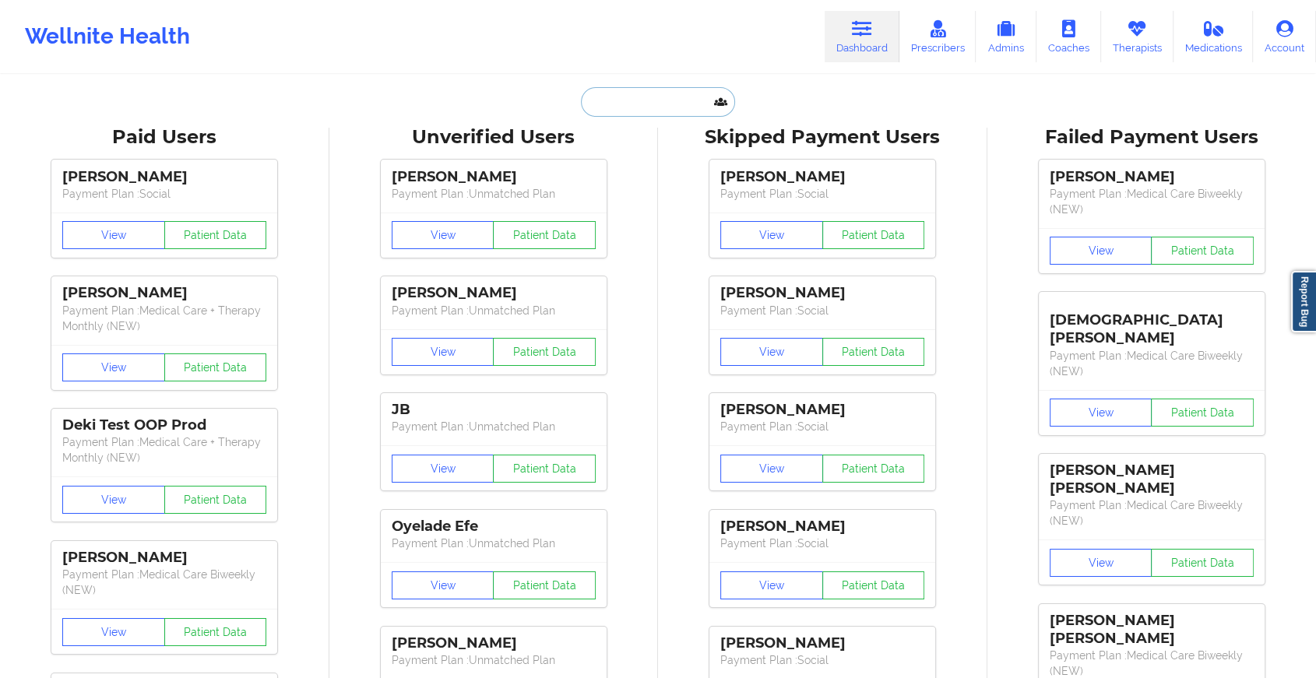
click at [647, 101] on input "text" at bounding box center [658, 102] width 154 height 30
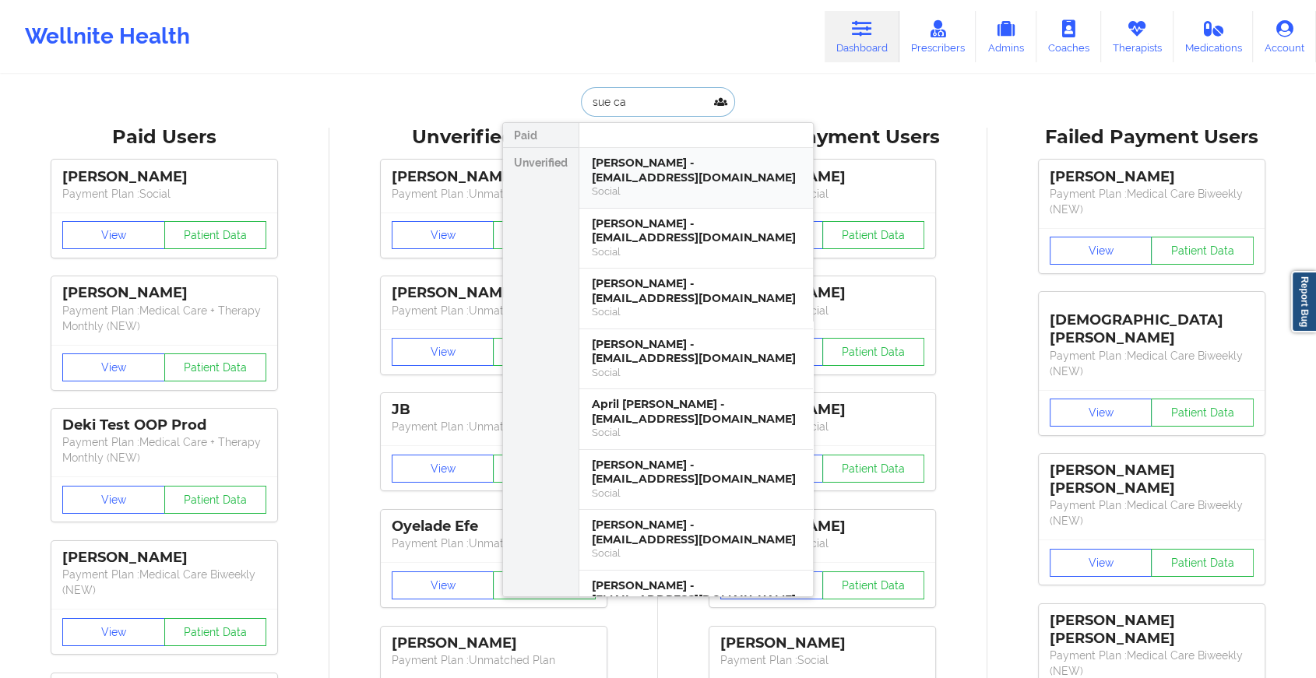
type input "sue car"
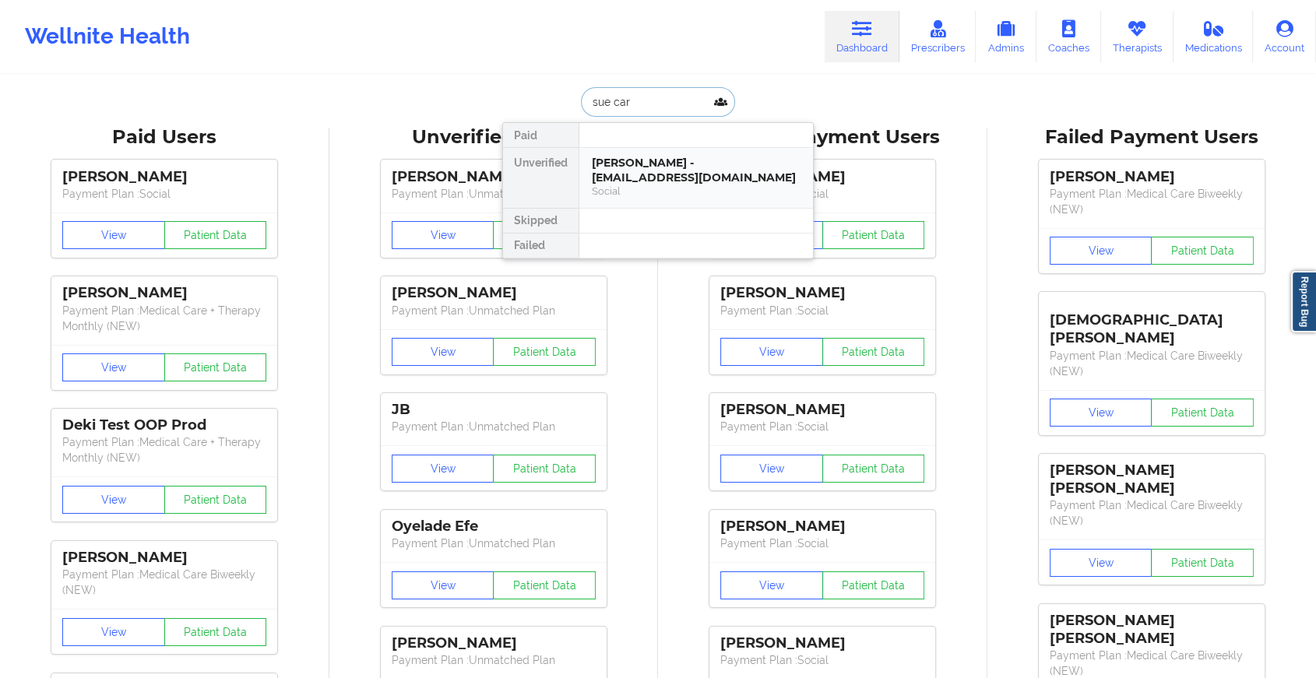
click at [586, 153] on div "[PERSON_NAME] - [EMAIL_ADDRESS][DOMAIN_NAME] Social" at bounding box center [697, 178] width 234 height 60
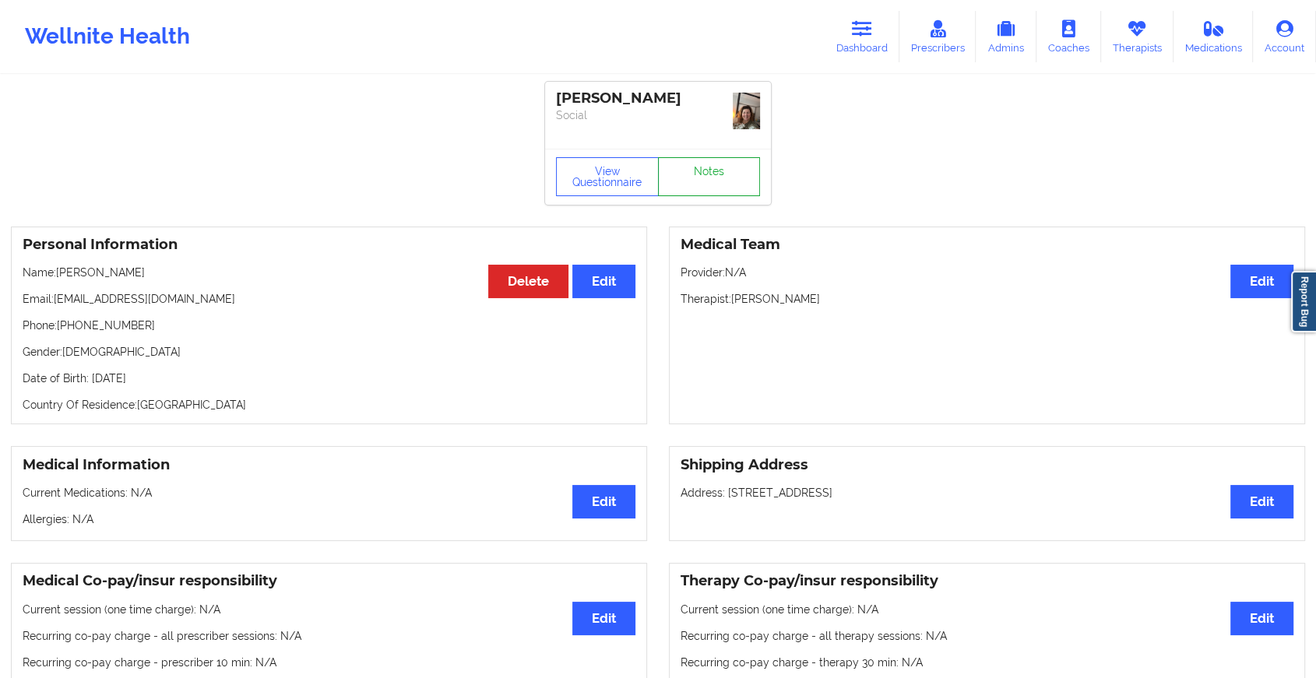
click at [706, 168] on link "Notes" at bounding box center [709, 176] width 103 height 39
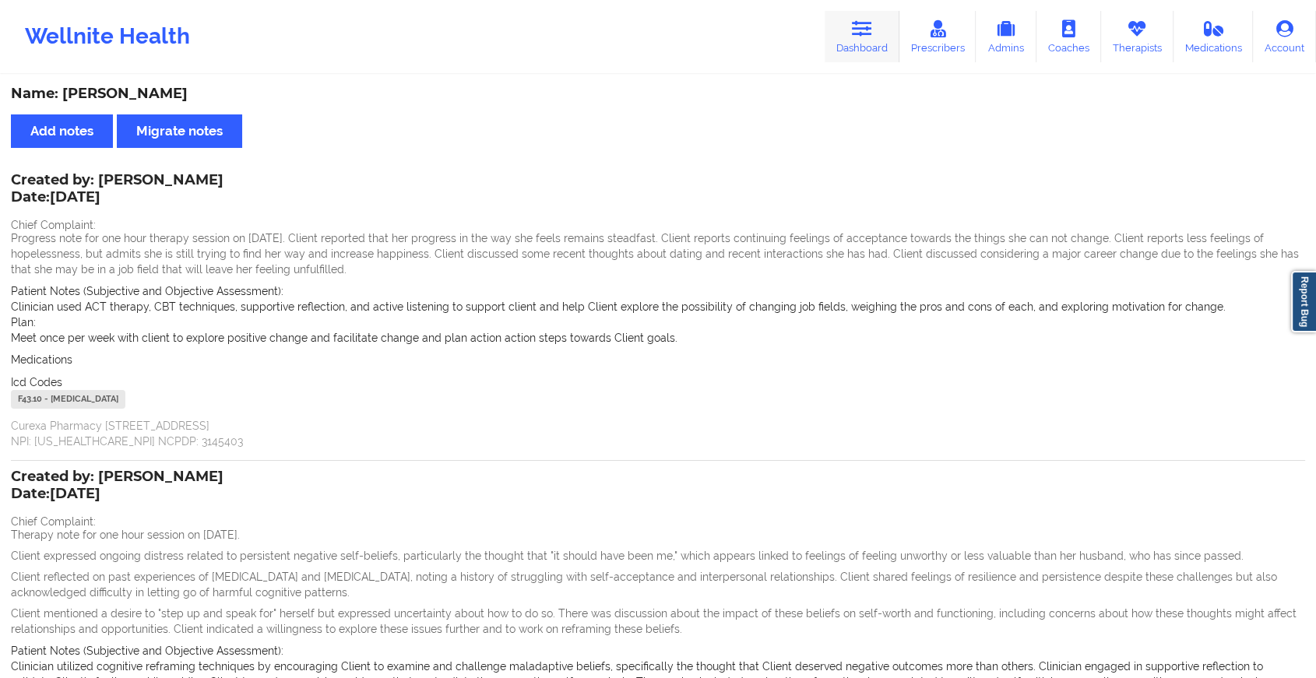
click at [854, 31] on icon at bounding box center [862, 28] width 20 height 17
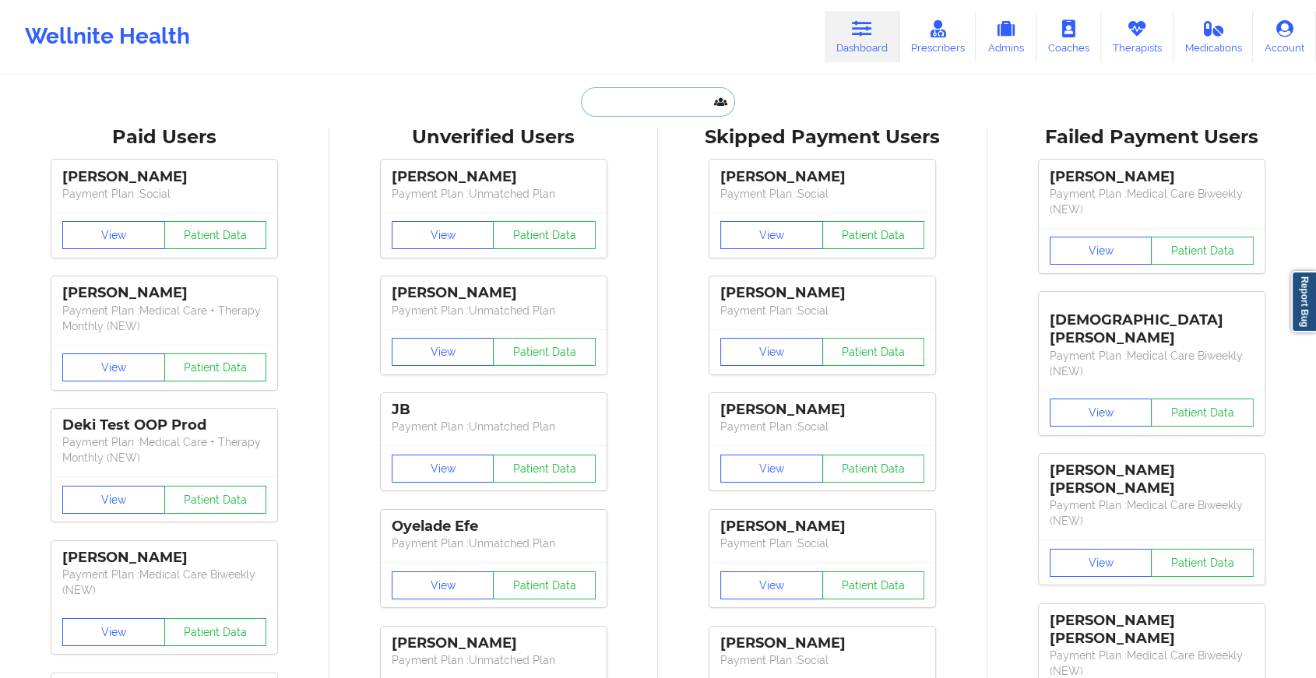
click at [652, 104] on input "text" at bounding box center [658, 102] width 154 height 30
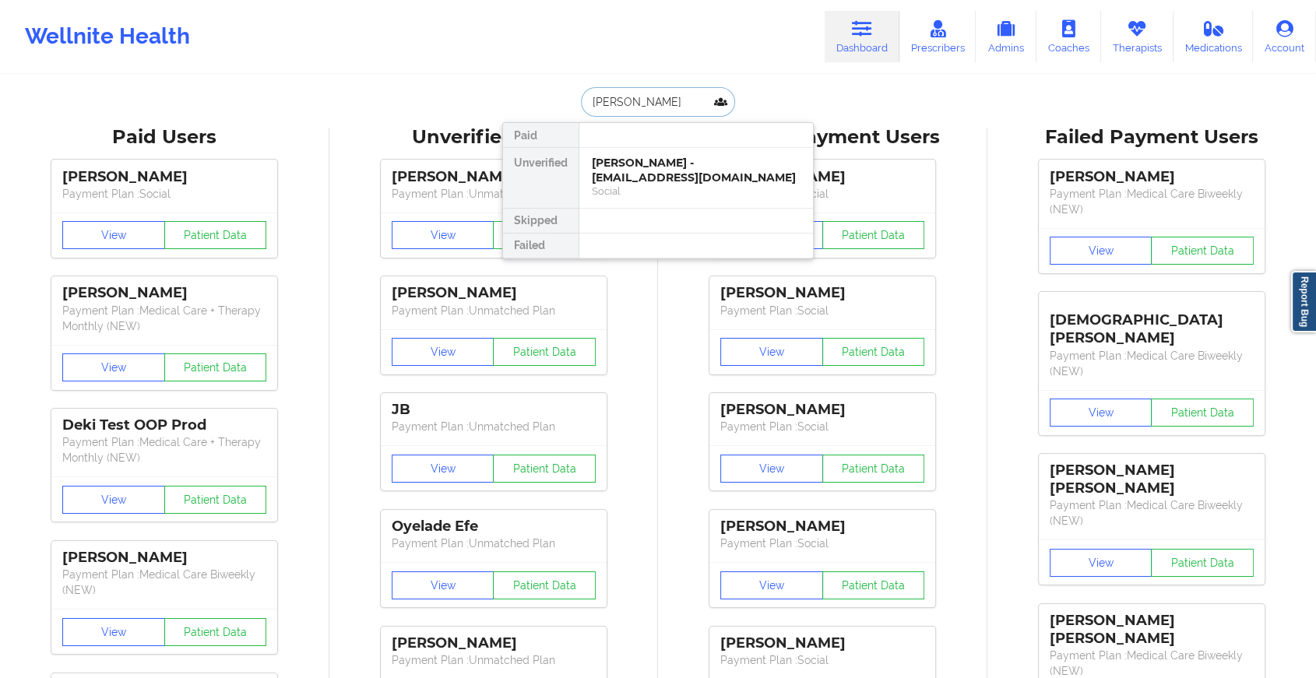
type input "[PERSON_NAME]"
click at [756, 167] on div "[PERSON_NAME] - [EMAIL_ADDRESS][DOMAIN_NAME]" at bounding box center [696, 170] width 209 height 29
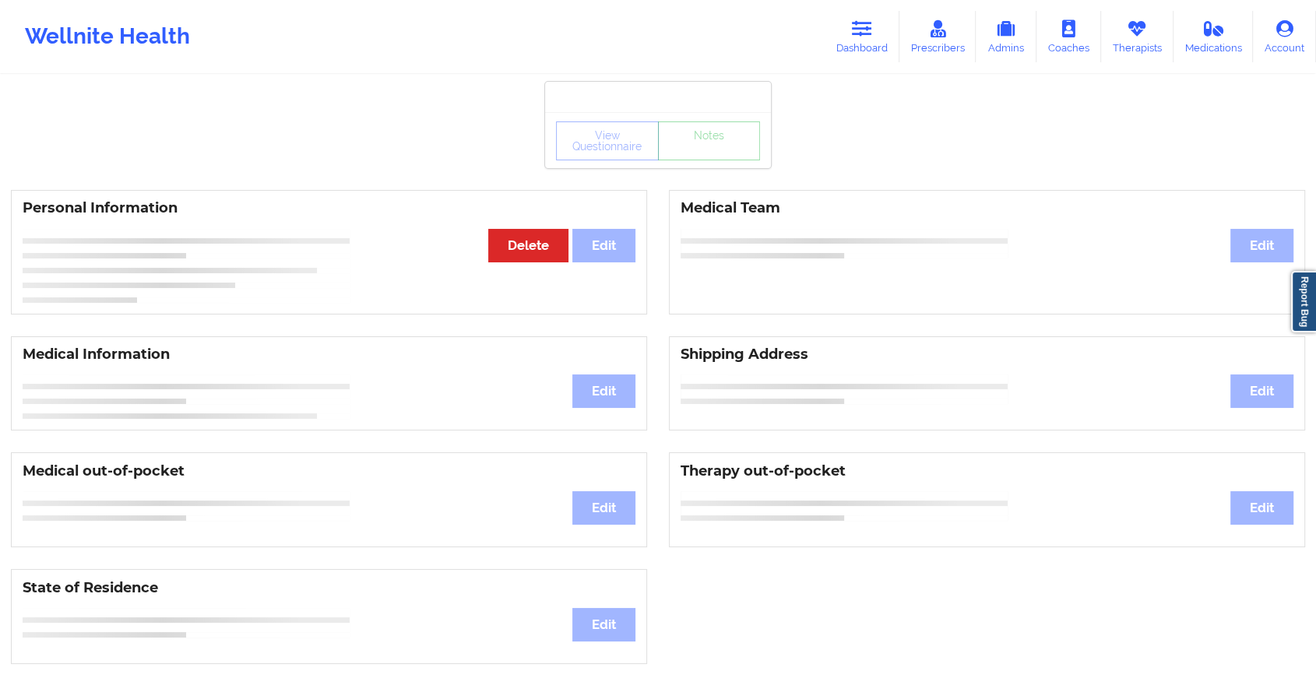
click at [689, 168] on div "View Questionnaire Notes Personal Information Edit Delete Medical Team Edit Med…" at bounding box center [658, 657] width 1316 height 1315
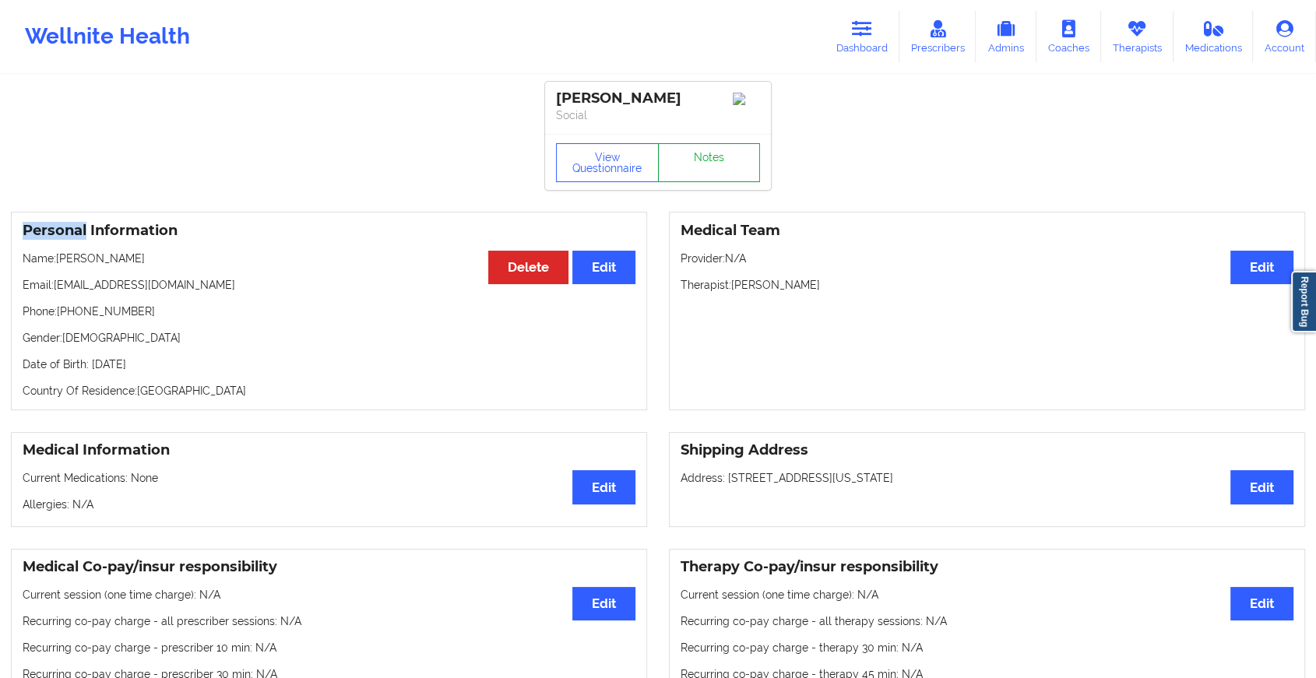
click at [689, 168] on link "Notes" at bounding box center [709, 162] width 103 height 39
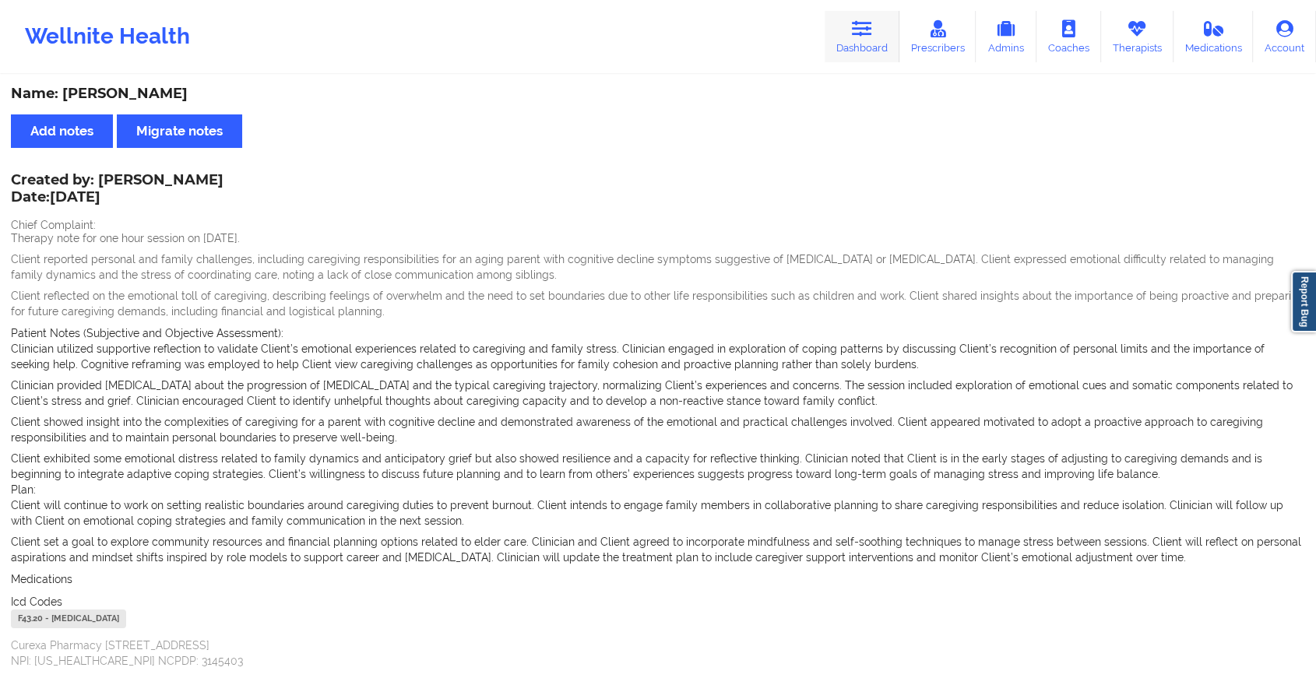
click at [834, 44] on link "Dashboard" at bounding box center [862, 36] width 75 height 51
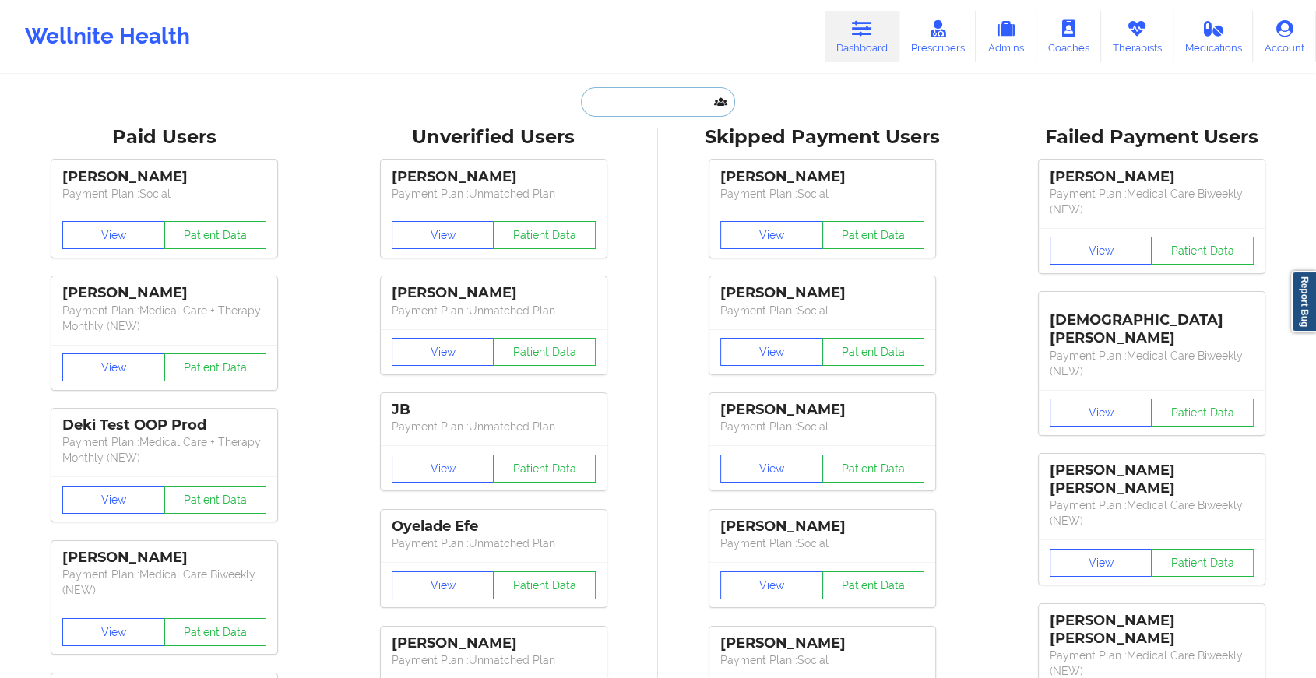
click at [615, 104] on input "text" at bounding box center [658, 102] width 154 height 30
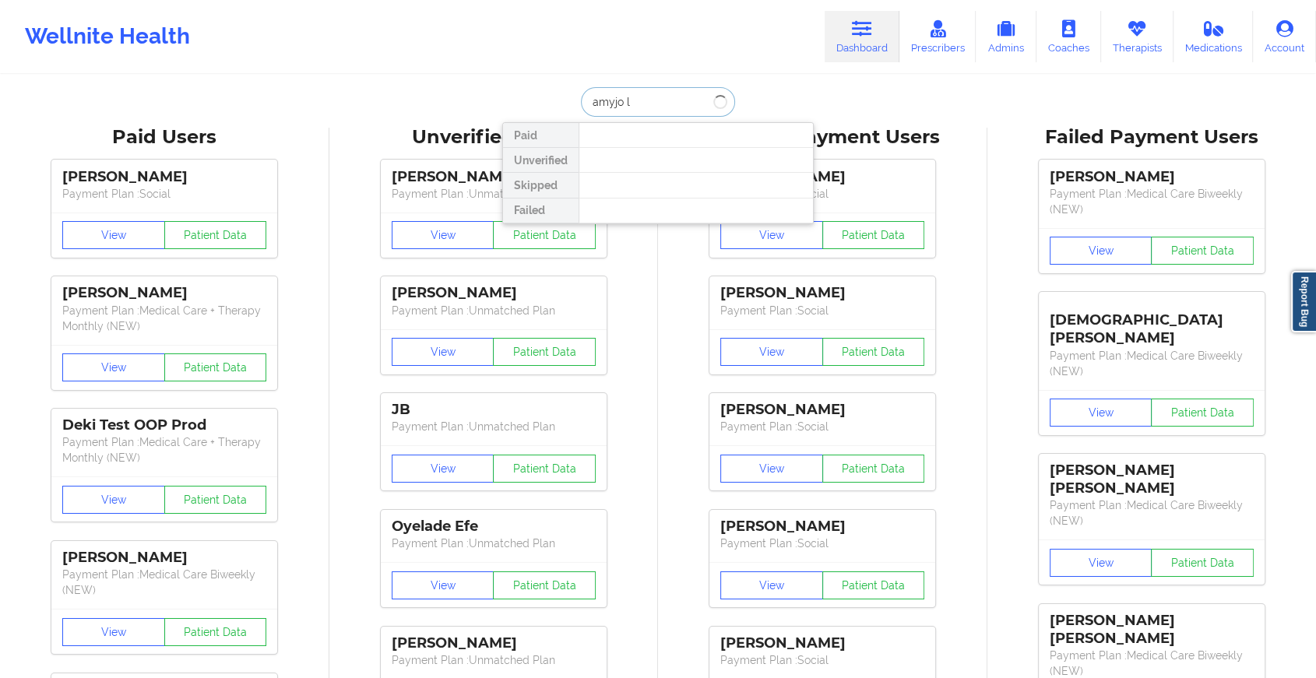
type input "amyjo l"
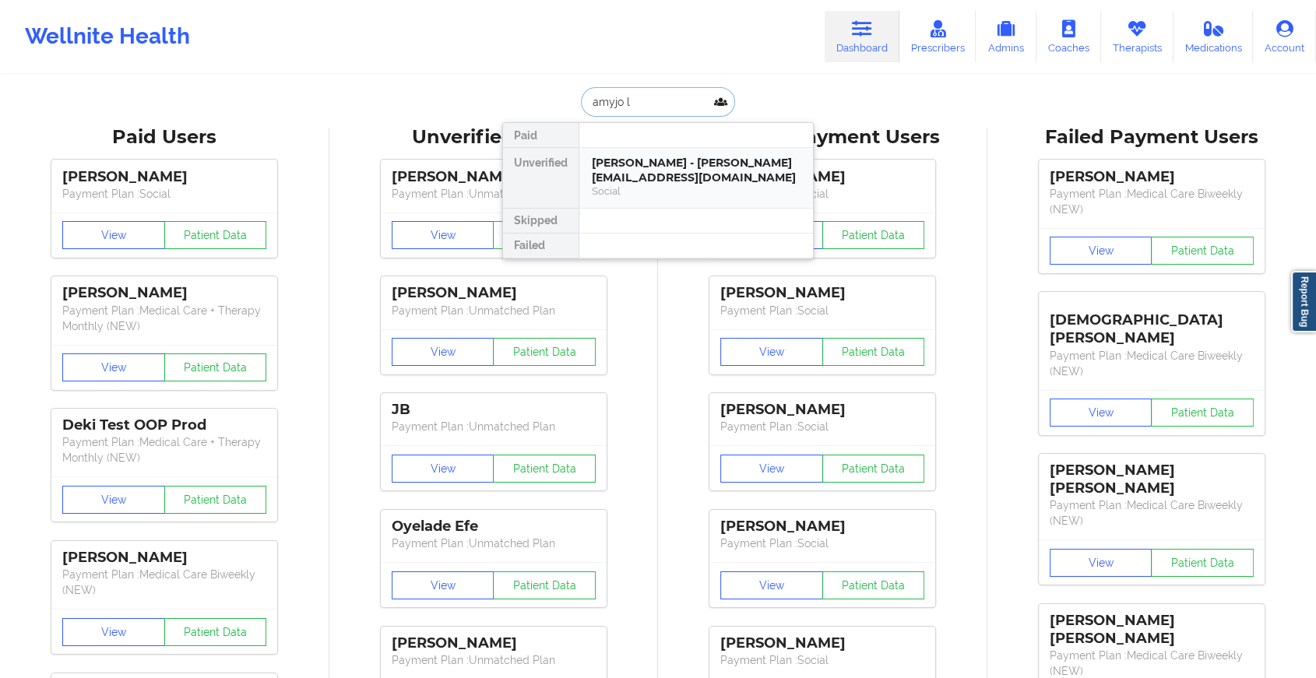
click at [673, 171] on div "[PERSON_NAME] - [PERSON_NAME][EMAIL_ADDRESS][DOMAIN_NAME]" at bounding box center [696, 170] width 209 height 29
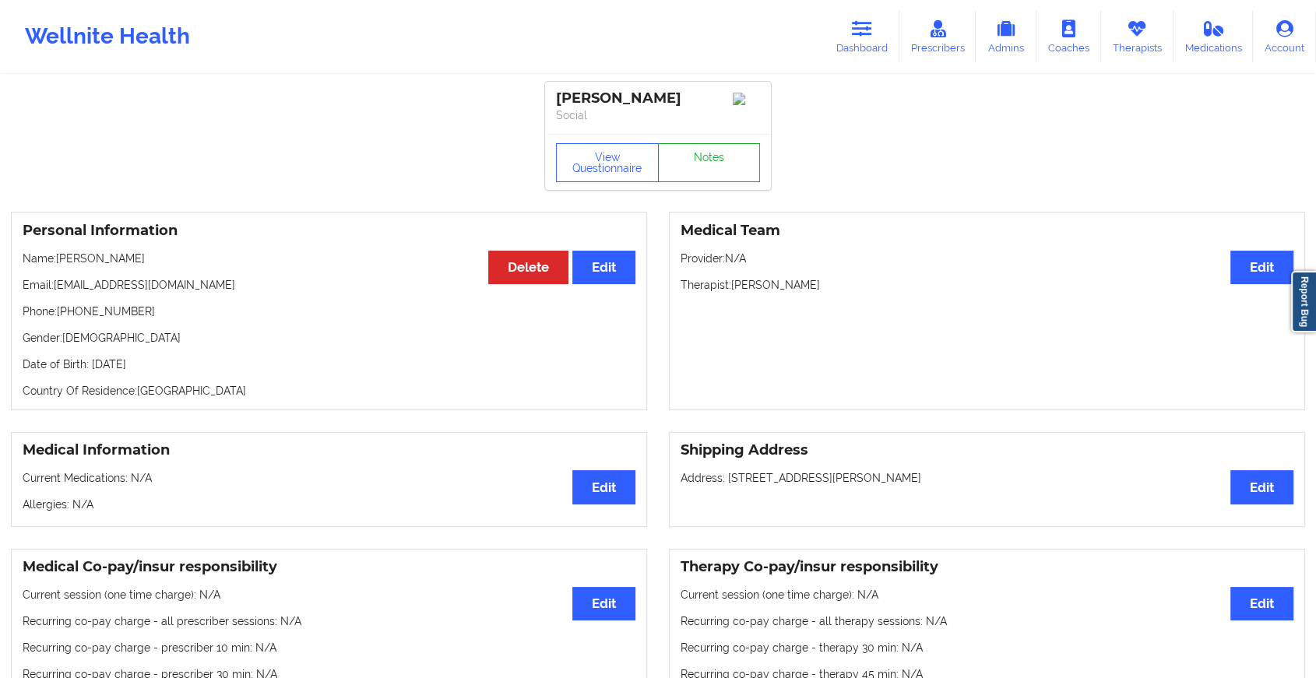
click at [704, 160] on link "Notes" at bounding box center [709, 162] width 103 height 39
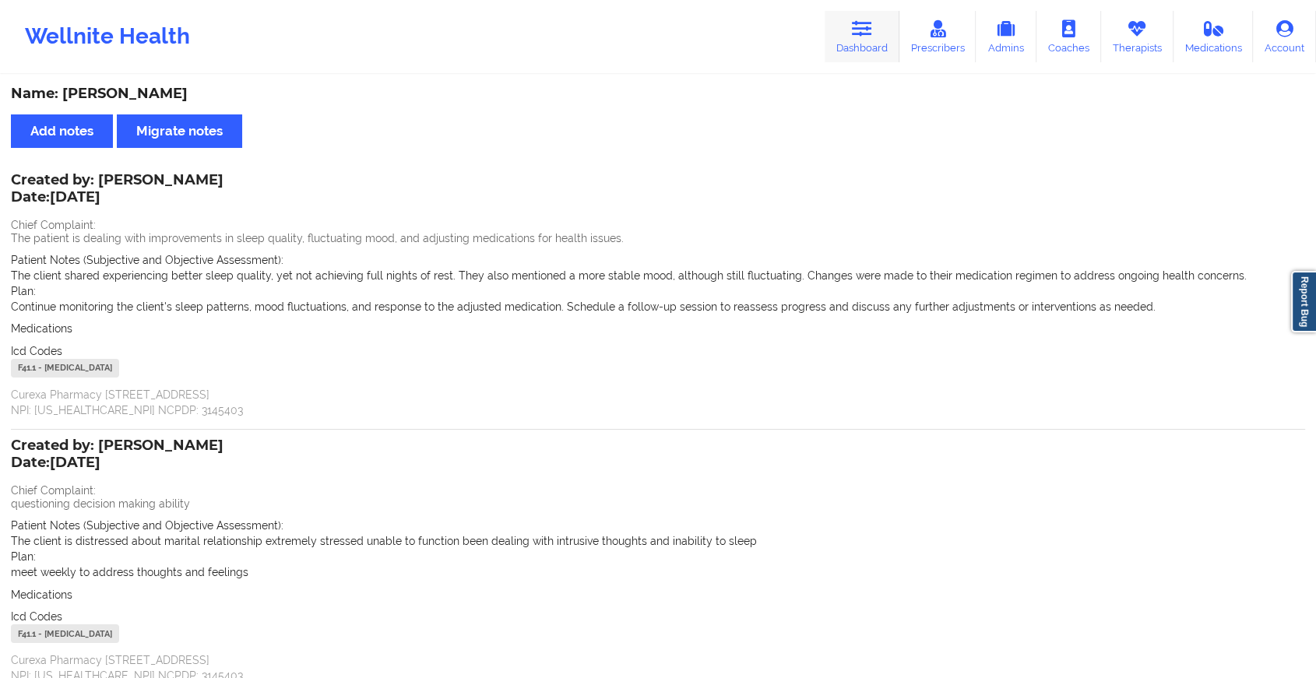
click at [858, 43] on link "Dashboard" at bounding box center [862, 36] width 75 height 51
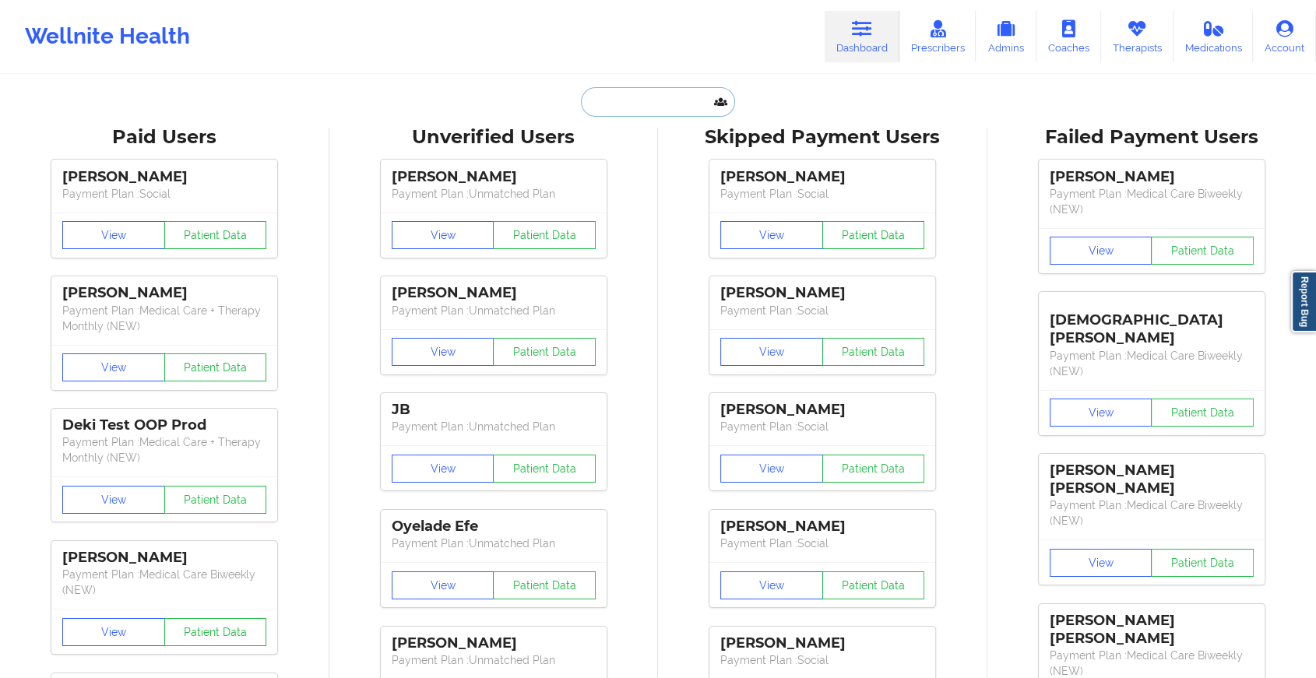
click at [632, 92] on input "text" at bounding box center [658, 102] width 154 height 30
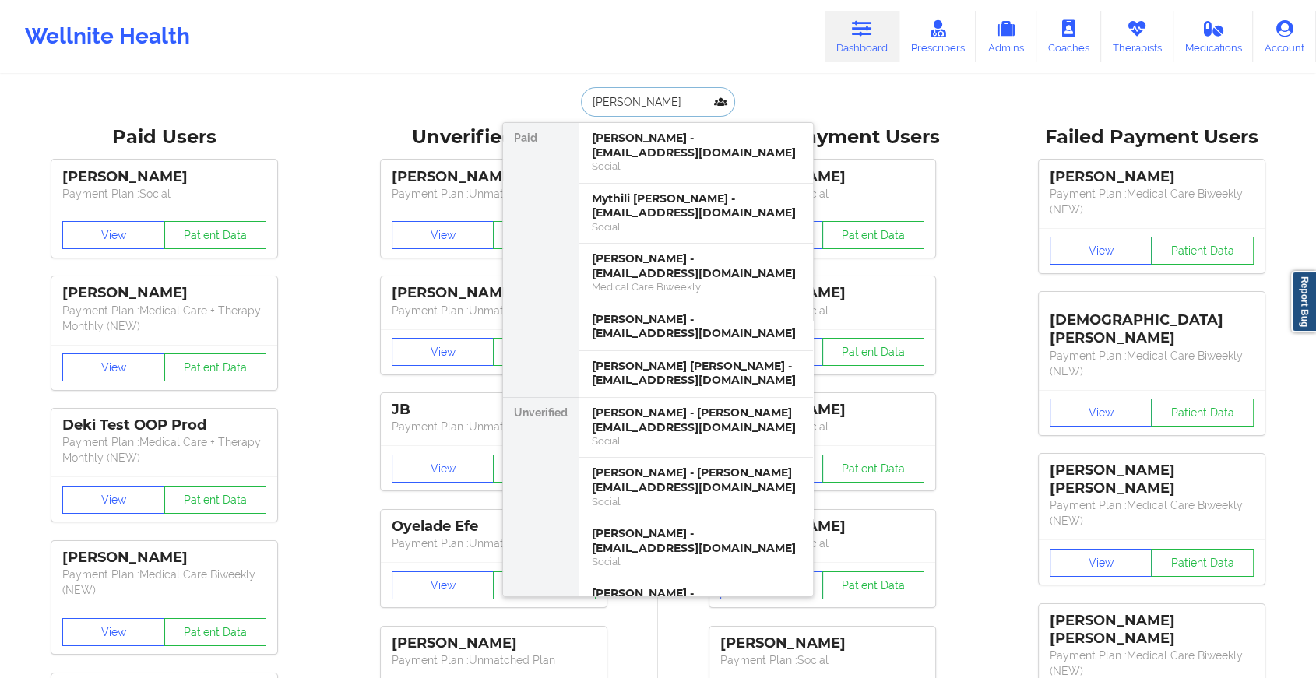
type input "[PERSON_NAME]"
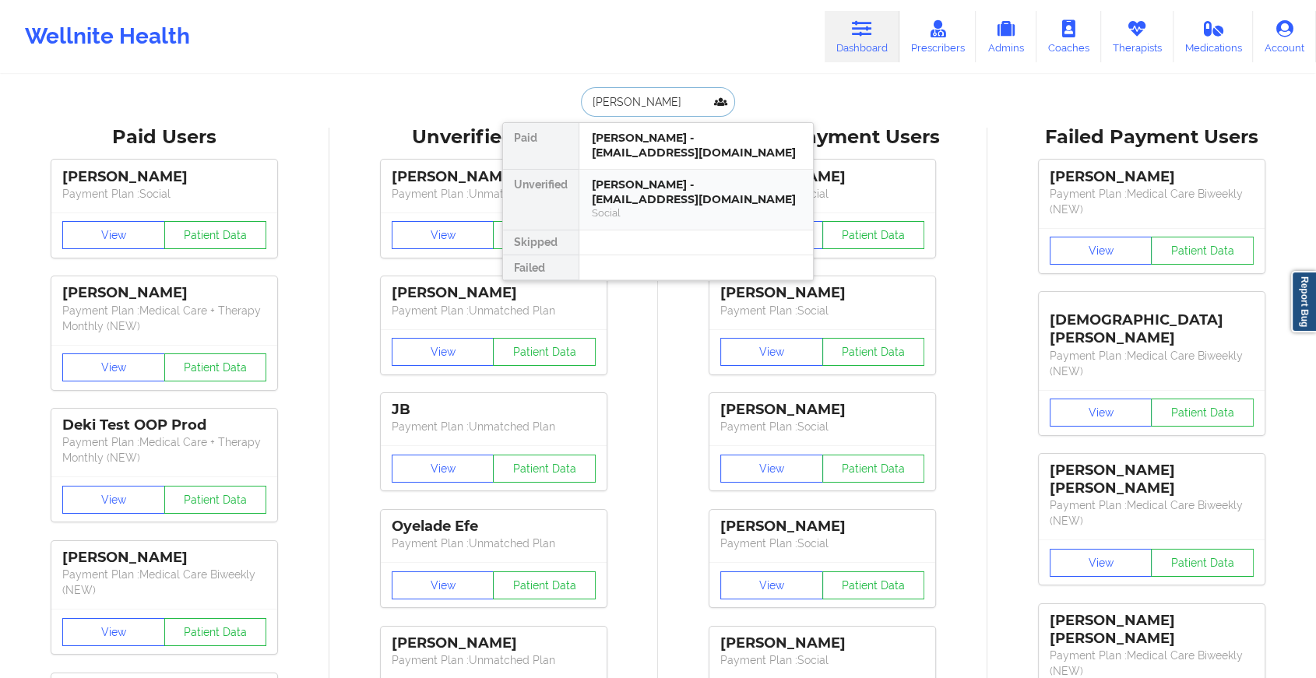
click at [643, 218] on div "Social" at bounding box center [696, 212] width 209 height 13
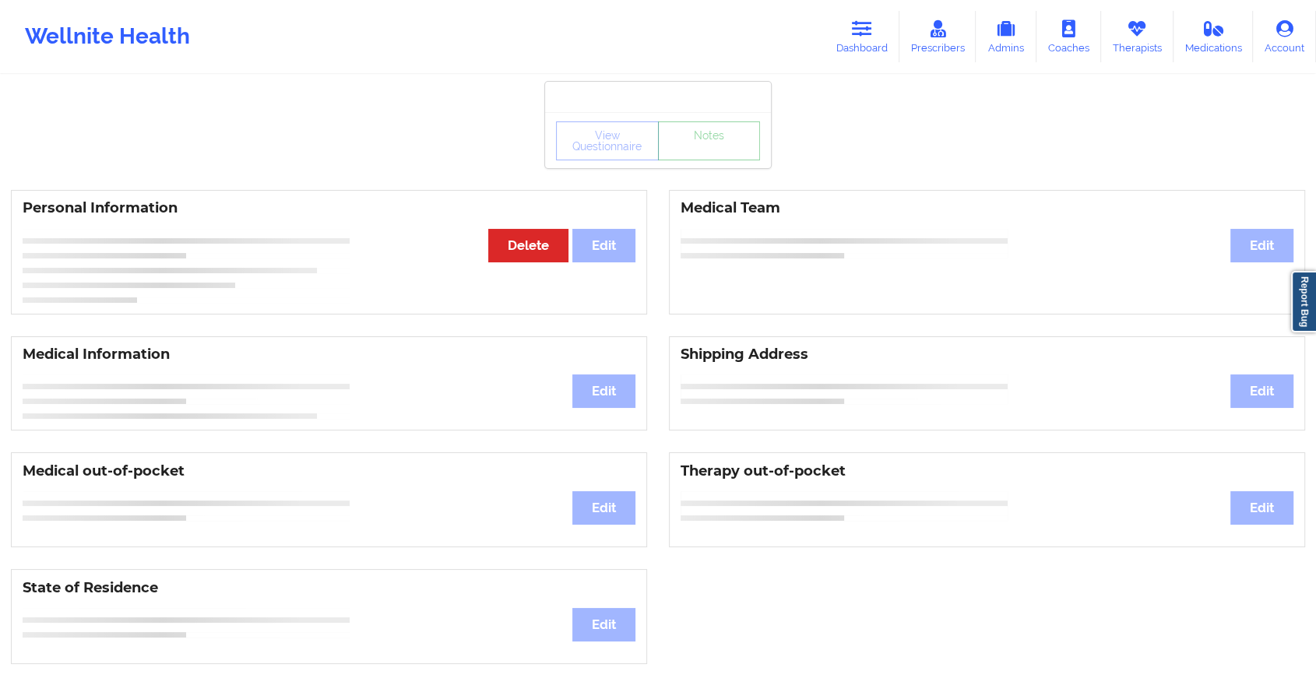
click at [698, 160] on link "Notes" at bounding box center [709, 141] width 103 height 39
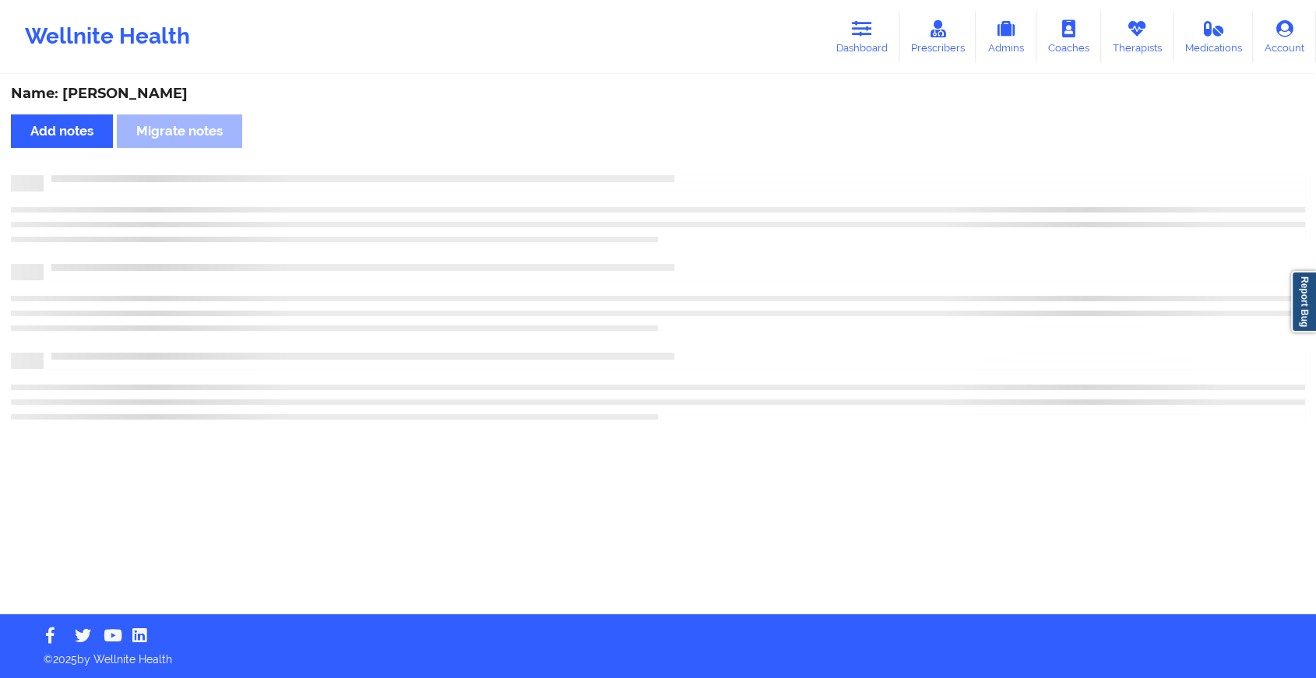
click at [698, 163] on div "Name: [PERSON_NAME] notes Migrate notes" at bounding box center [658, 345] width 1316 height 538
click at [698, 163] on div "Name: [PERSON_NAME] notes Migrate notes" at bounding box center [665, 345] width 1330 height 538
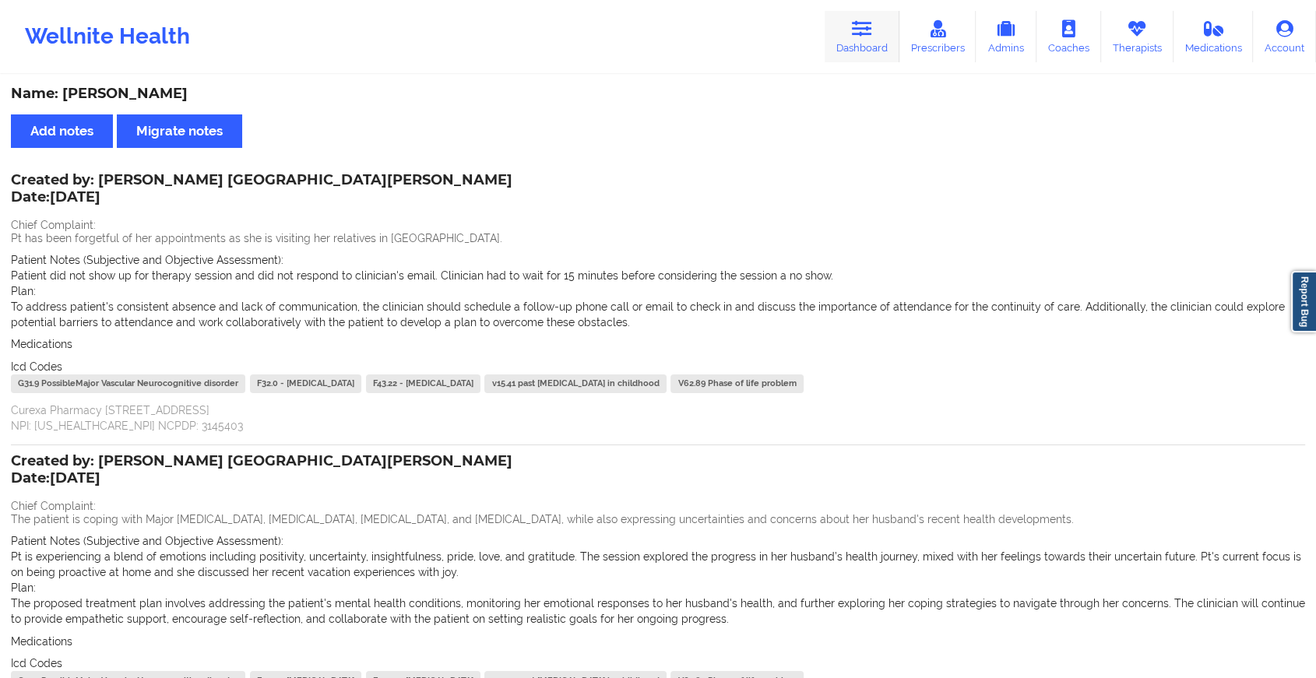
click at [833, 58] on link "Dashboard" at bounding box center [862, 36] width 75 height 51
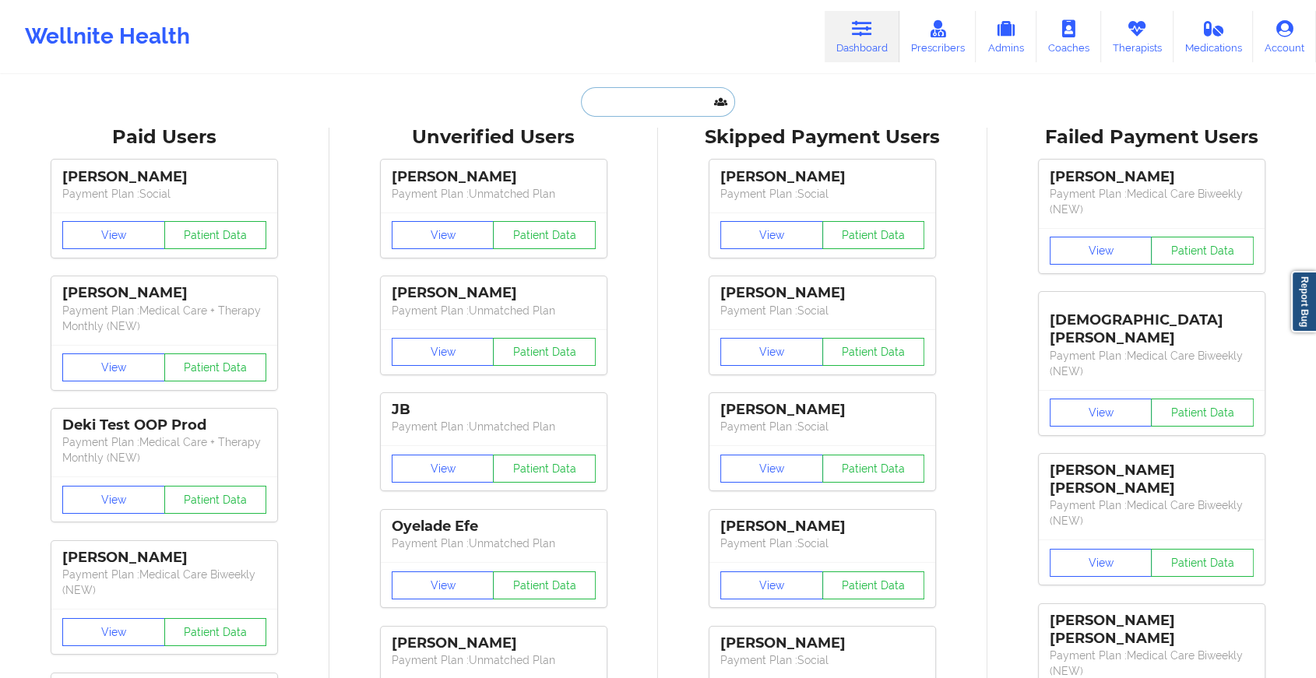
click at [604, 97] on input "text" at bounding box center [658, 102] width 154 height 30
paste input "[EMAIL_ADDRESS][DOMAIN_NAME]"
type input "[EMAIL_ADDRESS][DOMAIN_NAME]"
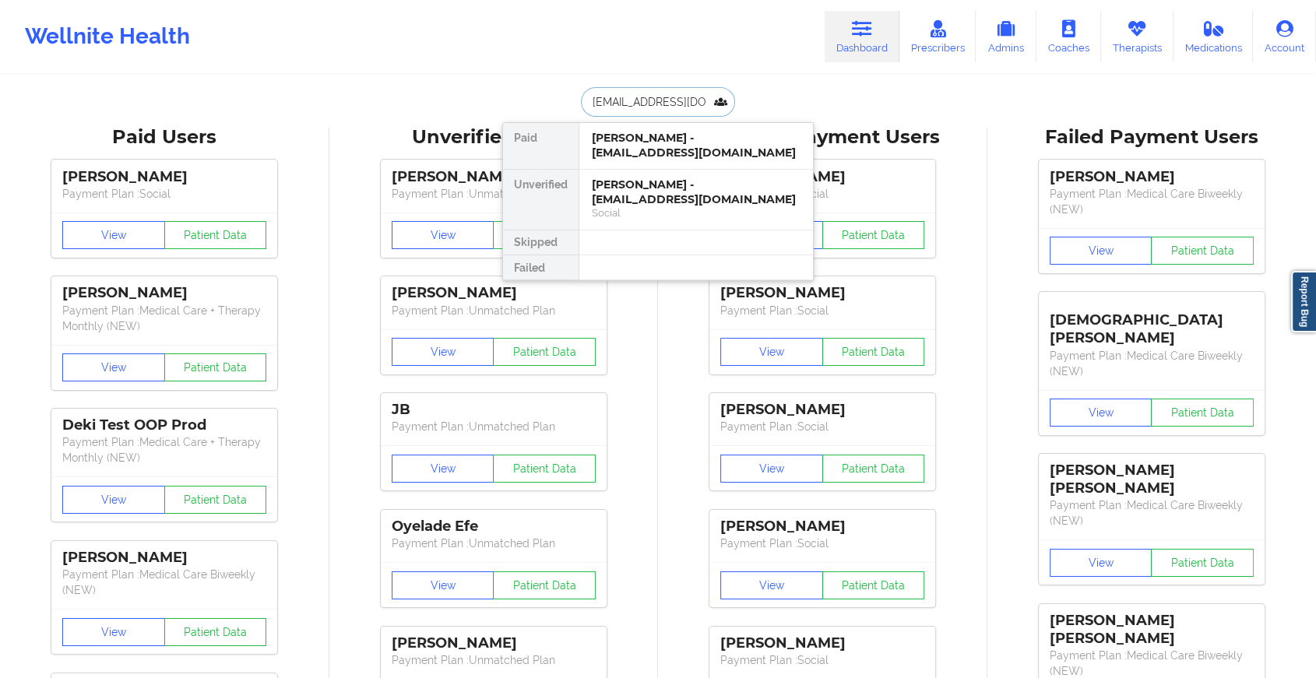
scroll to position [0, 13]
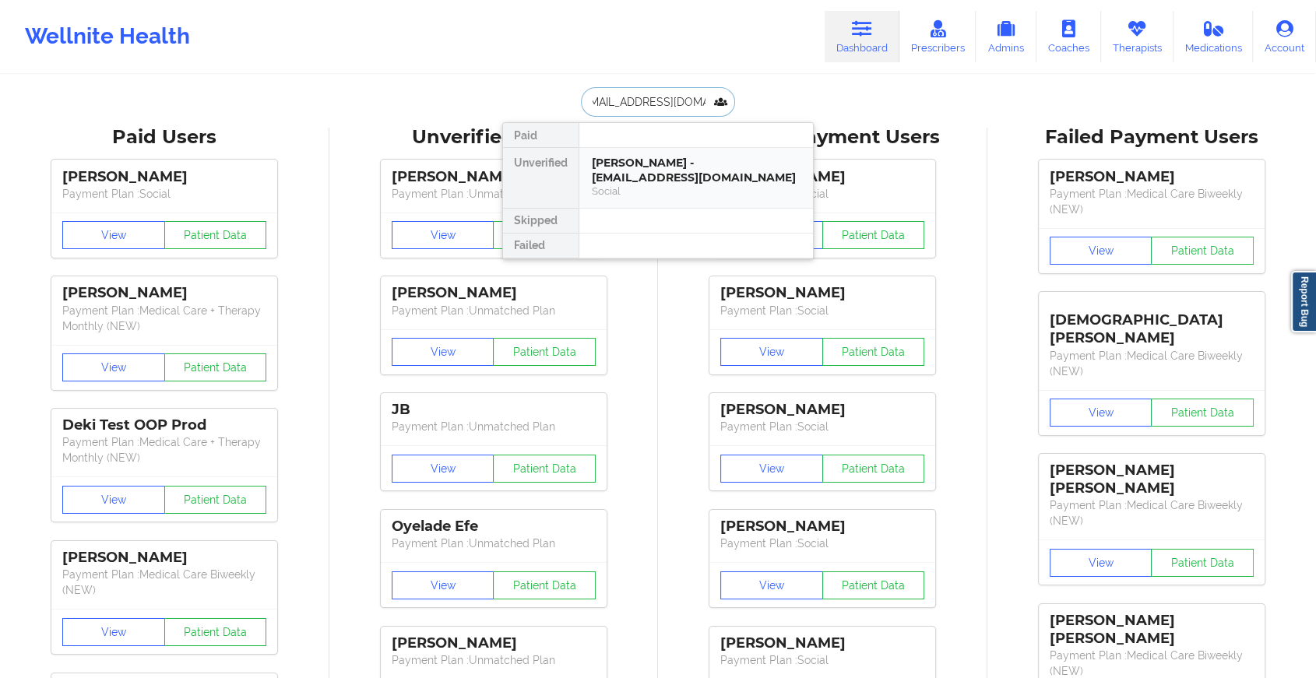
click at [671, 173] on div "[PERSON_NAME] - [EMAIL_ADDRESS][DOMAIN_NAME]" at bounding box center [696, 170] width 209 height 29
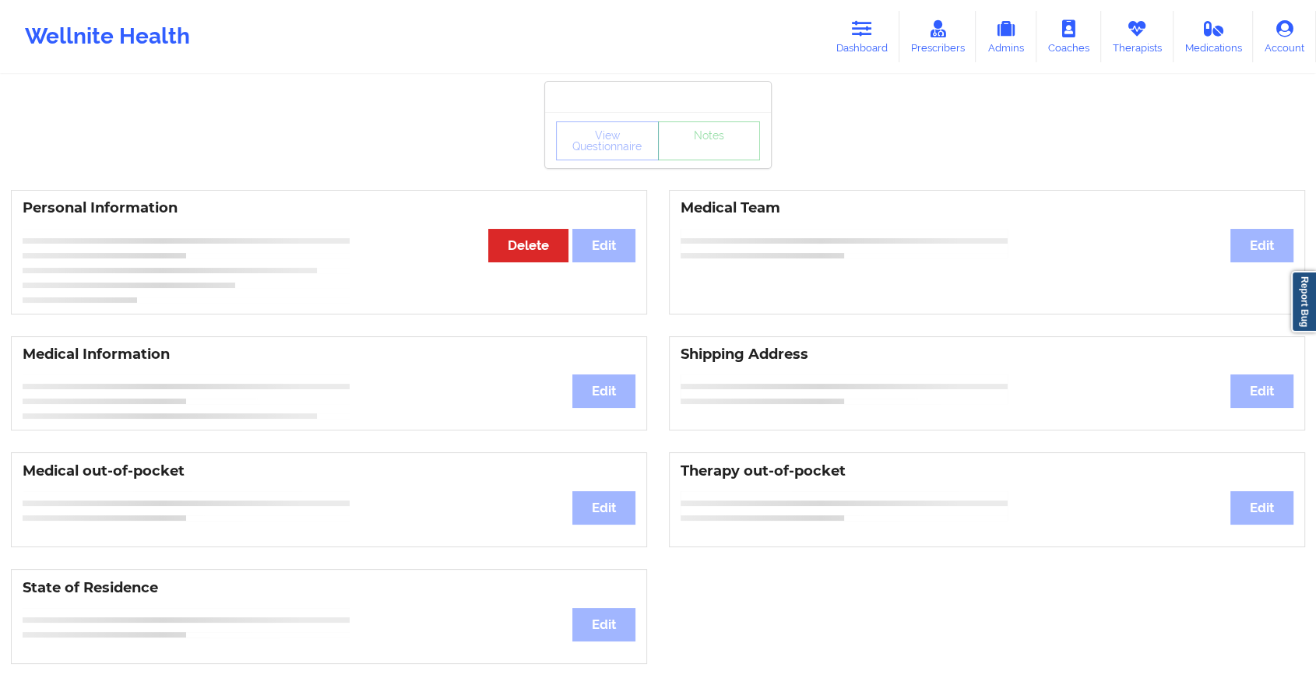
click at [723, 164] on div "View Questionnaire Notes" at bounding box center [658, 140] width 226 height 56
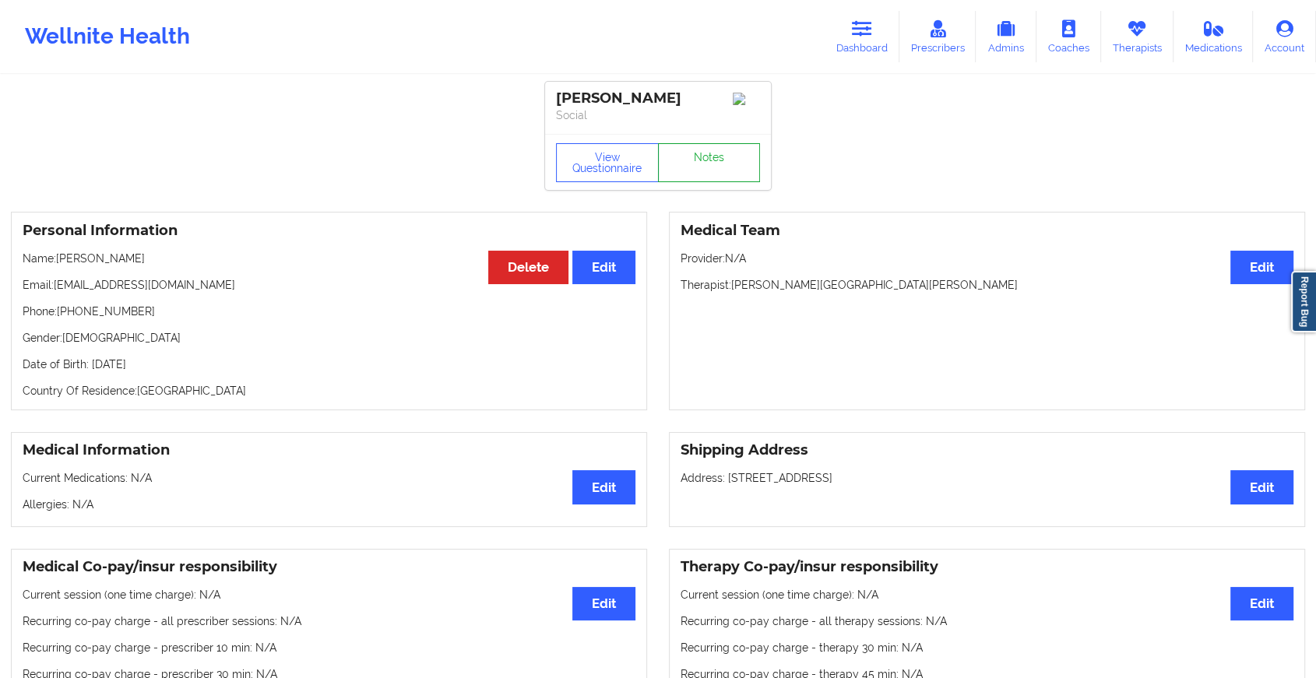
click at [723, 164] on link "Notes" at bounding box center [709, 162] width 103 height 39
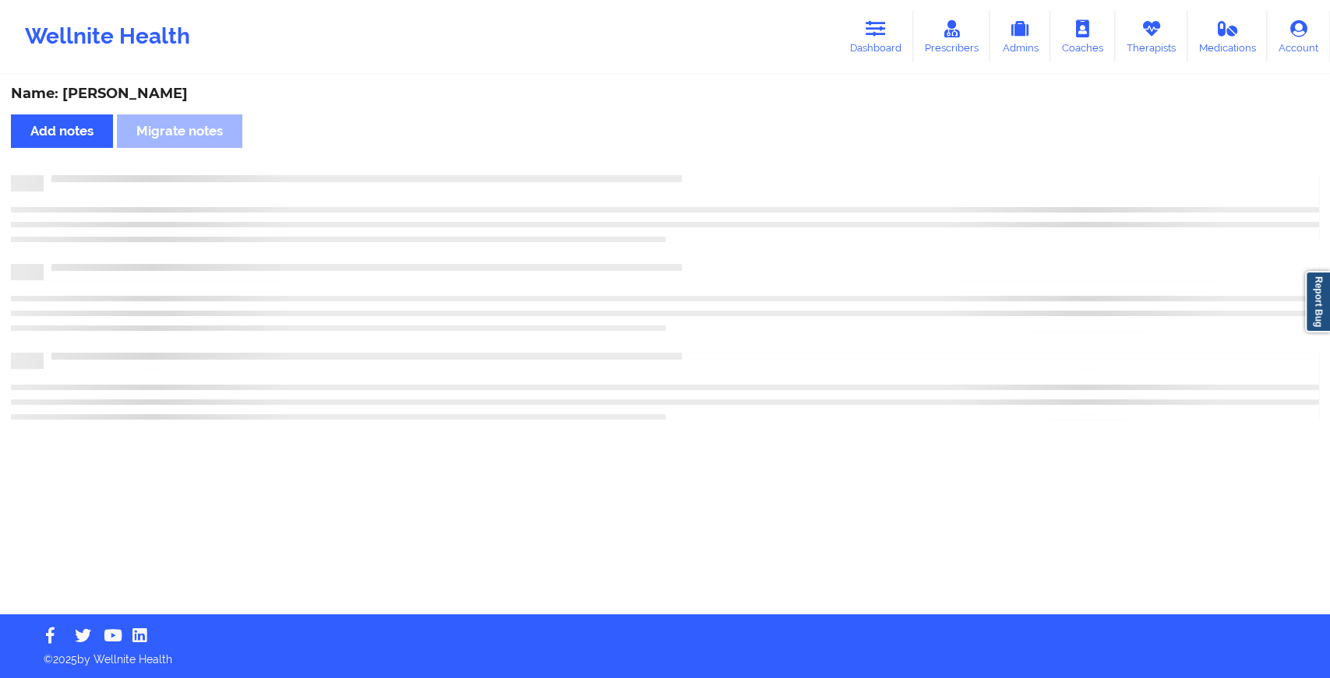
click at [723, 164] on div "Name: [PERSON_NAME] Add notes Migrate notes" at bounding box center [665, 345] width 1330 height 538
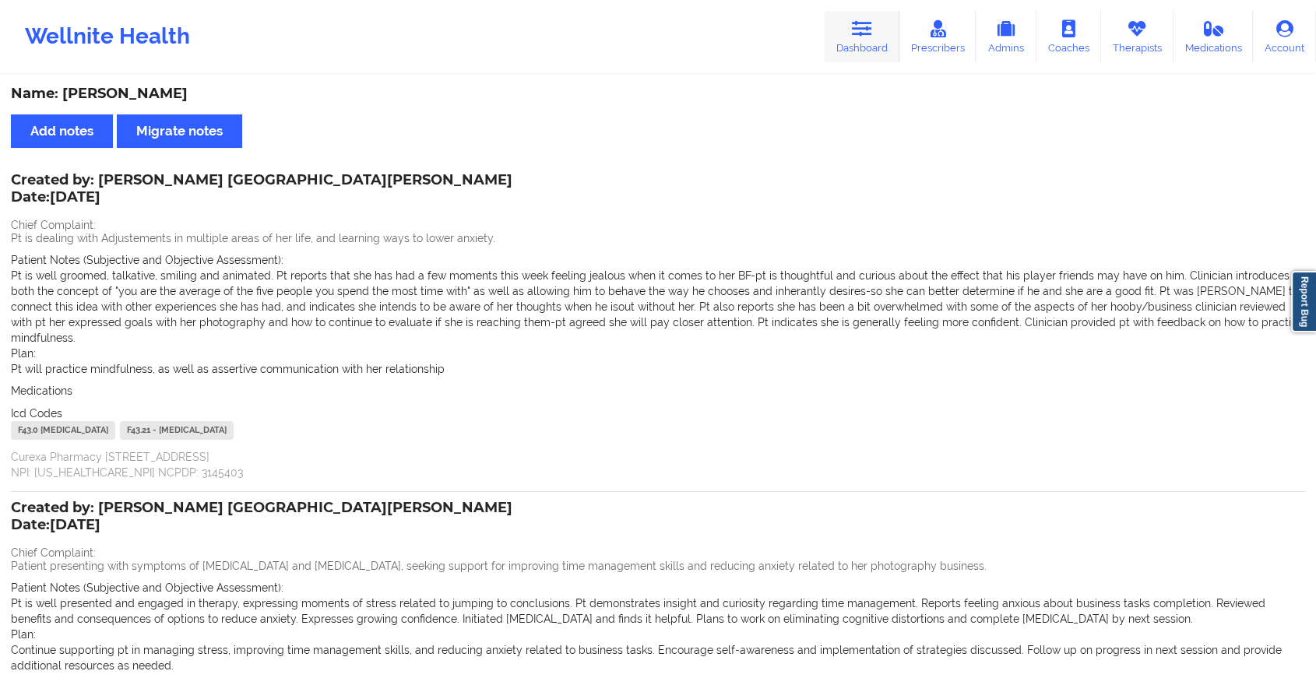
click at [860, 37] on link "Dashboard" at bounding box center [862, 36] width 75 height 51
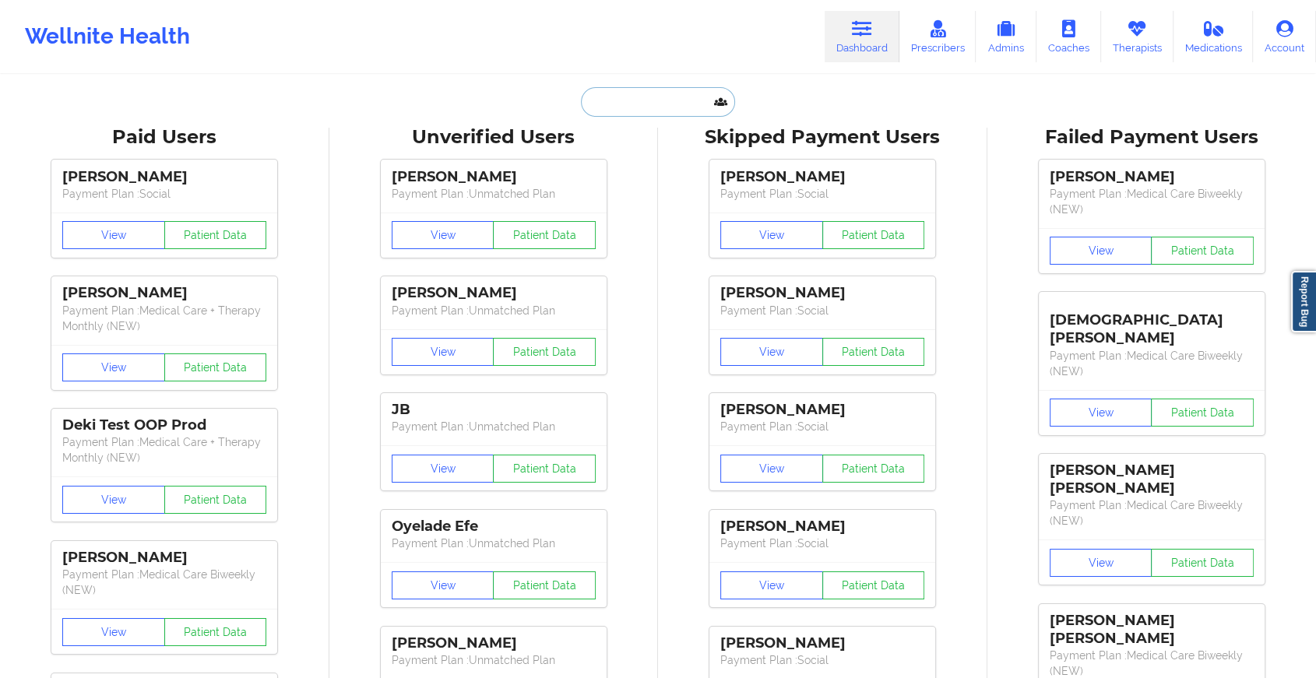
click at [645, 92] on input "text" at bounding box center [658, 102] width 154 height 30
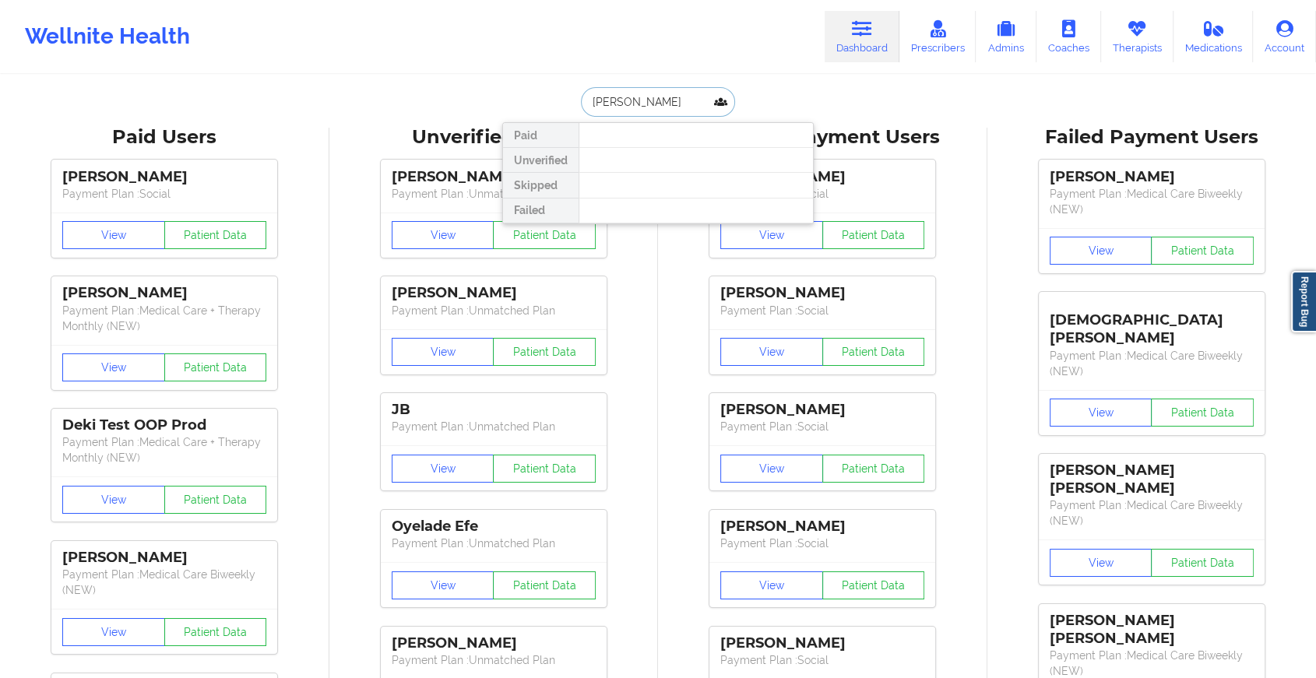
type input "[PERSON_NAME] l st"
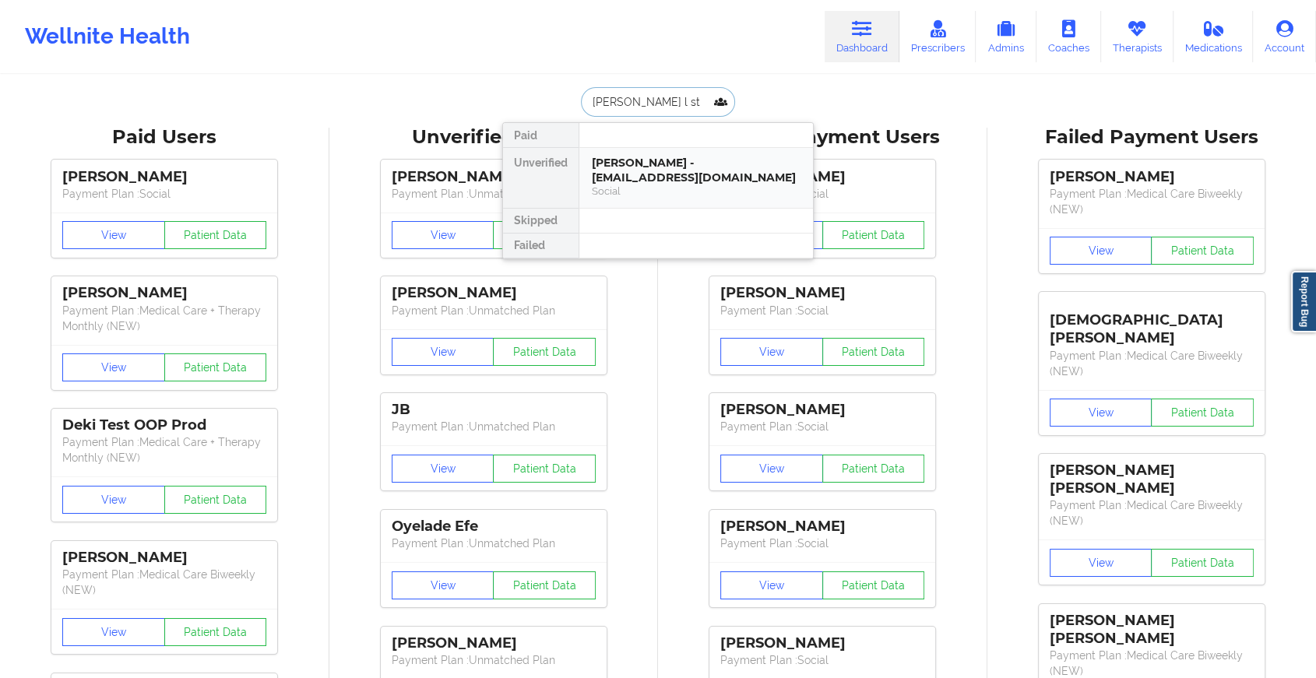
click at [713, 177] on div "[PERSON_NAME] - [EMAIL_ADDRESS][DOMAIN_NAME]" at bounding box center [696, 170] width 209 height 29
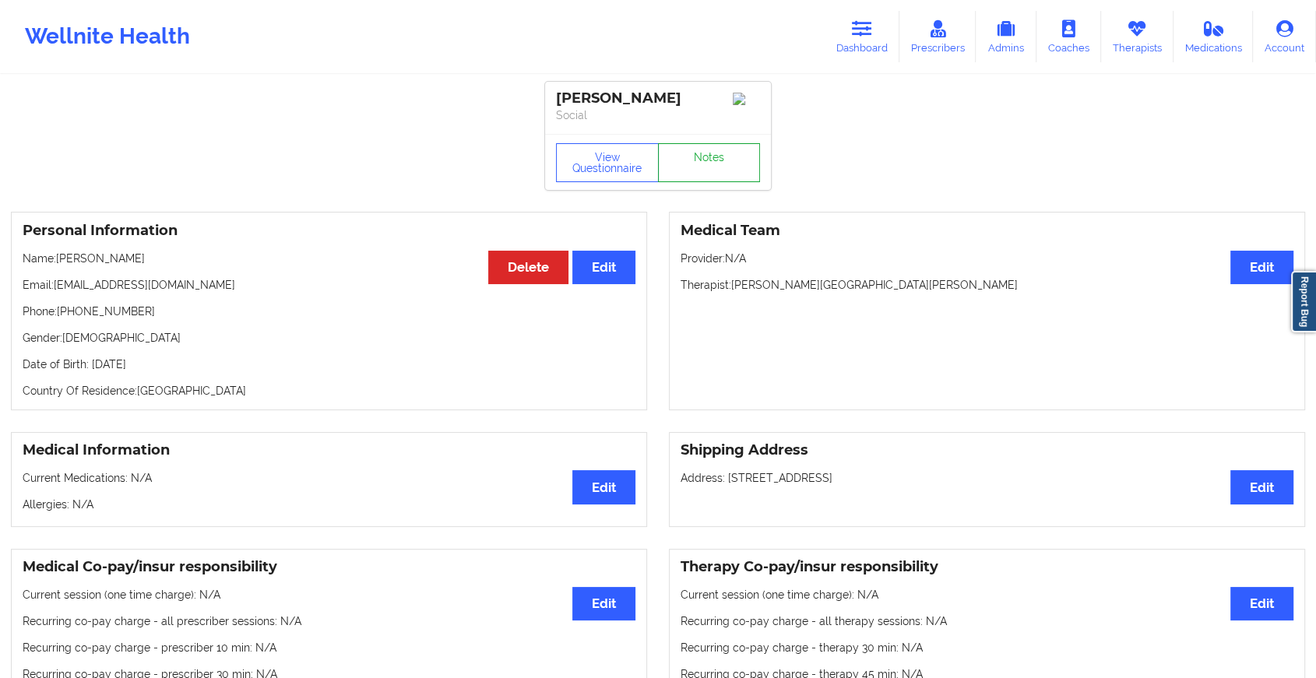
click at [721, 179] on link "Notes" at bounding box center [709, 162] width 103 height 39
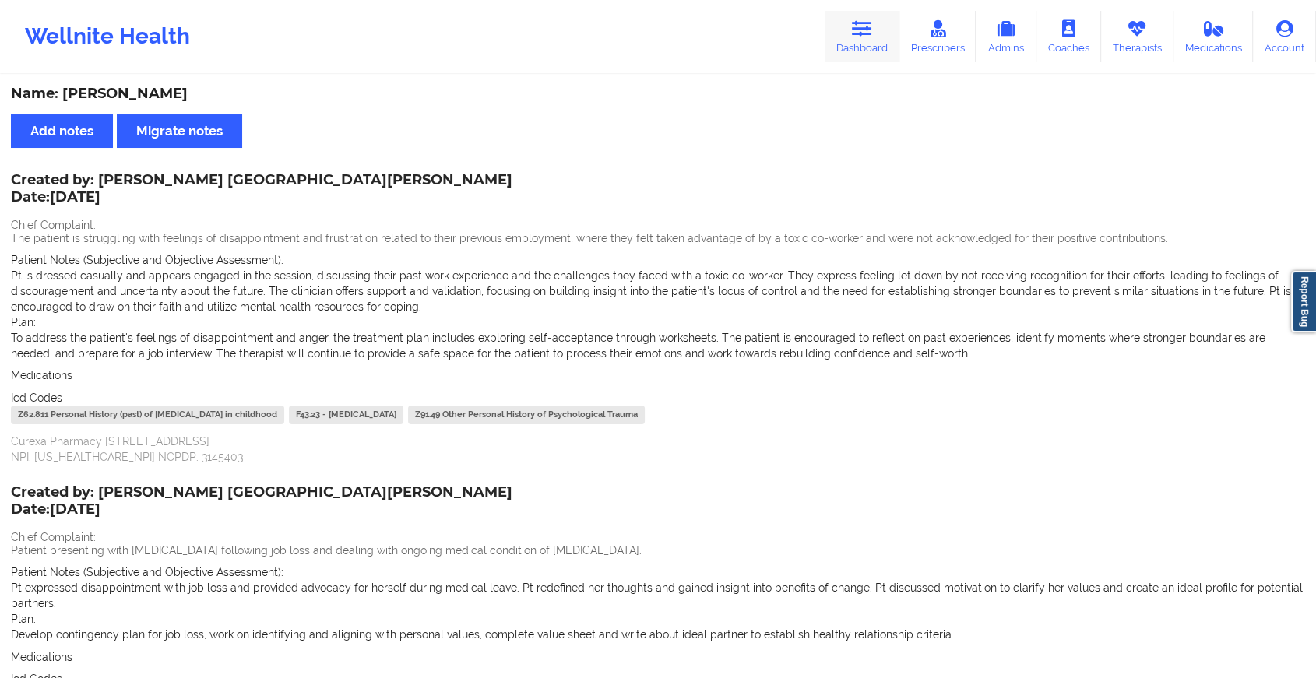
click at [863, 37] on link "Dashboard" at bounding box center [862, 36] width 75 height 51
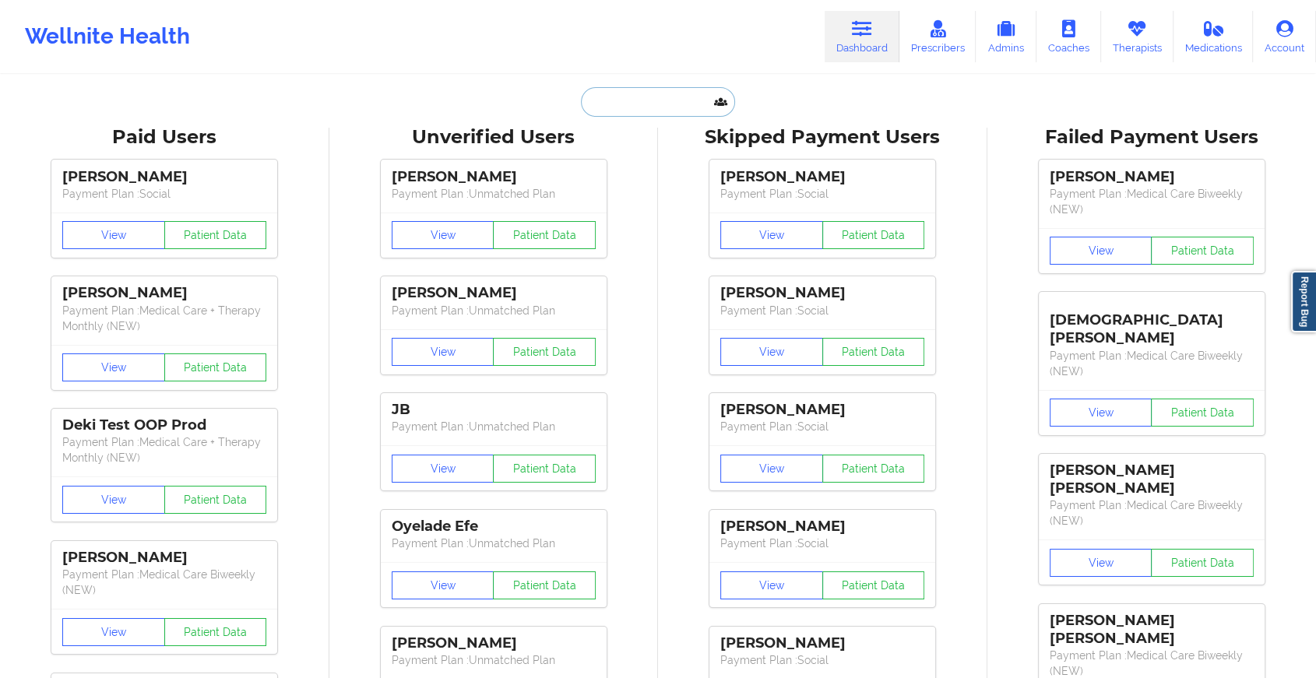
click at [653, 102] on input "text" at bounding box center [658, 102] width 154 height 30
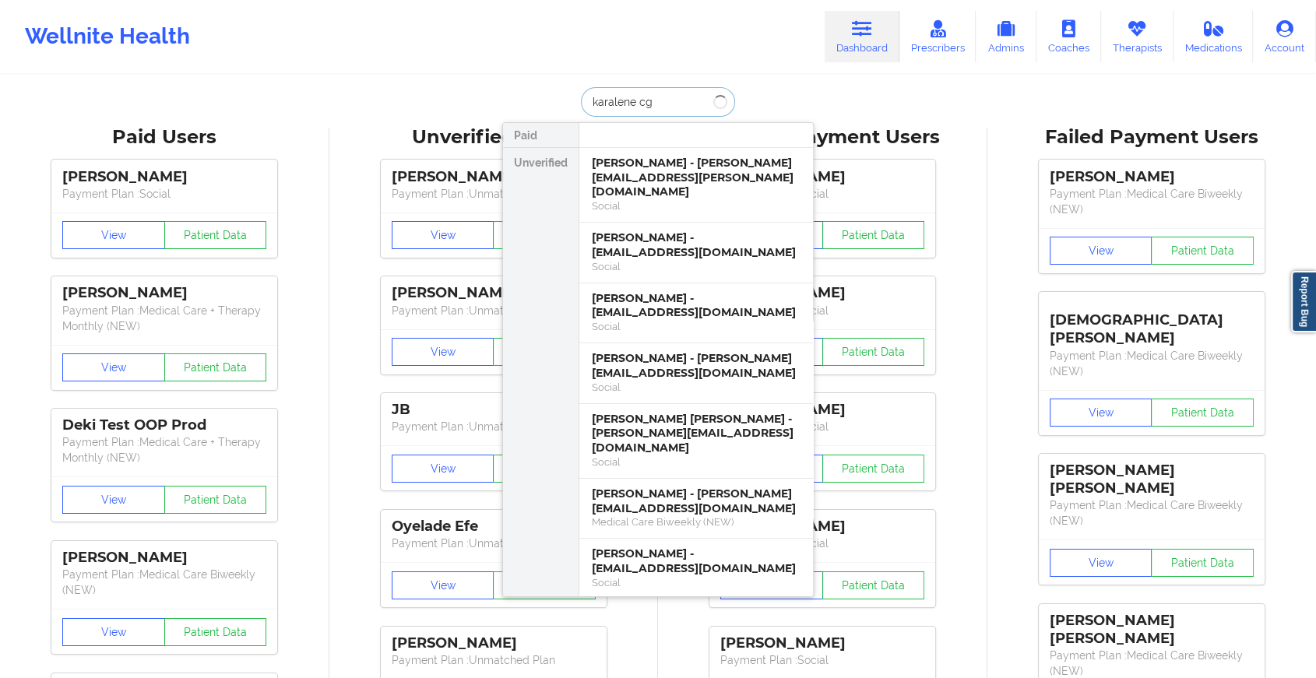
type input "karalene c"
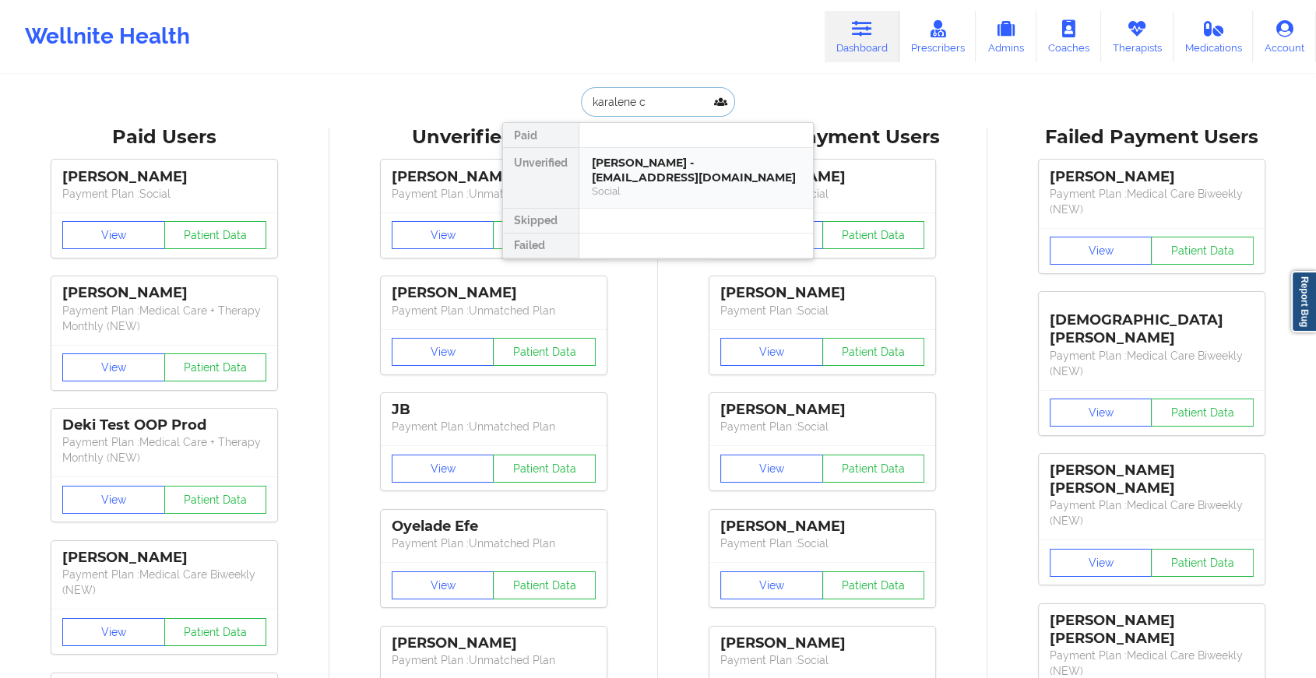
click at [600, 181] on div "[PERSON_NAME] - [EMAIL_ADDRESS][DOMAIN_NAME]" at bounding box center [696, 170] width 209 height 29
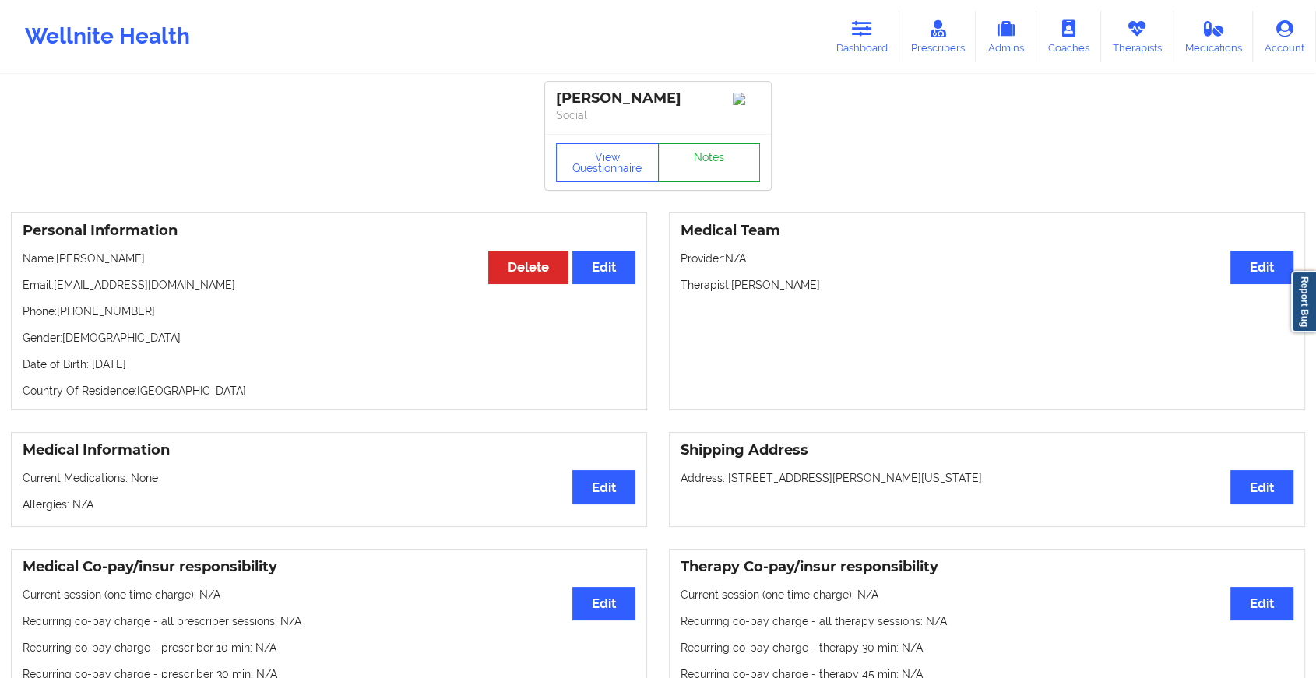
click at [683, 163] on link "Notes" at bounding box center [709, 162] width 103 height 39
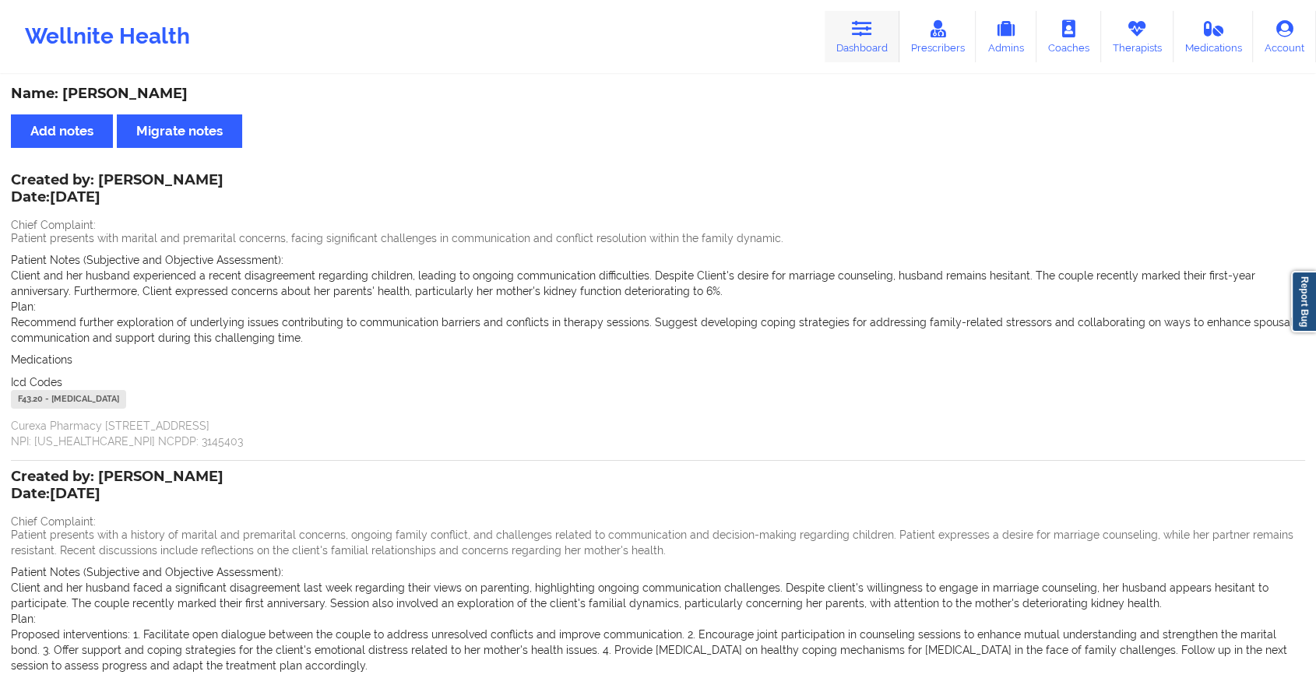
click at [839, 30] on link "Dashboard" at bounding box center [862, 36] width 75 height 51
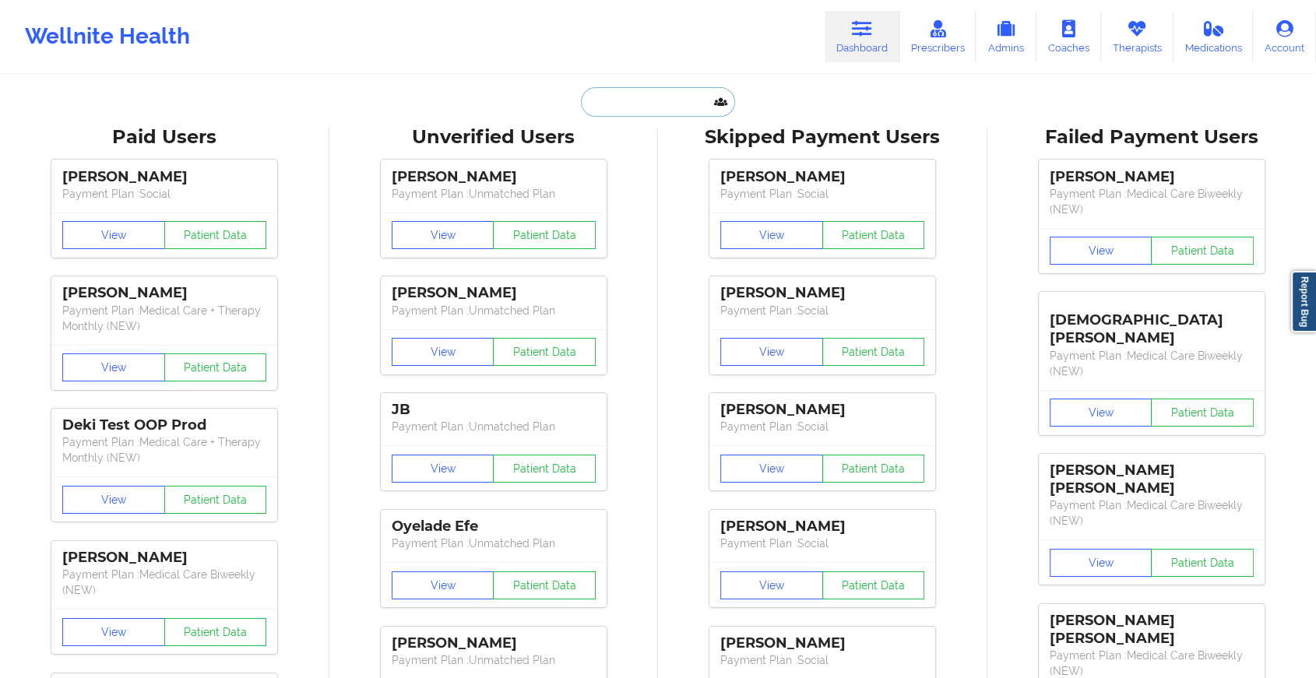
click at [630, 97] on input "text" at bounding box center [658, 102] width 154 height 30
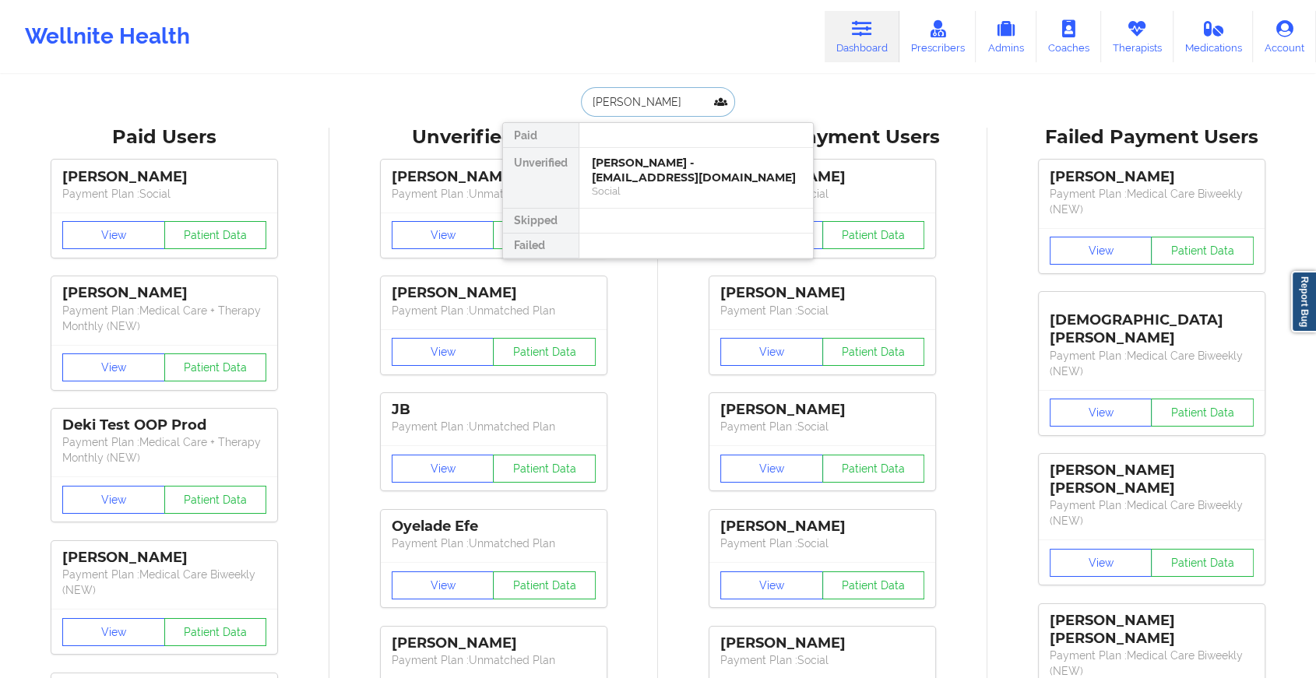
type input "maya ga"
click at [697, 177] on div "[PERSON_NAME] - [PERSON_NAME][EMAIL_ADDRESS][PERSON_NAME][DOMAIN_NAME]" at bounding box center [696, 178] width 209 height 44
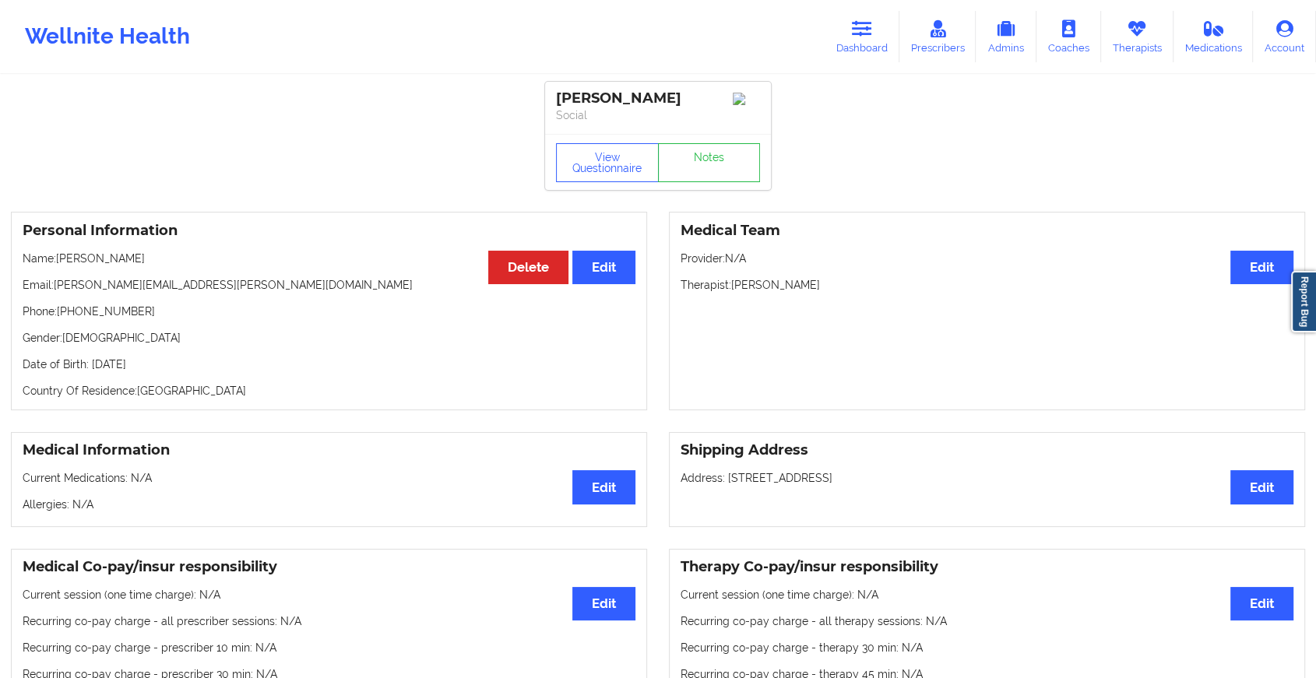
click at [713, 165] on div "View Questionnaire Notes" at bounding box center [658, 162] width 226 height 56
click at [713, 165] on link "Notes" at bounding box center [709, 162] width 103 height 39
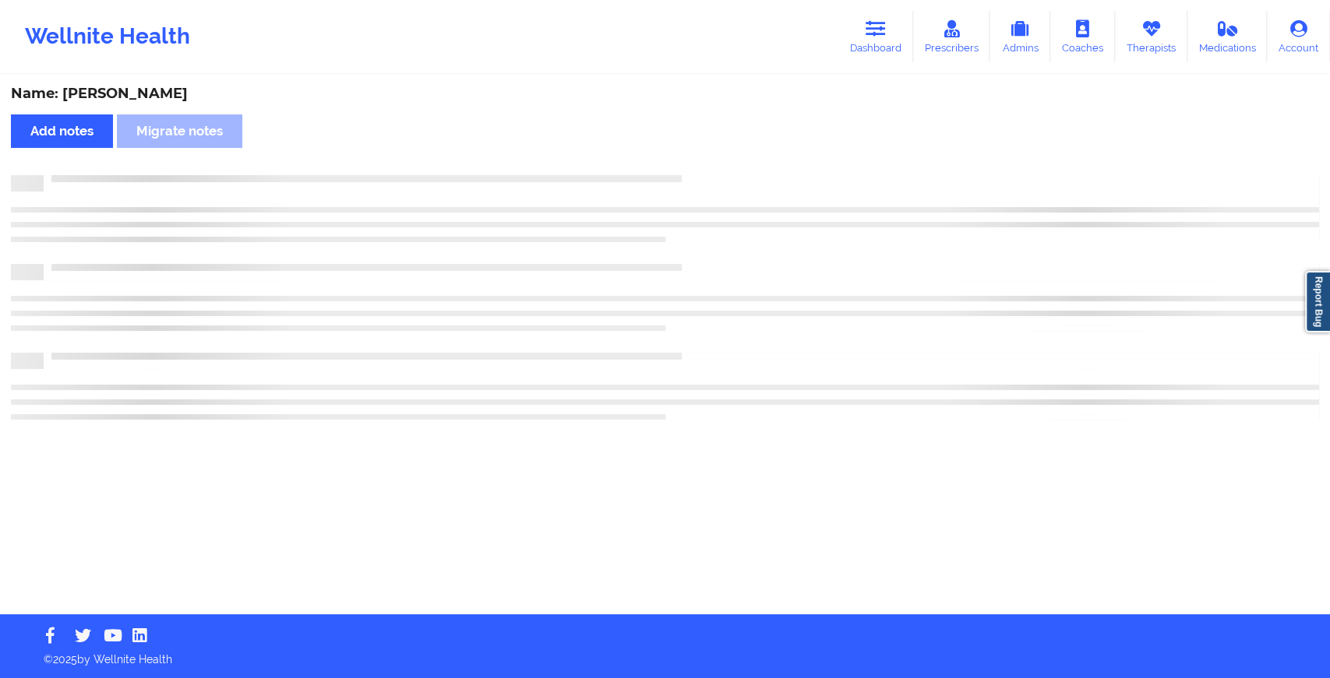
click at [713, 165] on div "Name: [PERSON_NAME] Add notes Migrate notes" at bounding box center [665, 345] width 1330 height 538
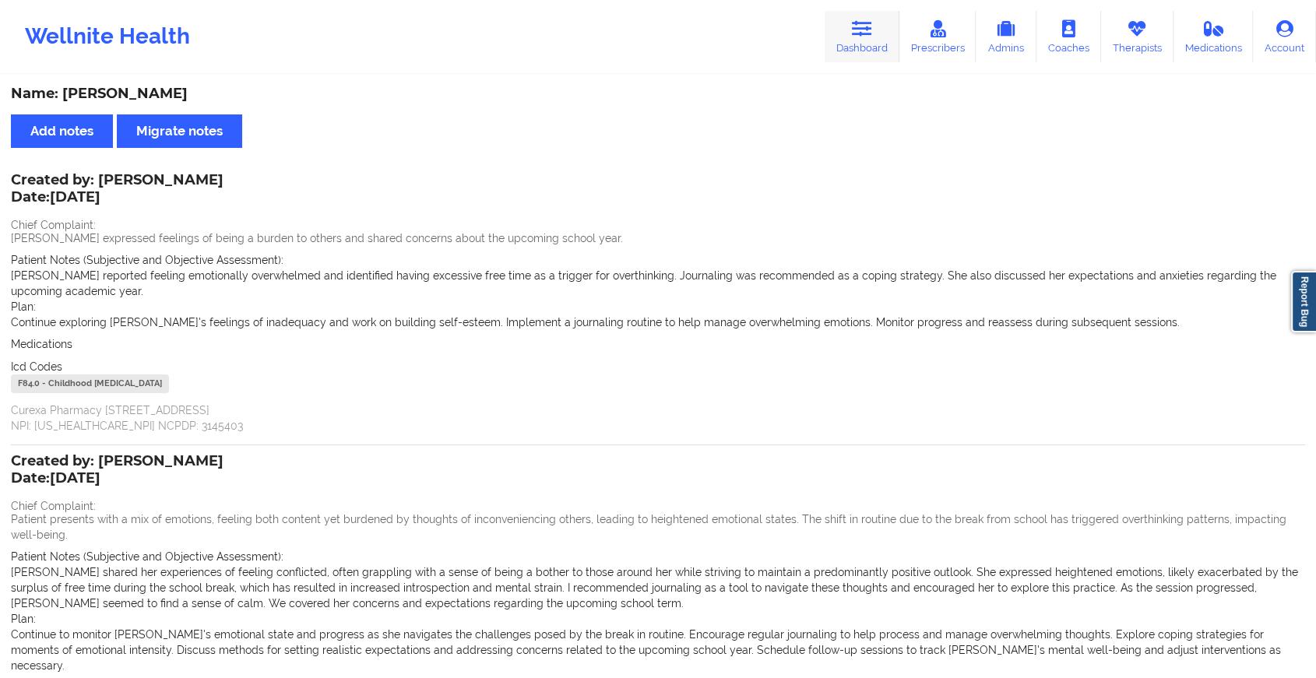
click at [844, 45] on link "Dashboard" at bounding box center [862, 36] width 75 height 51
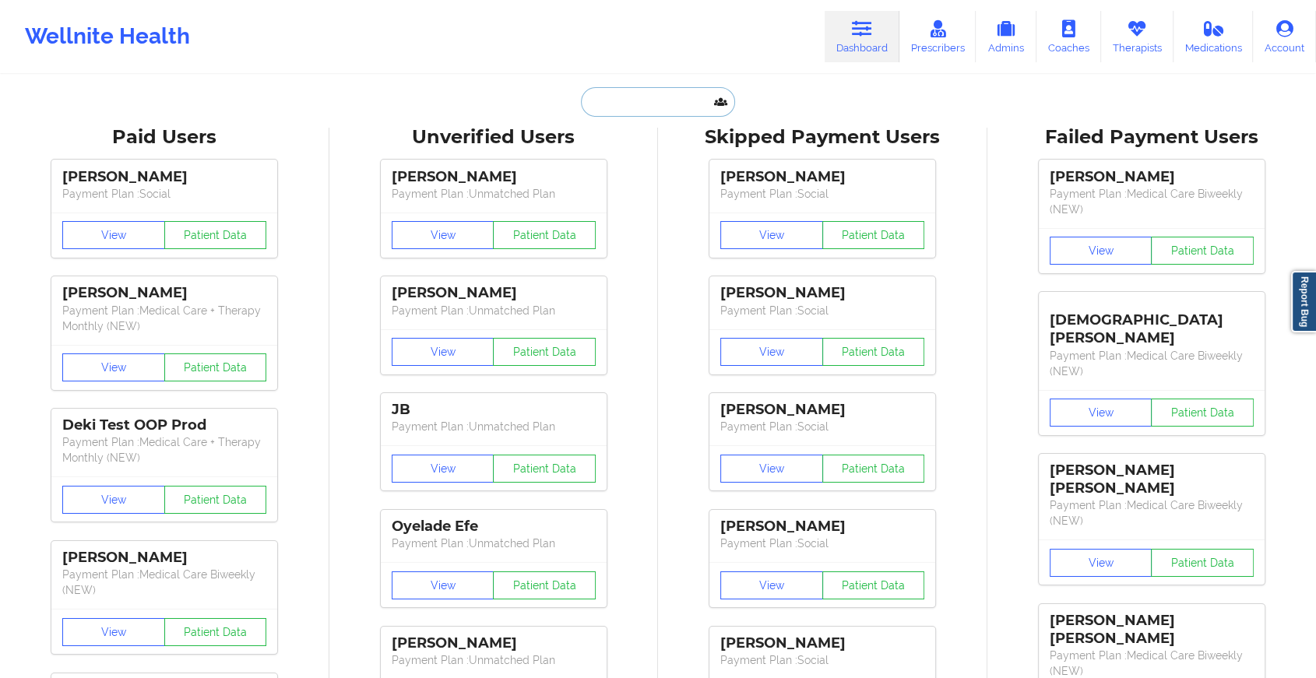
click at [641, 100] on input "text" at bounding box center [658, 102] width 154 height 30
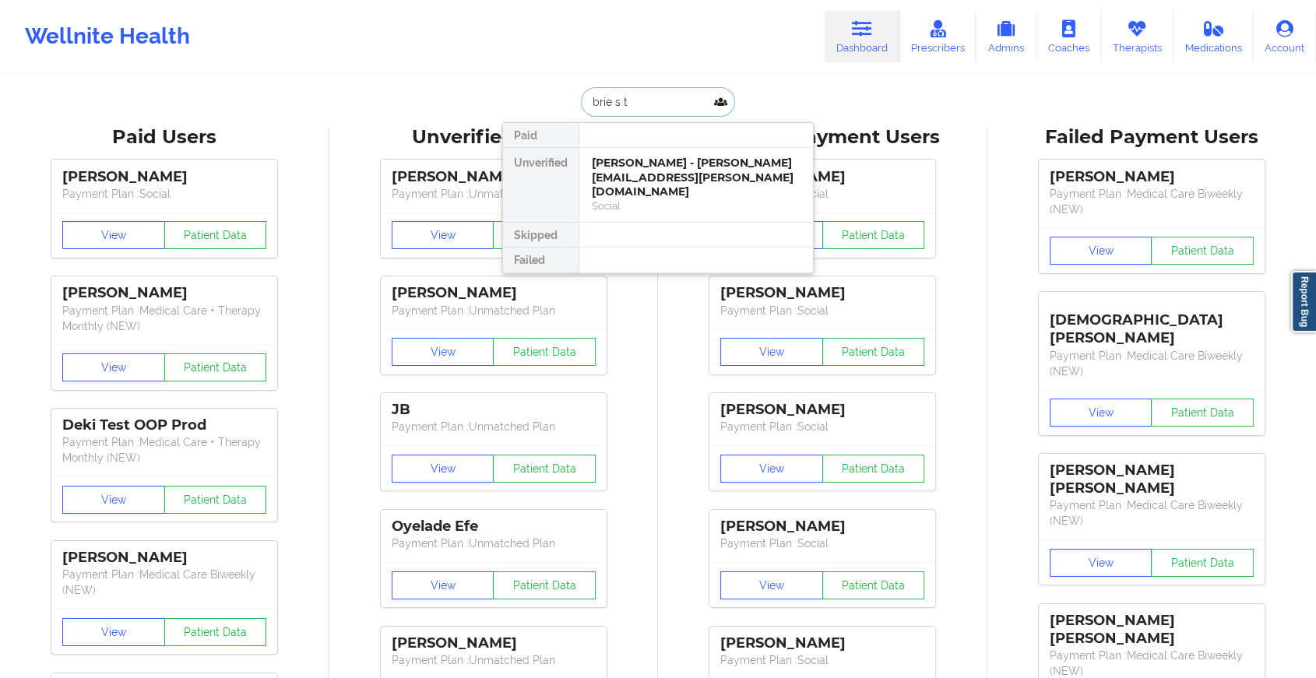
type input "brie s ta"
click at [661, 177] on div "[PERSON_NAME] - [EMAIL_ADDRESS][PERSON_NAME][PERSON_NAME][DOMAIN_NAME]" at bounding box center [696, 178] width 209 height 44
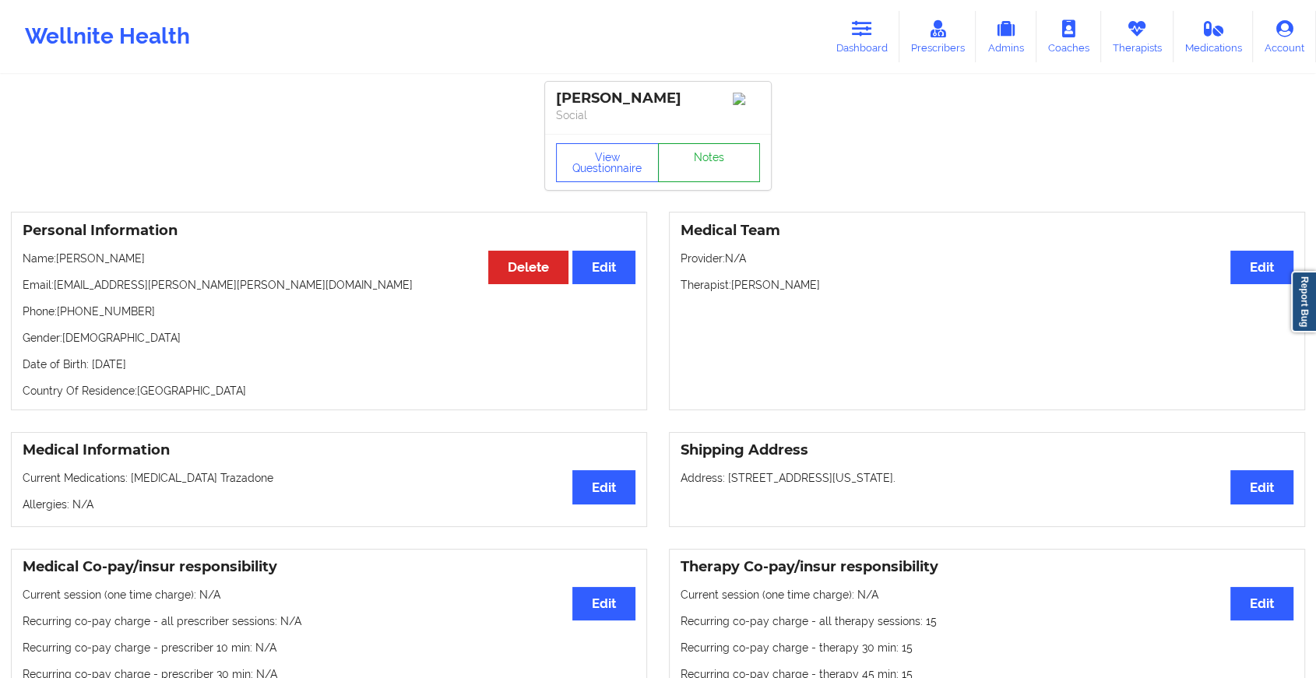
click at [698, 180] on link "Notes" at bounding box center [709, 162] width 103 height 39
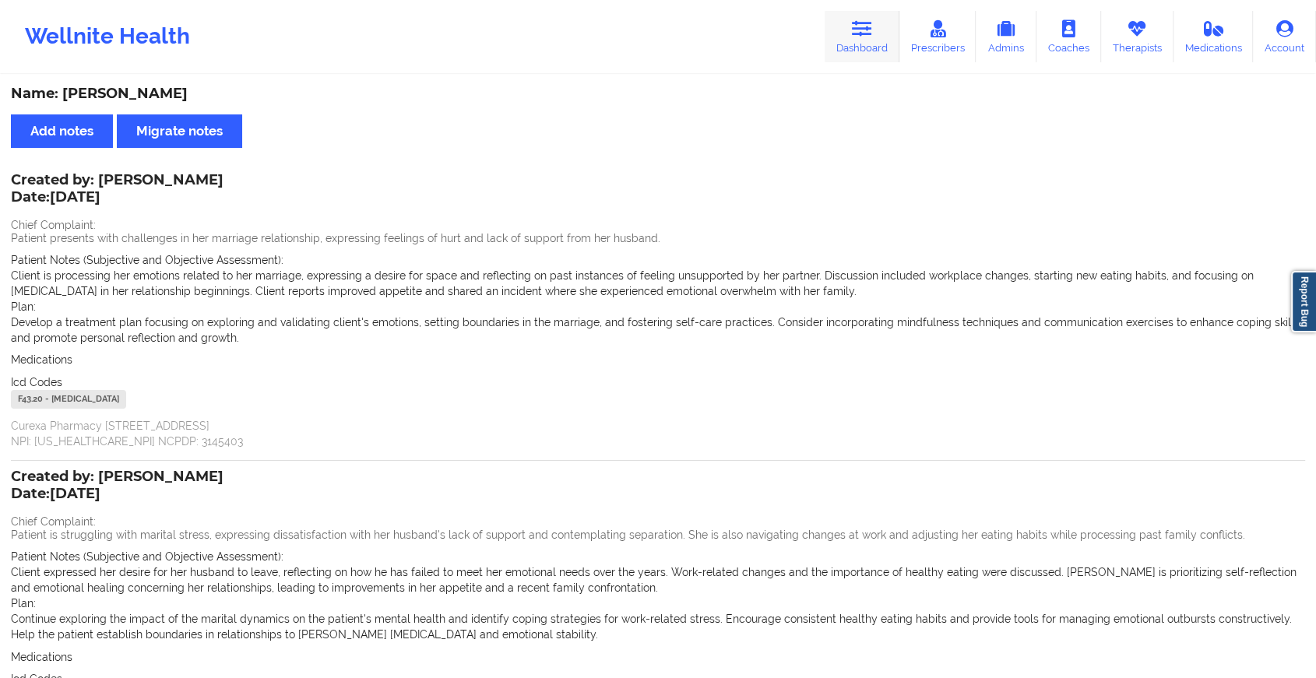
click at [863, 44] on link "Dashboard" at bounding box center [862, 36] width 75 height 51
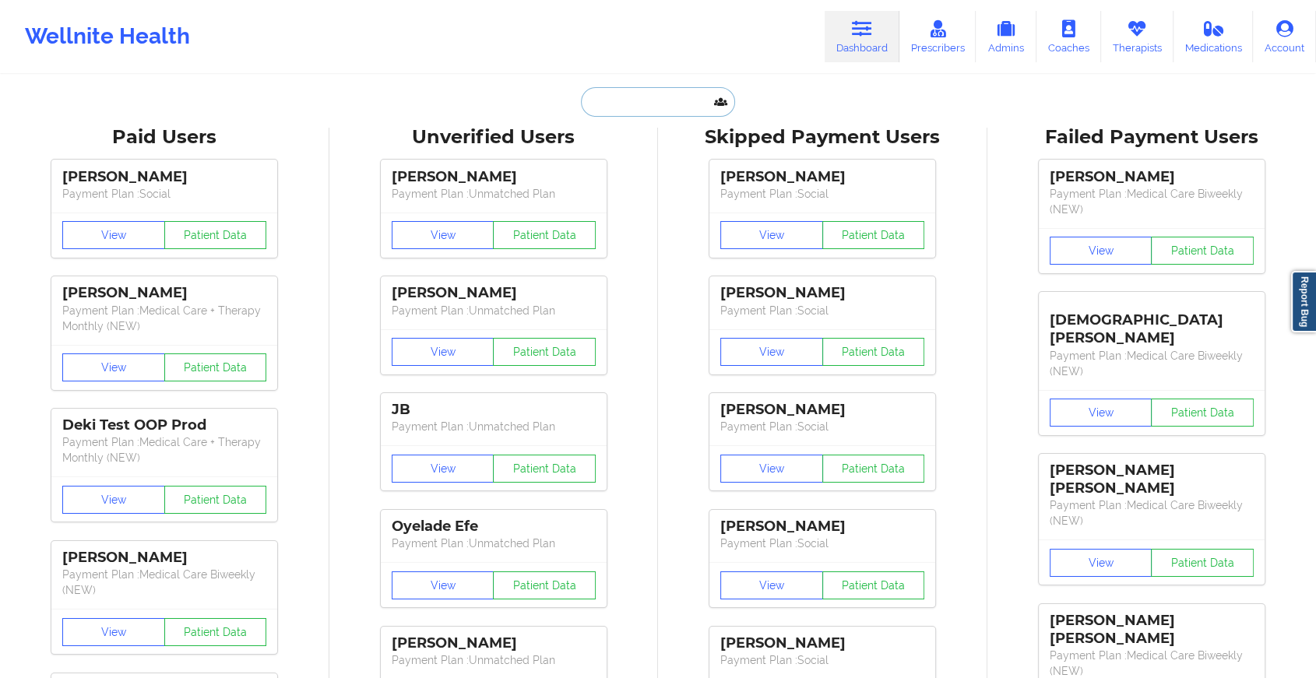
click at [625, 104] on input "text" at bounding box center [658, 102] width 154 height 30
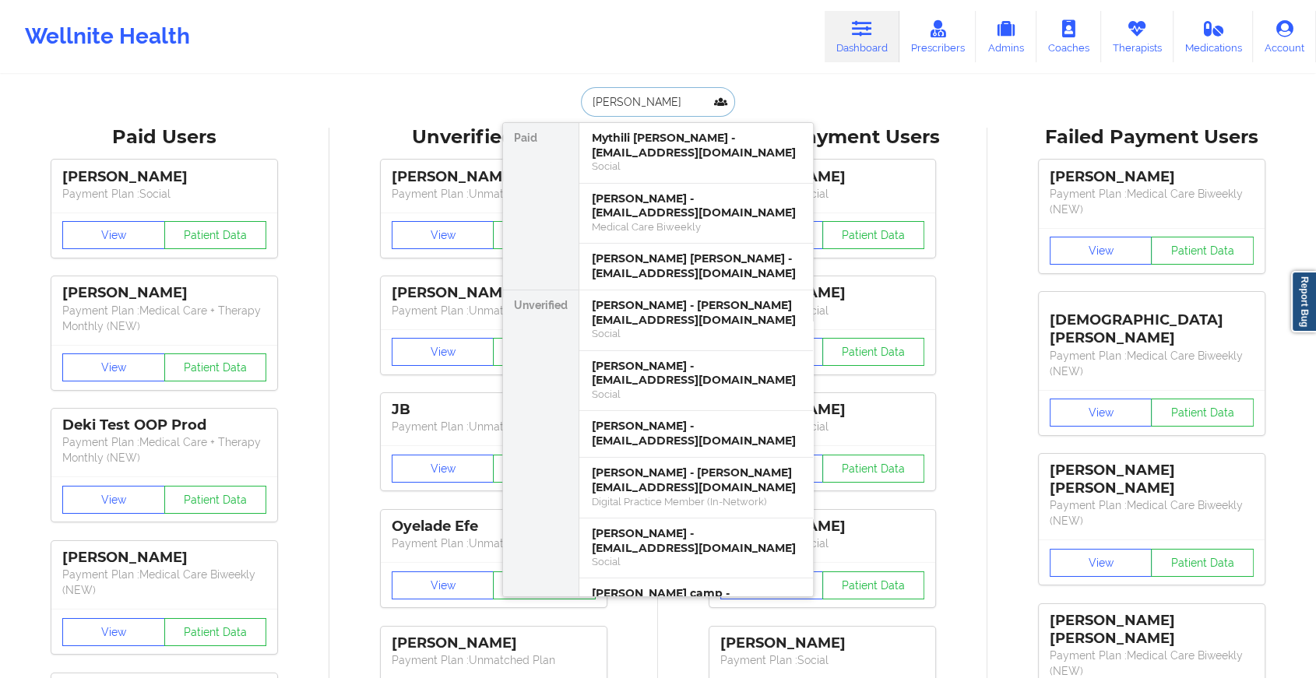
type input "[PERSON_NAME]"
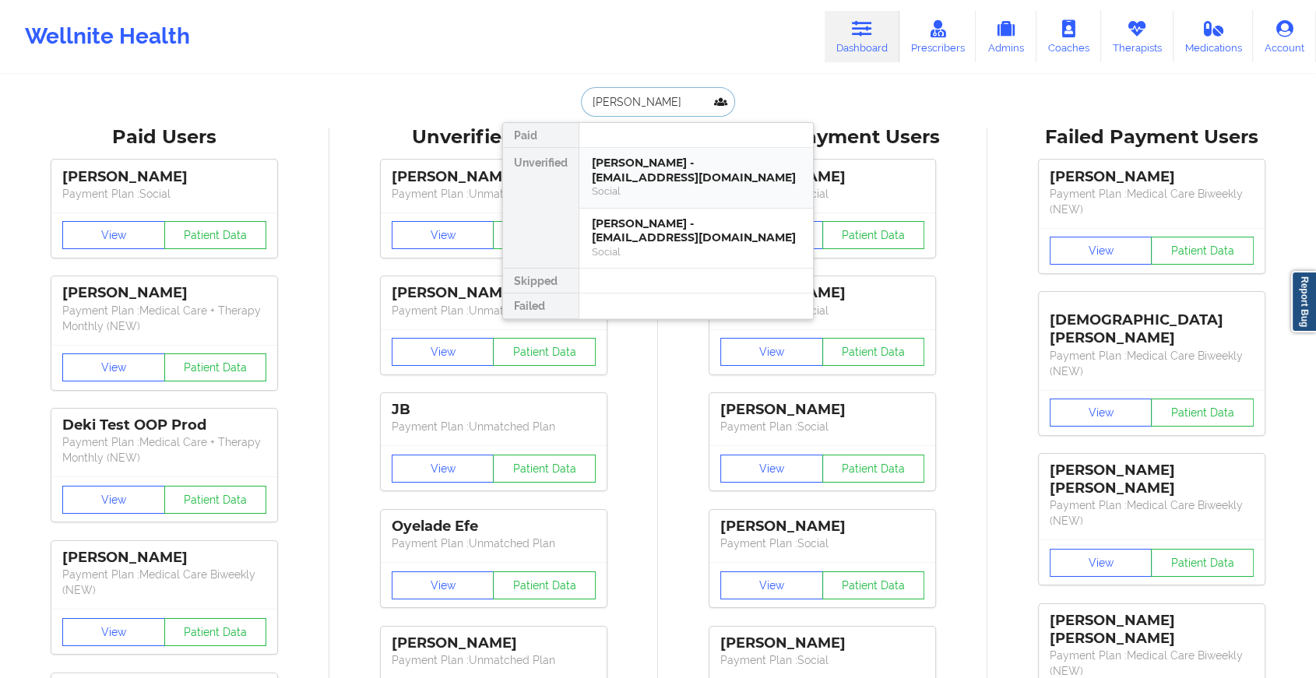
click at [656, 191] on div "Social" at bounding box center [696, 191] width 209 height 13
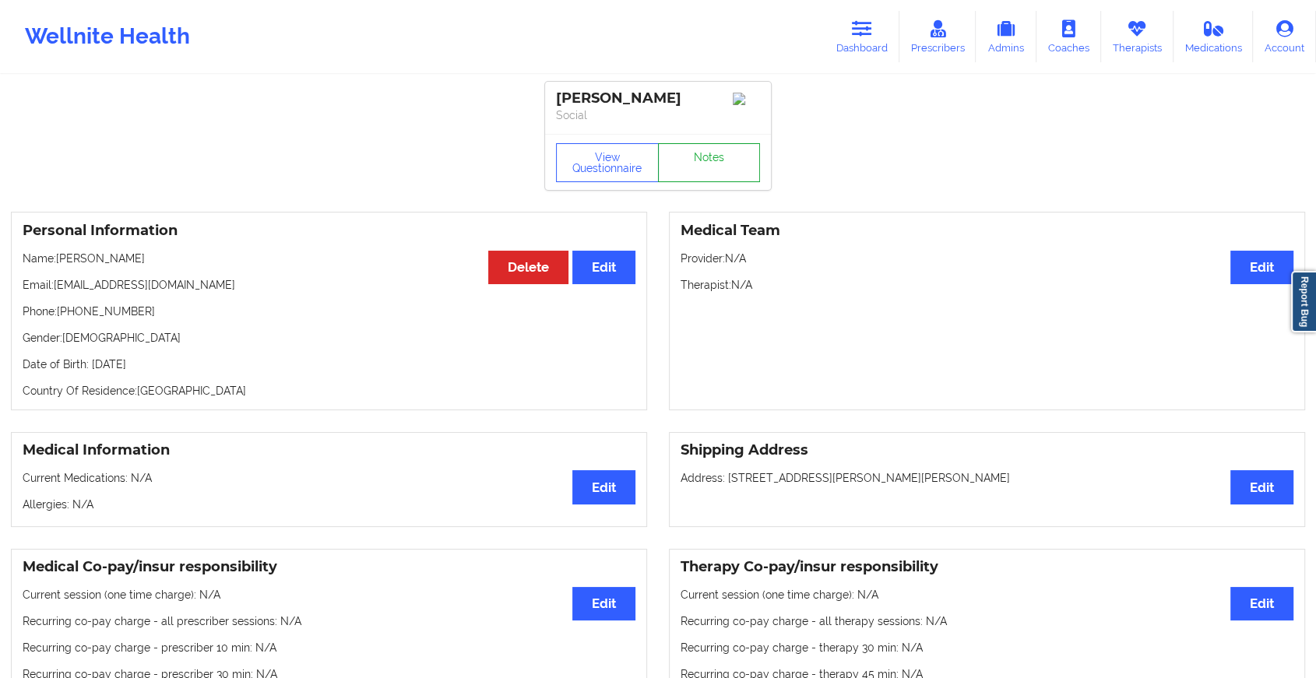
click at [728, 182] on link "Notes" at bounding box center [709, 162] width 103 height 39
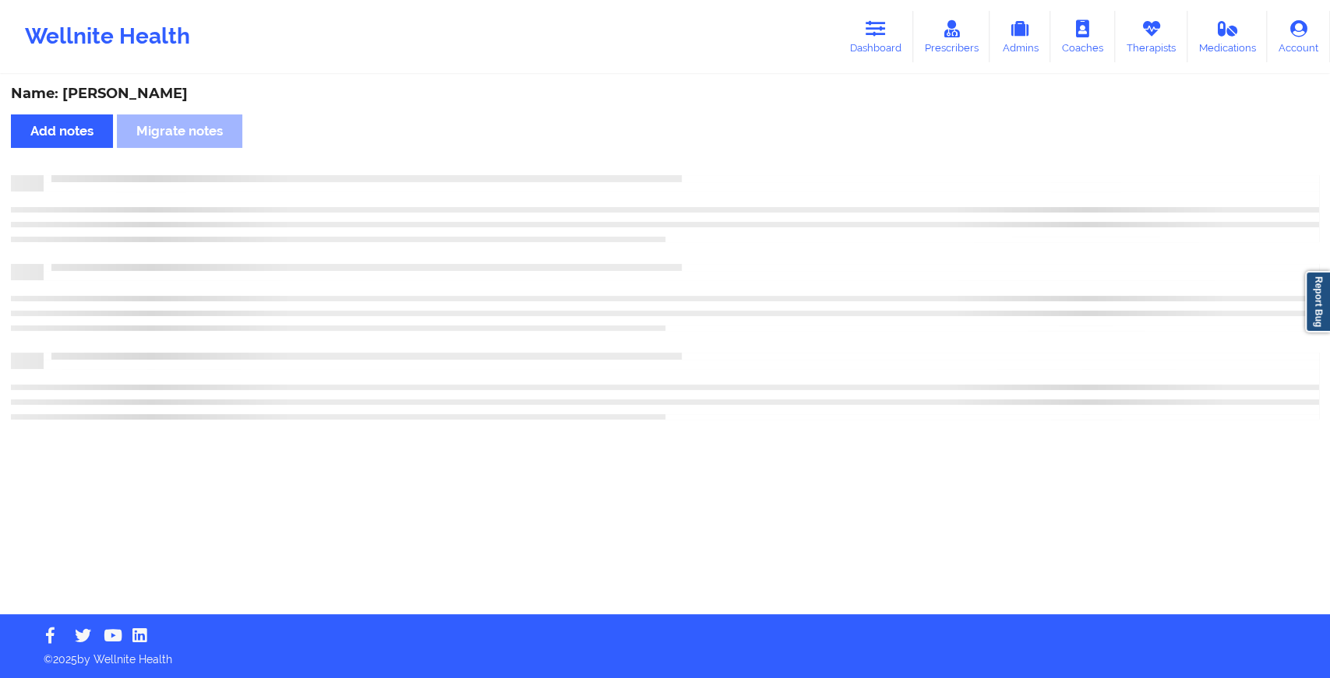
click at [728, 183] on div at bounding box center [665, 183] width 1308 height 16
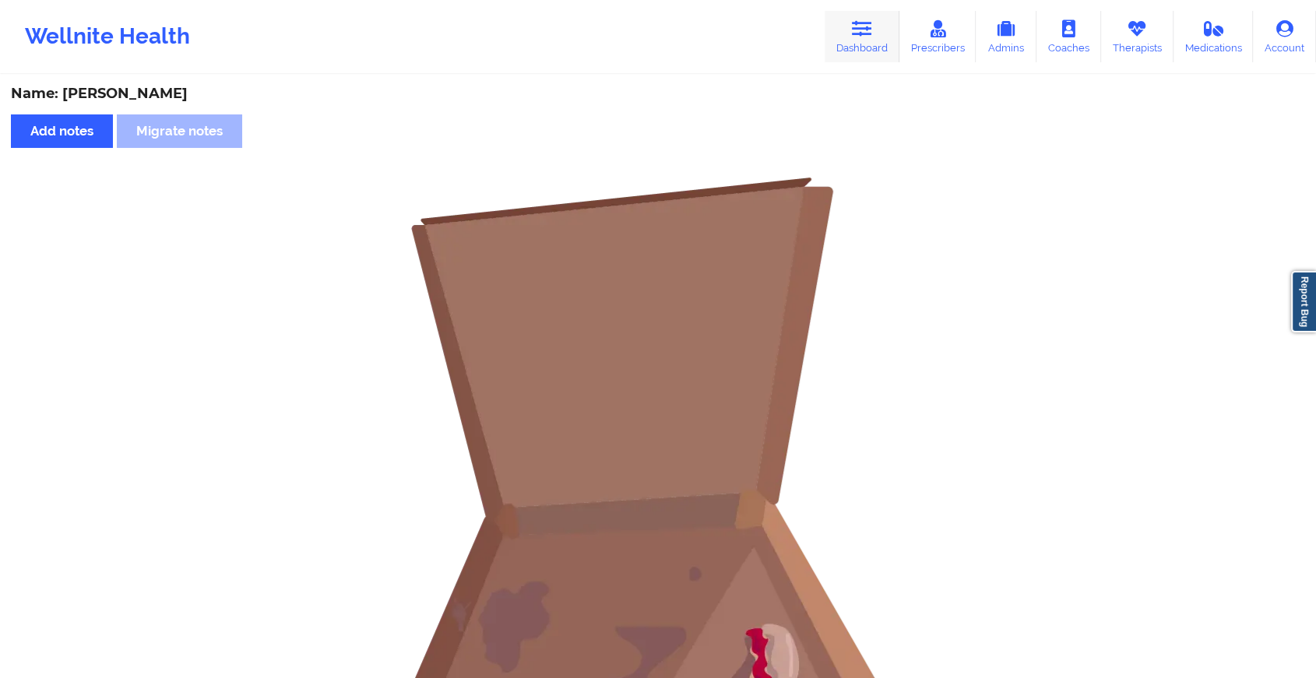
click at [870, 44] on link "Dashboard" at bounding box center [862, 36] width 75 height 51
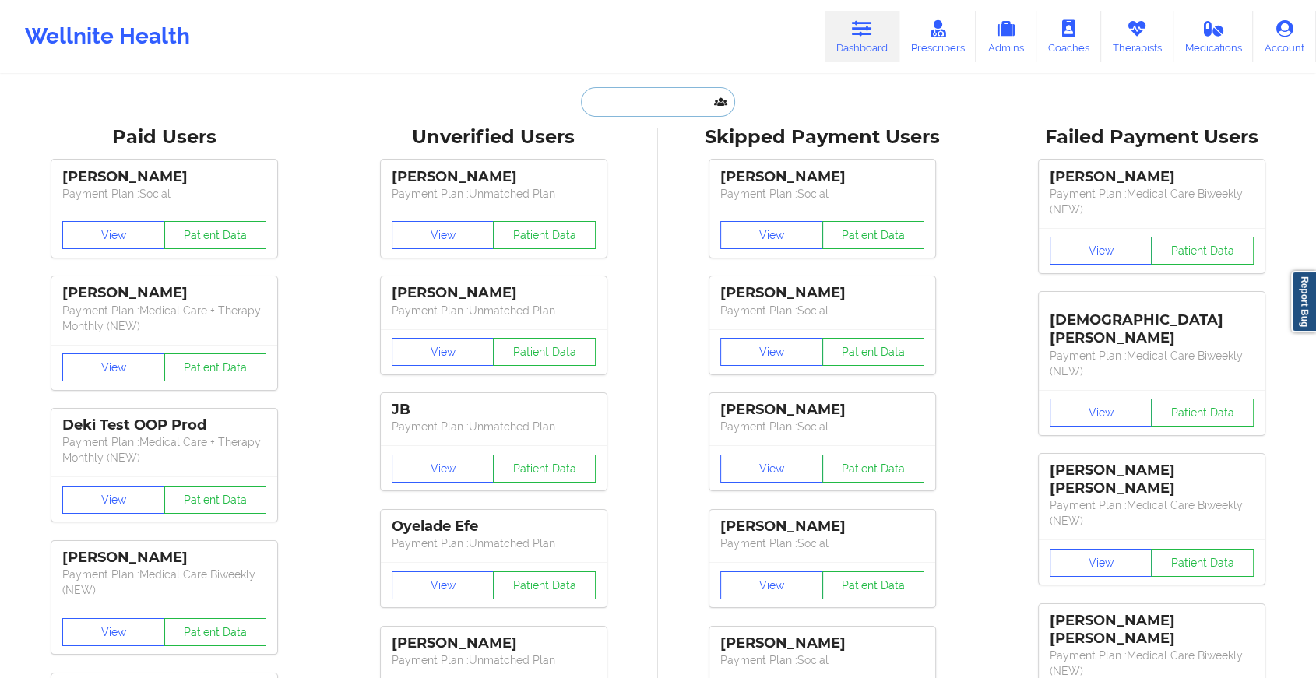
click at [651, 95] on input "text" at bounding box center [658, 102] width 154 height 30
type input "m"
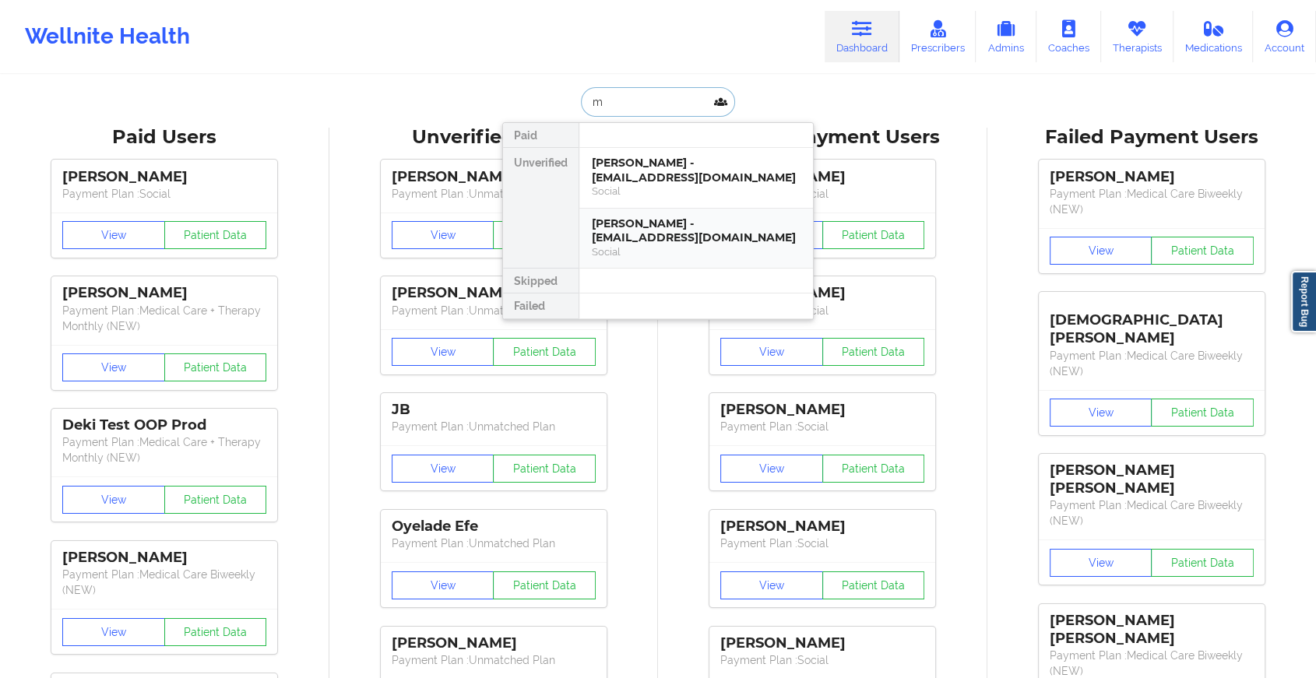
click at [661, 232] on div "[PERSON_NAME] - [EMAIL_ADDRESS][DOMAIN_NAME]" at bounding box center [696, 231] width 209 height 29
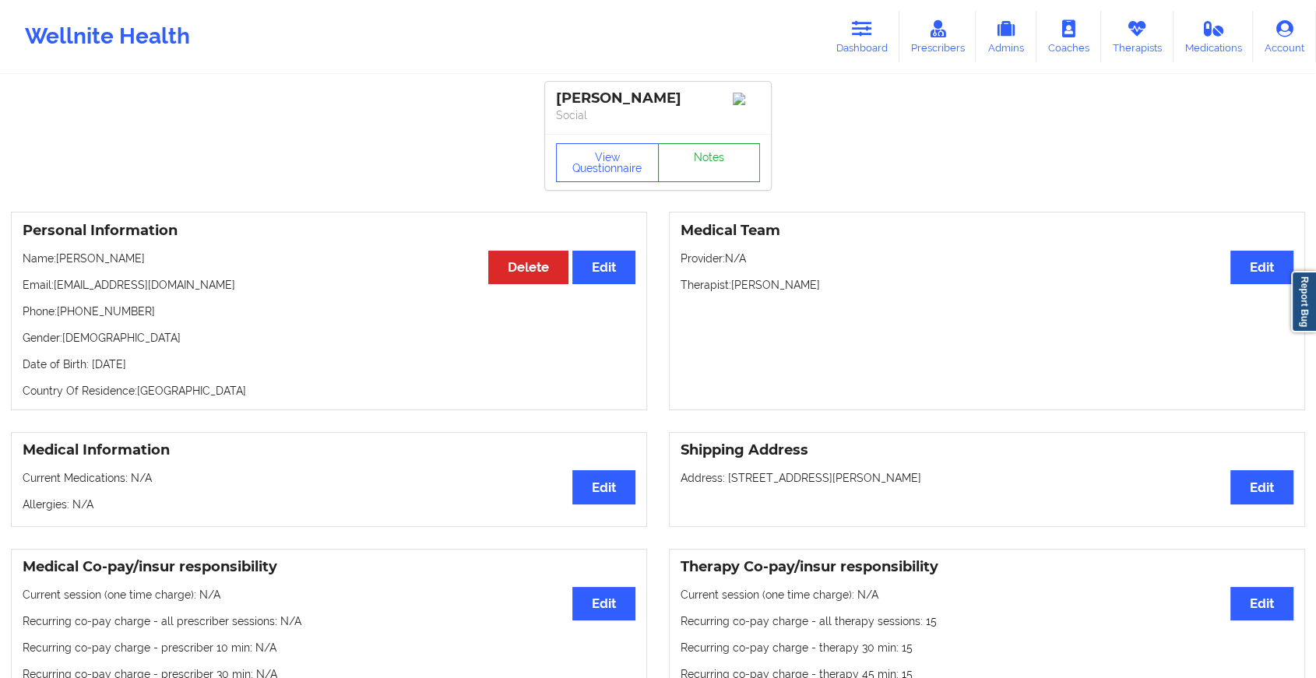
click at [710, 172] on link "Notes" at bounding box center [709, 162] width 103 height 39
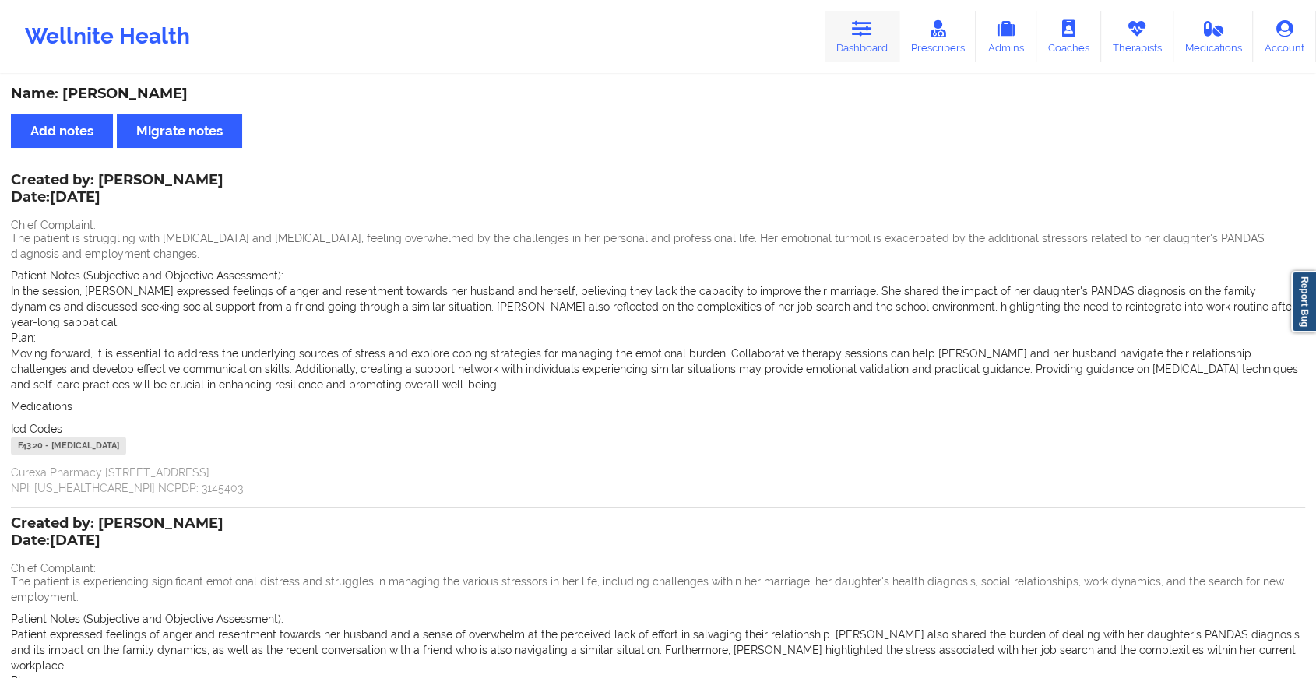
click at [853, 34] on link "Dashboard" at bounding box center [862, 36] width 75 height 51
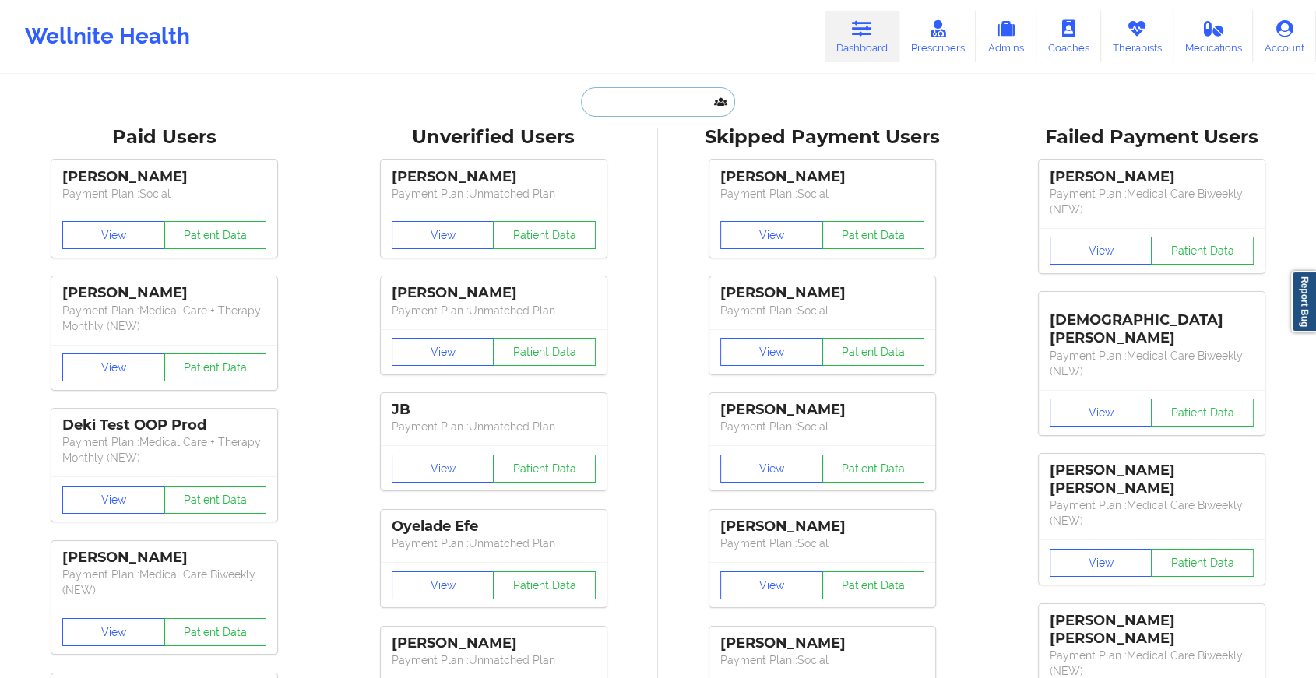
click at [638, 106] on input "text" at bounding box center [658, 102] width 154 height 30
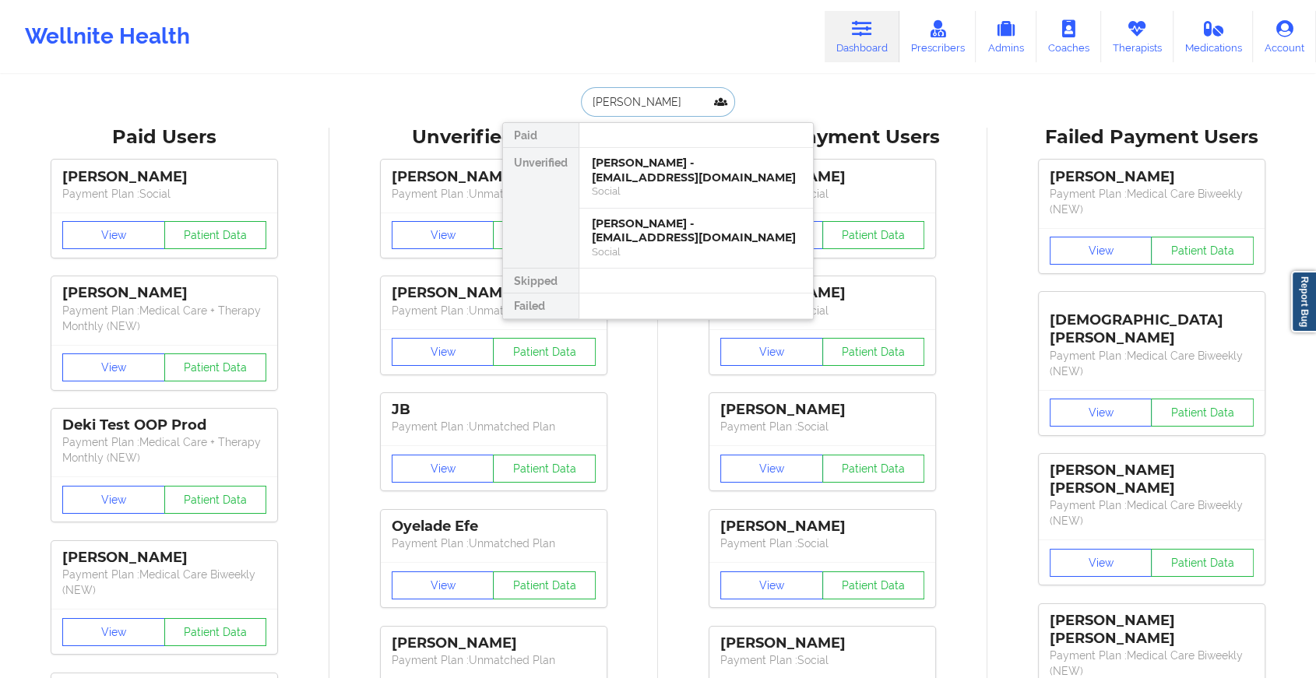
type input "[PERSON_NAME]"
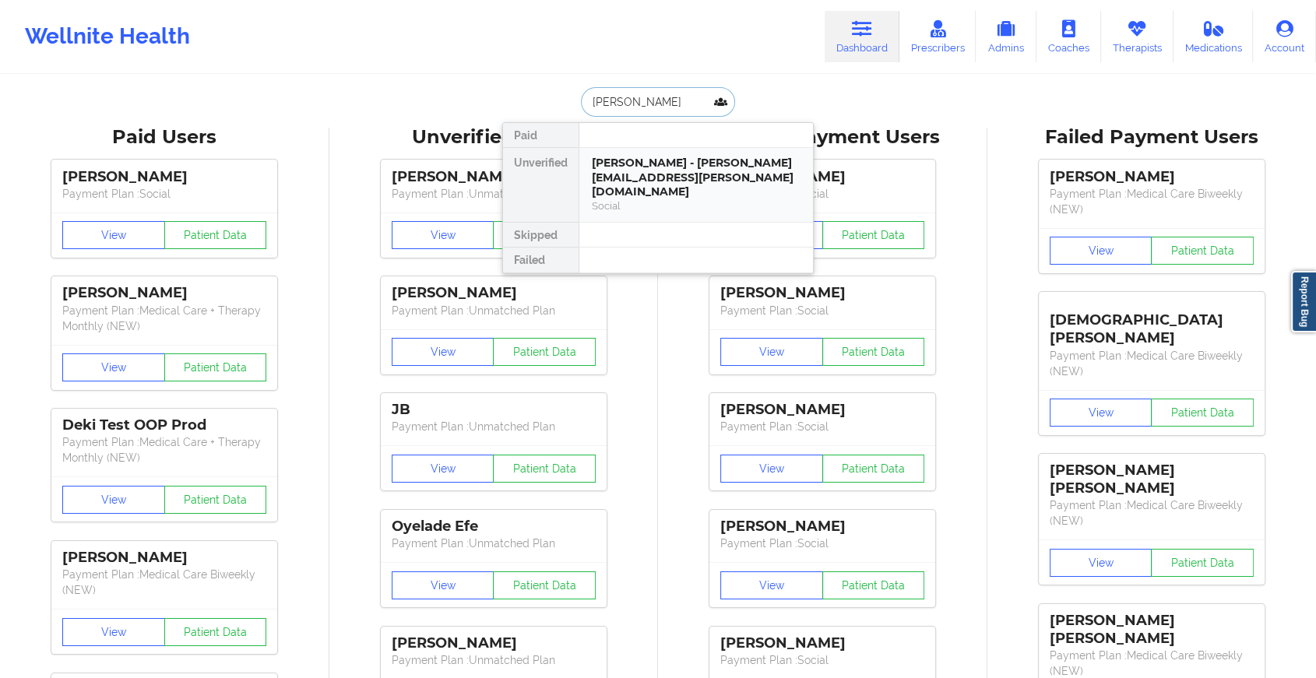
click at [698, 178] on div "[PERSON_NAME] - [PERSON_NAME][EMAIL_ADDRESS][PERSON_NAME][DOMAIN_NAME]" at bounding box center [696, 178] width 209 height 44
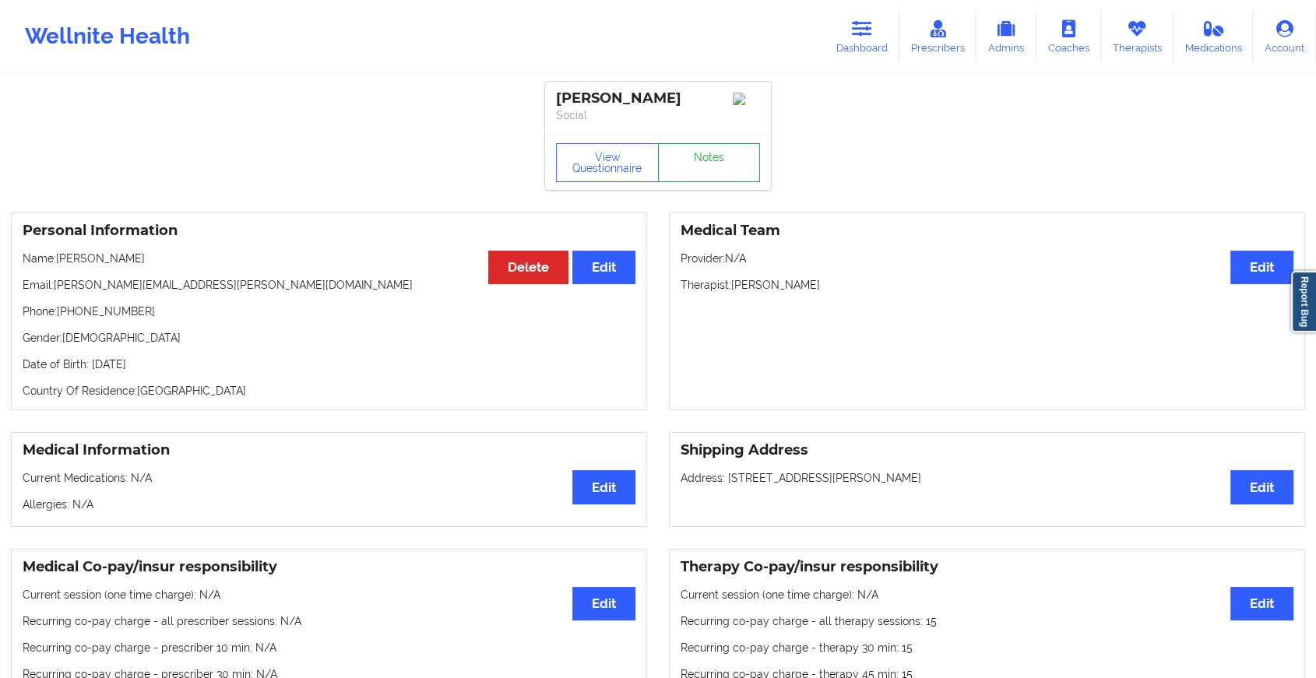
click at [715, 162] on link "Notes" at bounding box center [709, 162] width 103 height 39
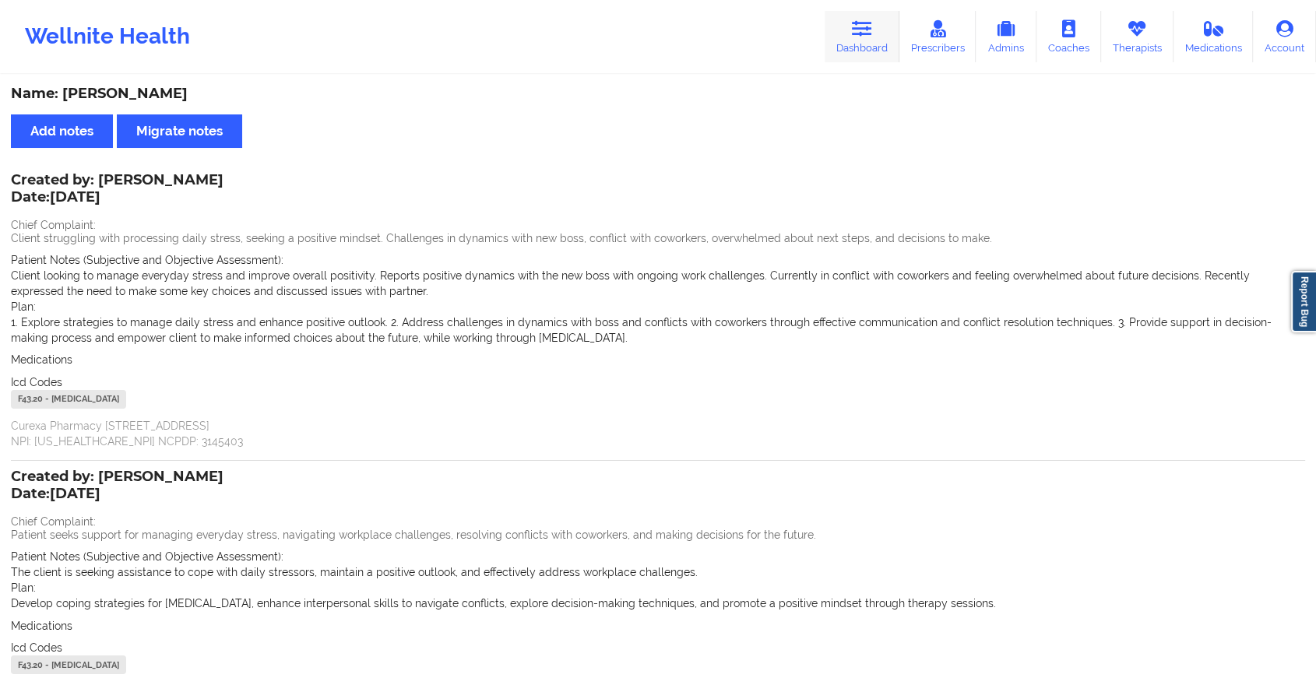
click at [856, 29] on icon at bounding box center [862, 28] width 20 height 17
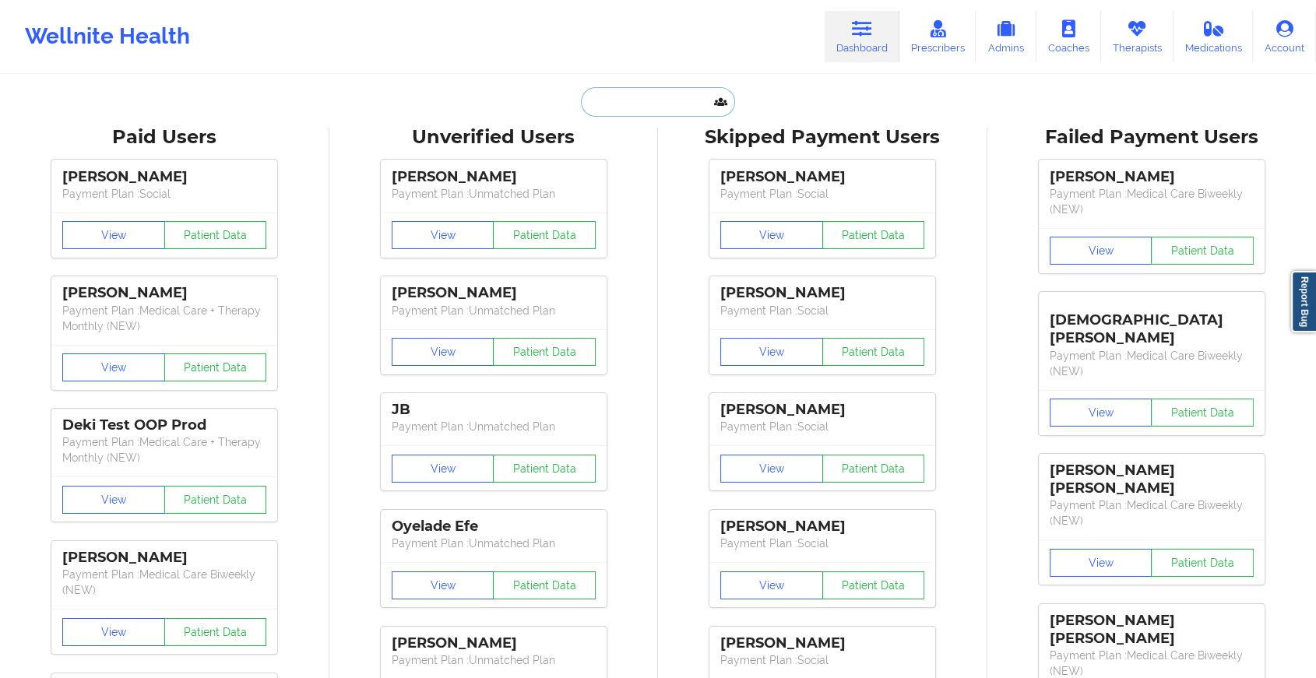
click at [615, 111] on input "text" at bounding box center [658, 102] width 154 height 30
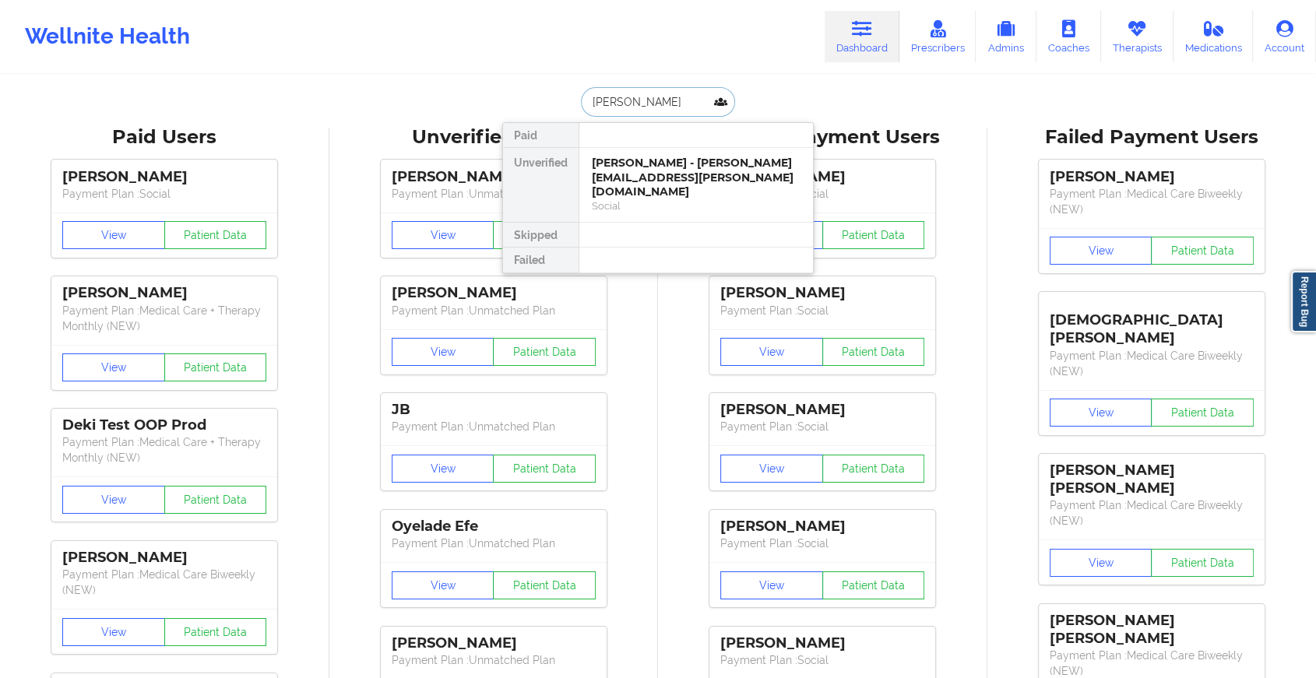
type input "[PERSON_NAME]"
click at [638, 188] on div "[PERSON_NAME] - [EMAIL_ADDRESS][DOMAIN_NAME] Social" at bounding box center [697, 178] width 234 height 60
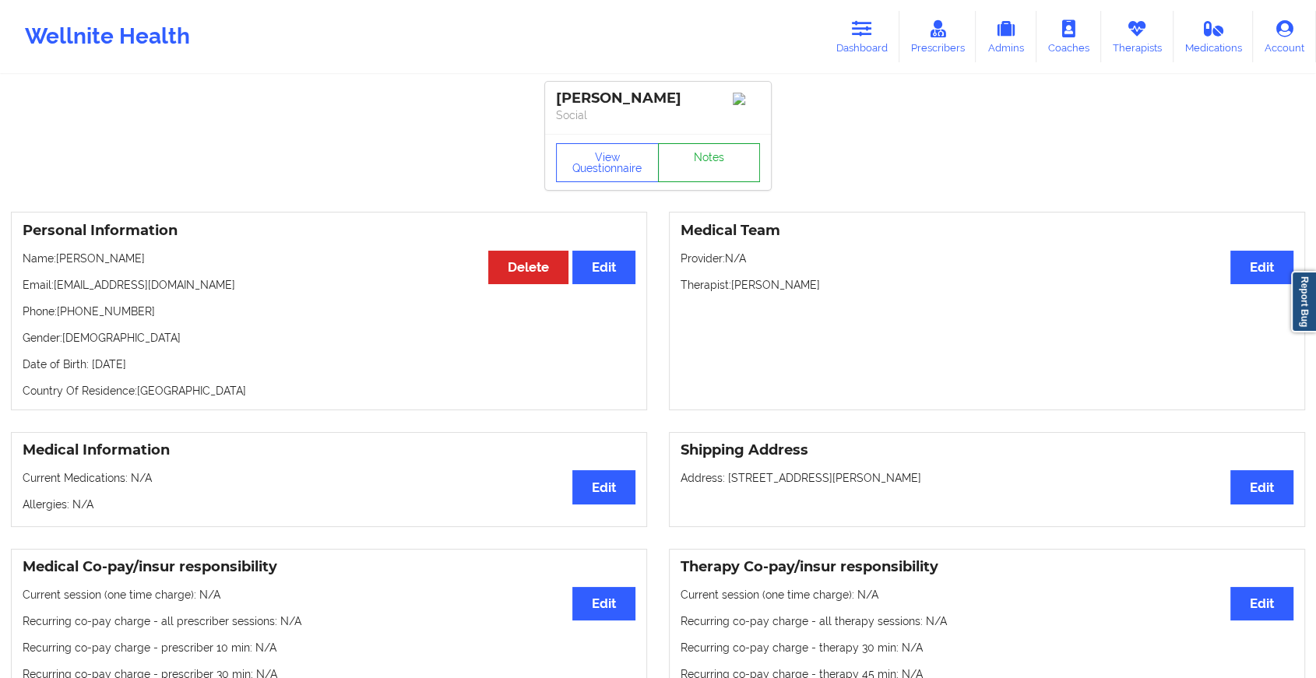
click at [697, 167] on link "Notes" at bounding box center [709, 162] width 103 height 39
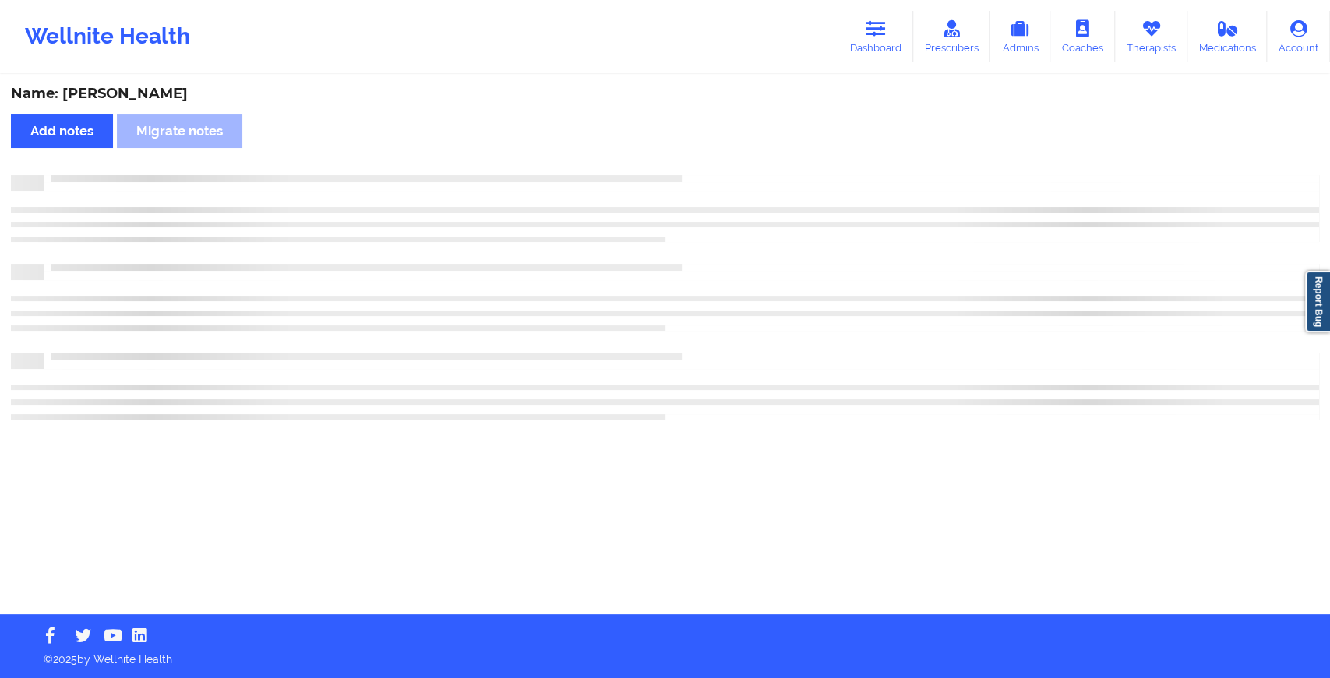
click at [697, 167] on div "Name: [PERSON_NAME] Add notes [PERSON_NAME] notes" at bounding box center [665, 345] width 1330 height 538
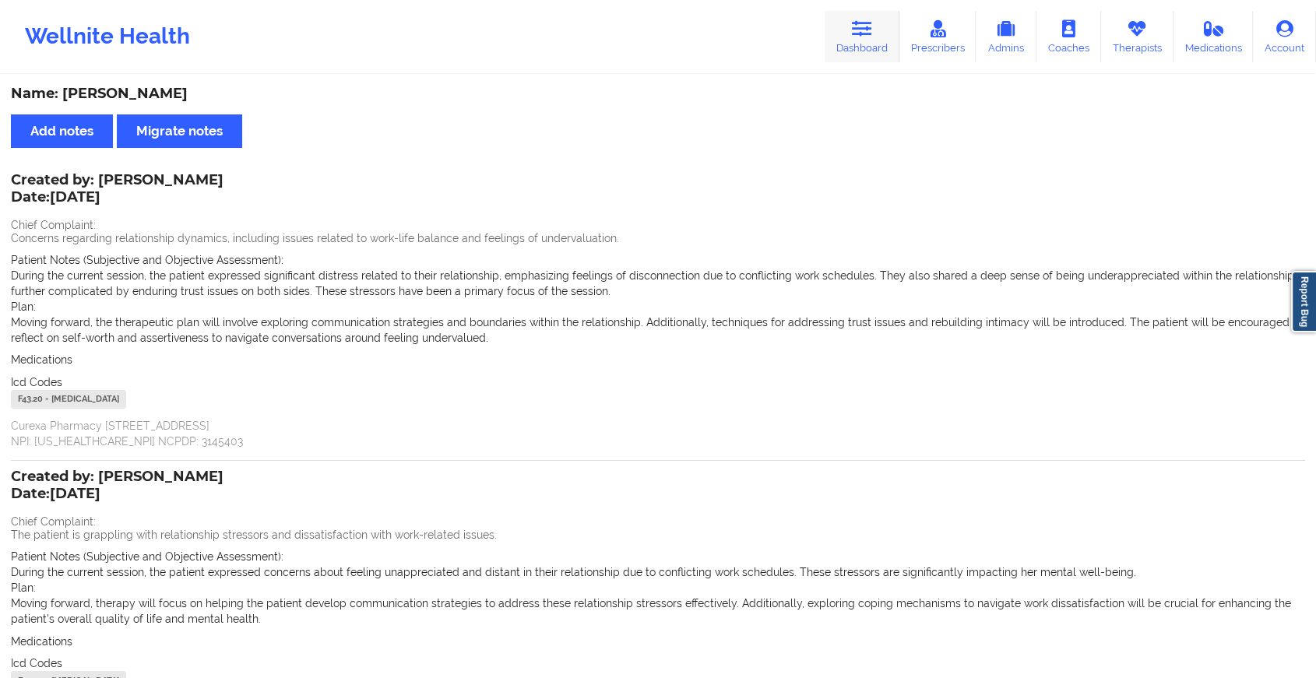
click at [861, 54] on link "Dashboard" at bounding box center [862, 36] width 75 height 51
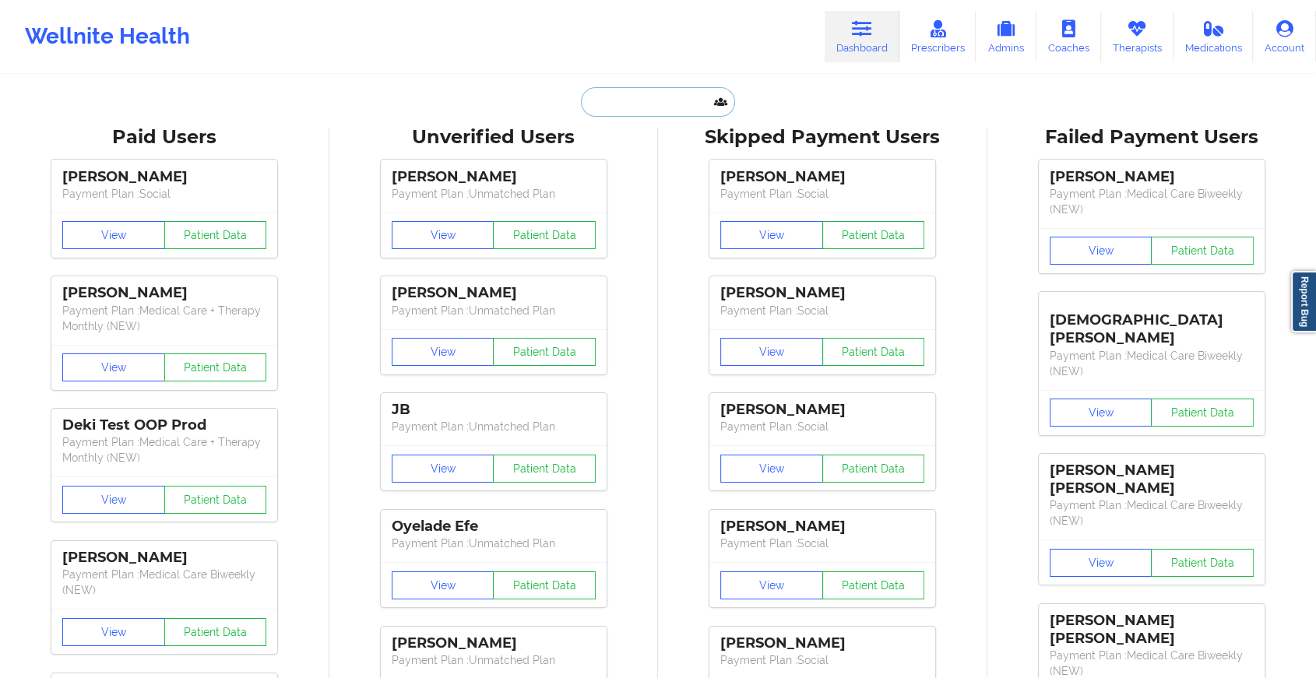
click at [652, 104] on input "text" at bounding box center [658, 102] width 154 height 30
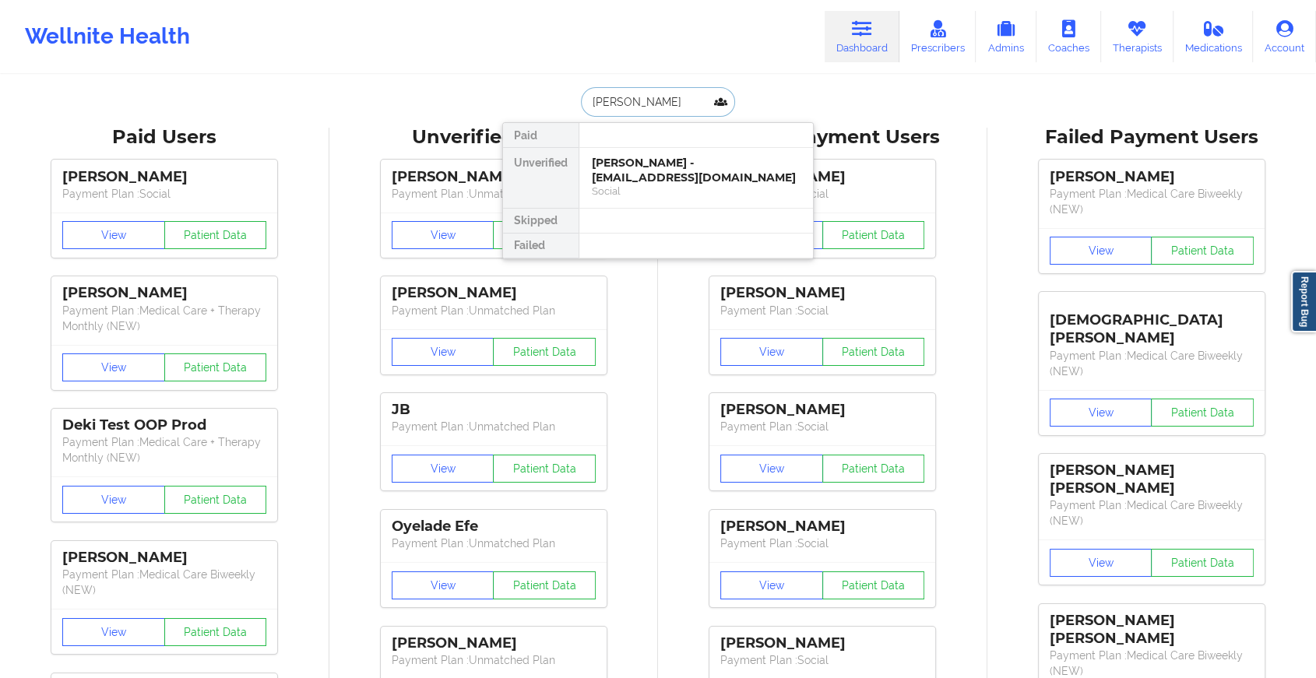
type input "[PERSON_NAME]"
click at [644, 169] on div "[PERSON_NAME] - [PERSON_NAME][EMAIL_ADDRESS][DOMAIN_NAME]" at bounding box center [696, 170] width 209 height 29
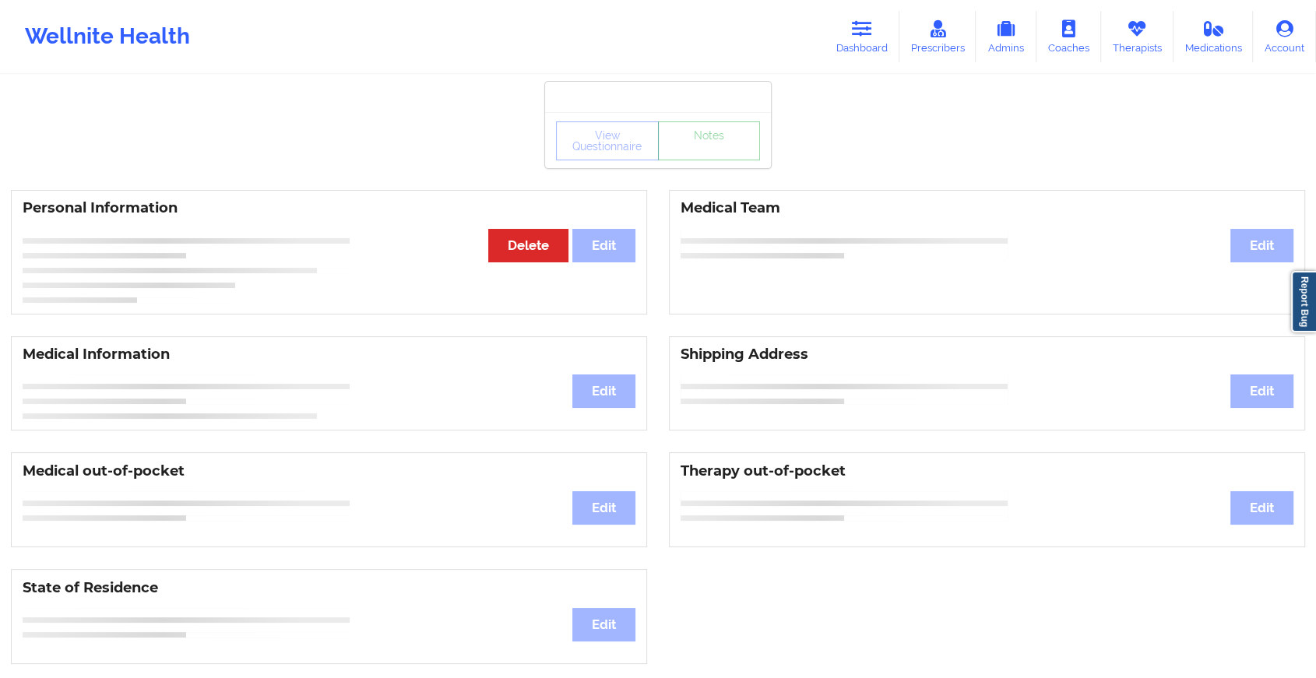
click at [687, 160] on link "Notes" at bounding box center [709, 141] width 103 height 39
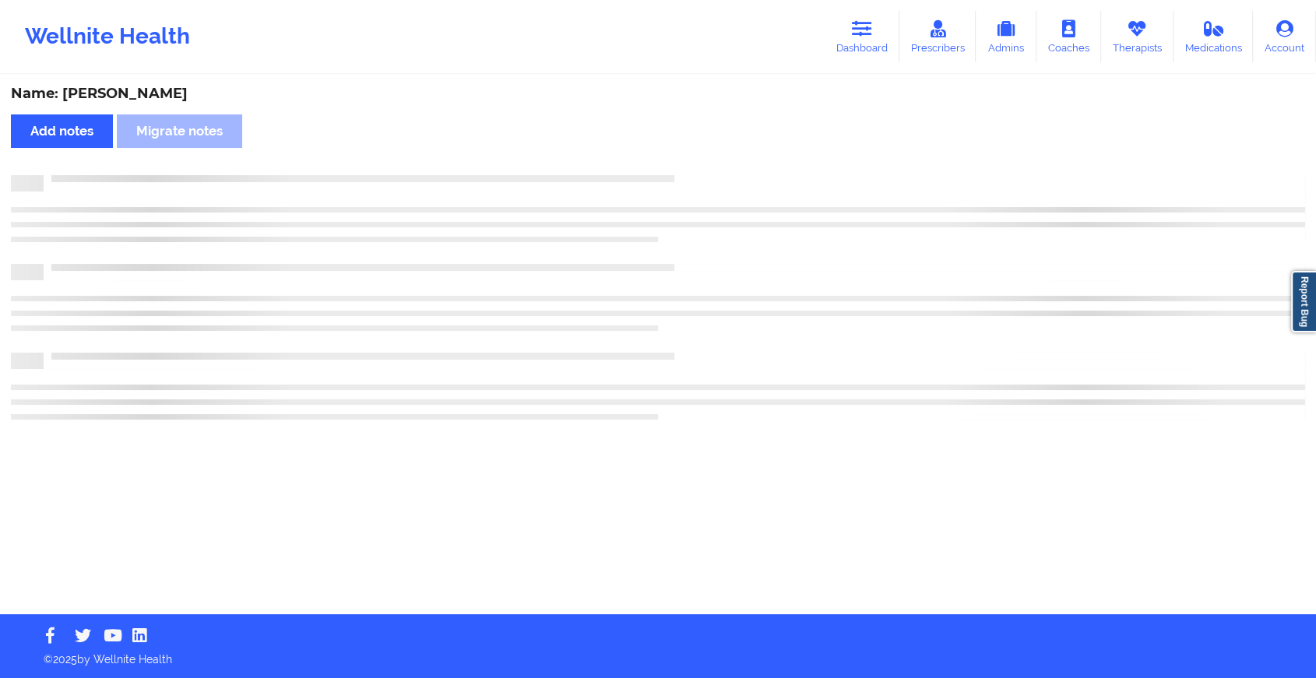
click at [687, 175] on div at bounding box center [675, 175] width 1262 height 0
click at [687, 175] on div at bounding box center [681, 175] width 1275 height 0
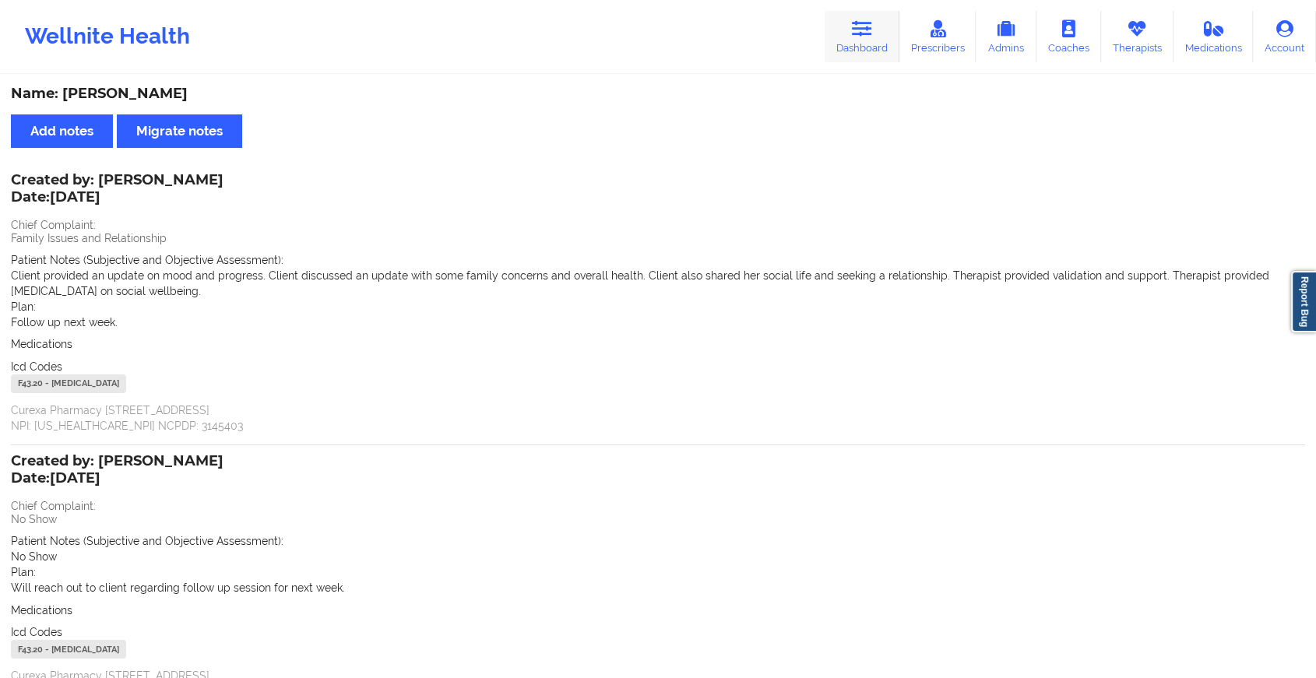
click at [831, 44] on link "Dashboard" at bounding box center [862, 36] width 75 height 51
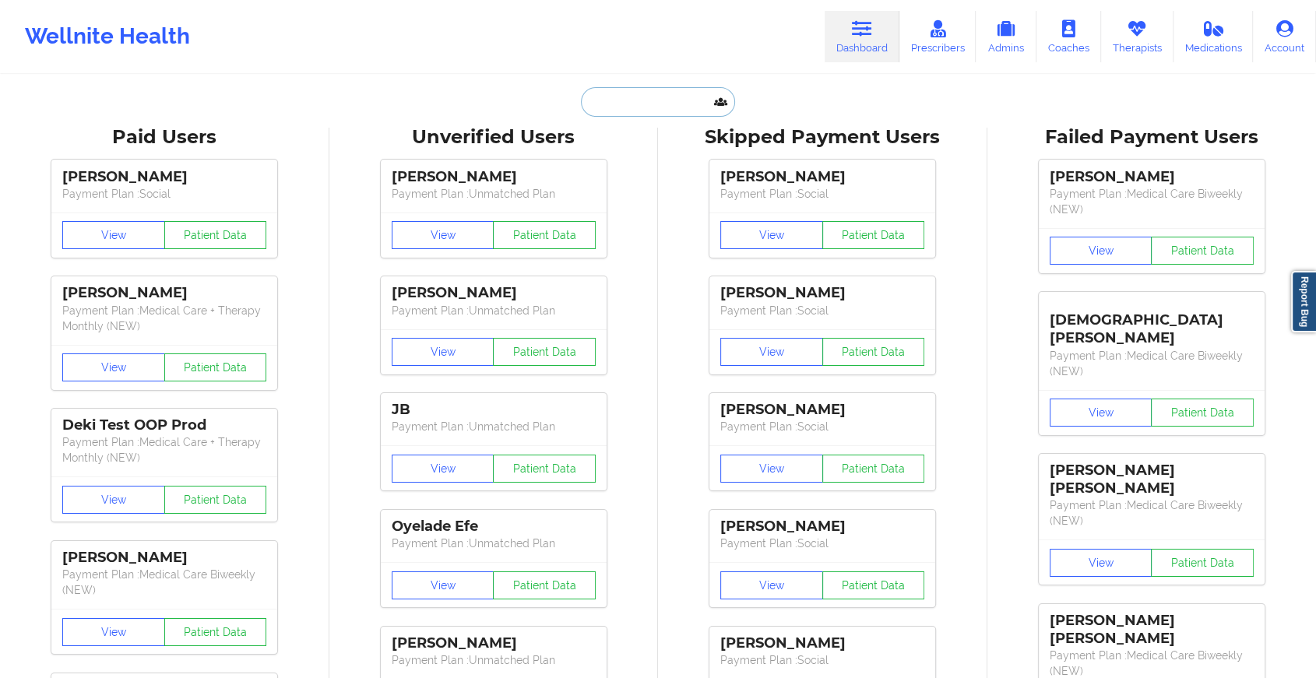
click at [636, 92] on input "text" at bounding box center [658, 102] width 154 height 30
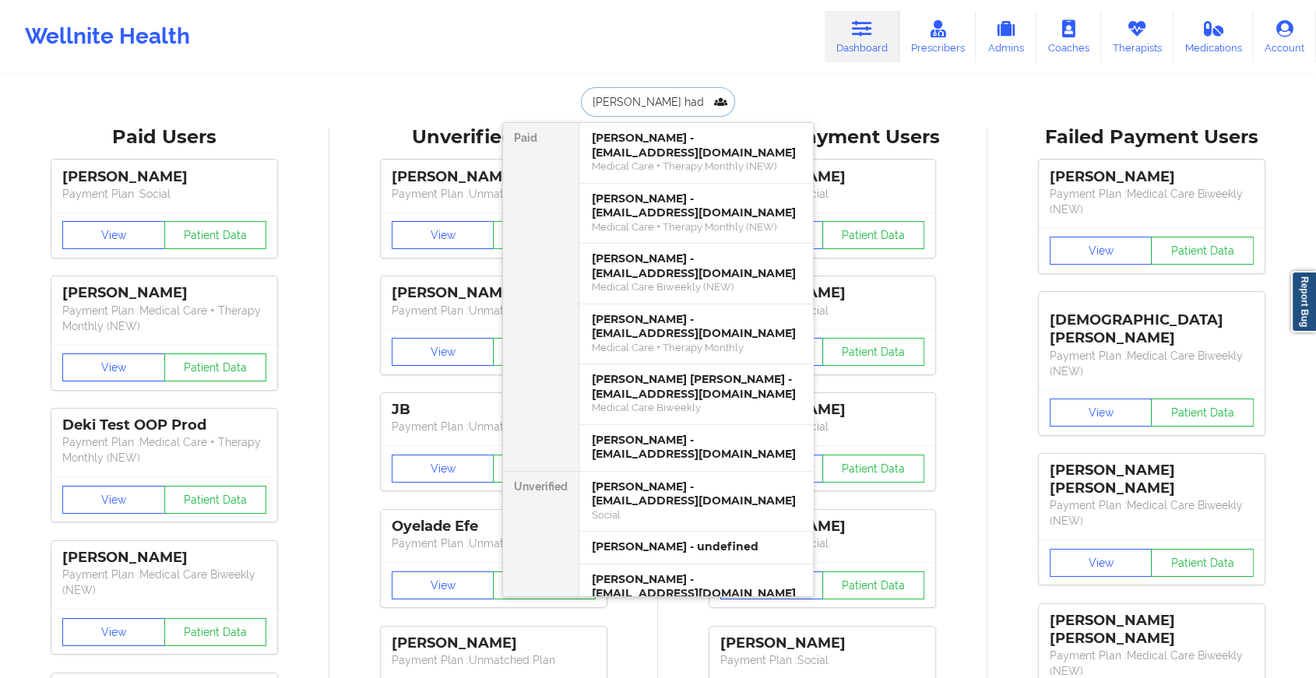
type input "[PERSON_NAME]"
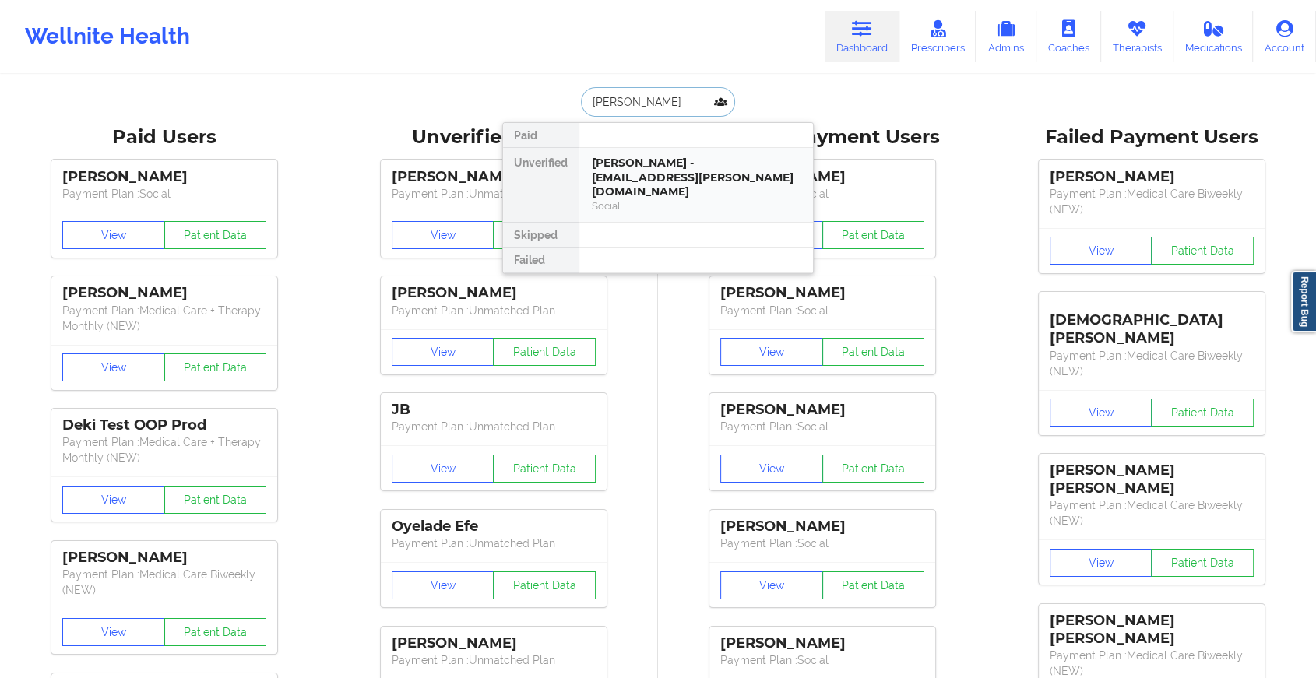
click at [685, 173] on div "[PERSON_NAME] - [EMAIL_ADDRESS][PERSON_NAME][DOMAIN_NAME]" at bounding box center [696, 178] width 209 height 44
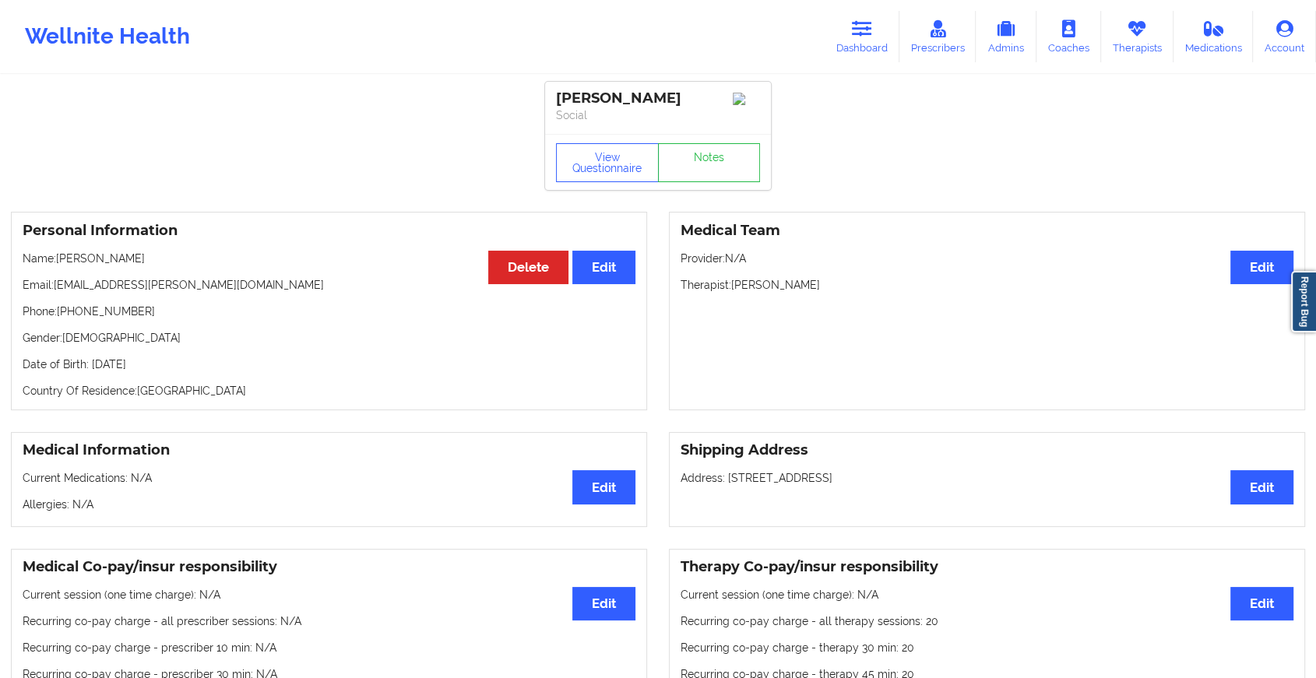
drag, startPoint x: 726, startPoint y: 132, endPoint x: 723, endPoint y: 150, distance: 17.4
click at [723, 150] on div "[PERSON_NAME] Social View Questionnaire Notes" at bounding box center [658, 136] width 226 height 108
drag, startPoint x: 723, startPoint y: 150, endPoint x: 719, endPoint y: 172, distance: 22.9
click at [719, 172] on div "[PERSON_NAME] Social View Questionnaire Notes" at bounding box center [658, 136] width 226 height 108
click at [719, 172] on link "Notes" at bounding box center [709, 162] width 103 height 39
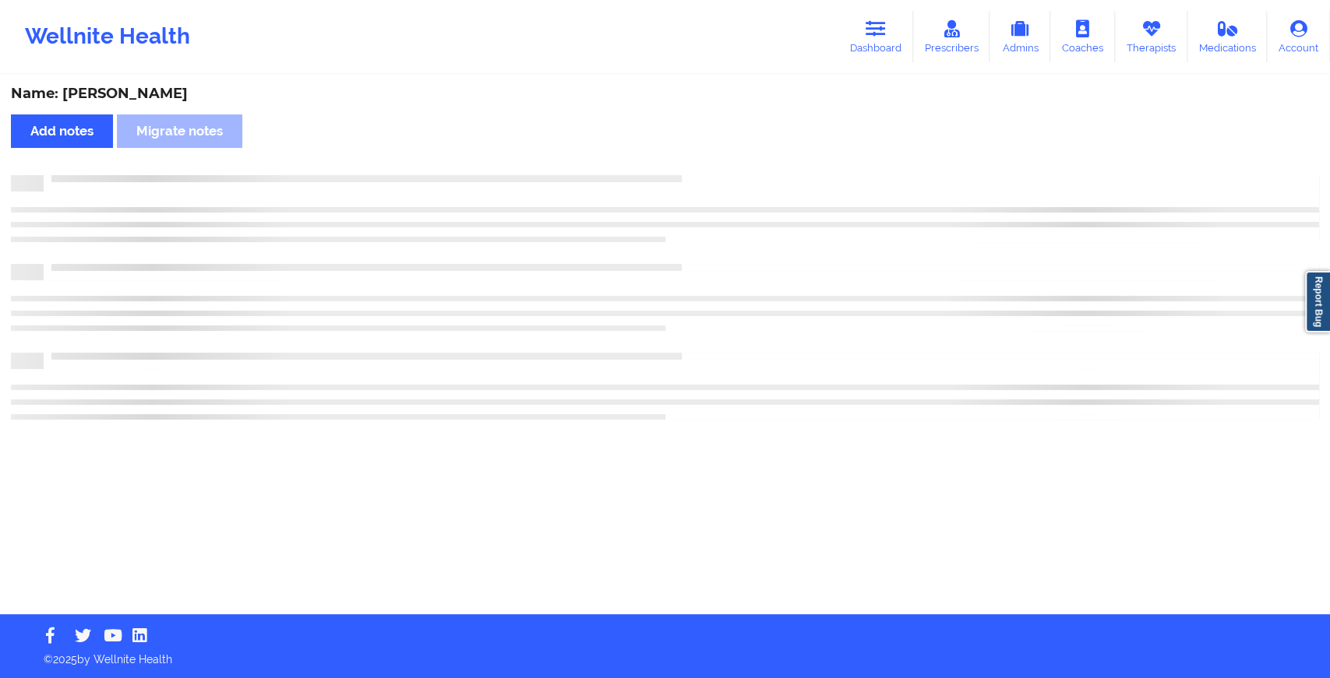
click at [719, 172] on div "Name: [PERSON_NAME] Add notes Migrate notes" at bounding box center [665, 345] width 1330 height 538
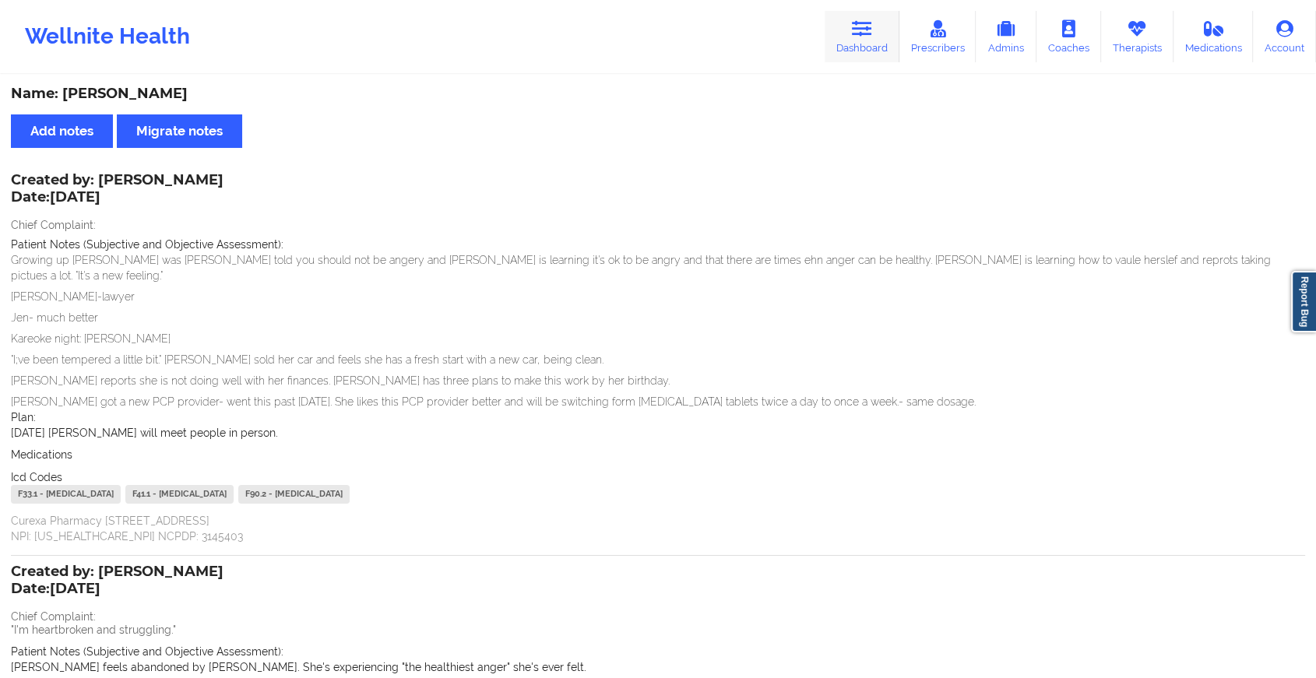
click at [890, 60] on link "Dashboard" at bounding box center [862, 36] width 75 height 51
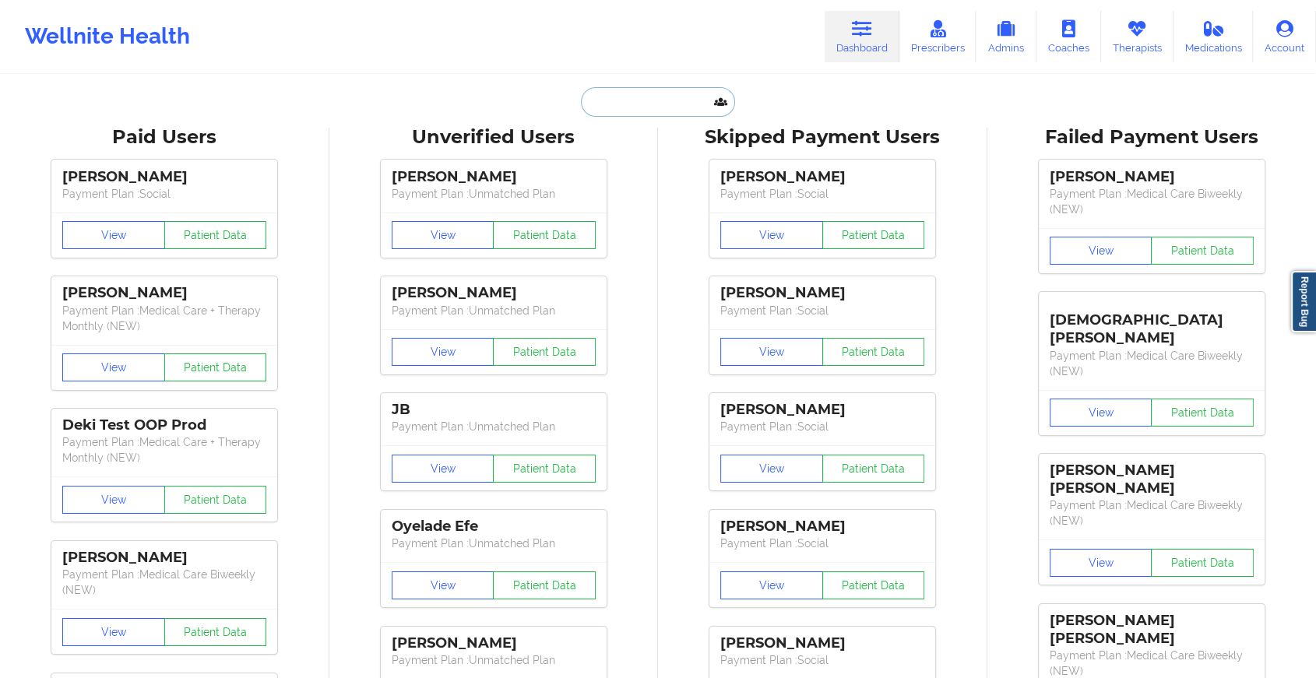
click at [667, 94] on input "text" at bounding box center [658, 102] width 154 height 30
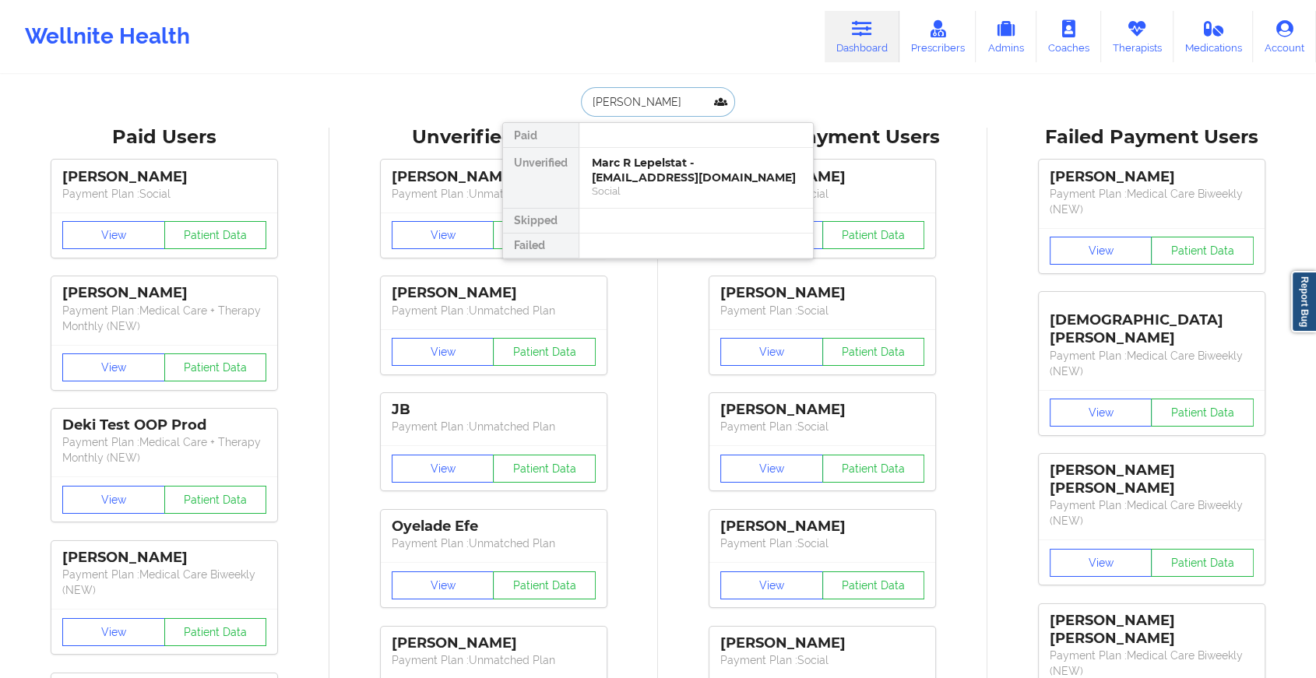
type input "[PERSON_NAME]"
click at [650, 156] on div "Marc R Lepelstat - [EMAIL_ADDRESS][DOMAIN_NAME]" at bounding box center [696, 170] width 209 height 29
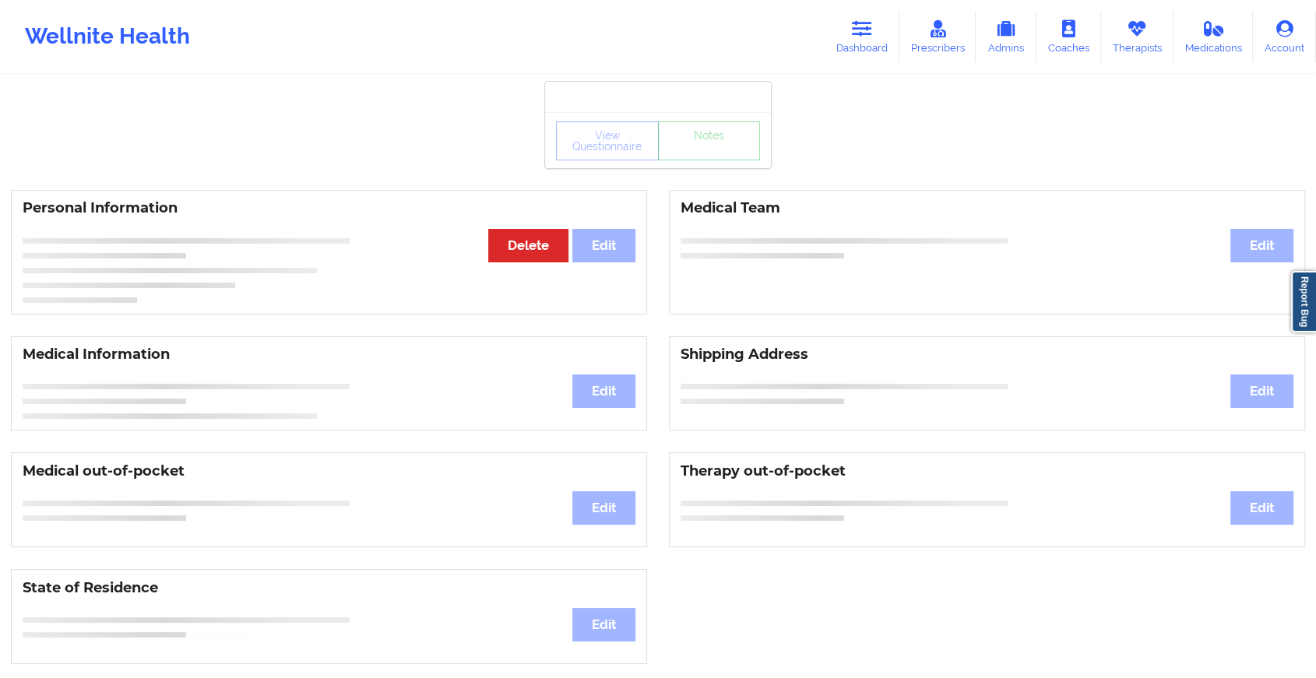
click at [699, 163] on div "View Questionnaire Notes" at bounding box center [658, 140] width 226 height 56
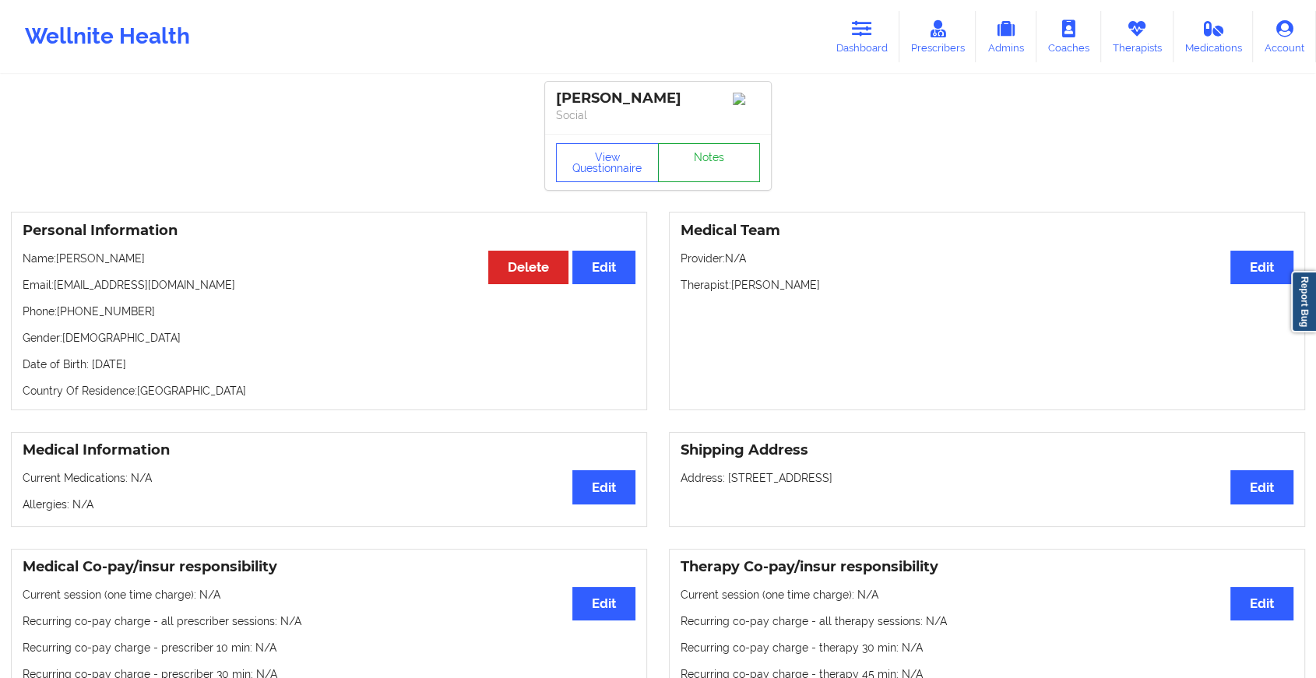
click at [699, 163] on link "Notes" at bounding box center [709, 162] width 103 height 39
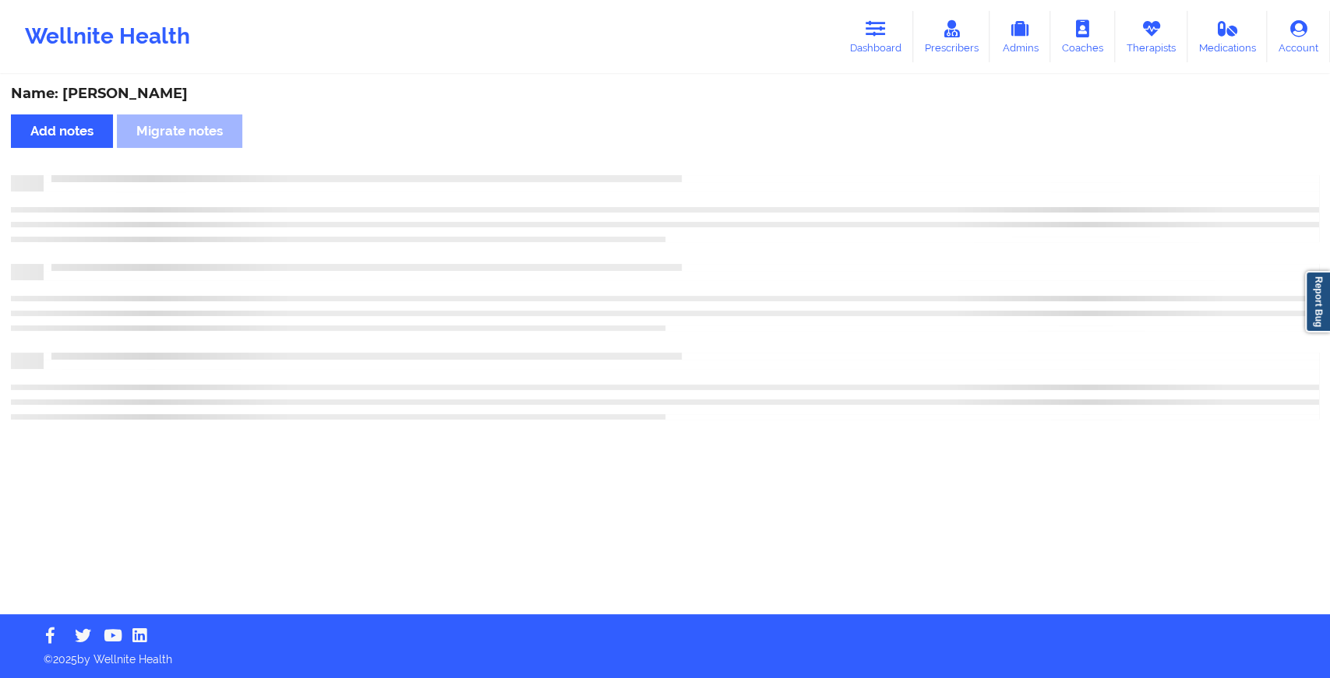
click at [699, 163] on div "Name: [PERSON_NAME] Add notes Migrate notes" at bounding box center [665, 345] width 1330 height 538
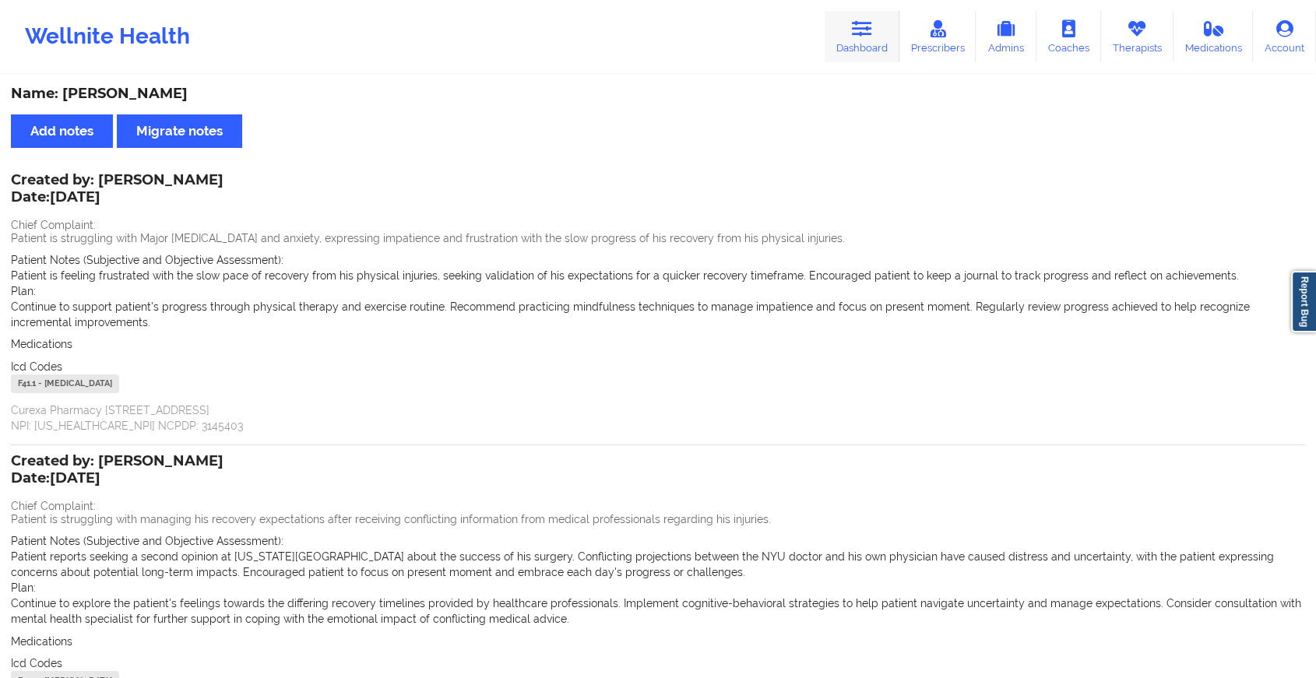
click at [839, 19] on link "Dashboard" at bounding box center [862, 36] width 75 height 51
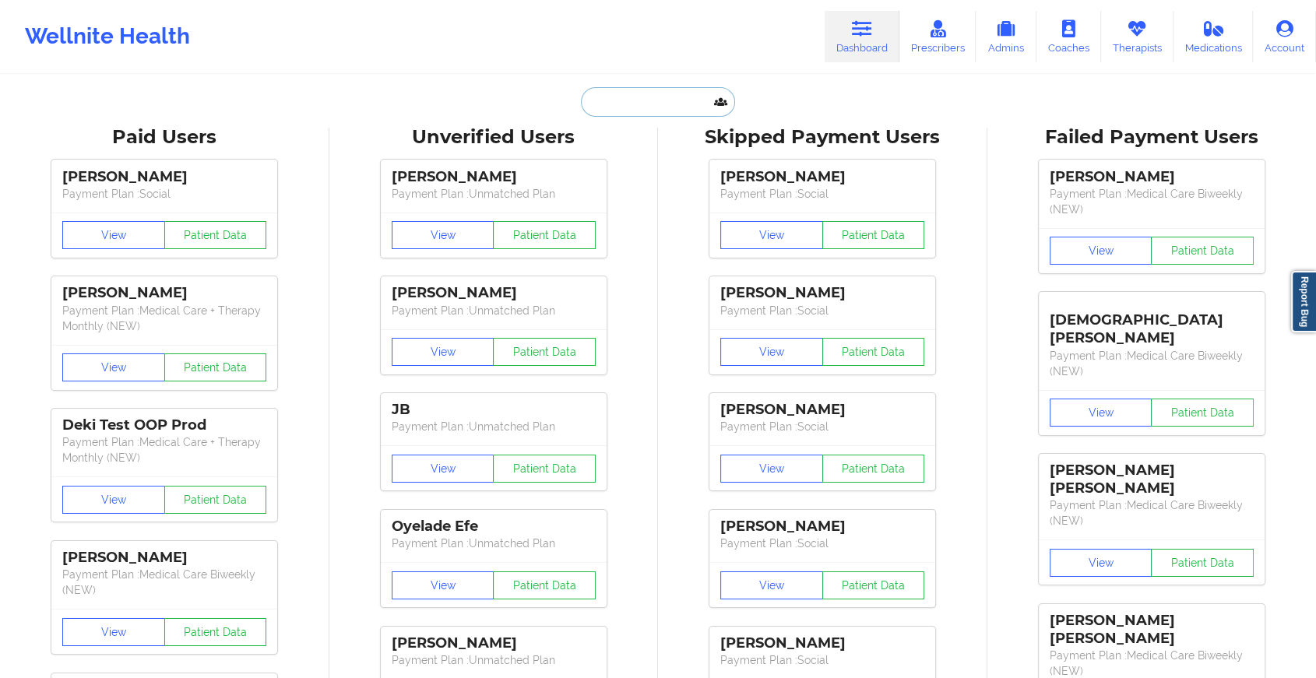
click at [636, 104] on input "text" at bounding box center [658, 102] width 154 height 30
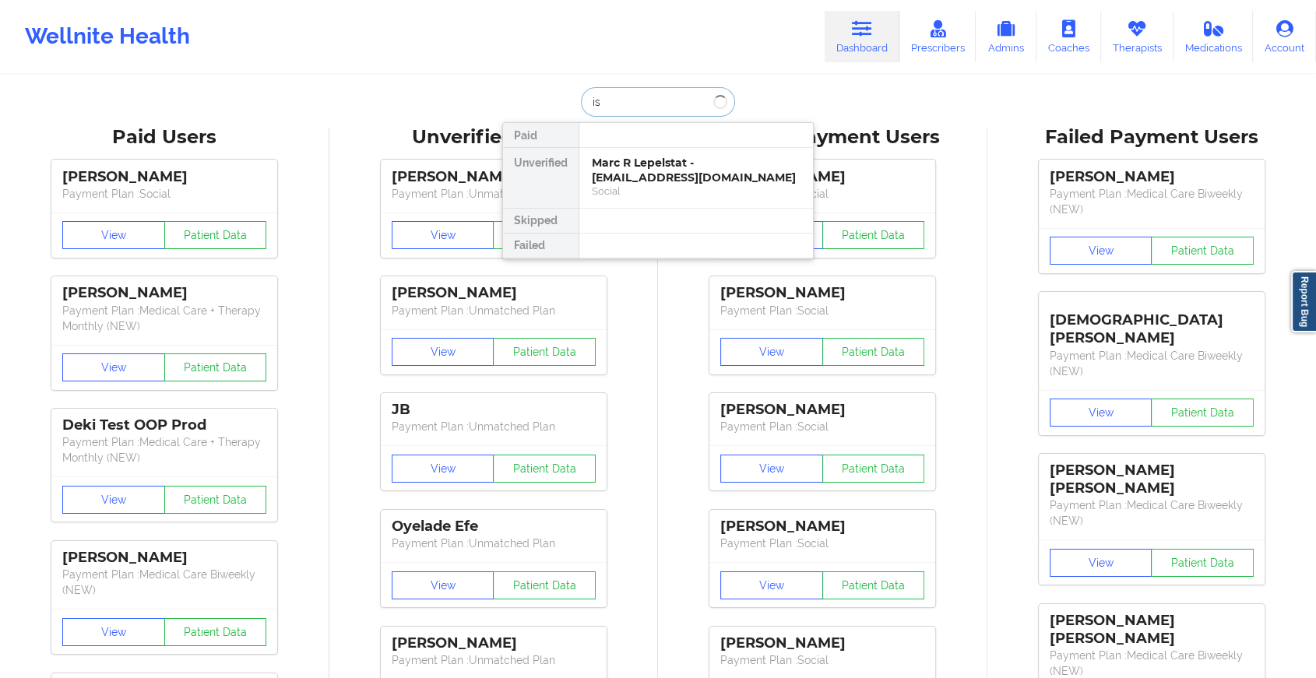
type input "i"
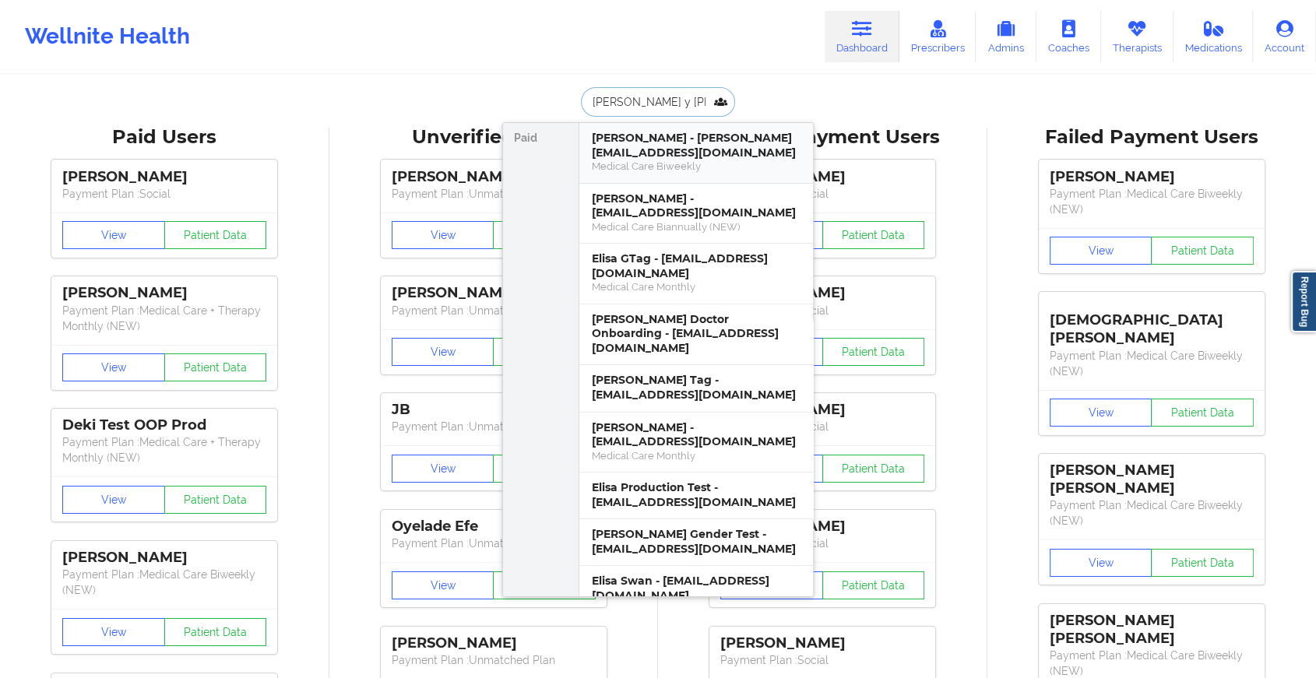
type input "[PERSON_NAME] y bill"
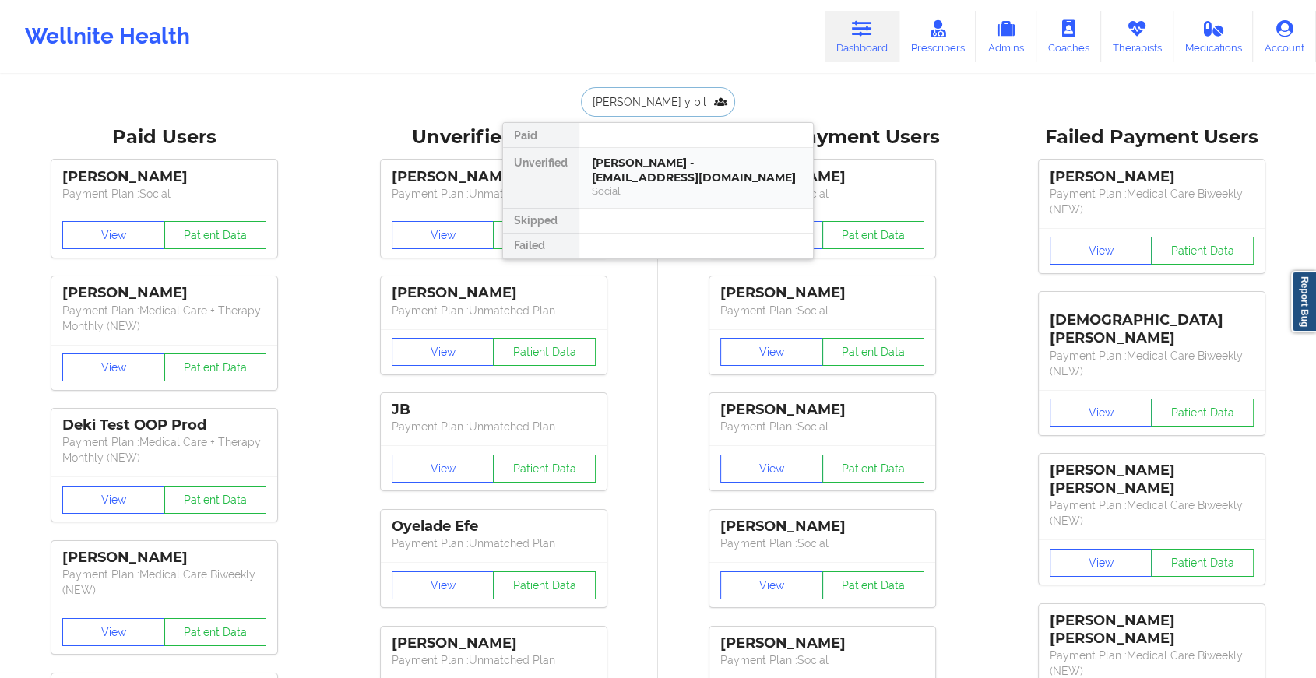
click at [633, 162] on div "[PERSON_NAME] - [EMAIL_ADDRESS][DOMAIN_NAME]" at bounding box center [696, 170] width 209 height 29
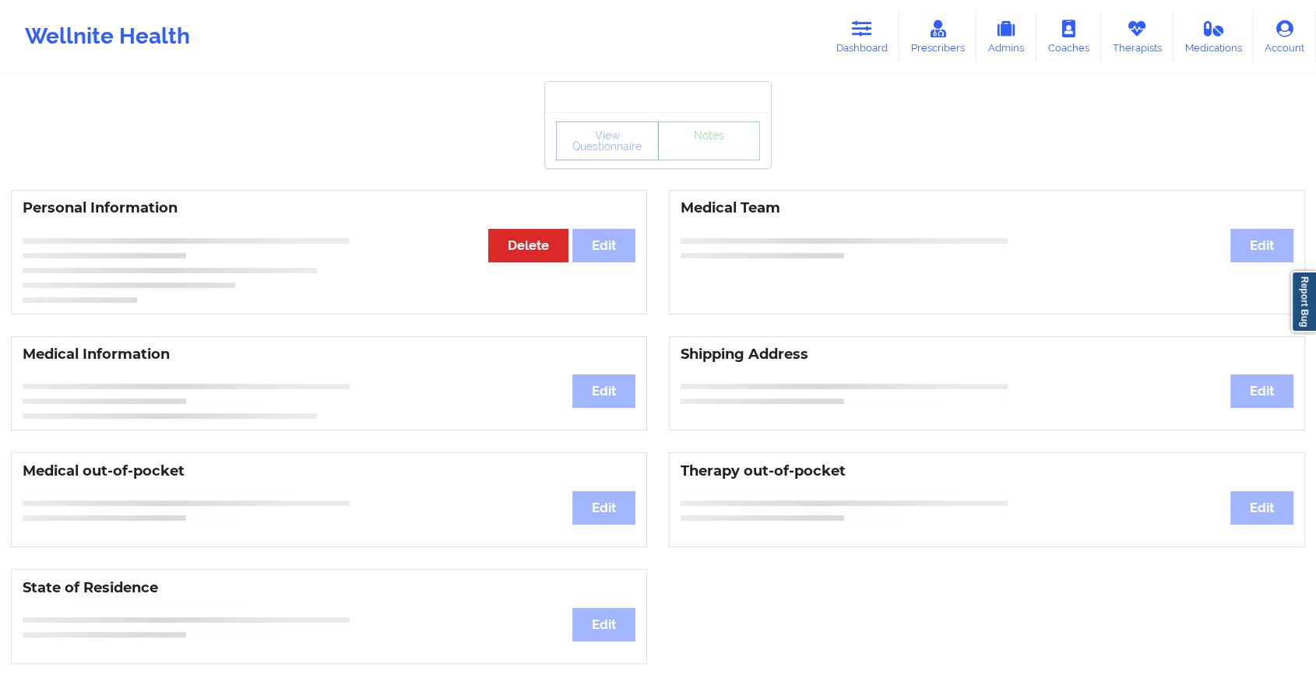
click at [680, 162] on div "View Questionnaire Notes" at bounding box center [658, 140] width 226 height 56
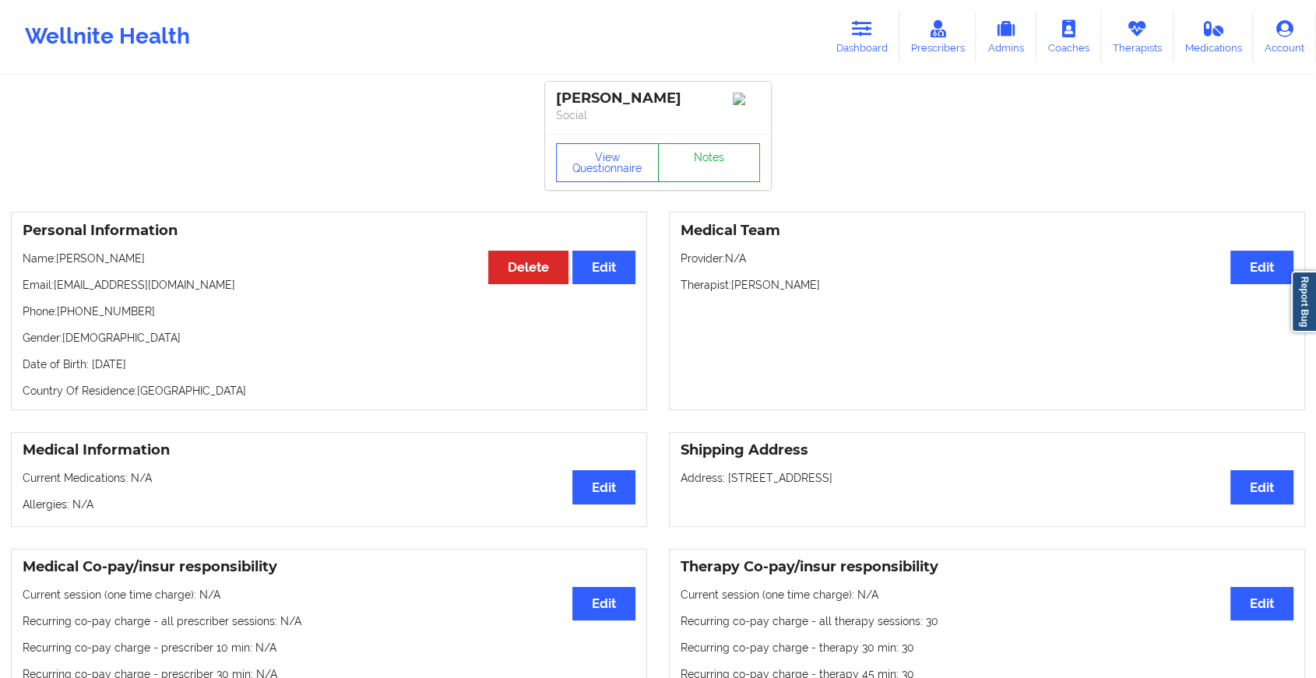
click at [680, 162] on link "Notes" at bounding box center [709, 162] width 103 height 39
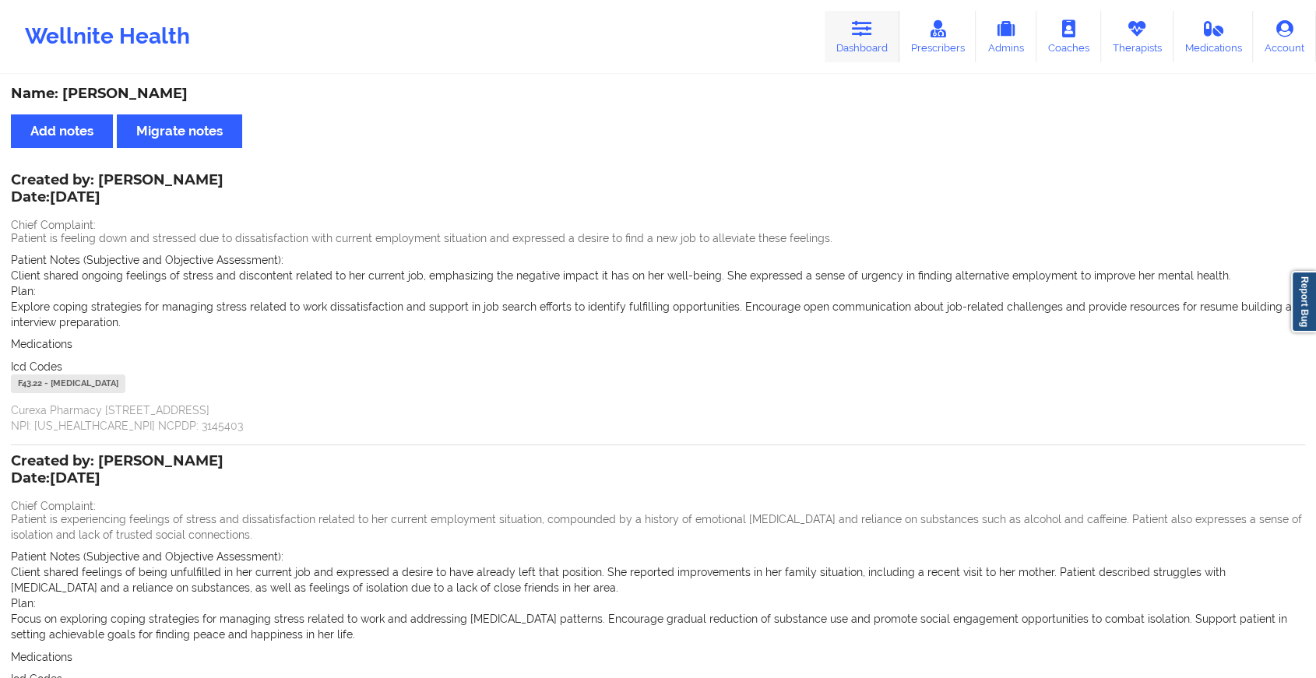
click at [872, 39] on link "Dashboard" at bounding box center [862, 36] width 75 height 51
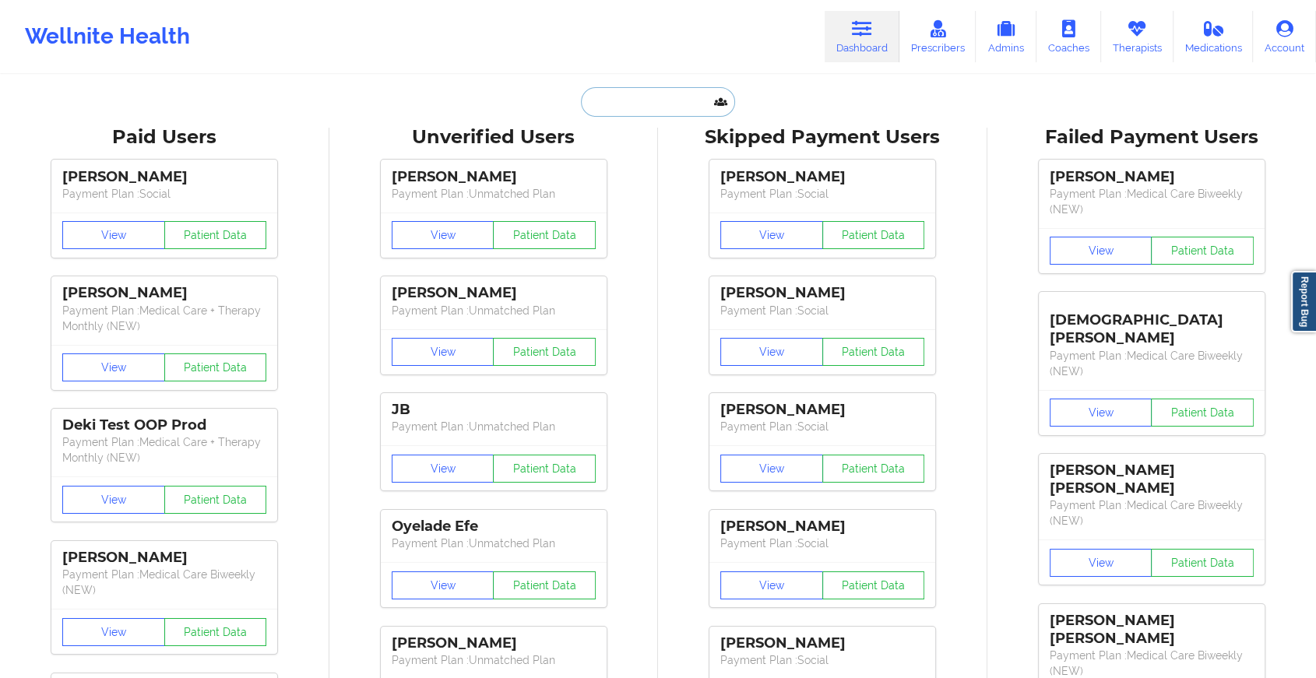
click at [660, 97] on input "text" at bounding box center [658, 102] width 154 height 30
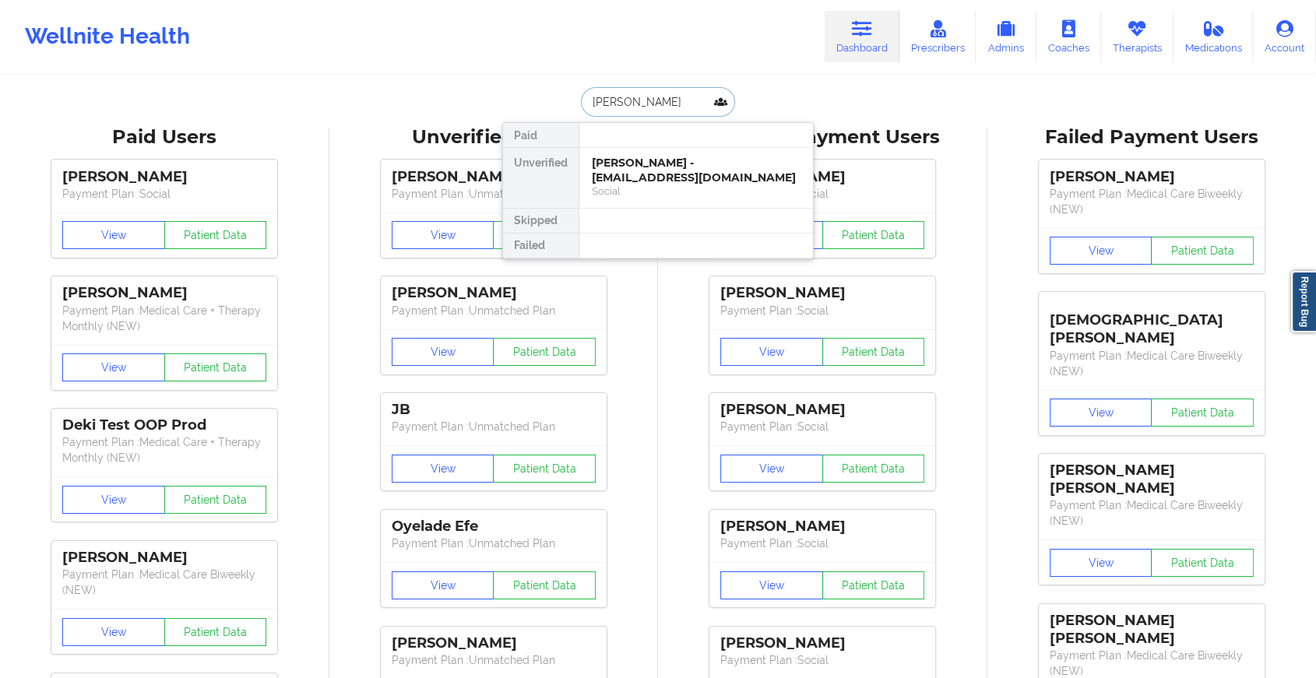
type input "[PERSON_NAME]"
click at [625, 166] on div "[PERSON_NAME] - [EMAIL_ADDRESS][DOMAIN_NAME]" at bounding box center [696, 170] width 209 height 29
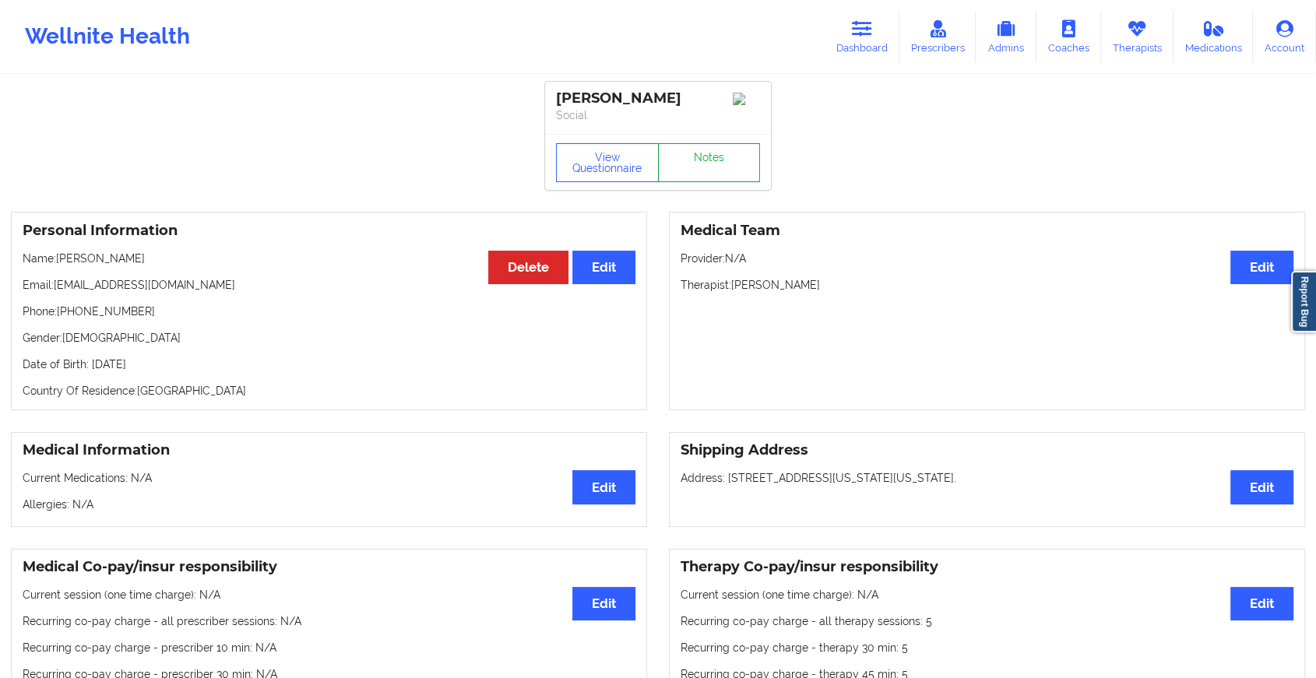
click at [689, 160] on link "Notes" at bounding box center [709, 162] width 103 height 39
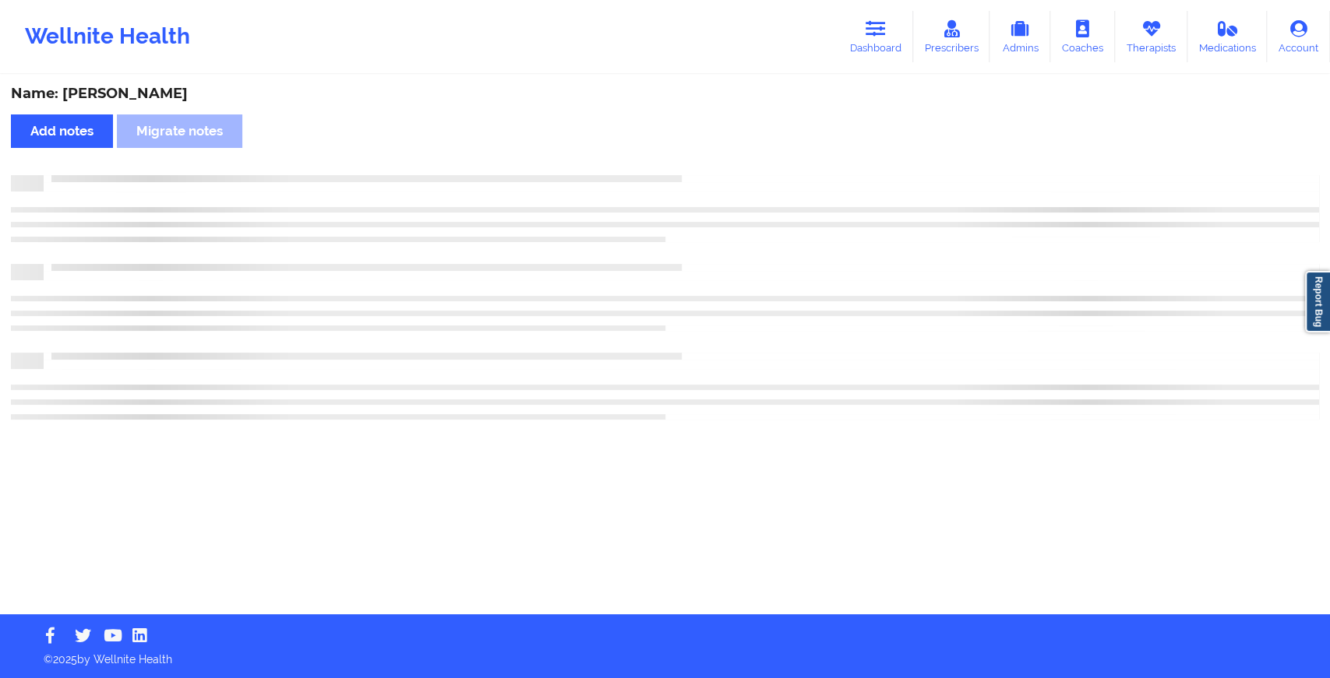
click at [689, 160] on div "Name: [PERSON_NAME] Add notes Migrate notes" at bounding box center [665, 345] width 1330 height 538
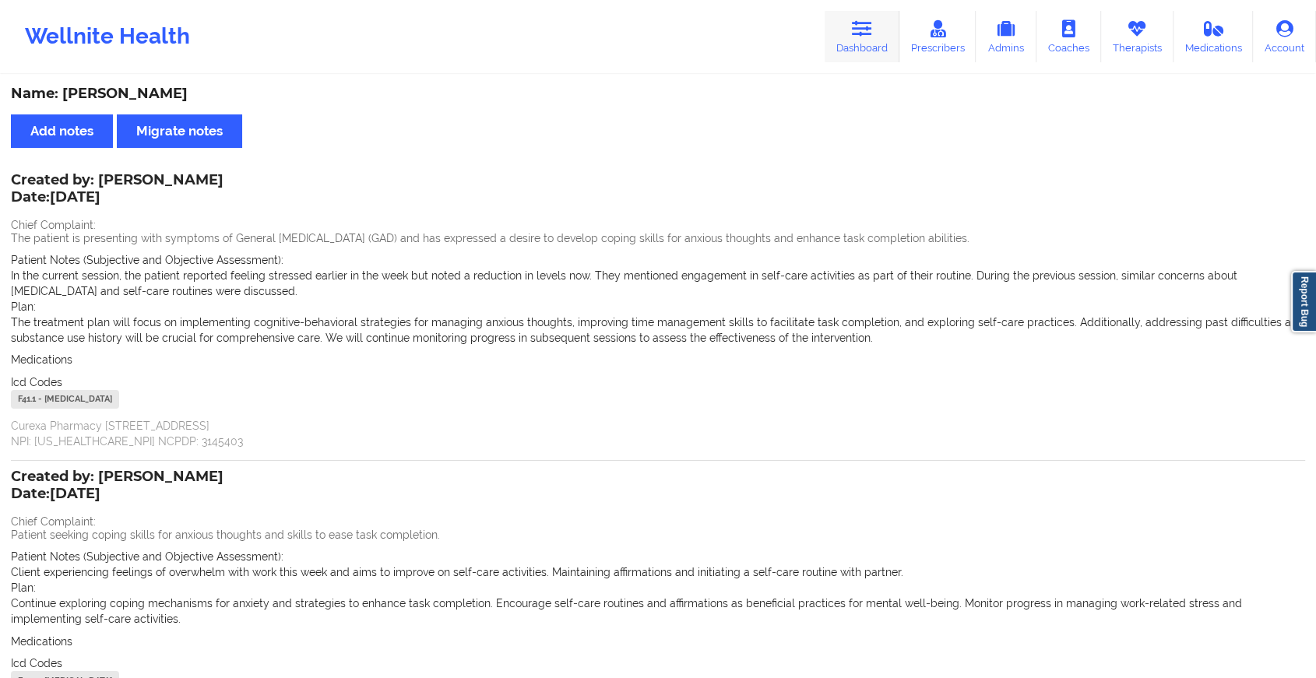
click at [837, 35] on link "Dashboard" at bounding box center [862, 36] width 75 height 51
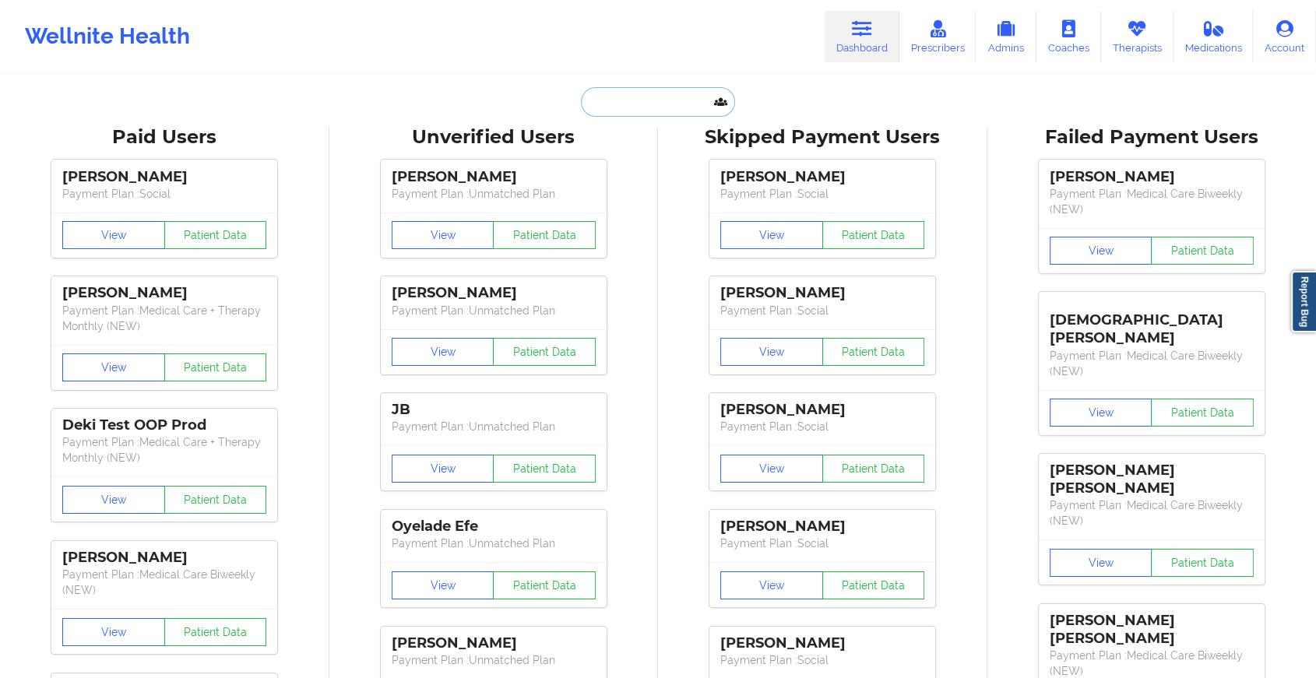
click at [608, 89] on input "text" at bounding box center [658, 102] width 154 height 30
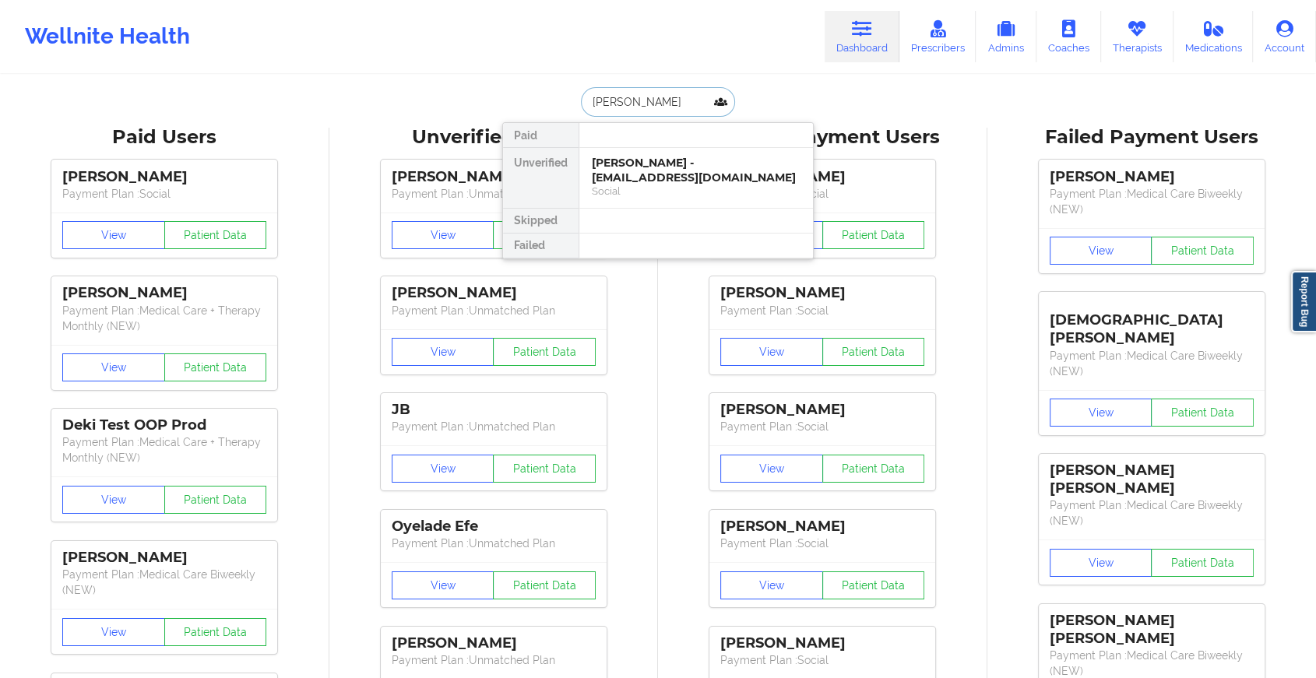
type input "[PERSON_NAME]"
click at [597, 183] on div "[PERSON_NAME] - [EMAIL_ADDRESS][DOMAIN_NAME]" at bounding box center [696, 170] width 209 height 29
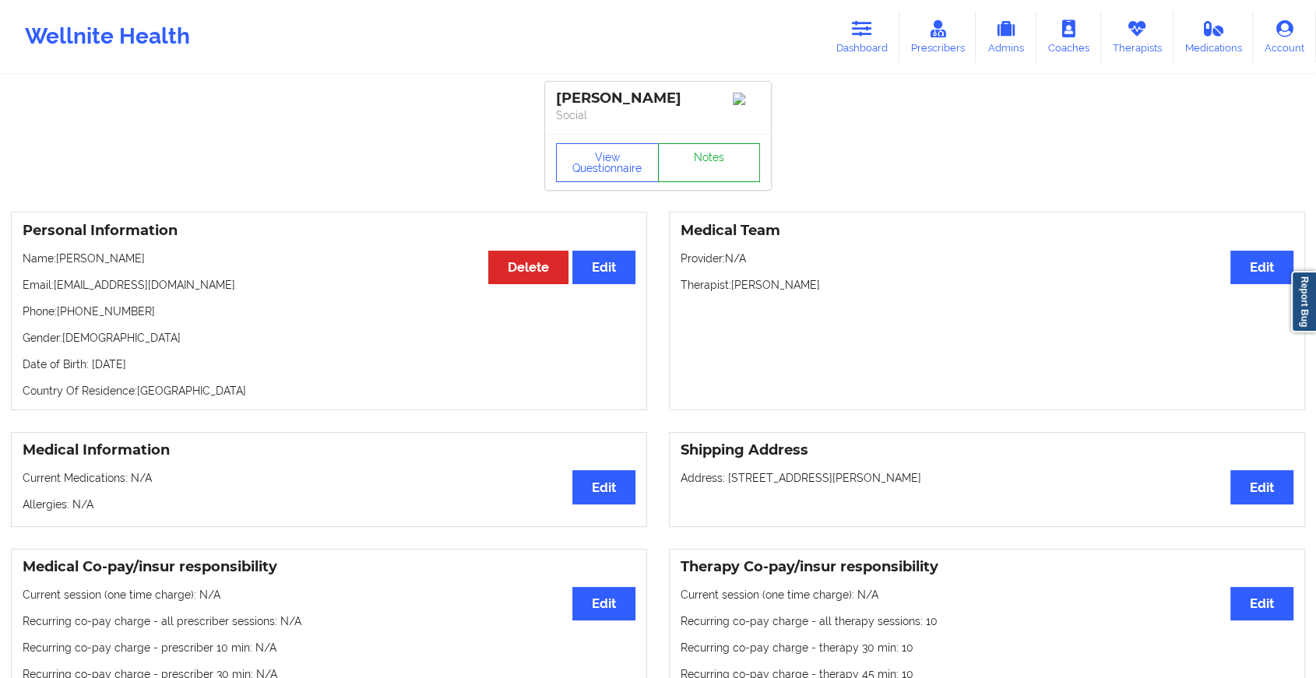
click at [699, 167] on link "Notes" at bounding box center [709, 162] width 103 height 39
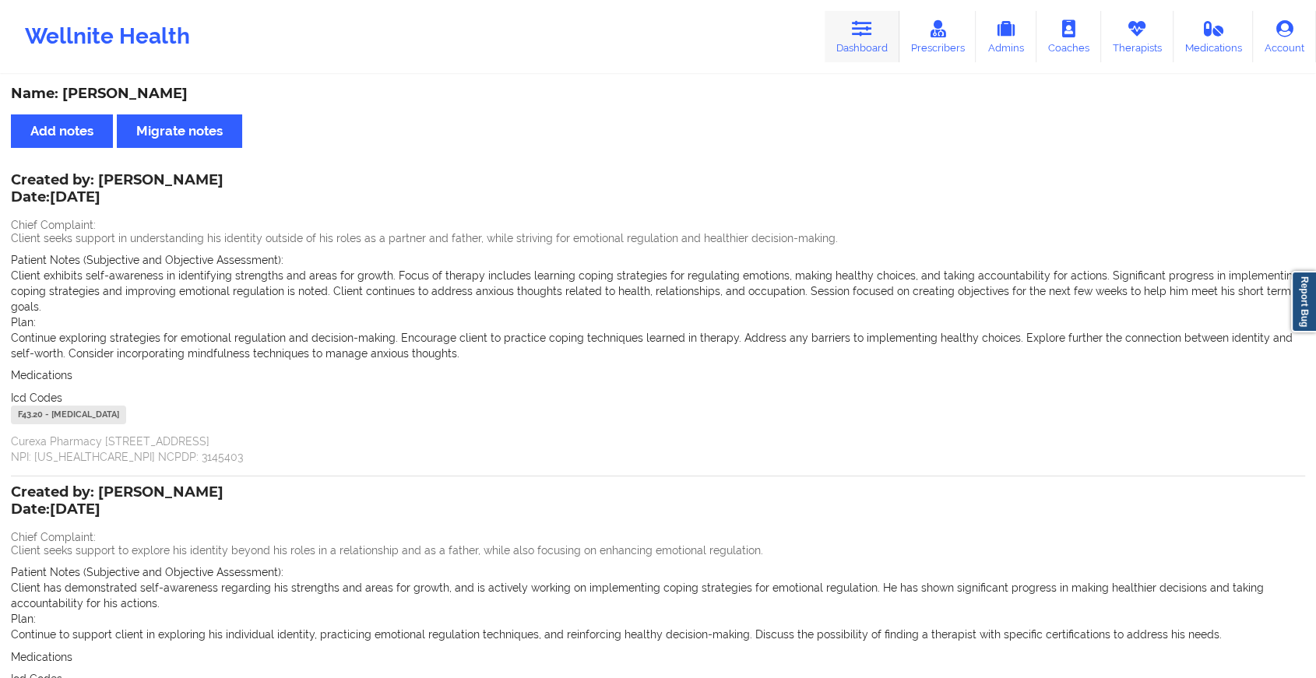
click at [865, 28] on icon at bounding box center [862, 28] width 20 height 17
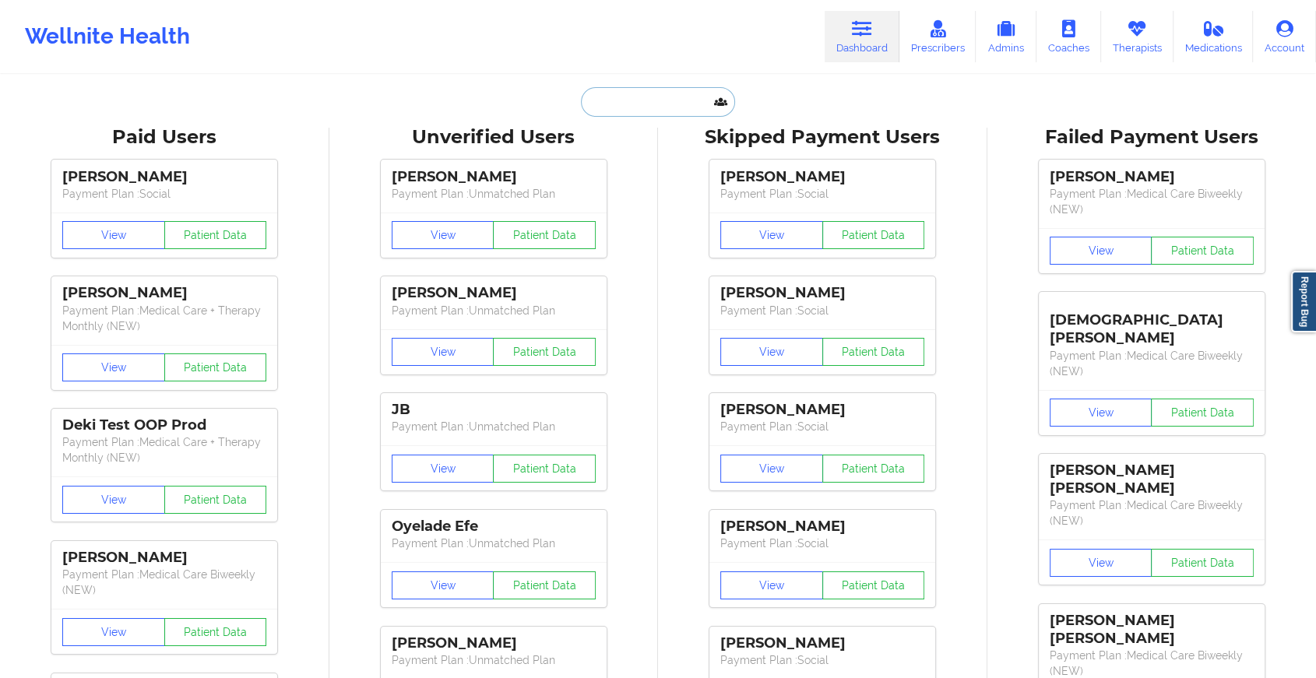
click at [640, 97] on input "text" at bounding box center [658, 102] width 154 height 30
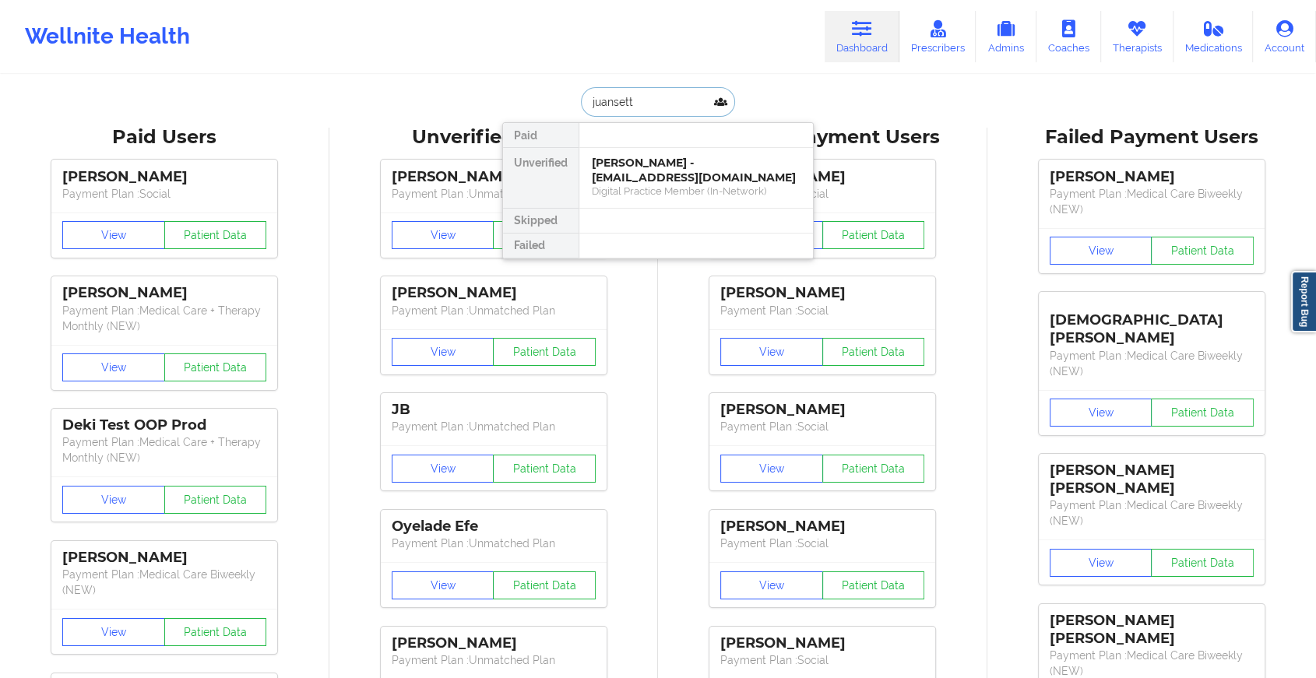
type input "juansette"
click at [580, 153] on div "[PERSON_NAME] - [EMAIL_ADDRESS][DOMAIN_NAME] Digital Practice Member (In-Networ…" at bounding box center [697, 178] width 234 height 60
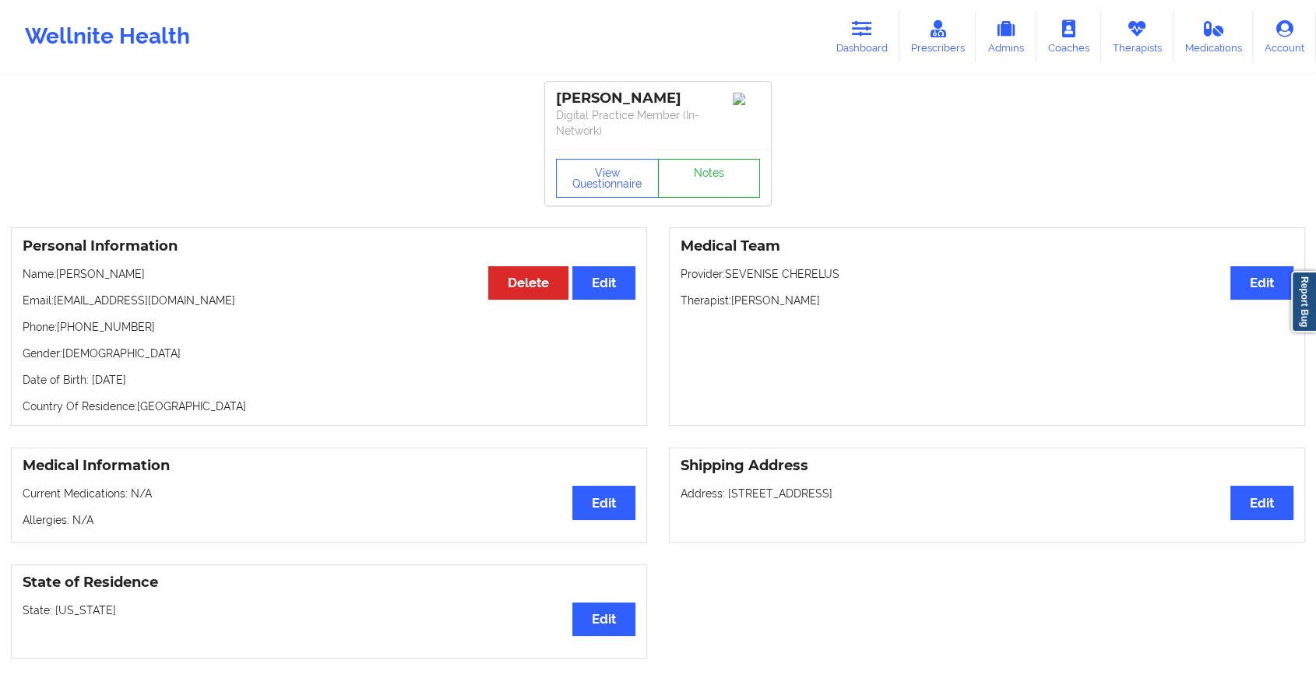
click at [710, 159] on link "Notes" at bounding box center [709, 178] width 103 height 39
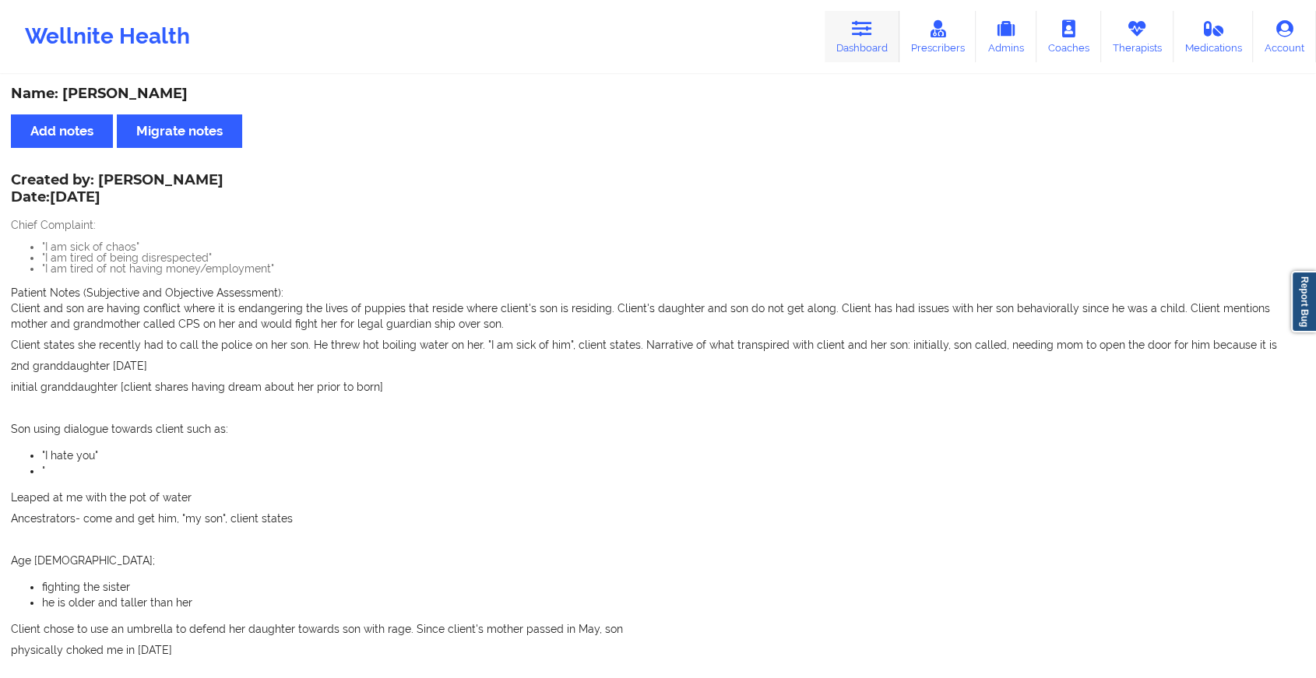
click at [845, 20] on link "Dashboard" at bounding box center [862, 36] width 75 height 51
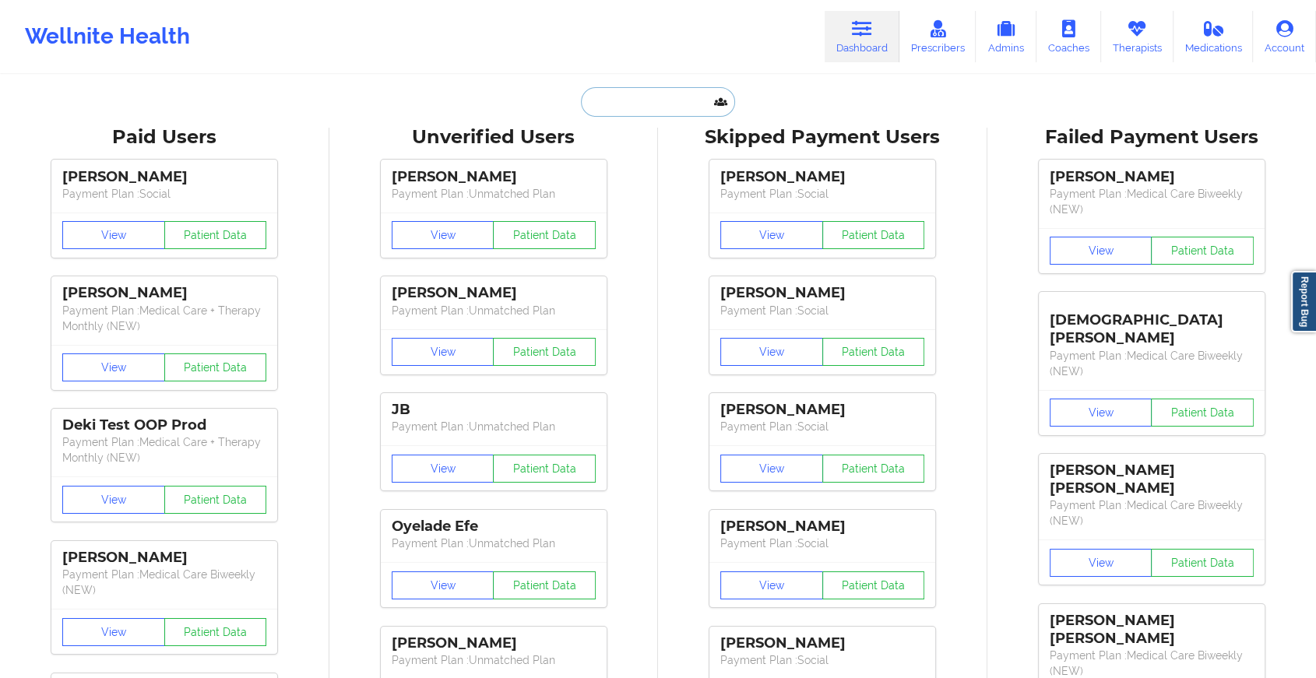
click at [625, 97] on input "text" at bounding box center [658, 102] width 154 height 30
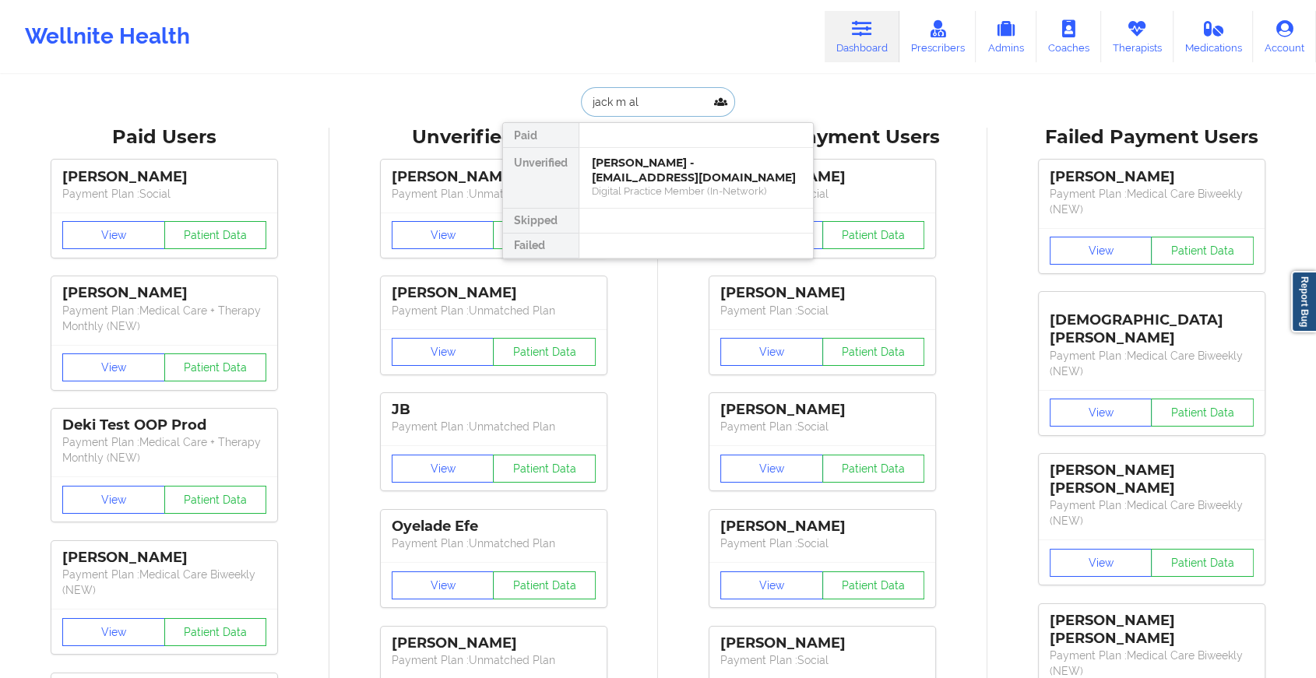
type input "jack m all"
click at [694, 158] on div "[PERSON_NAME] - [PERSON_NAME][EMAIL_ADDRESS][PERSON_NAME][DOMAIN_NAME]" at bounding box center [696, 178] width 209 height 44
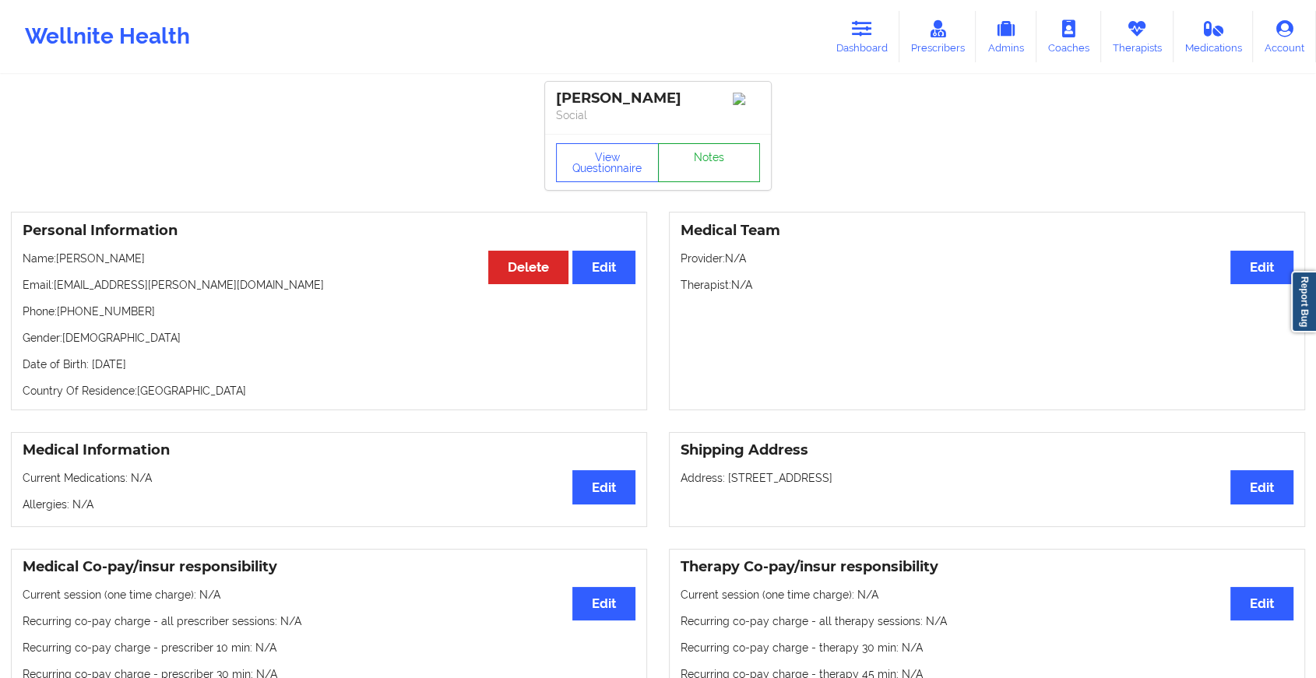
click at [714, 150] on link "Notes" at bounding box center [709, 162] width 103 height 39
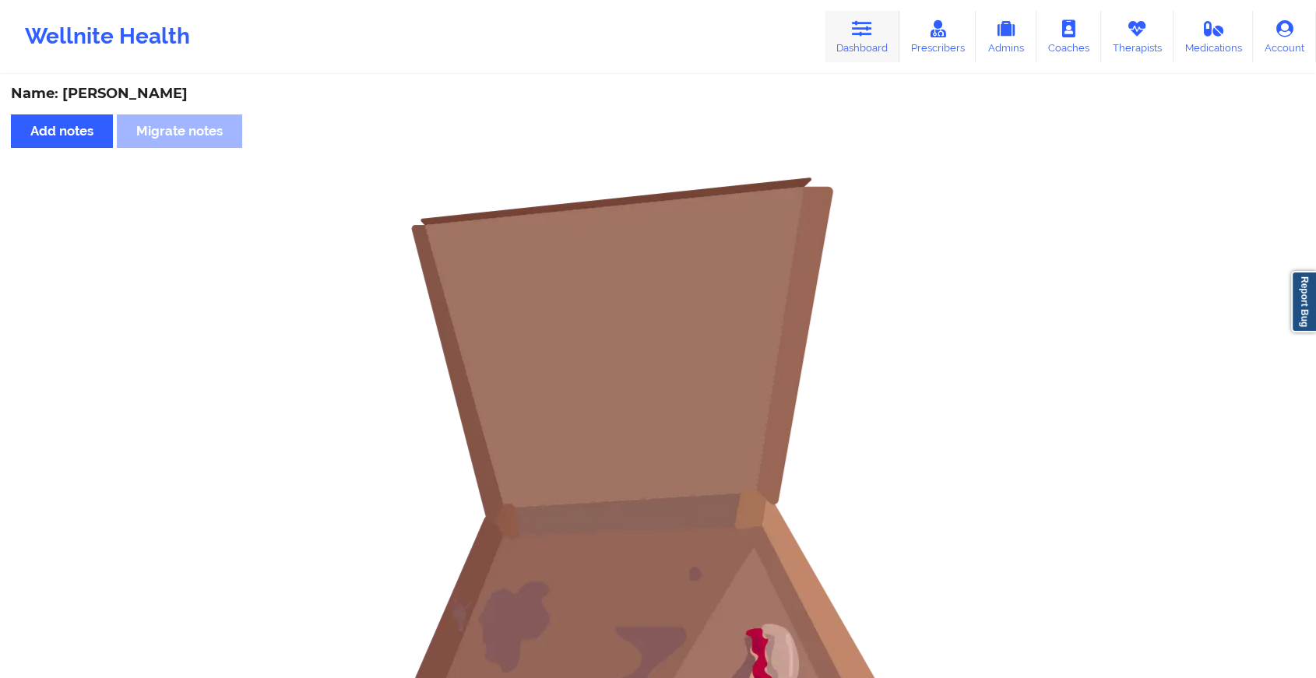
click at [861, 14] on link "Dashboard" at bounding box center [862, 36] width 75 height 51
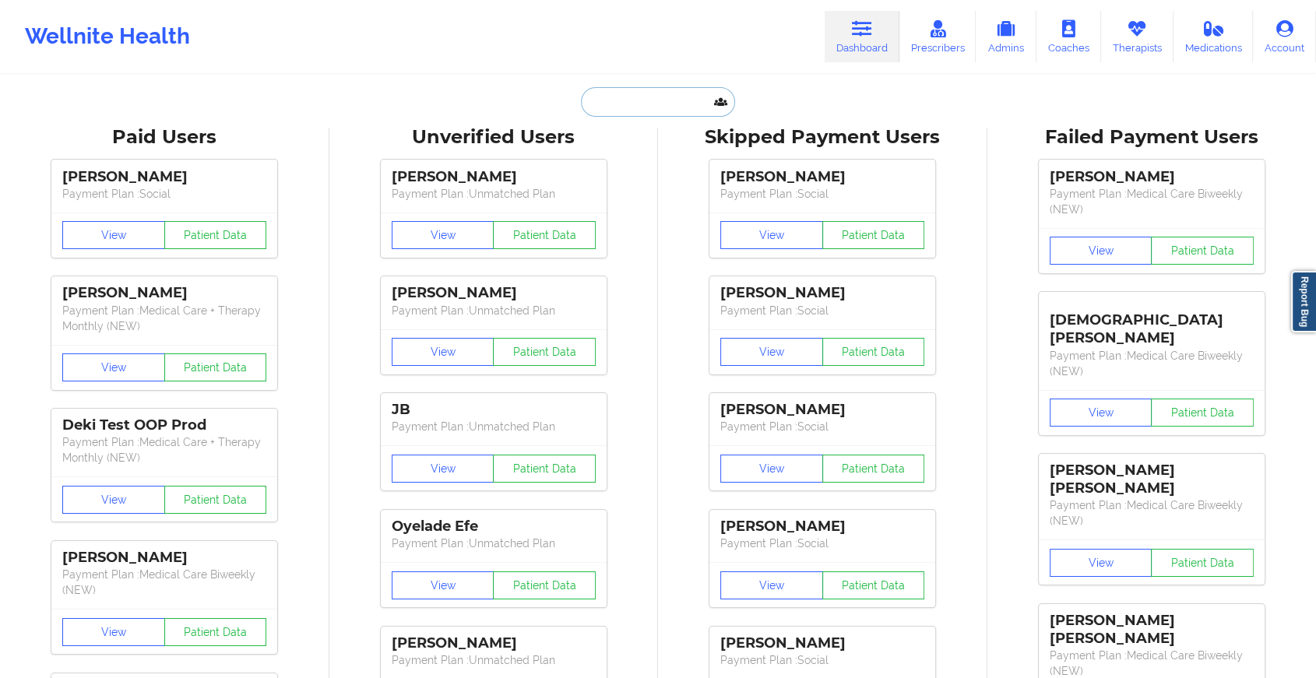
click at [636, 111] on input "text" at bounding box center [658, 102] width 154 height 30
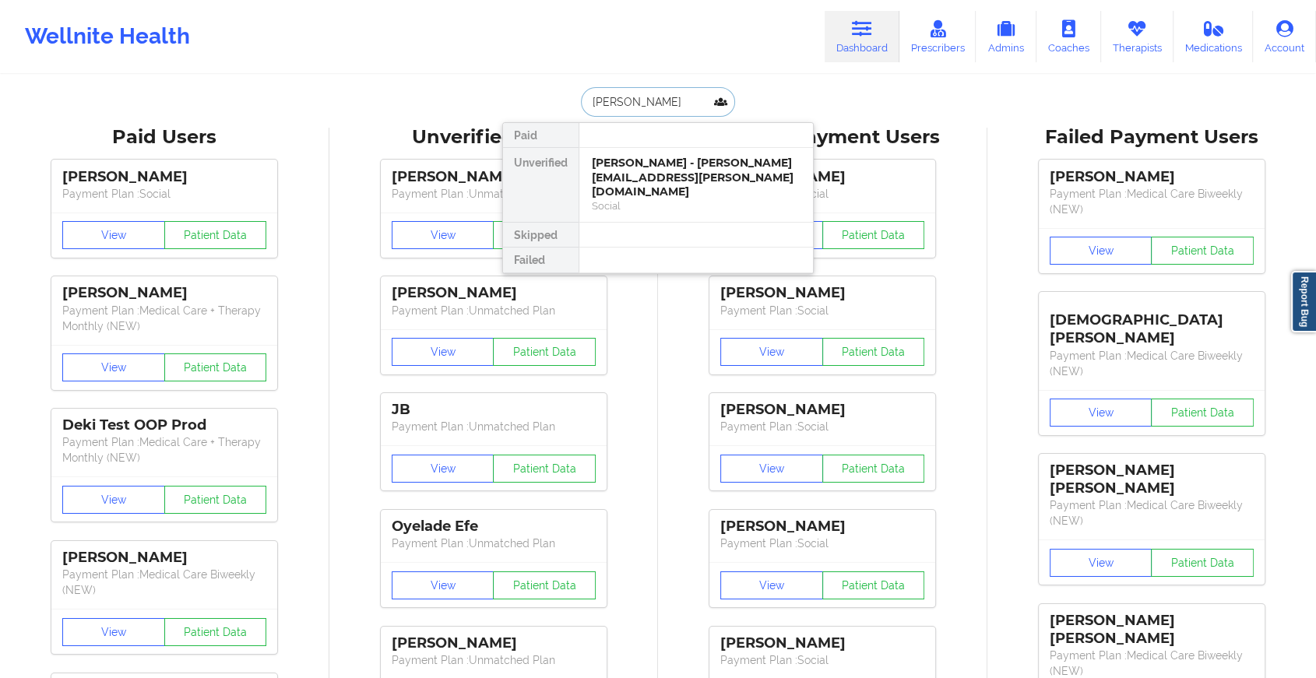
type input "[PERSON_NAME]"
click at [649, 164] on div "Hannah Witthauer - [EMAIL_ADDRESS][DOMAIN_NAME]" at bounding box center [696, 170] width 209 height 29
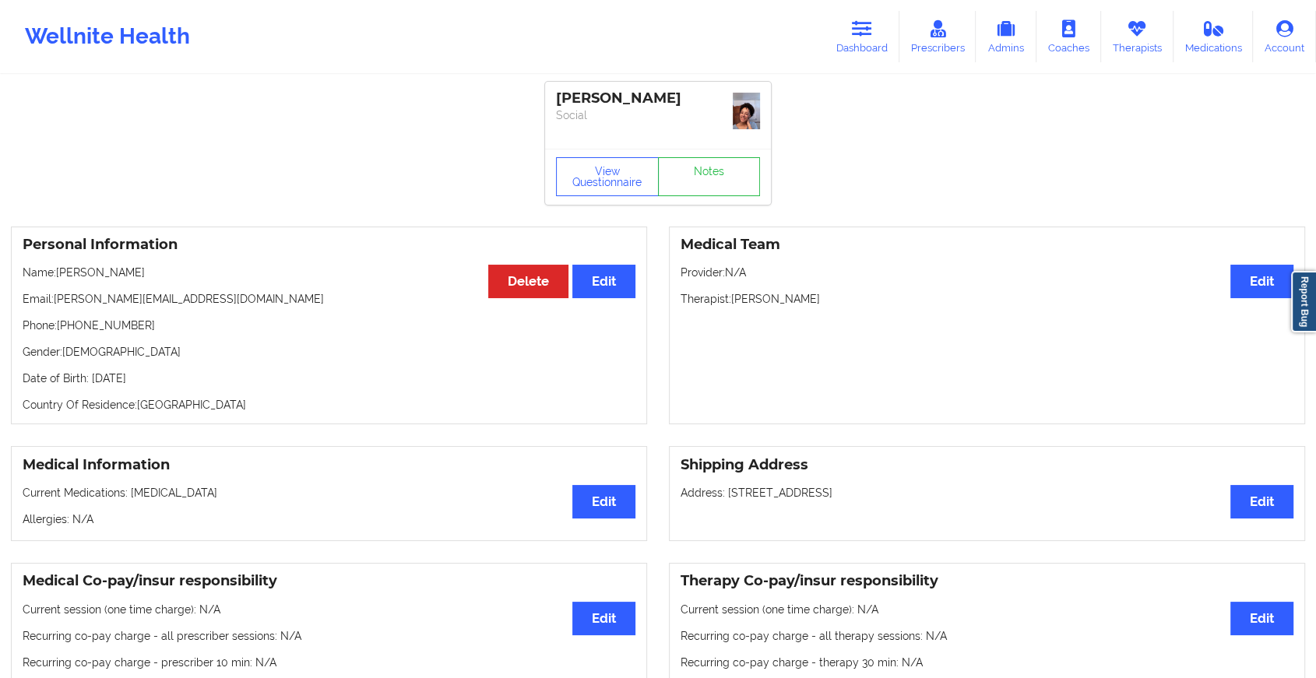
click at [706, 167] on div "View Questionnaire Notes" at bounding box center [658, 177] width 226 height 56
click at [706, 167] on link "Notes" at bounding box center [709, 176] width 103 height 39
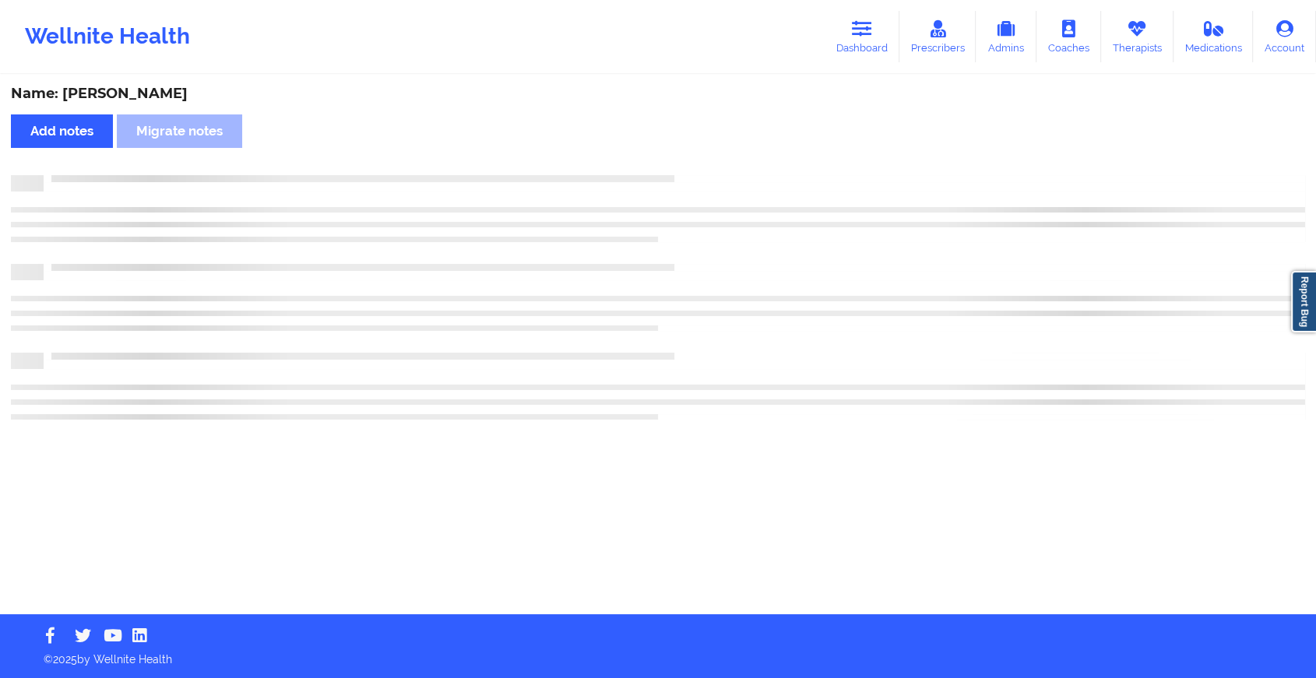
click at [706, 167] on div "Name: [PERSON_NAME] Add notes Migrate notes" at bounding box center [658, 345] width 1316 height 538
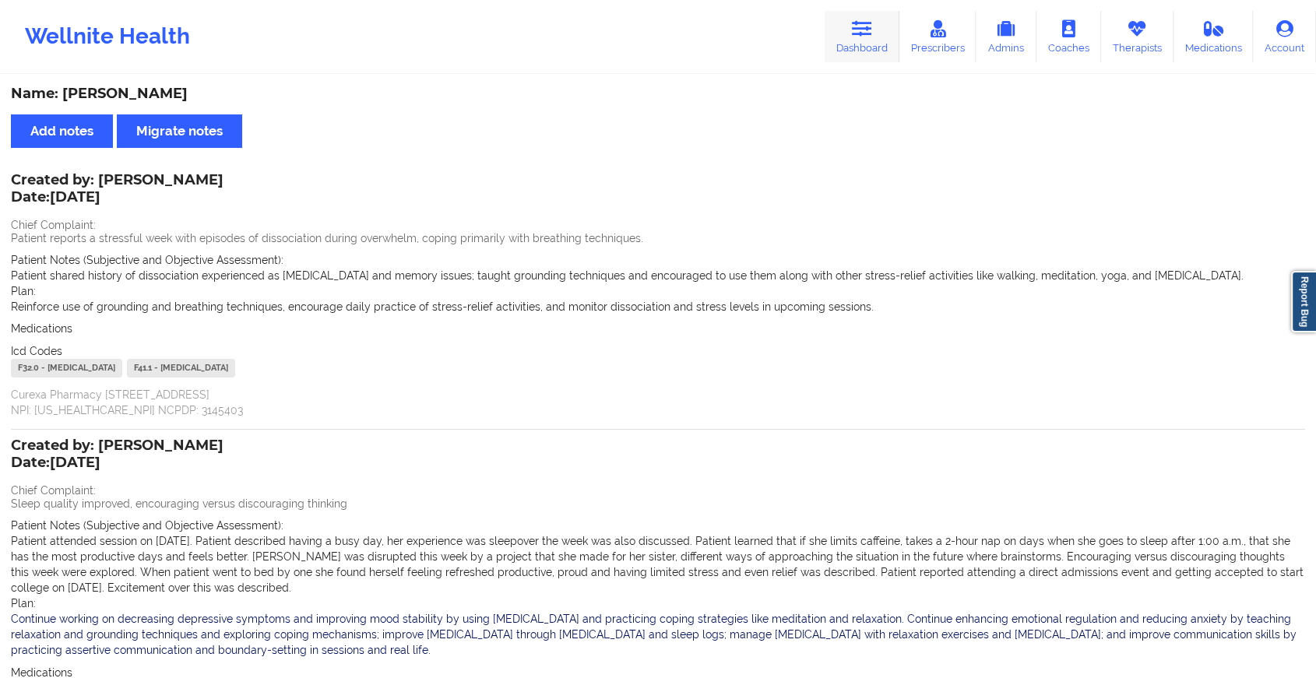
click at [854, 56] on link "Dashboard" at bounding box center [862, 36] width 75 height 51
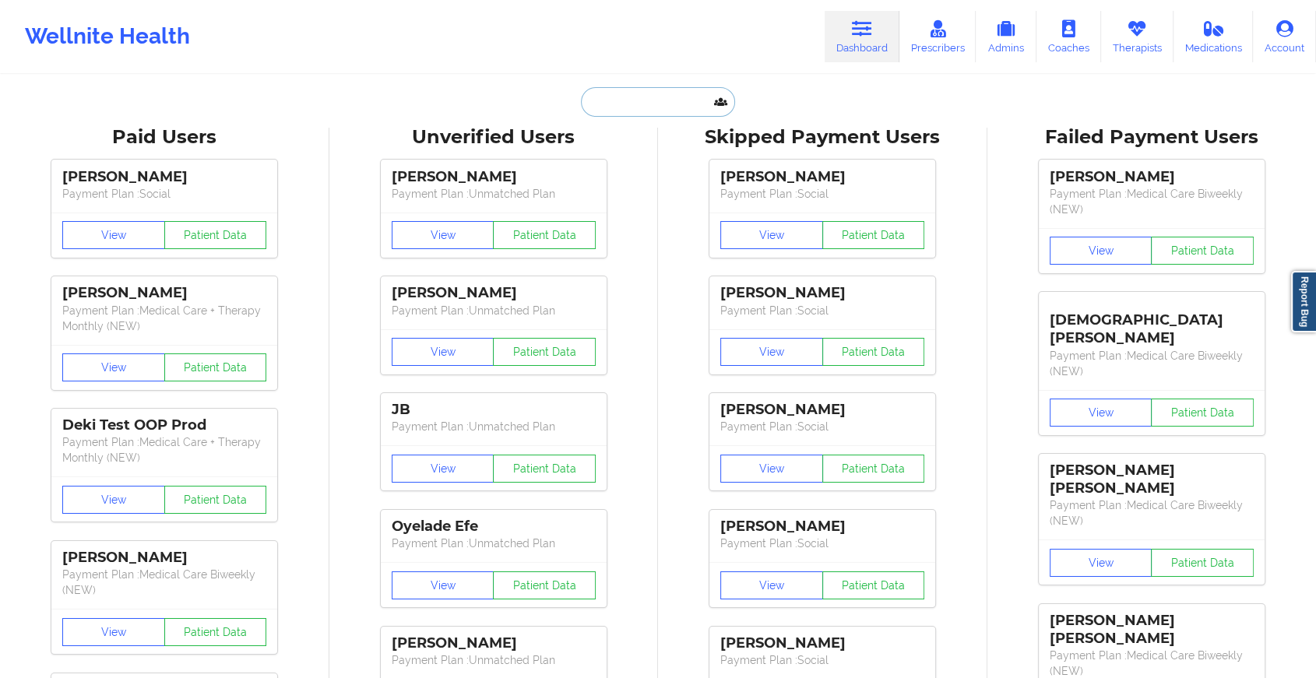
click at [665, 115] on input "text" at bounding box center [658, 102] width 154 height 30
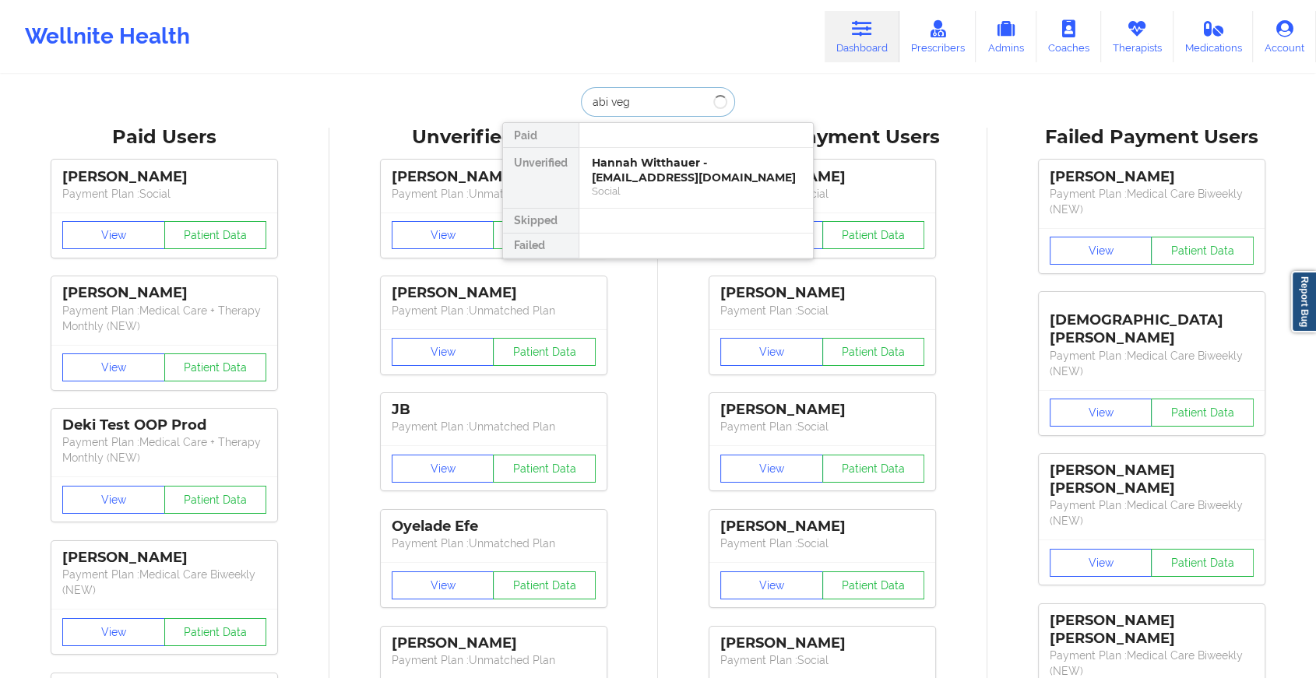
type input "[PERSON_NAME]"
click at [673, 185] on div "Digital Practice Member (Out Of Pocket)" at bounding box center [696, 191] width 209 height 13
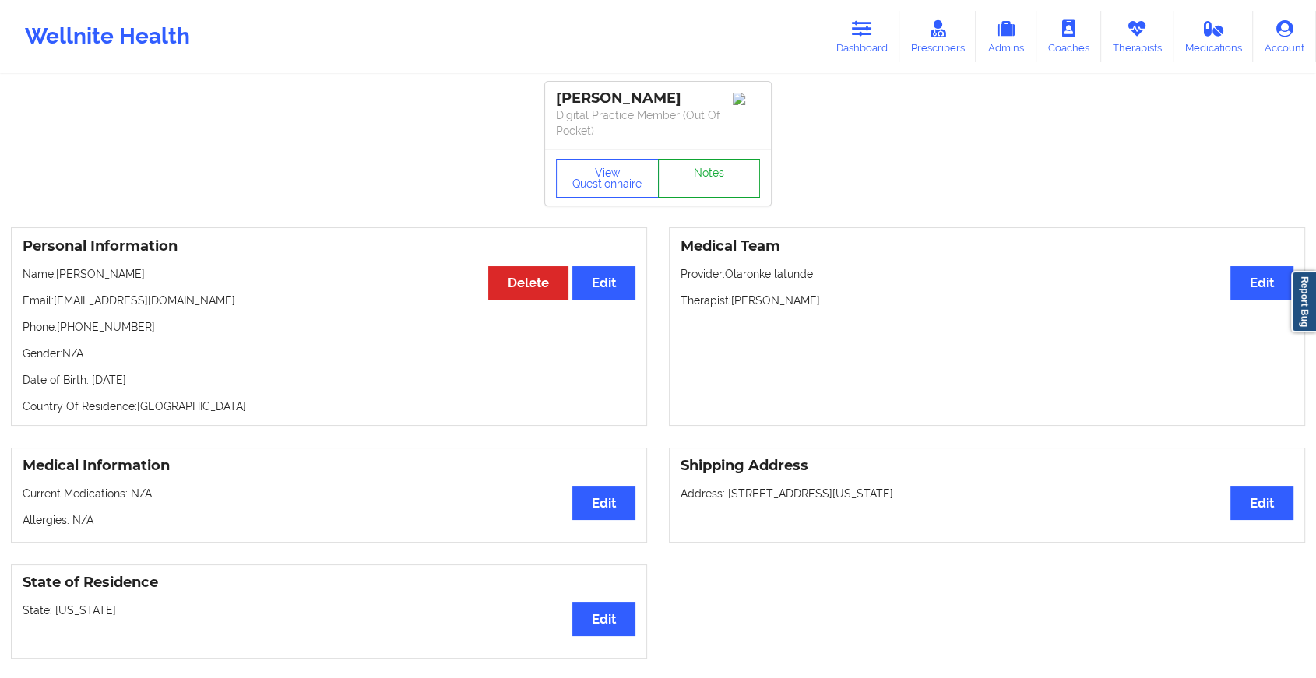
click at [699, 160] on link "Notes" at bounding box center [709, 178] width 103 height 39
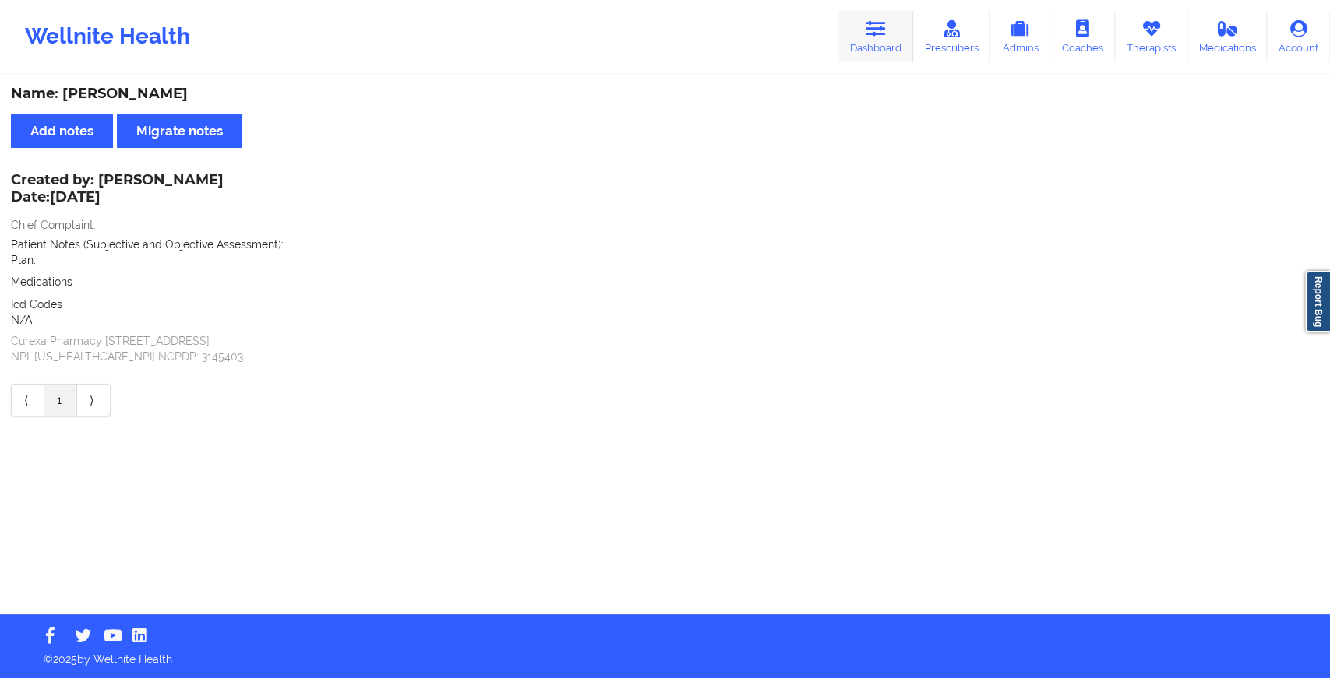
click at [879, 35] on icon at bounding box center [875, 28] width 20 height 17
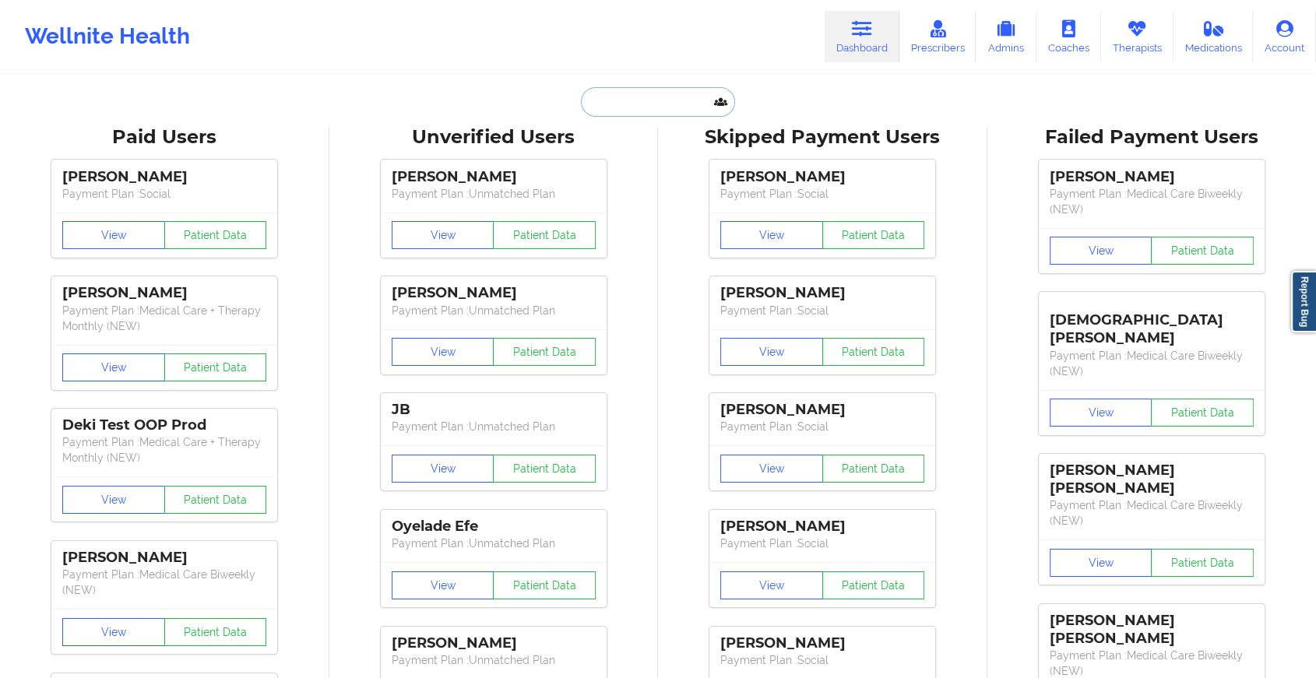
click at [647, 107] on input "text" at bounding box center [658, 102] width 154 height 30
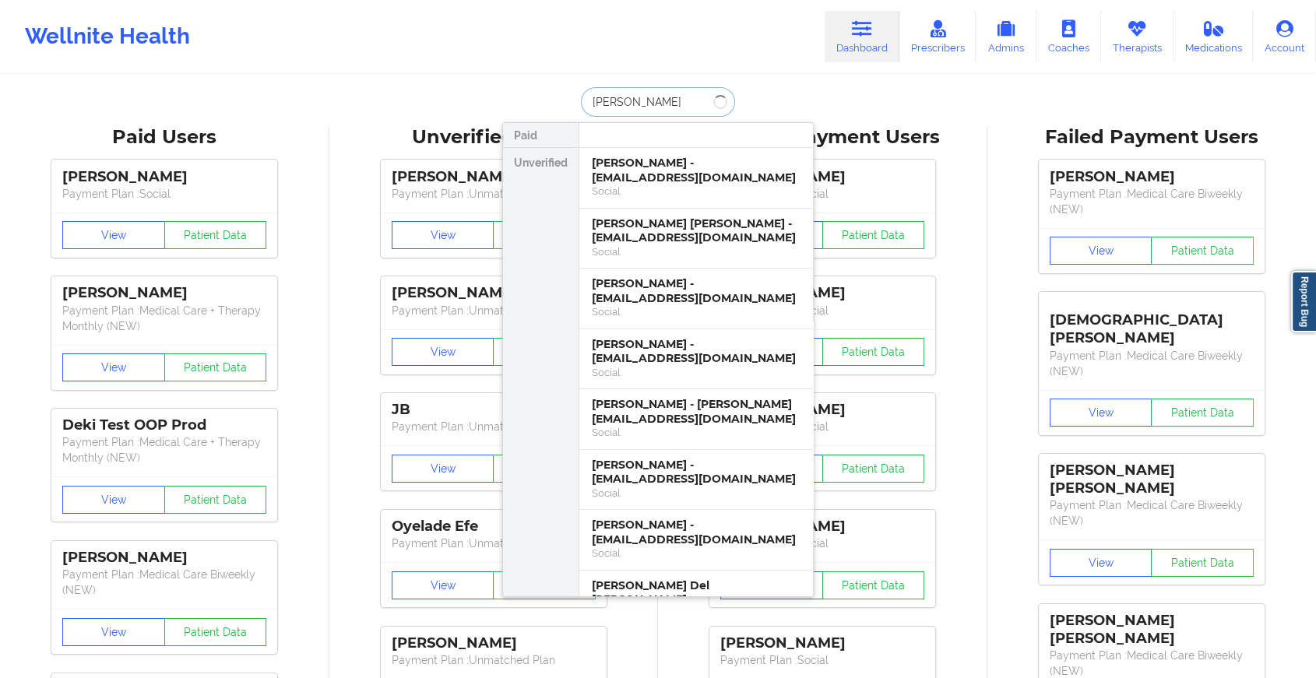
type input "[PERSON_NAME]"
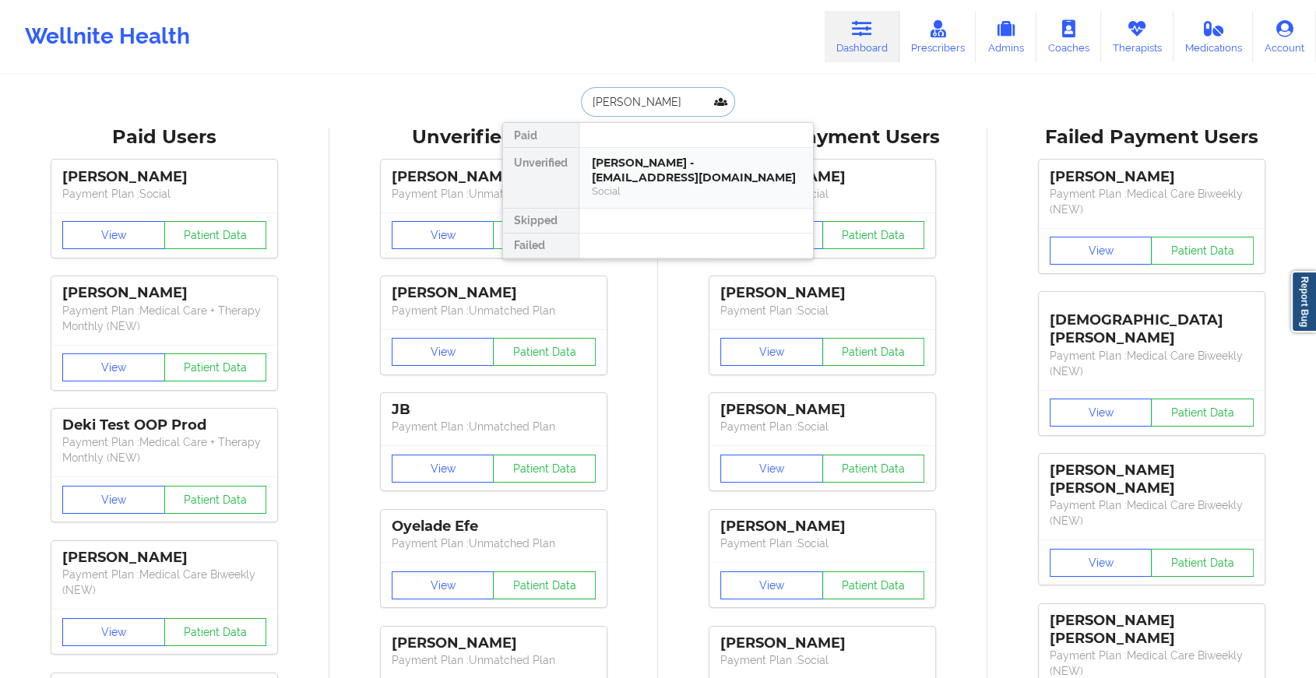
click at [636, 163] on div "[PERSON_NAME] - [EMAIL_ADDRESS][DOMAIN_NAME]" at bounding box center [696, 170] width 209 height 29
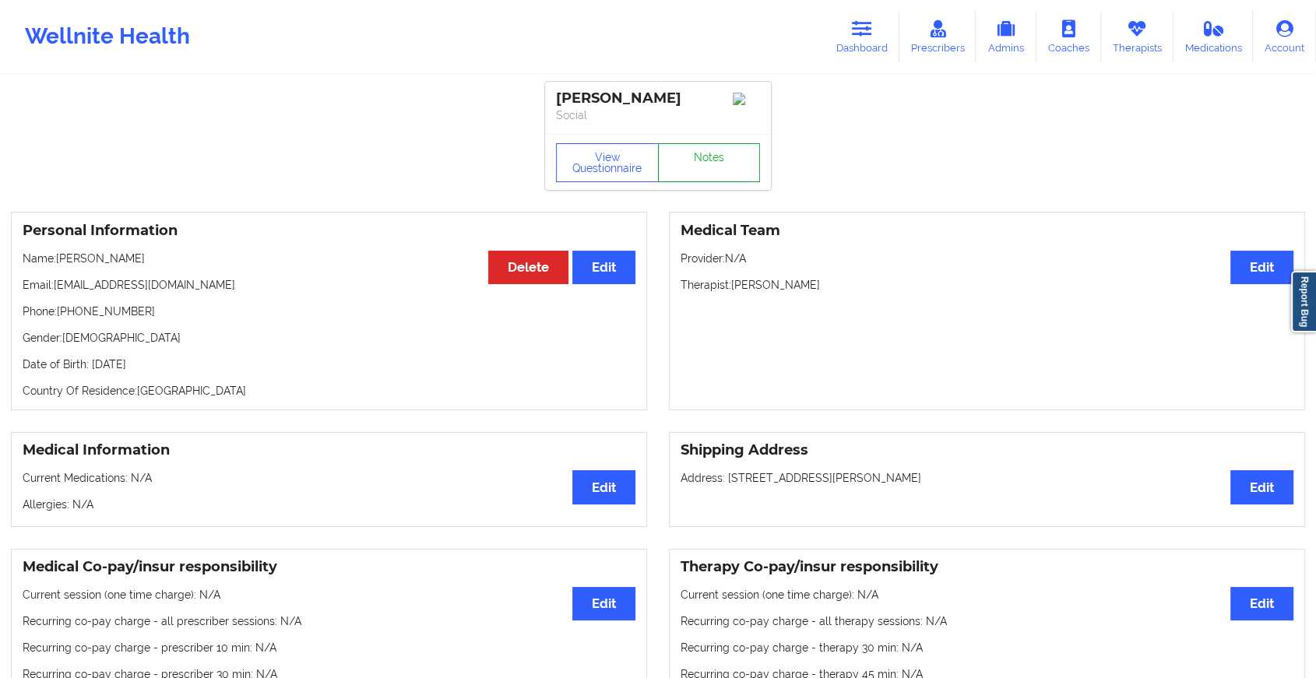
click at [706, 159] on link "Notes" at bounding box center [709, 162] width 103 height 39
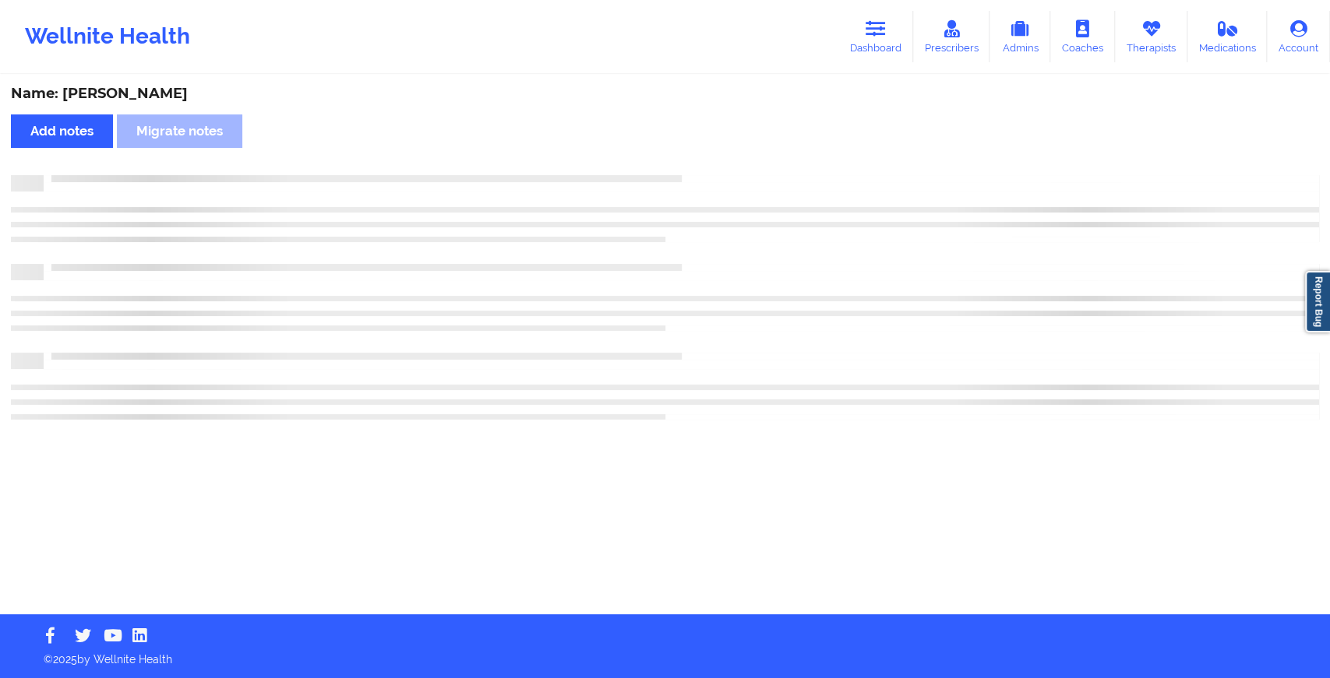
click at [706, 159] on div "Name: [PERSON_NAME] Add notes Migrate notes" at bounding box center [665, 345] width 1330 height 538
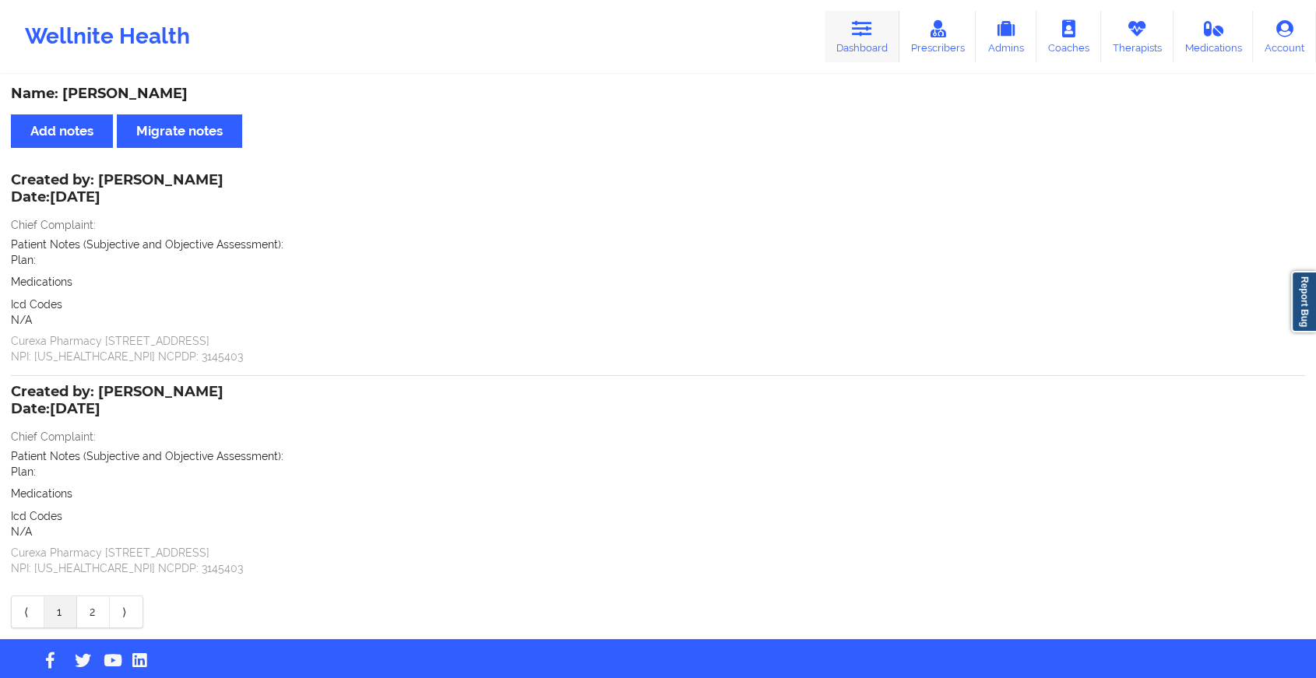
click at [831, 36] on link "Dashboard" at bounding box center [862, 36] width 75 height 51
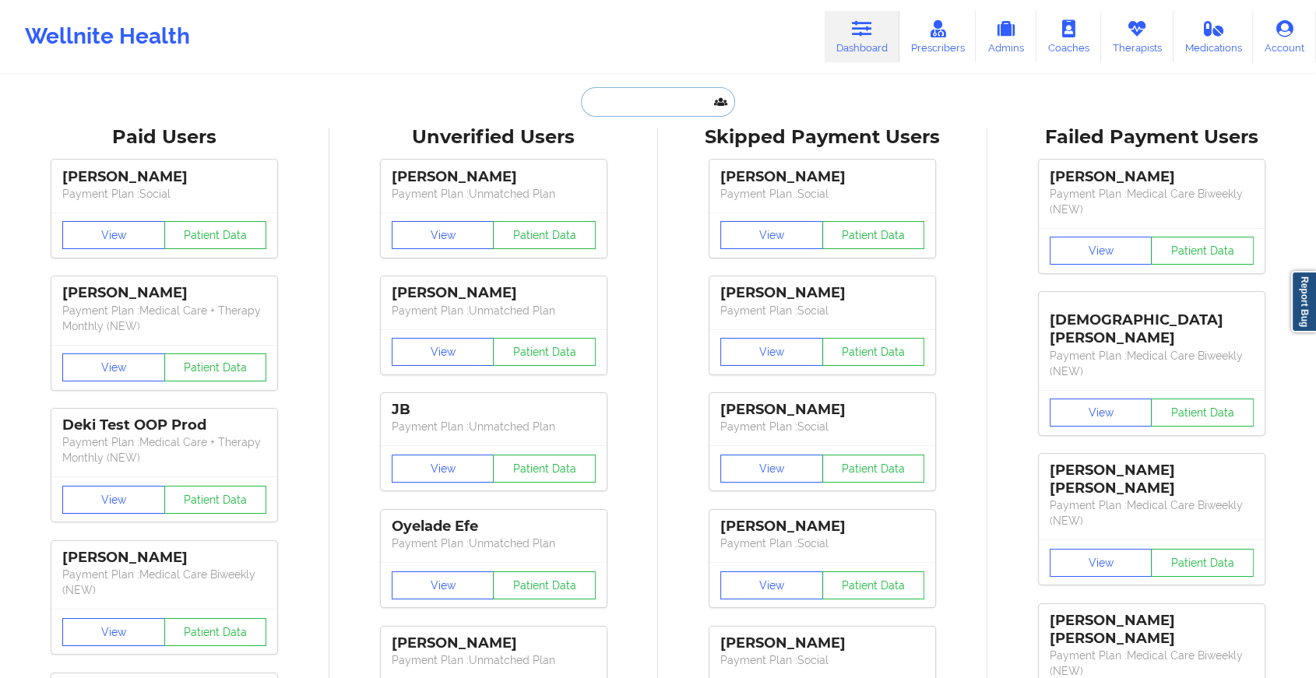
click at [656, 112] on input "text" at bounding box center [658, 102] width 154 height 30
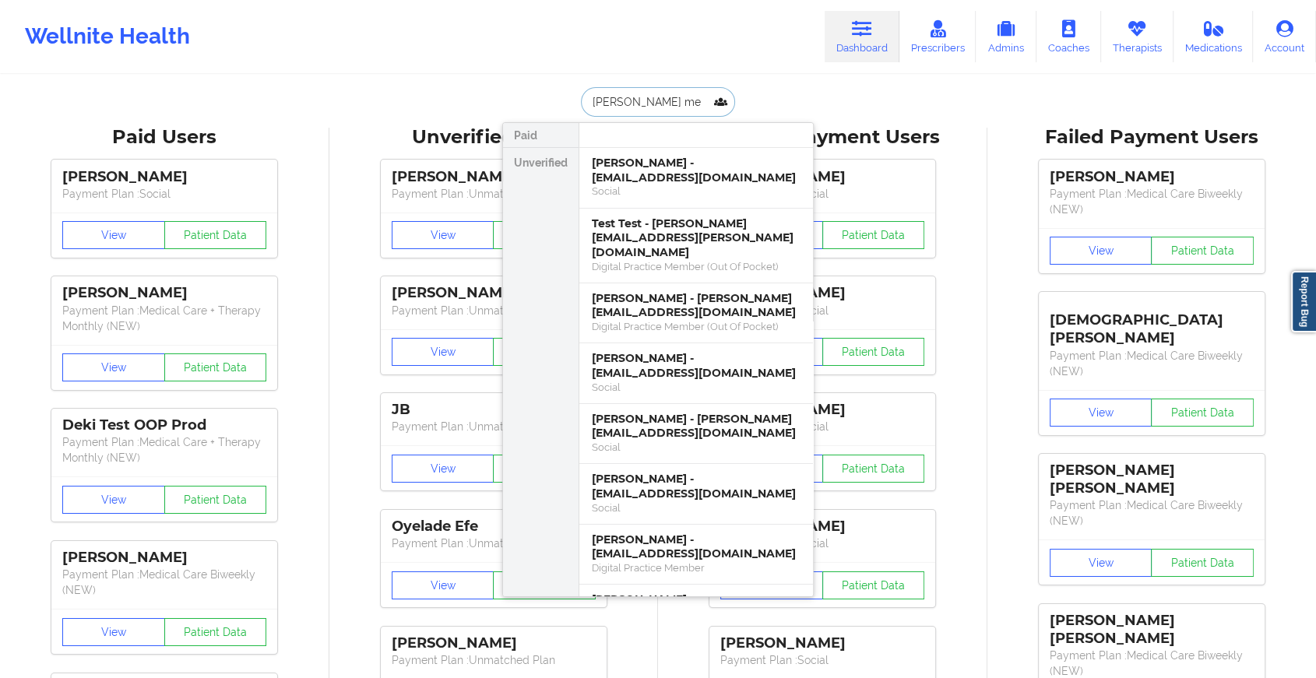
type input "[PERSON_NAME] men"
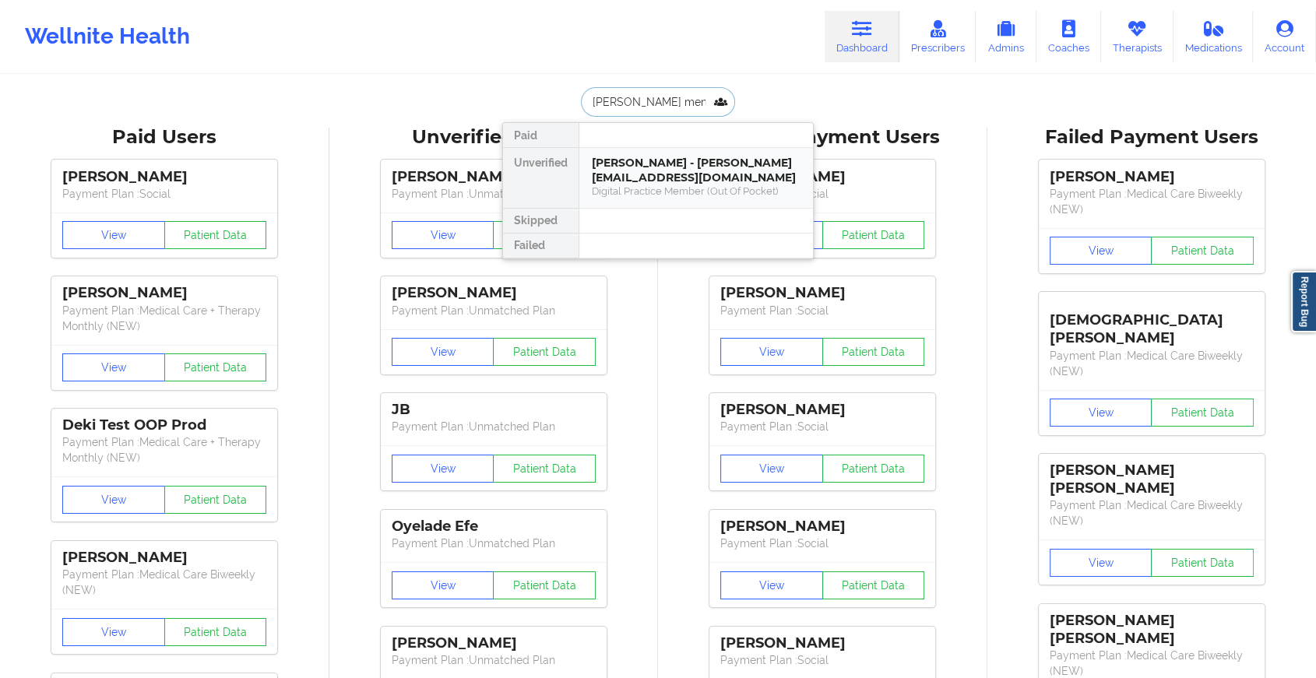
click at [663, 196] on div "Digital Practice Member (Out Of Pocket)" at bounding box center [696, 191] width 209 height 13
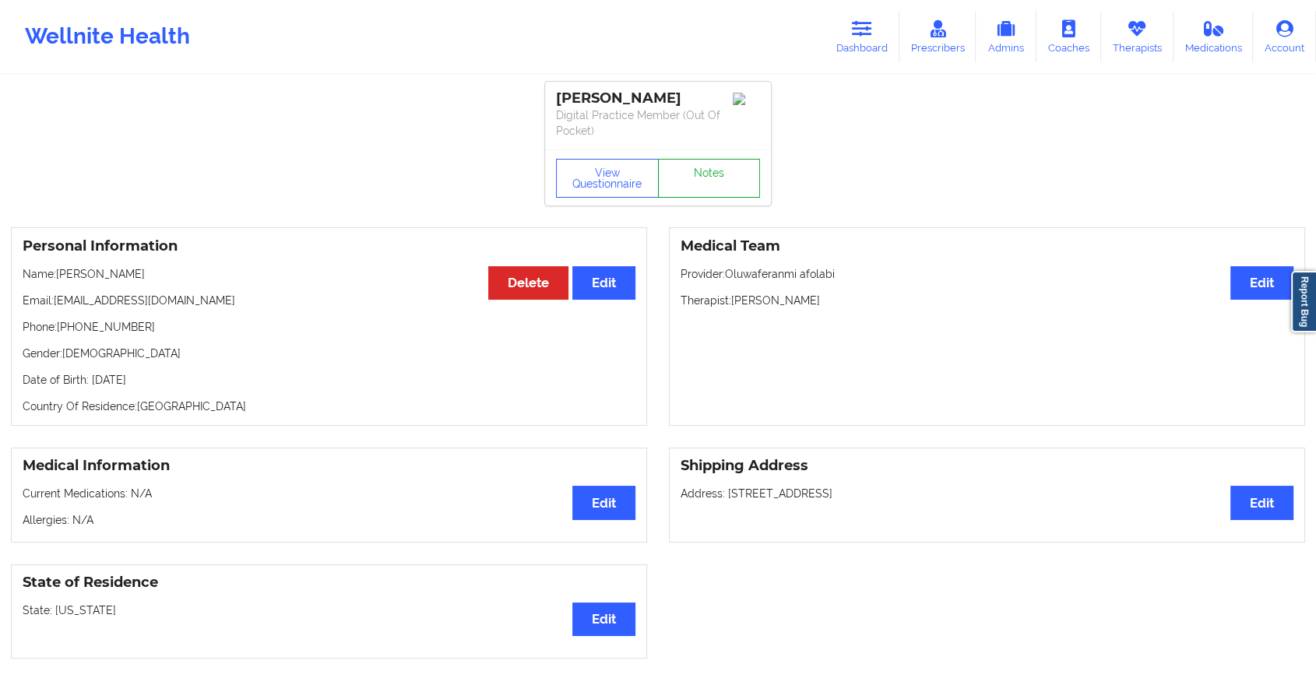
click at [748, 168] on link "Notes" at bounding box center [709, 178] width 103 height 39
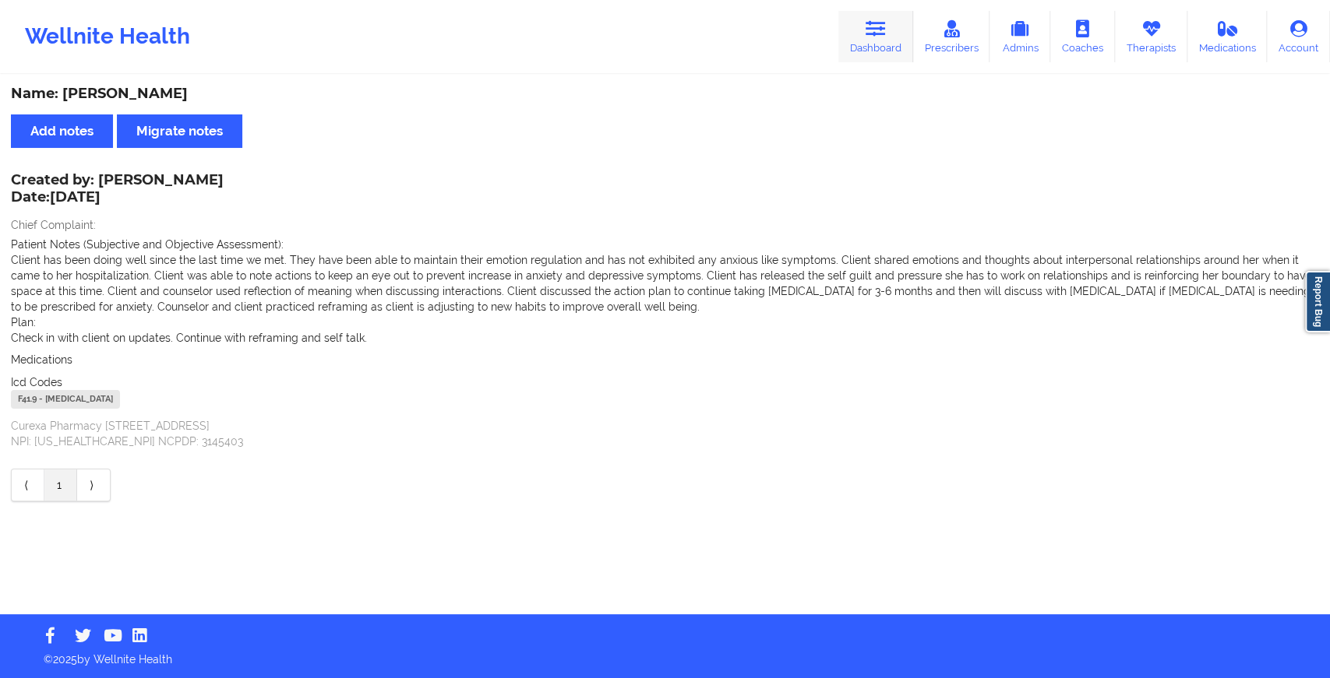
click at [843, 25] on link "Dashboard" at bounding box center [875, 36] width 75 height 51
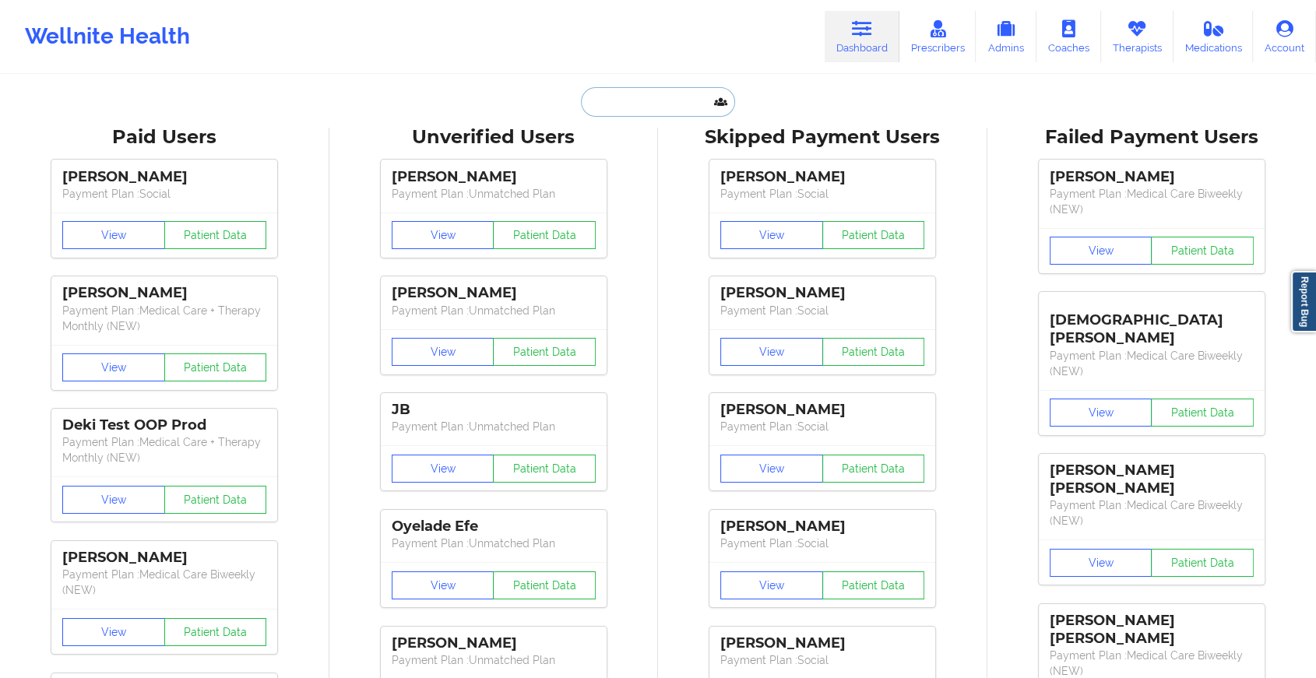
click at [638, 106] on input "text" at bounding box center [658, 102] width 154 height 30
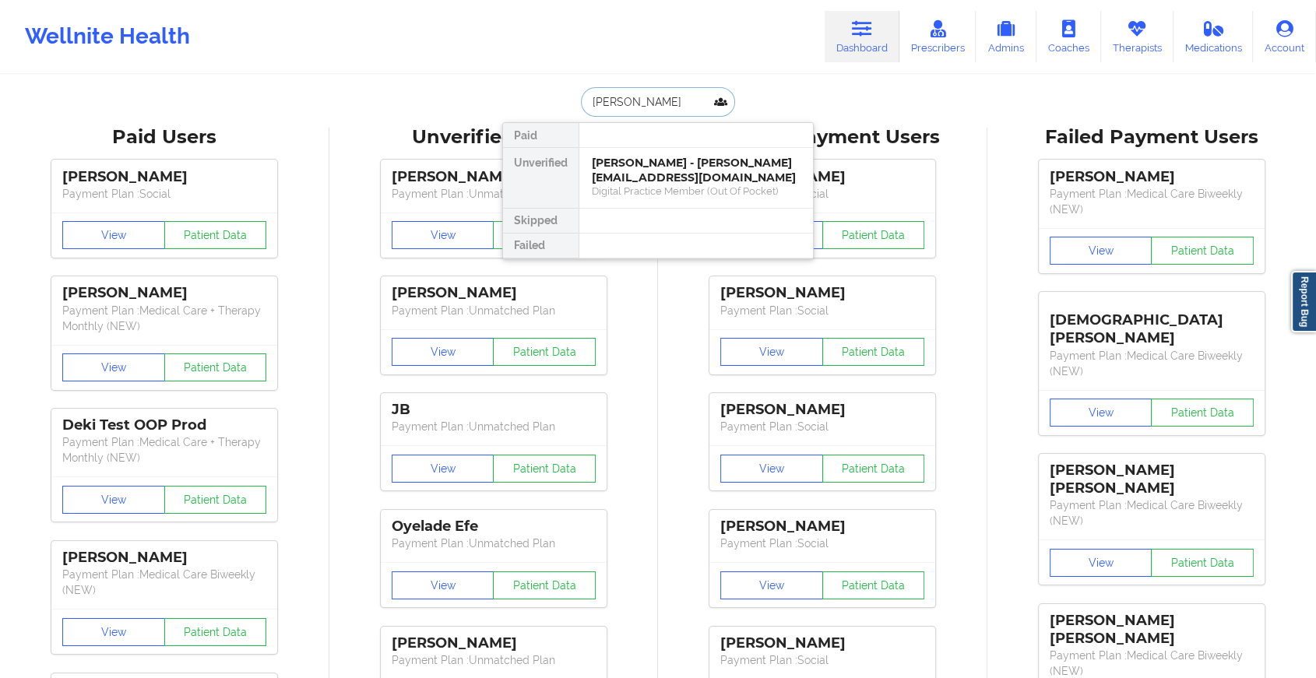
type input "[PERSON_NAME]"
click at [673, 182] on div "[PERSON_NAME] - [EMAIL_ADDRESS][DOMAIN_NAME]" at bounding box center [696, 170] width 209 height 29
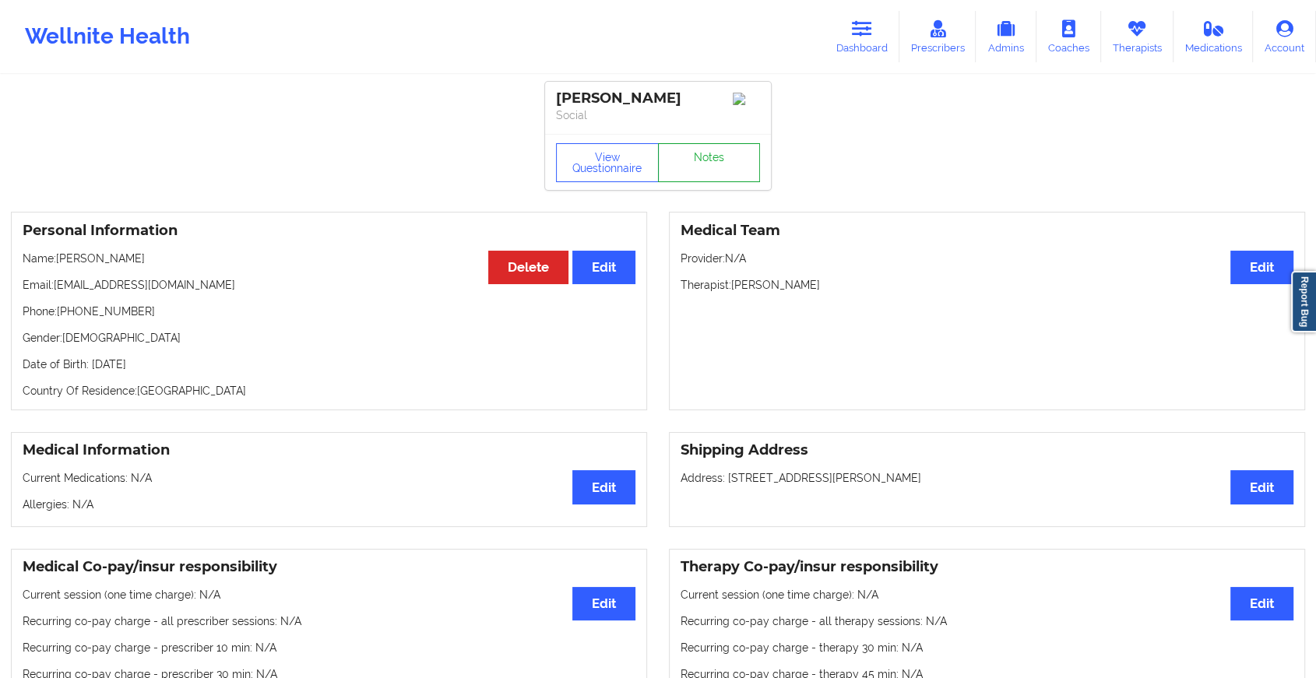
click at [719, 164] on link "Notes" at bounding box center [709, 162] width 103 height 39
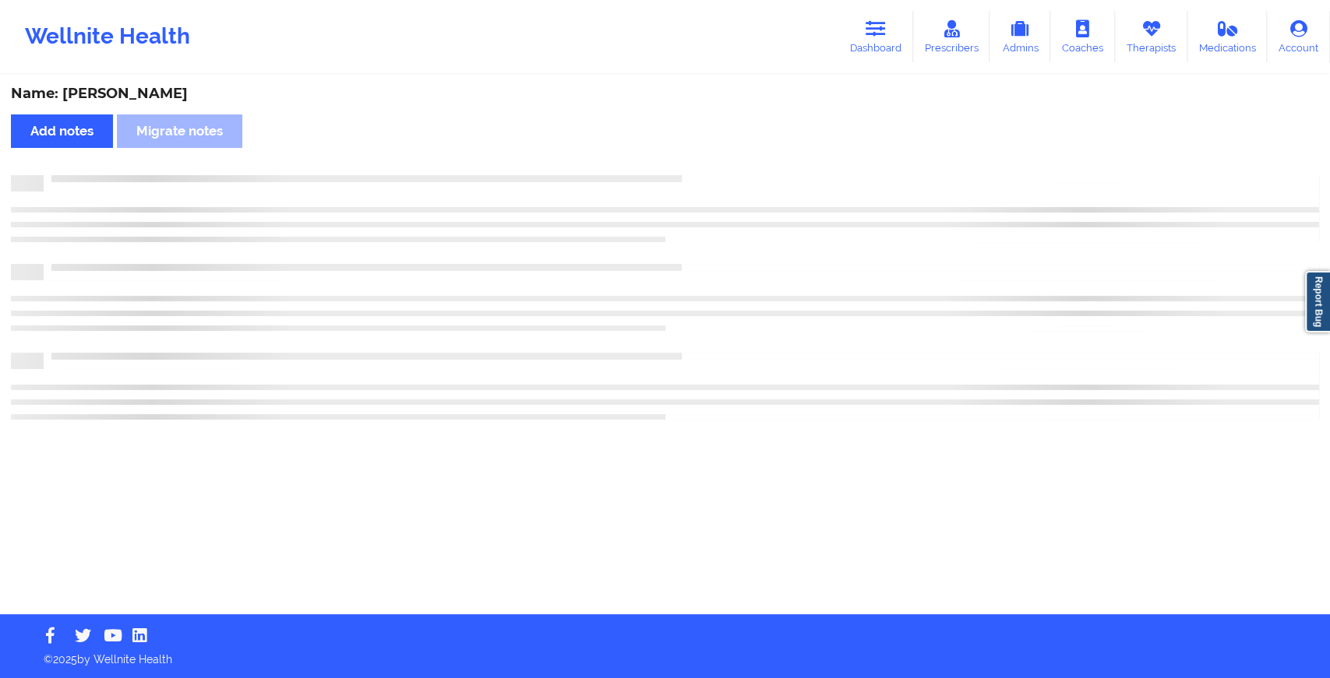
click at [719, 164] on div "Name: [PERSON_NAME] Add notes Migrate notes" at bounding box center [665, 345] width 1330 height 538
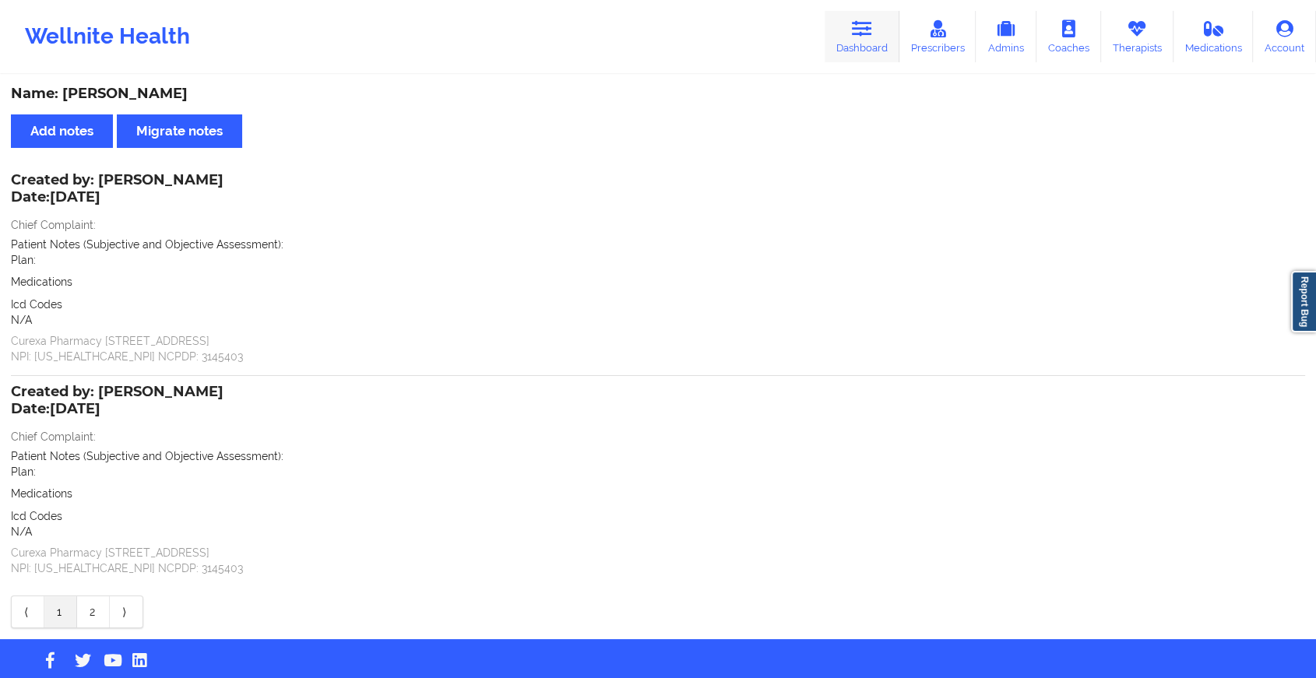
click at [845, 26] on link "Dashboard" at bounding box center [862, 36] width 75 height 51
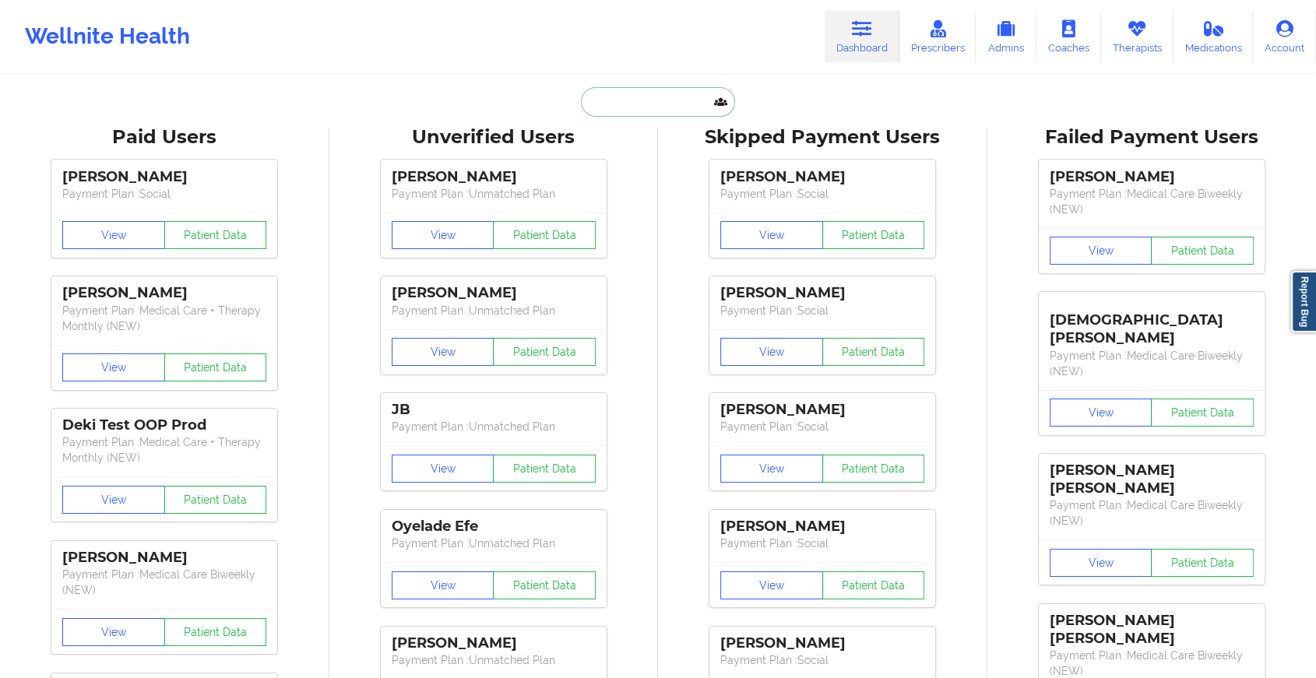
click at [664, 111] on input "text" at bounding box center [658, 102] width 154 height 30
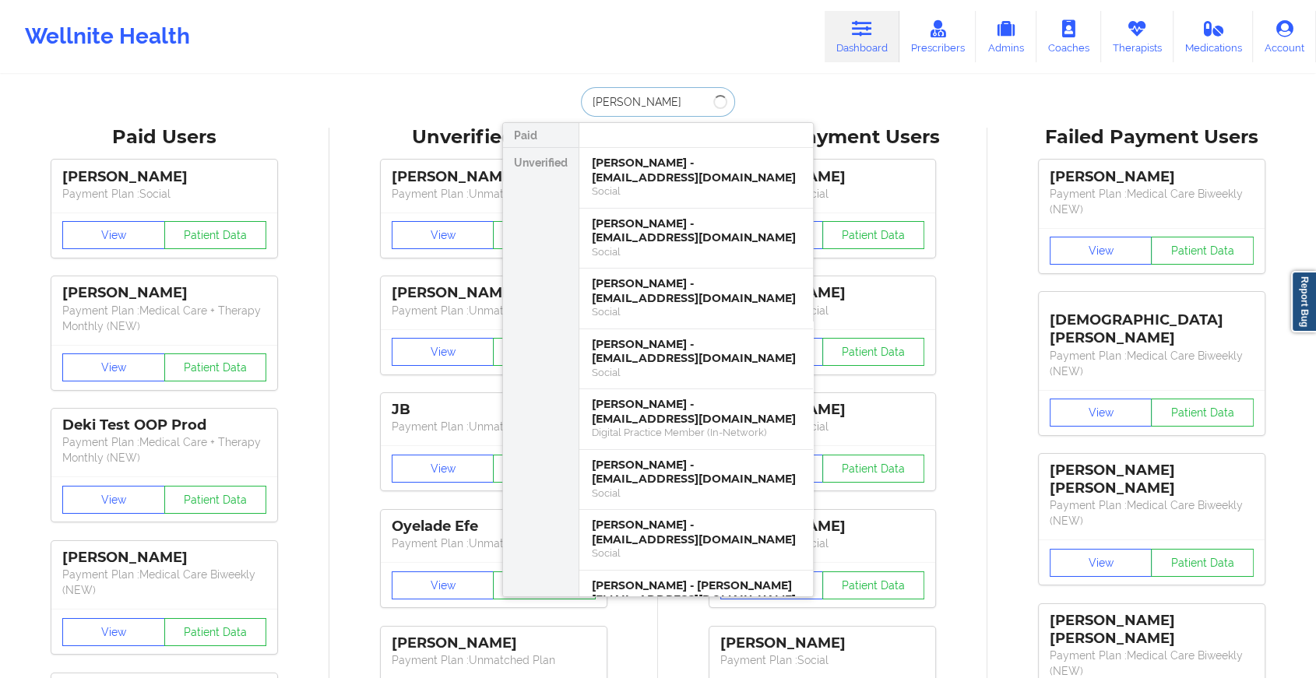
type input "[PERSON_NAME]"
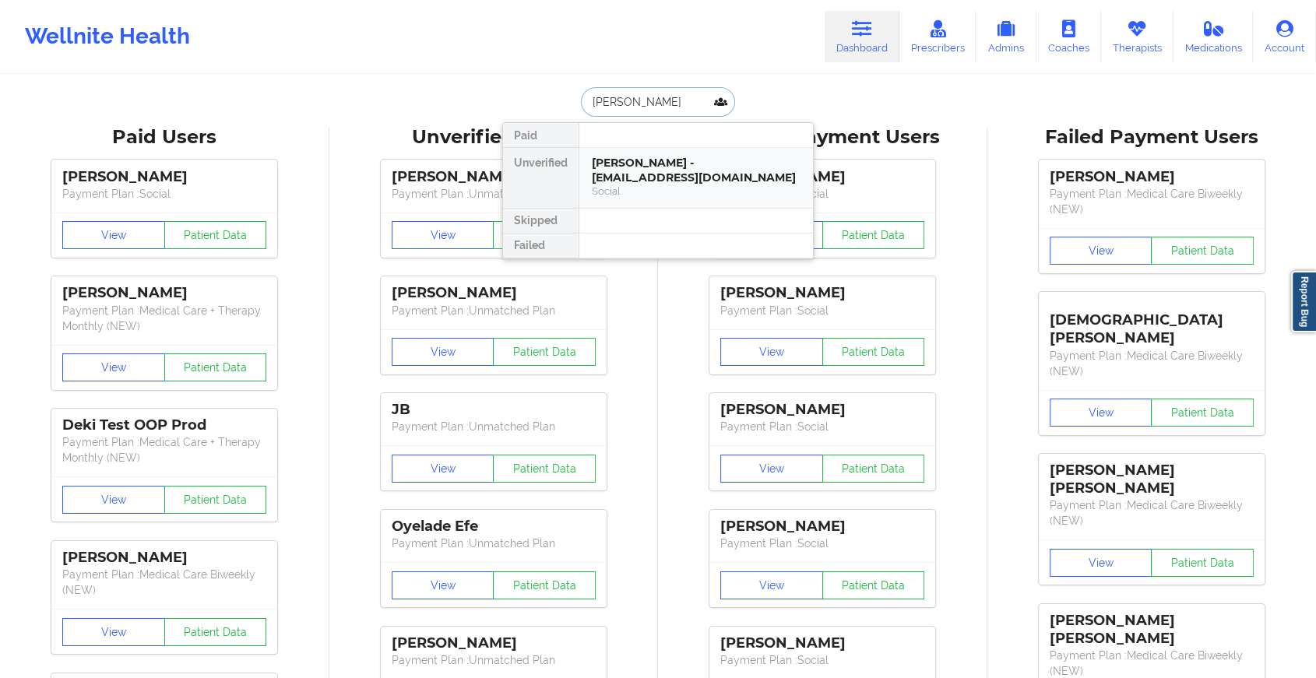
click at [630, 193] on div "Social" at bounding box center [696, 191] width 209 height 13
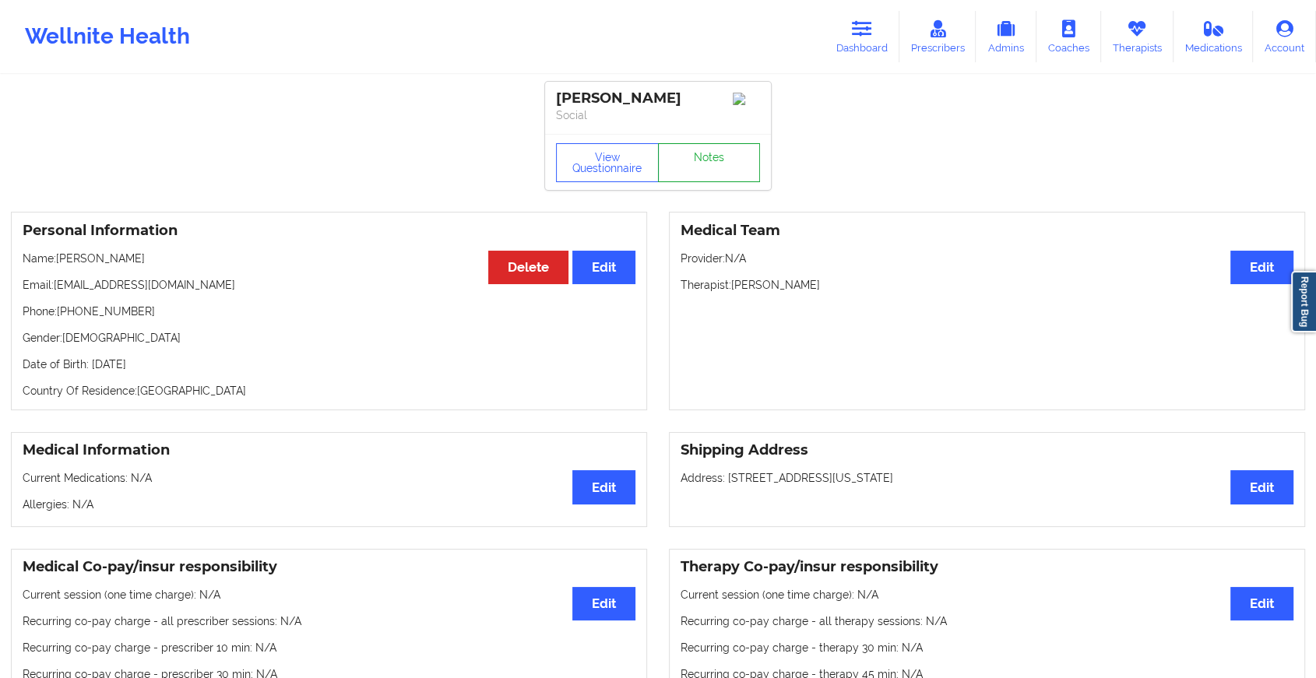
click at [686, 168] on link "Notes" at bounding box center [709, 162] width 103 height 39
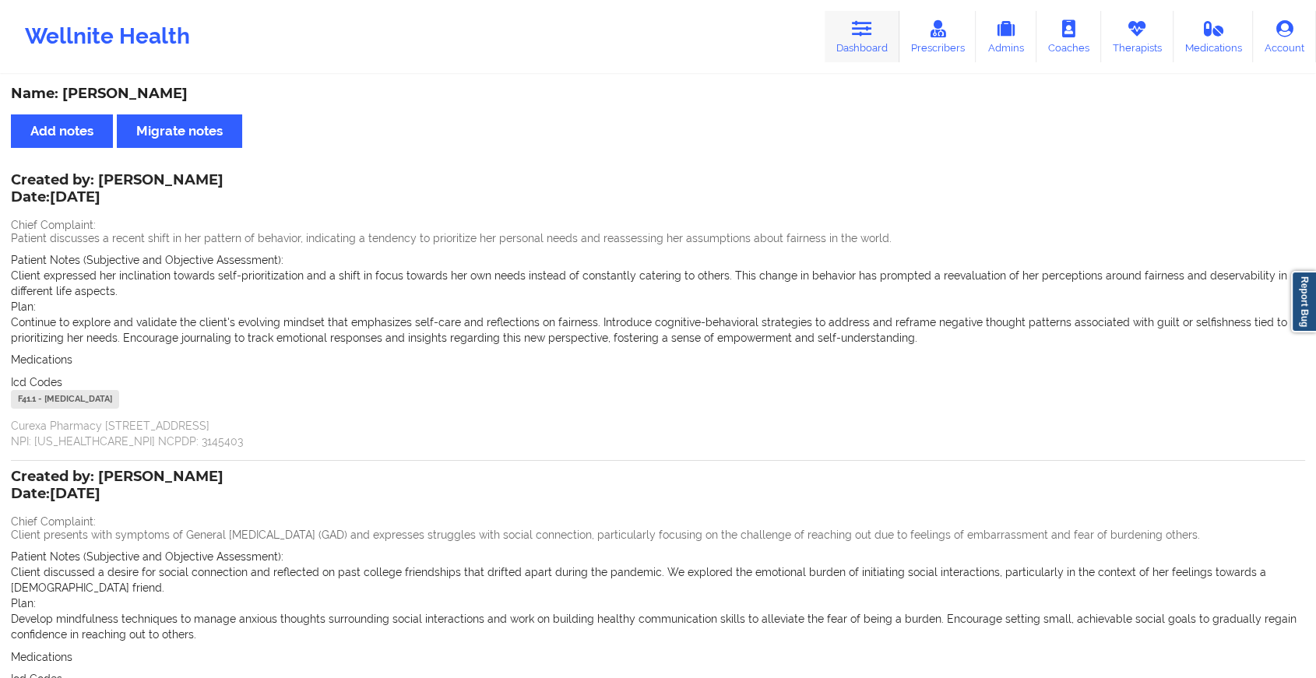
click at [865, 33] on icon at bounding box center [862, 28] width 20 height 17
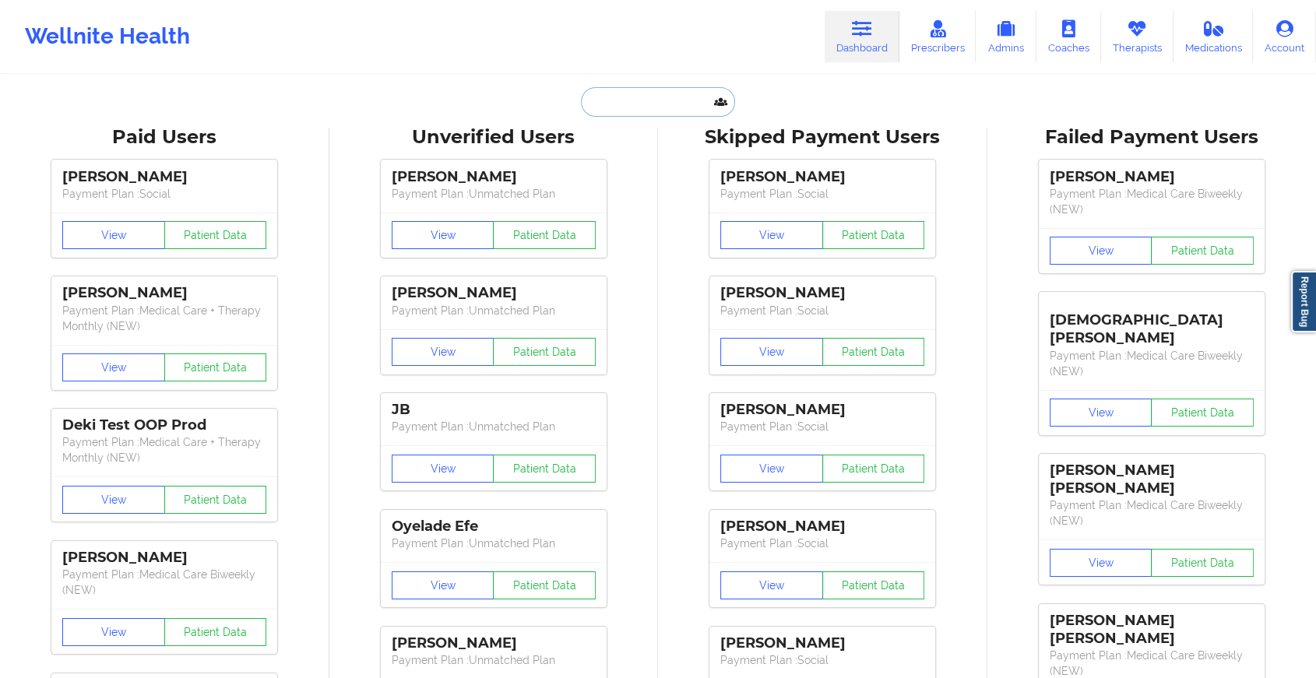
click at [648, 107] on input "text" at bounding box center [658, 102] width 154 height 30
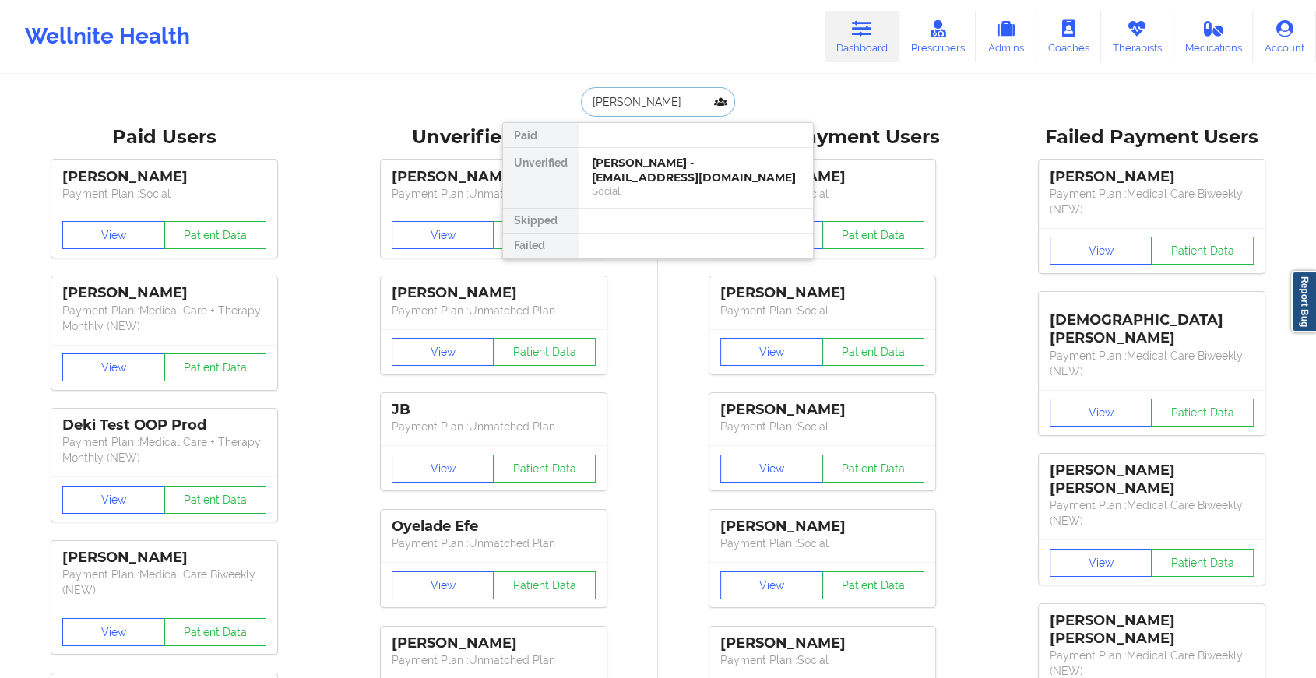
type input "[PERSON_NAME] est"
click at [659, 177] on div "[PERSON_NAME] - [EMAIL_ADDRESS][DOMAIN_NAME]" at bounding box center [696, 170] width 209 height 29
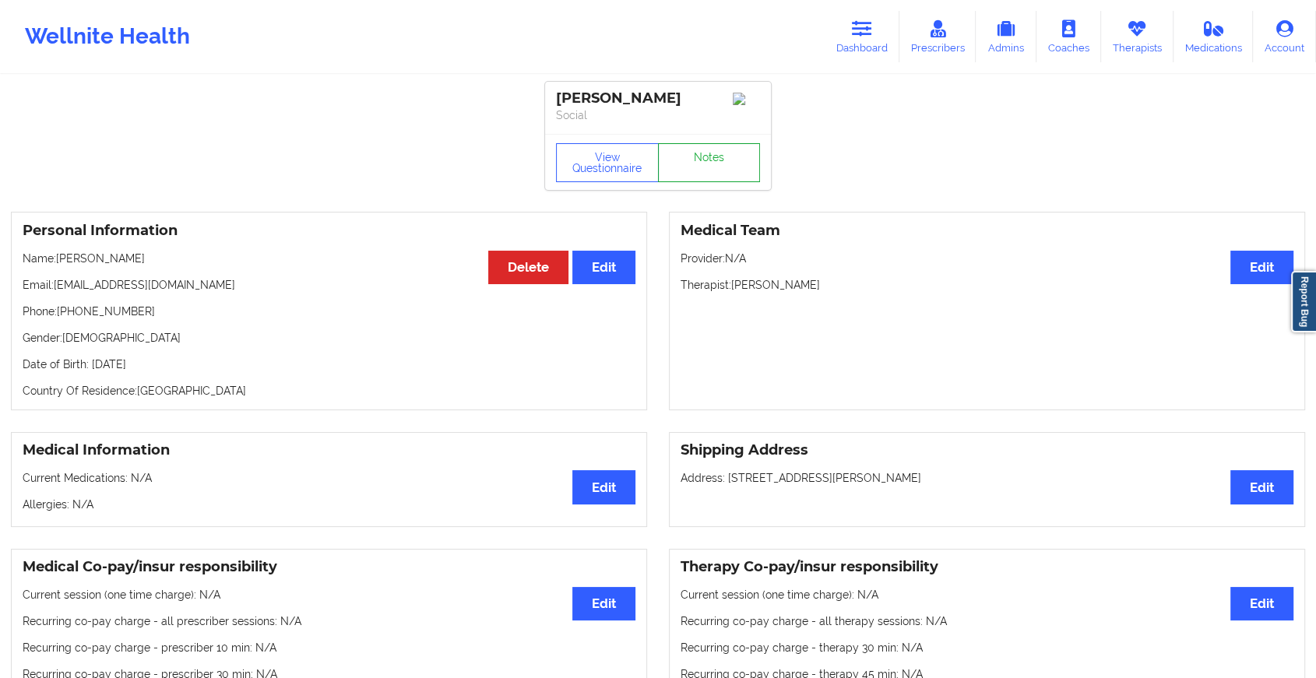
click at [710, 151] on link "Notes" at bounding box center [709, 162] width 103 height 39
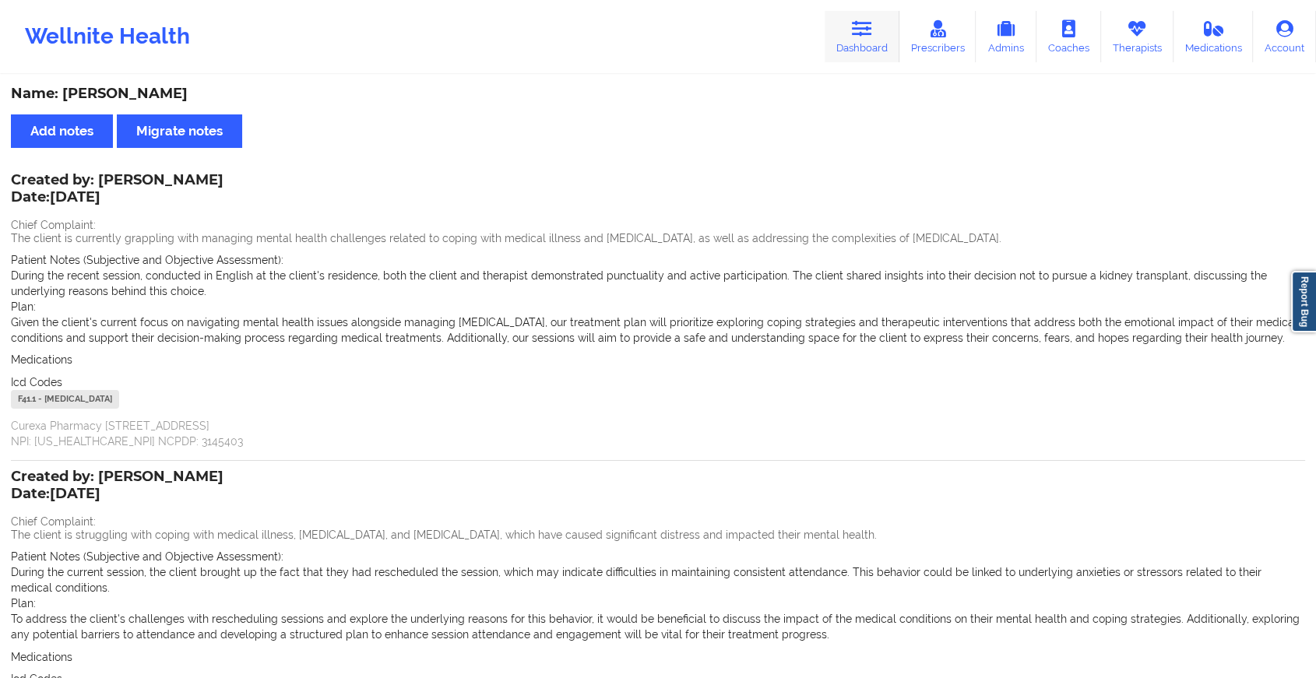
click at [857, 30] on icon at bounding box center [862, 28] width 20 height 17
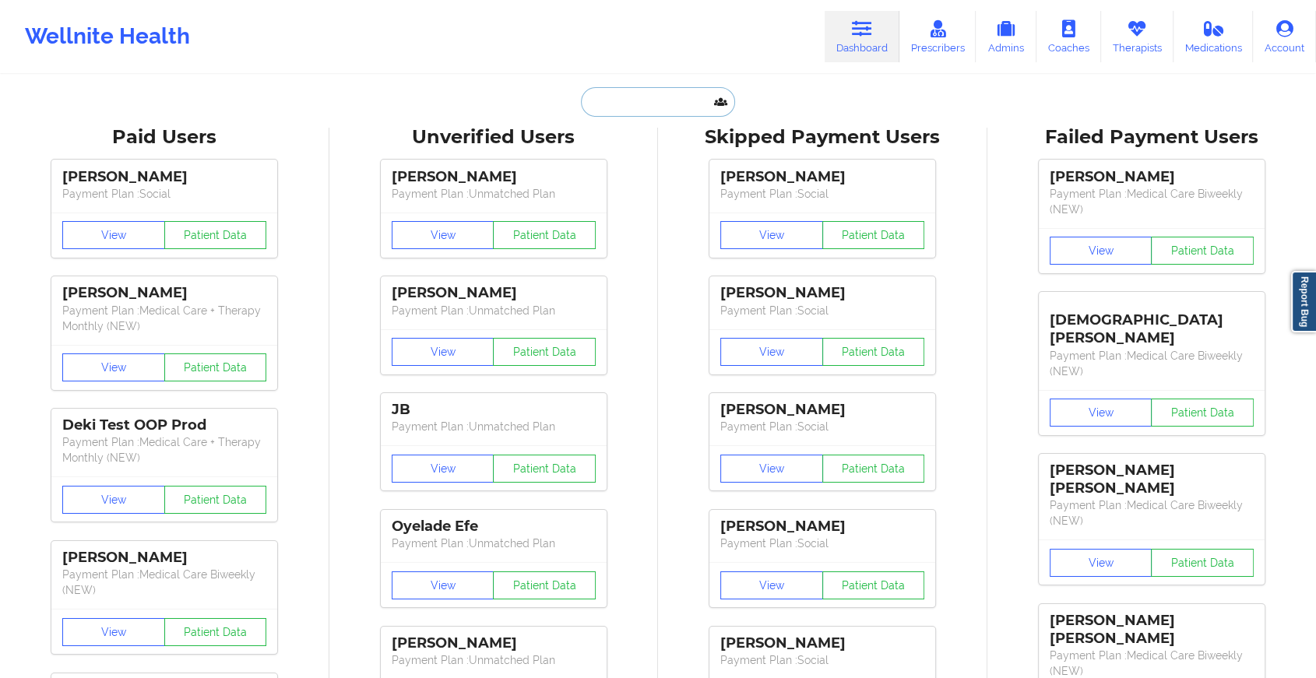
click at [631, 95] on input "text" at bounding box center [658, 102] width 154 height 30
type input "v"
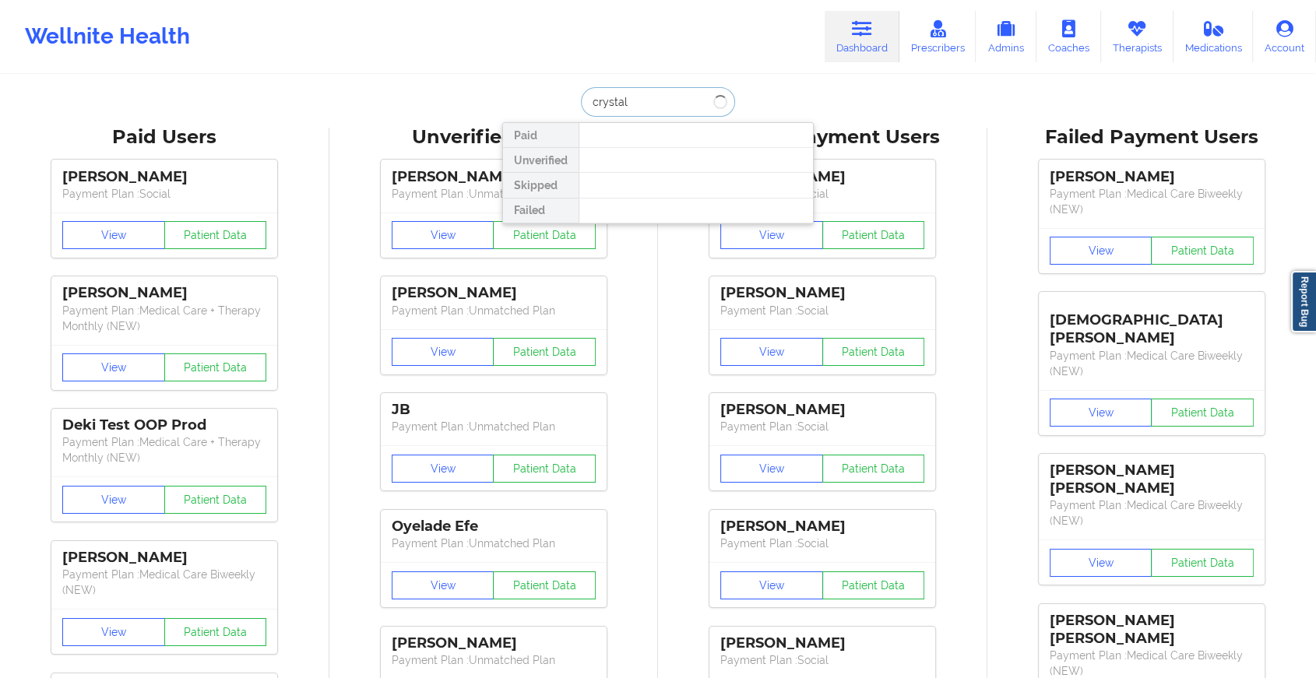
type input "crystal l"
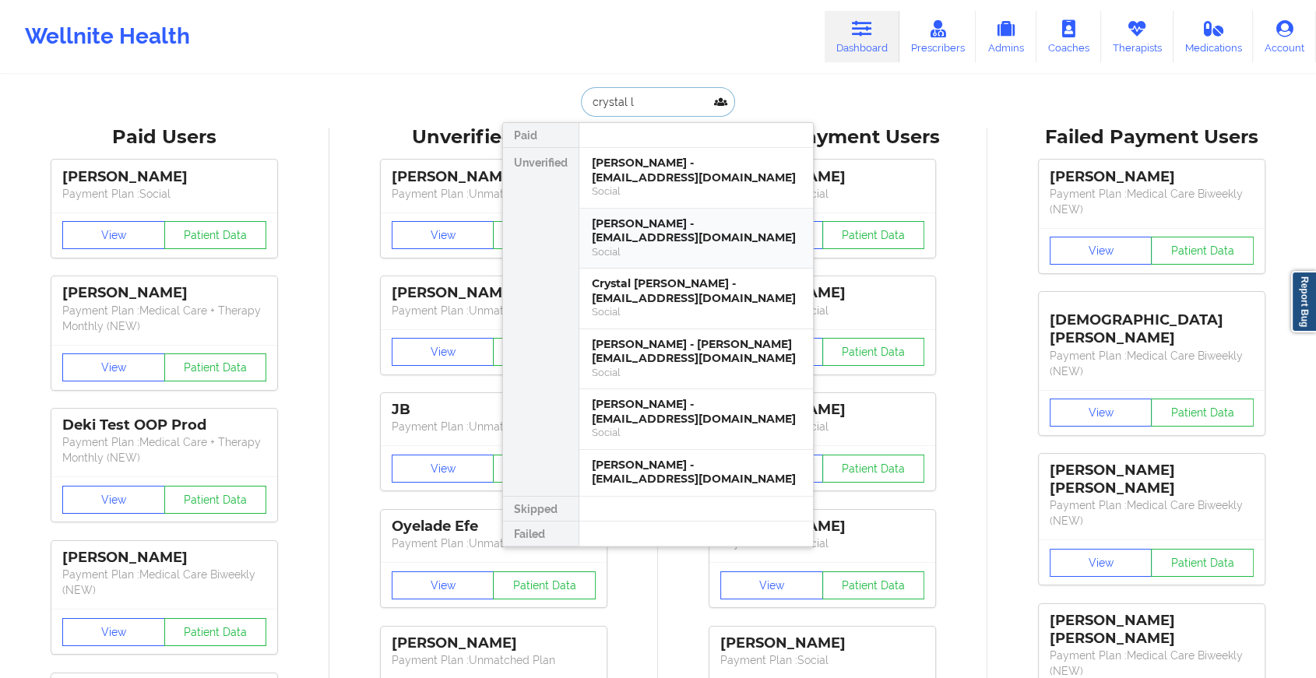
click at [656, 230] on div "[PERSON_NAME] - [EMAIL_ADDRESS][DOMAIN_NAME]" at bounding box center [696, 231] width 209 height 29
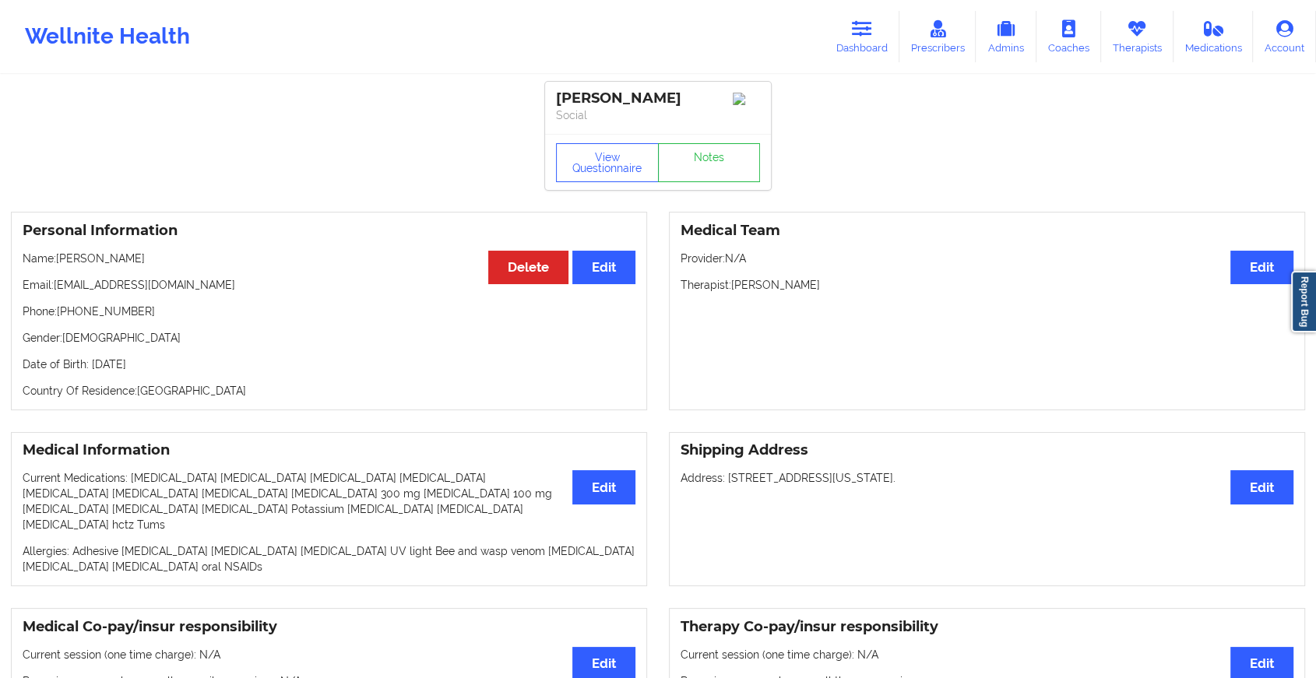
click at [699, 154] on div "View Questionnaire Notes" at bounding box center [658, 162] width 204 height 39
click at [699, 154] on link "Notes" at bounding box center [709, 162] width 103 height 39
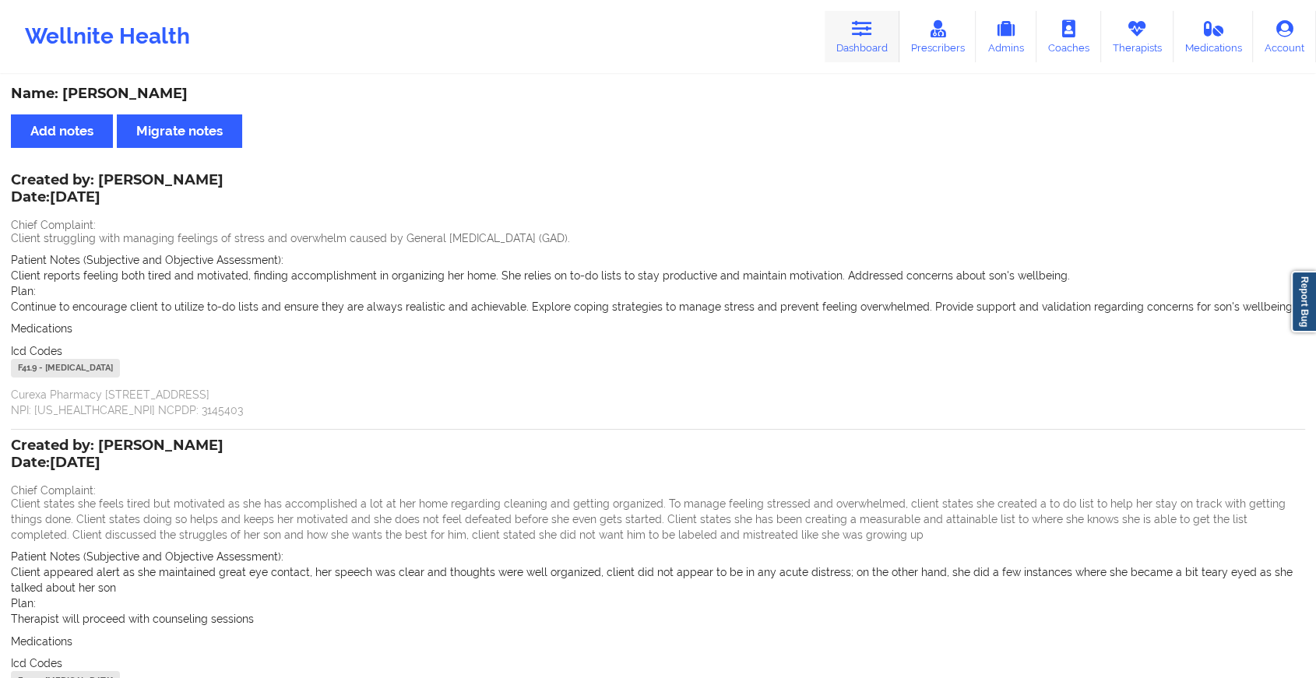
click at [872, 33] on icon at bounding box center [862, 28] width 20 height 17
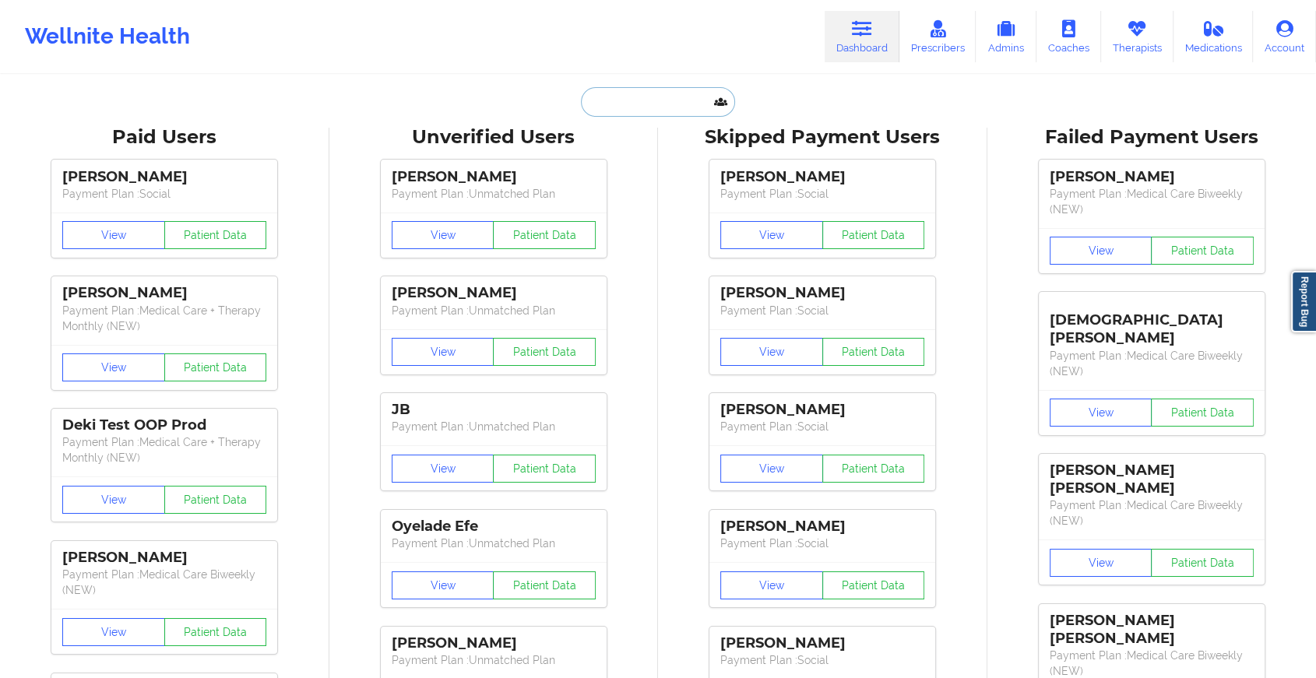
click at [624, 98] on input "text" at bounding box center [658, 102] width 154 height 30
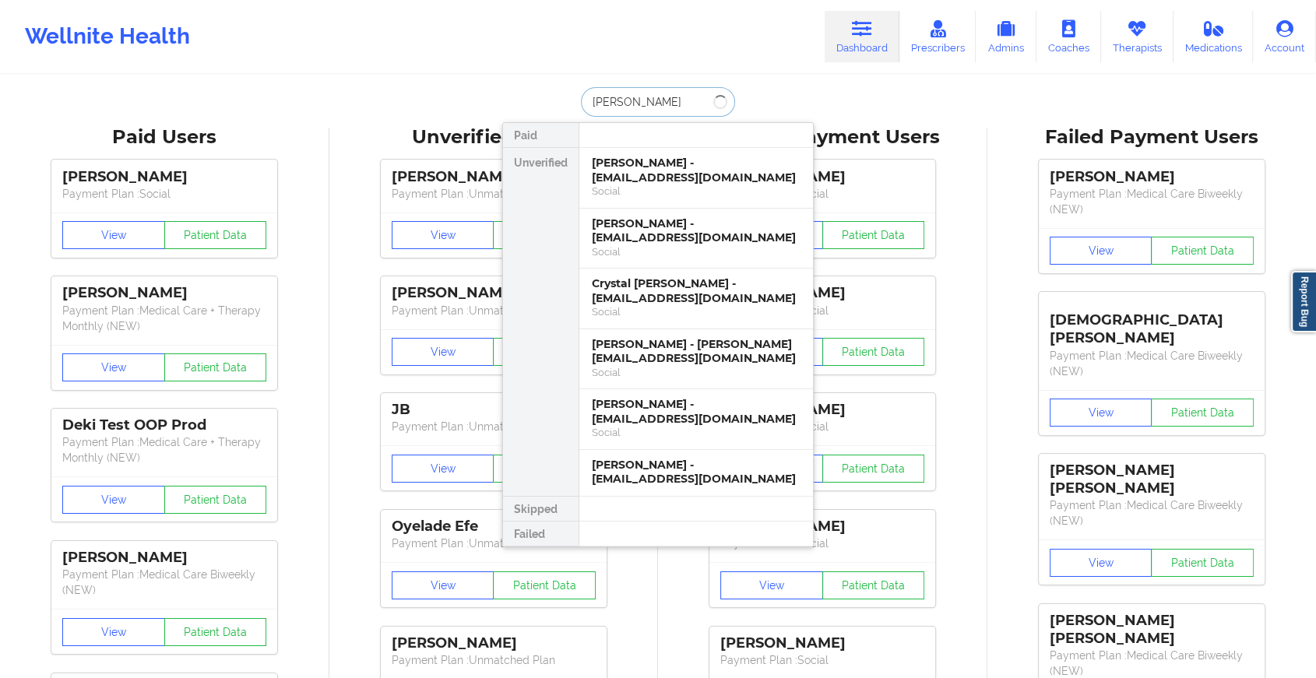
type input "[PERSON_NAME] how"
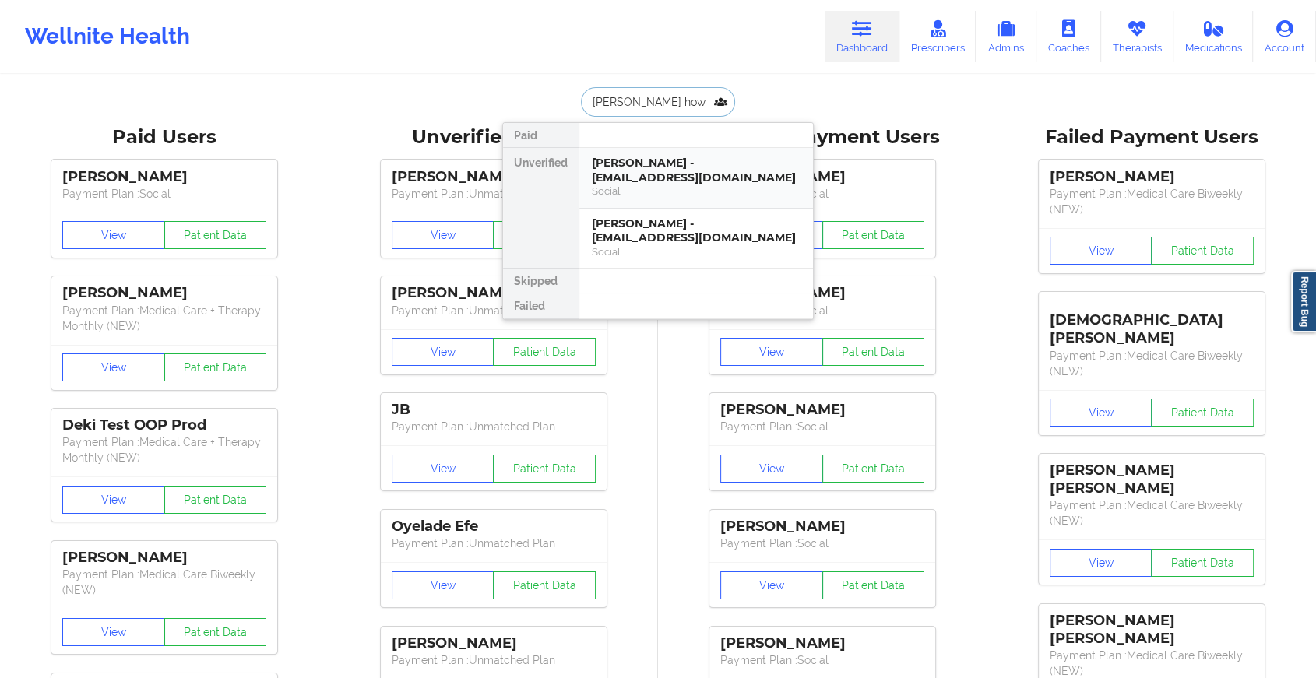
click at [683, 178] on div "[PERSON_NAME] - [EMAIL_ADDRESS][DOMAIN_NAME]" at bounding box center [696, 170] width 209 height 29
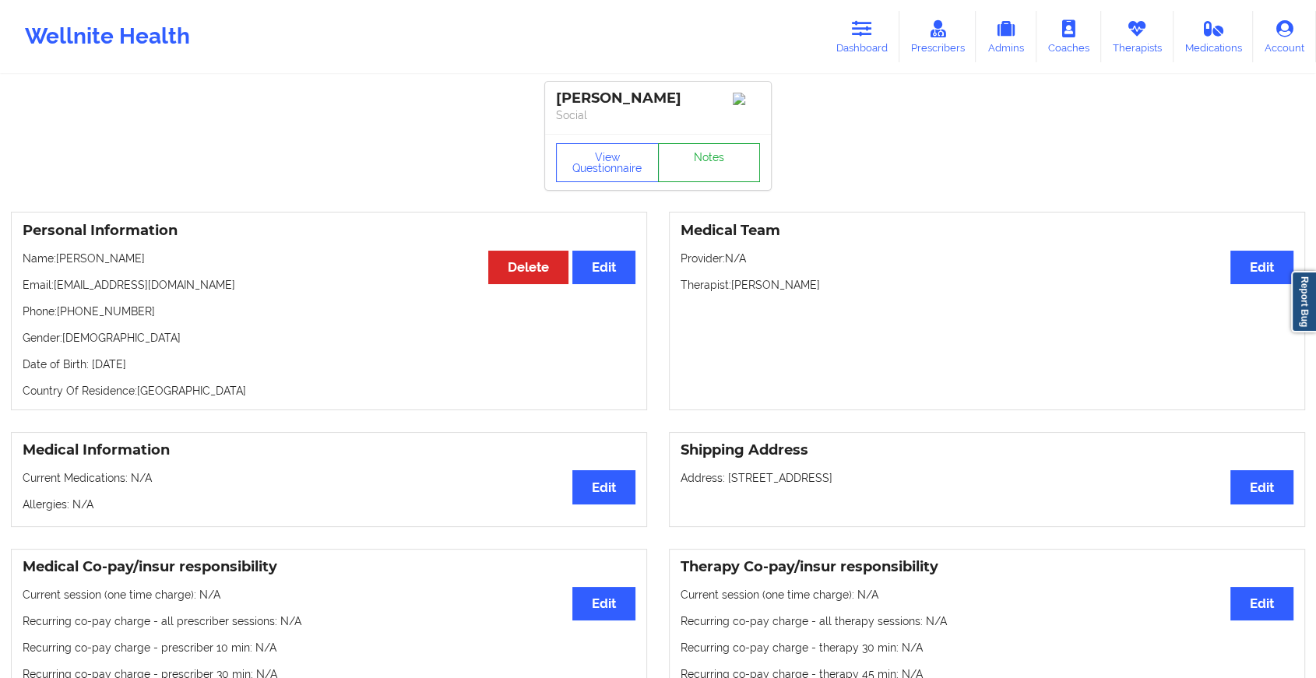
click at [717, 164] on link "Notes" at bounding box center [709, 162] width 103 height 39
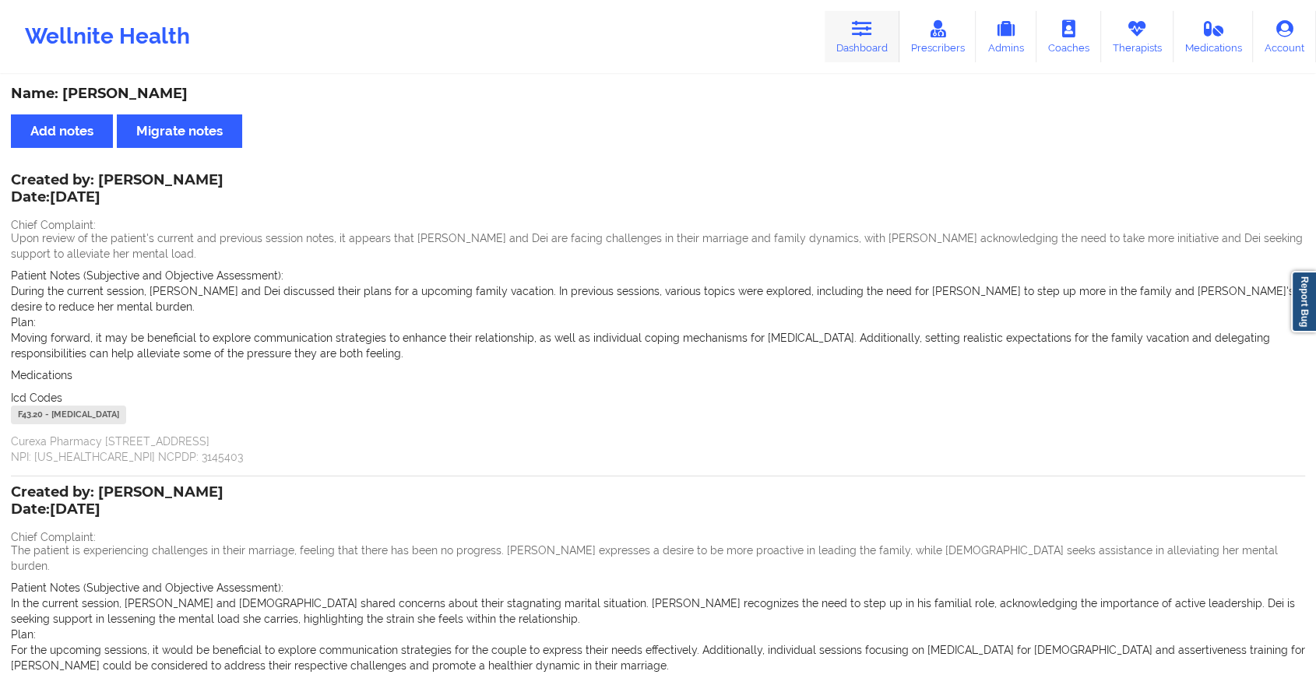
click at [857, 31] on icon at bounding box center [862, 28] width 20 height 17
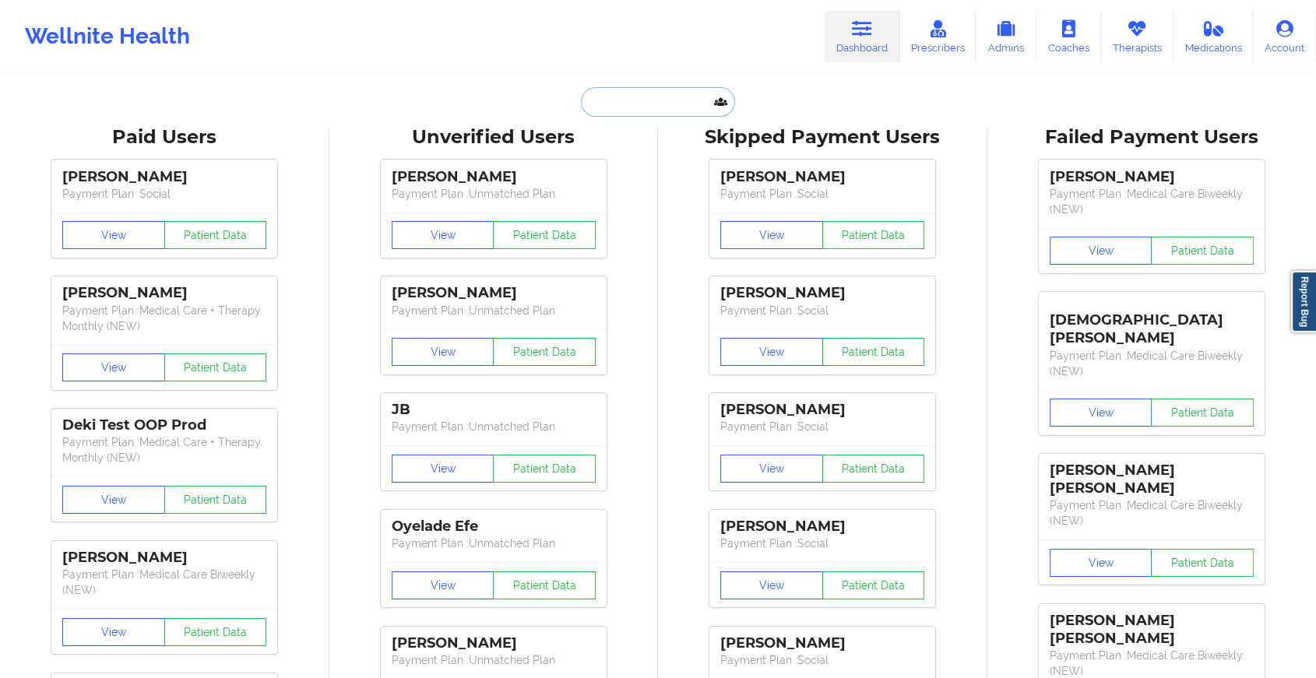
click at [613, 105] on input "text" at bounding box center [658, 102] width 154 height 30
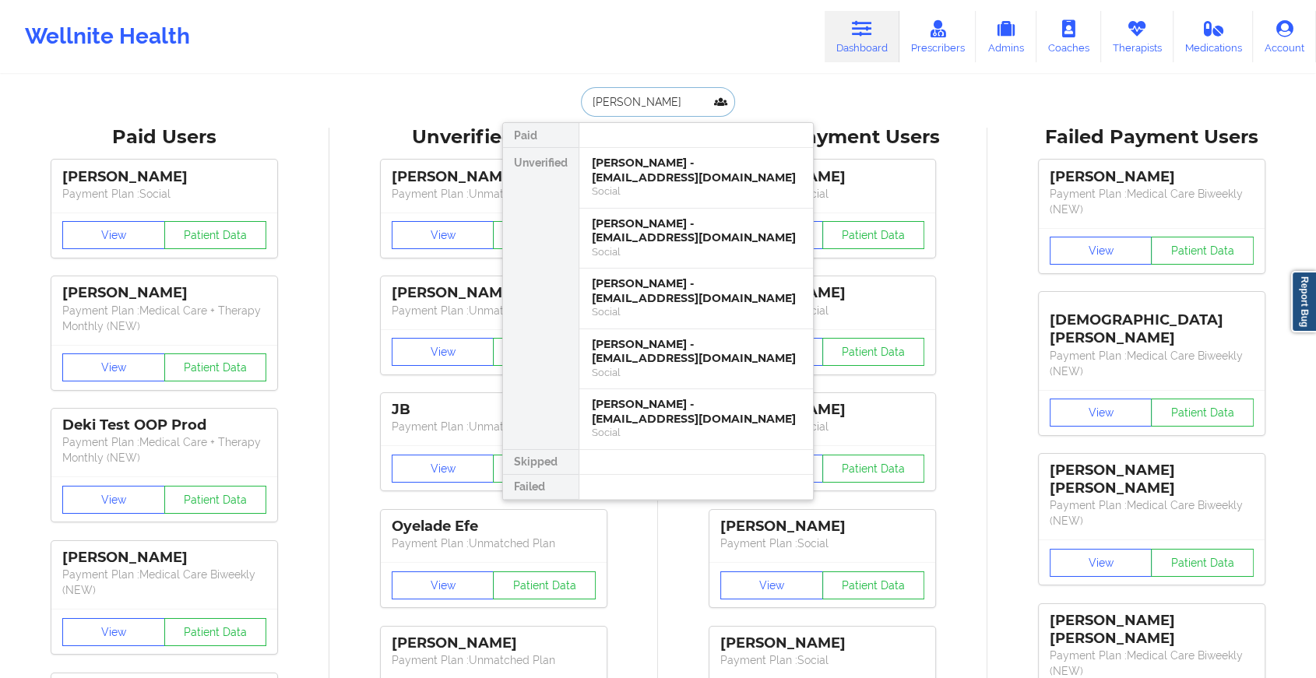
type input "[PERSON_NAME]"
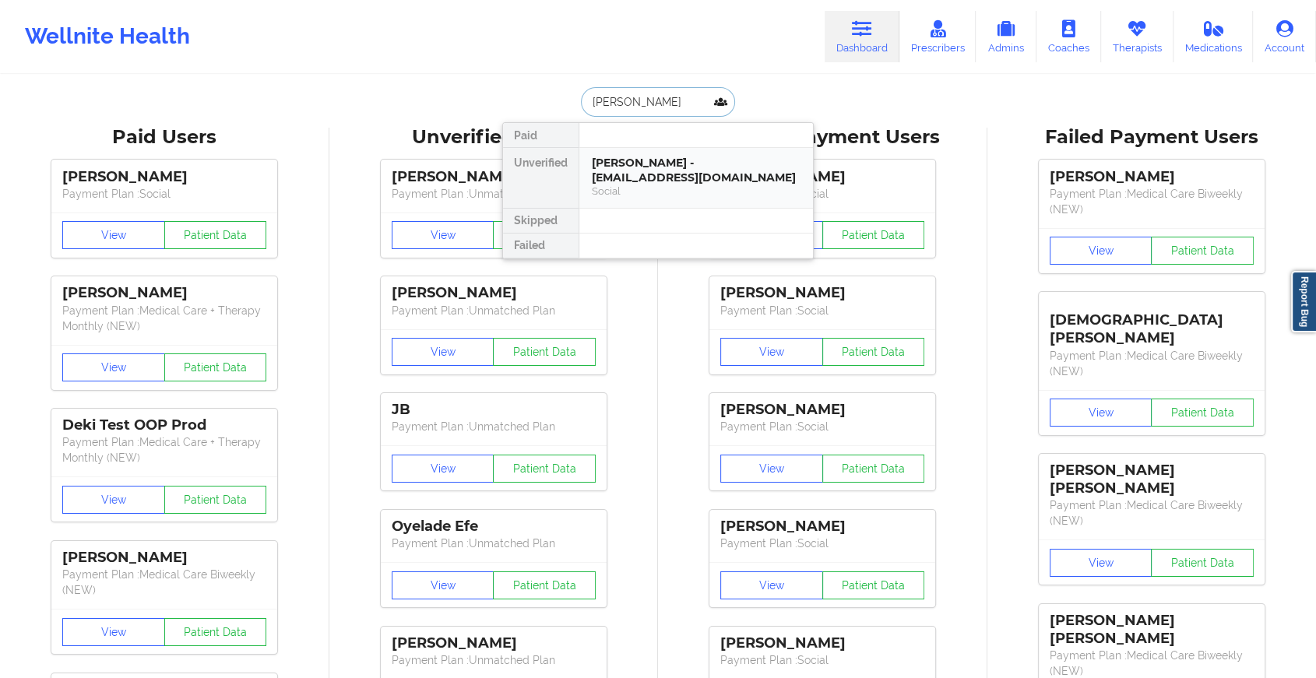
click at [642, 163] on div "[PERSON_NAME] - [EMAIL_ADDRESS][DOMAIN_NAME]" at bounding box center [696, 170] width 209 height 29
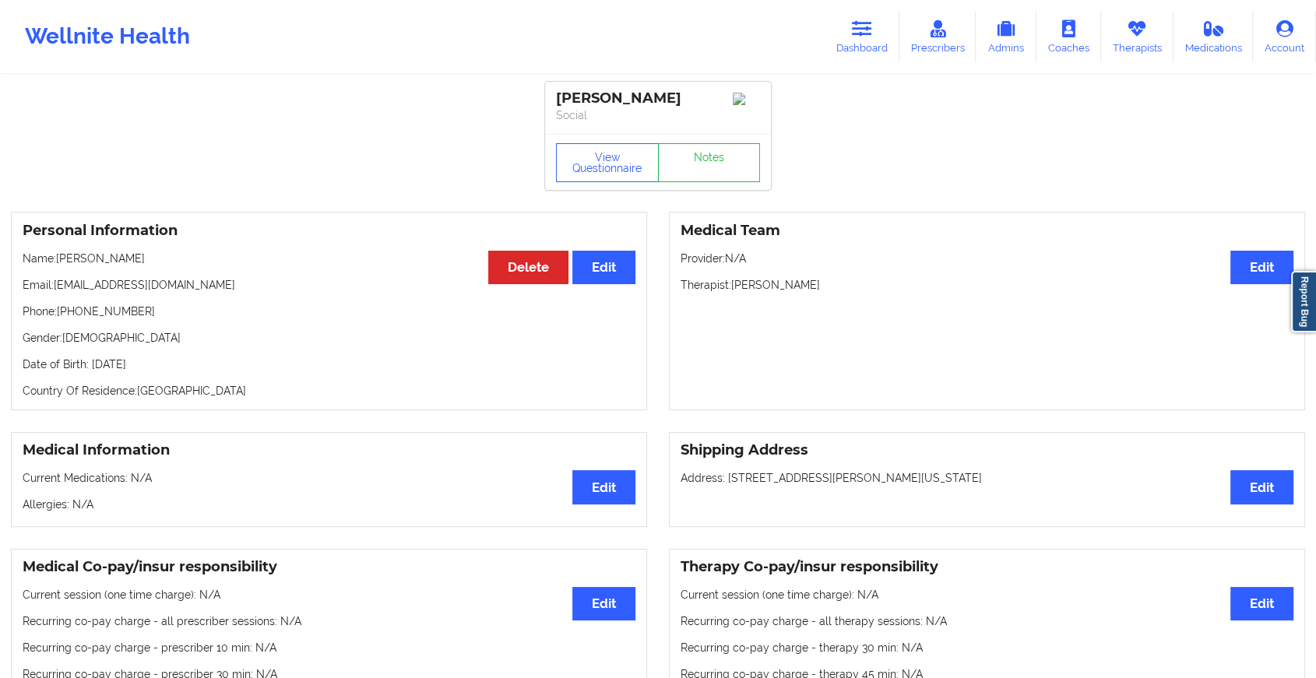
click at [713, 157] on div "View Questionnaire Notes" at bounding box center [658, 162] width 204 height 39
click at [713, 157] on link "Notes" at bounding box center [709, 162] width 103 height 39
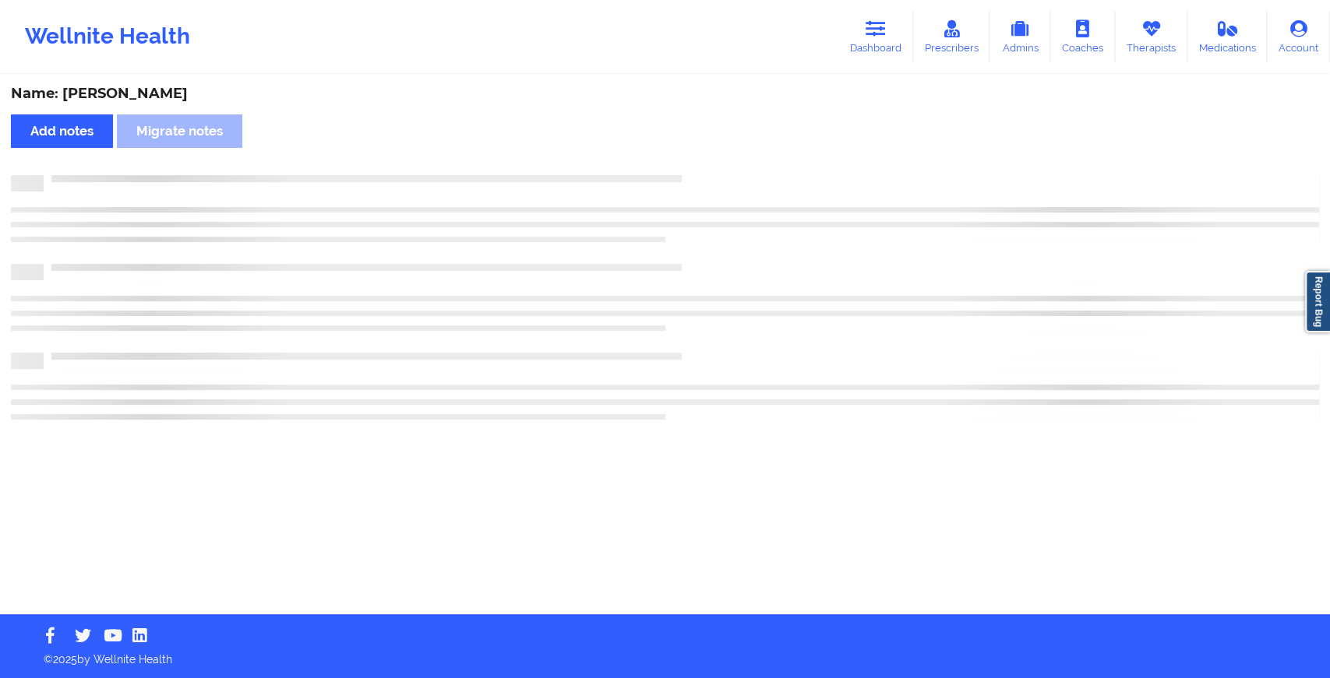
click at [713, 157] on div "Name: [PERSON_NAME] Add notes Migrate notes" at bounding box center [665, 345] width 1330 height 538
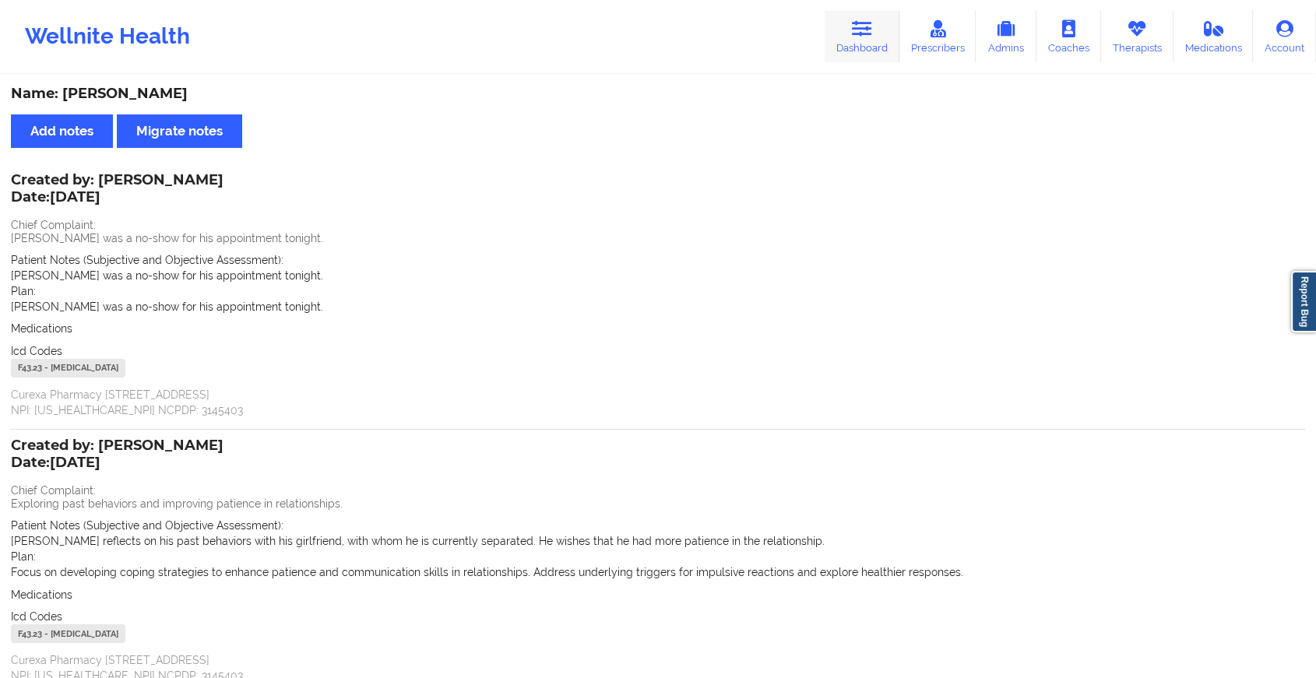
click at [868, 32] on icon at bounding box center [862, 28] width 20 height 17
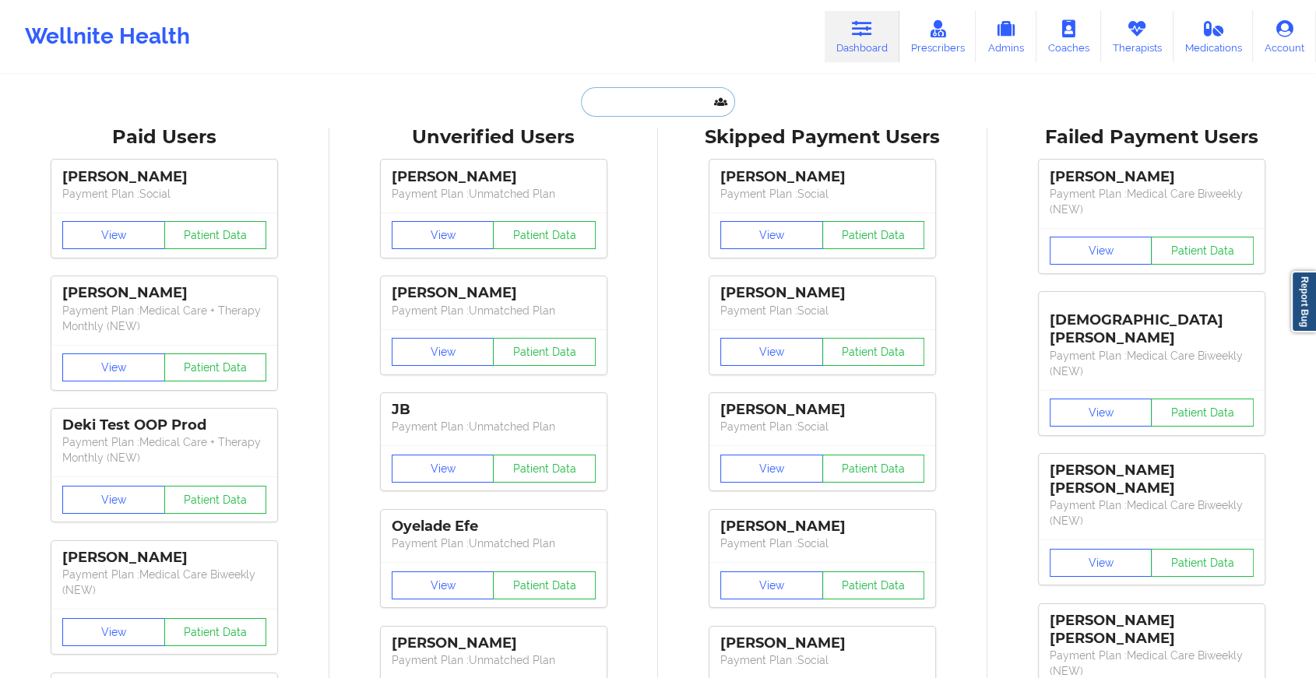
click at [676, 102] on input "text" at bounding box center [658, 102] width 154 height 30
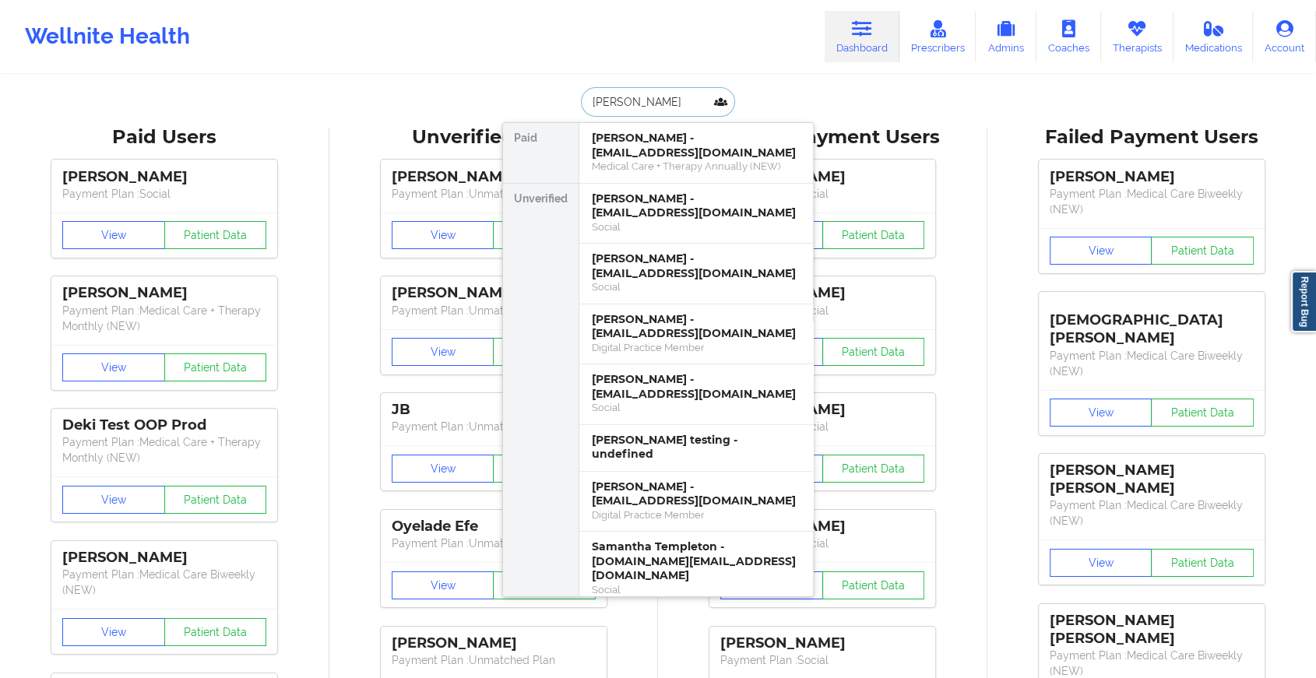
type input "[PERSON_NAME]"
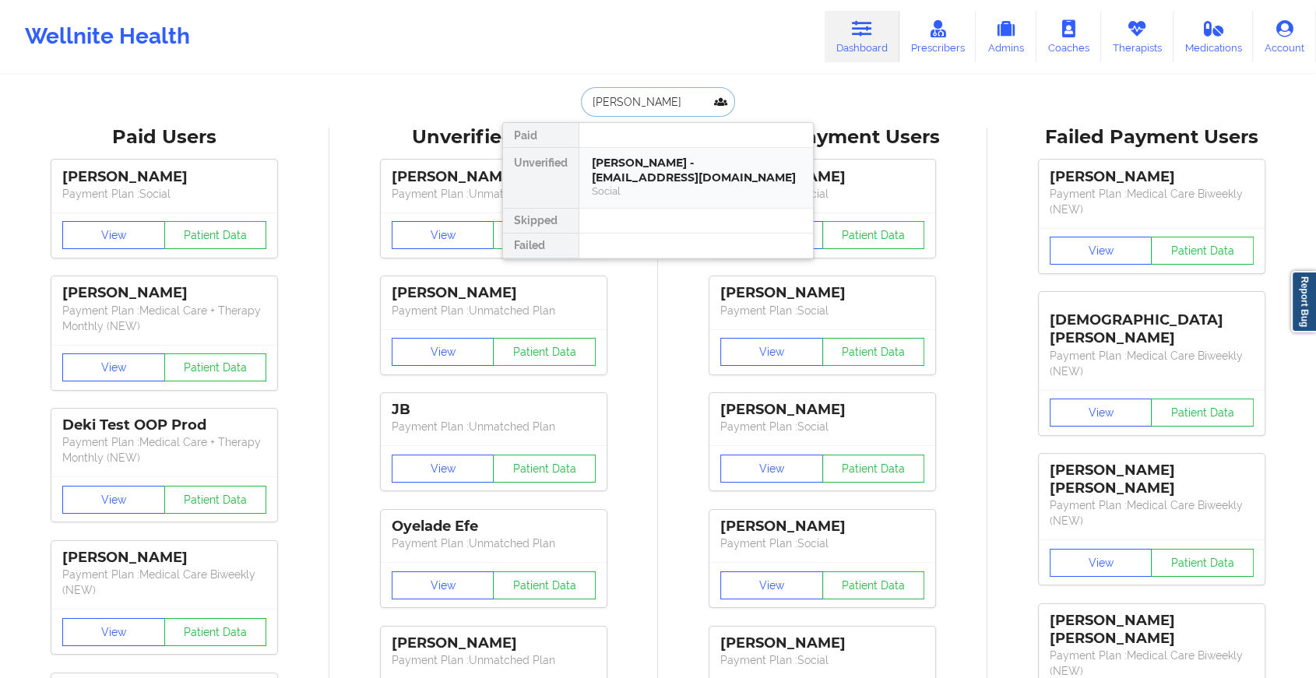
click at [673, 168] on div "[PERSON_NAME] - [EMAIL_ADDRESS][DOMAIN_NAME]" at bounding box center [696, 170] width 209 height 29
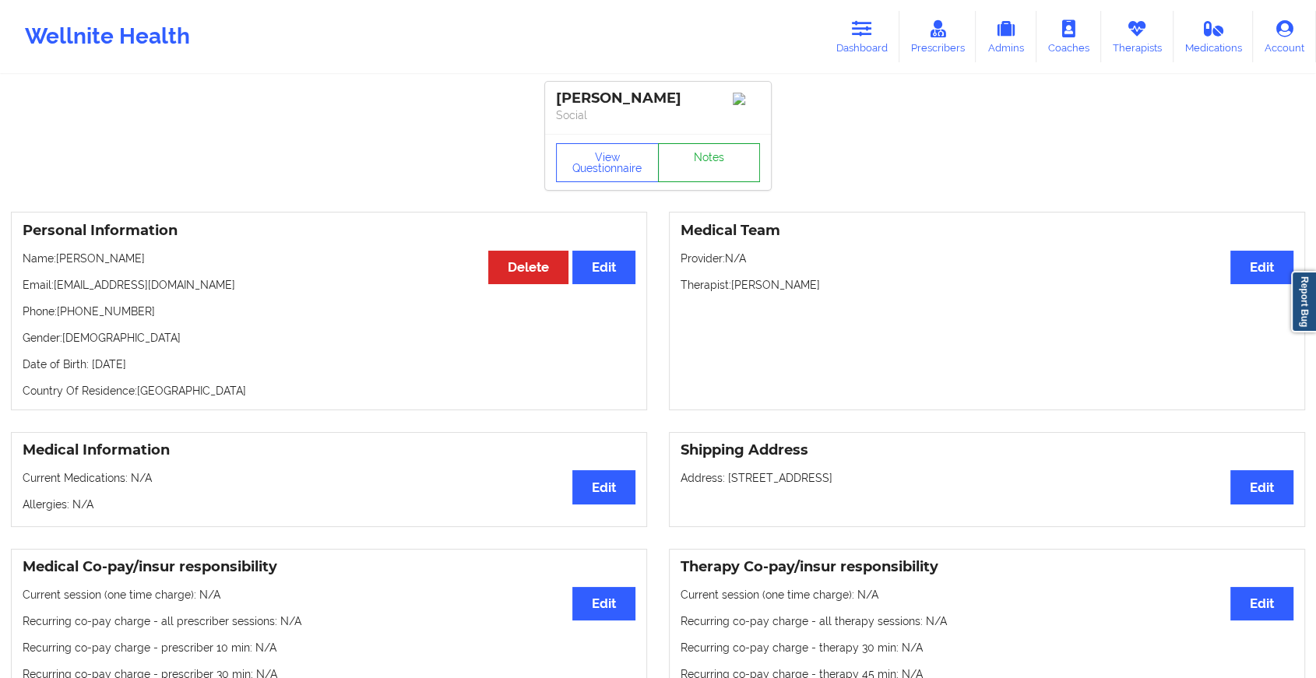
click at [706, 177] on link "Notes" at bounding box center [709, 162] width 103 height 39
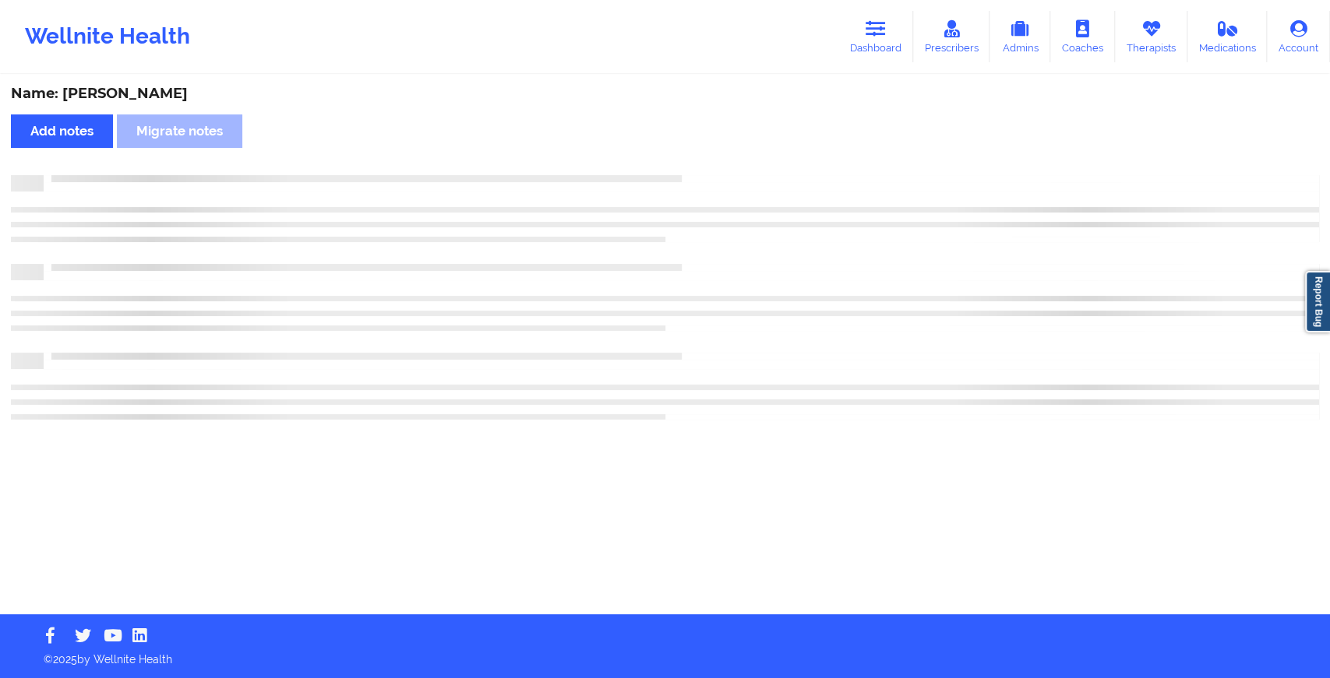
click at [706, 175] on div at bounding box center [681, 175] width 1275 height 0
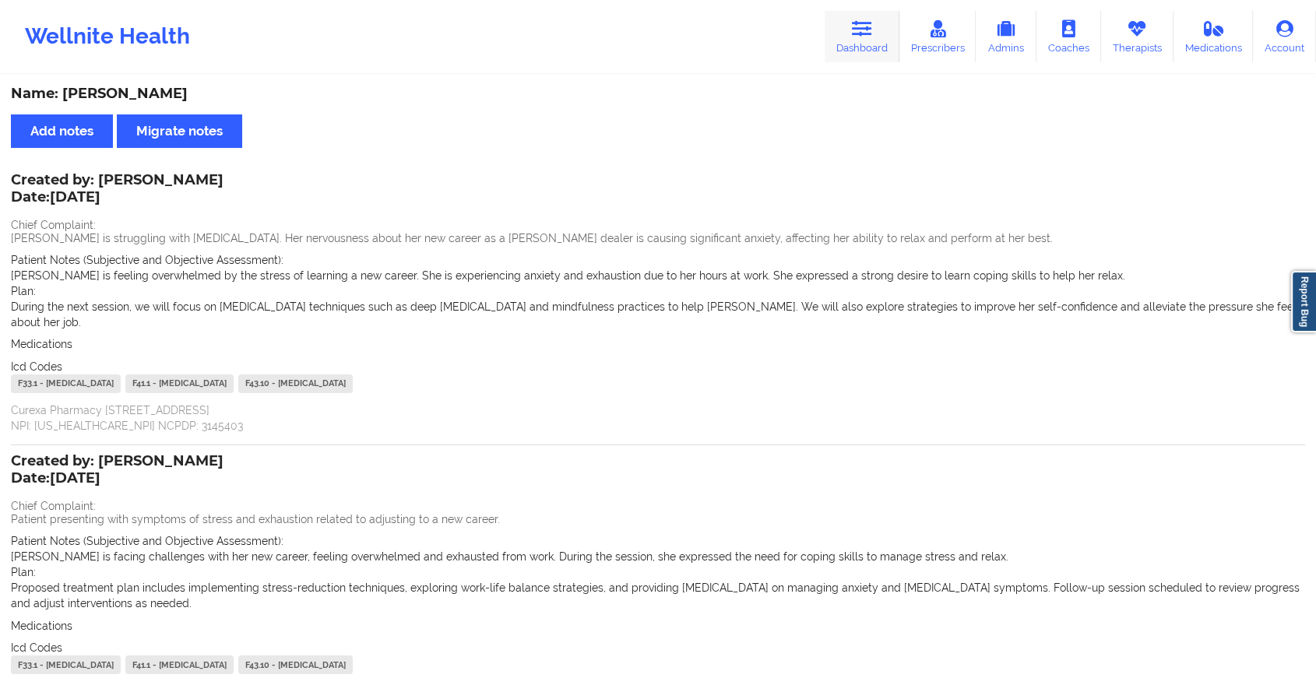
click at [858, 22] on icon at bounding box center [862, 28] width 20 height 17
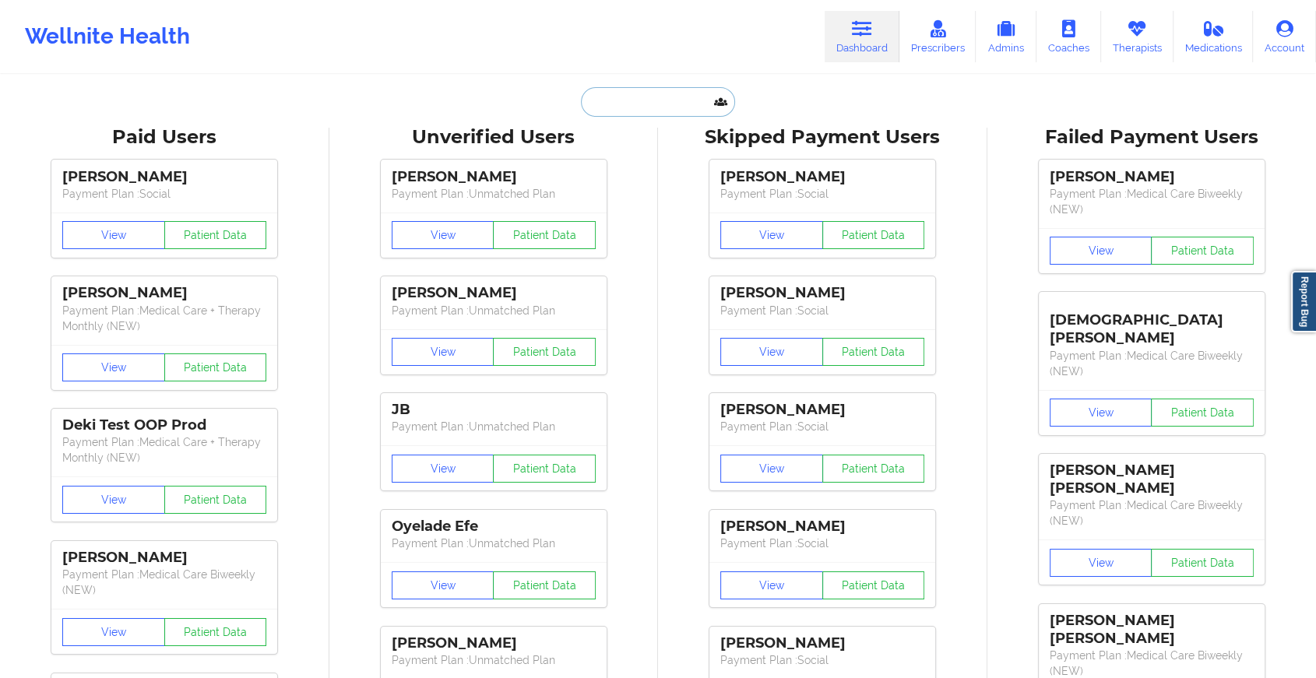
click at [619, 101] on input "text" at bounding box center [658, 102] width 154 height 30
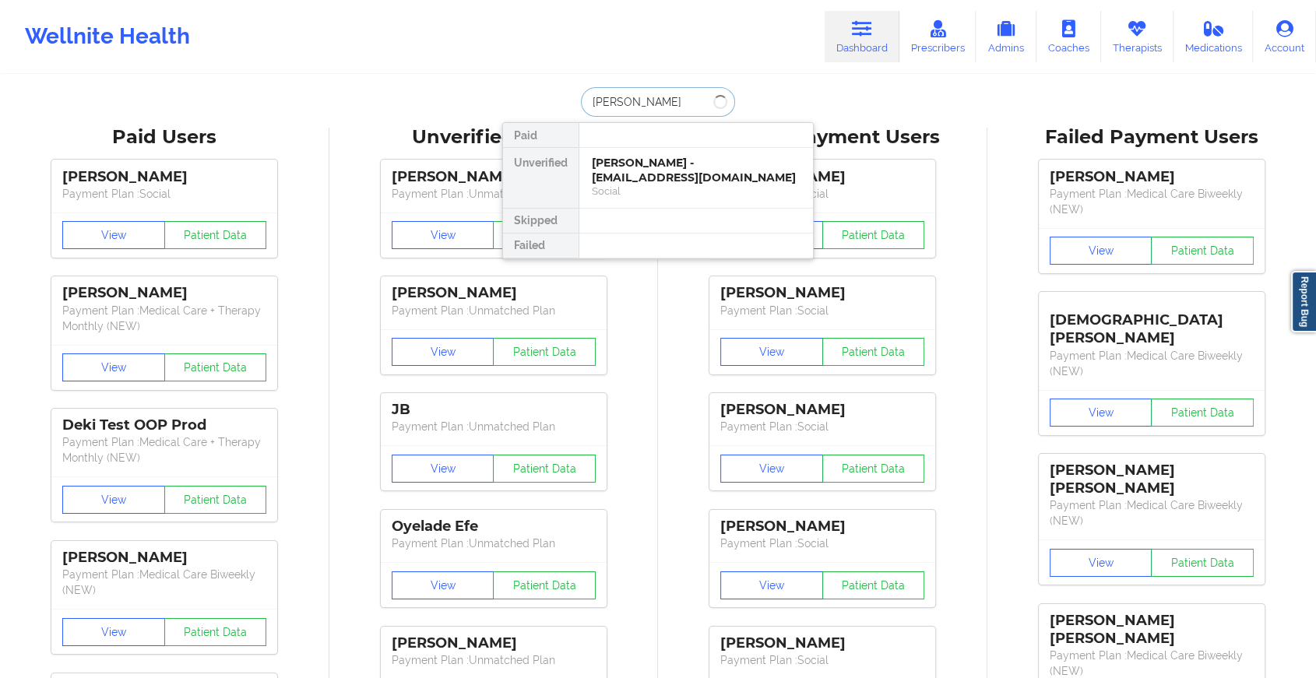
type input "cierra har"
click at [645, 185] on div "Social" at bounding box center [696, 191] width 209 height 13
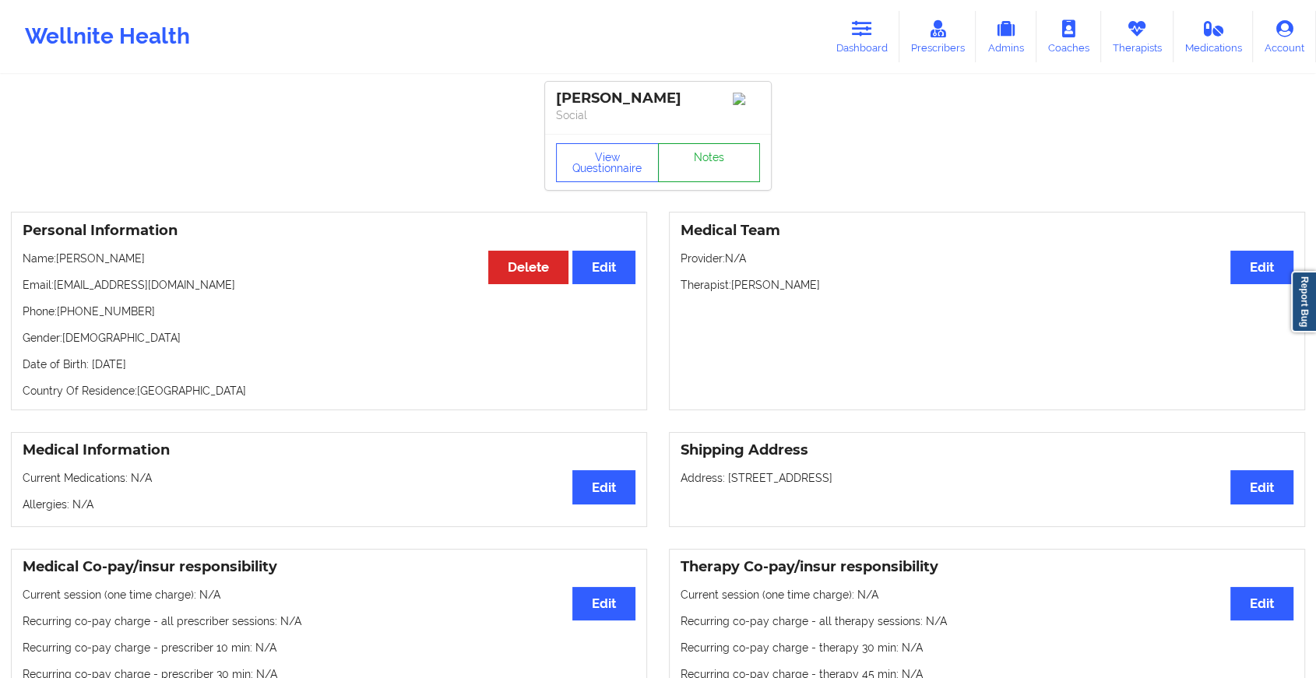
click at [715, 157] on link "Notes" at bounding box center [709, 162] width 103 height 39
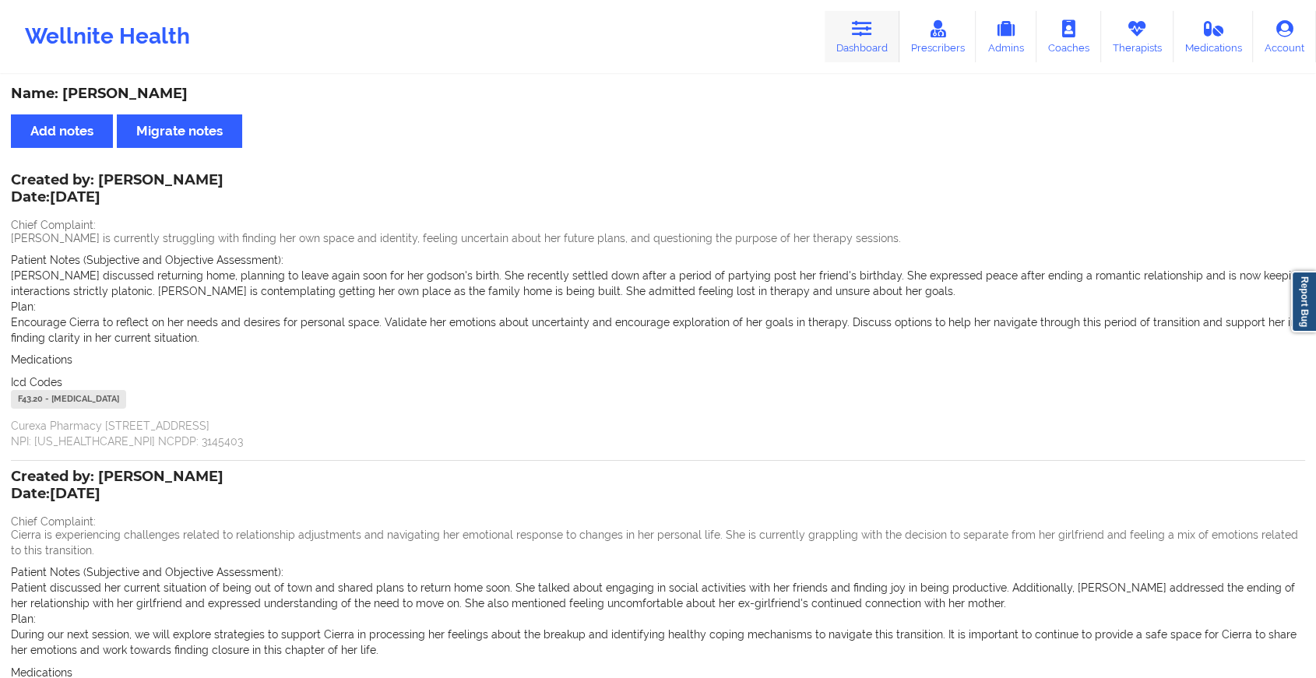
click at [844, 50] on link "Dashboard" at bounding box center [862, 36] width 75 height 51
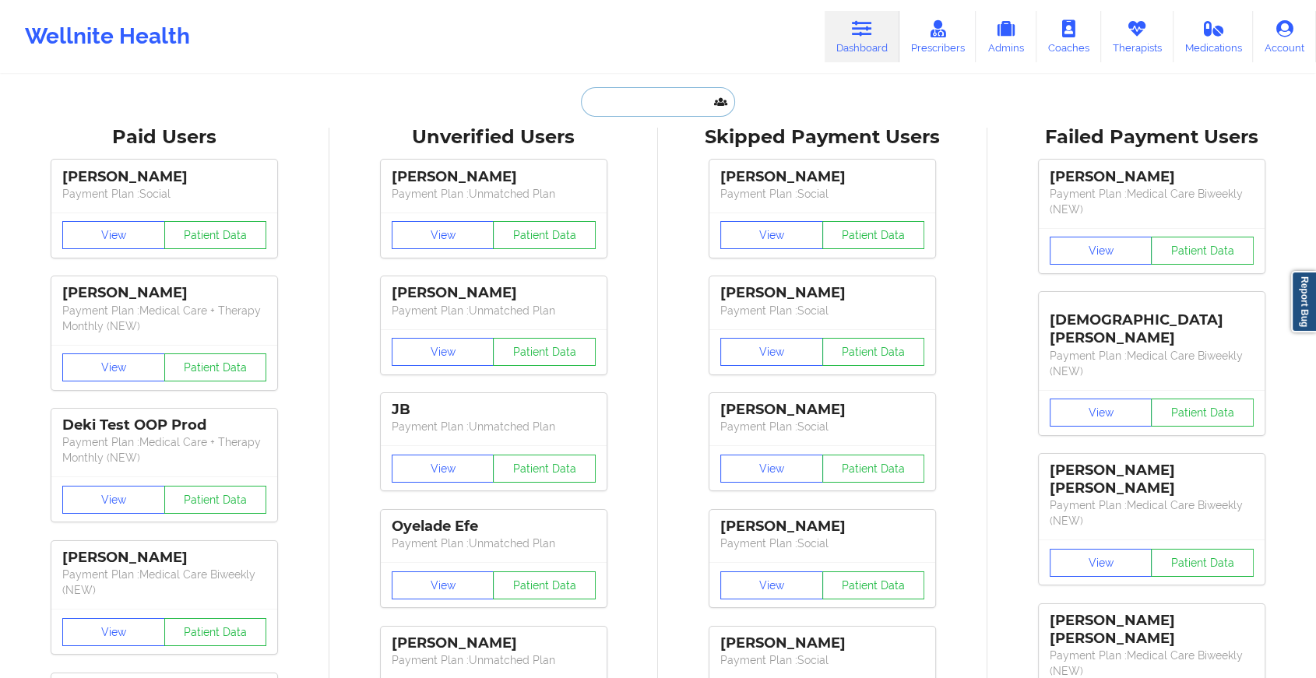
click at [665, 106] on input "text" at bounding box center [658, 102] width 154 height 30
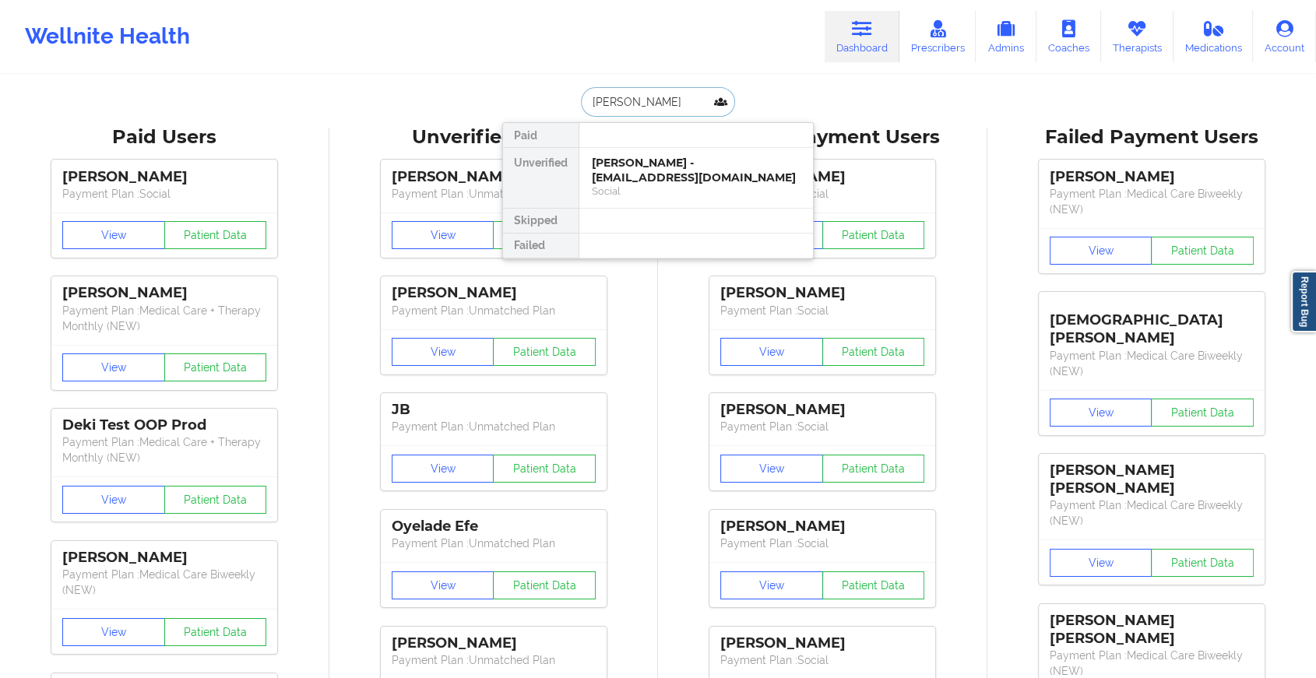
type input "[PERSON_NAME]"
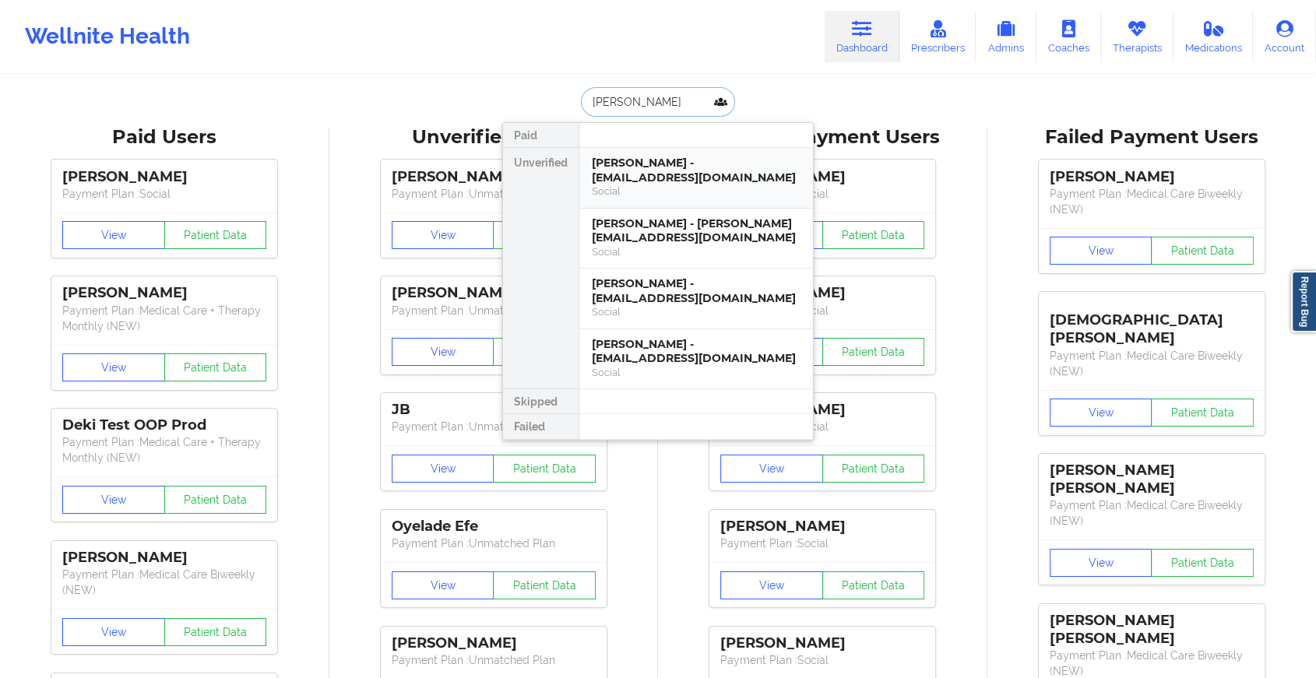
click at [656, 175] on div "[PERSON_NAME] - [EMAIL_ADDRESS][DOMAIN_NAME]" at bounding box center [696, 170] width 209 height 29
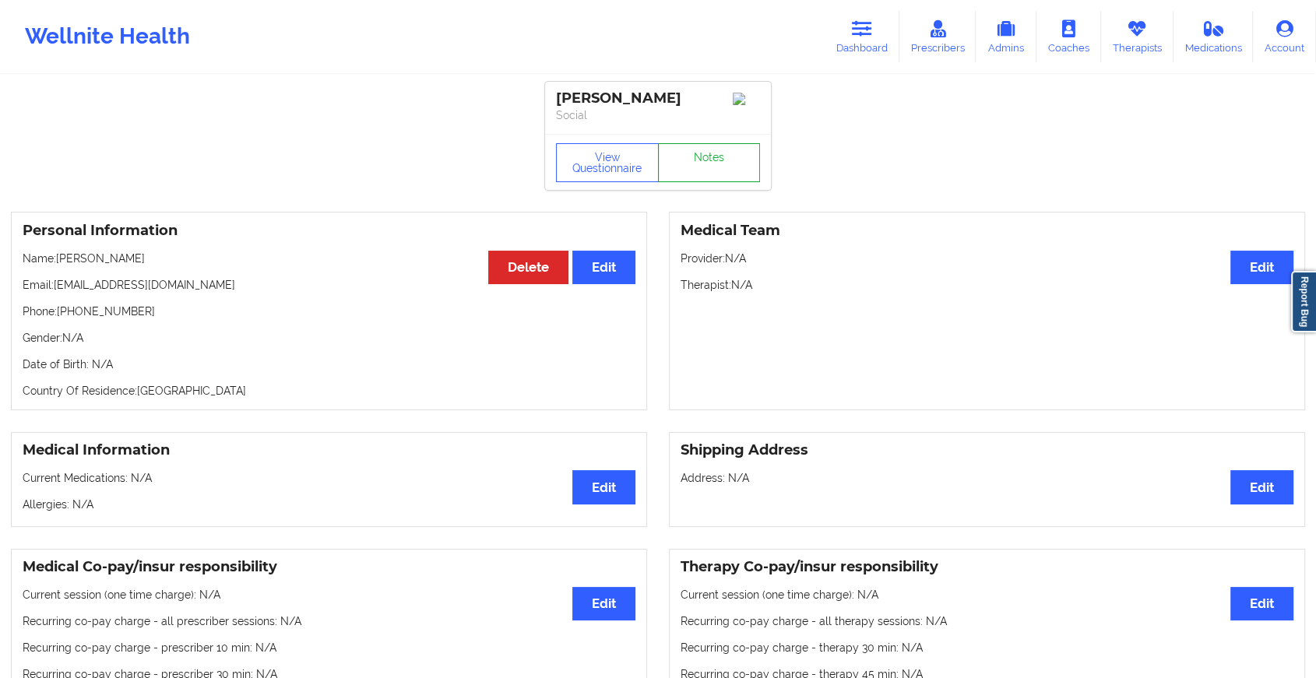
click at [707, 161] on link "Notes" at bounding box center [709, 162] width 103 height 39
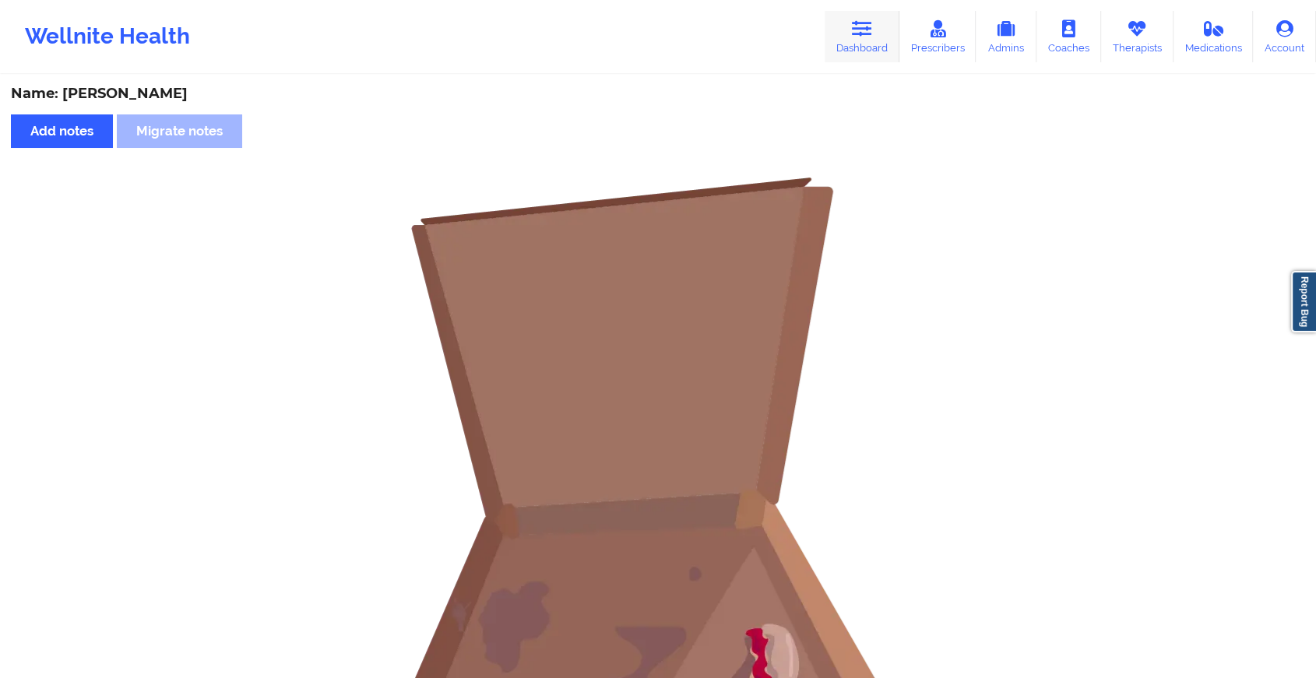
click at [891, 12] on link "Dashboard" at bounding box center [862, 36] width 75 height 51
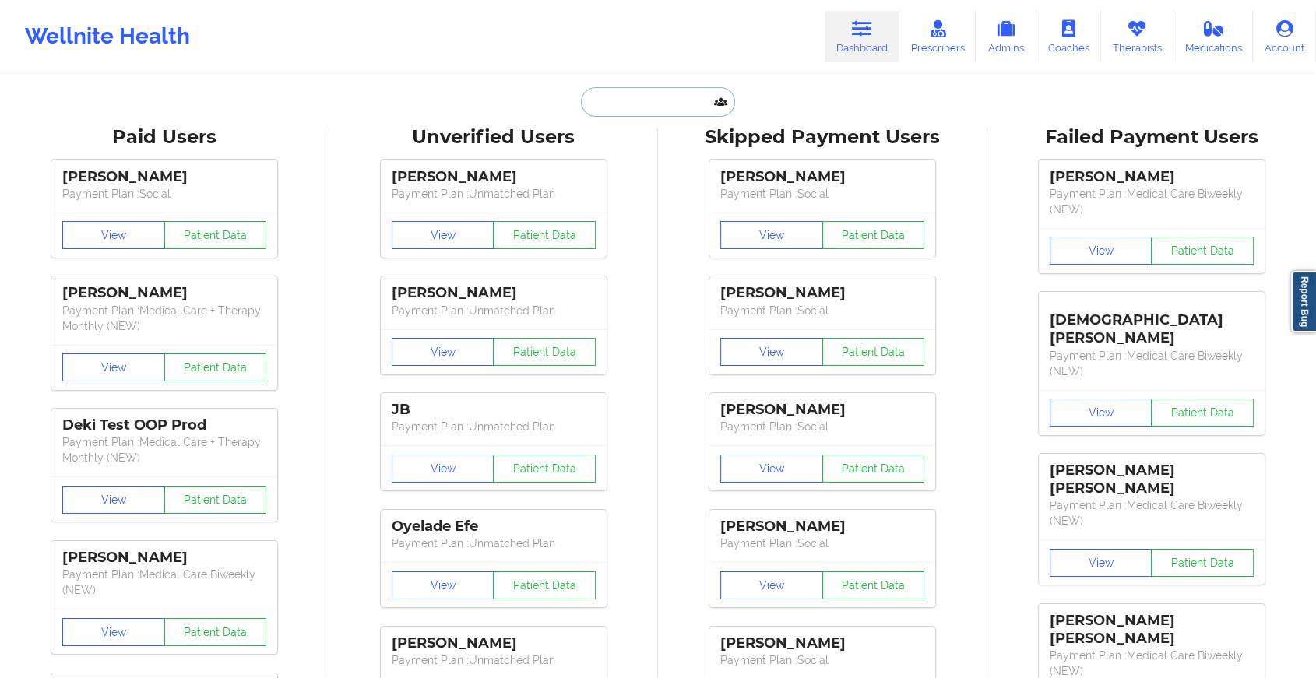
click at [661, 101] on input "text" at bounding box center [658, 102] width 154 height 30
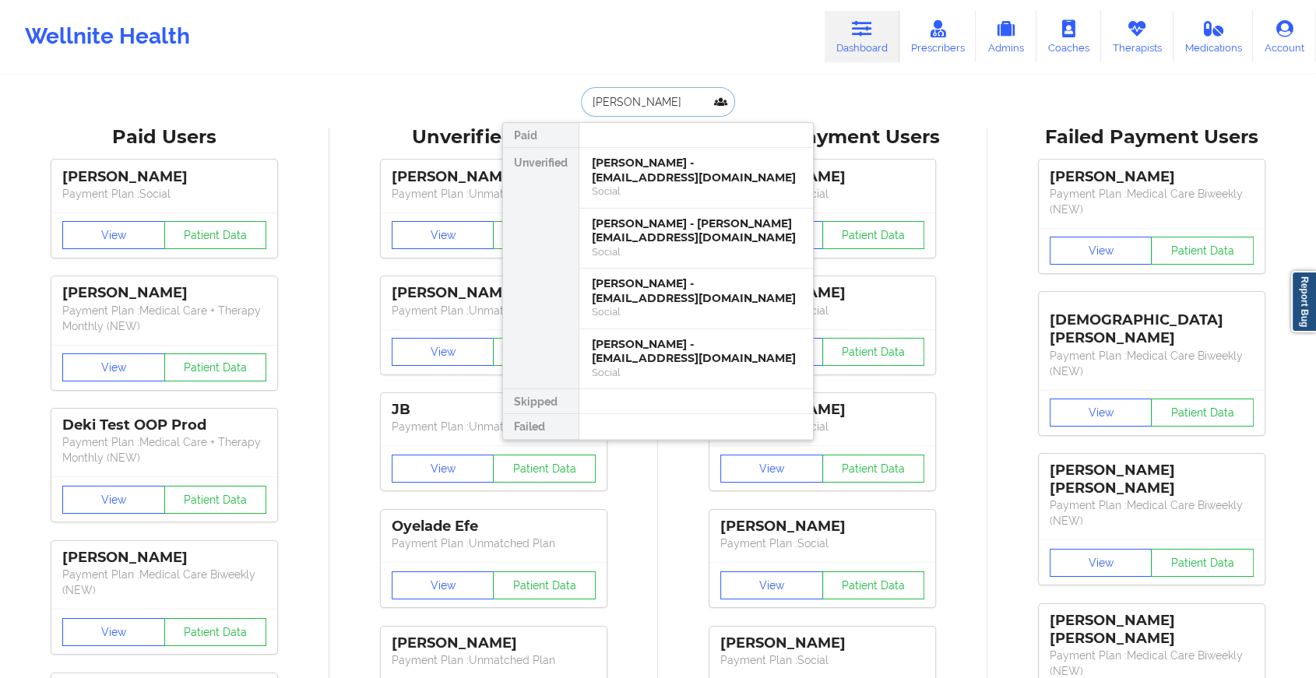
type input "[PERSON_NAME]"
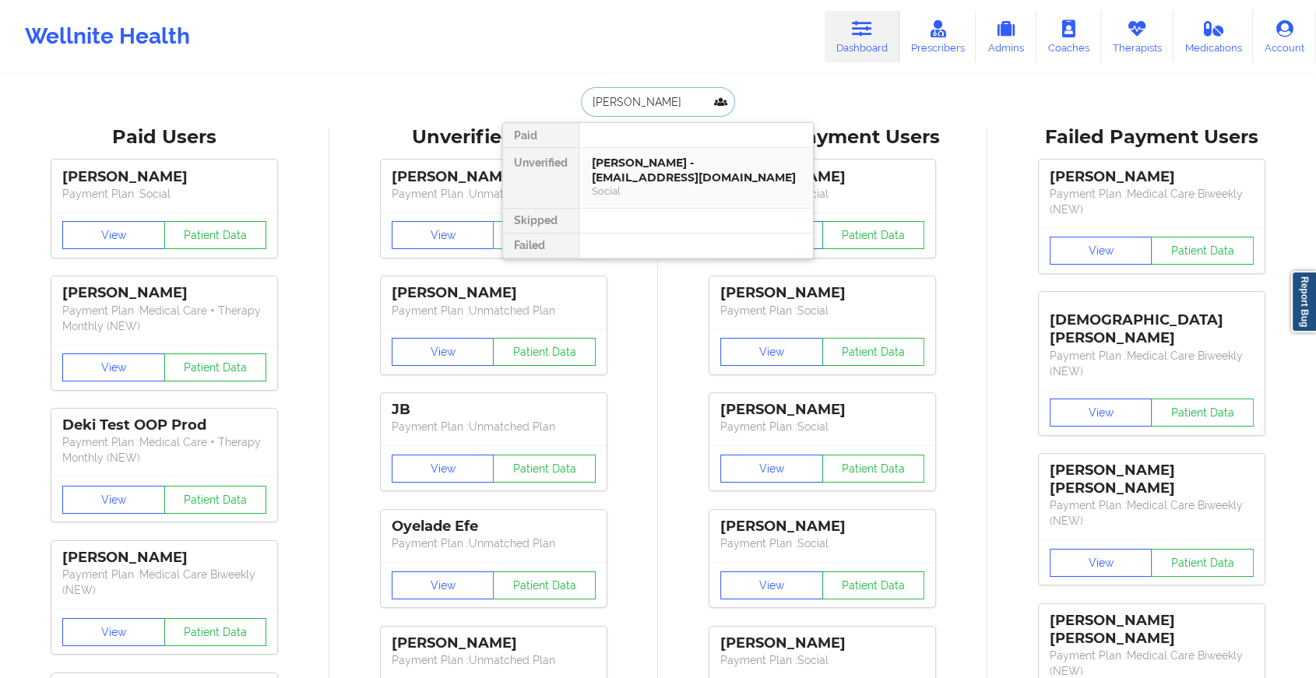
click at [670, 169] on div "[PERSON_NAME] - [EMAIL_ADDRESS][DOMAIN_NAME]" at bounding box center [696, 170] width 209 height 29
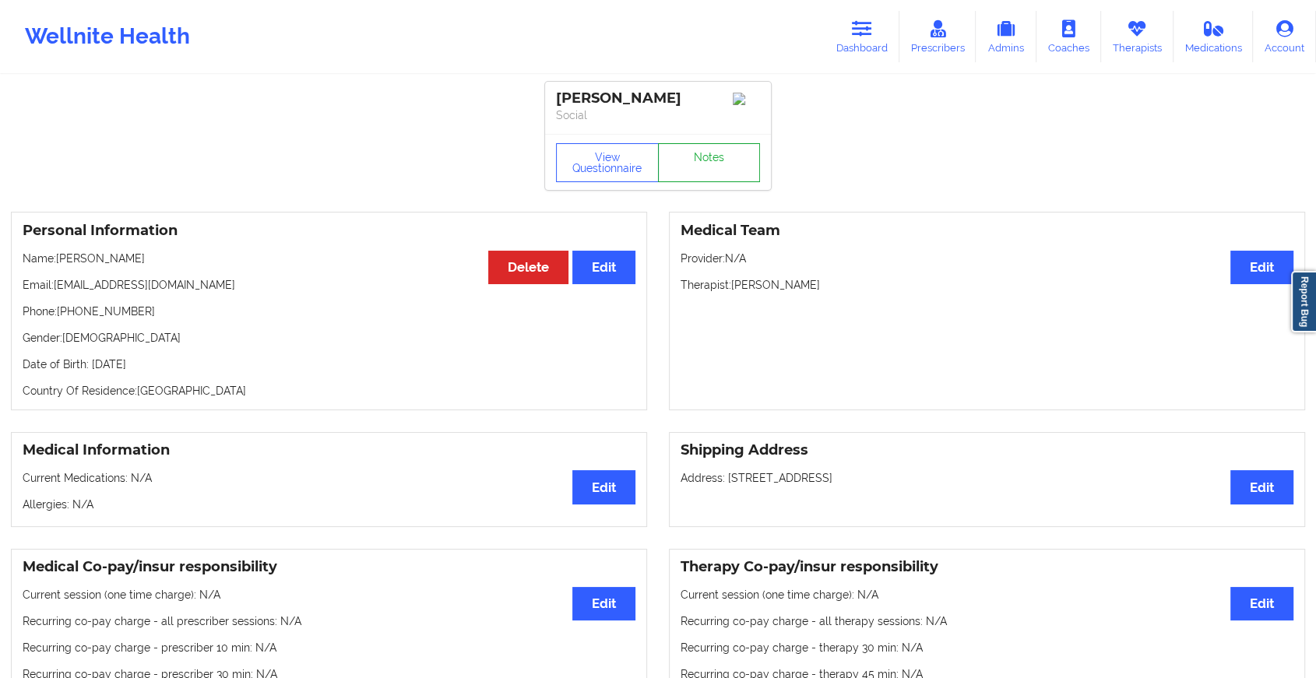
click at [729, 174] on link "Notes" at bounding box center [709, 162] width 103 height 39
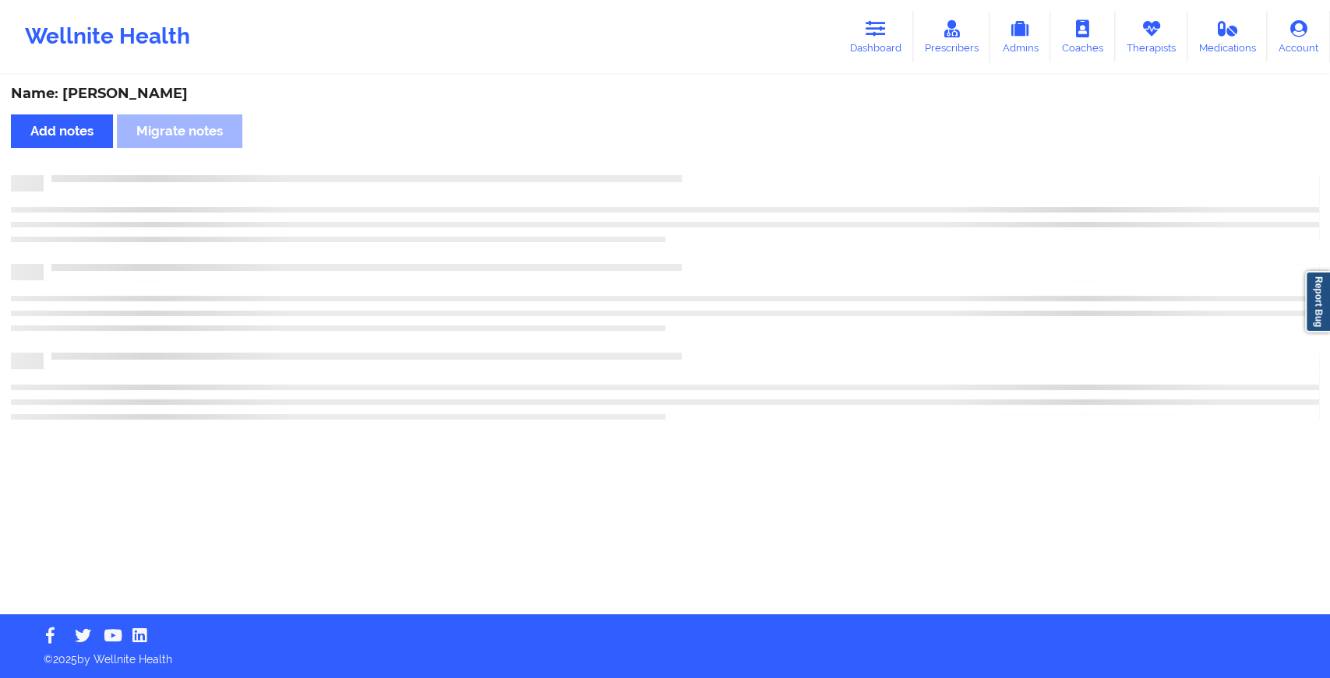
click at [729, 174] on div "Name: [PERSON_NAME] Add notes Migrate notes" at bounding box center [665, 345] width 1330 height 538
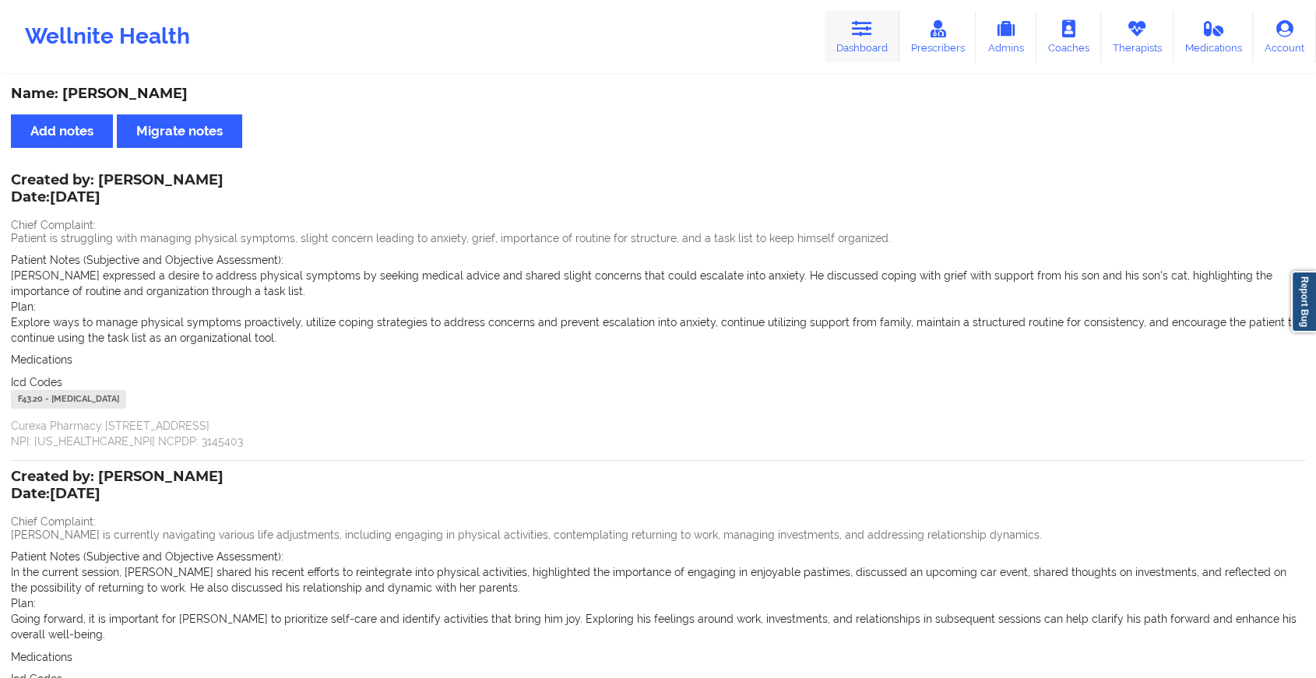
click at [850, 30] on link "Dashboard" at bounding box center [862, 36] width 75 height 51
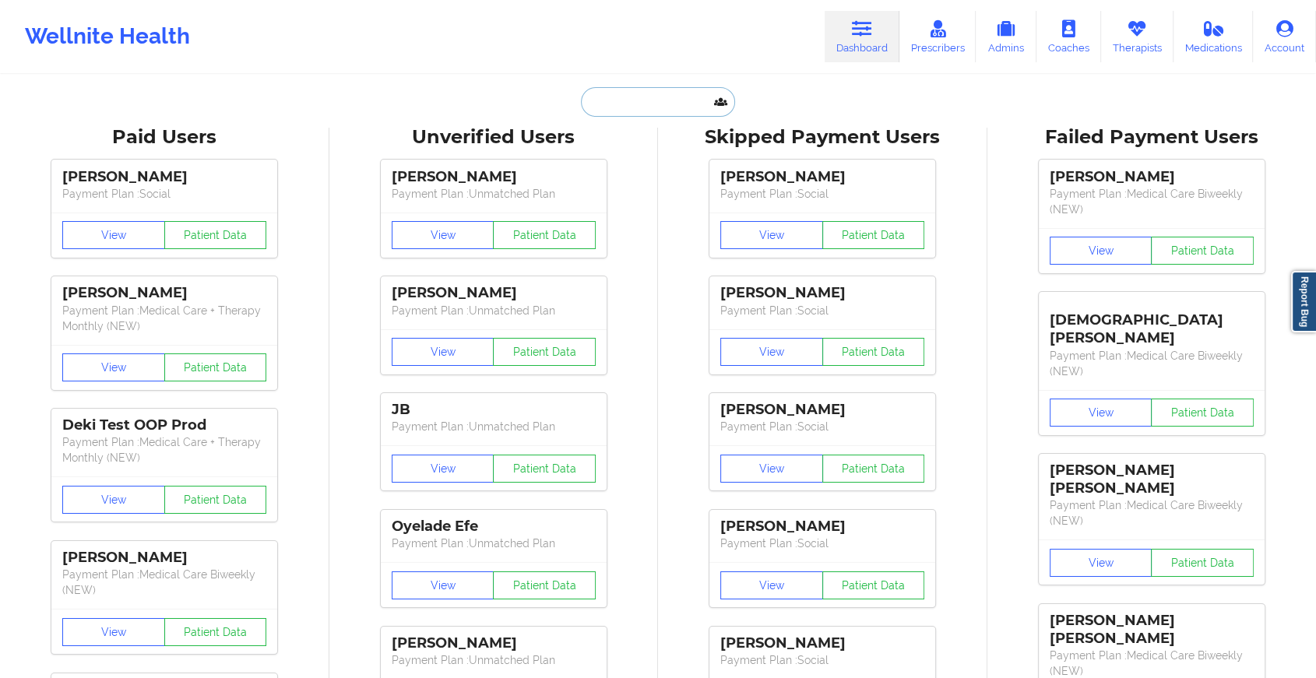
click at [682, 107] on input "text" at bounding box center [658, 102] width 154 height 30
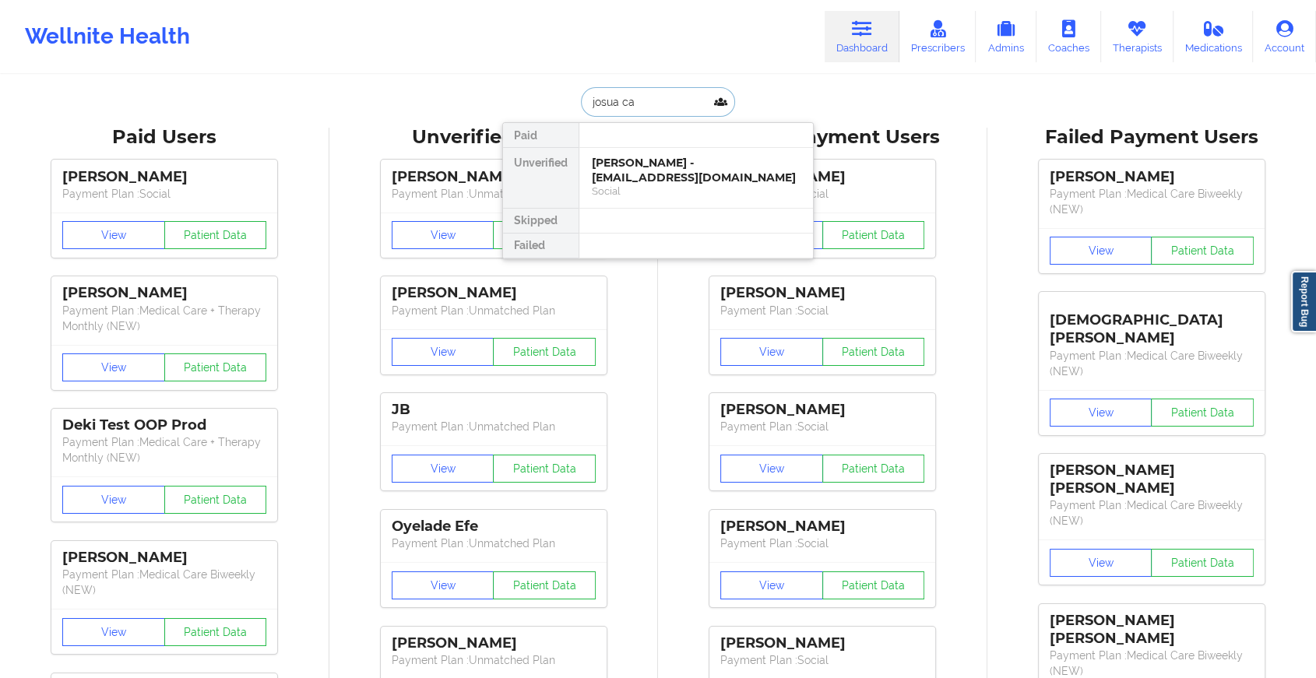
type input "josua can"
click at [679, 166] on div "[PERSON_NAME] - [EMAIL_ADDRESS][DOMAIN_NAME]" at bounding box center [696, 170] width 209 height 29
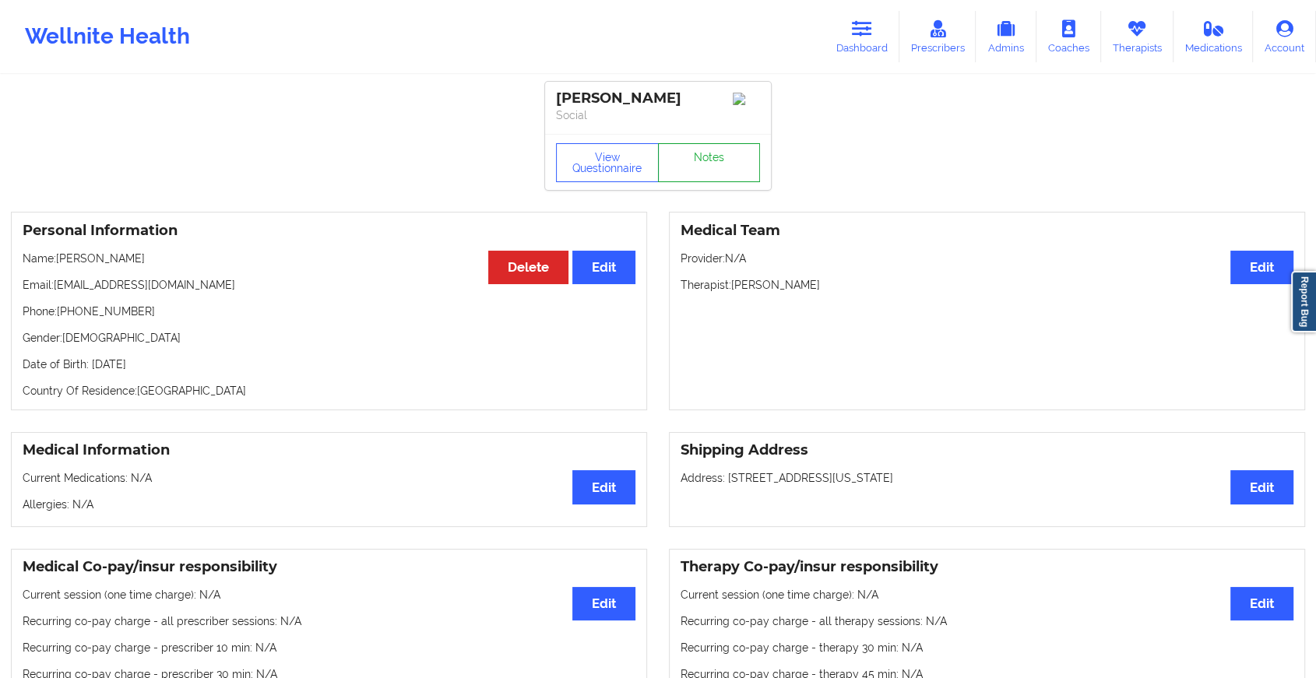
click at [703, 150] on link "Notes" at bounding box center [709, 162] width 103 height 39
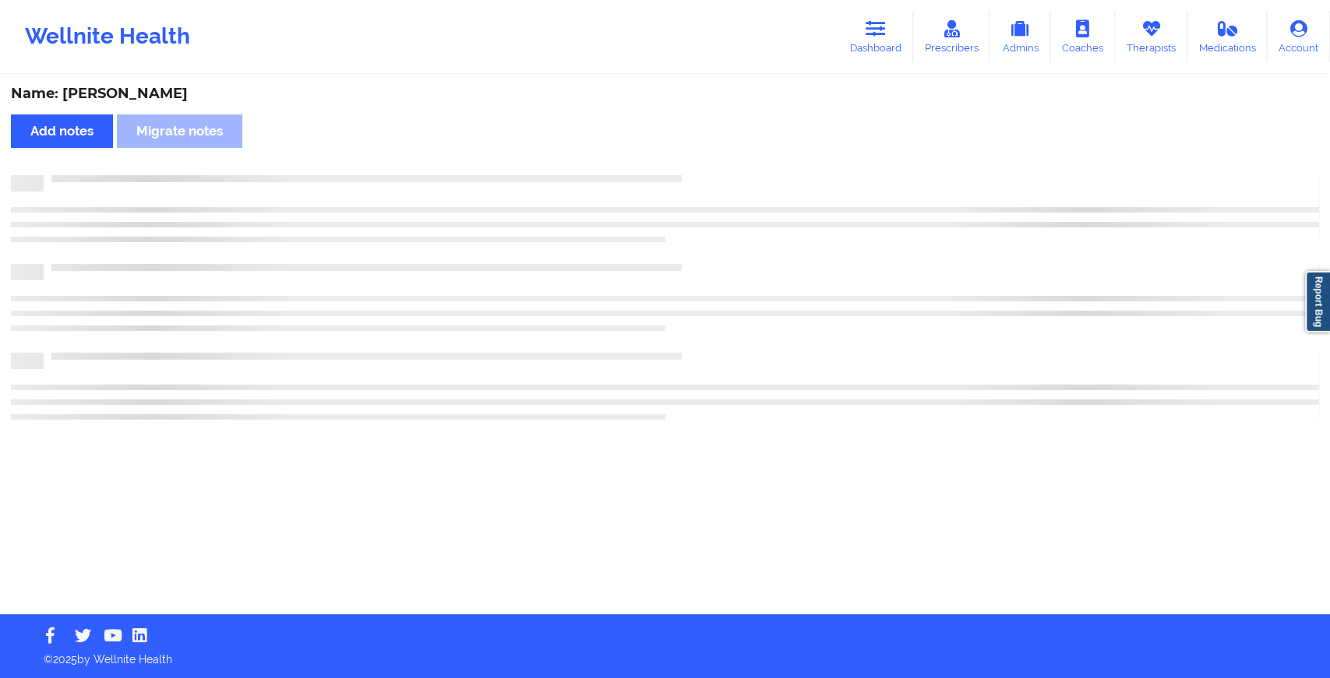
click at [703, 150] on div "Name: [PERSON_NAME] Add notes Migrate notes" at bounding box center [665, 345] width 1330 height 538
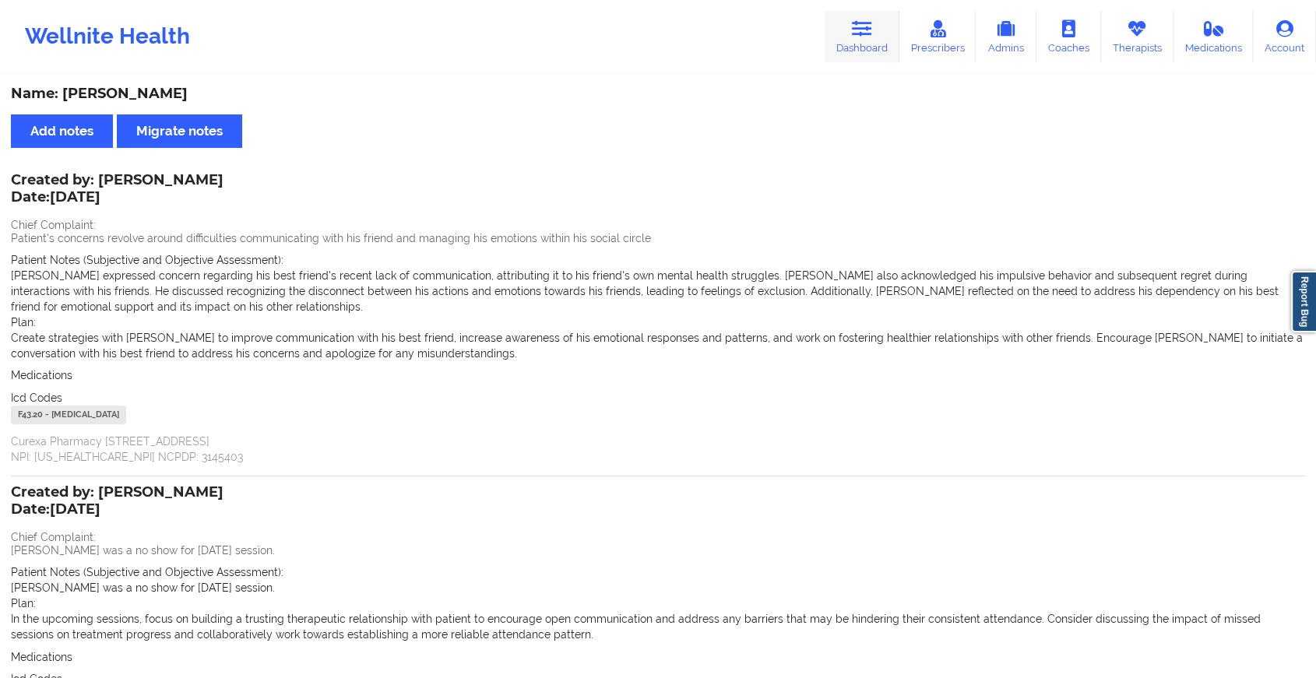
click at [847, 31] on link "Dashboard" at bounding box center [862, 36] width 75 height 51
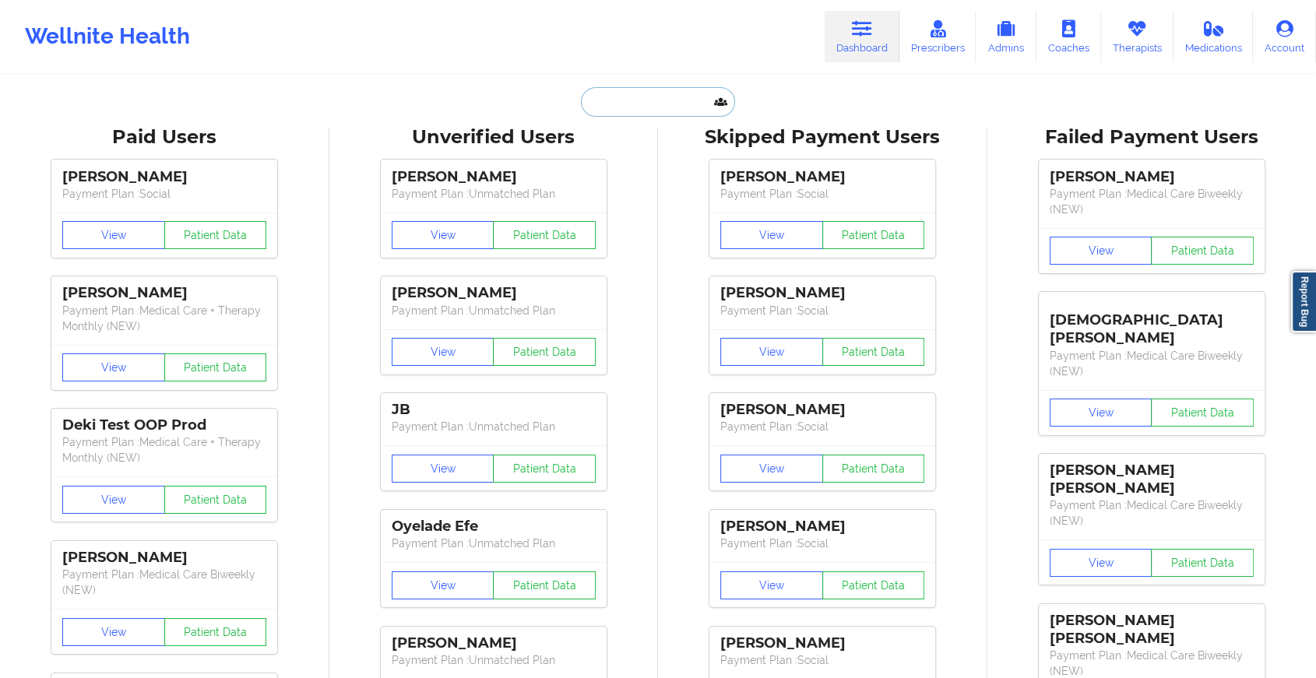
click at [664, 98] on input "text" at bounding box center [658, 102] width 154 height 30
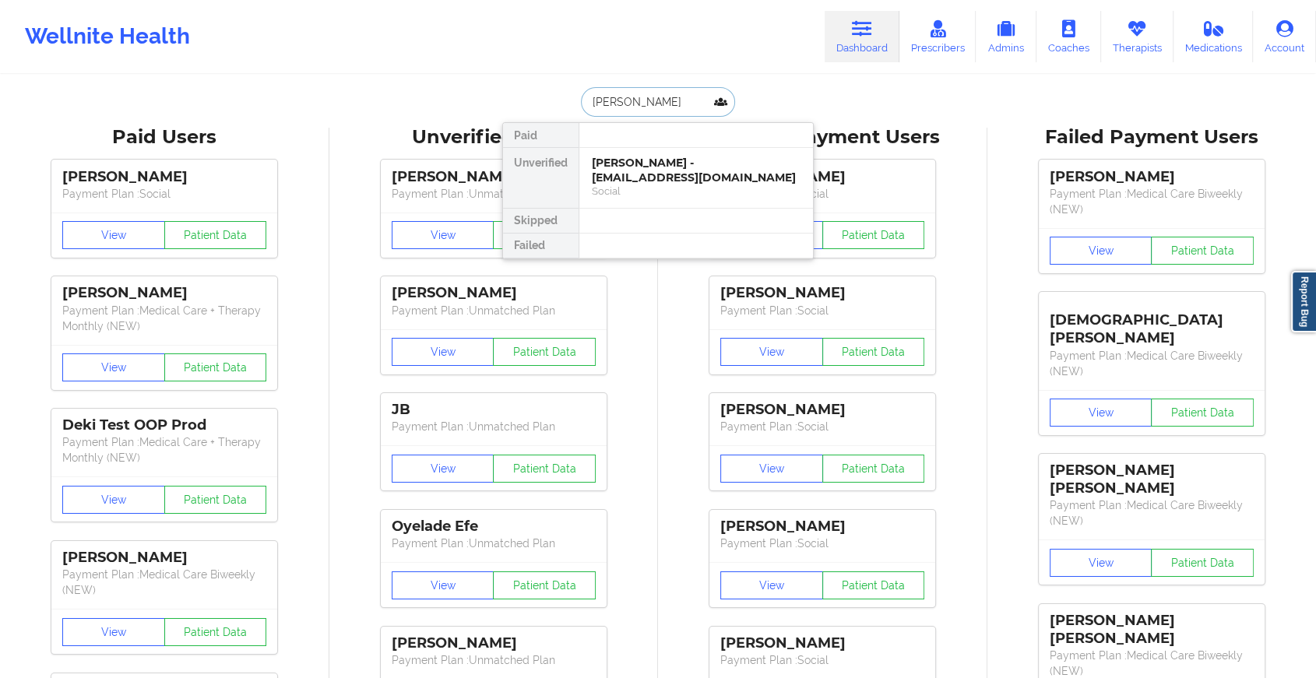
type input "[PERSON_NAME]"
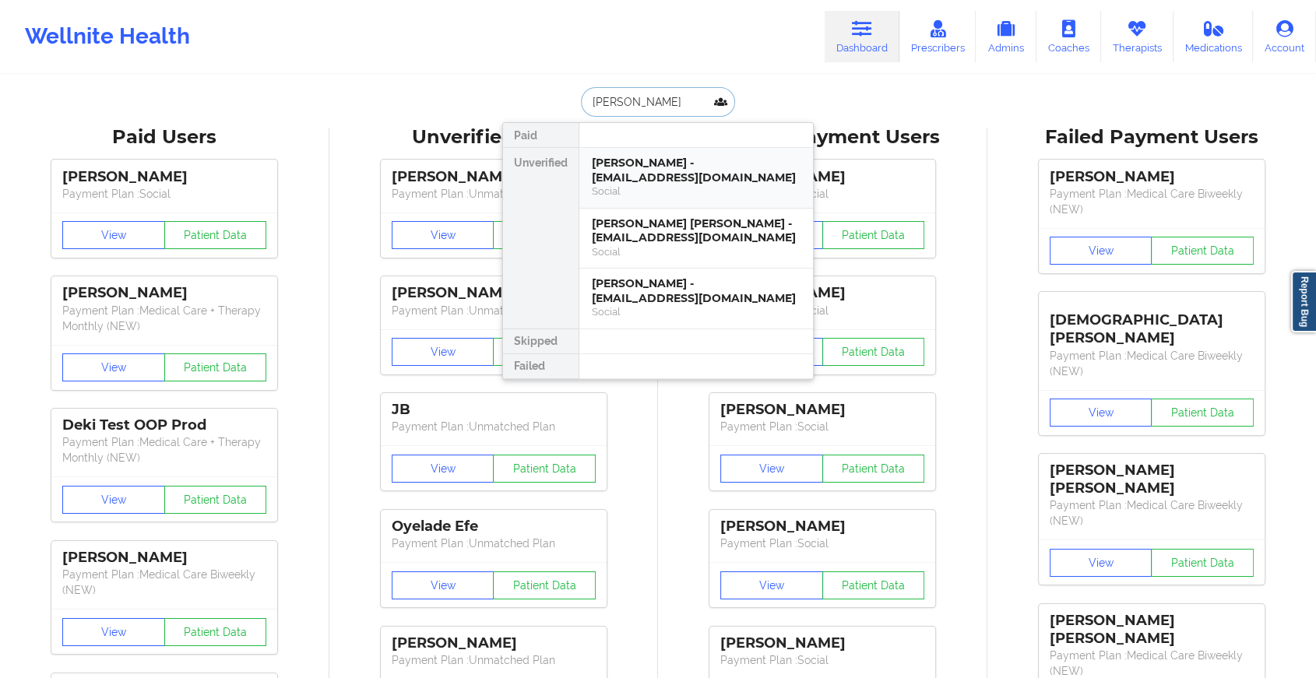
click at [685, 156] on div "[PERSON_NAME] - [EMAIL_ADDRESS][DOMAIN_NAME]" at bounding box center [696, 170] width 209 height 29
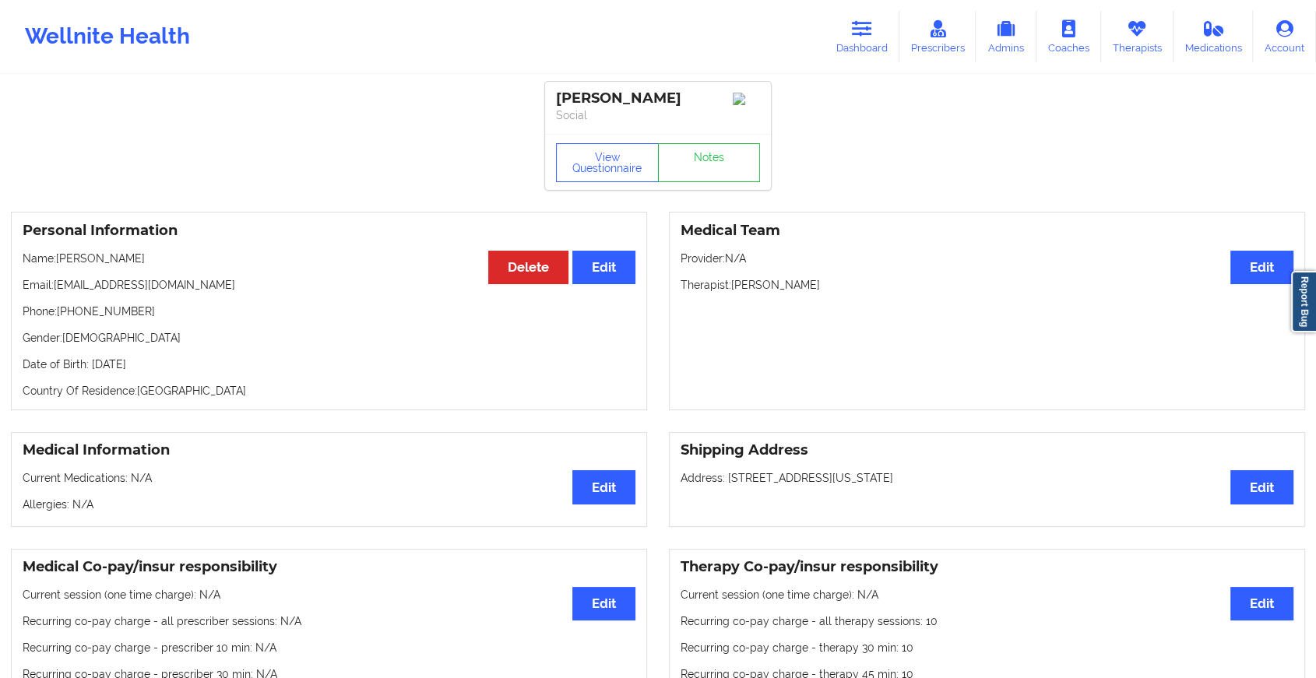
click at [710, 145] on div "View Questionnaire Notes" at bounding box center [658, 162] width 226 height 56
drag, startPoint x: 710, startPoint y: 145, endPoint x: 710, endPoint y: 158, distance: 13.2
click at [710, 158] on link "Notes" at bounding box center [709, 162] width 103 height 39
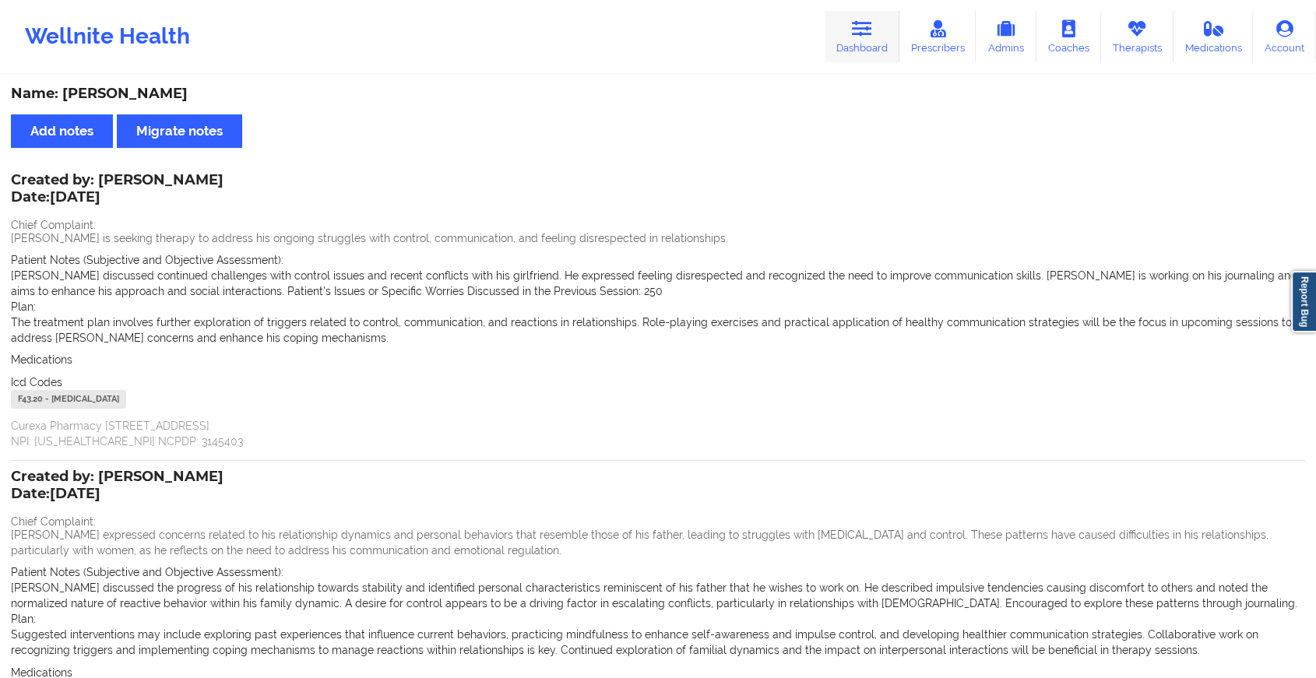
click at [860, 45] on link "Dashboard" at bounding box center [862, 36] width 75 height 51
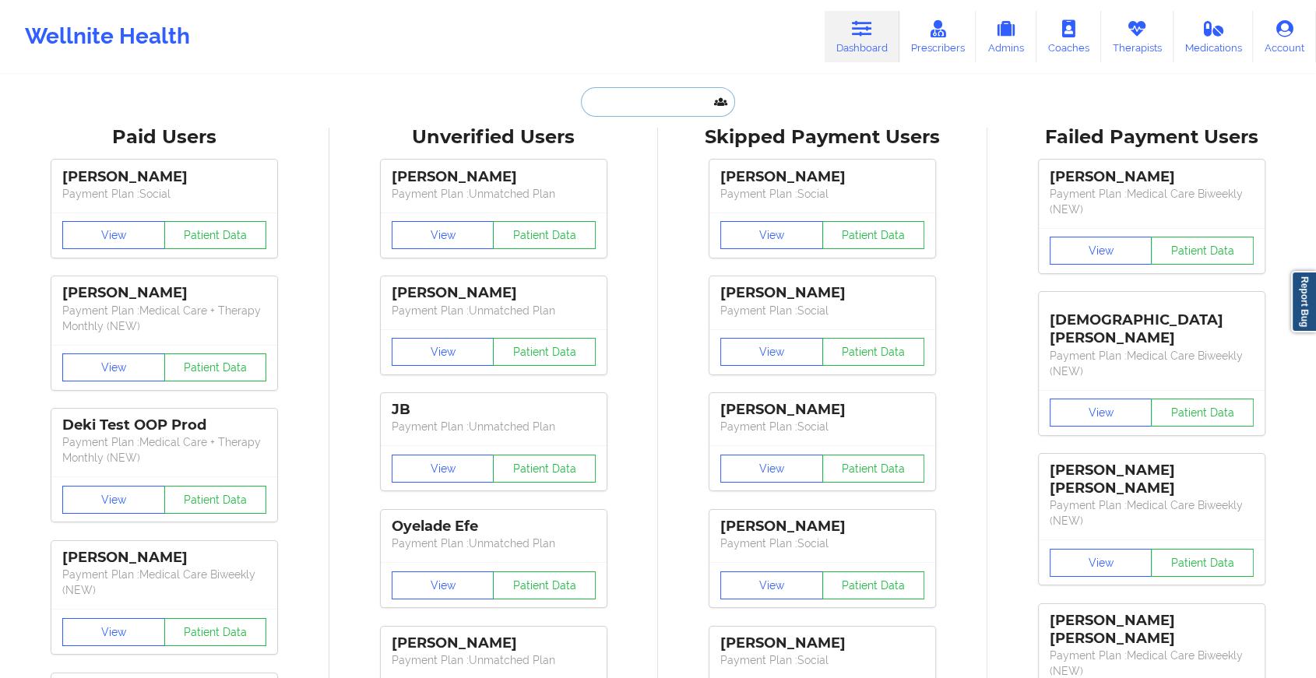
click at [664, 100] on input "text" at bounding box center [658, 102] width 154 height 30
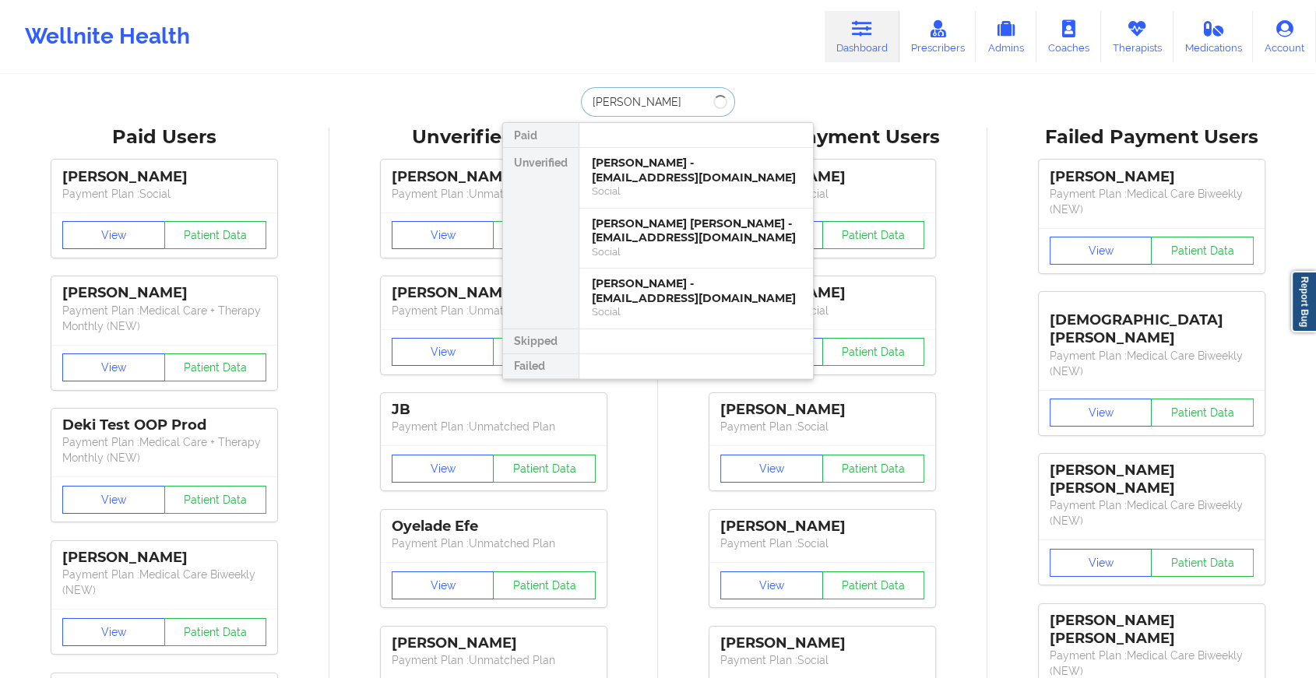
type input "[PERSON_NAME]"
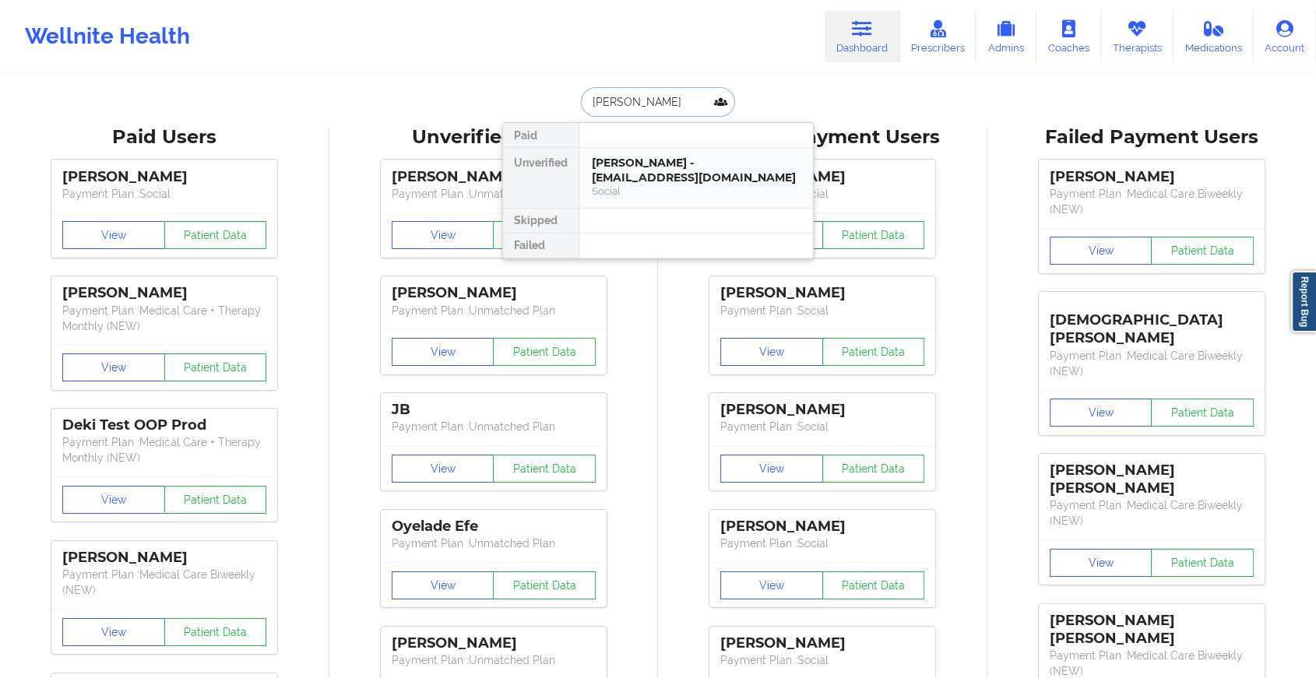
click at [629, 168] on div "[PERSON_NAME] - [EMAIL_ADDRESS][DOMAIN_NAME]" at bounding box center [696, 170] width 209 height 29
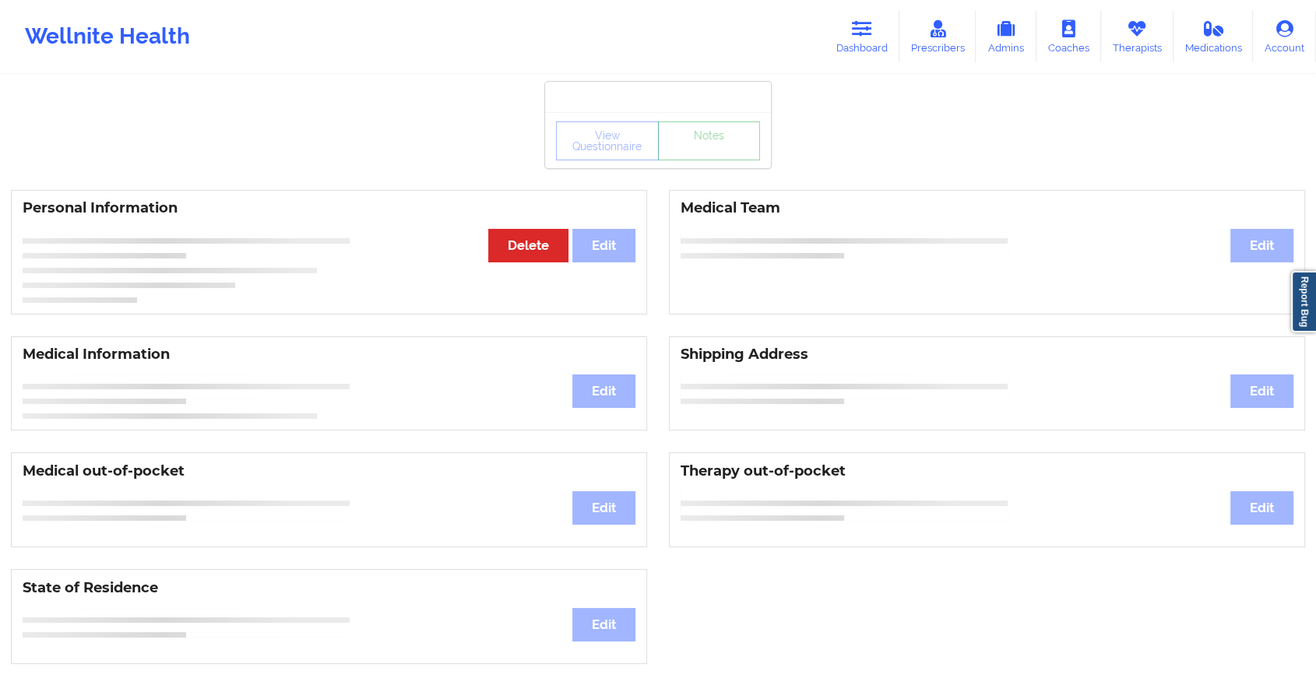
click at [704, 160] on link "Notes" at bounding box center [709, 141] width 103 height 39
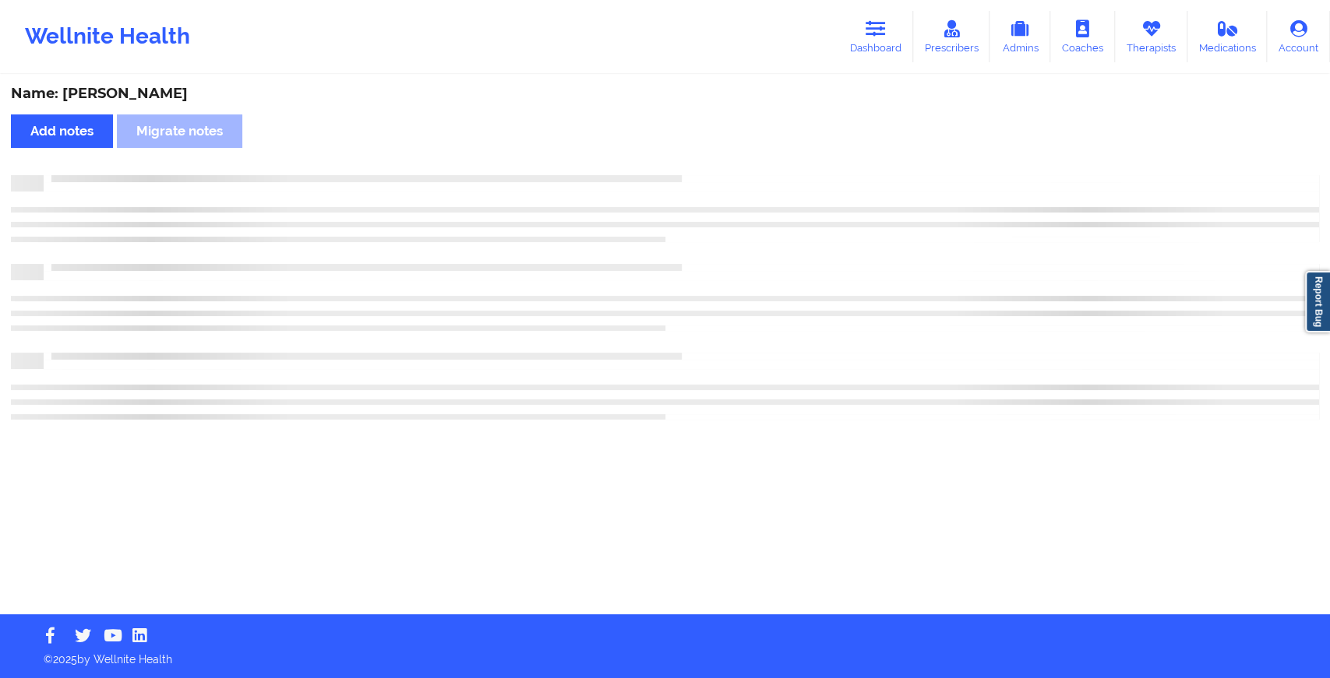
click at [704, 175] on div at bounding box center [681, 175] width 1275 height 0
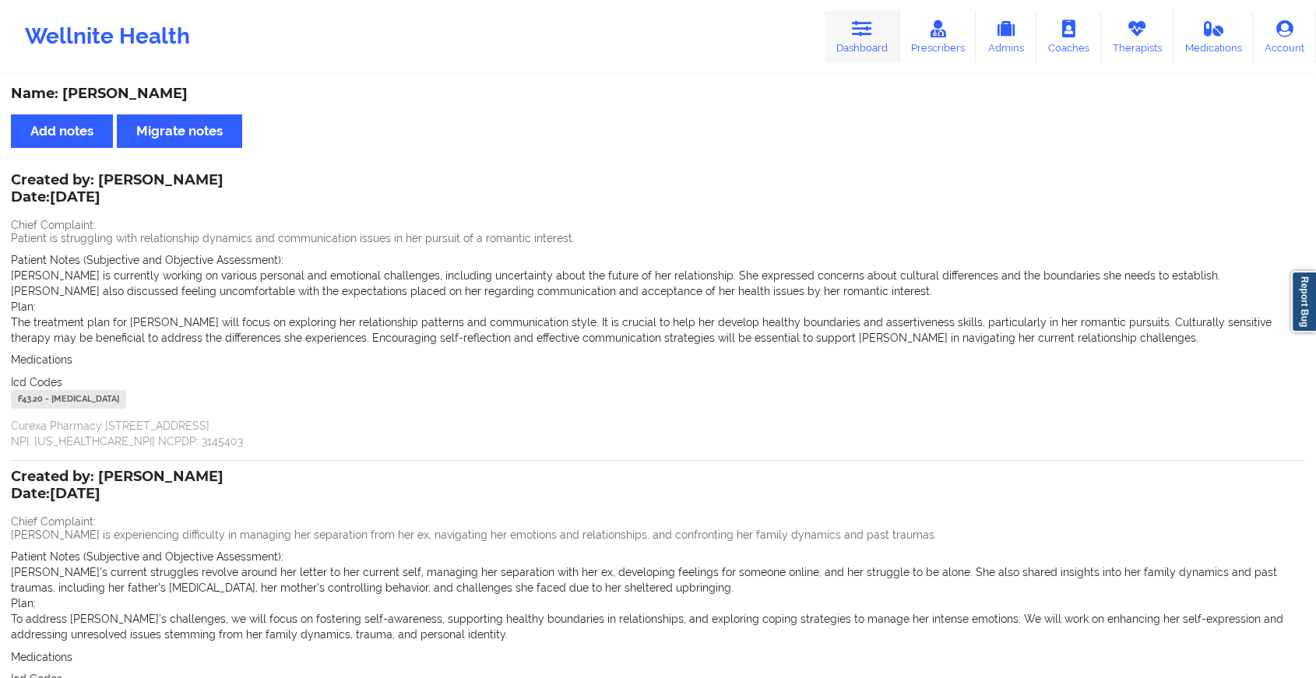
click at [863, 33] on icon at bounding box center [862, 28] width 20 height 17
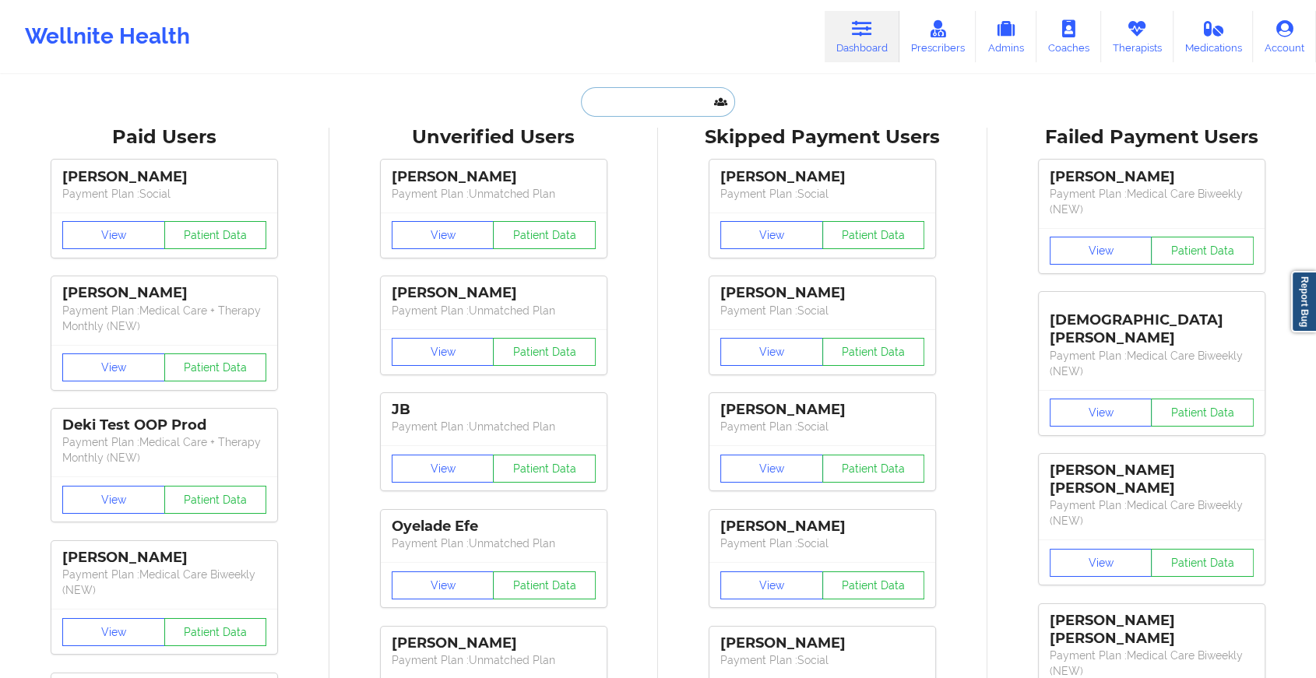
click at [678, 95] on input "text" at bounding box center [658, 102] width 154 height 30
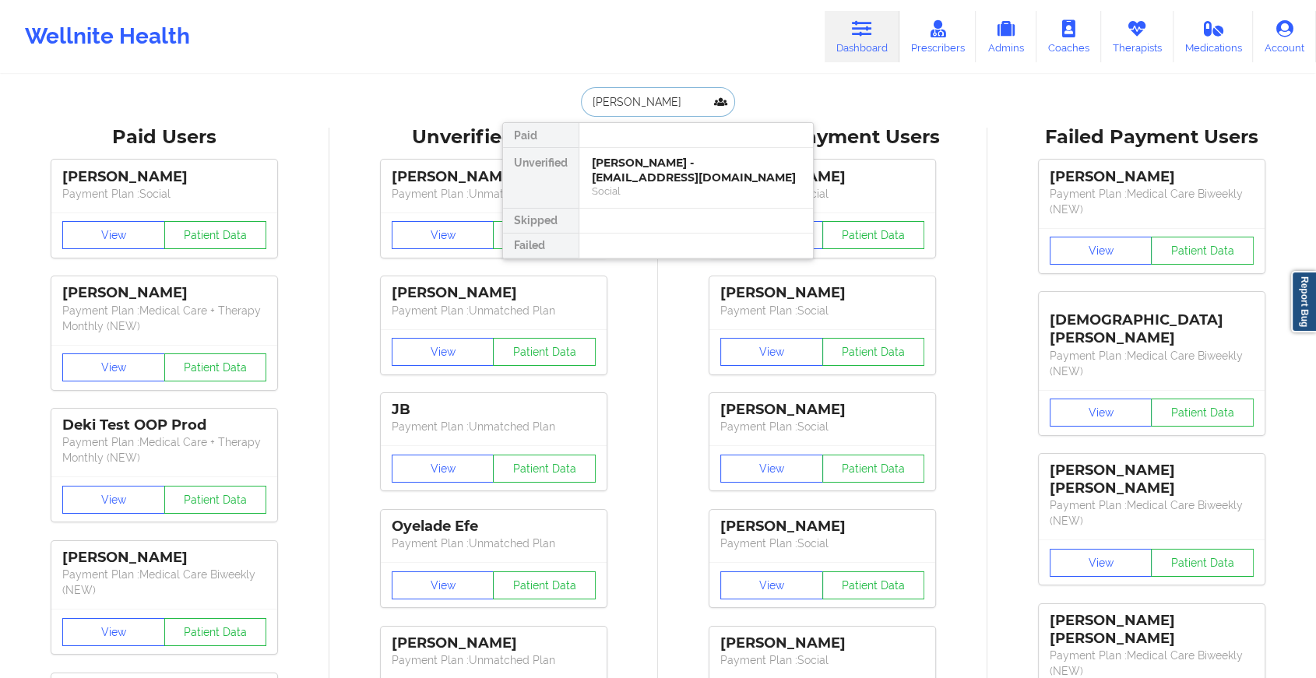
type input "[PERSON_NAME]"
click at [636, 166] on div "[PERSON_NAME] - [EMAIL_ADDRESS][DOMAIN_NAME]" at bounding box center [696, 170] width 209 height 29
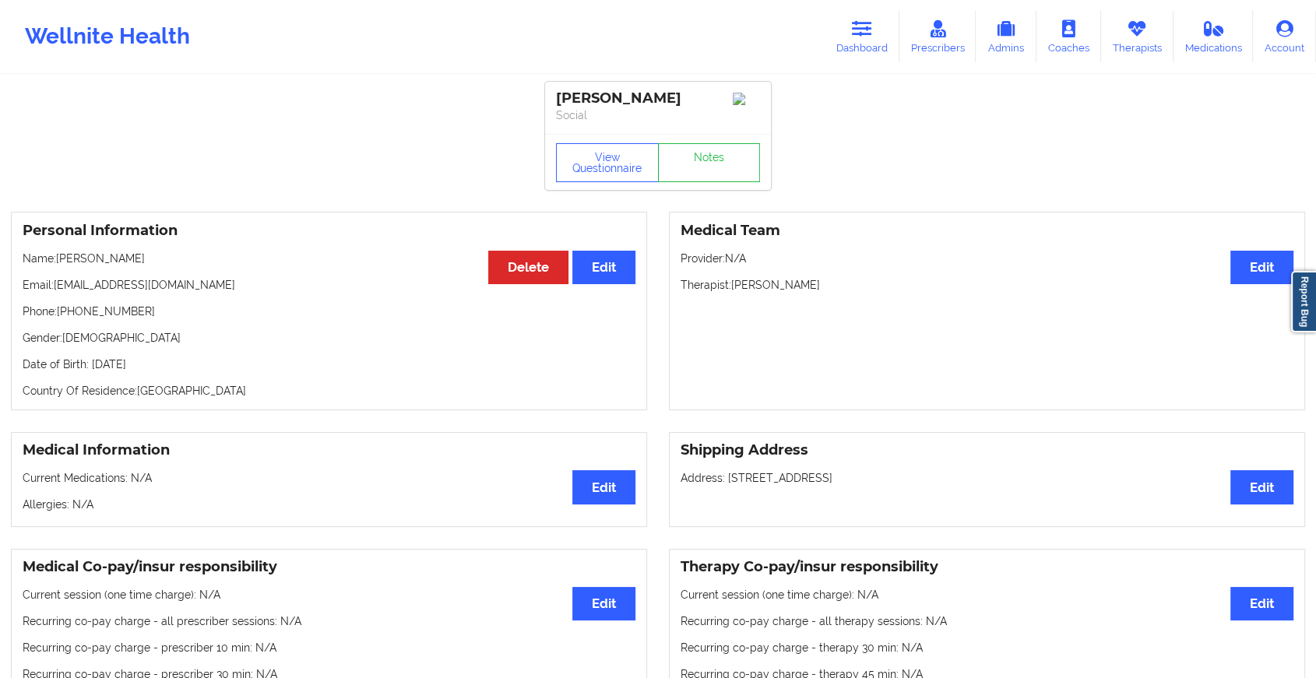
click at [692, 141] on div "View Questionnaire Notes" at bounding box center [658, 162] width 226 height 56
click at [698, 182] on link "Notes" at bounding box center [709, 162] width 103 height 39
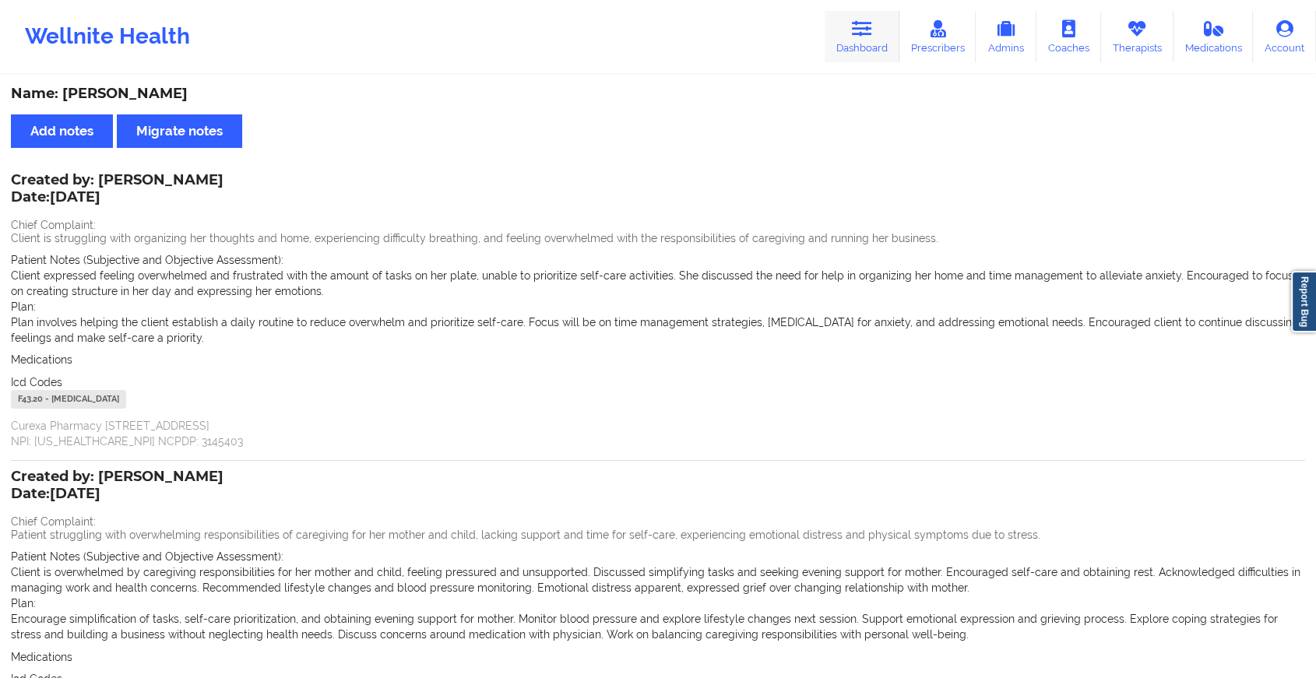
click at [852, 26] on link "Dashboard" at bounding box center [862, 36] width 75 height 51
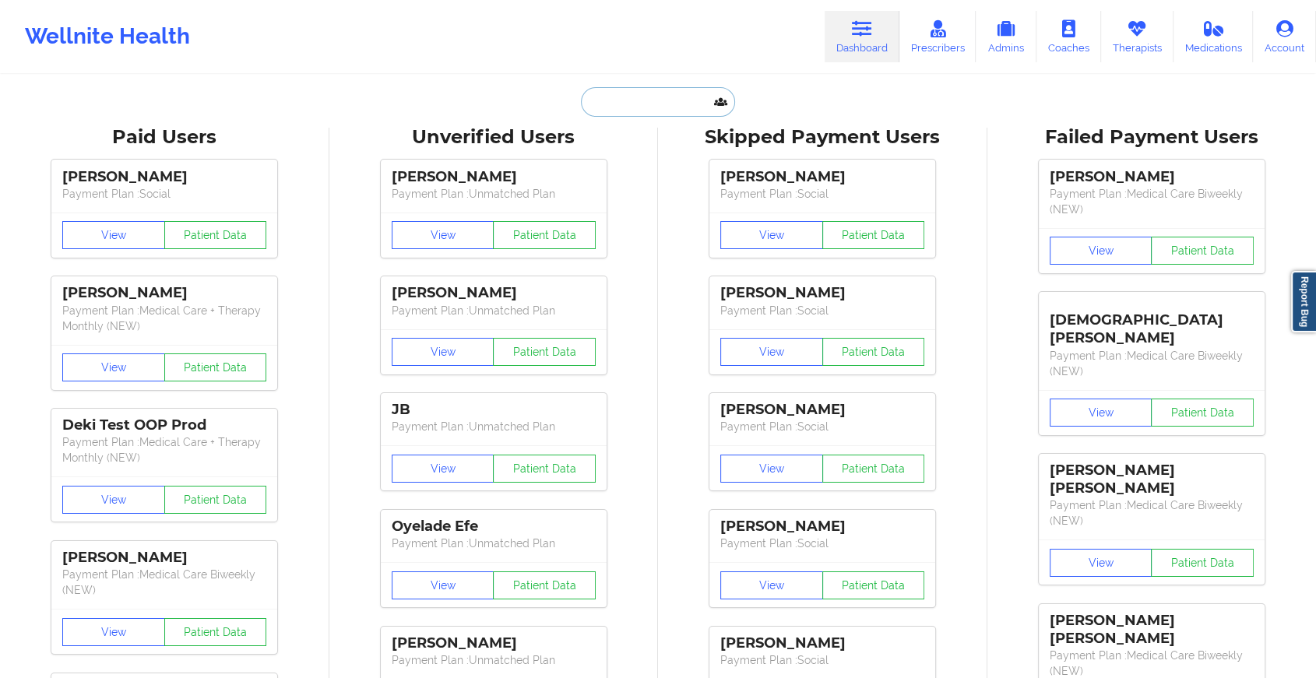
click at [659, 104] on input "text" at bounding box center [658, 102] width 154 height 30
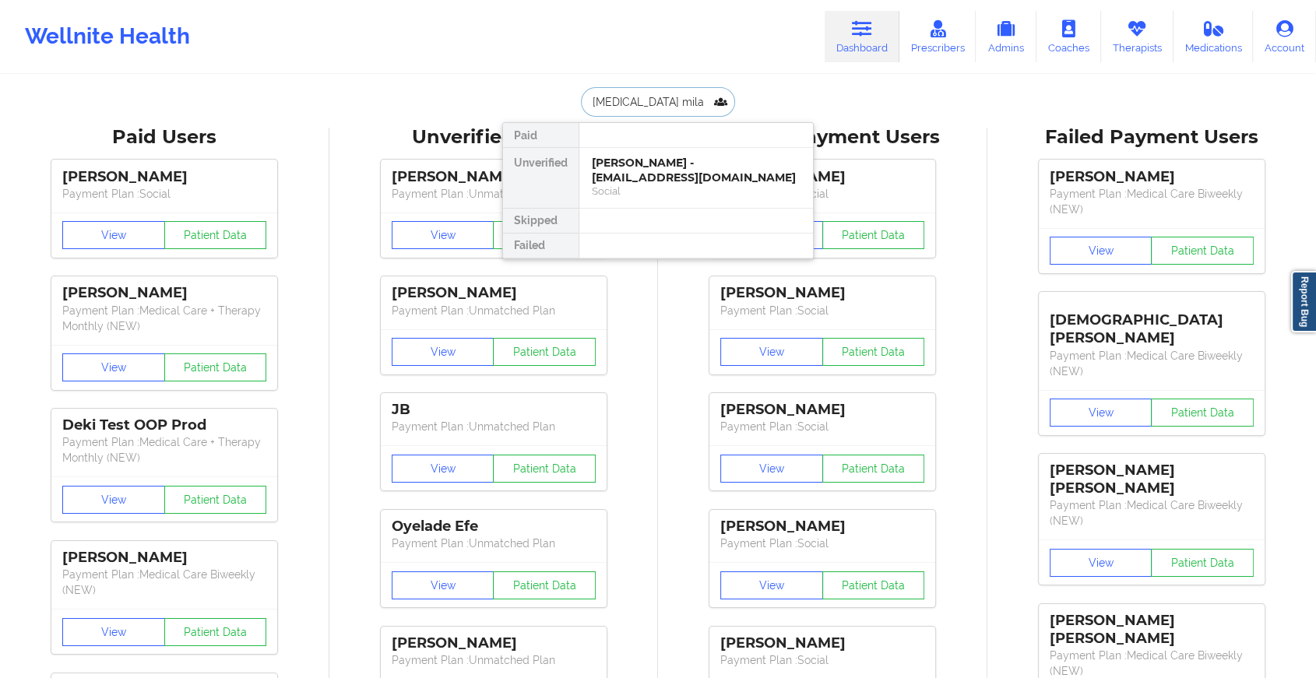
type input "[MEDICAL_DATA][PERSON_NAME]"
click at [698, 183] on div "[MEDICAL_DATA][PERSON_NAME] - [EMAIL_ADDRESS][DOMAIN_NAME]" at bounding box center [696, 170] width 209 height 29
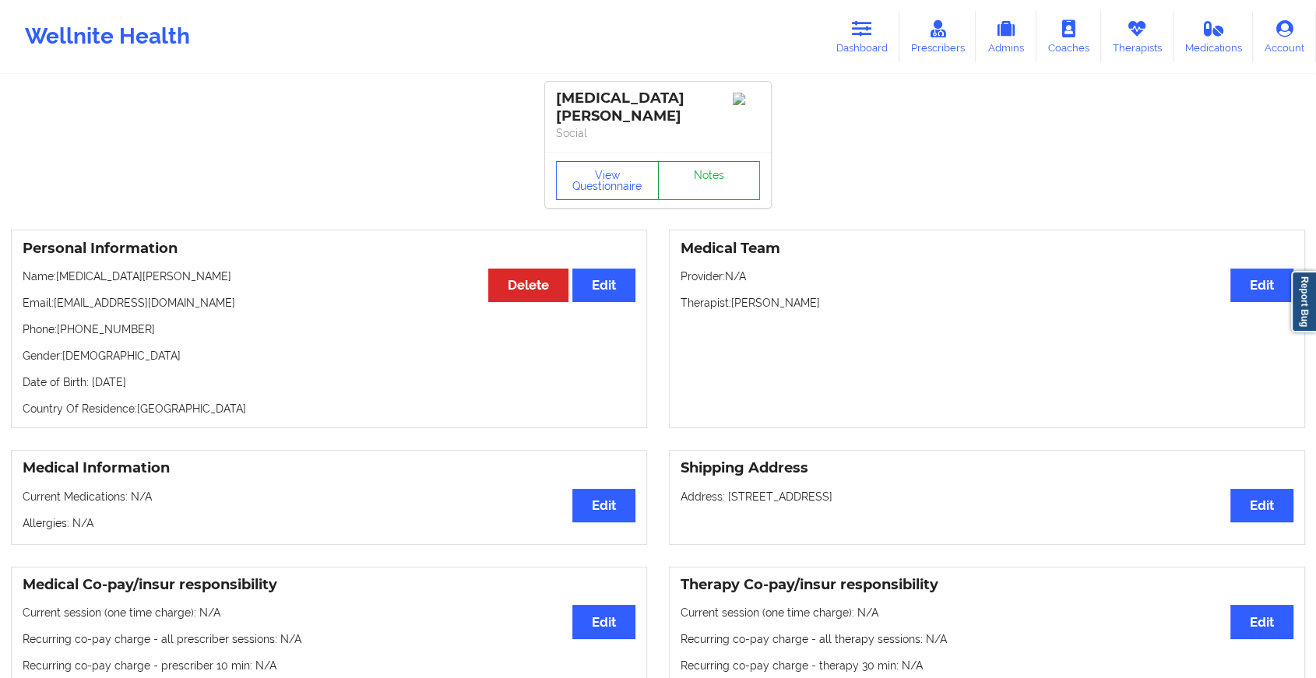
click at [717, 174] on link "Notes" at bounding box center [709, 180] width 103 height 39
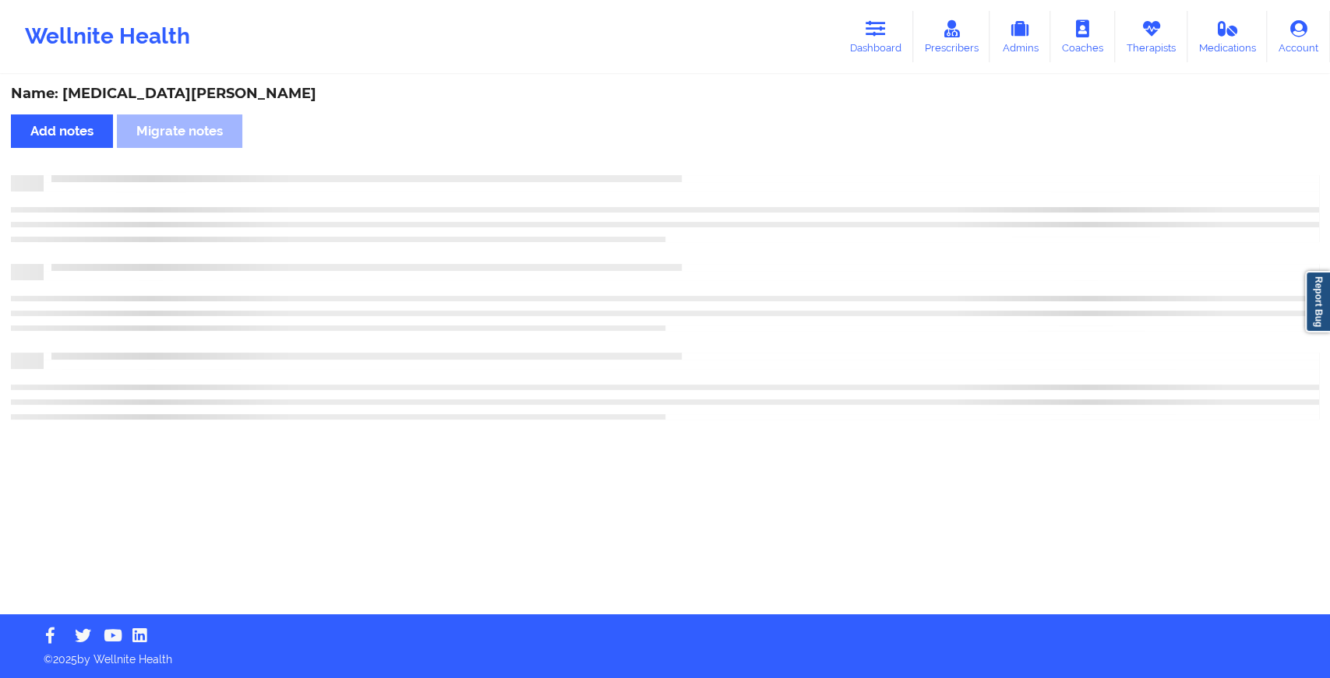
click at [717, 175] on div at bounding box center [681, 175] width 1275 height 0
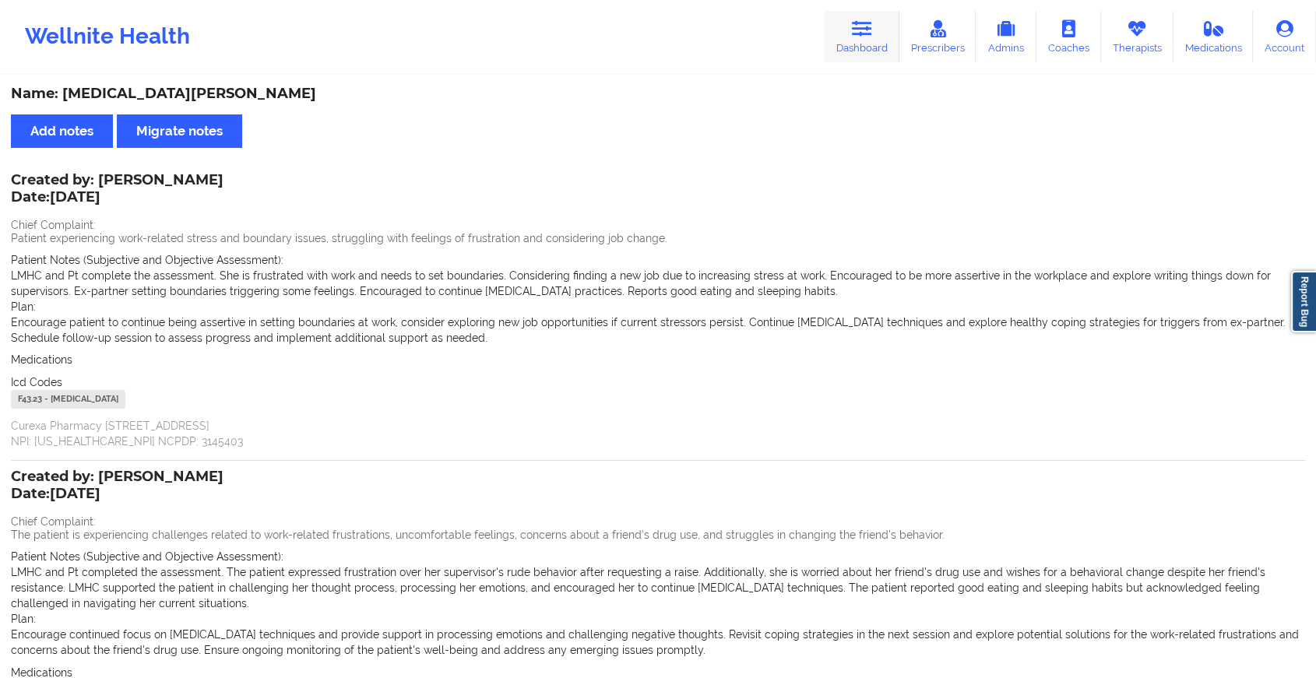
click at [863, 35] on icon at bounding box center [862, 28] width 20 height 17
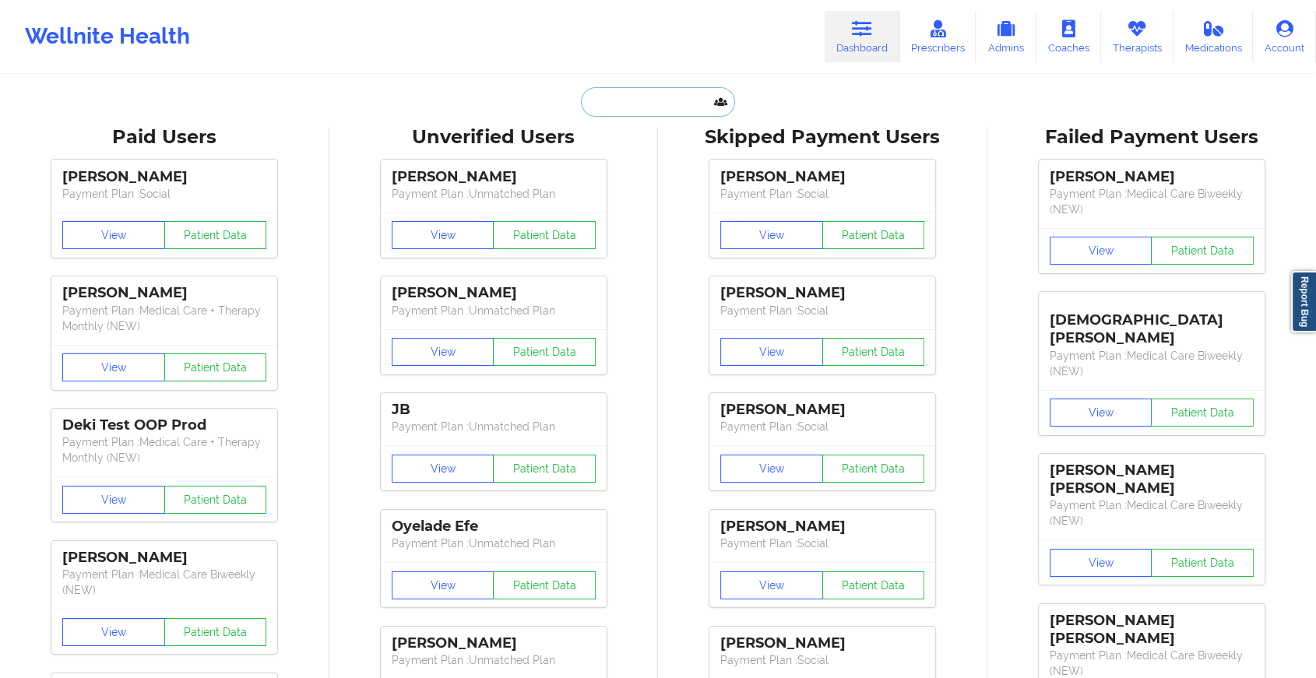
click at [630, 93] on input "text" at bounding box center [658, 102] width 154 height 30
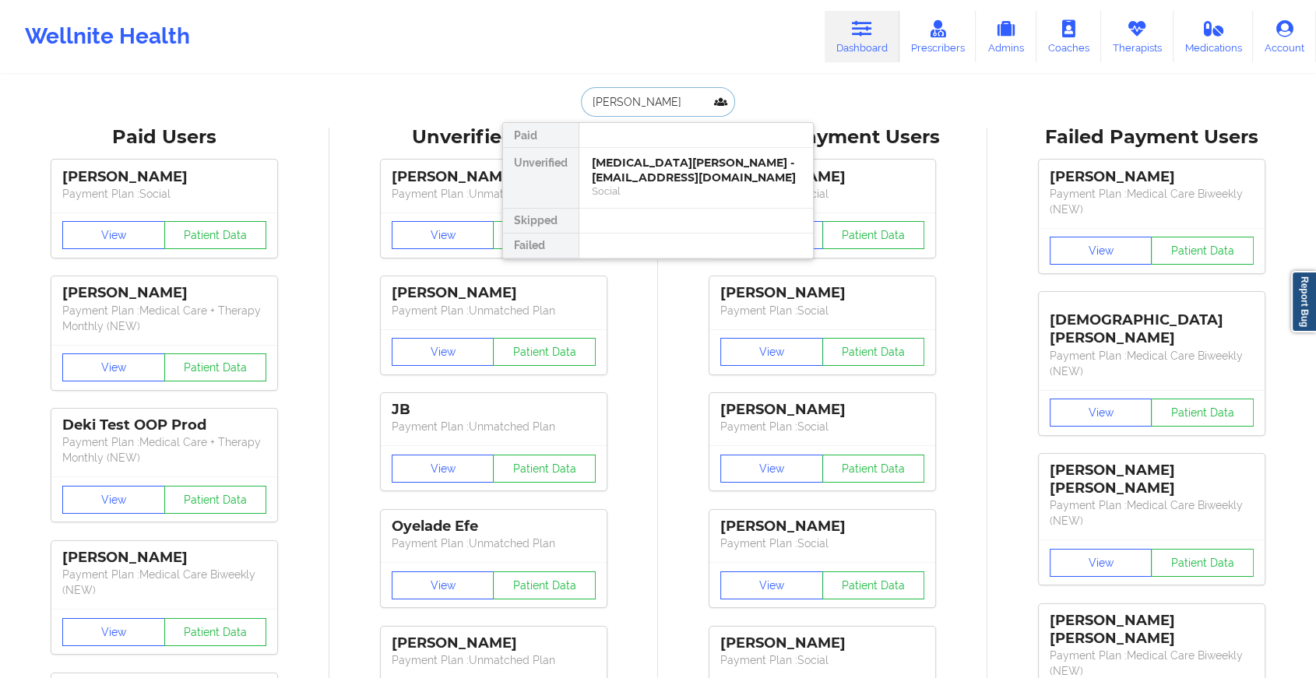
type input "[PERSON_NAME]"
click at [654, 154] on div "[PERSON_NAME] - [EMAIL_ADDRESS][DOMAIN_NAME] Social" at bounding box center [697, 178] width 234 height 60
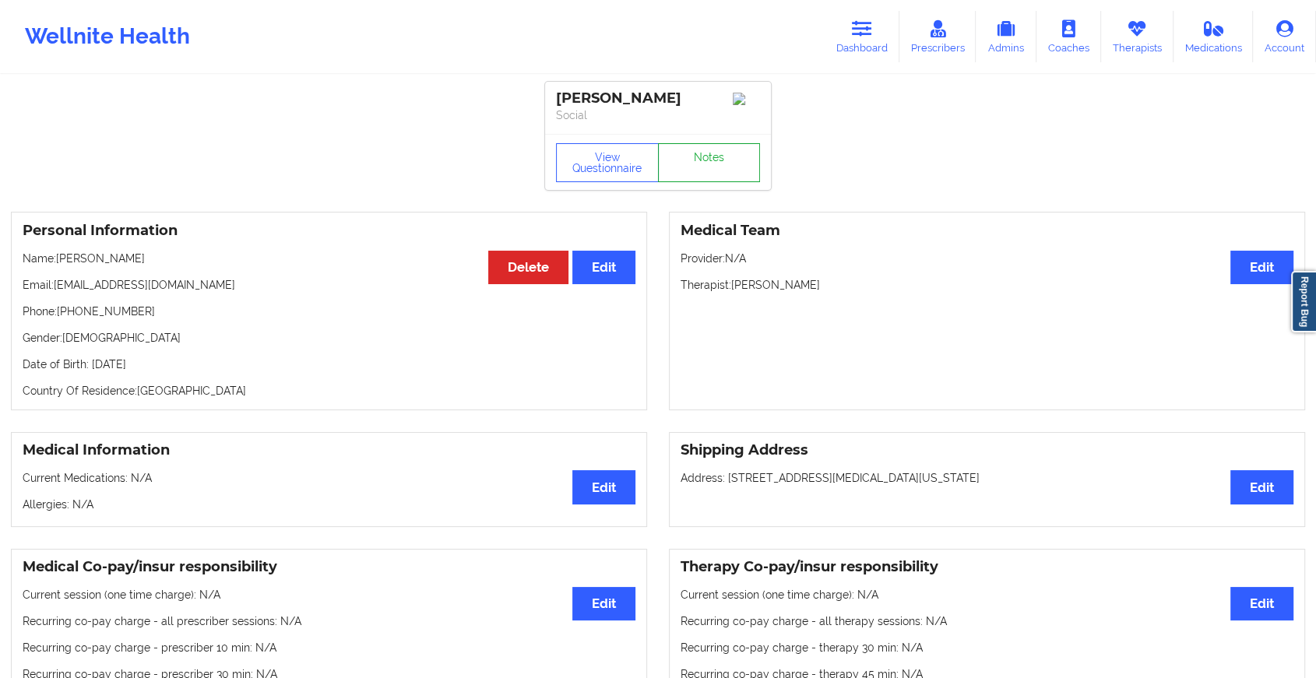
click at [711, 164] on link "Notes" at bounding box center [709, 162] width 103 height 39
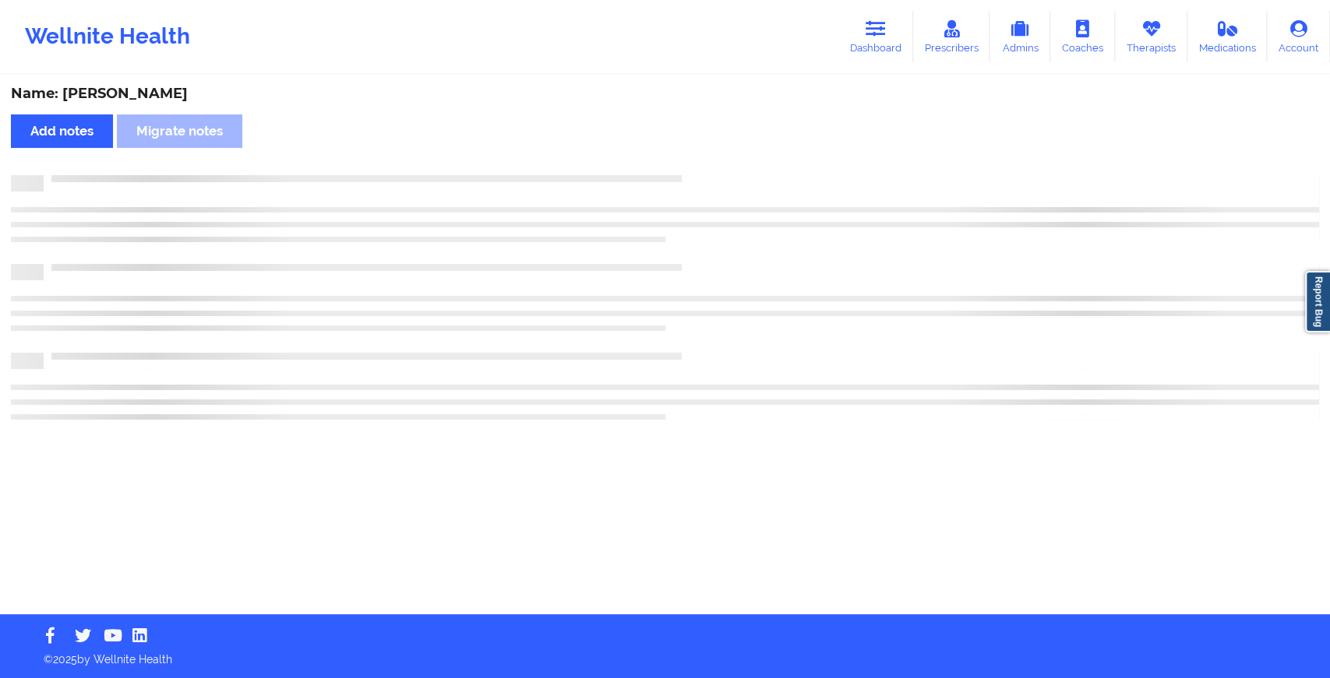
click at [711, 164] on div "Name: [PERSON_NAME] Add notes Migrate notes" at bounding box center [665, 345] width 1330 height 538
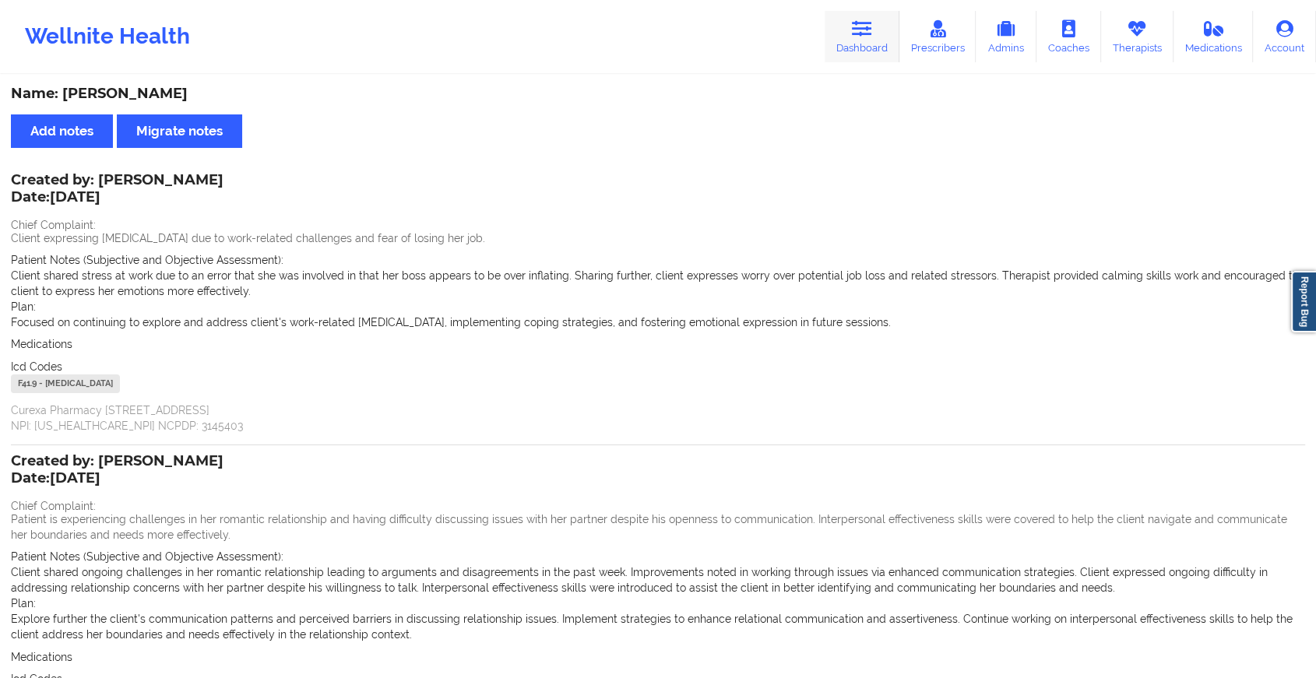
click at [844, 39] on link "Dashboard" at bounding box center [862, 36] width 75 height 51
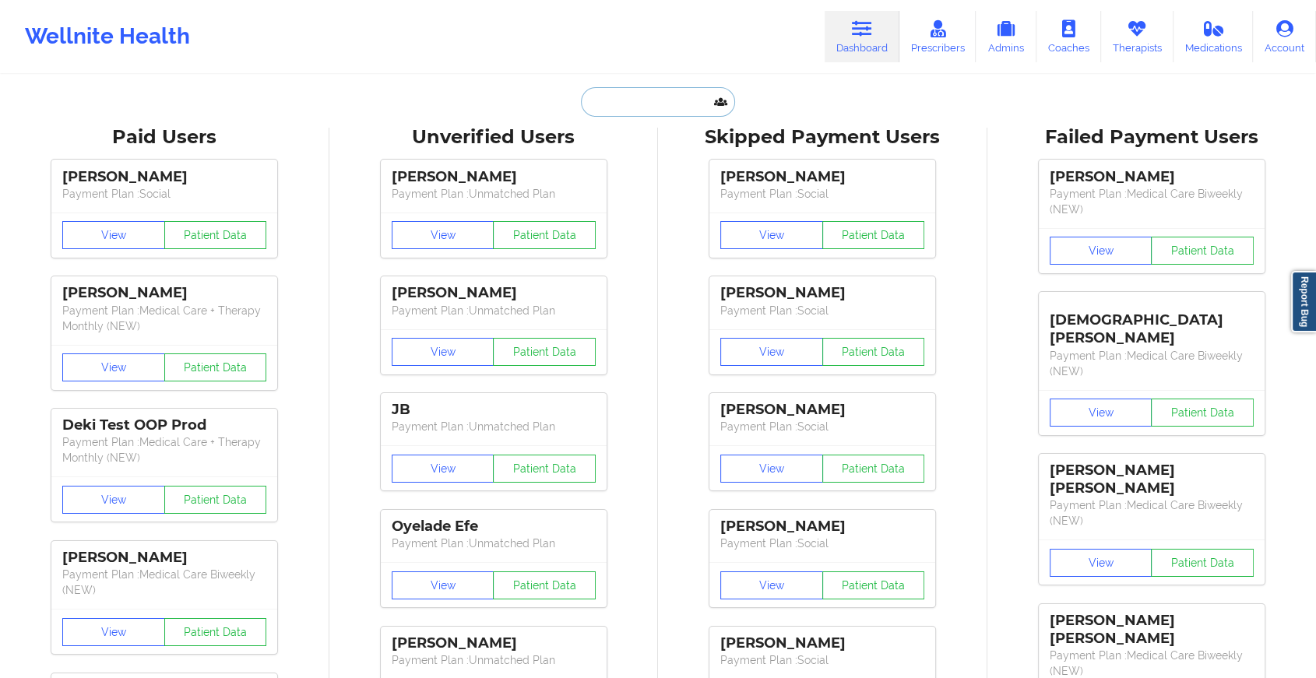
click at [624, 107] on input "text" at bounding box center [658, 102] width 154 height 30
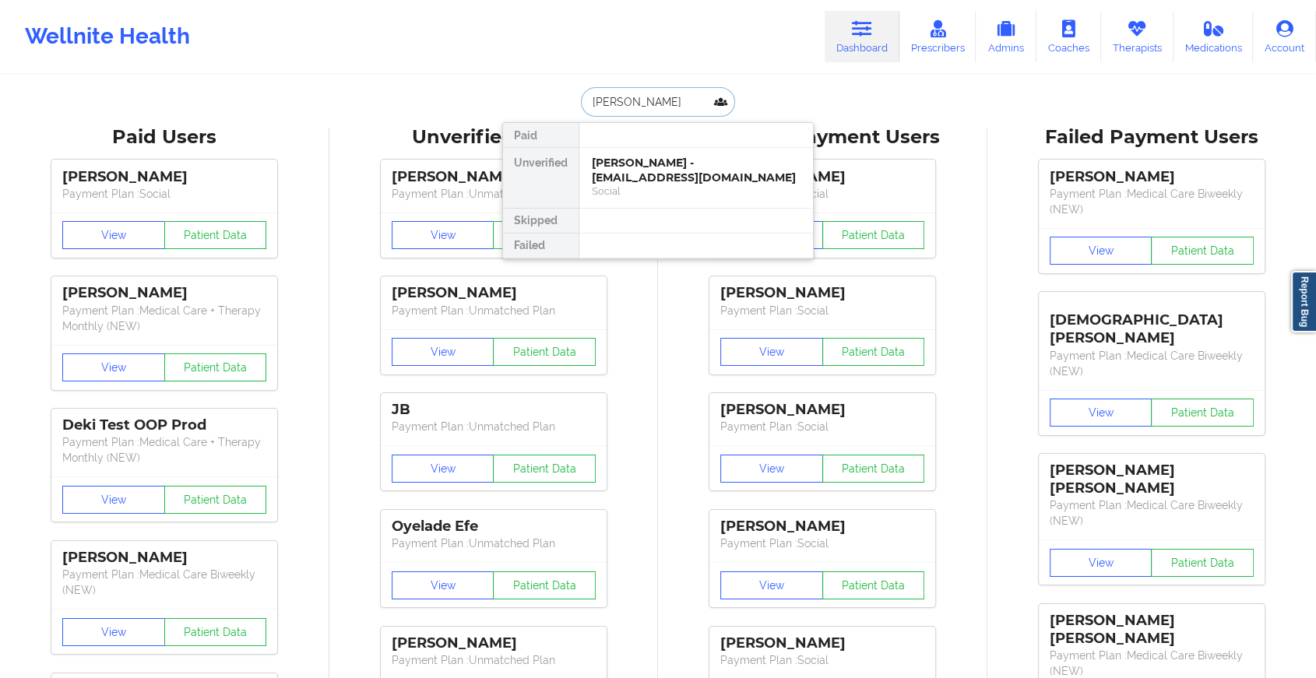
type input "[PERSON_NAME]"
click at [643, 175] on div "[PERSON_NAME] - [EMAIL_ADDRESS][DOMAIN_NAME]" at bounding box center [696, 170] width 209 height 29
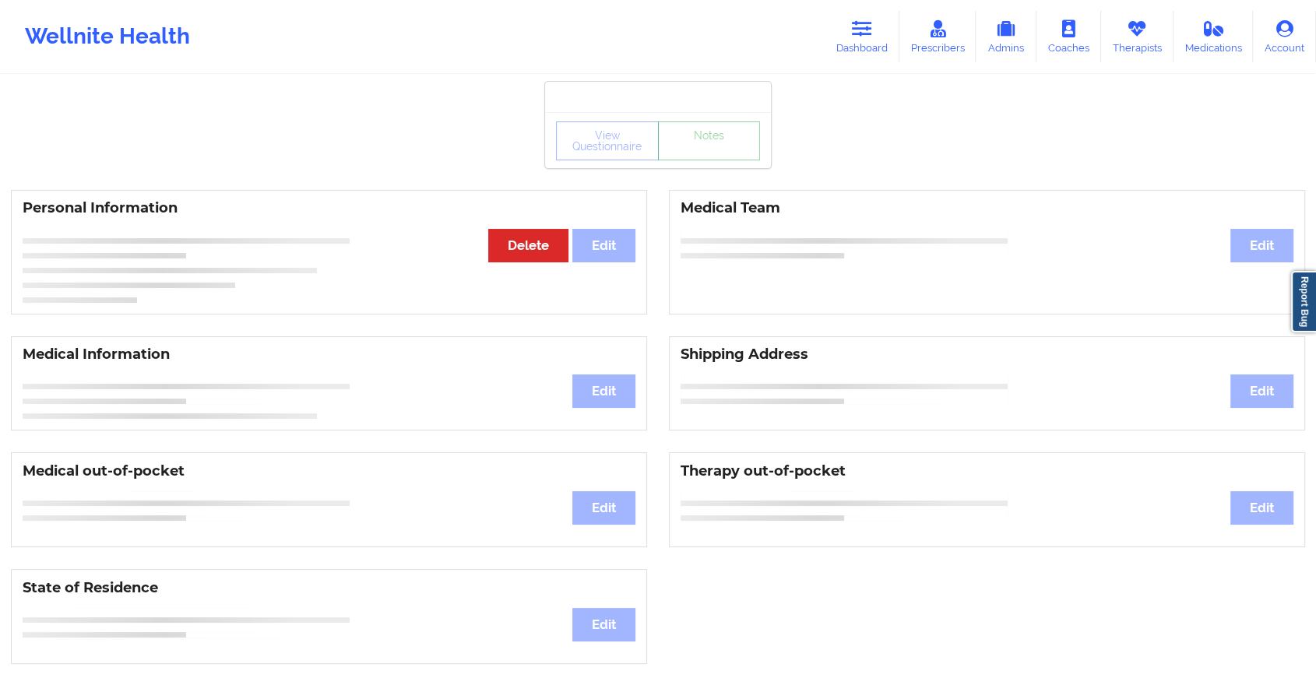
click at [686, 160] on link "Notes" at bounding box center [709, 141] width 103 height 39
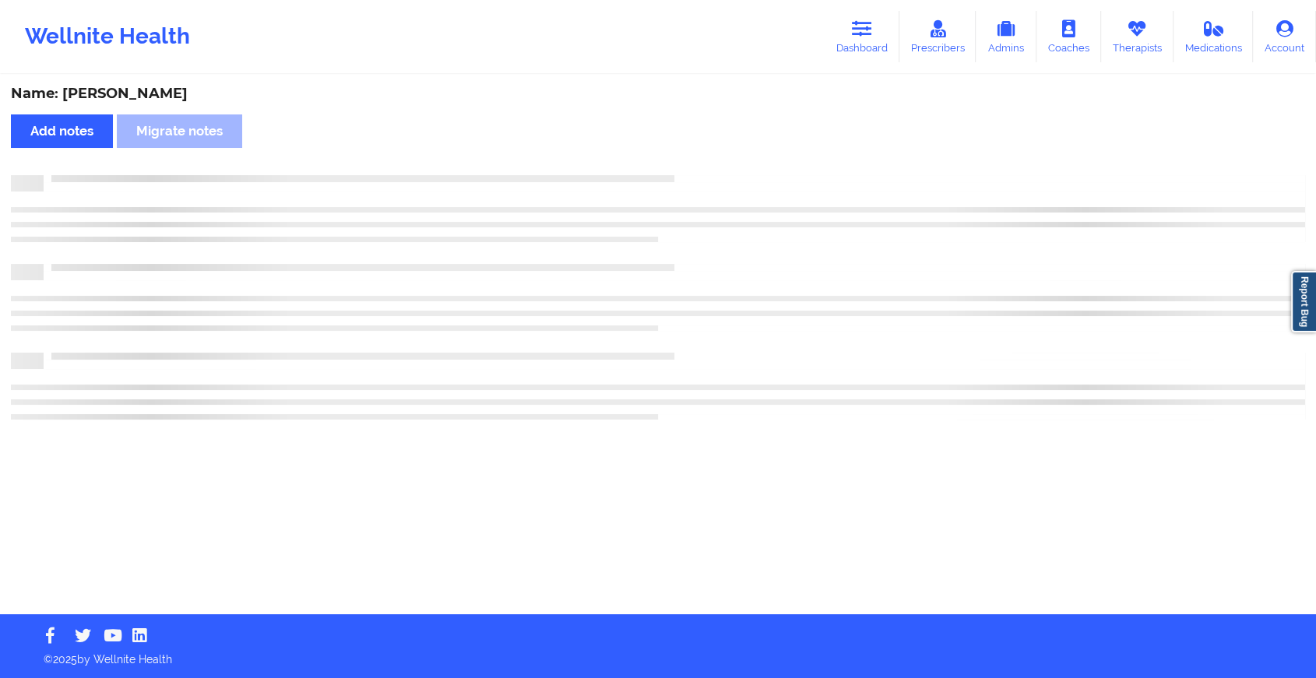
click at [686, 160] on div "Name: [PERSON_NAME] Add notes Migrate notes" at bounding box center [658, 345] width 1316 height 538
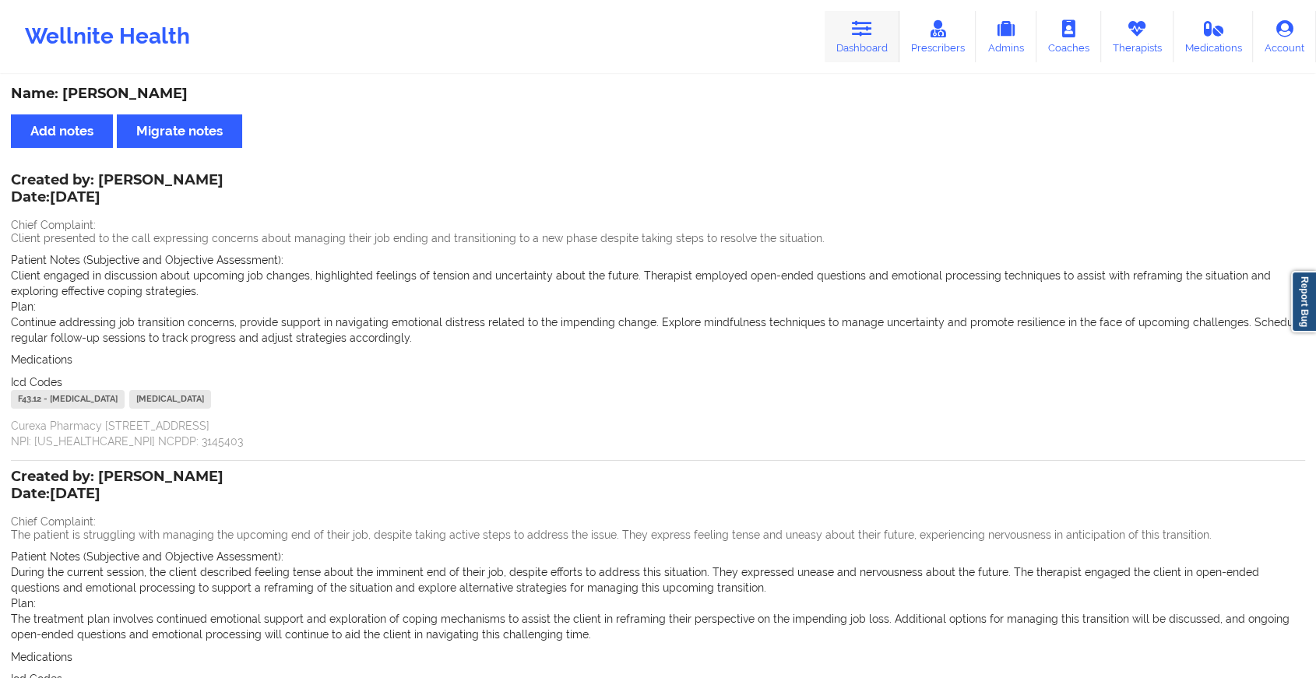
click at [870, 25] on icon at bounding box center [862, 28] width 20 height 17
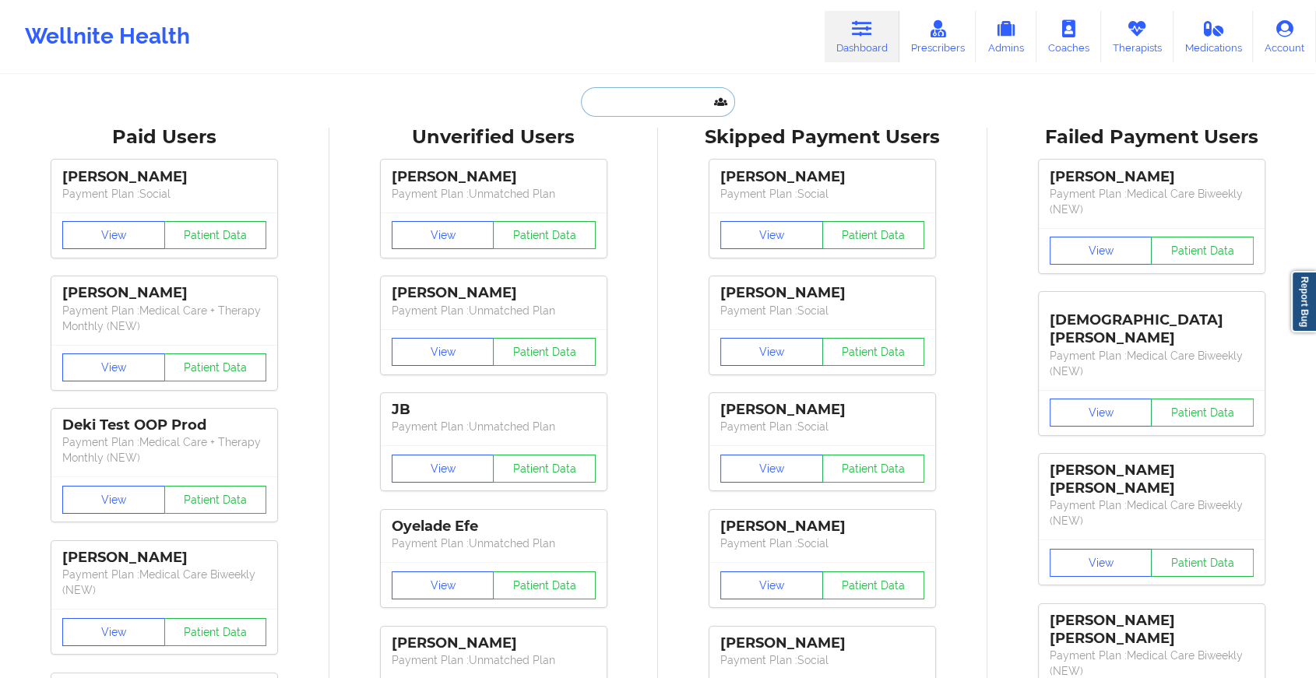
click at [632, 99] on input "text" at bounding box center [658, 102] width 154 height 30
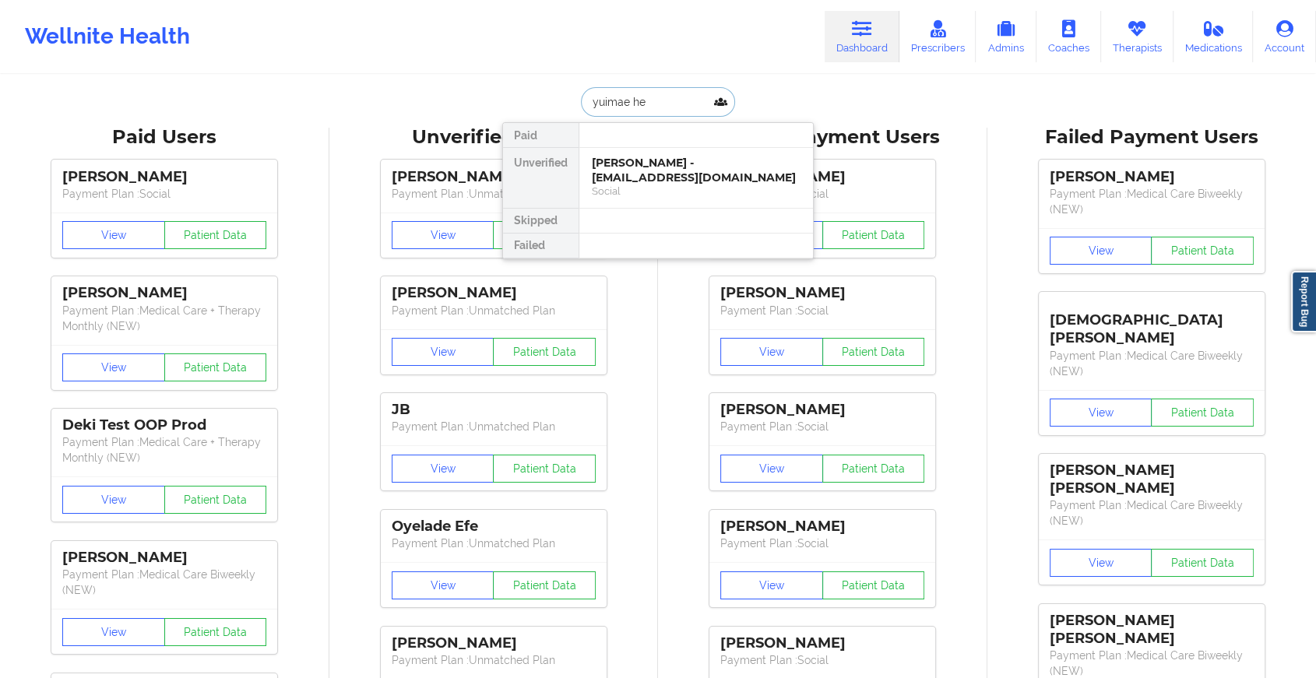
type input "yuimae hen"
click at [649, 156] on div "Yuimae [PERSON_NAME] - [EMAIL_ADDRESS][DOMAIN_NAME]" at bounding box center [696, 170] width 209 height 29
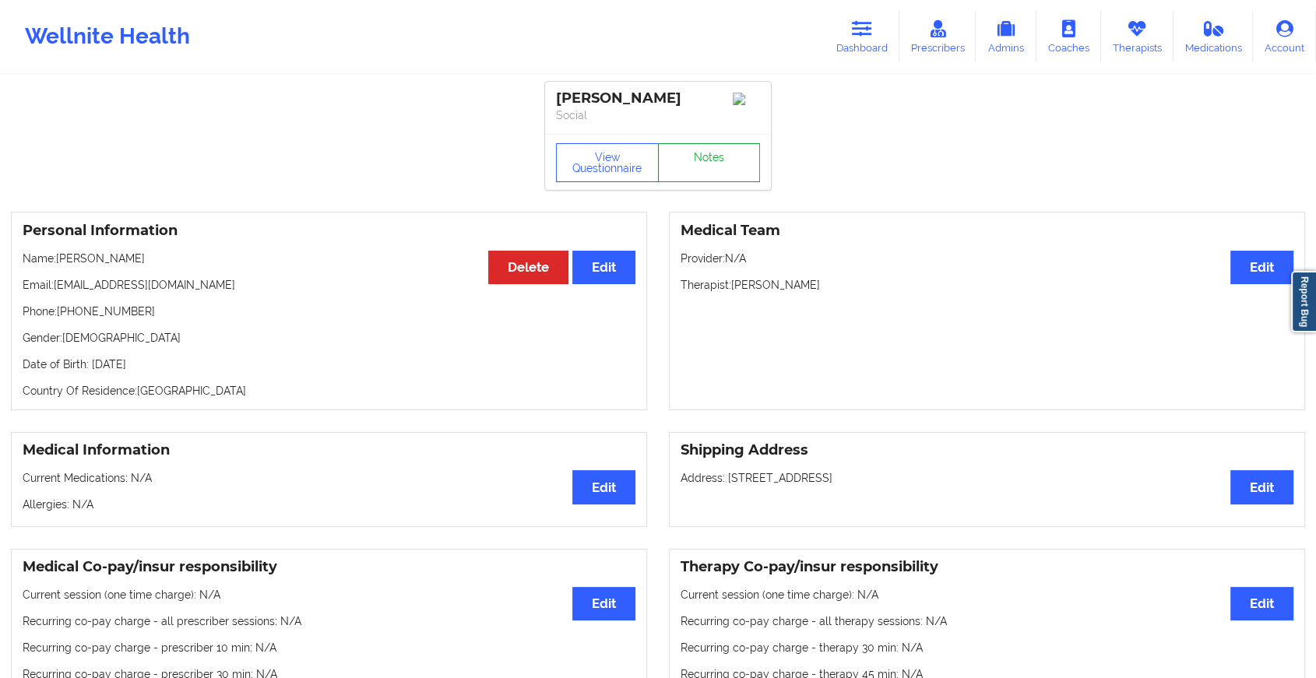
click at [699, 168] on link "Notes" at bounding box center [709, 162] width 103 height 39
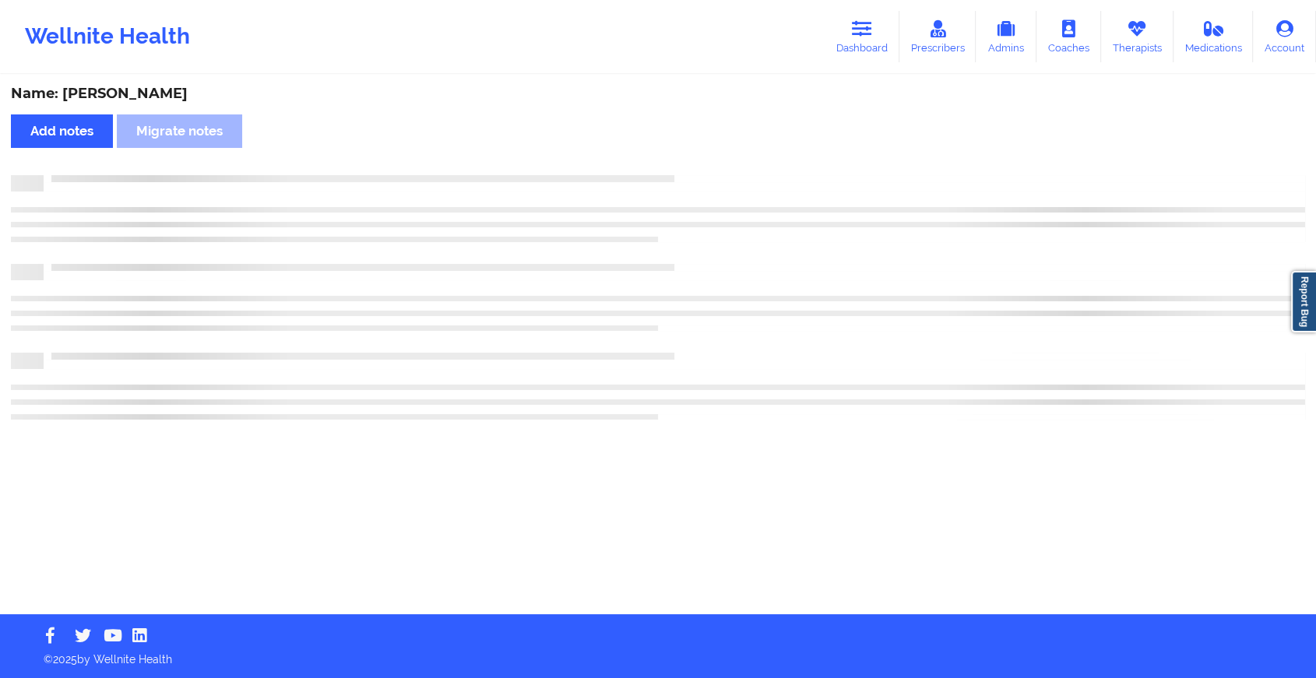
click at [699, 168] on div "Name: [PERSON_NAME] Add notes Migrate notes" at bounding box center [658, 345] width 1316 height 538
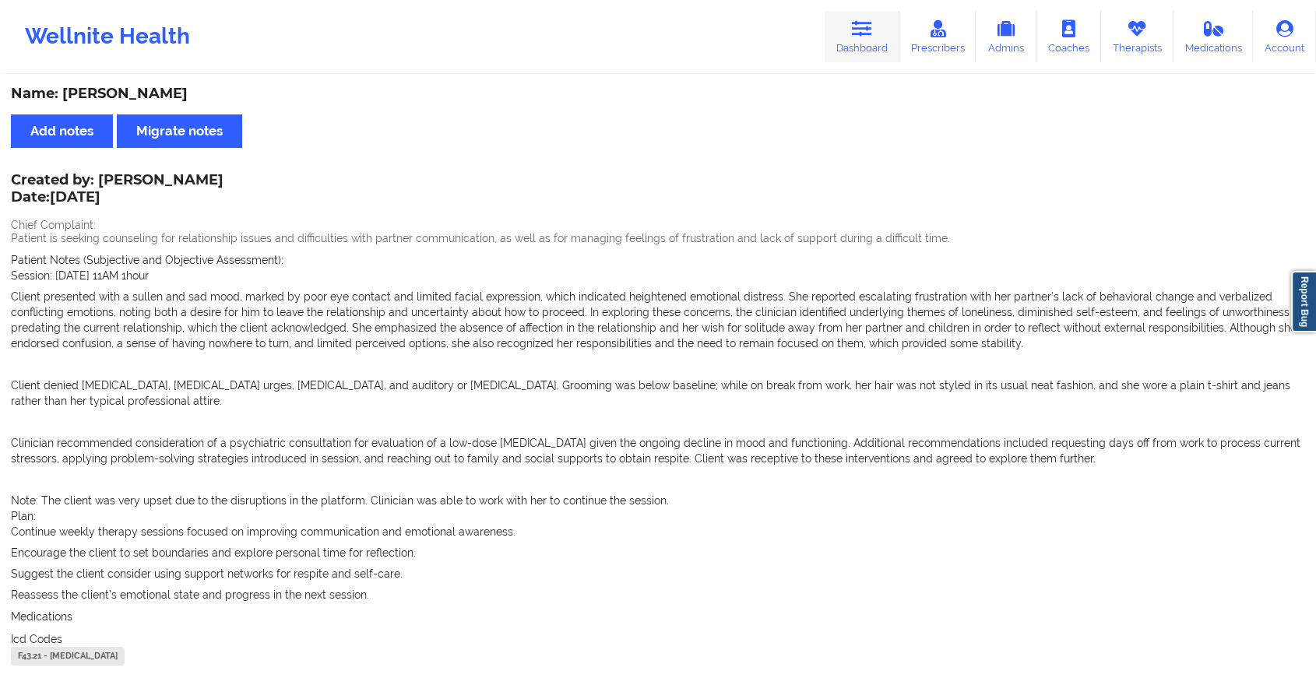
click at [858, 34] on icon at bounding box center [862, 28] width 20 height 17
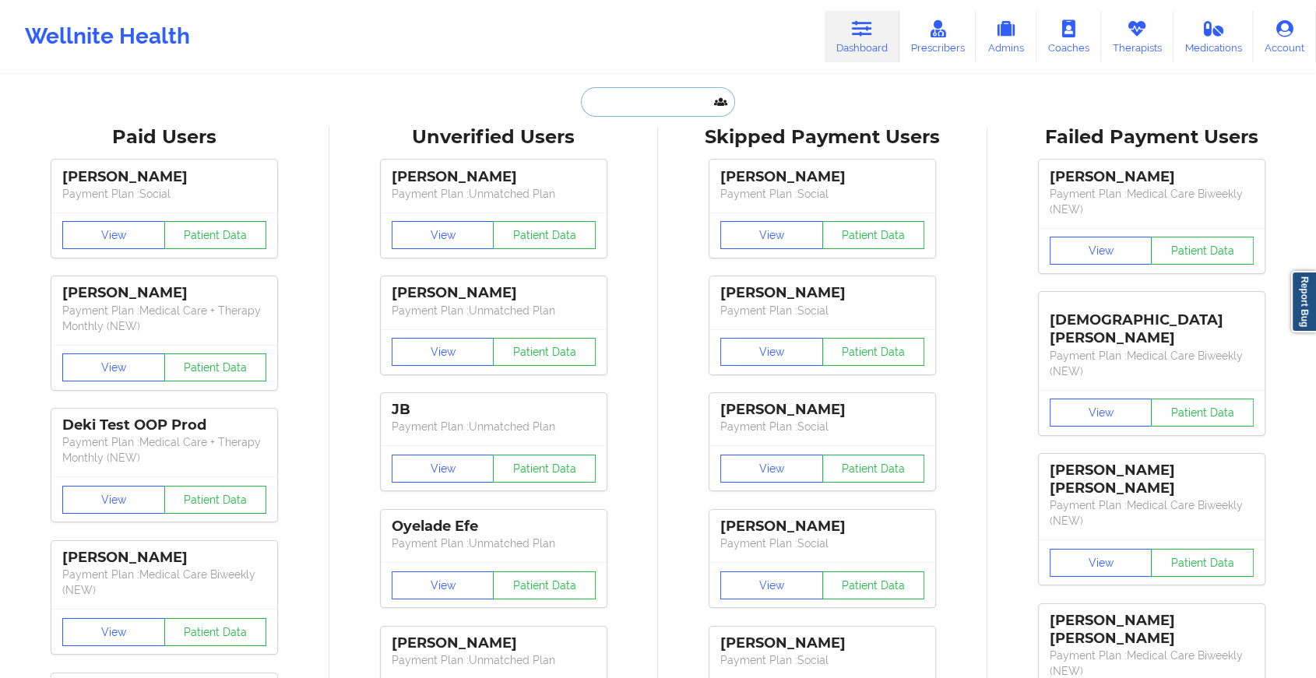
click at [643, 93] on input "text" at bounding box center [658, 102] width 154 height 30
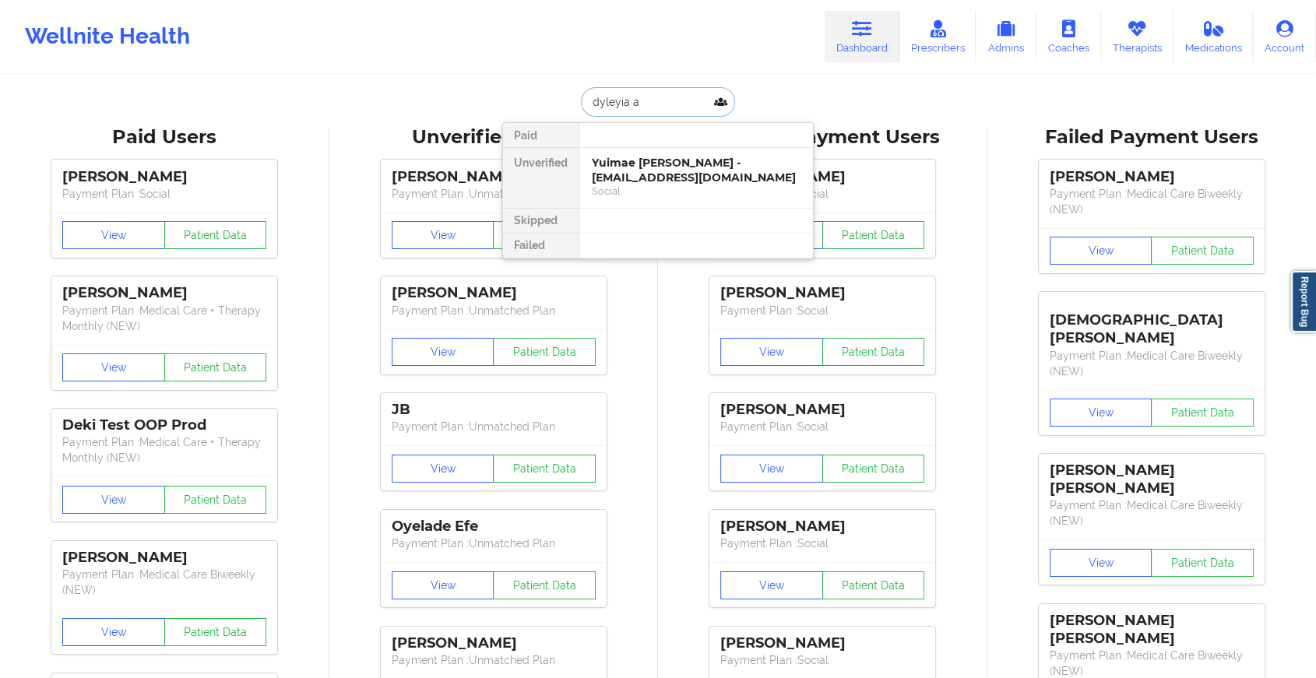
type input "dyleyia ab"
click at [713, 164] on div "Dyleyia Abram - [EMAIL_ADDRESS][DOMAIN_NAME]" at bounding box center [696, 170] width 209 height 29
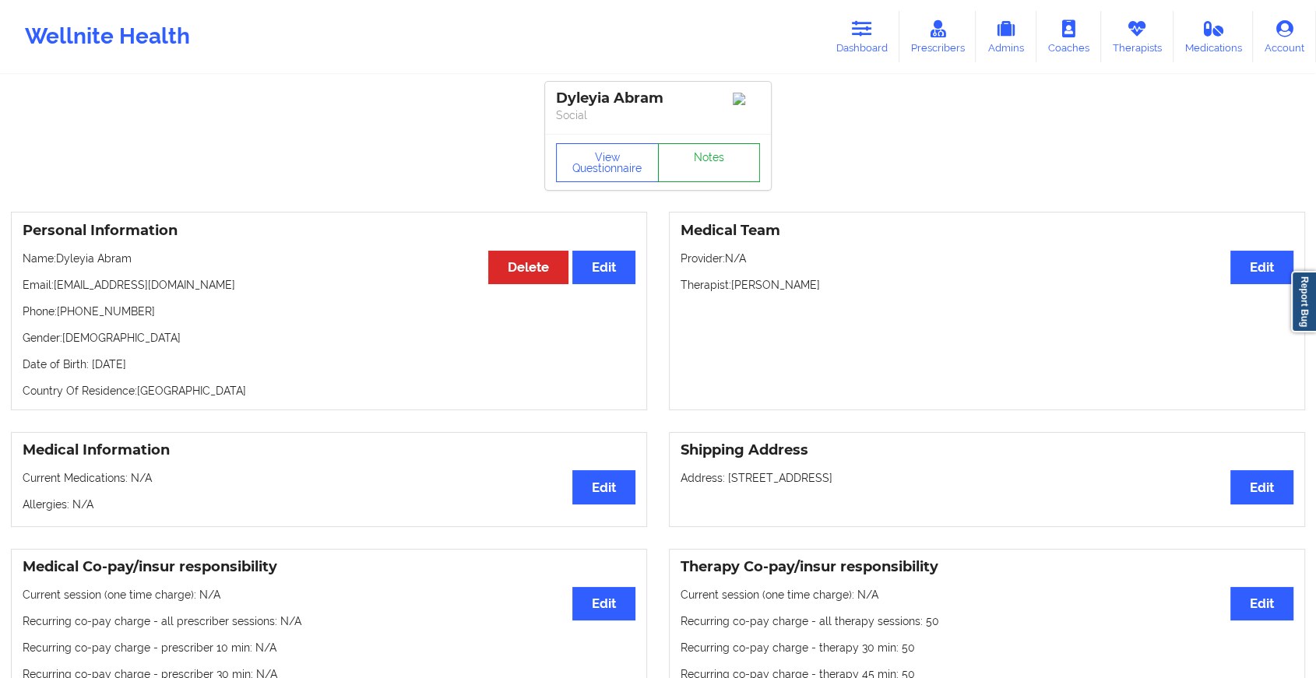
click at [714, 167] on link "Notes" at bounding box center [709, 162] width 103 height 39
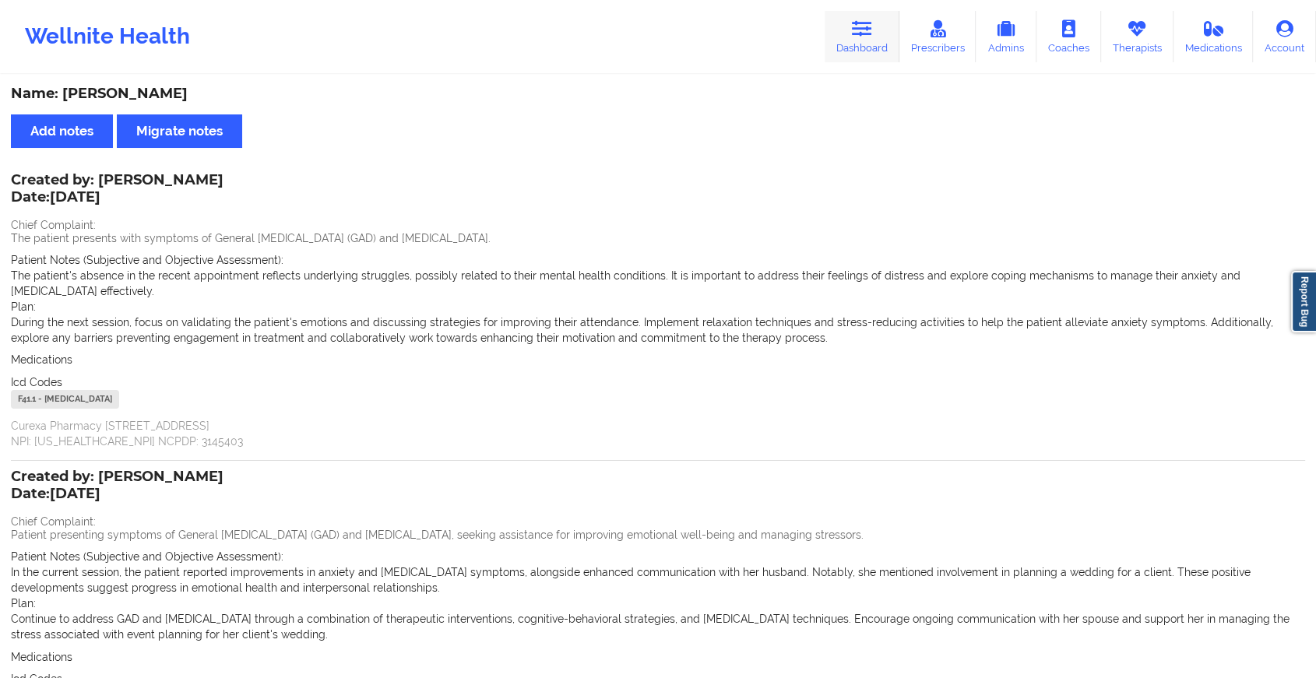
click at [868, 27] on icon at bounding box center [862, 28] width 20 height 17
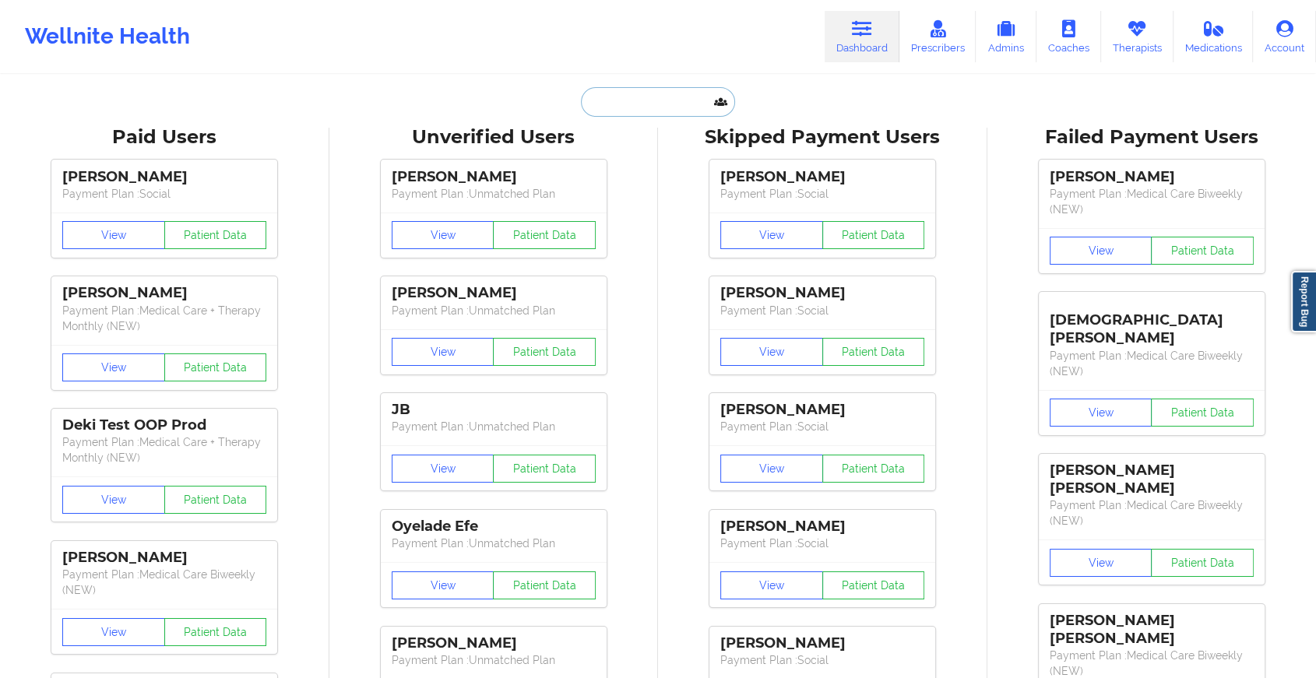
click at [641, 93] on input "text" at bounding box center [658, 102] width 154 height 30
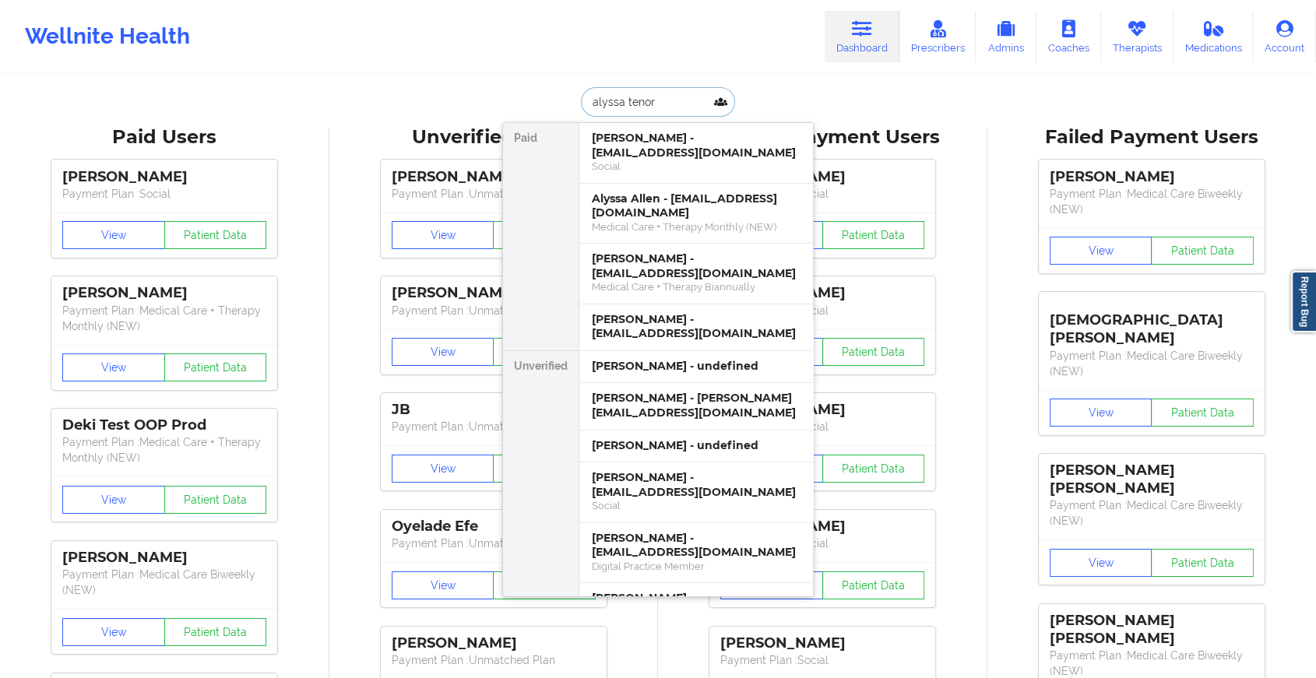
type input "alyssa tenori"
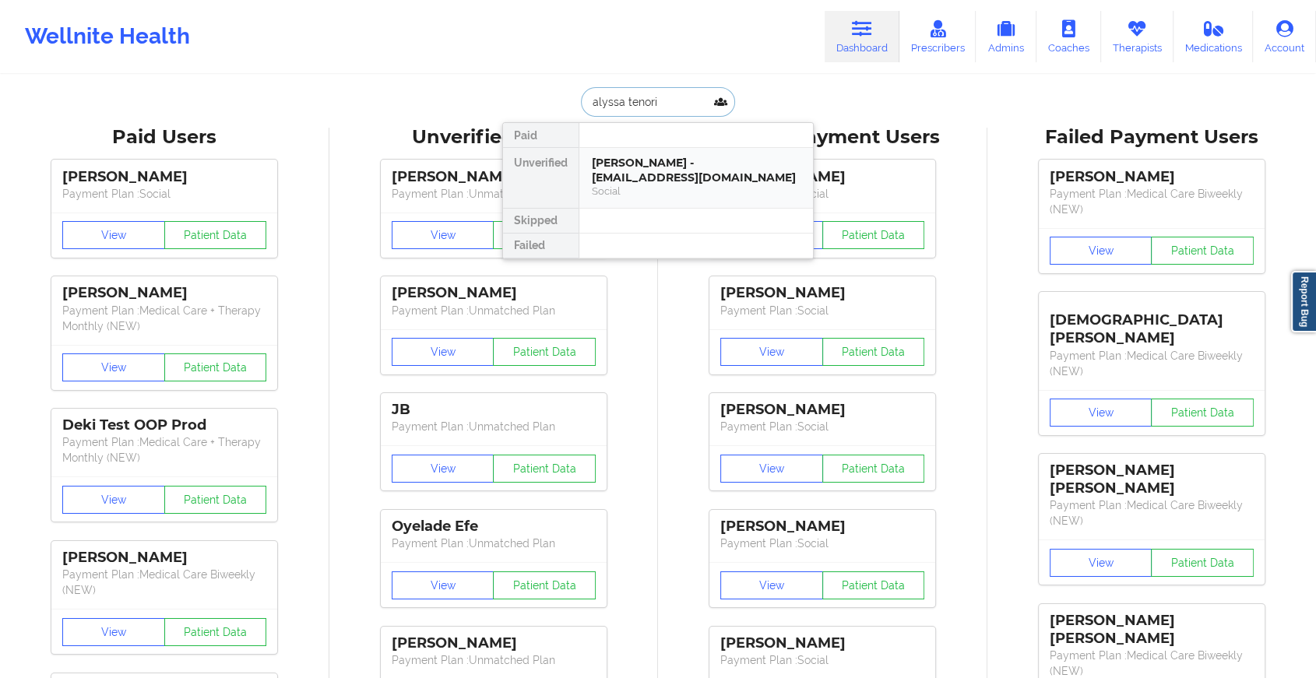
click at [636, 178] on div "[PERSON_NAME] - [EMAIL_ADDRESS][DOMAIN_NAME]" at bounding box center [696, 170] width 209 height 29
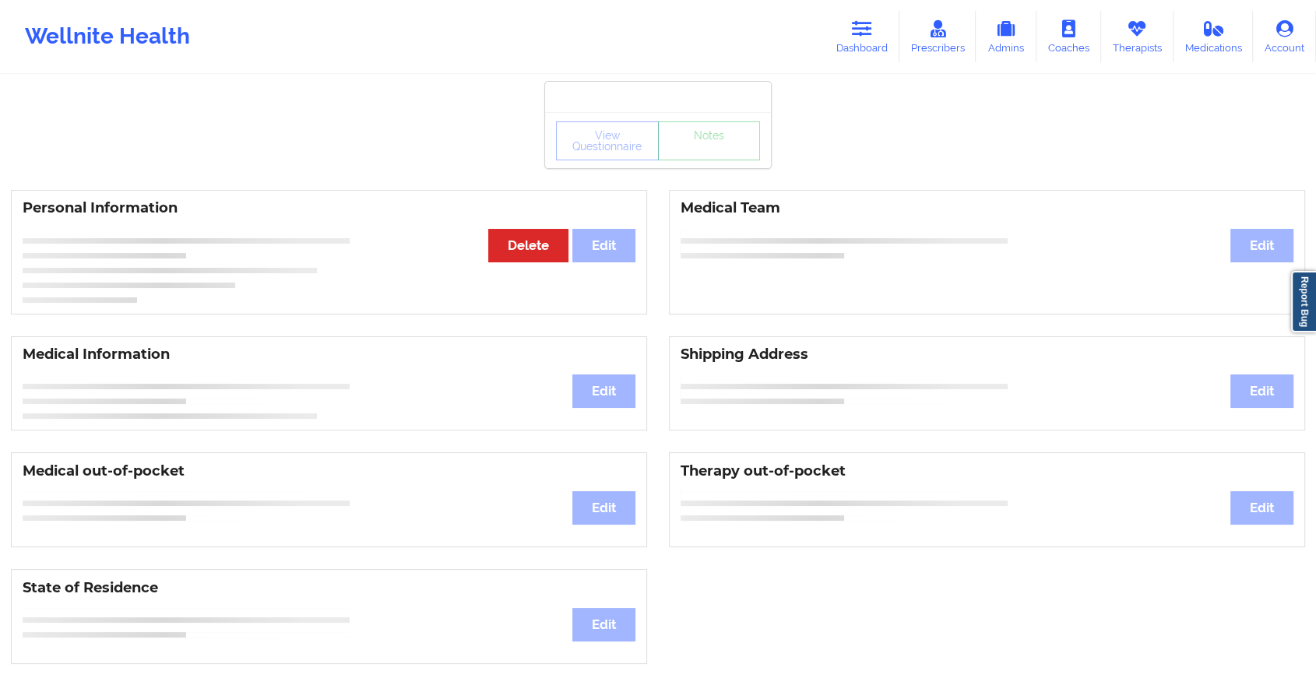
click at [698, 176] on div "View Questionnaire Notes Personal Information Edit Delete Medical Team Edit Med…" at bounding box center [658, 657] width 1316 height 1315
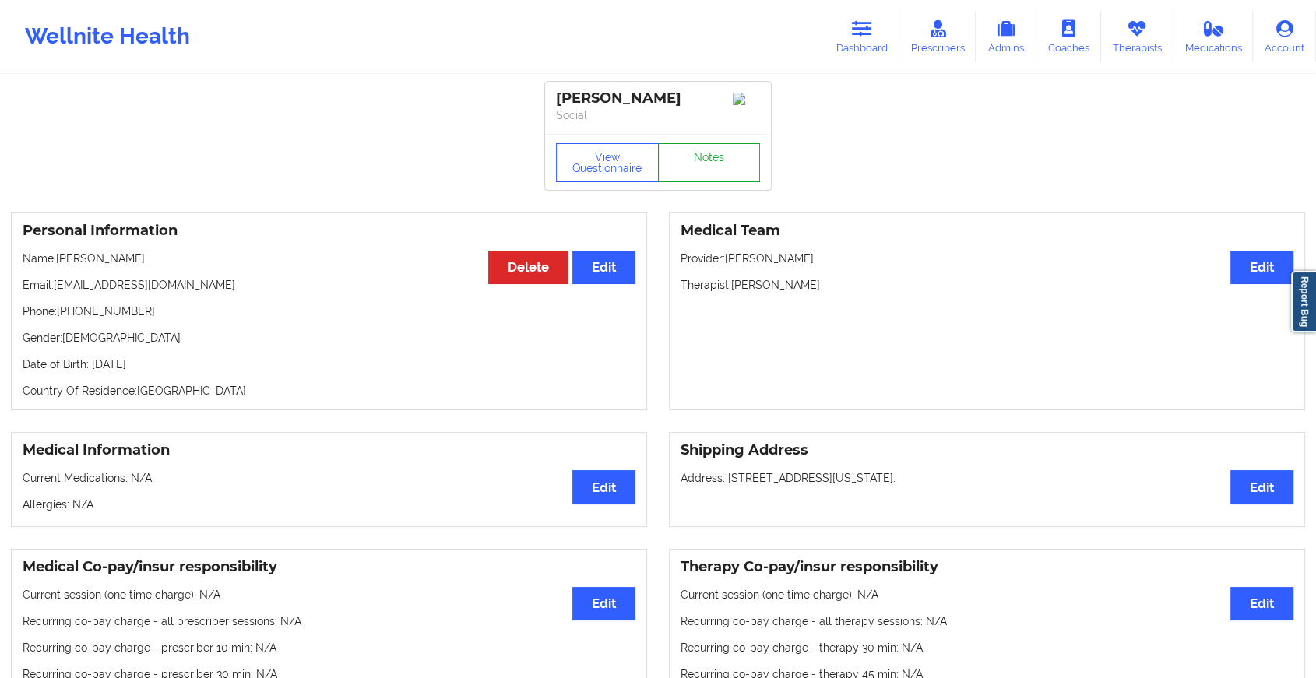
click at [698, 176] on link "Notes" at bounding box center [709, 162] width 103 height 39
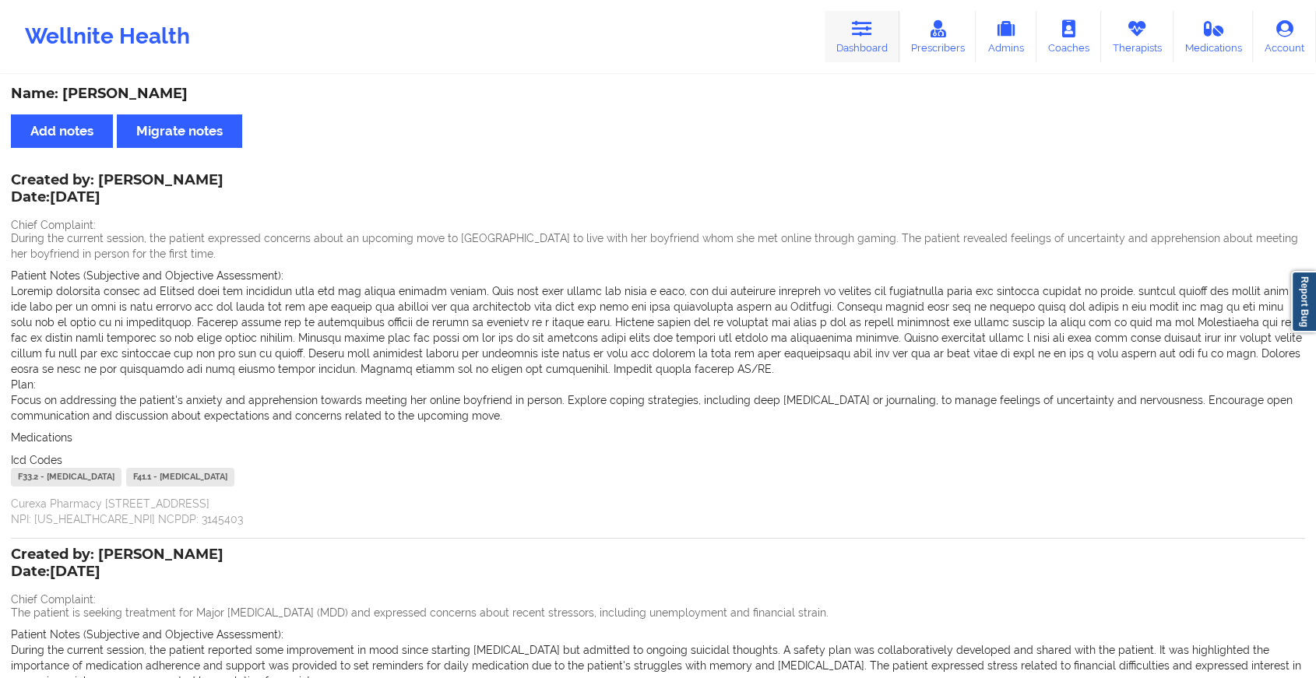
click at [854, 56] on link "Dashboard" at bounding box center [862, 36] width 75 height 51
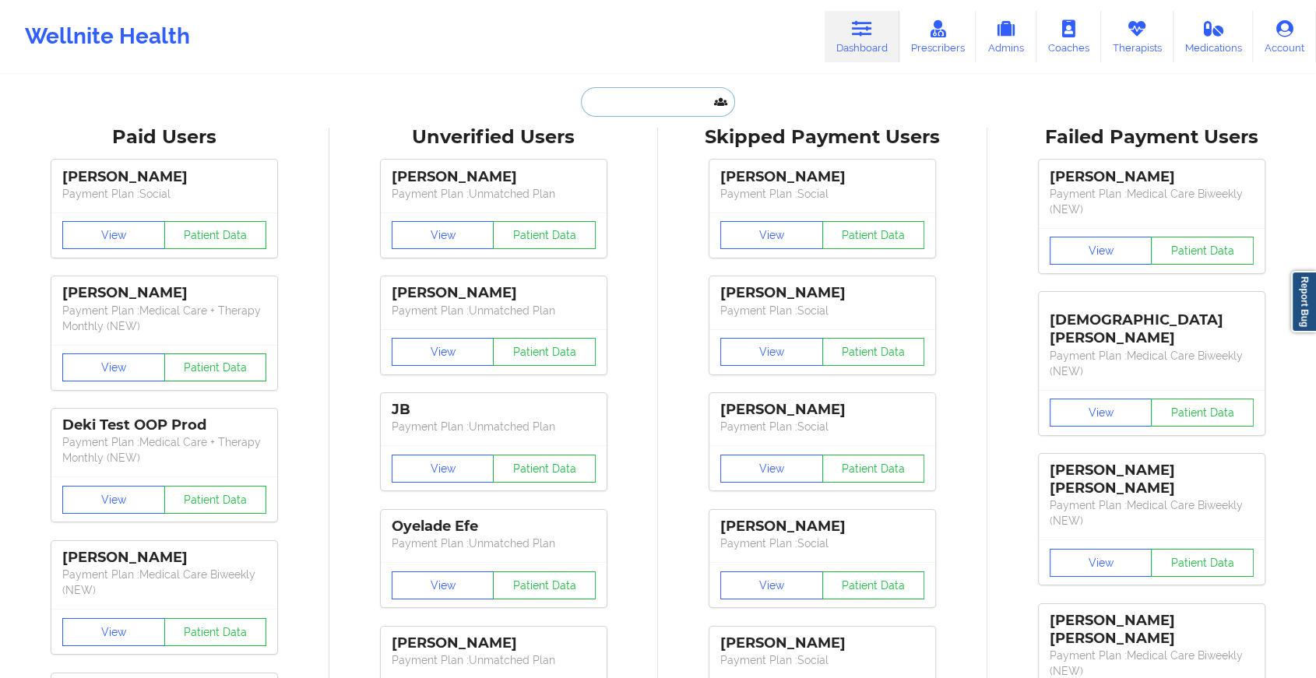
click at [651, 107] on input "text" at bounding box center [658, 102] width 154 height 30
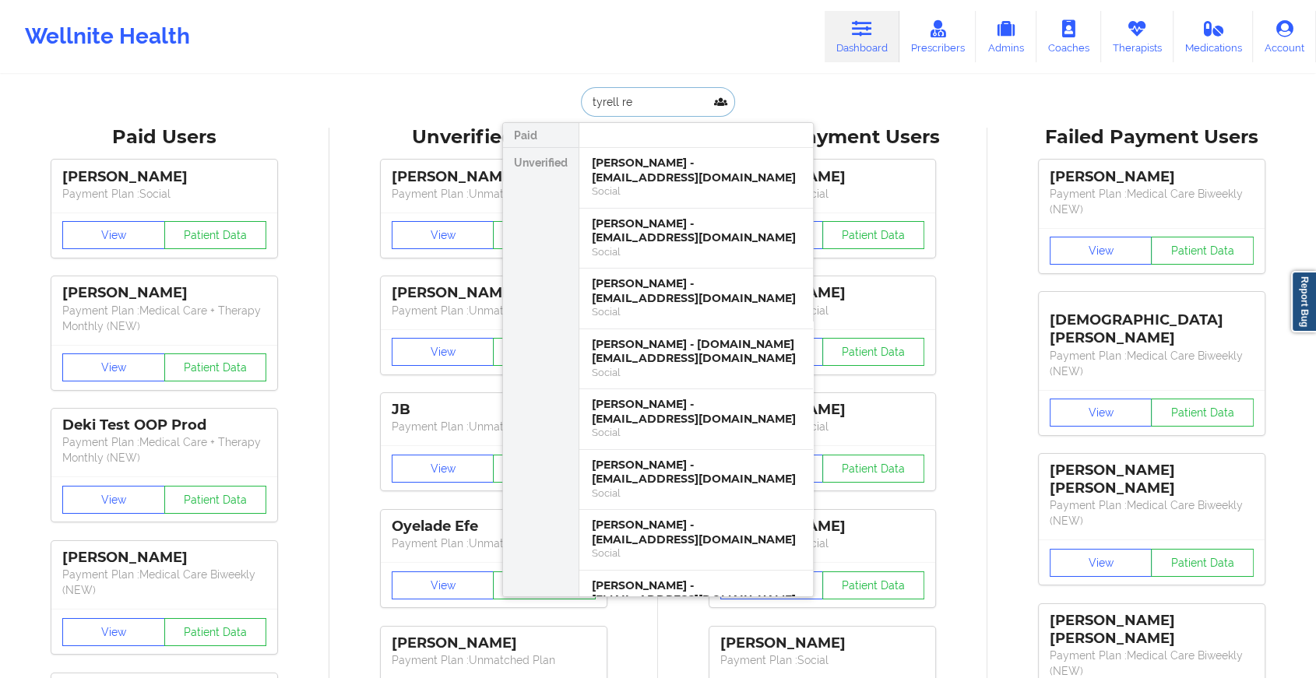
type input "tyrell rei"
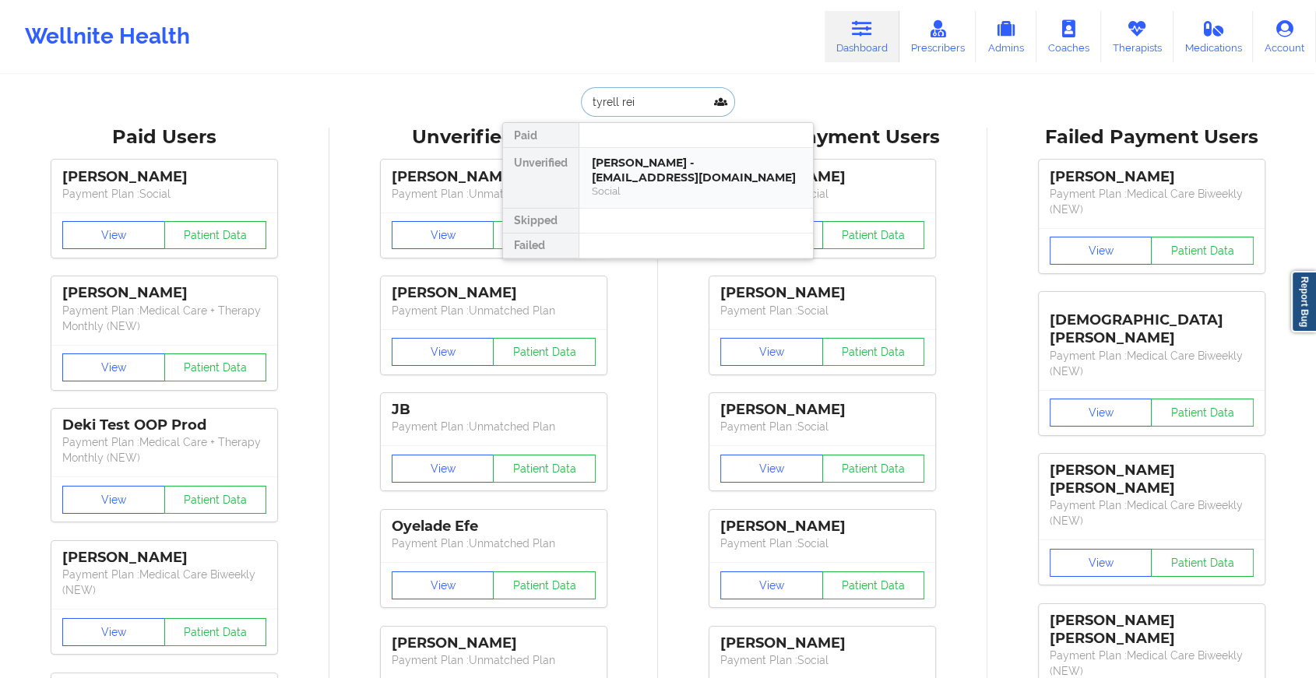
click at [644, 167] on div "[PERSON_NAME] - [EMAIL_ADDRESS][DOMAIN_NAME]" at bounding box center [696, 170] width 209 height 29
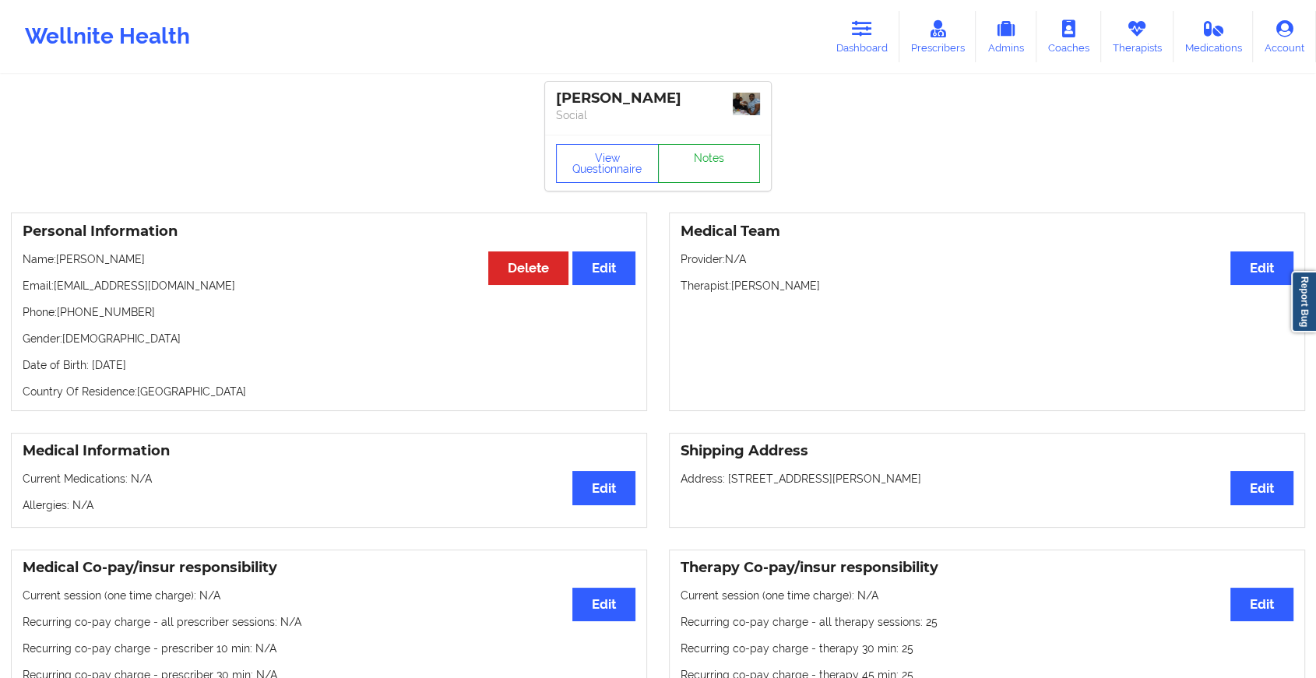
click at [691, 170] on link "Notes" at bounding box center [709, 163] width 103 height 39
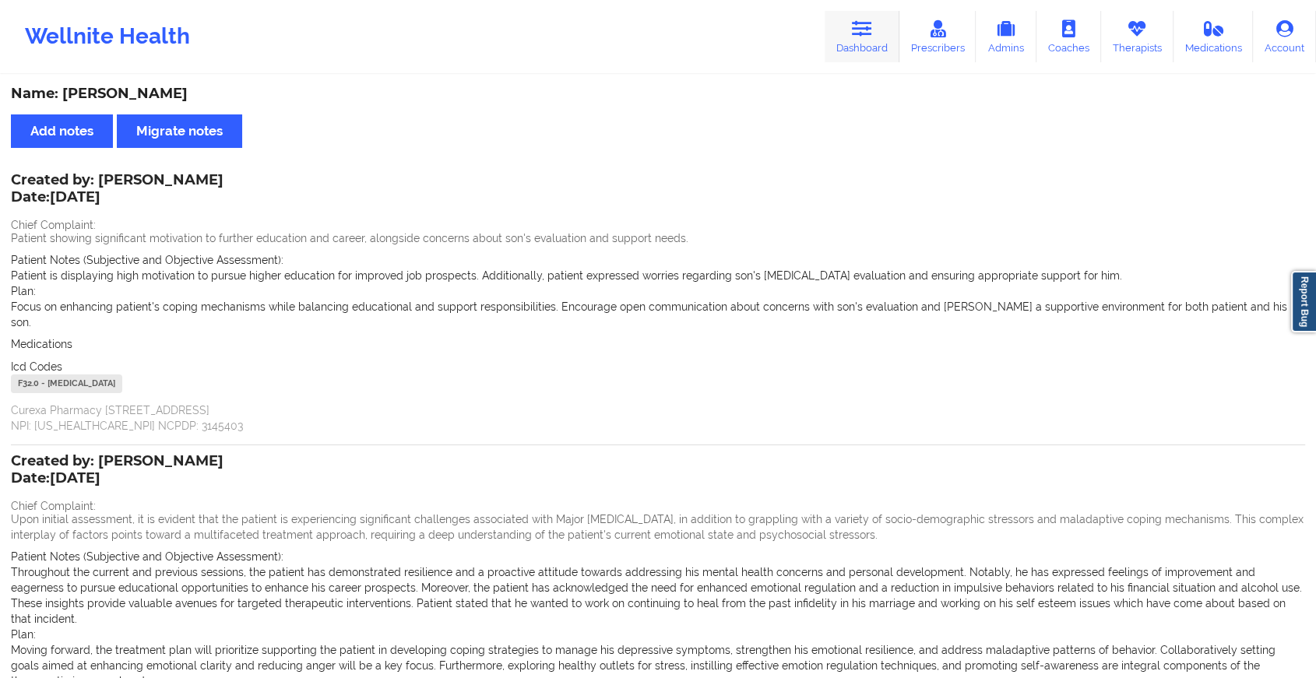
click at [880, 33] on link "Dashboard" at bounding box center [862, 36] width 75 height 51
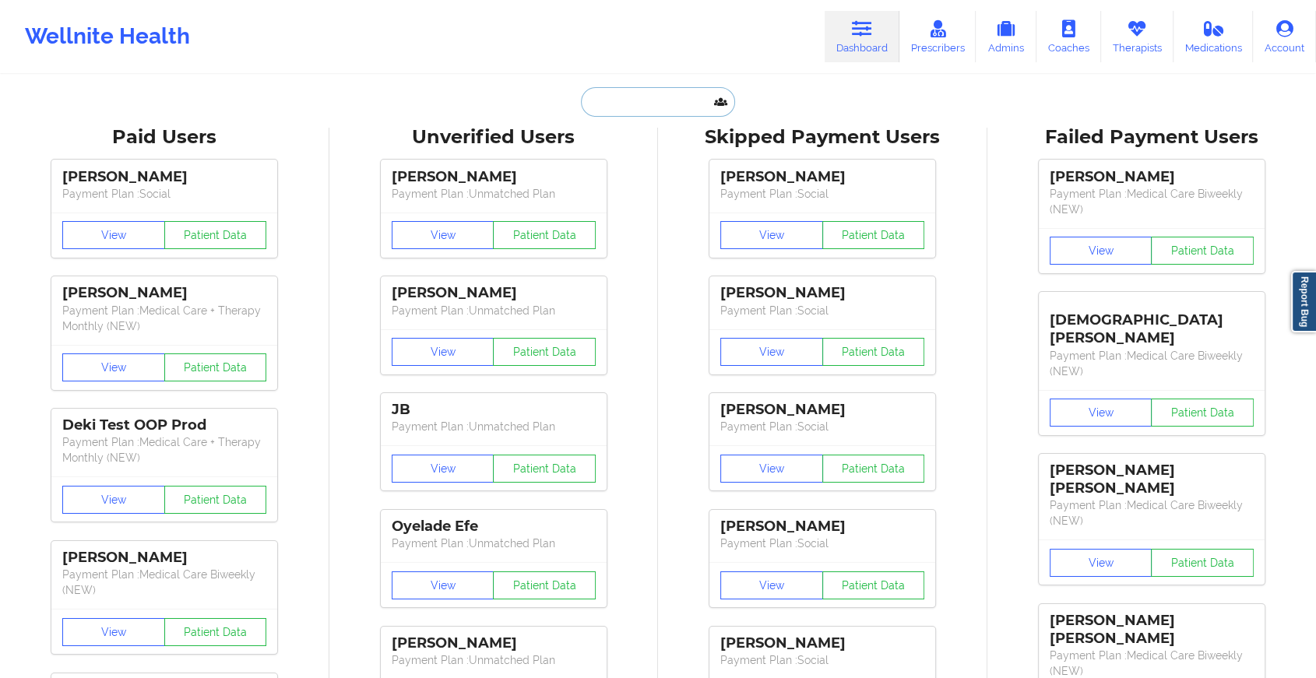
click at [636, 109] on input "text" at bounding box center [658, 102] width 154 height 30
paste input "[EMAIL_ADDRESS][DOMAIN_NAME]"
type input "[EMAIL_ADDRESS][DOMAIN_NAME]"
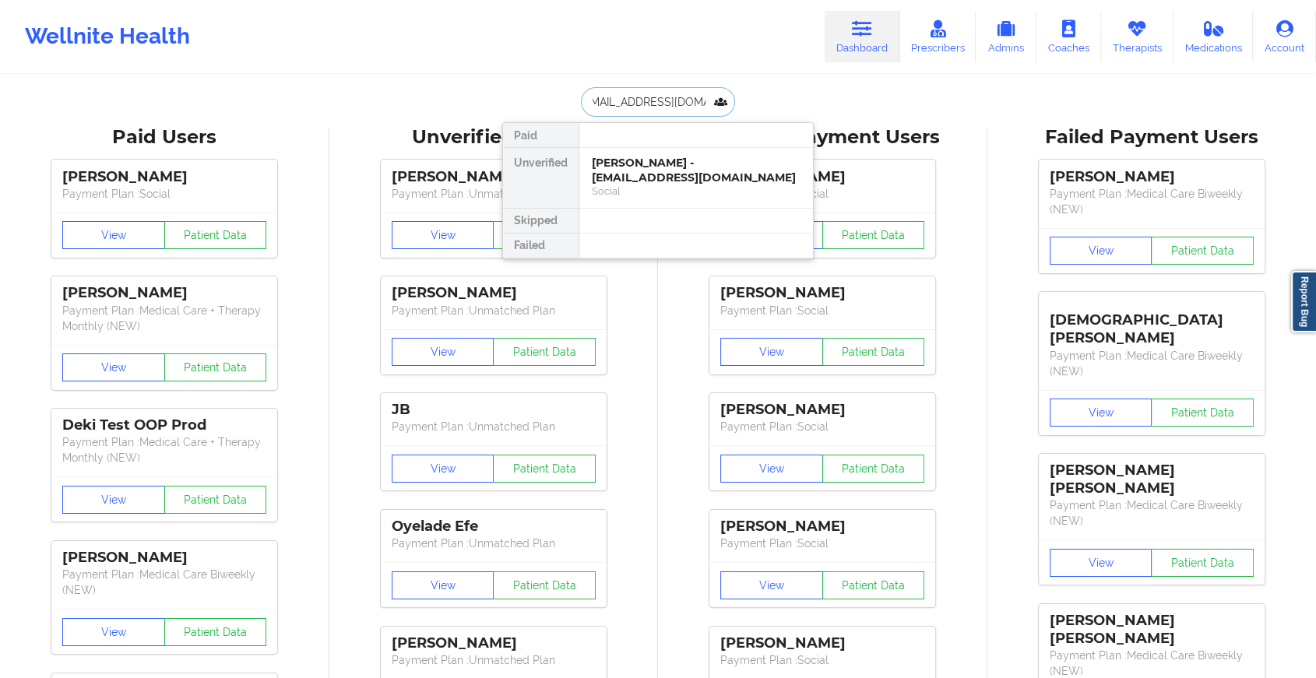
click at [678, 167] on div "[PERSON_NAME] - [EMAIL_ADDRESS][DOMAIN_NAME]" at bounding box center [696, 170] width 209 height 29
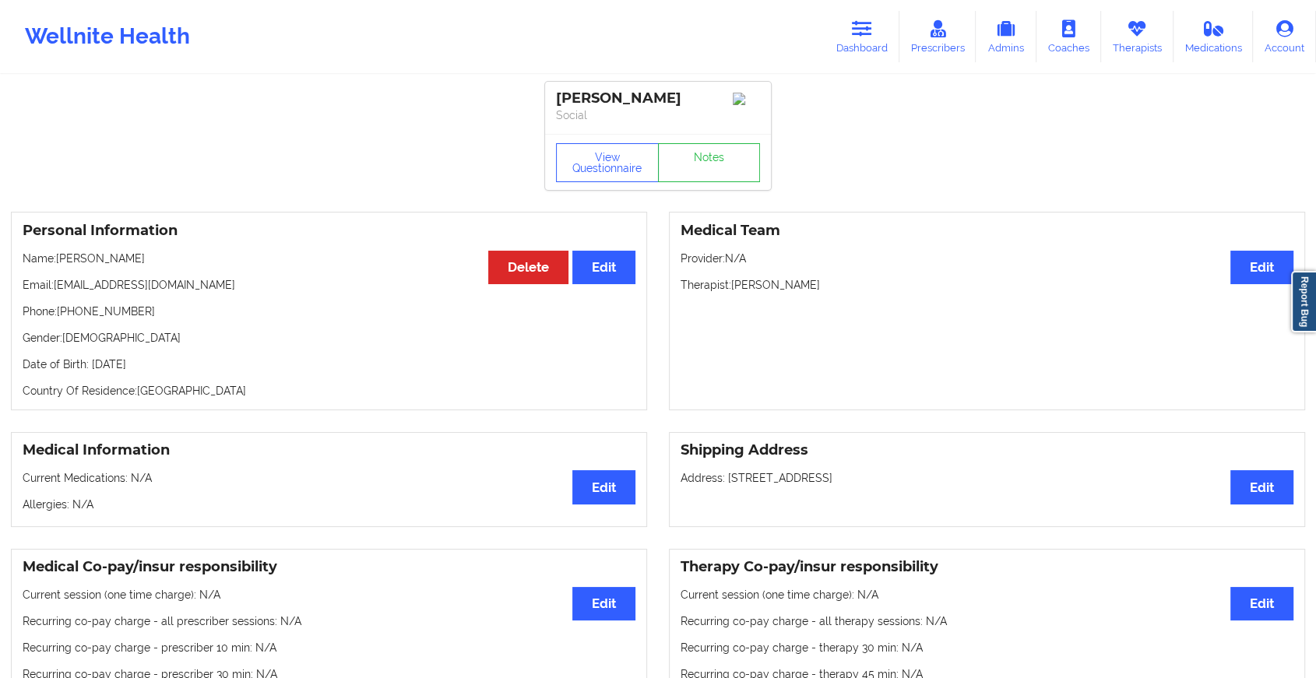
click at [711, 161] on div "View Questionnaire Notes" at bounding box center [658, 162] width 226 height 56
click at [711, 161] on link "Notes" at bounding box center [709, 162] width 103 height 39
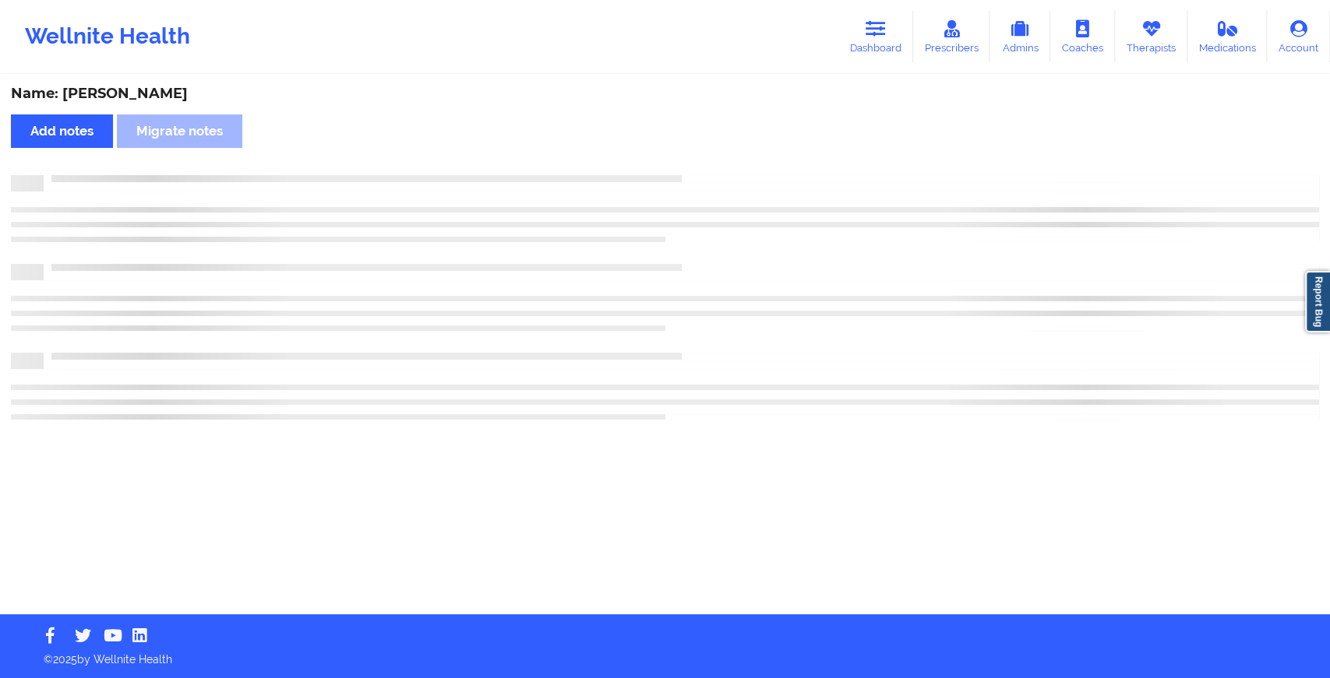
click at [711, 161] on div "Name: [PERSON_NAME] Add notes Migrate notes" at bounding box center [665, 345] width 1330 height 538
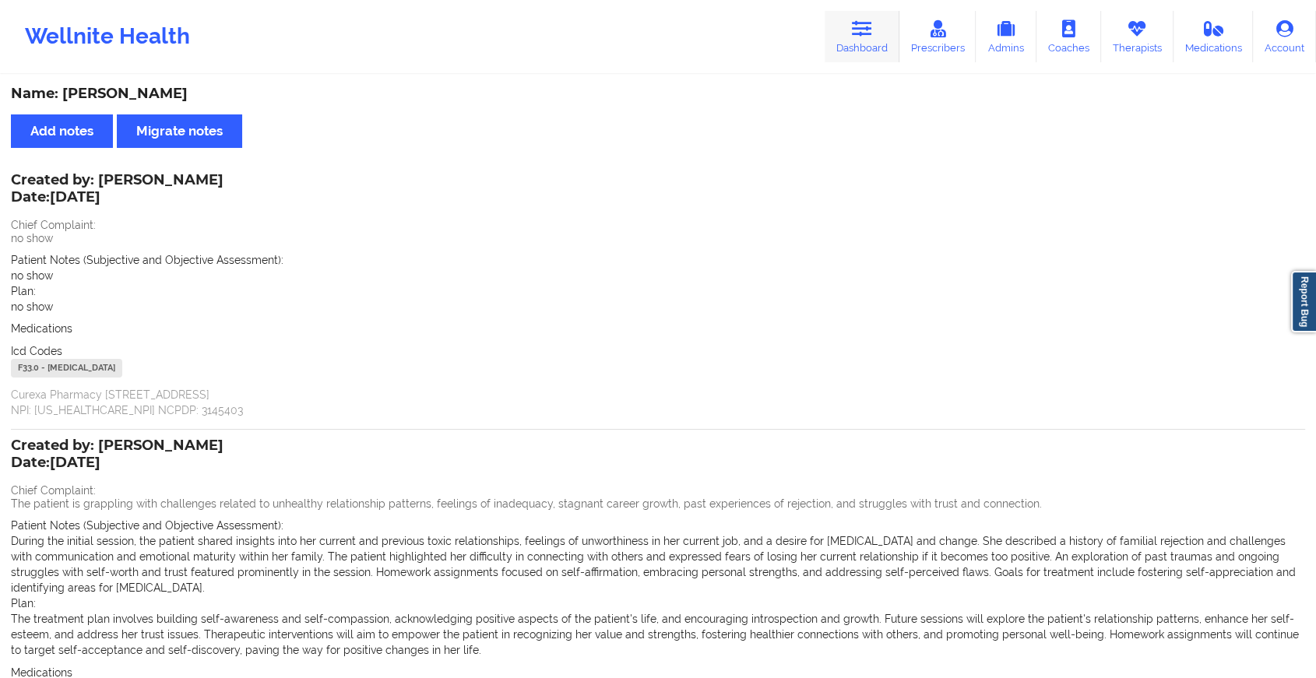
click at [860, 35] on icon at bounding box center [862, 28] width 20 height 17
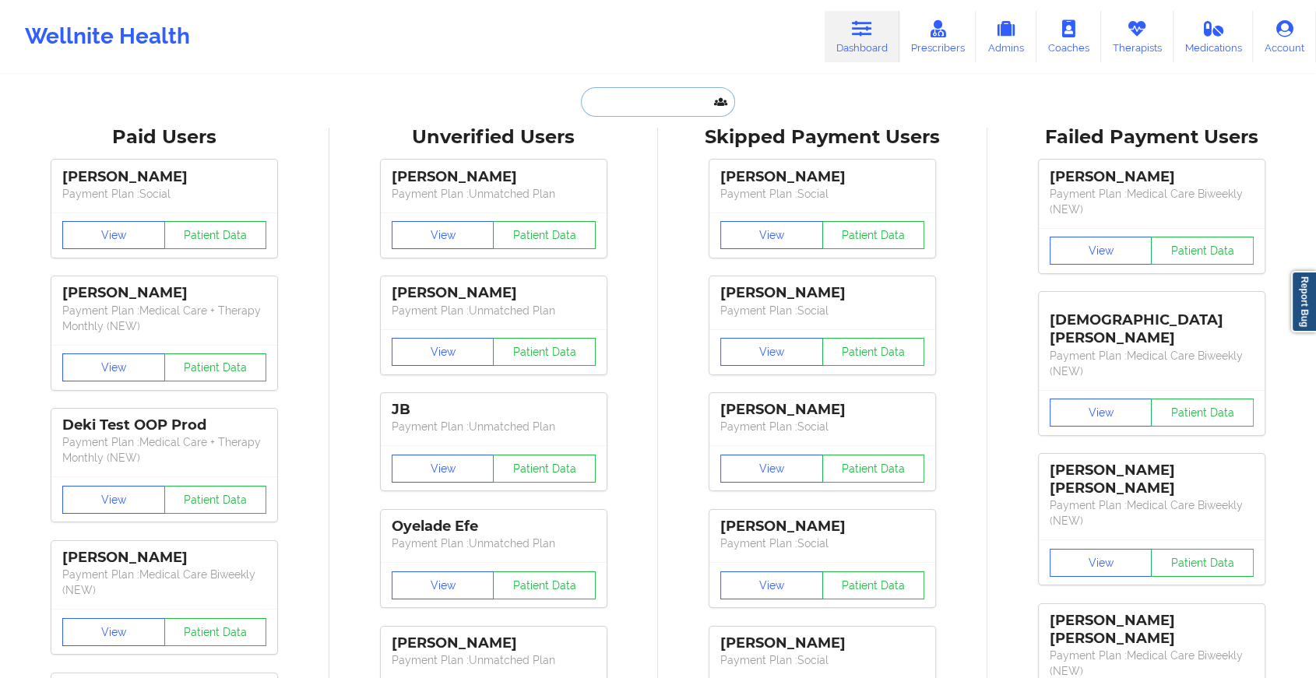
click at [629, 111] on input "text" at bounding box center [658, 102] width 154 height 30
paste input "[EMAIL_ADDRESS][DOMAIN_NAME]"
type input "[EMAIL_ADDRESS][DOMAIN_NAME]"
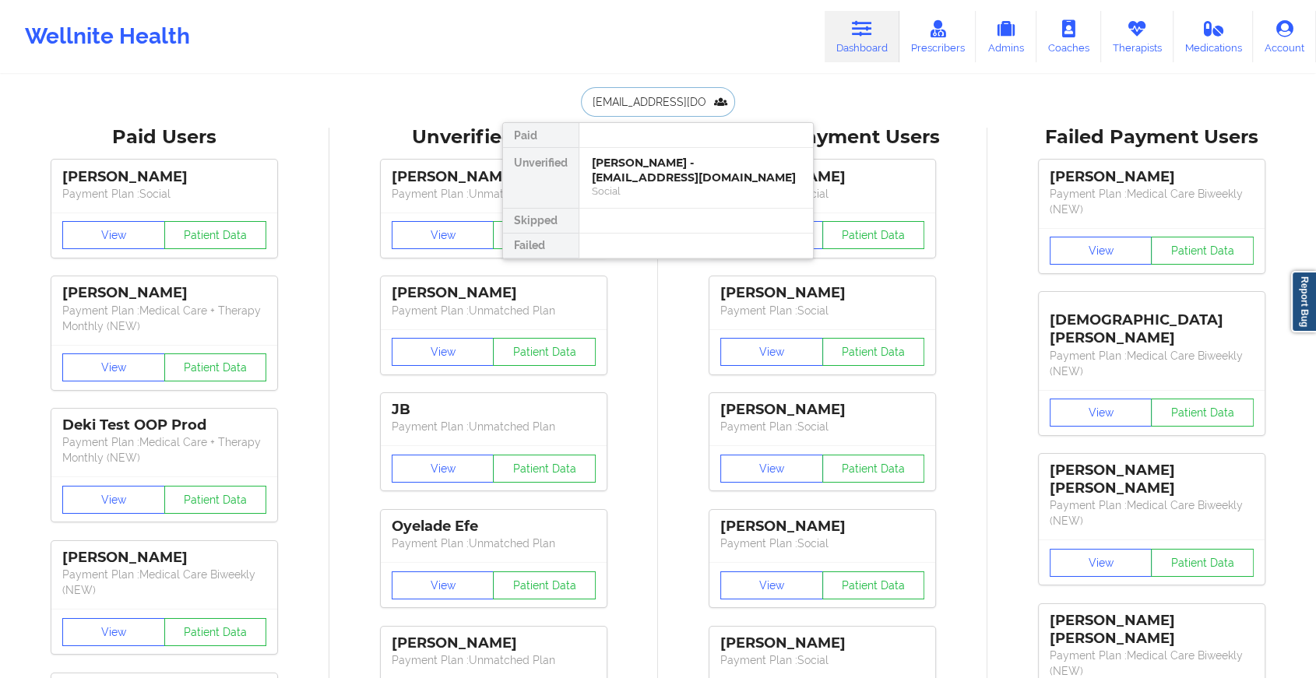
scroll to position [0, 12]
click at [645, 181] on div "[PERSON_NAME] - [EMAIL_ADDRESS][DOMAIN_NAME]" at bounding box center [696, 170] width 209 height 29
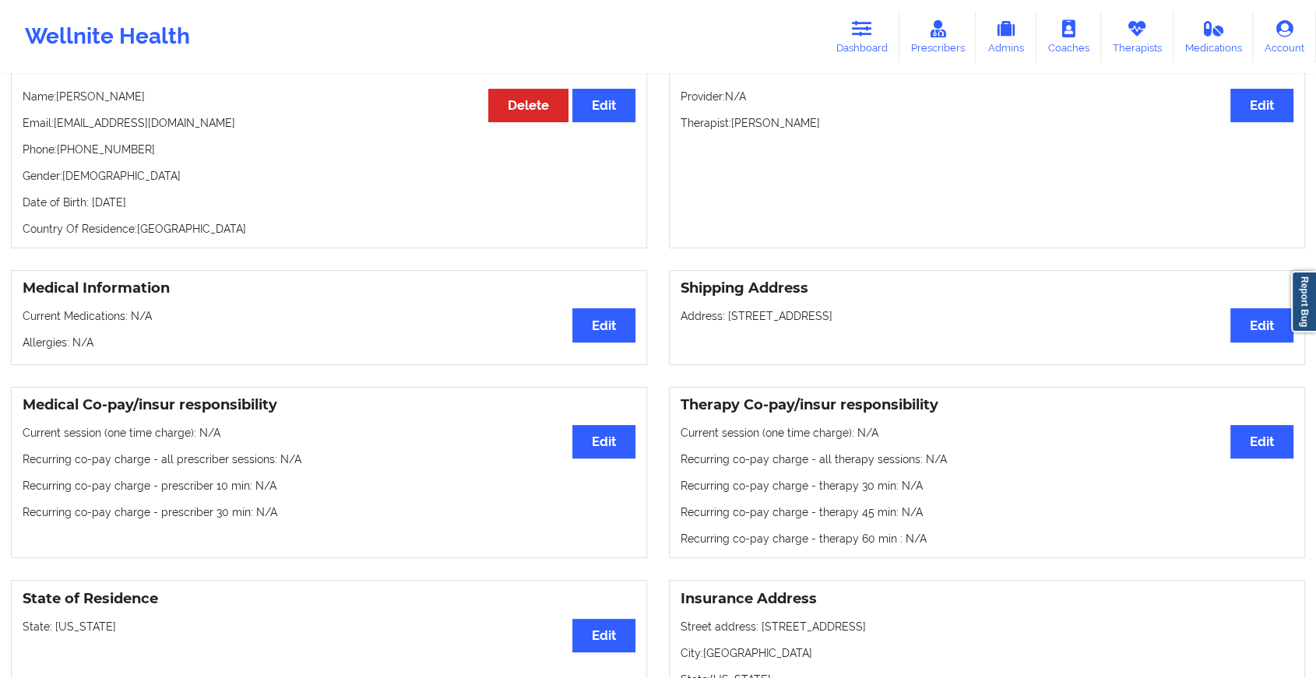
scroll to position [131, 0]
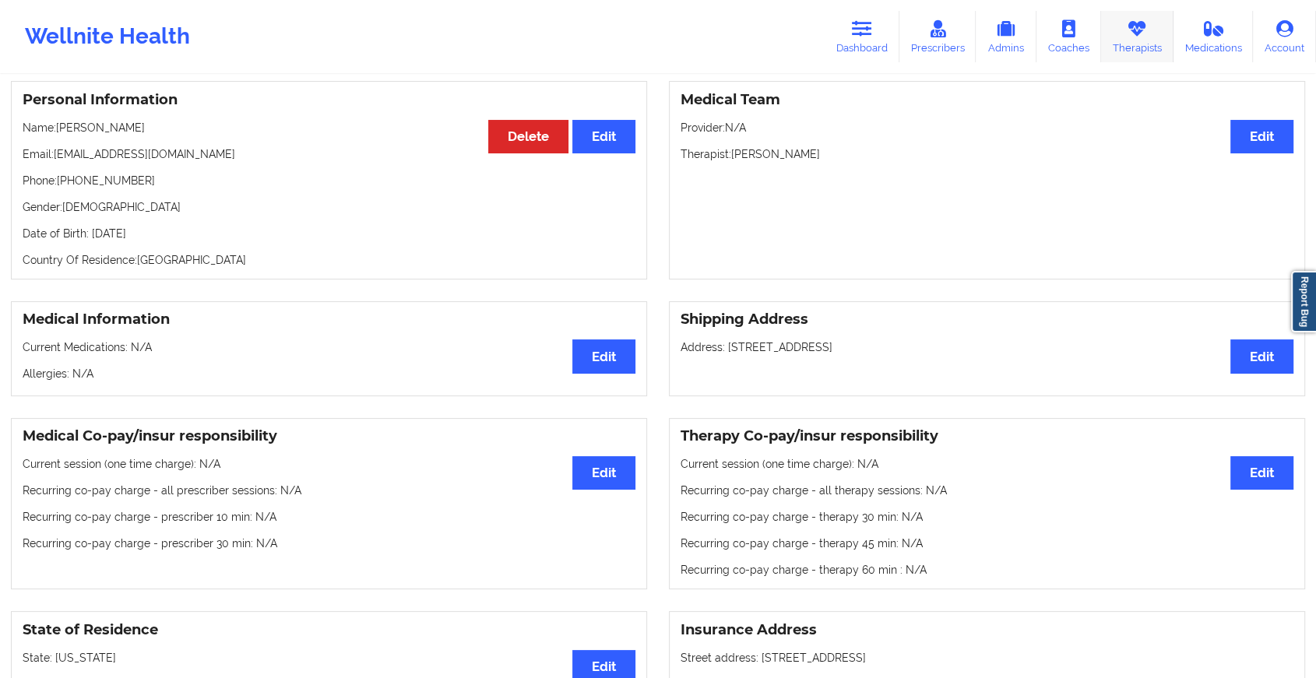
click at [1133, 26] on icon at bounding box center [1137, 28] width 20 height 17
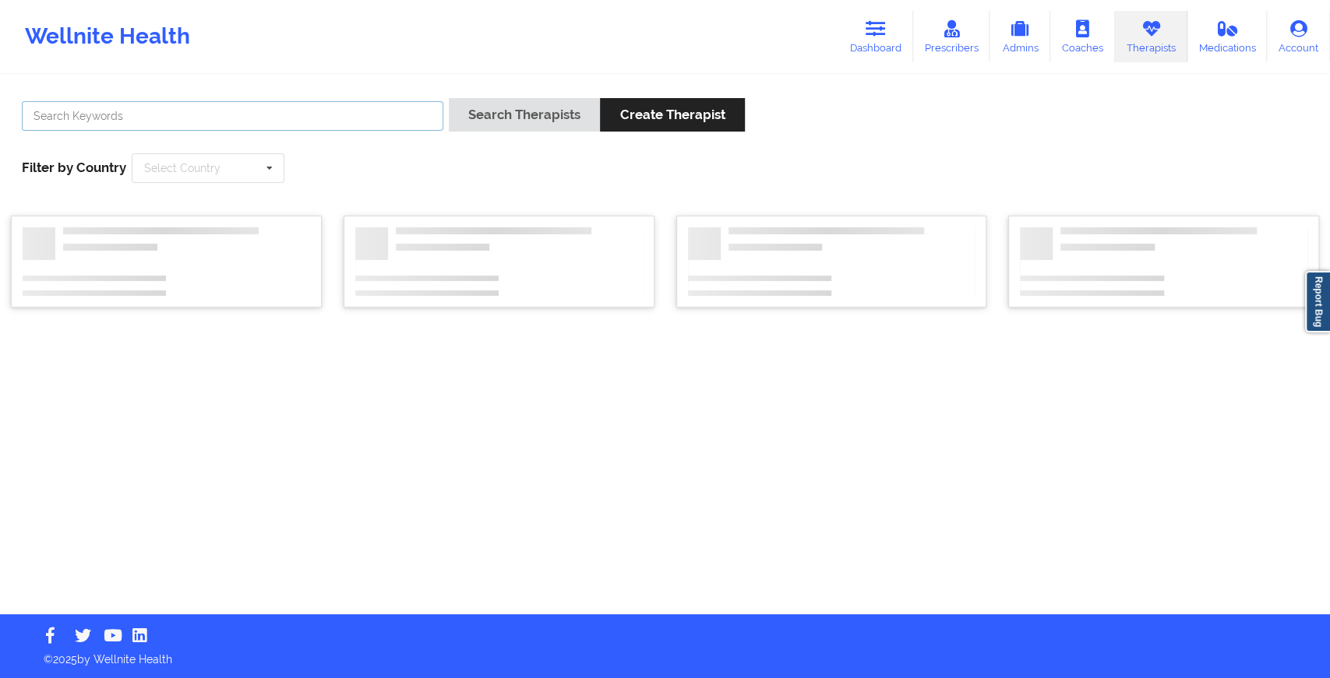
click at [291, 106] on input "text" at bounding box center [232, 116] width 421 height 30
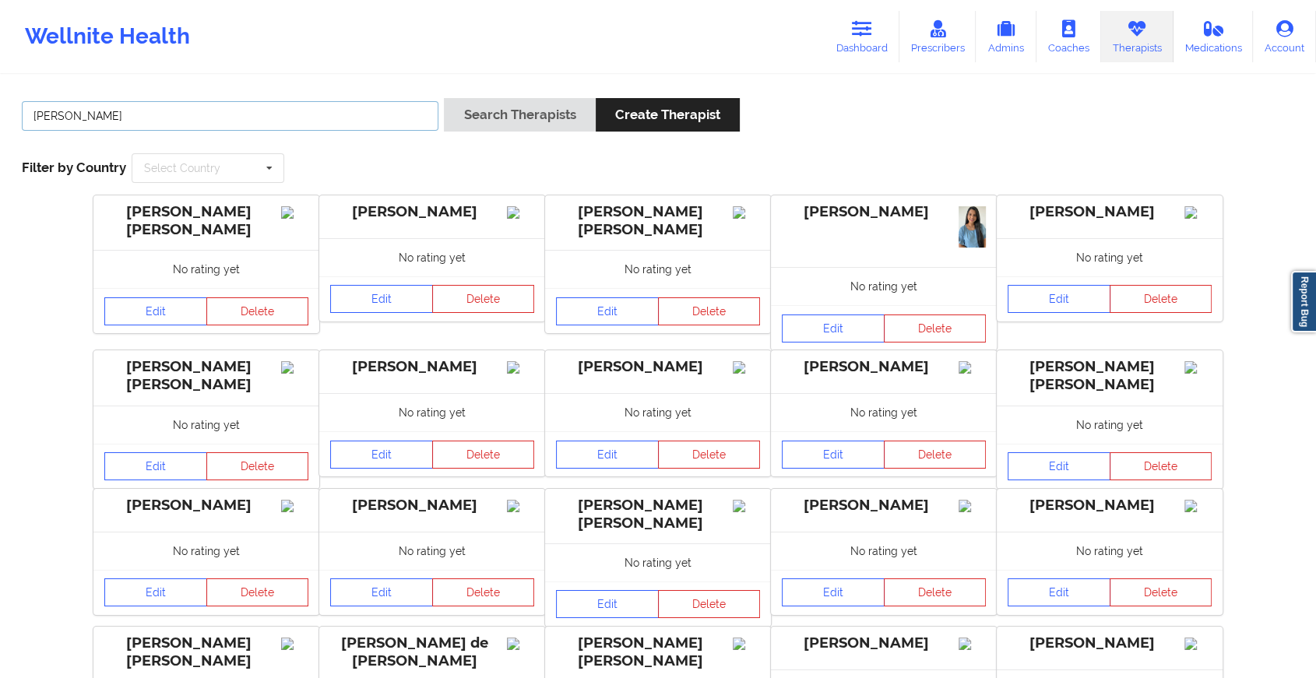
type input "[PERSON_NAME]"
click at [559, 112] on button "Search Therapists" at bounding box center [519, 114] width 151 height 33
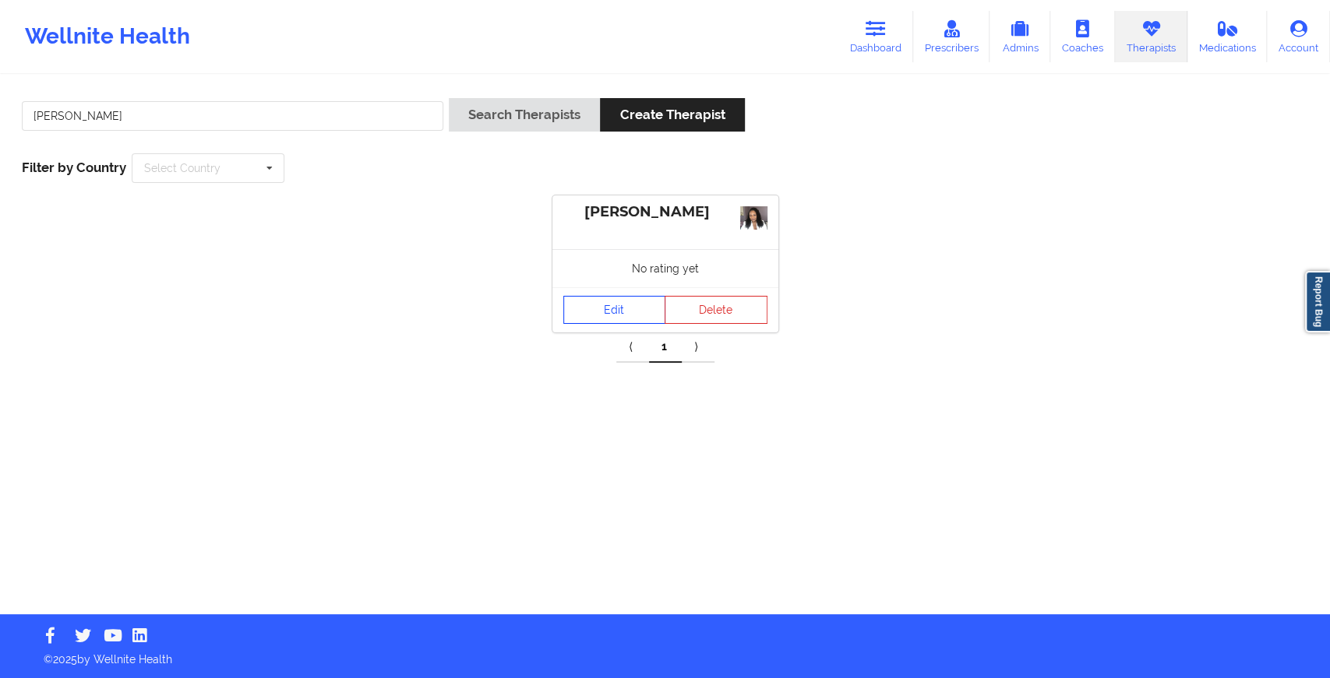
click at [594, 312] on link "Edit" at bounding box center [614, 310] width 103 height 28
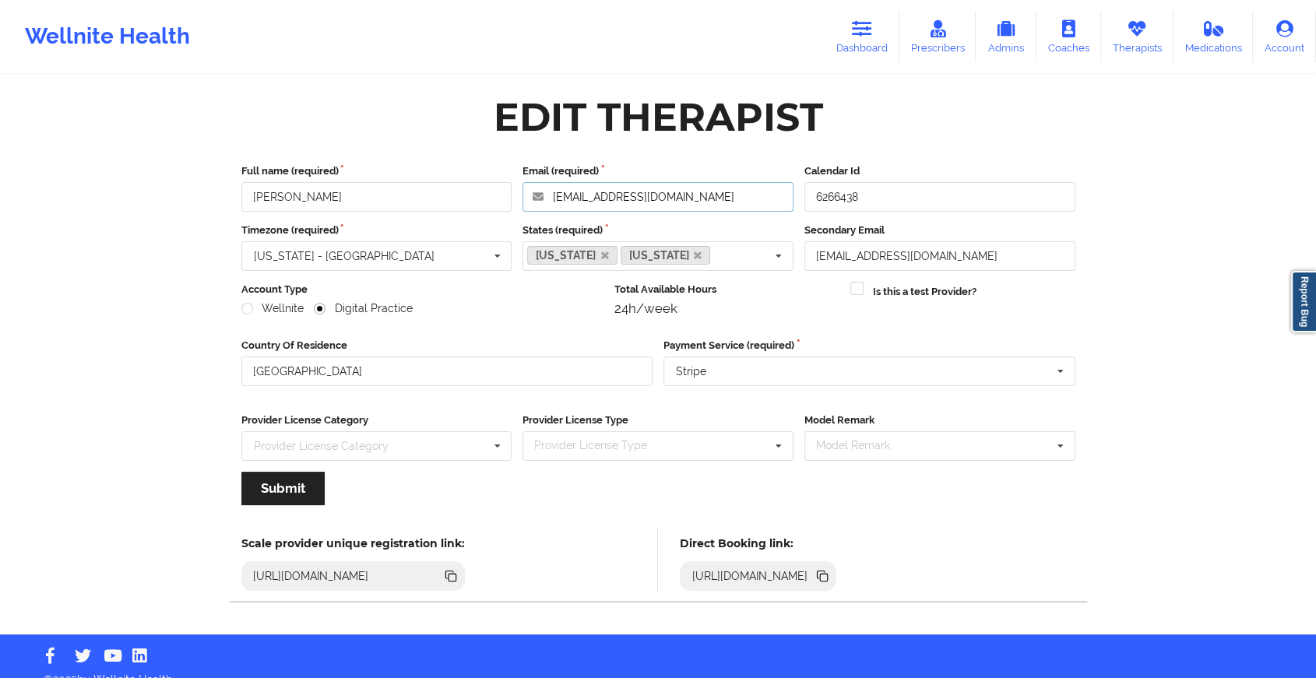
drag, startPoint x: 735, startPoint y: 193, endPoint x: 502, endPoint y: 209, distance: 233.4
click at [502, 209] on div "Full name (required) [PERSON_NAME] Email (required) [PERSON_NAME][EMAIL_ADDRESS…" at bounding box center [658, 188] width 845 height 48
click at [841, 44] on link "Dashboard" at bounding box center [862, 36] width 75 height 51
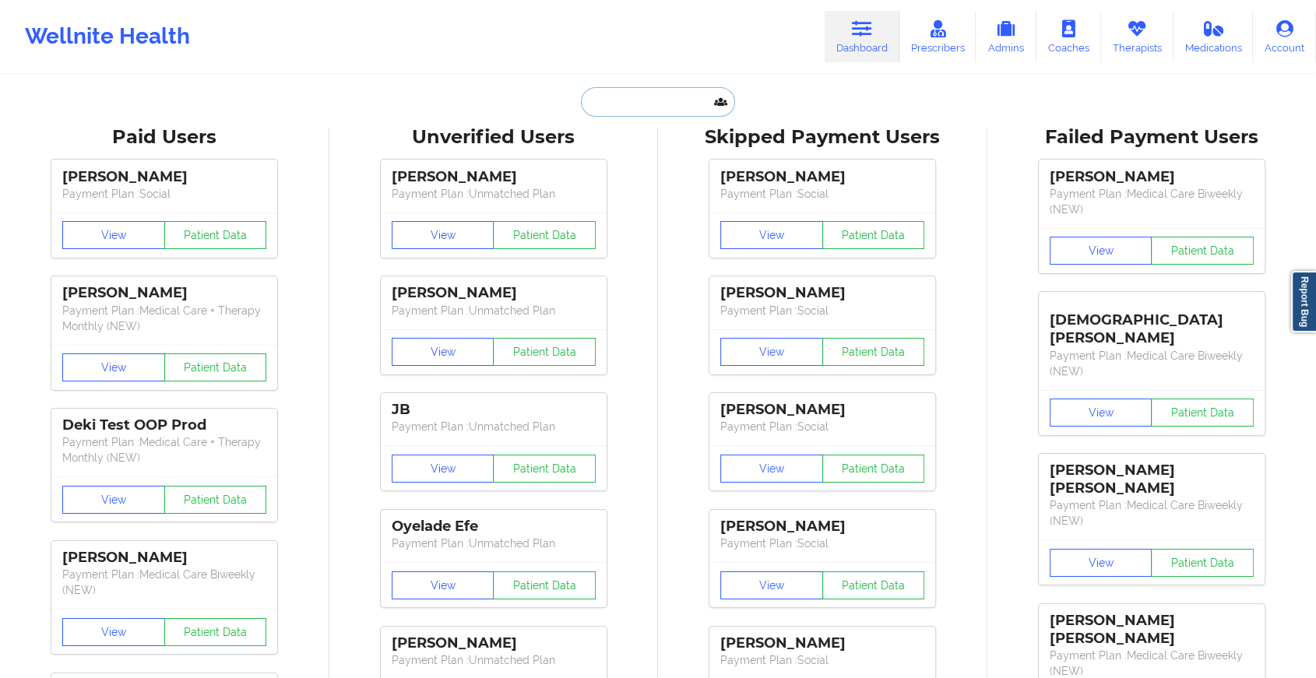
click at [631, 107] on input "text" at bounding box center [658, 102] width 154 height 30
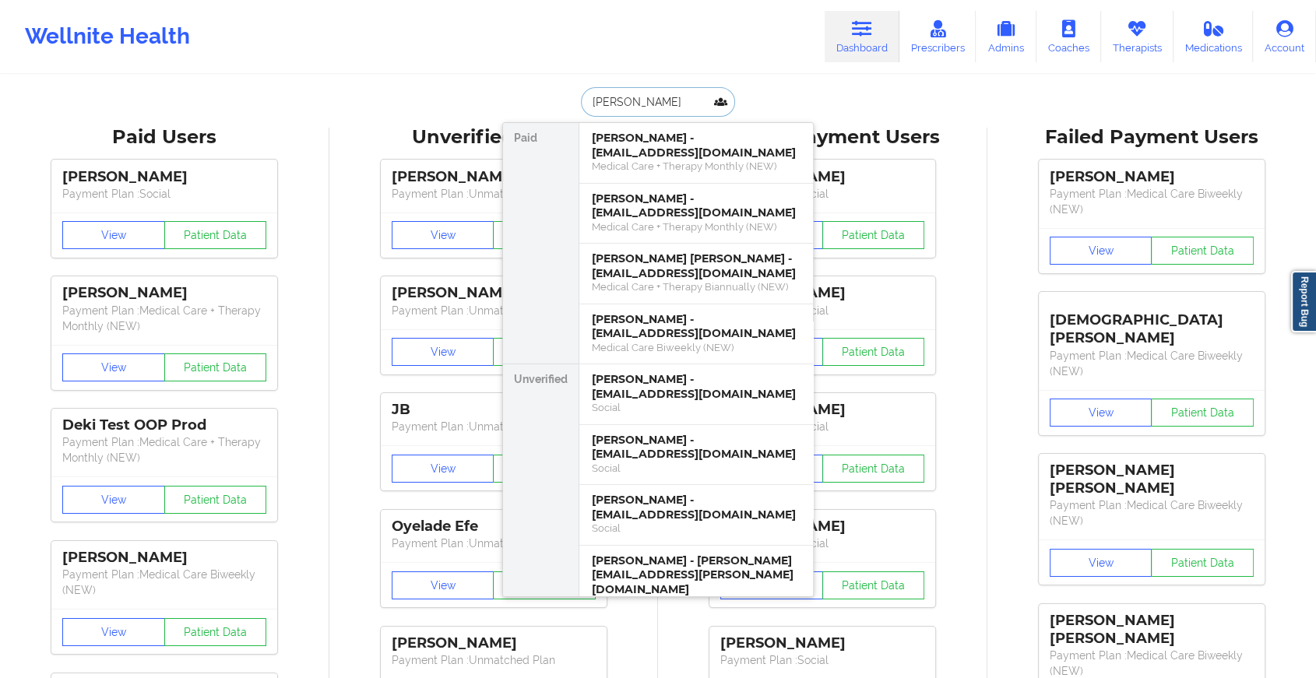
type input "[PERSON_NAME]"
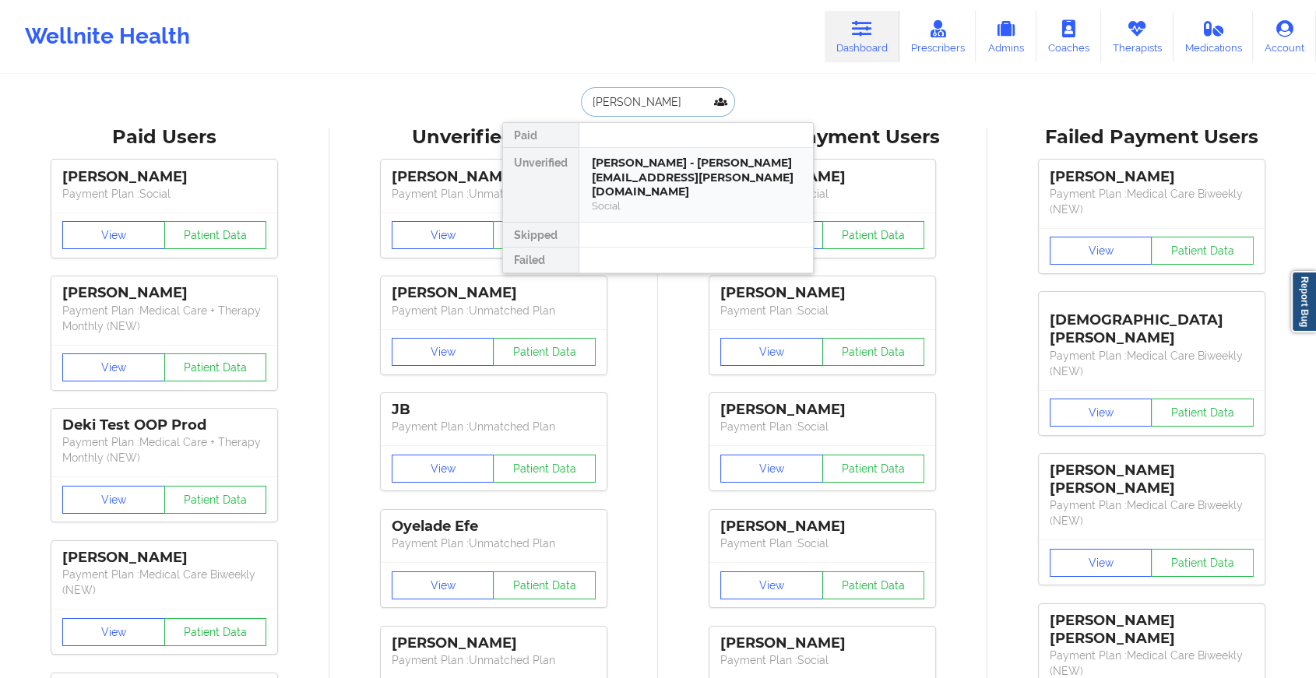
click at [679, 174] on div "[PERSON_NAME] - [PERSON_NAME][EMAIL_ADDRESS][PERSON_NAME][DOMAIN_NAME]" at bounding box center [696, 178] width 209 height 44
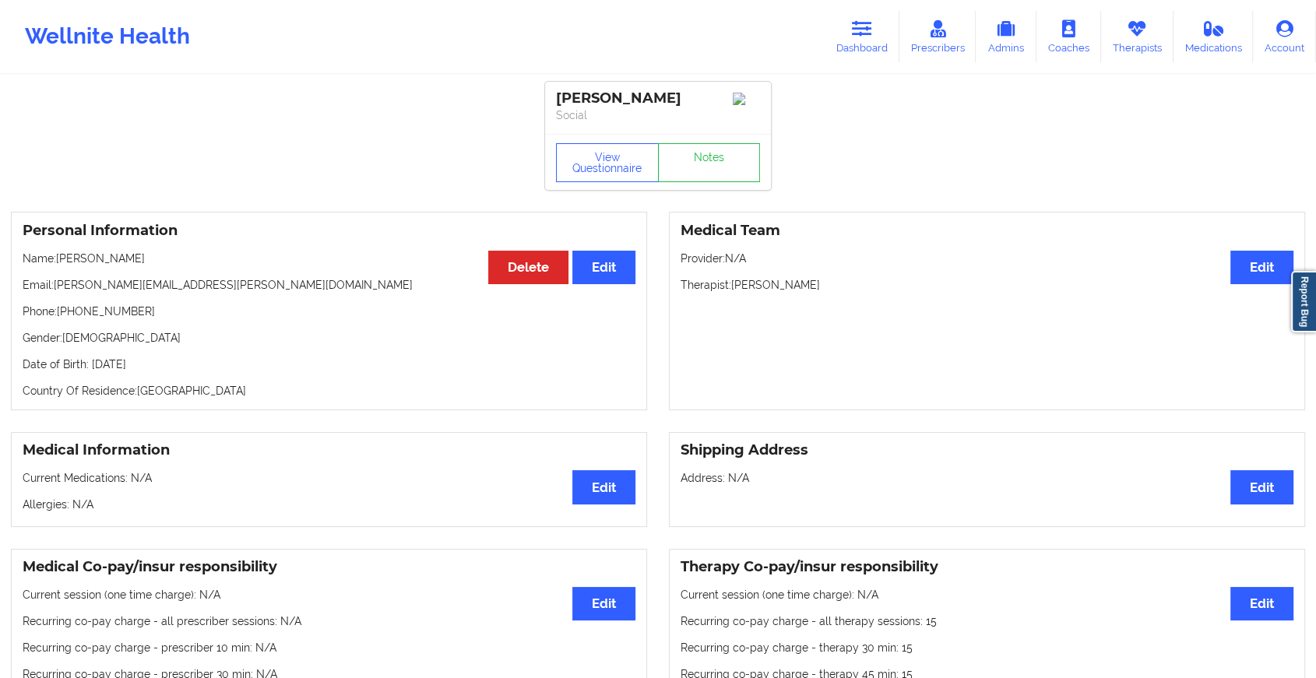
click at [713, 169] on link "Notes" at bounding box center [709, 162] width 103 height 39
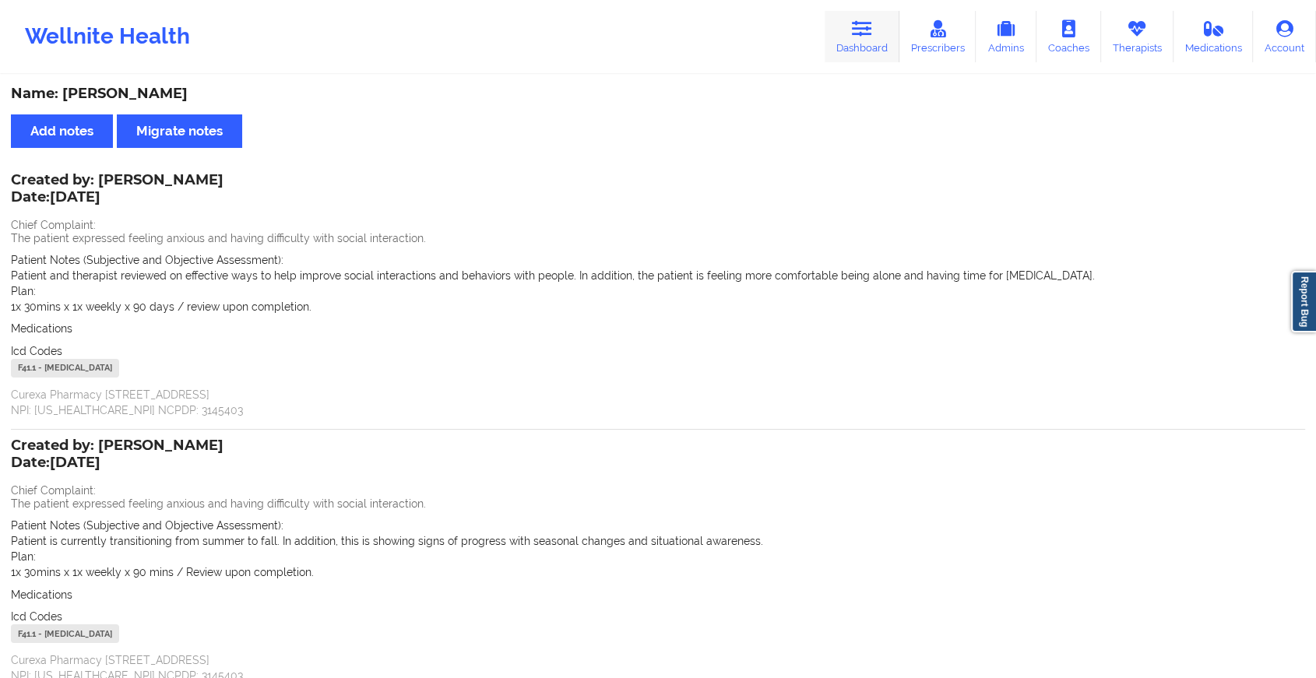
click at [856, 55] on link "Dashboard" at bounding box center [862, 36] width 75 height 51
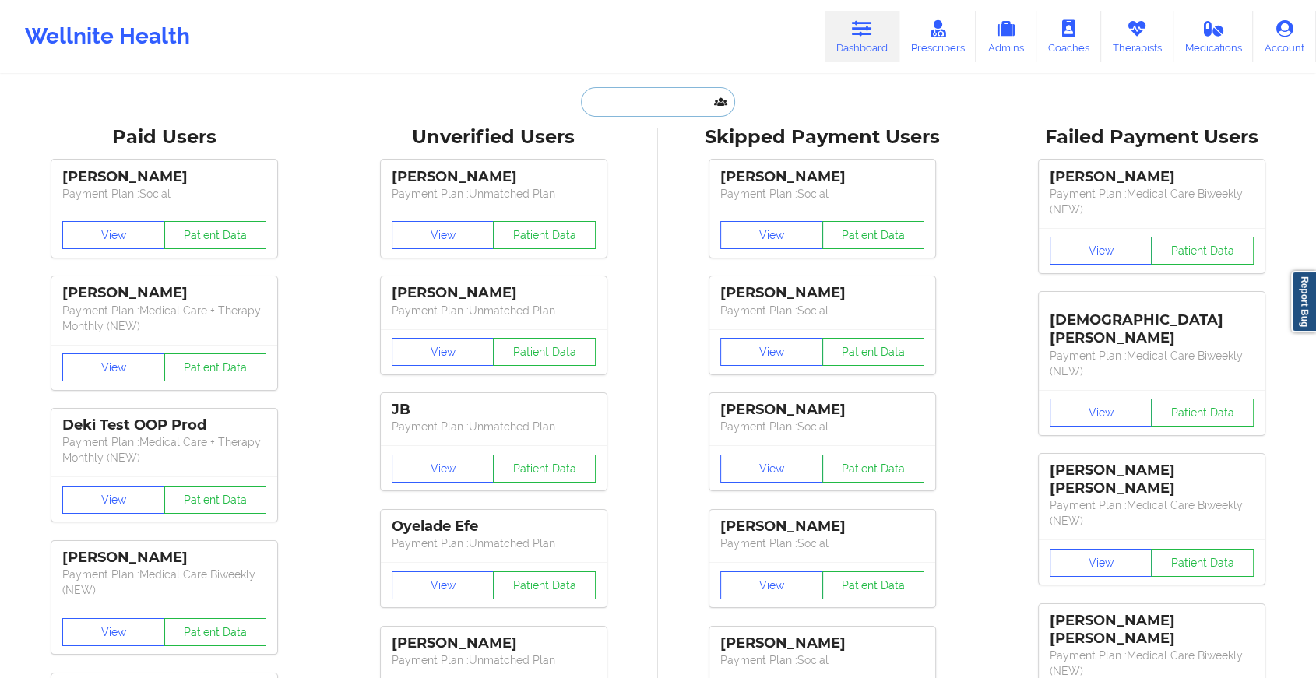
click at [691, 111] on input "text" at bounding box center [658, 102] width 154 height 30
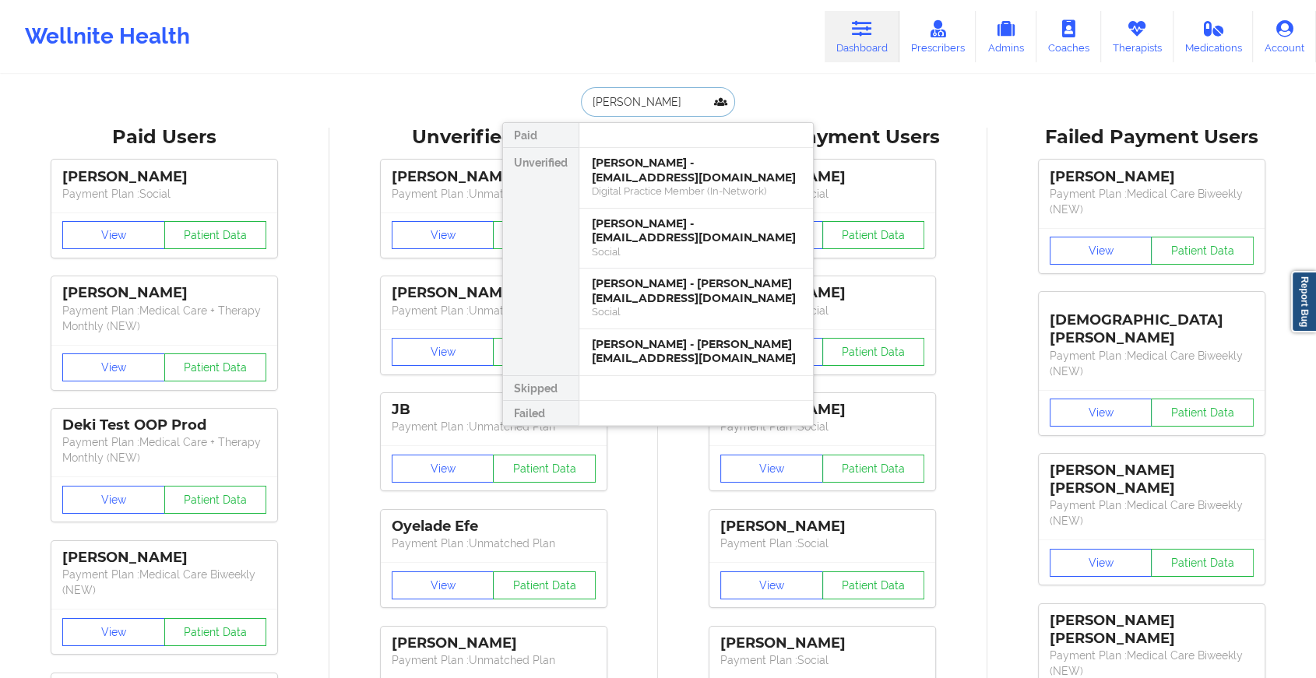
type input "[PERSON_NAME]"
click at [654, 181] on div "[PERSON_NAME] - [EMAIL_ADDRESS][DOMAIN_NAME]" at bounding box center [696, 170] width 209 height 29
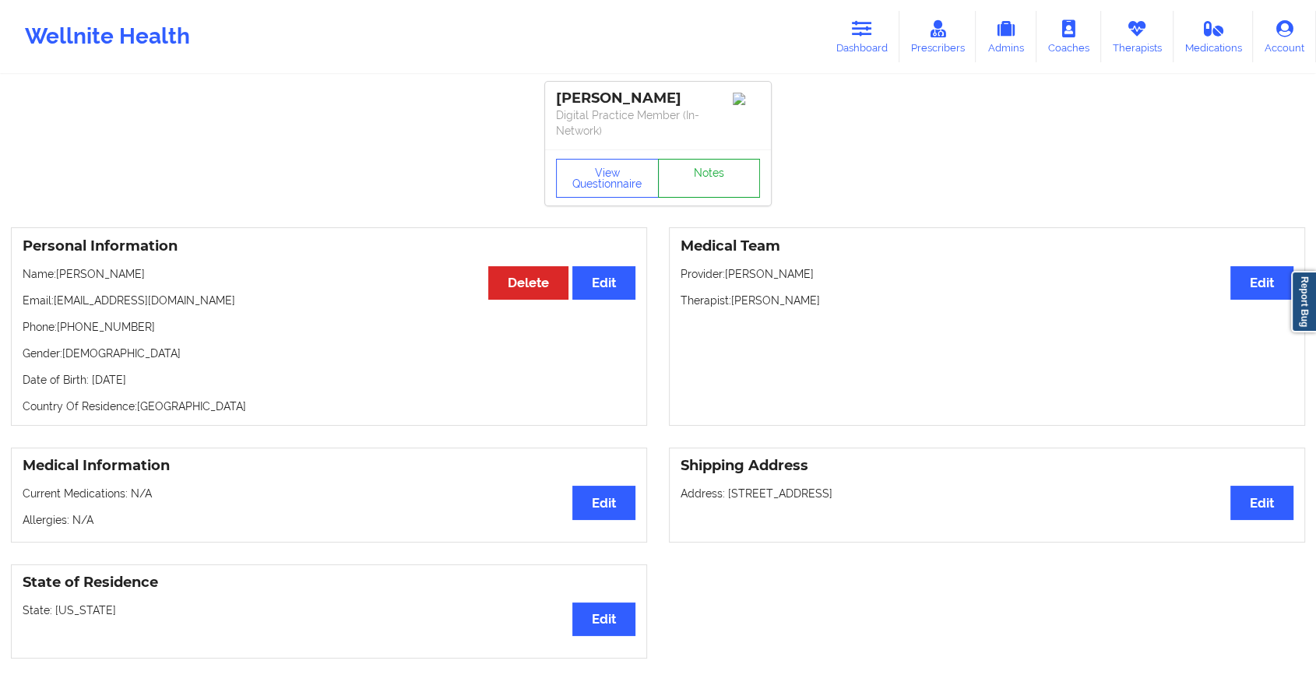
click at [703, 180] on link "Notes" at bounding box center [709, 178] width 103 height 39
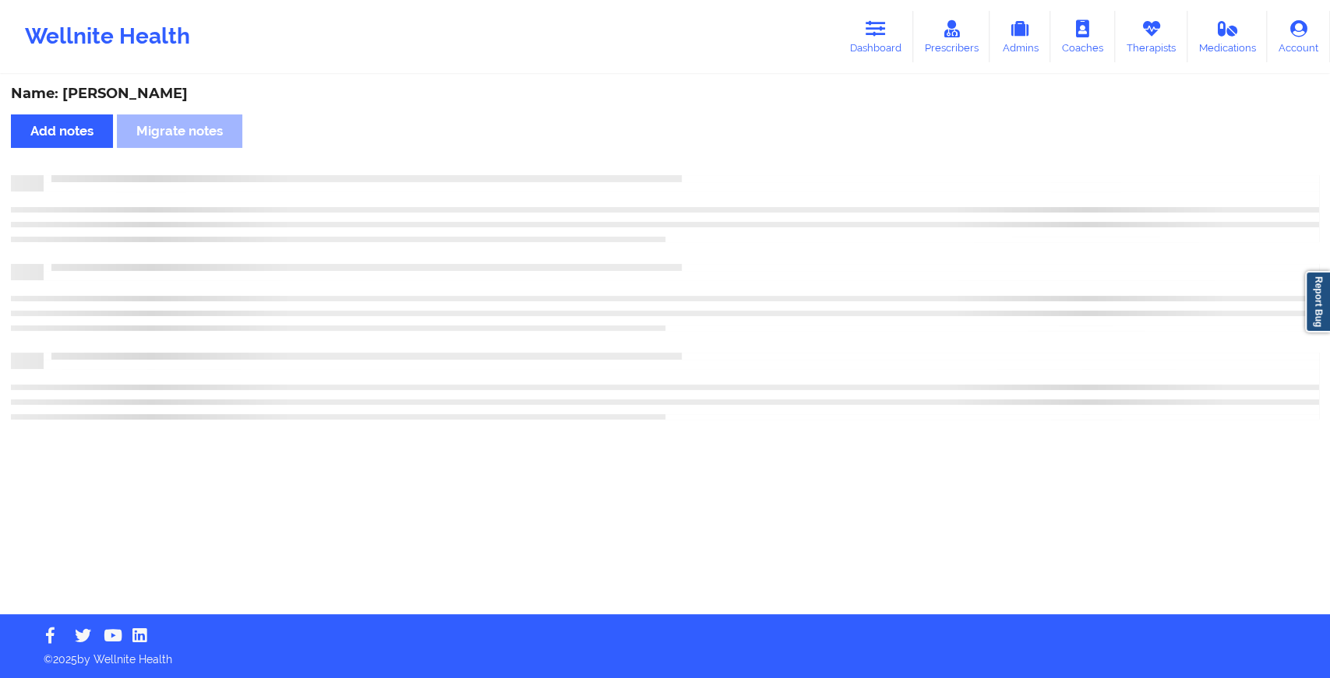
click at [703, 175] on div at bounding box center [681, 175] width 1275 height 0
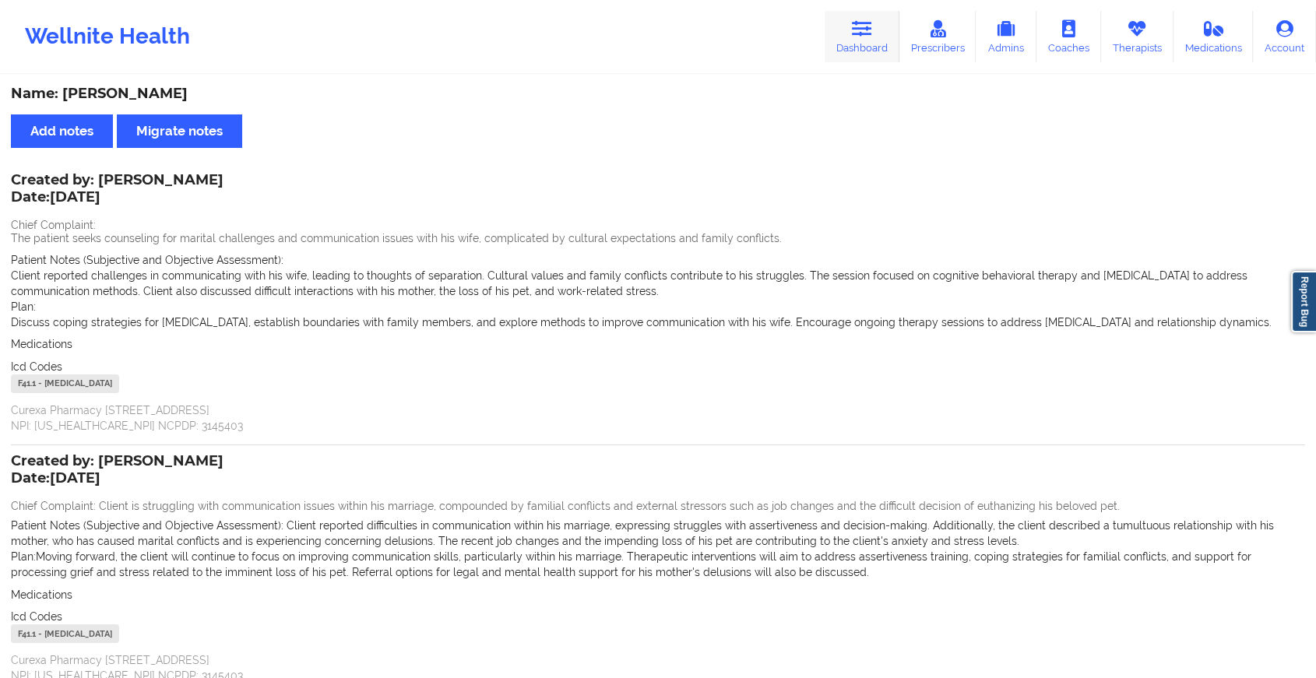
click at [855, 56] on link "Dashboard" at bounding box center [862, 36] width 75 height 51
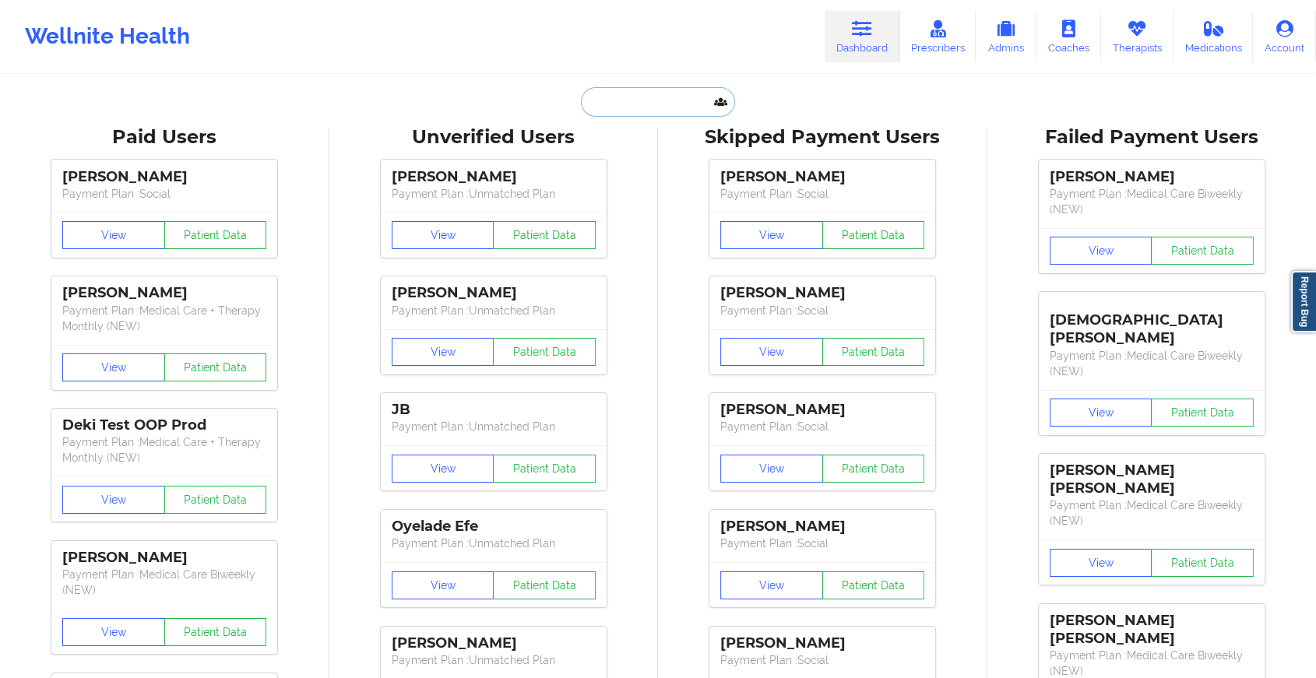
click at [679, 108] on input "text" at bounding box center [658, 102] width 154 height 30
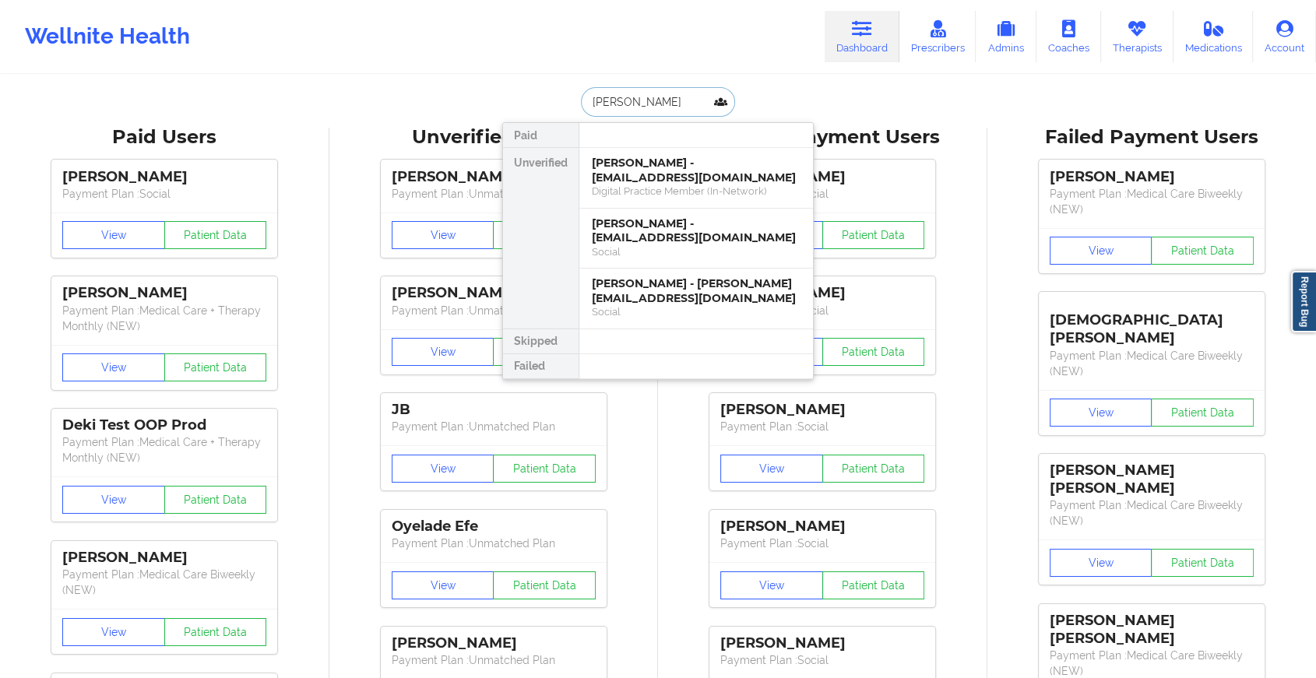
type input "[PERSON_NAME]"
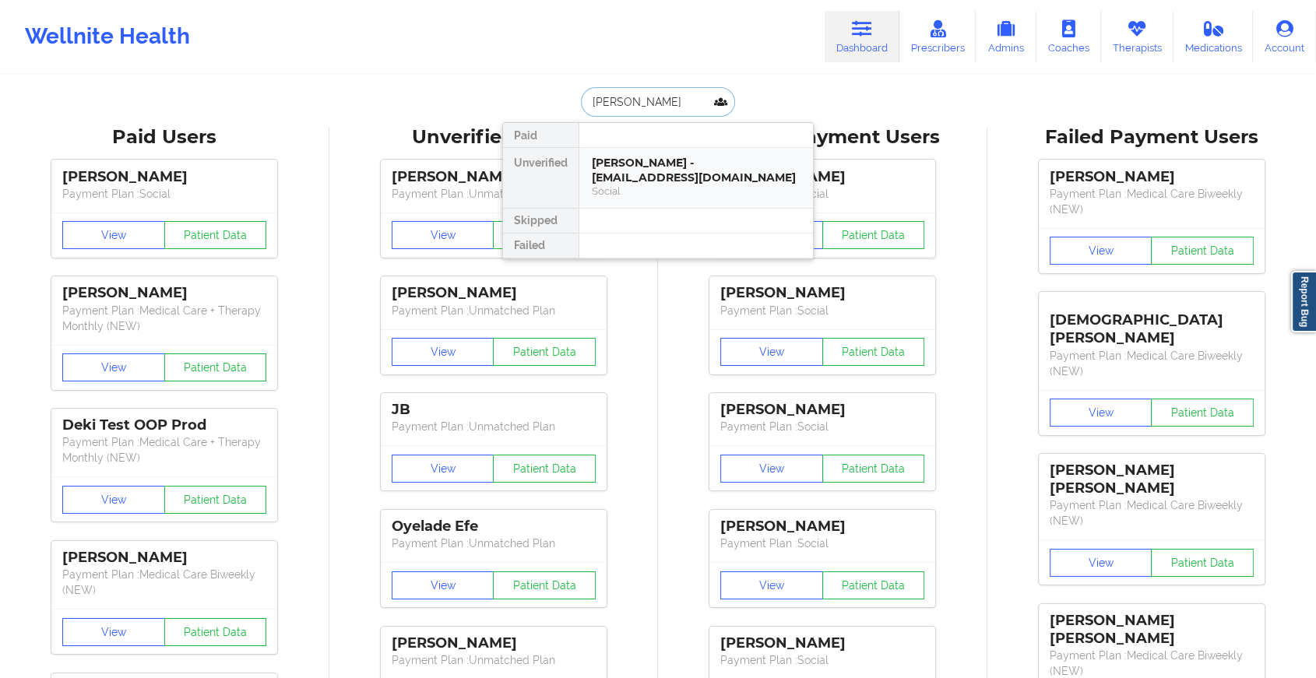
click at [657, 165] on div "[PERSON_NAME] - [EMAIL_ADDRESS][DOMAIN_NAME]" at bounding box center [696, 170] width 209 height 29
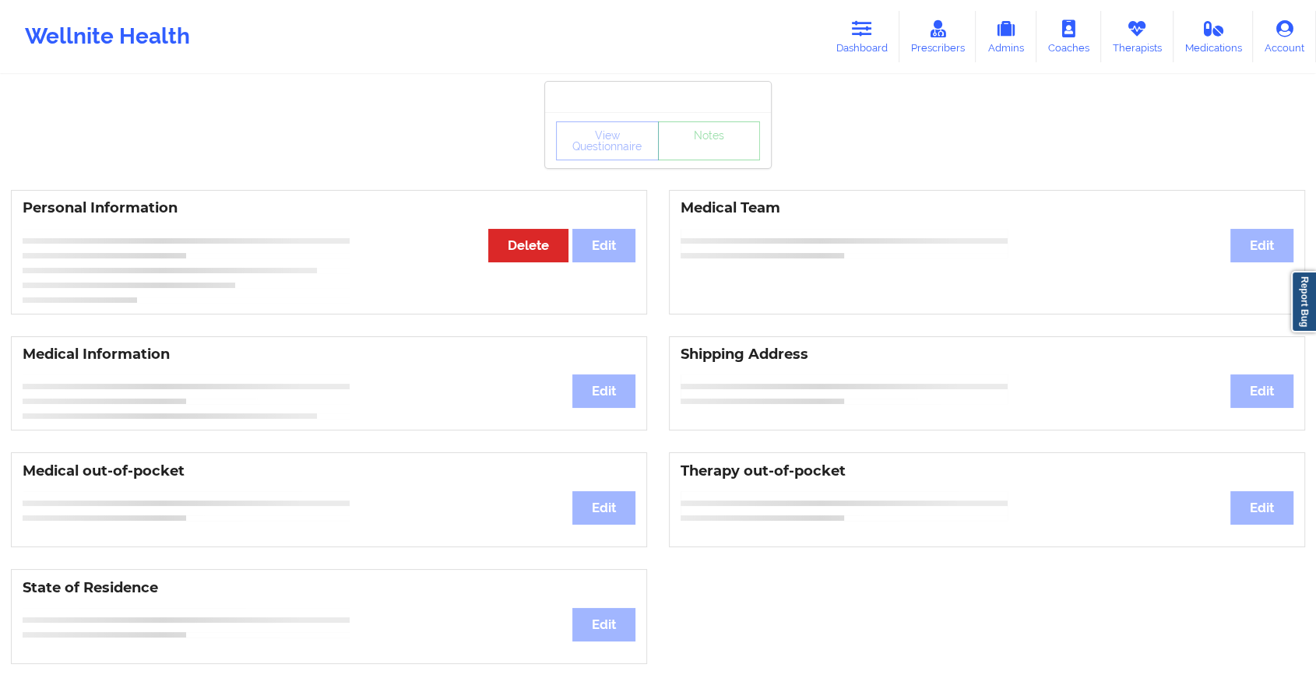
click at [689, 169] on div "View Questionnaire Notes Personal Information Edit Delete Medical Team Edit Med…" at bounding box center [658, 657] width 1316 height 1315
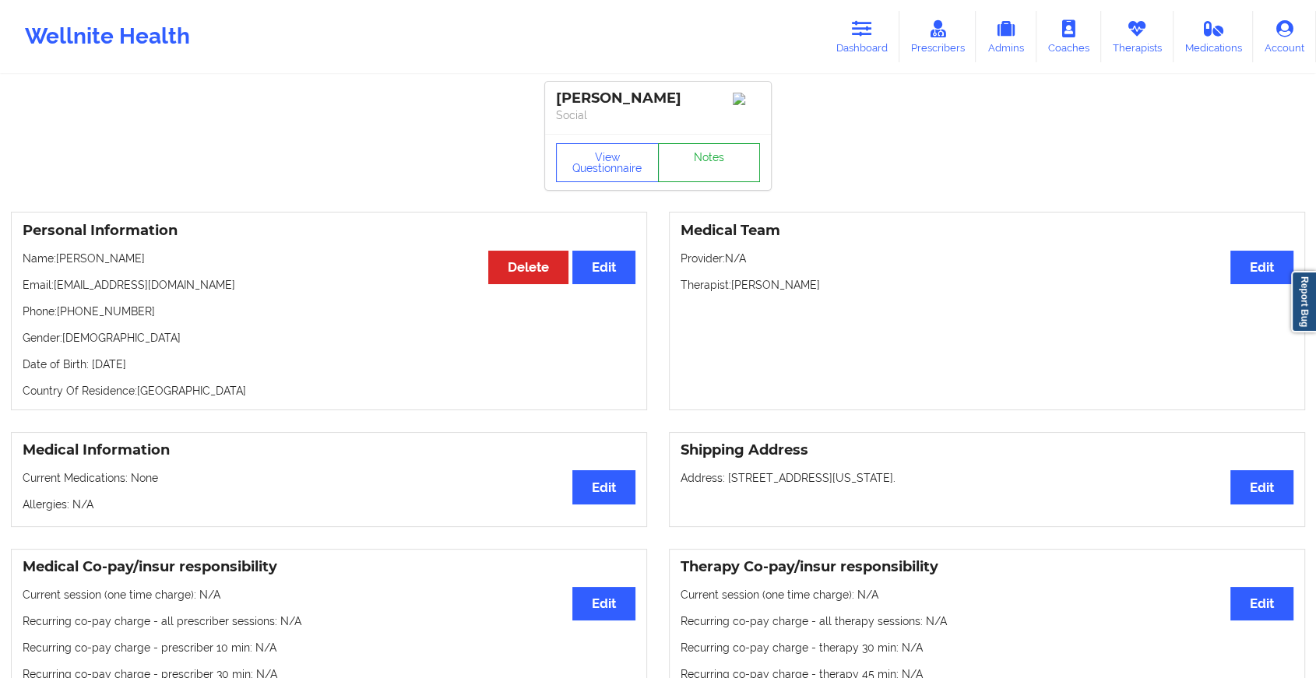
click at [689, 169] on link "Notes" at bounding box center [709, 162] width 103 height 39
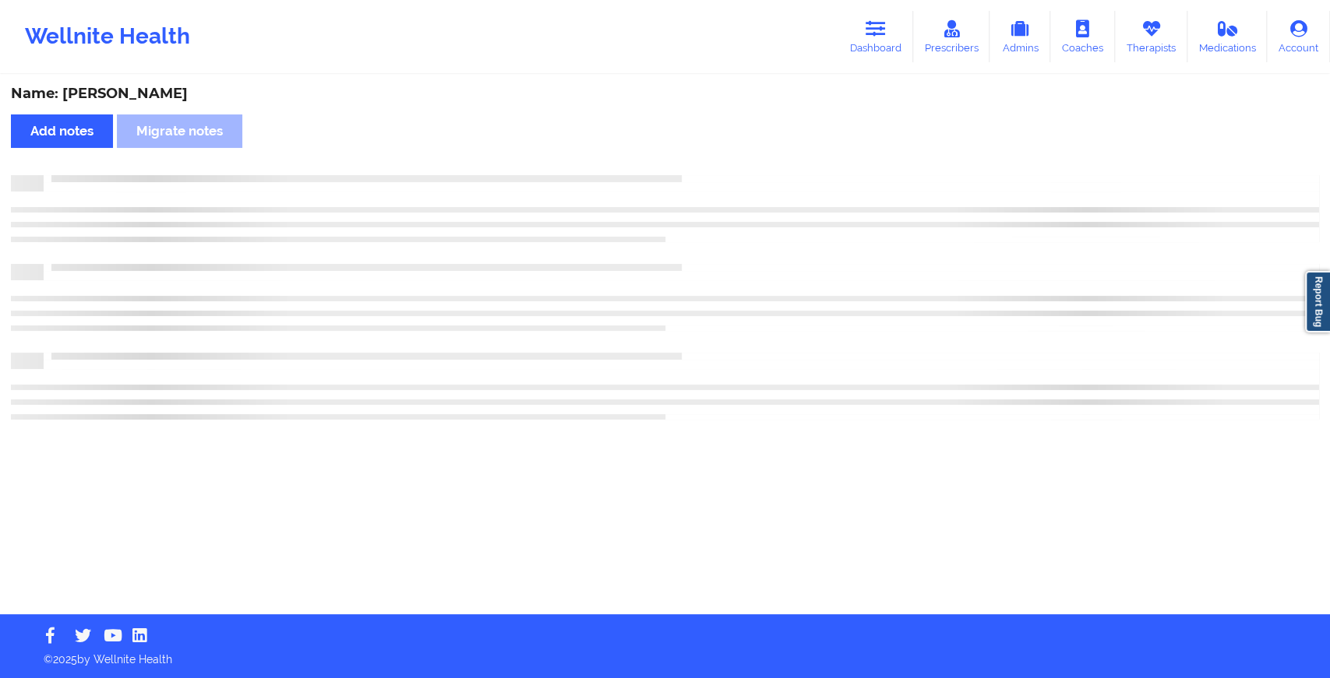
click at [689, 169] on div "Name: [PERSON_NAME] Add notes Migrate notes" at bounding box center [665, 345] width 1330 height 538
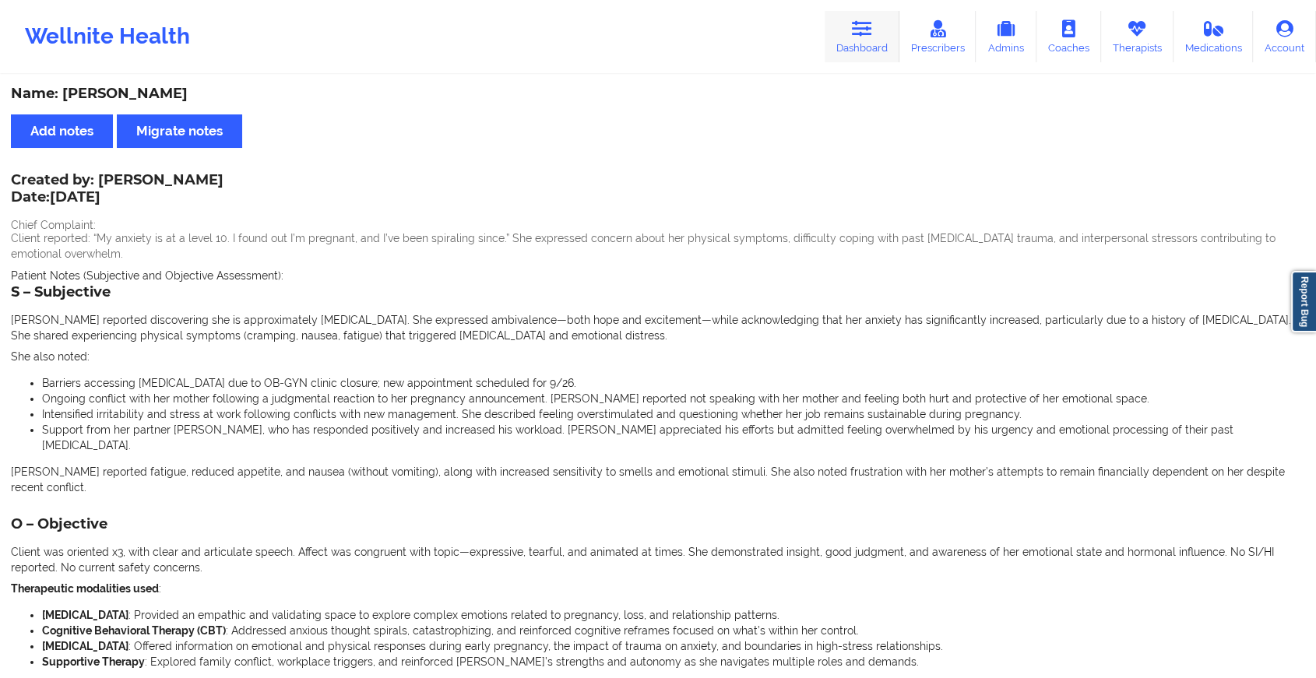
click at [869, 29] on icon at bounding box center [862, 28] width 20 height 17
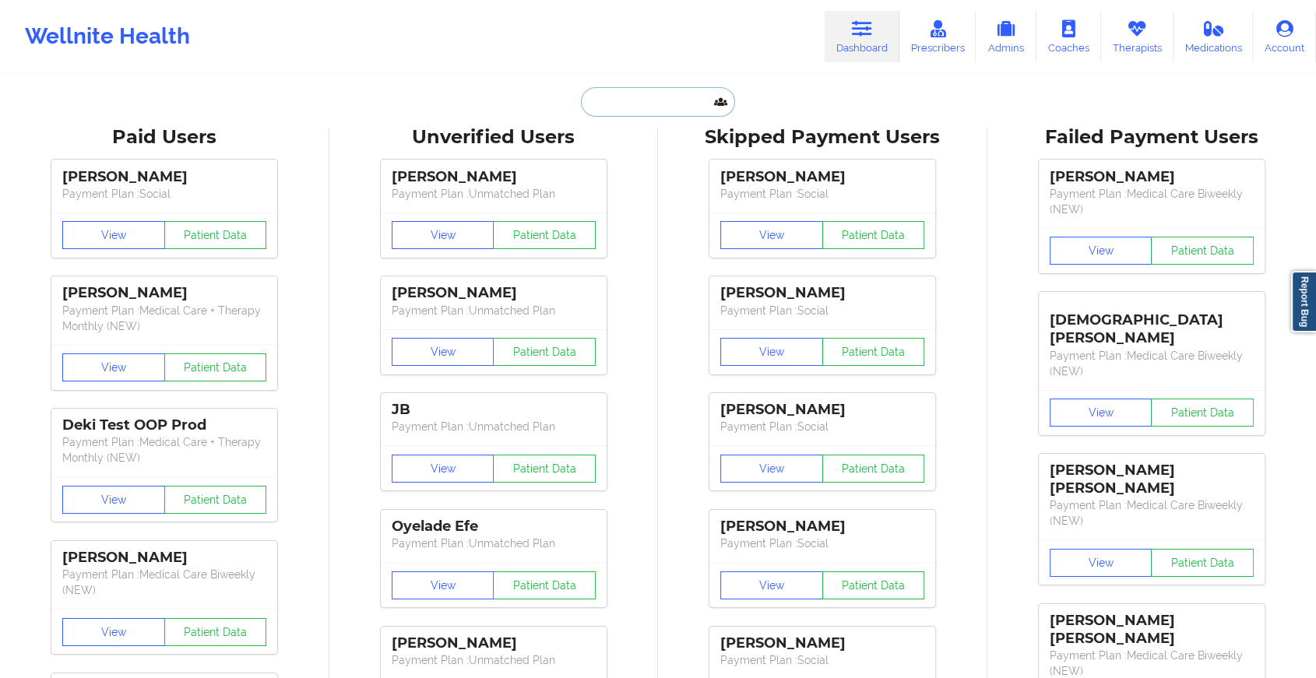
click at [643, 107] on input "text" at bounding box center [658, 102] width 154 height 30
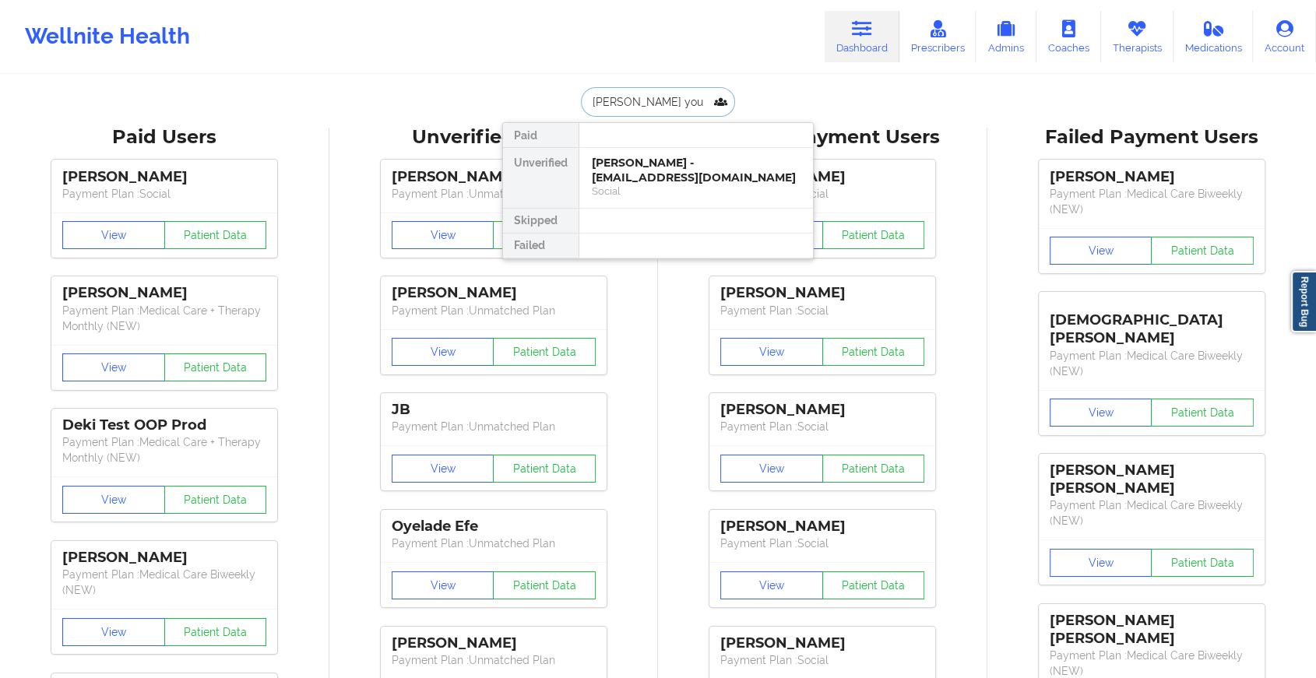
type input "[PERSON_NAME]"
click at [661, 167] on div "[PERSON_NAME] - [EMAIL_ADDRESS][DOMAIN_NAME]" at bounding box center [696, 170] width 209 height 29
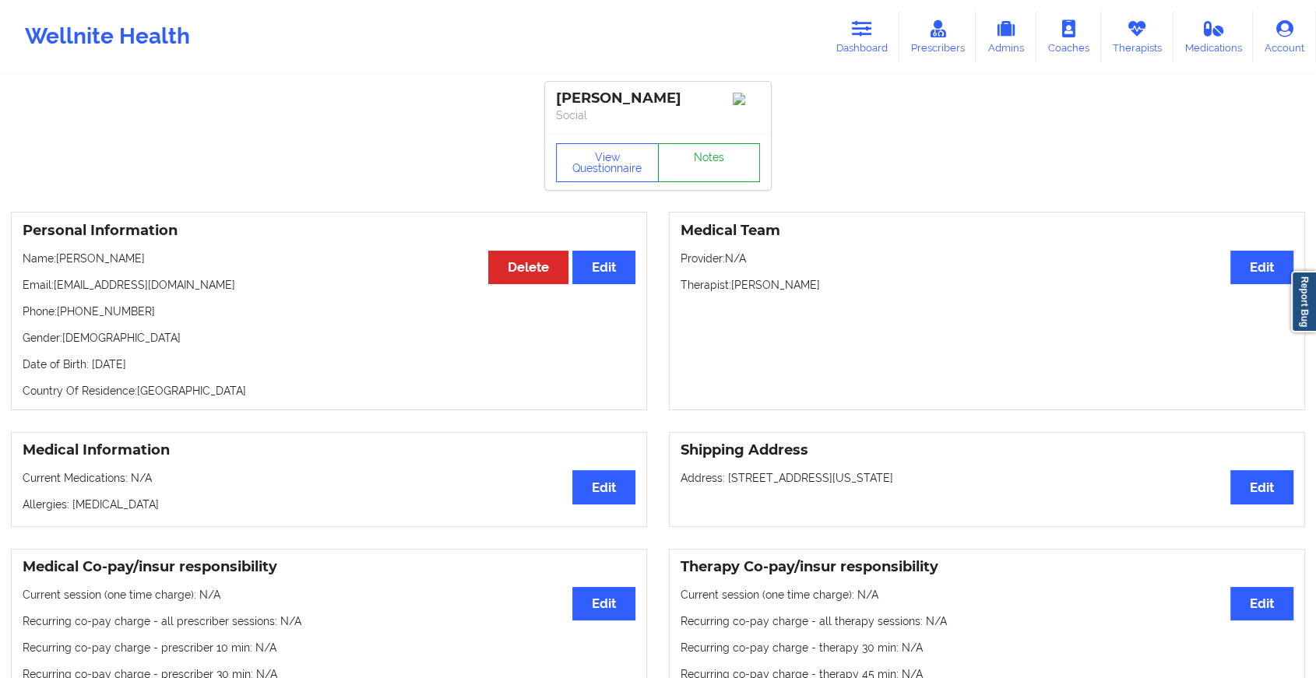
click at [693, 159] on link "Notes" at bounding box center [709, 162] width 103 height 39
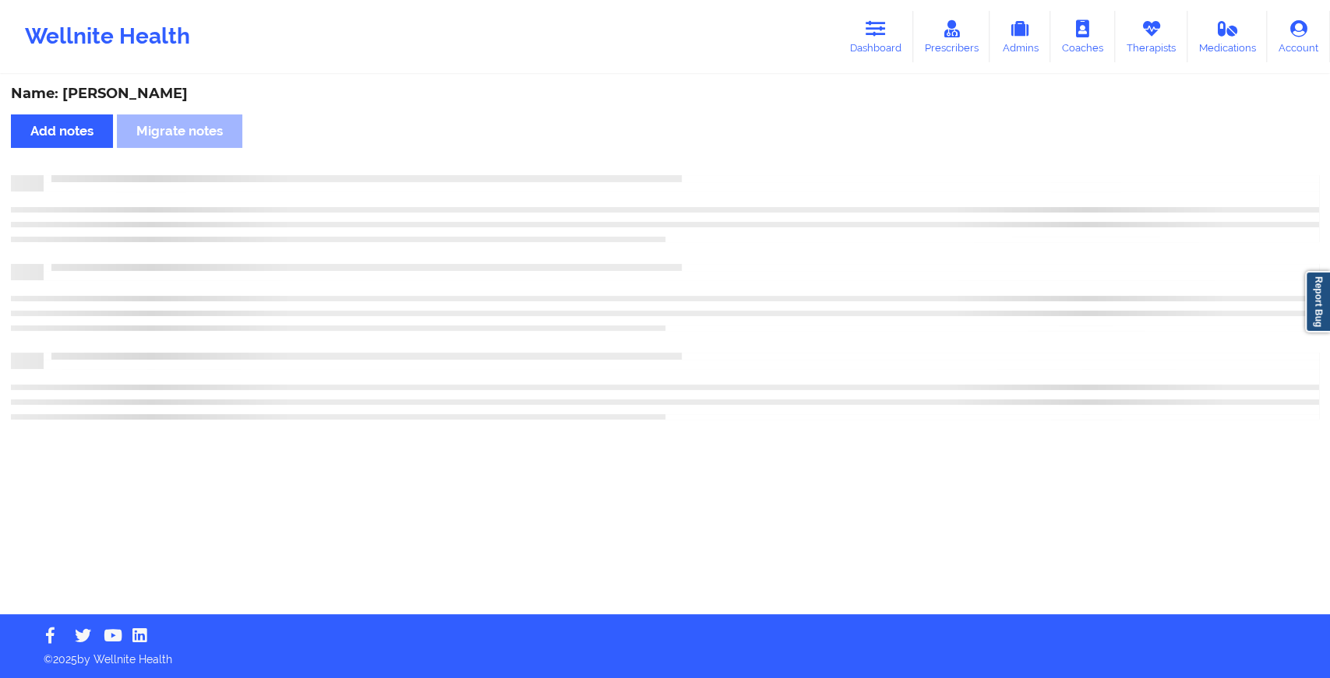
click at [693, 159] on div "Name: [PERSON_NAME] Add notes Migrate notes" at bounding box center [665, 345] width 1330 height 538
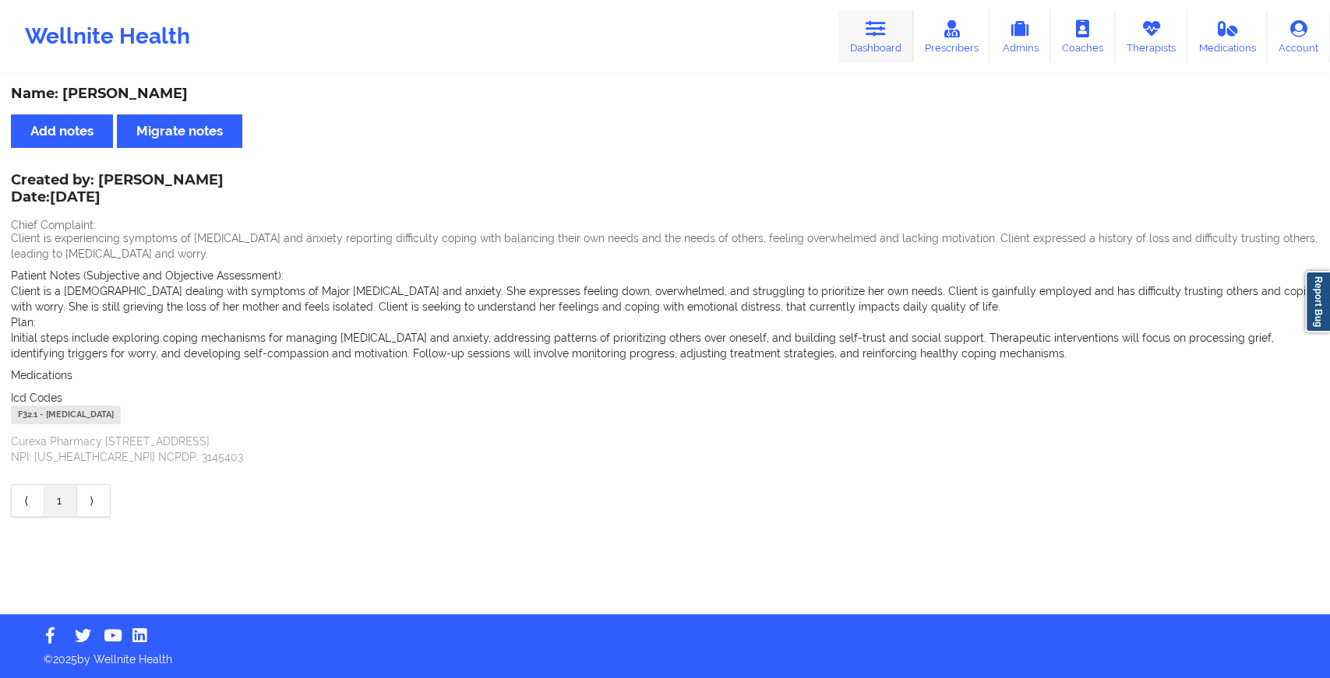
click at [879, 45] on link "Dashboard" at bounding box center [875, 36] width 75 height 51
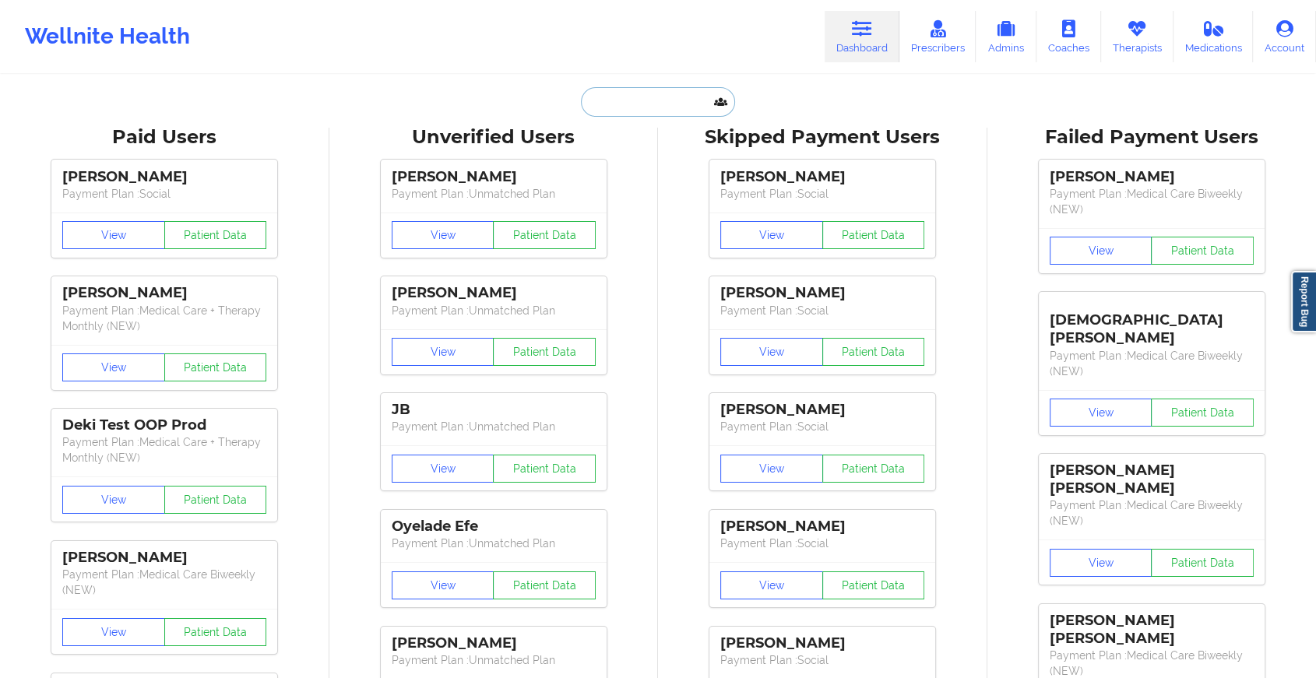
click at [670, 101] on input "text" at bounding box center [658, 102] width 154 height 30
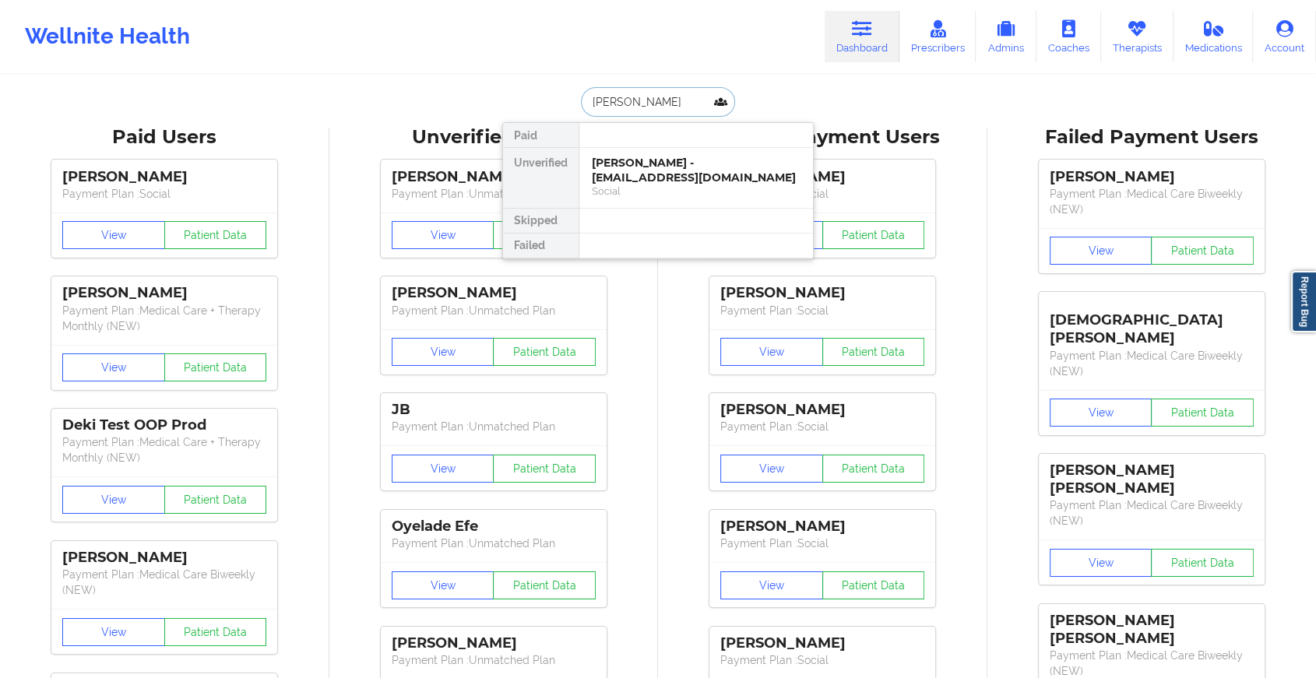
type input "[PERSON_NAME]"
click at [668, 171] on div "[PERSON_NAME] - [EMAIL_ADDRESS][DOMAIN_NAME]" at bounding box center [696, 170] width 209 height 29
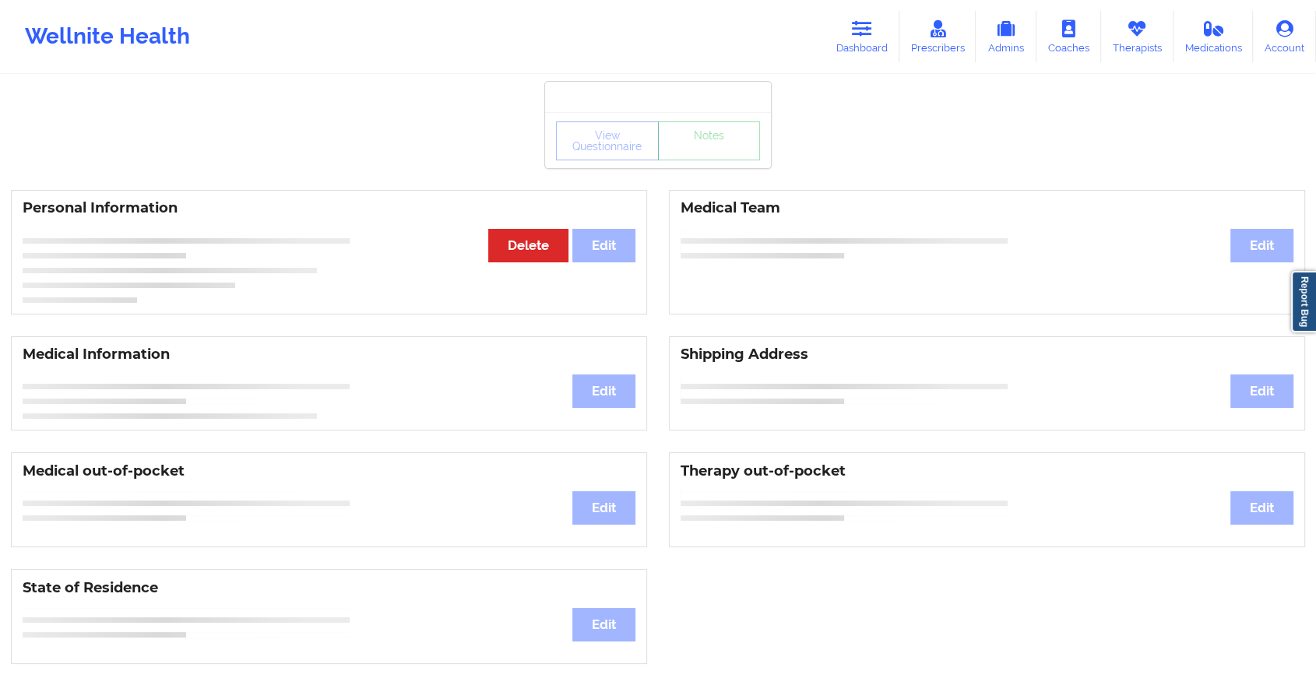
click at [690, 161] on div "View Questionnaire Notes" at bounding box center [658, 140] width 226 height 56
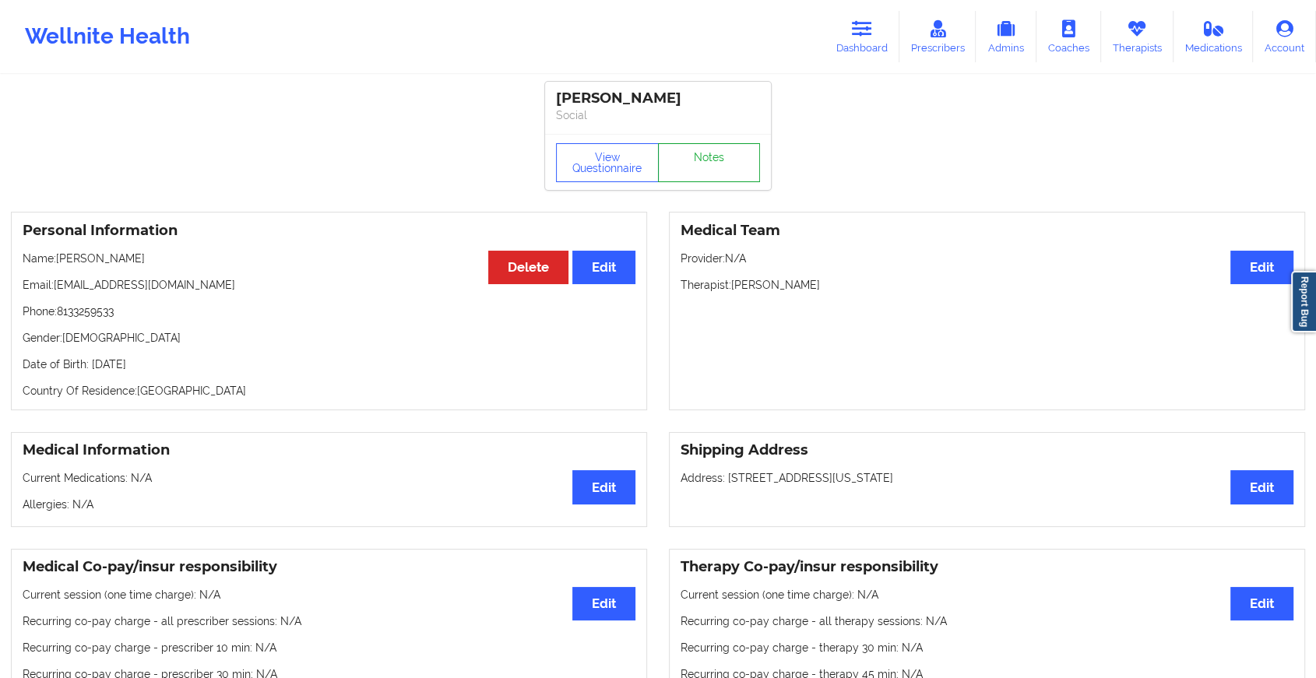
click at [690, 161] on link "Notes" at bounding box center [709, 162] width 103 height 39
